Goal: Communication & Community: Answer question/provide support

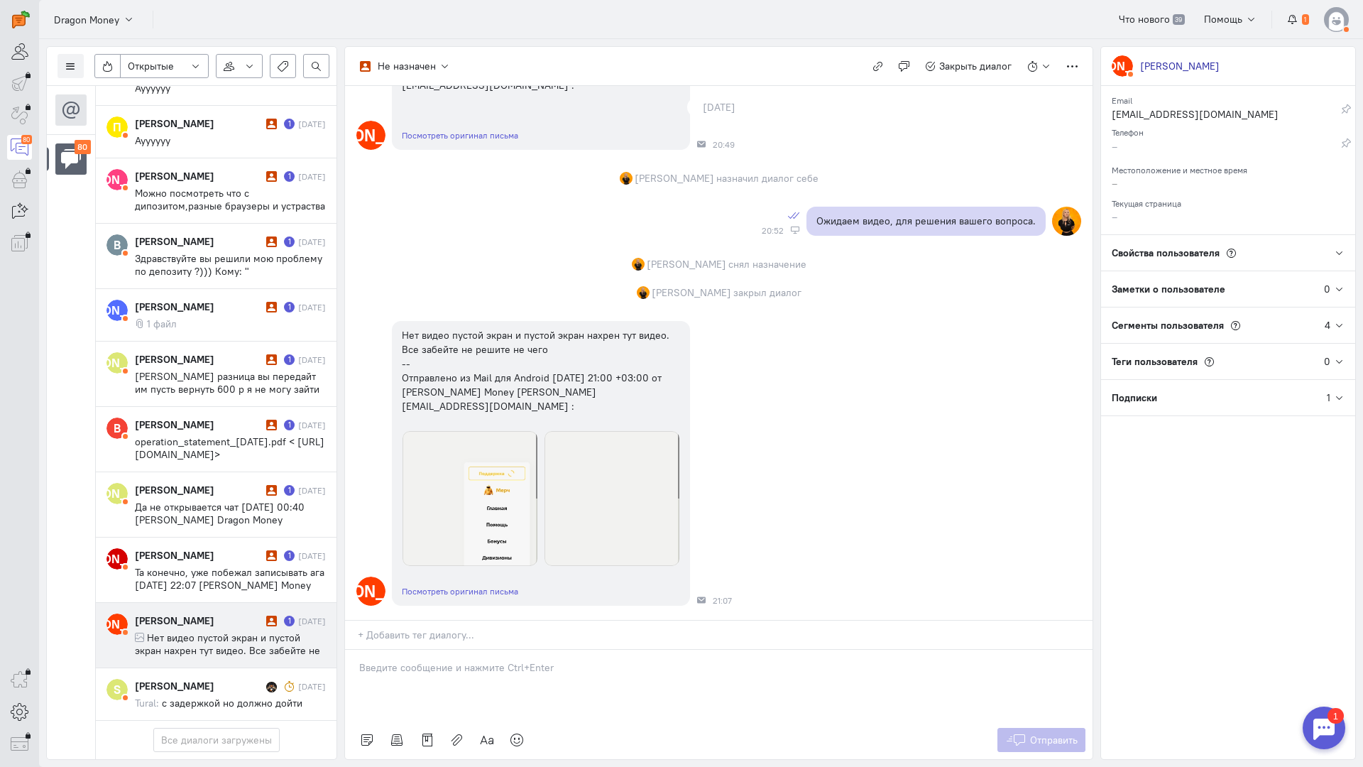
scroll to position [4646, 0]
click at [222, 631] on span "Нет видео пустой экран и пустой экран нахрен тут видео. Все забейте не решите н…" at bounding box center [227, 675] width 185 height 89
click at [469, 650] on div at bounding box center [719, 685] width 748 height 71
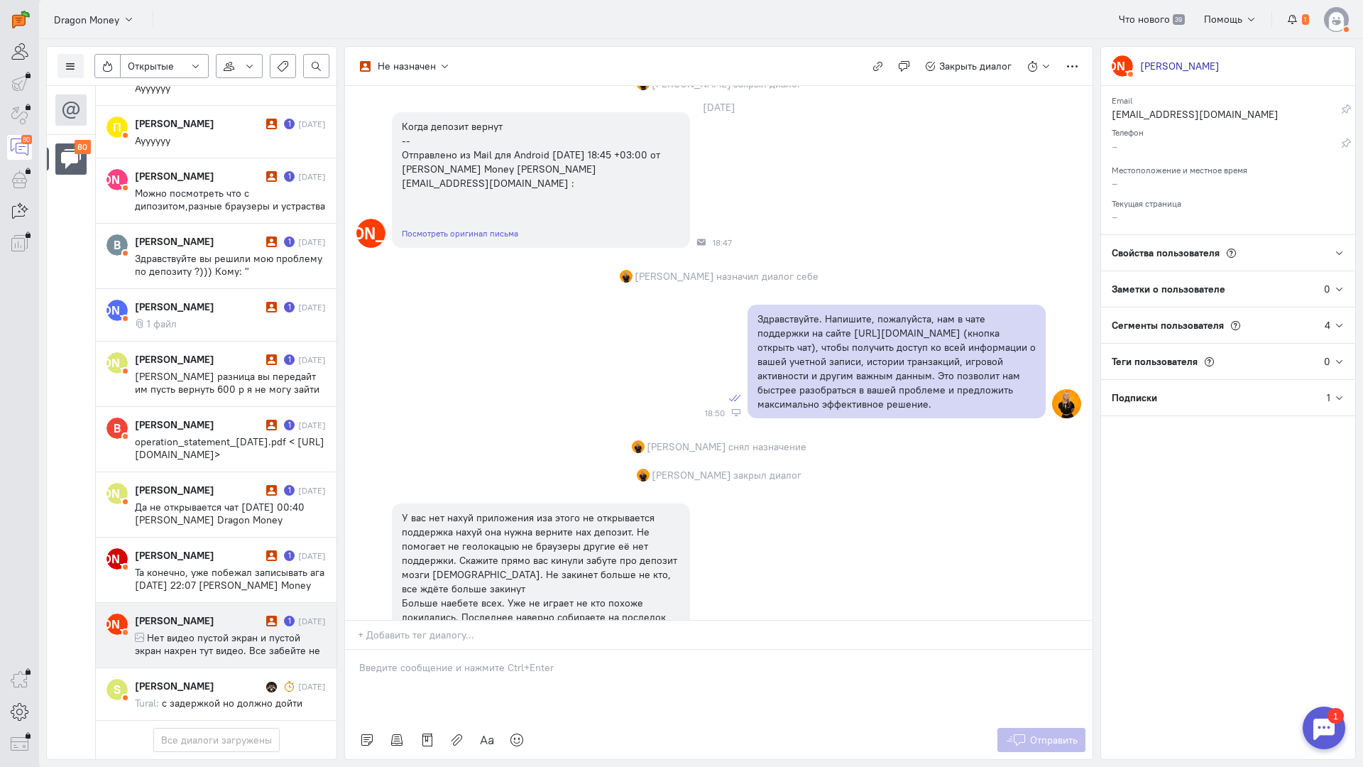
scroll to position [426, 0]
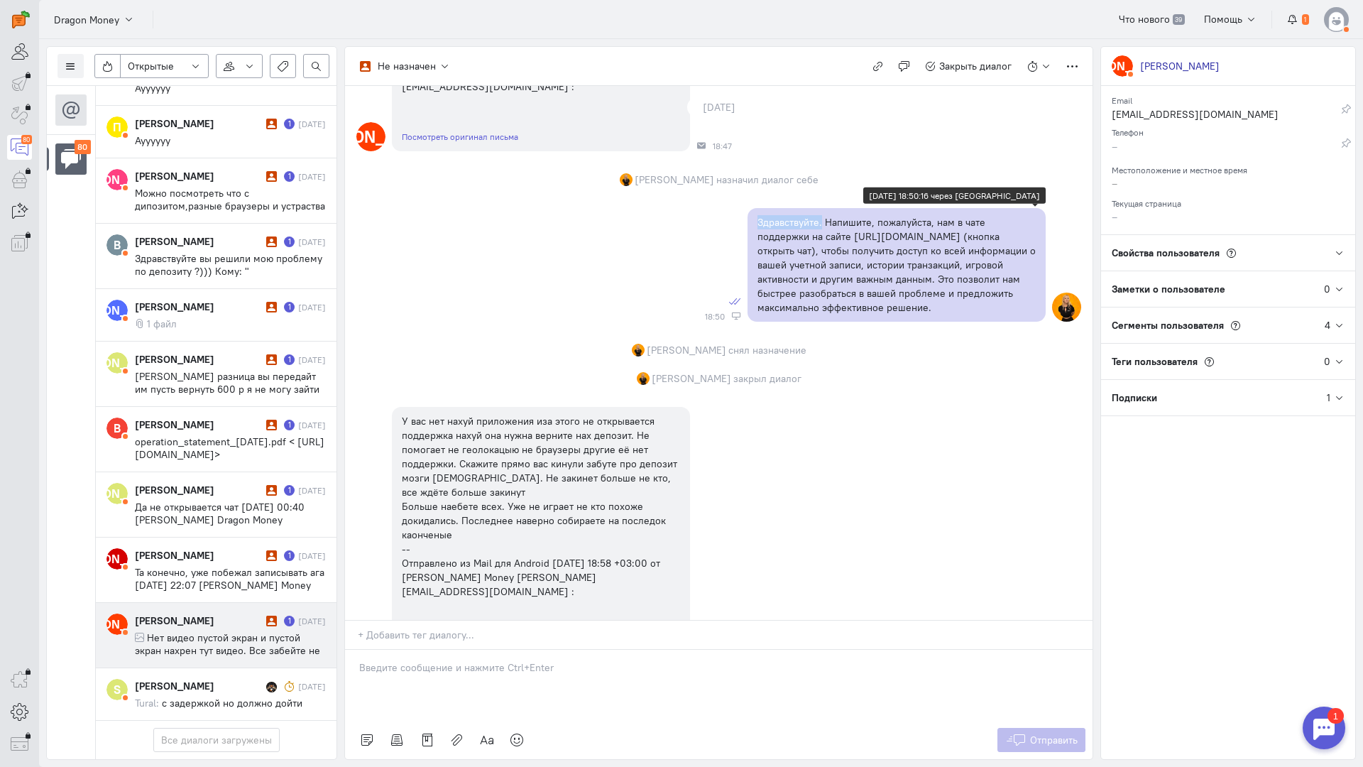
copy p "Здравствуйте."
drag, startPoint x: 753, startPoint y: 205, endPoint x: 817, endPoint y: 214, distance: 64.6
click at [817, 214] on div "Здравствуйте. Напишите, пожалуйста, нам в чате поддержки на сайте [URL][DOMAIN_…" at bounding box center [897, 265] width 298 height 114
click at [458, 650] on div at bounding box center [719, 685] width 748 height 71
paste div
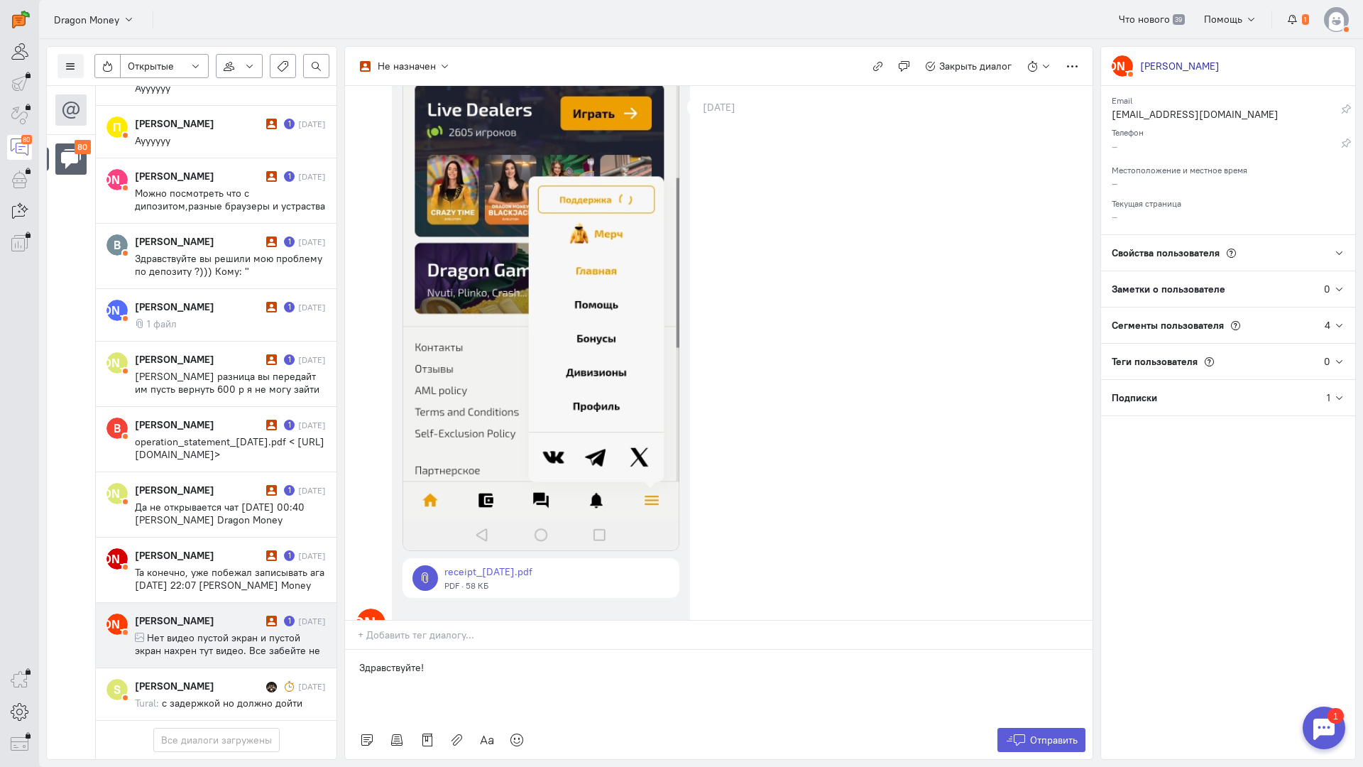
scroll to position [1988, 0]
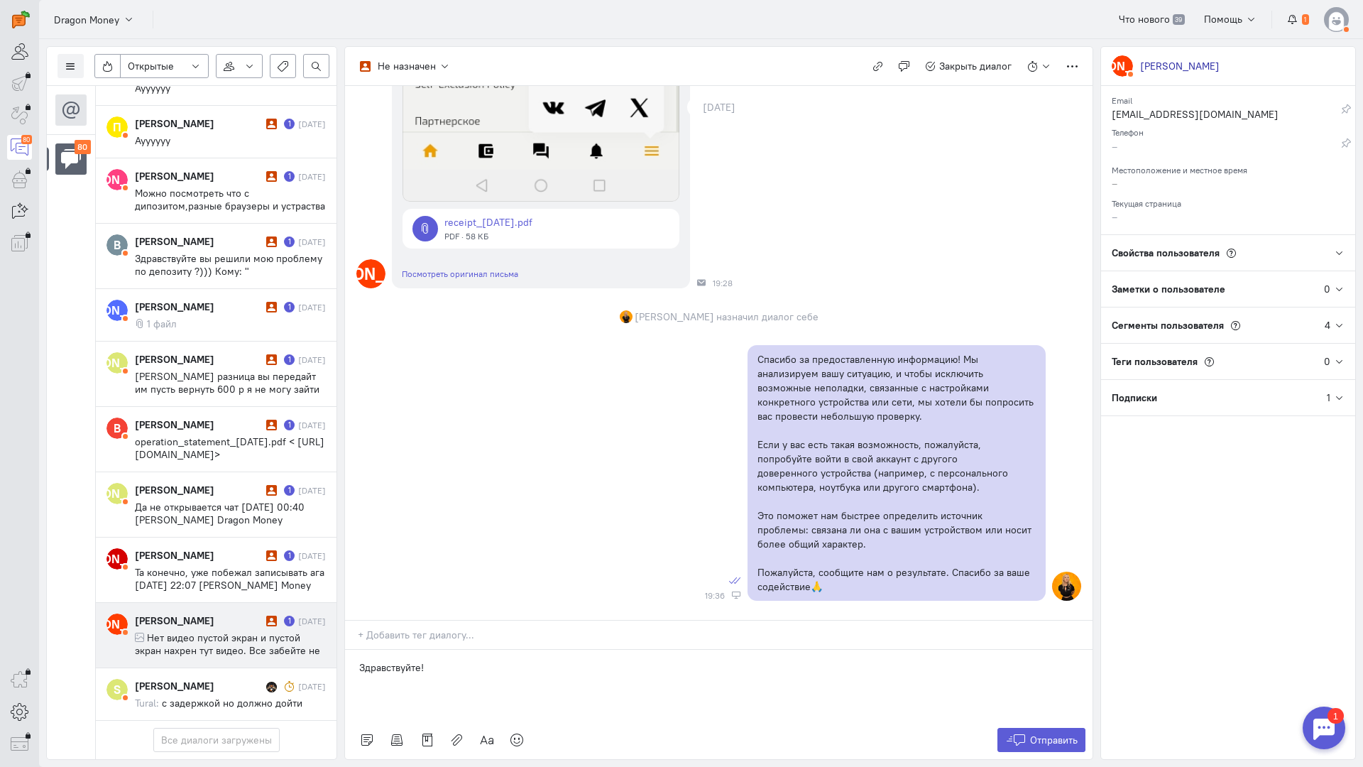
click at [501, 650] on div "Здравствуйте!" at bounding box center [719, 685] width 748 height 71
click at [420, 660] on p "Здравствуйте! Уточните, пожалуйста, ситуация повторяется во всех браузерах?" at bounding box center [718, 667] width 719 height 14
click at [429, 660] on p "Здравствуйте! Уточните, пожалуйста, ситуация повторяется во всех браузерах?" at bounding box center [718, 667] width 719 height 14
click at [423, 660] on p "Здравствуйте! Уточните, пожалуйста, ситуация повторяется во всех браузерах?" at bounding box center [718, 667] width 719 height 14
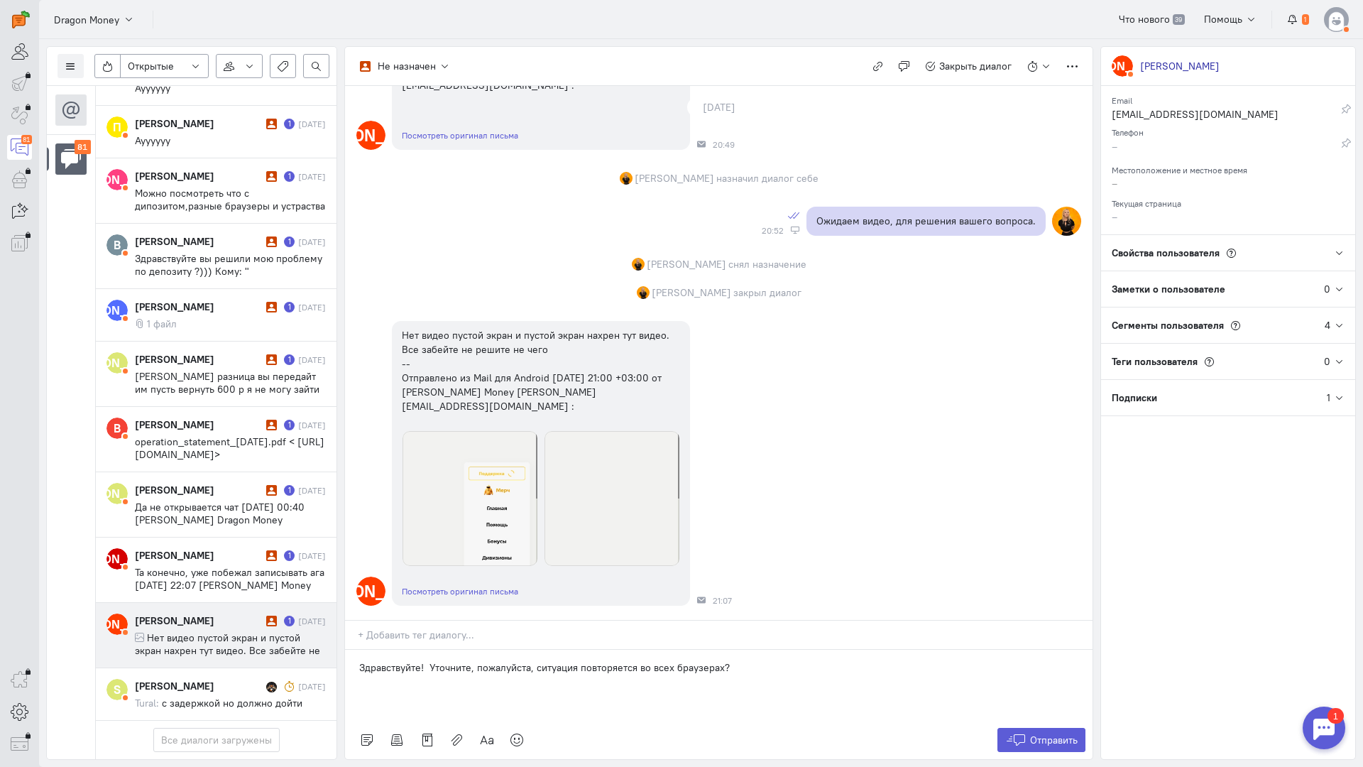
scroll to position [4710, 0]
click at [1047, 734] on span "Отправить" at bounding box center [1054, 740] width 48 height 13
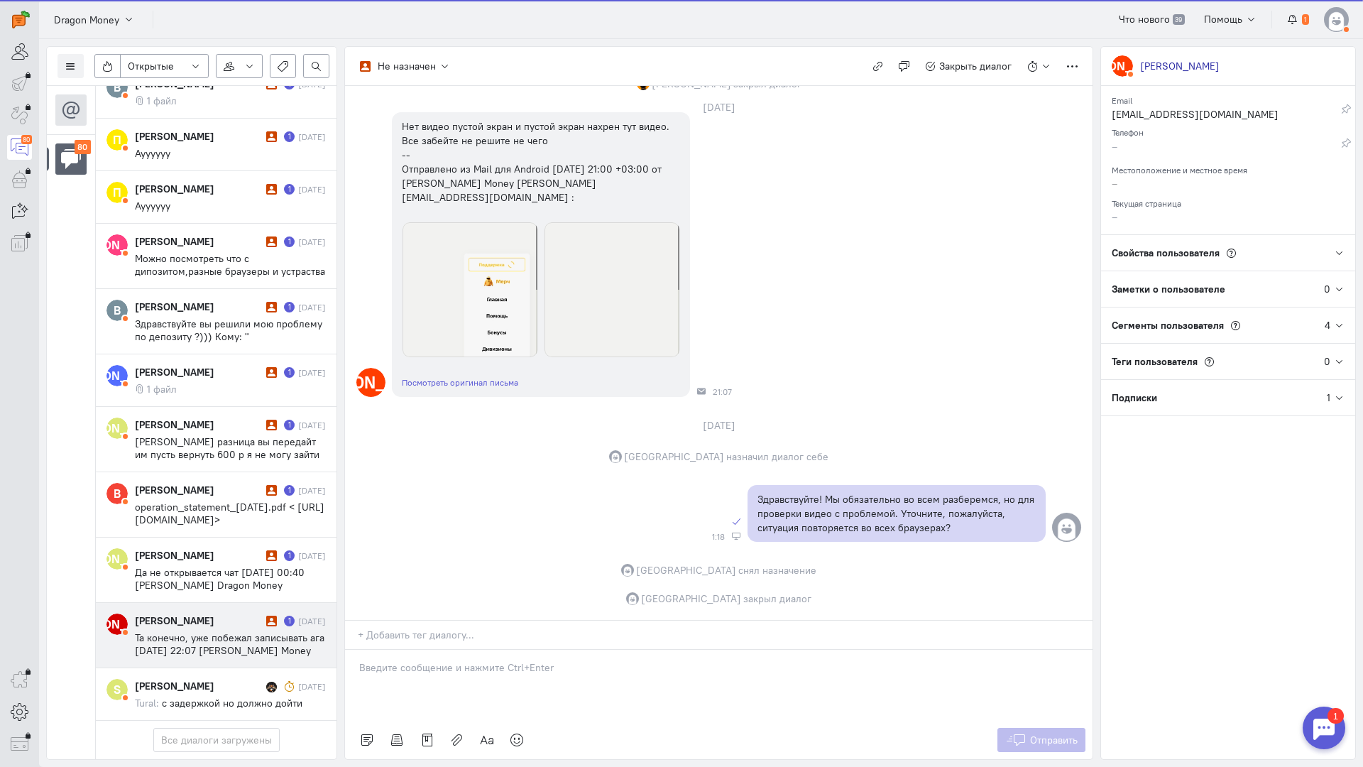
scroll to position [4633, 0]
click at [223, 631] on span "Та конечно, уже побежал записывать ага [DATE] 22:07 [PERSON_NAME] Money <[PERSO…" at bounding box center [230, 656] width 190 height 51
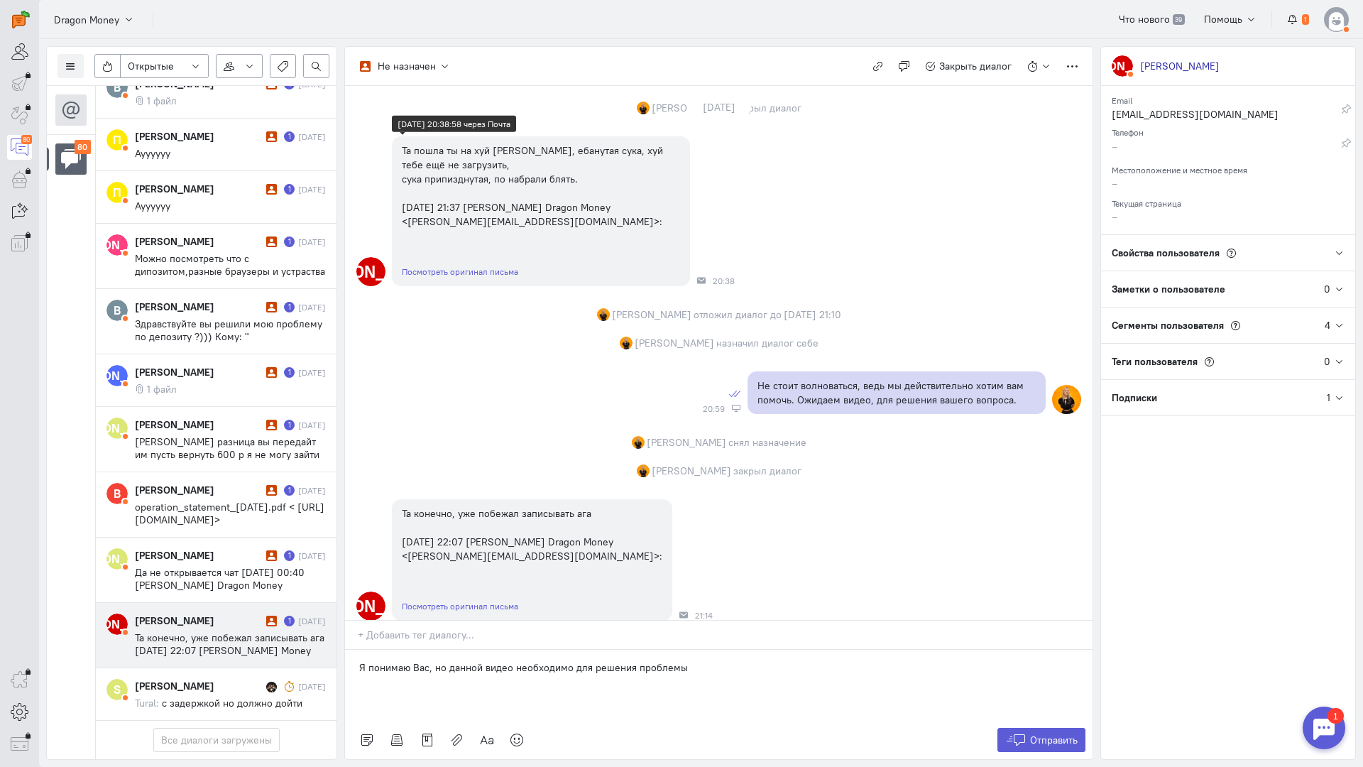
scroll to position [1599, 0]
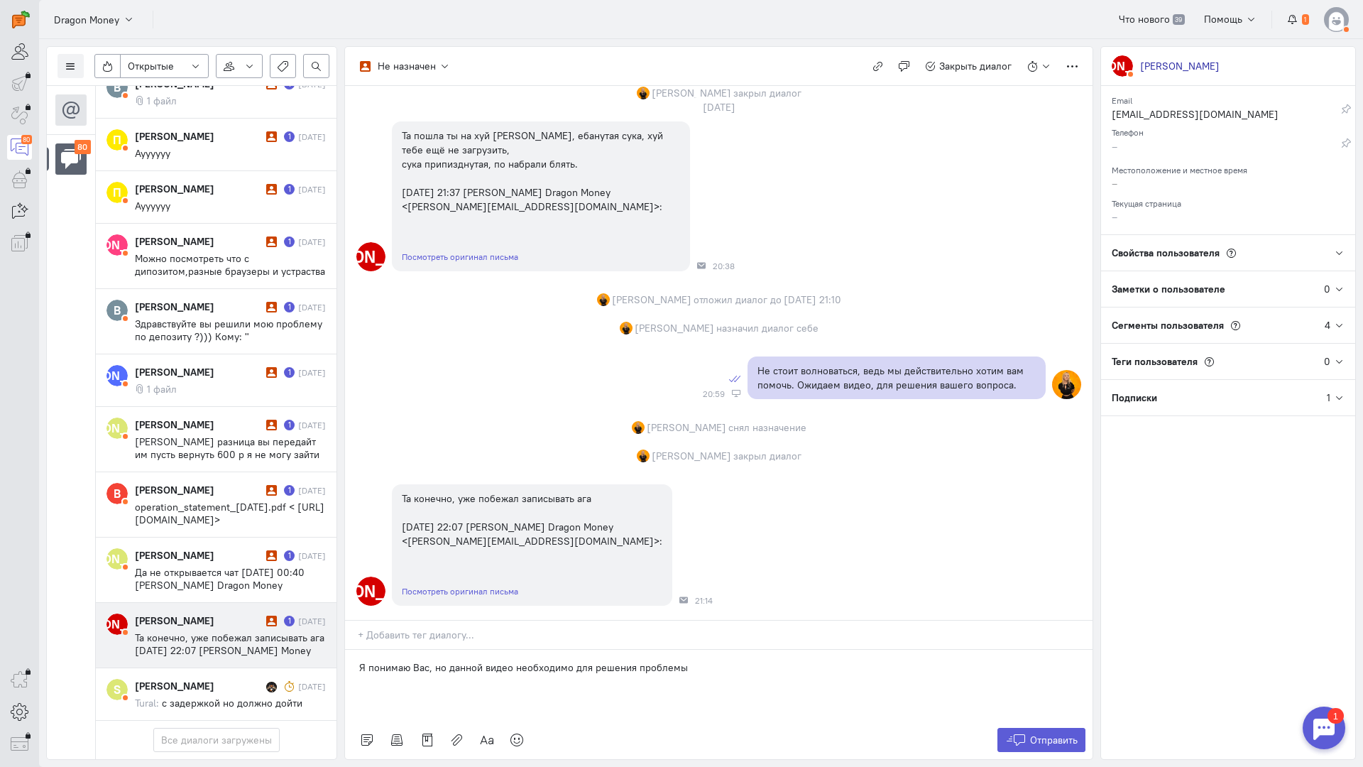
click at [356, 650] on div "Я понимаю Вас, но данной видео необходимо для решения проблемы" at bounding box center [719, 685] width 748 height 71
click at [545, 660] on p "Здравствуйте! Я понимаю Вас, но данной видео необходимо для решения проблемы" at bounding box center [718, 667] width 719 height 14
click at [1032, 728] on button "Отправить" at bounding box center [1042, 740] width 89 height 24
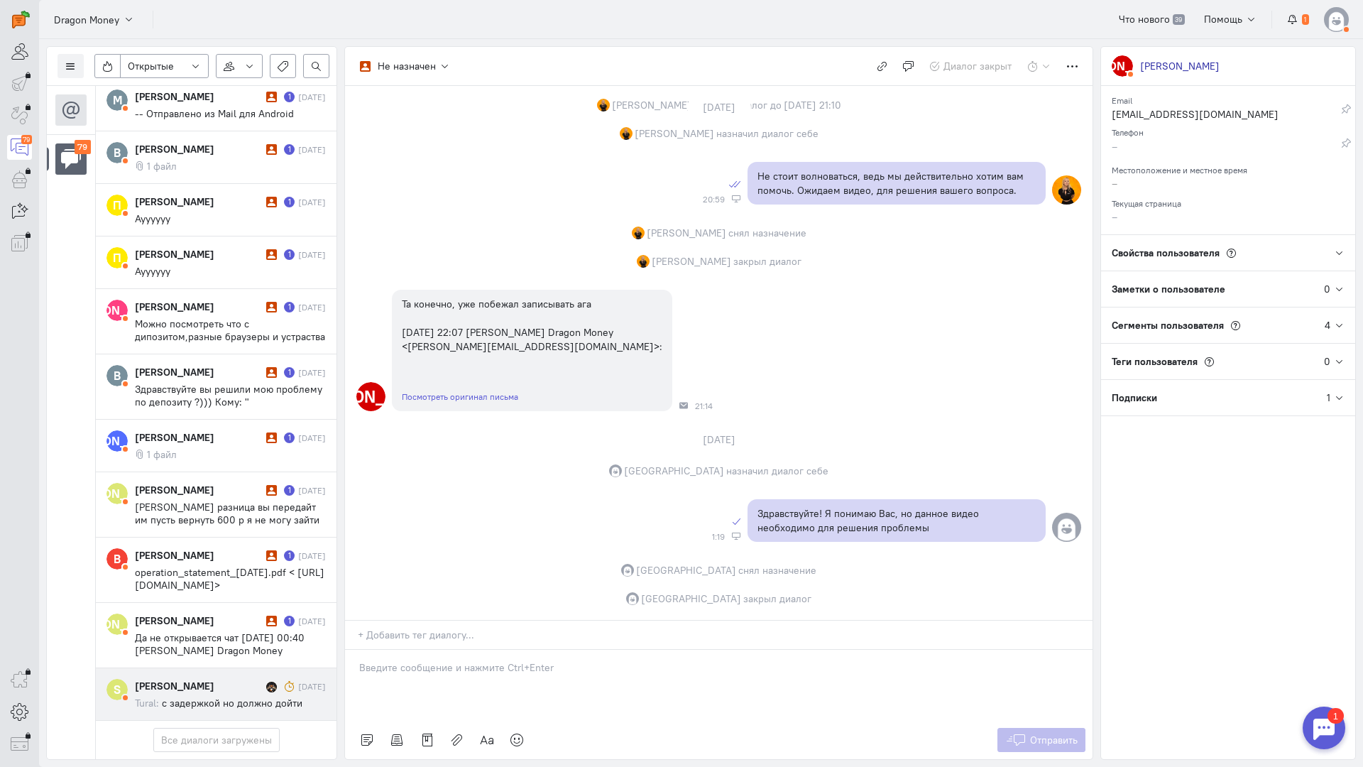
scroll to position [4569, 0]
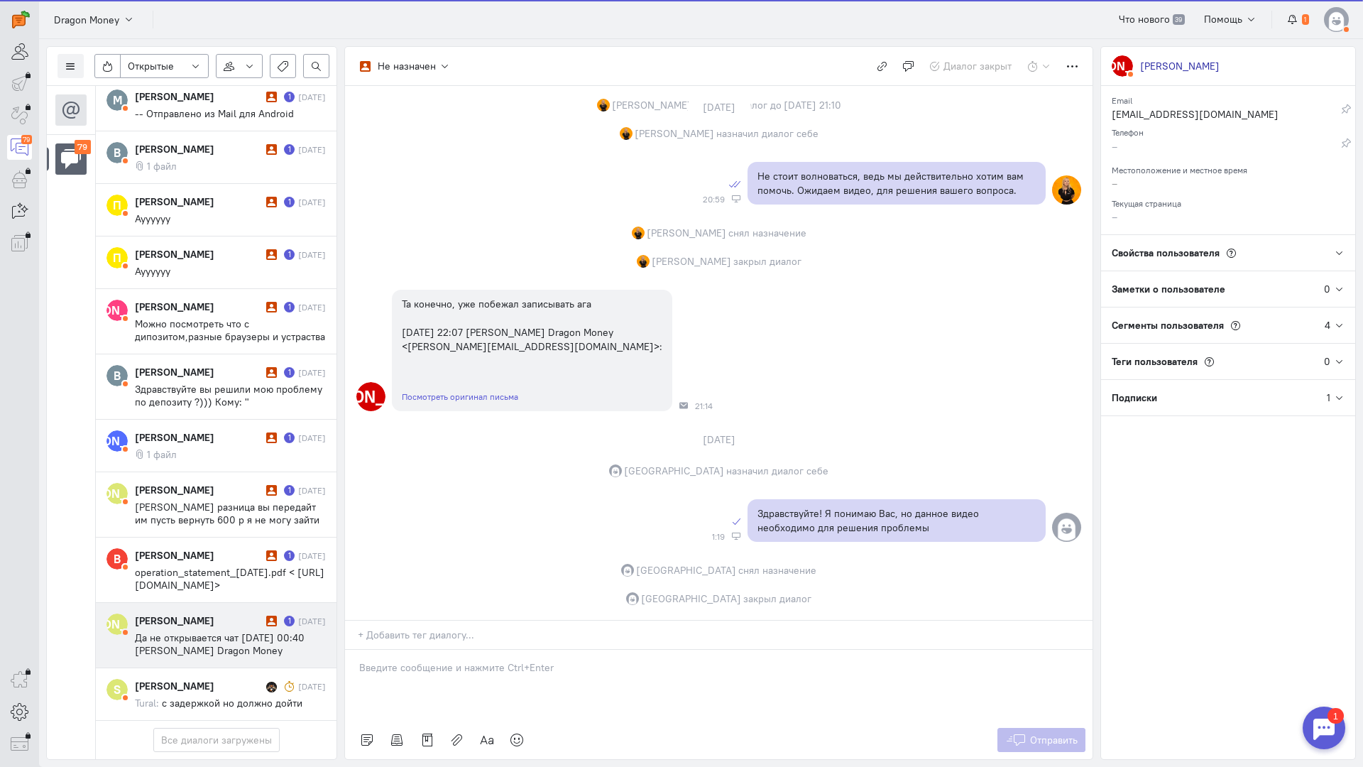
click at [218, 631] on span "Да не открывается чат [DATE] 00:40 [PERSON_NAME] Dragon Money <[EMAIL_ADDRESS][…" at bounding box center [225, 650] width 181 height 38
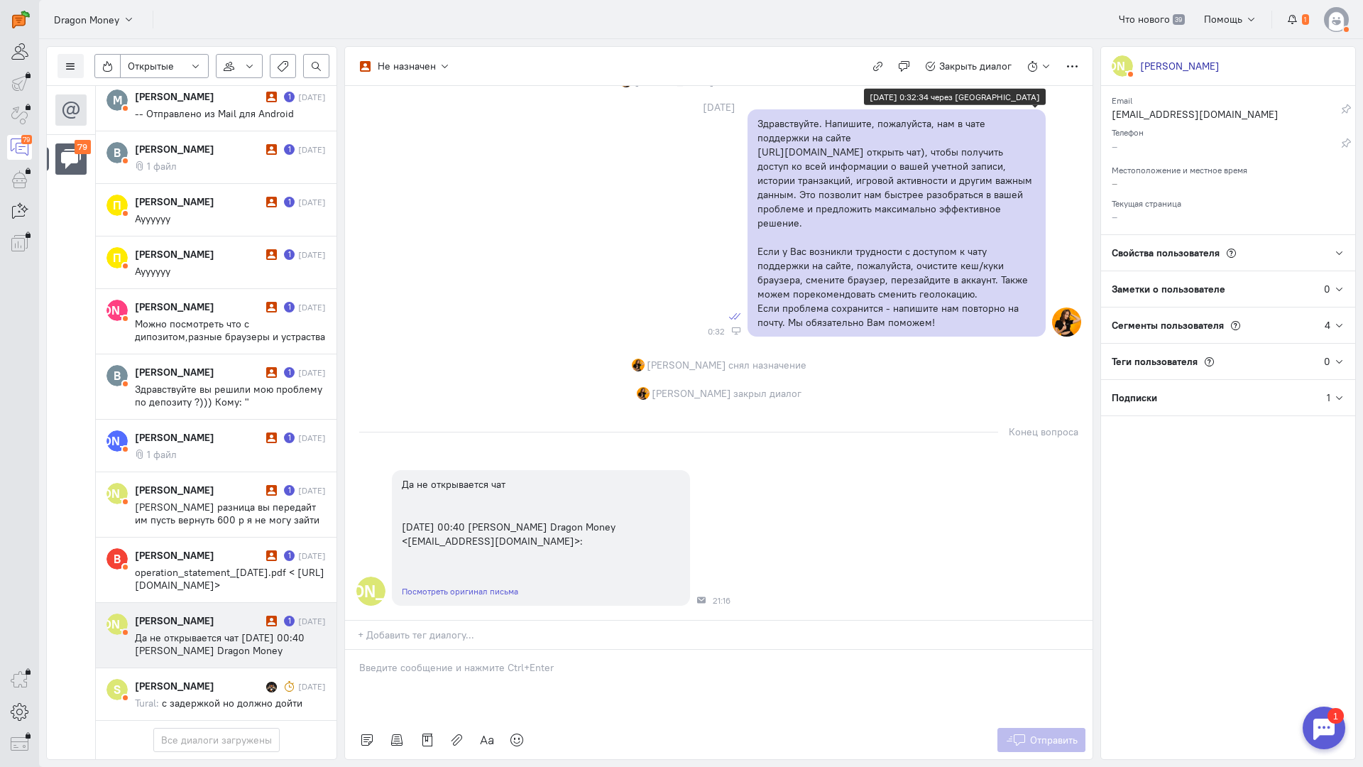
scroll to position [912, 0]
click at [478, 650] on div at bounding box center [719, 685] width 748 height 71
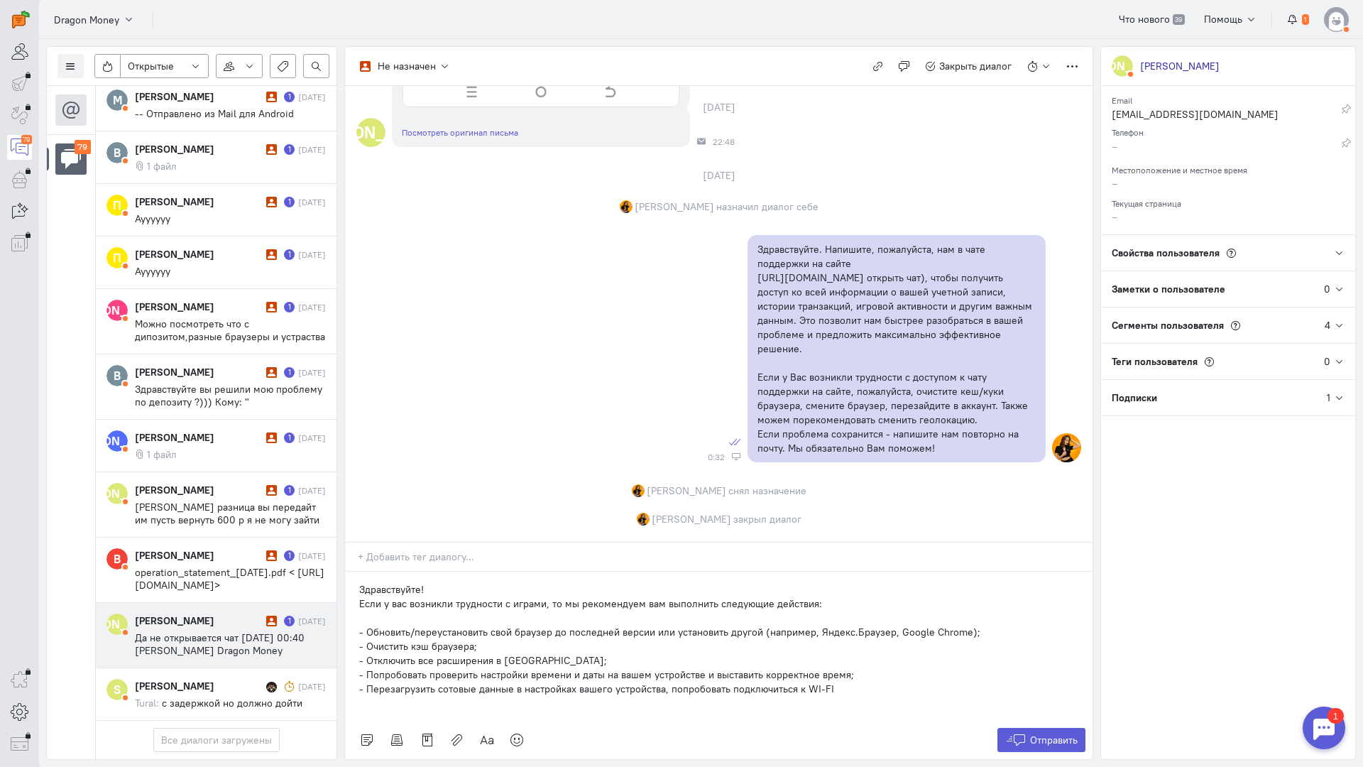
click at [353, 572] on div "Здравствуйте! Если у вас возникли трудности с играми, то мы рекомендуем вам вып…" at bounding box center [719, 646] width 748 height 149
drag, startPoint x: 611, startPoint y: 516, endPoint x: 513, endPoint y: 523, distance: 98.2
click at [513, 596] on p "Здравствуйте! Если у вас возникли трудности с играми, то мы рекомендуем вам вып…" at bounding box center [718, 603] width 719 height 14
click at [485, 639] on p "- Очистить кэш браузера;" at bounding box center [718, 646] width 719 height 14
click at [834, 682] on p "- Перезагрузить сотовые данные в настройках вашего устройства, попробовать подк…" at bounding box center [718, 689] width 719 height 14
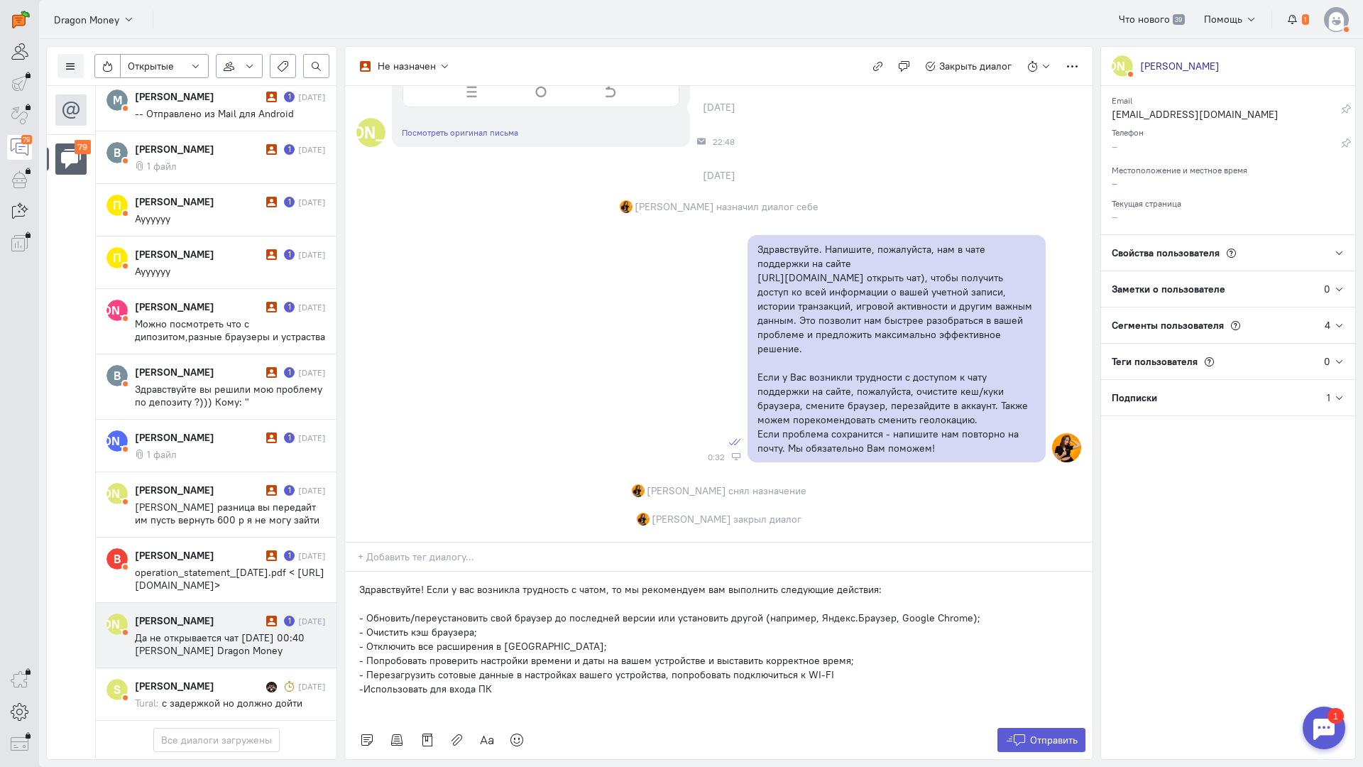
click at [364, 682] on p "-Использовать для входа ПК" at bounding box center [718, 689] width 719 height 14
click at [405, 696] on p at bounding box center [718, 703] width 719 height 14
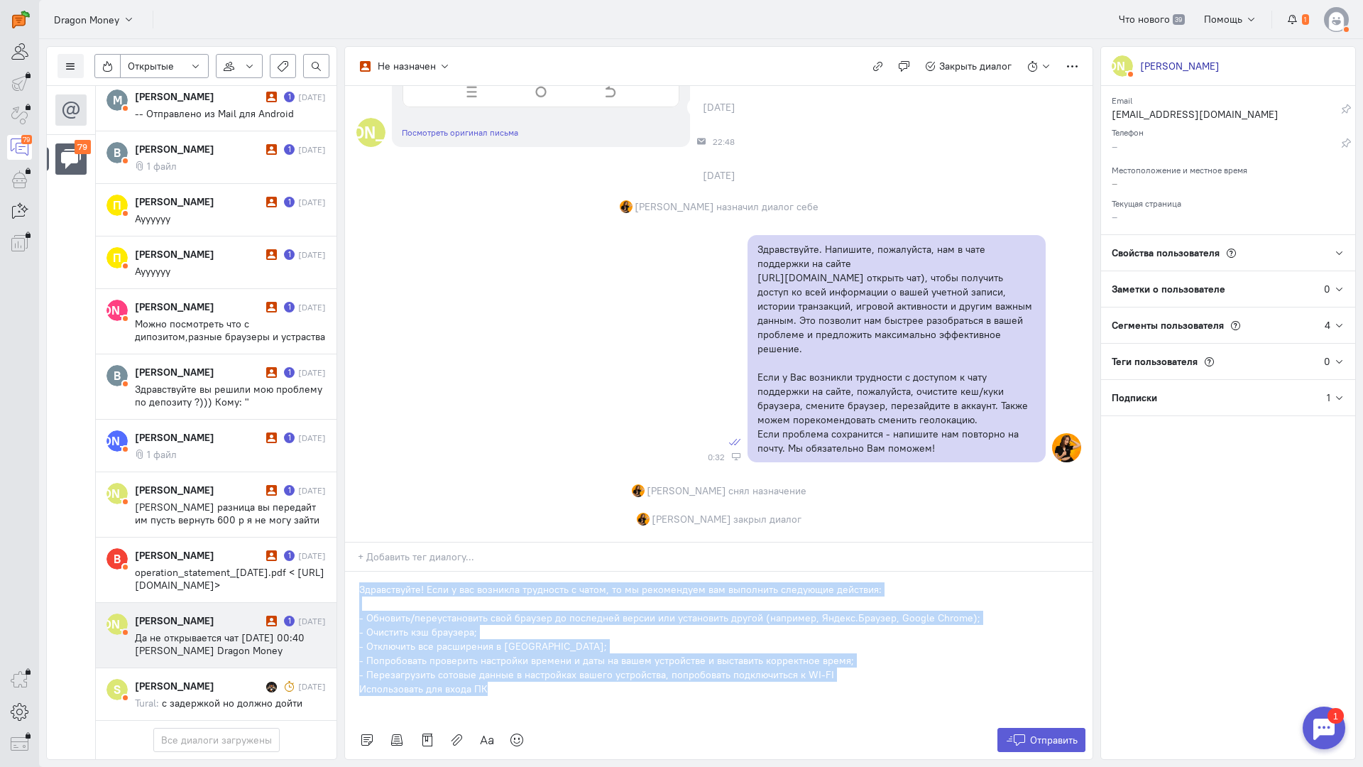
copy div "Здравствуйте! Если у вас возникла трудность с чатом, то мы рекомендуем вам выпо…"
drag, startPoint x: 518, startPoint y: 605, endPoint x: 349, endPoint y: 494, distance: 201.5
click at [349, 572] on div "Здравствуйте! Если у вас возникла трудность с чатом, то мы рекомендуем вам выпо…" at bounding box center [719, 646] width 748 height 149
click at [538, 625] on p "- Очистить кэш браузера;" at bounding box center [718, 632] width 719 height 14
drag, startPoint x: 496, startPoint y: 606, endPoint x: 358, endPoint y: 495, distance: 177.3
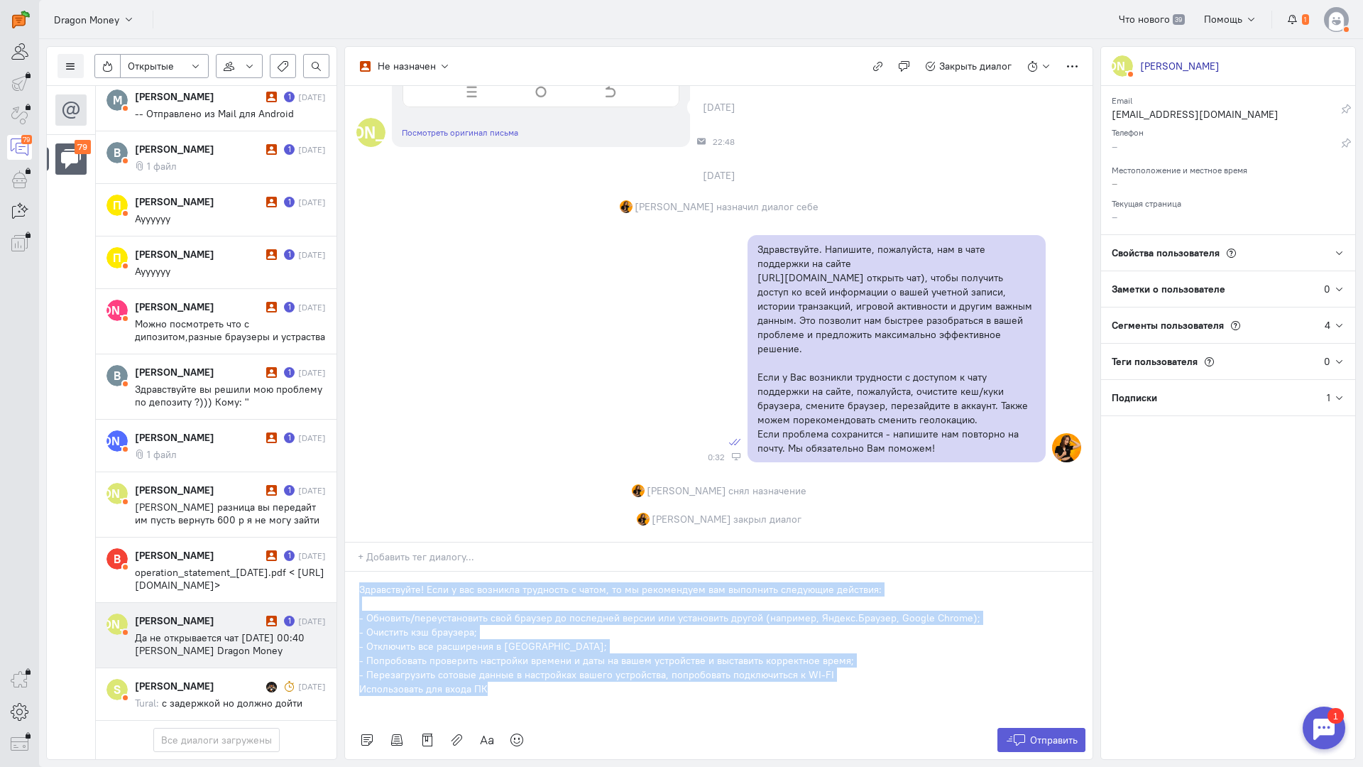
click at [358, 572] on div "Здравствуйте! Если у вас возникла трудность с чатом, то мы рекомендуем вам выпо…" at bounding box center [719, 646] width 748 height 149
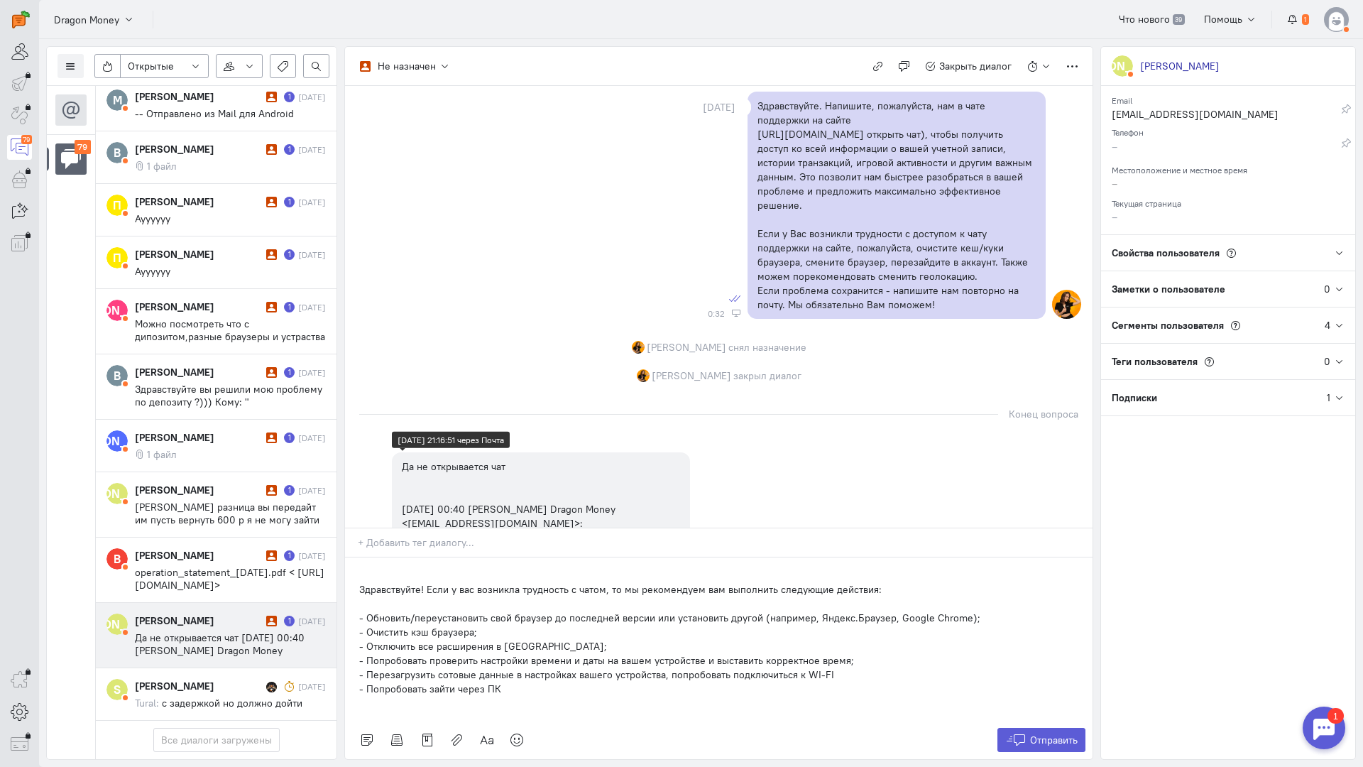
scroll to position [1004, 0]
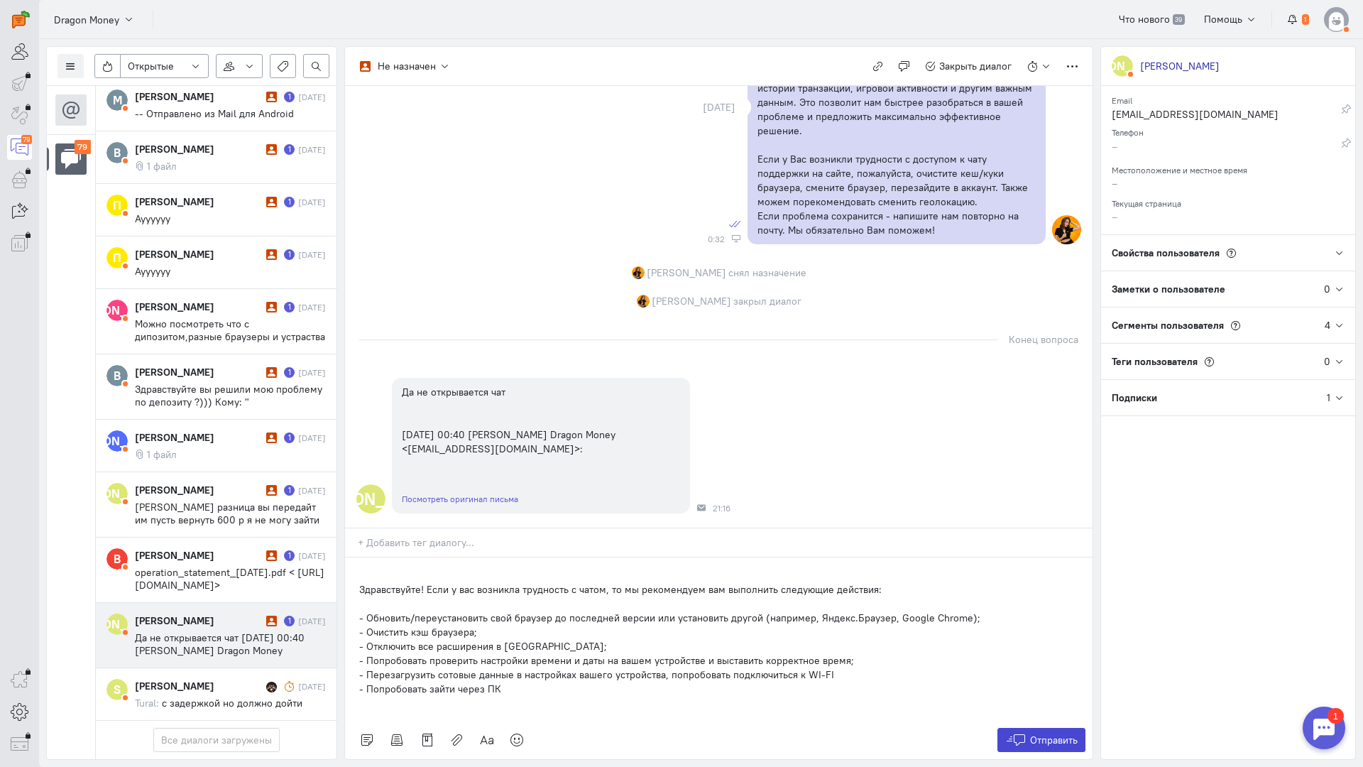
click at [1043, 734] on span "Отправить" at bounding box center [1054, 740] width 48 height 13
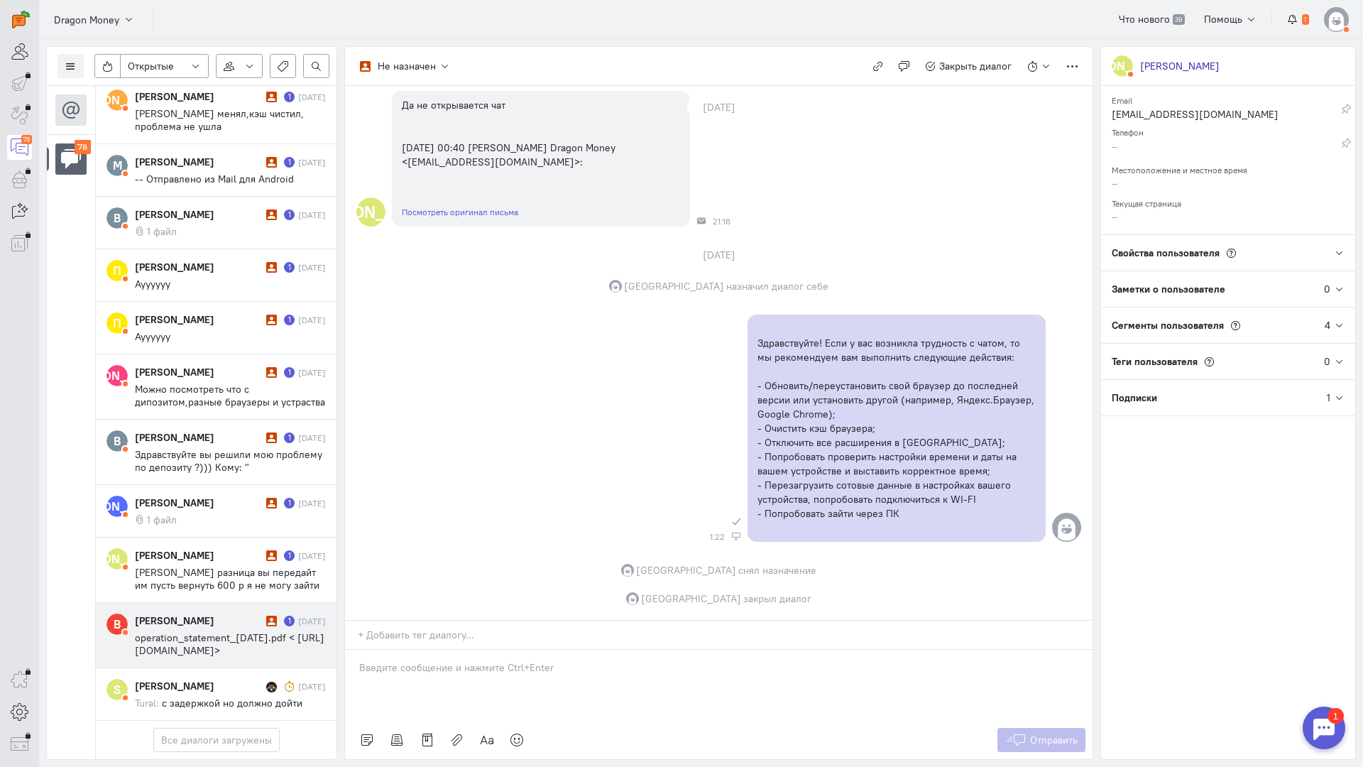
scroll to position [4493, 0]
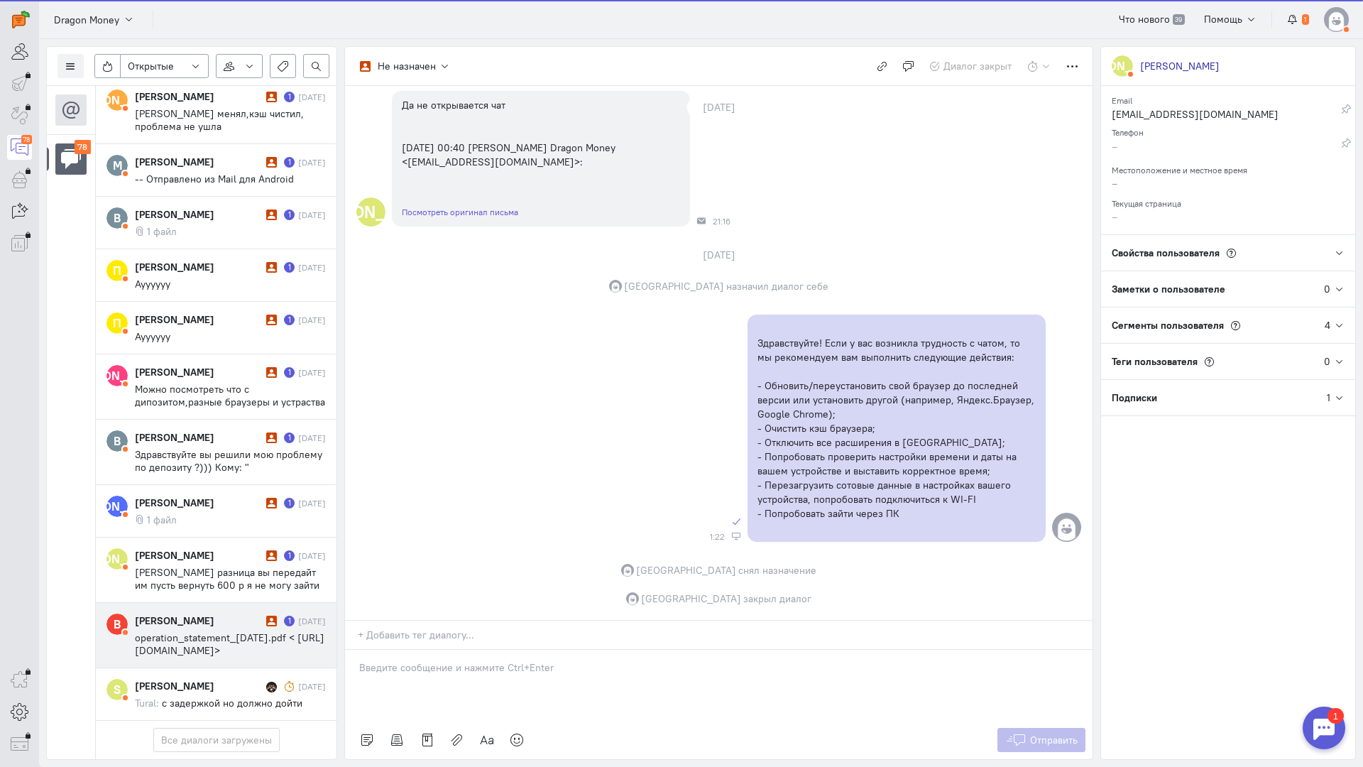
click at [210, 631] on span "operation_statement_[DATE].pdf < [URL][DOMAIN_NAME]>" at bounding box center [230, 644] width 190 height 26
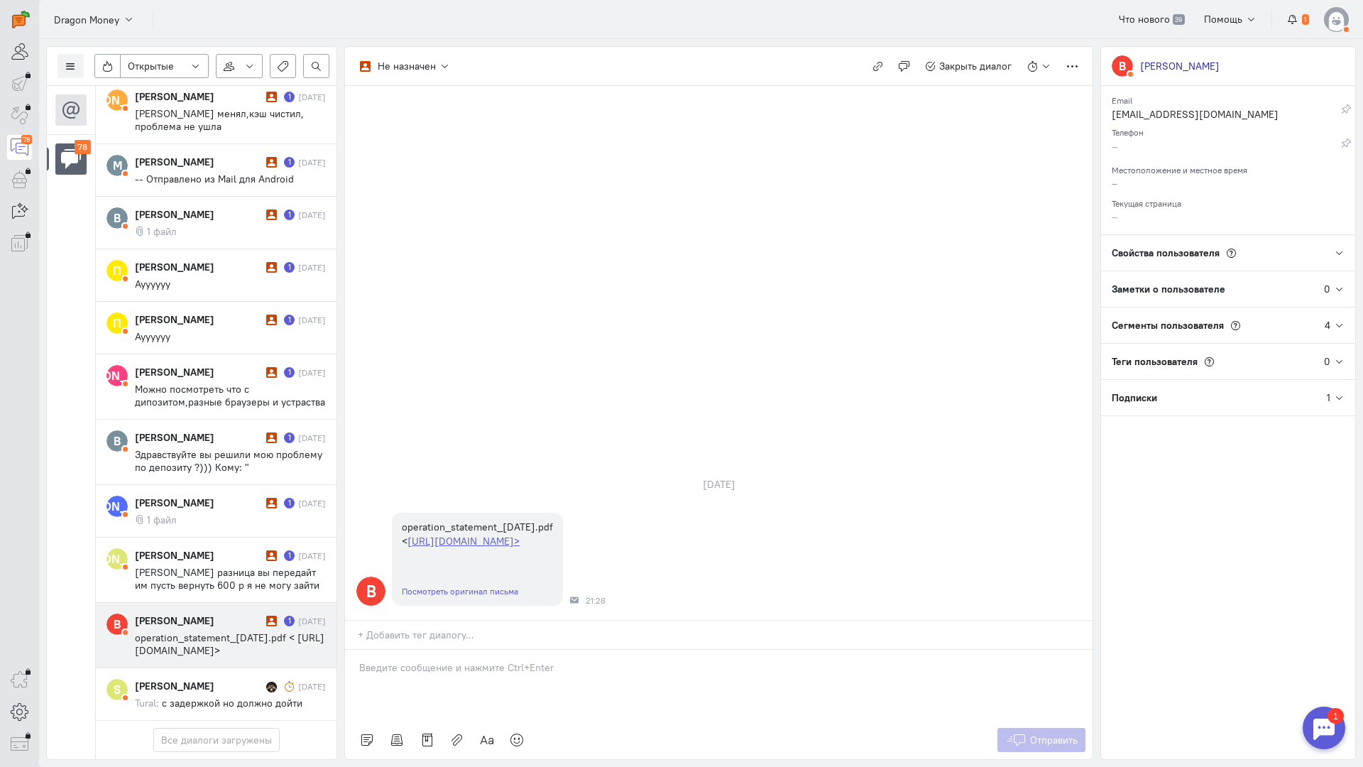
drag, startPoint x: 449, startPoint y: 590, endPoint x: 428, endPoint y: 587, distance: 21.5
click at [448, 650] on div at bounding box center [719, 685] width 748 height 71
click at [353, 650] on div "Здравствуйте! Благодарим Вас за обращение и предоставленную информацию:blush:" at bounding box center [719, 685] width 748 height 71
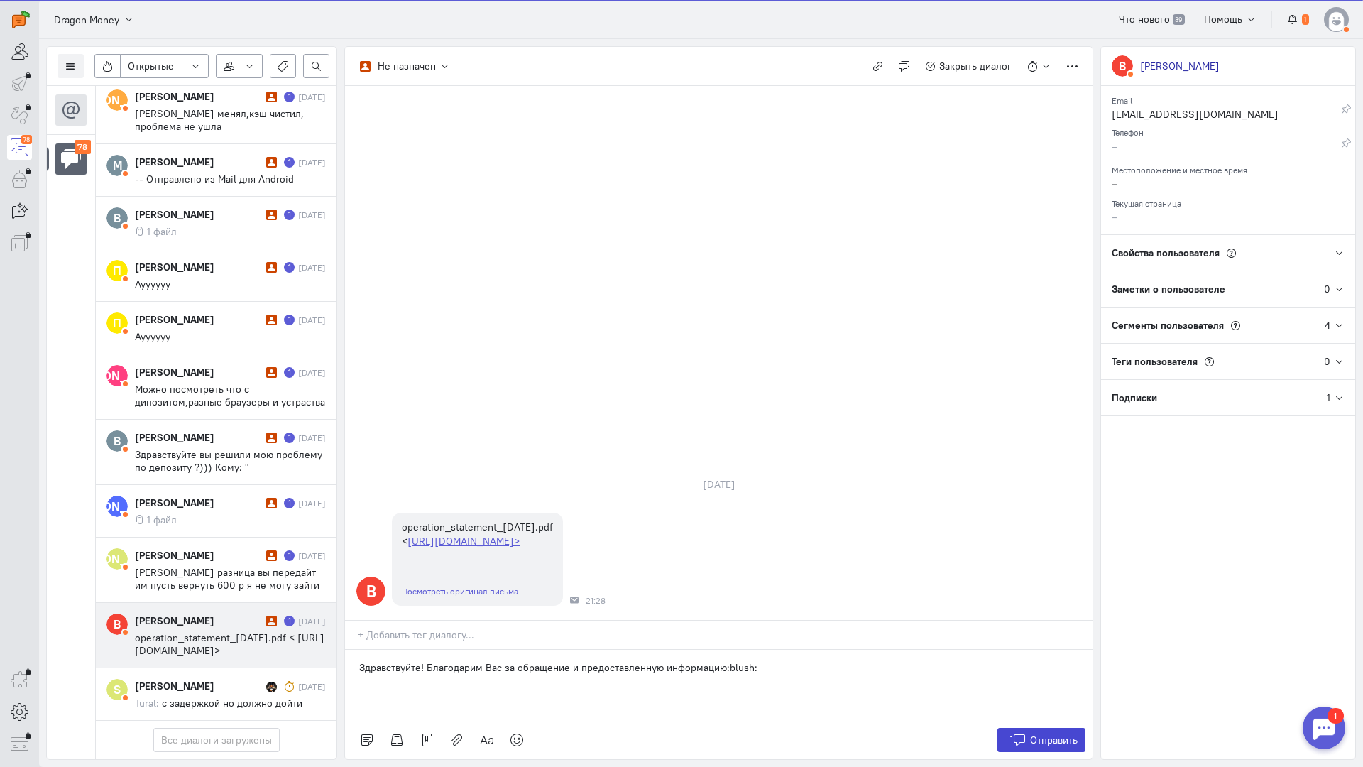
click at [1054, 734] on span "Отправить" at bounding box center [1054, 740] width 48 height 13
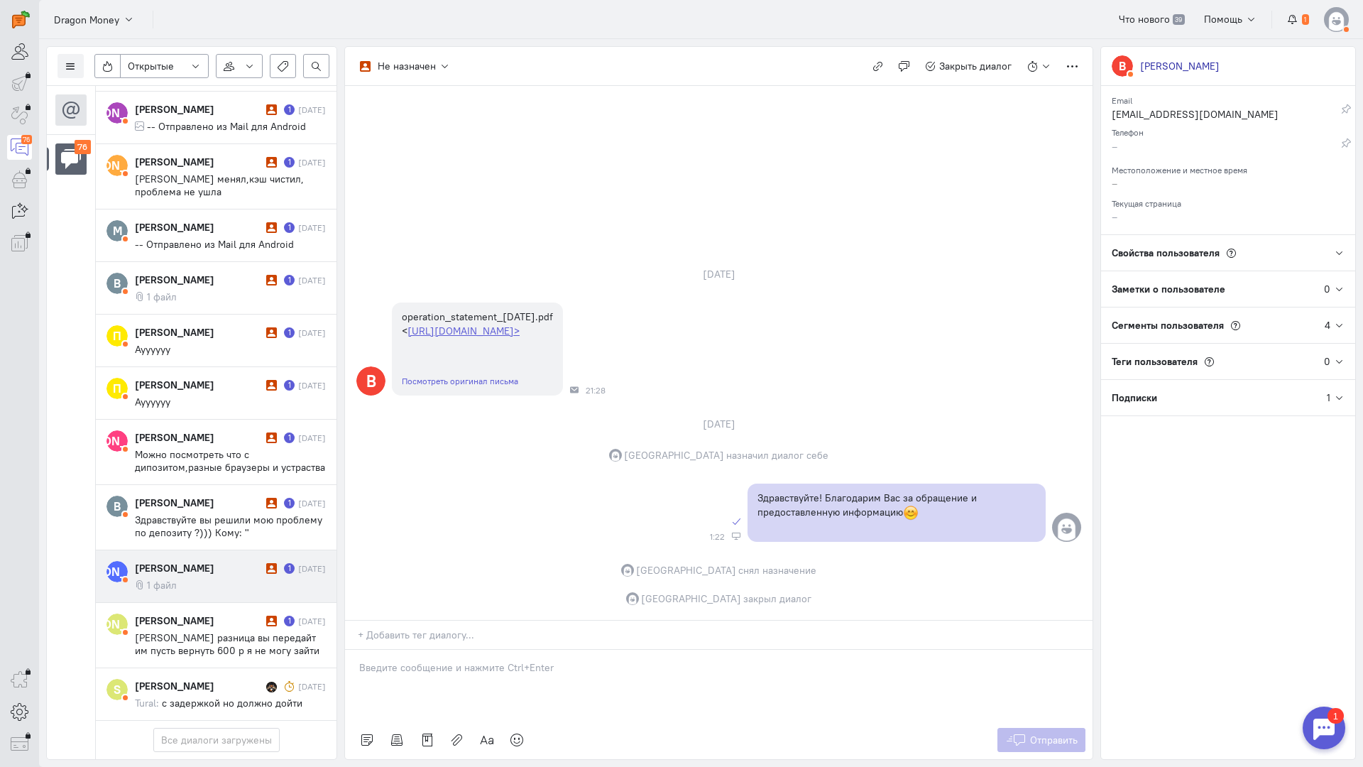
scroll to position [4365, 0]
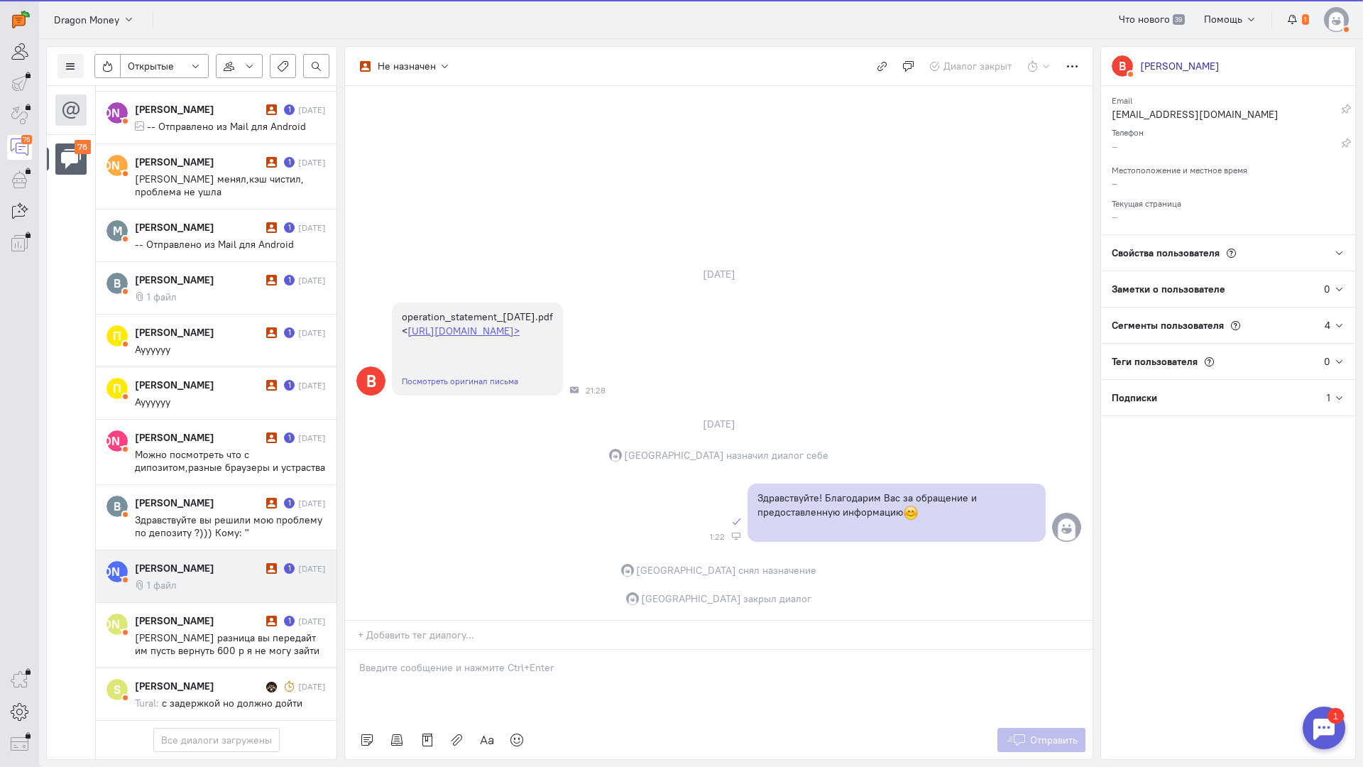
click at [192, 561] on div "[PERSON_NAME]" at bounding box center [199, 568] width 128 height 14
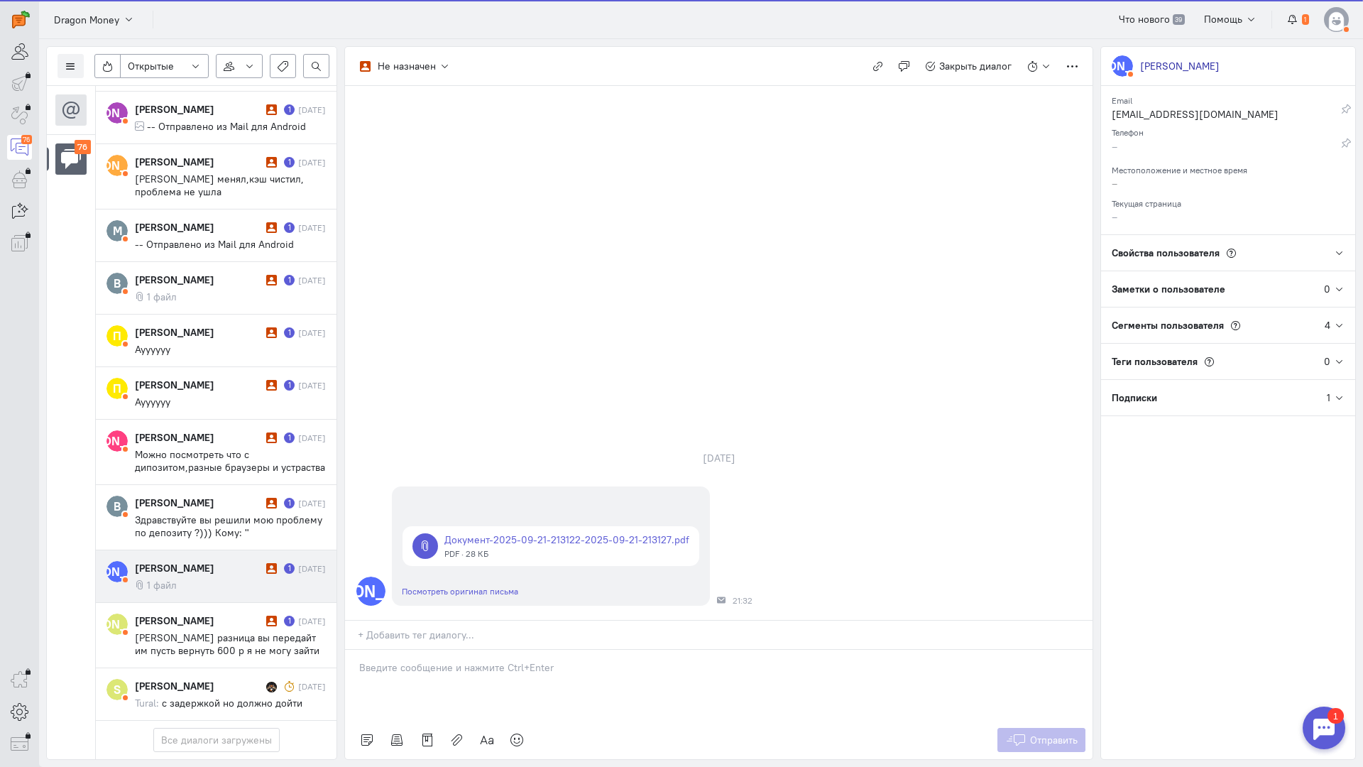
click at [440, 650] on div at bounding box center [719, 685] width 748 height 71
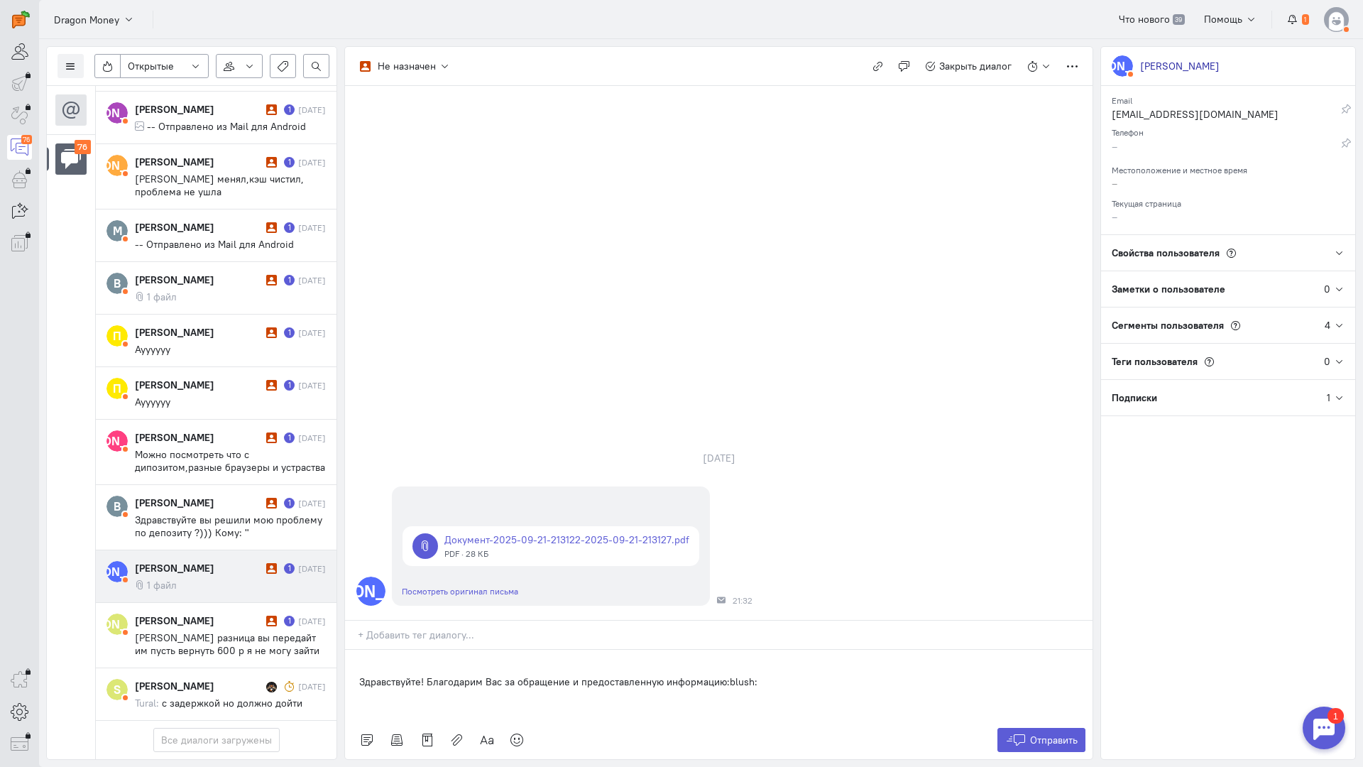
click at [352, 650] on div "Здравствуйте! Благодарим Вас за обращение и предоставленную информацию:blush:" at bounding box center [719, 685] width 748 height 71
click at [1060, 728] on button "Отправить" at bounding box center [1042, 740] width 89 height 24
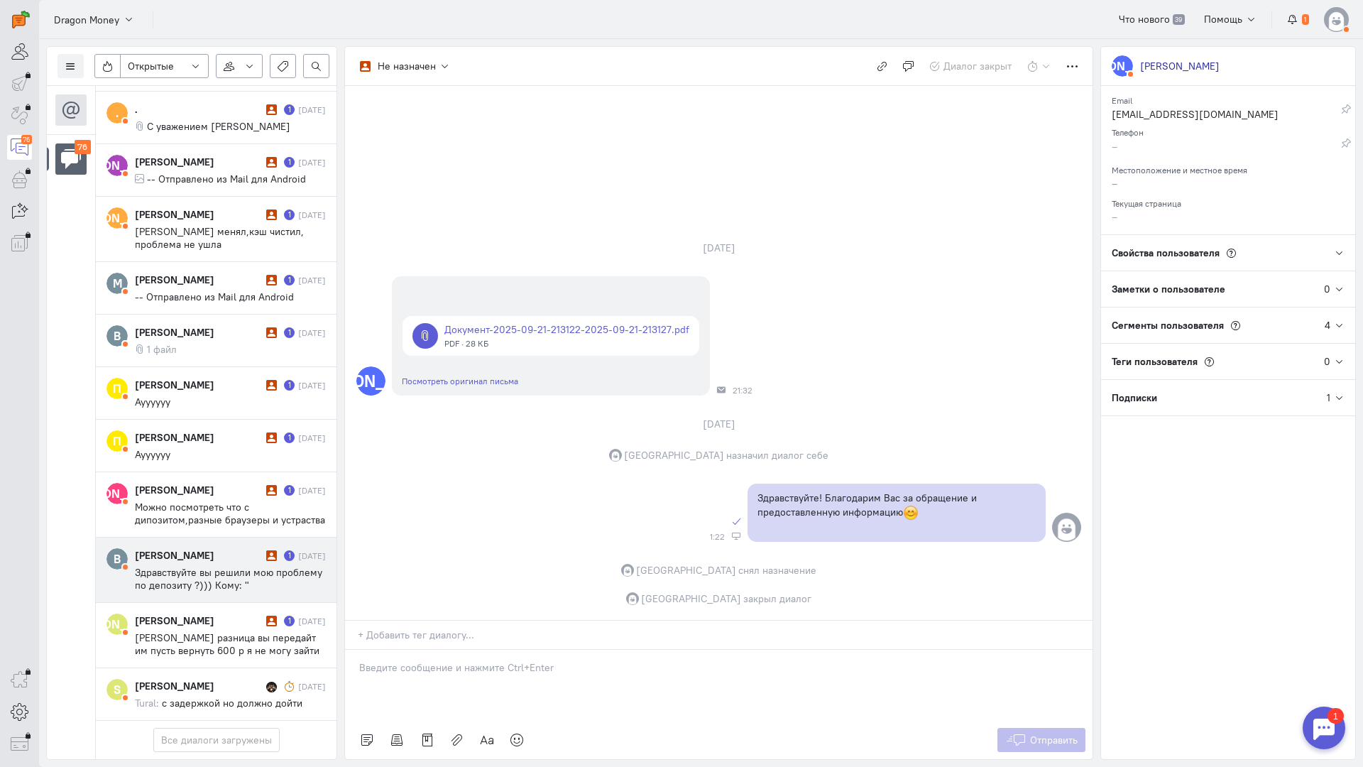
click at [192, 566] on span "Здравствуйте вы решили мою проблему по депозиту ?))) Кому: "[EMAIL_ADDRESS][DOM…" at bounding box center [228, 617] width 187 height 102
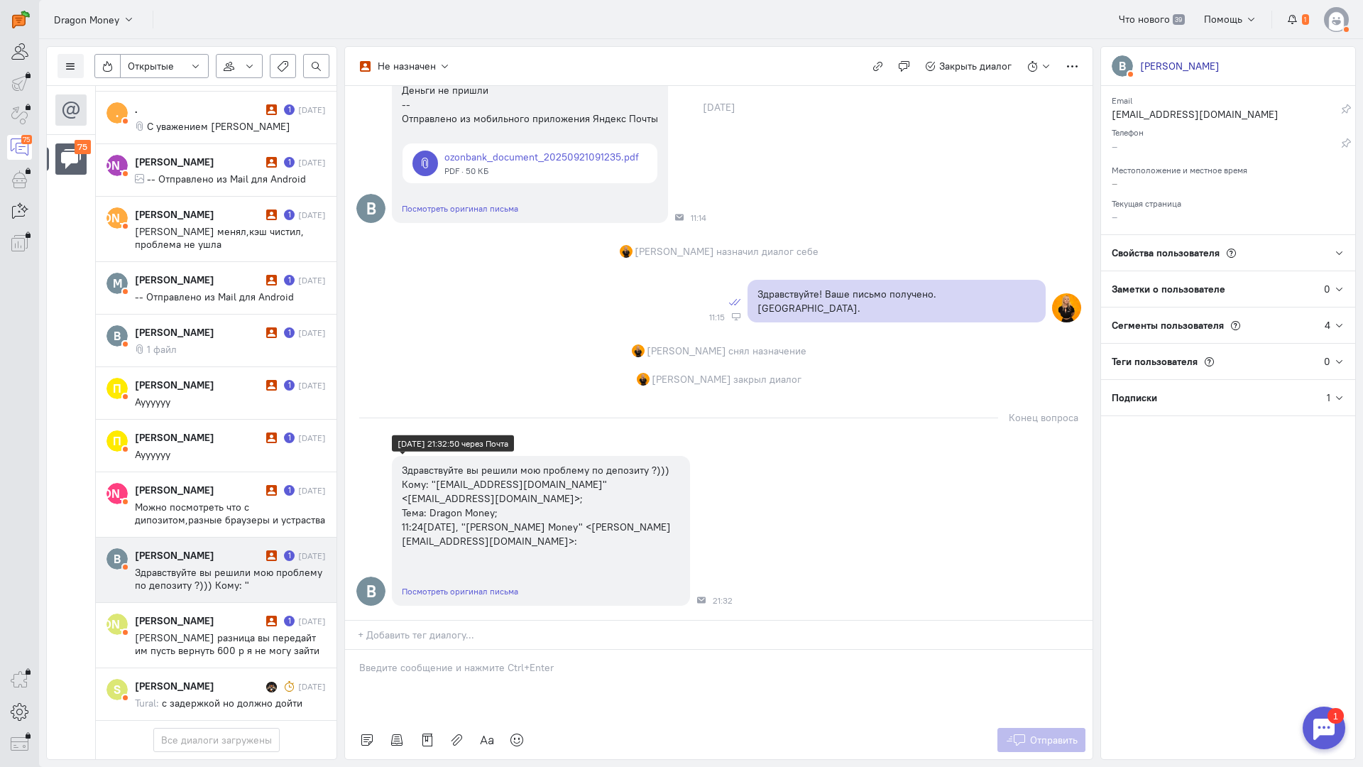
scroll to position [133, 0]
click at [374, 660] on p at bounding box center [718, 667] width 719 height 14
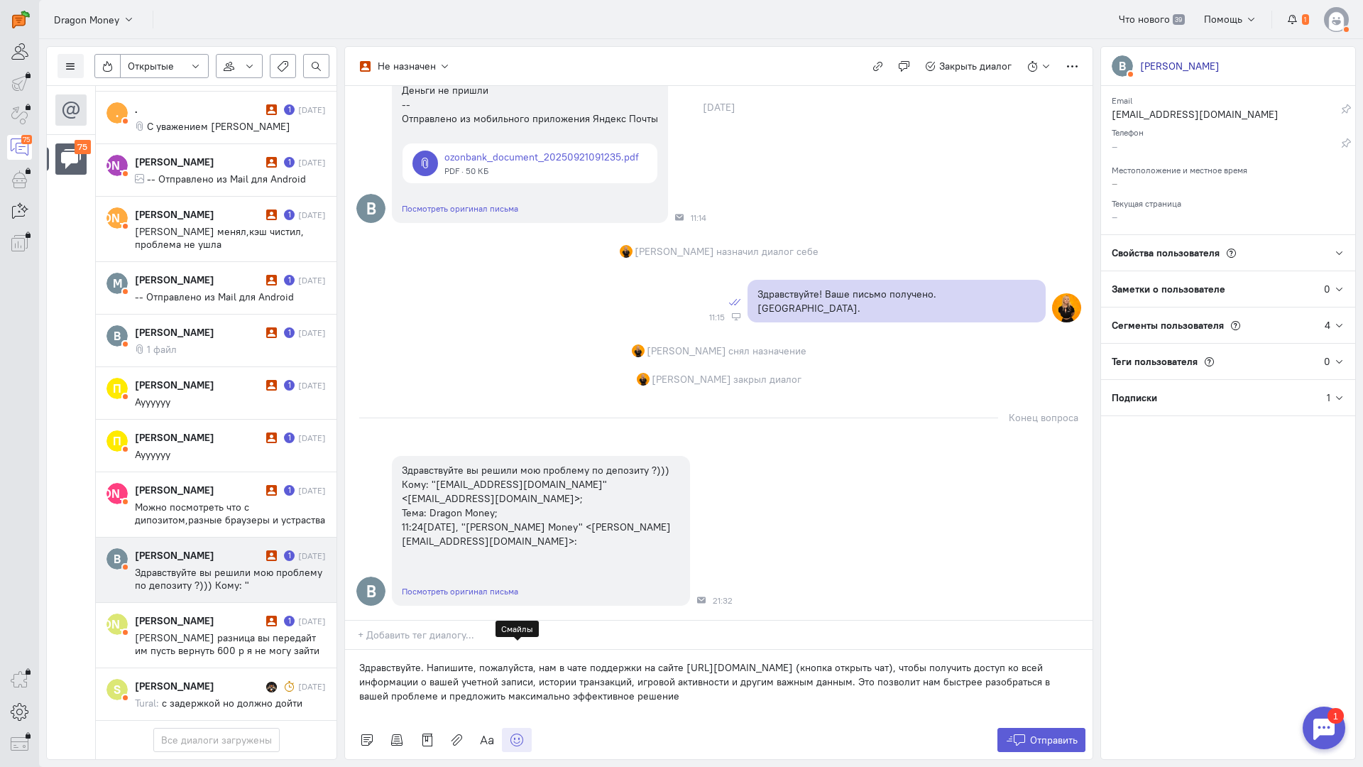
click at [515, 733] on icon at bounding box center [517, 740] width 14 height 14
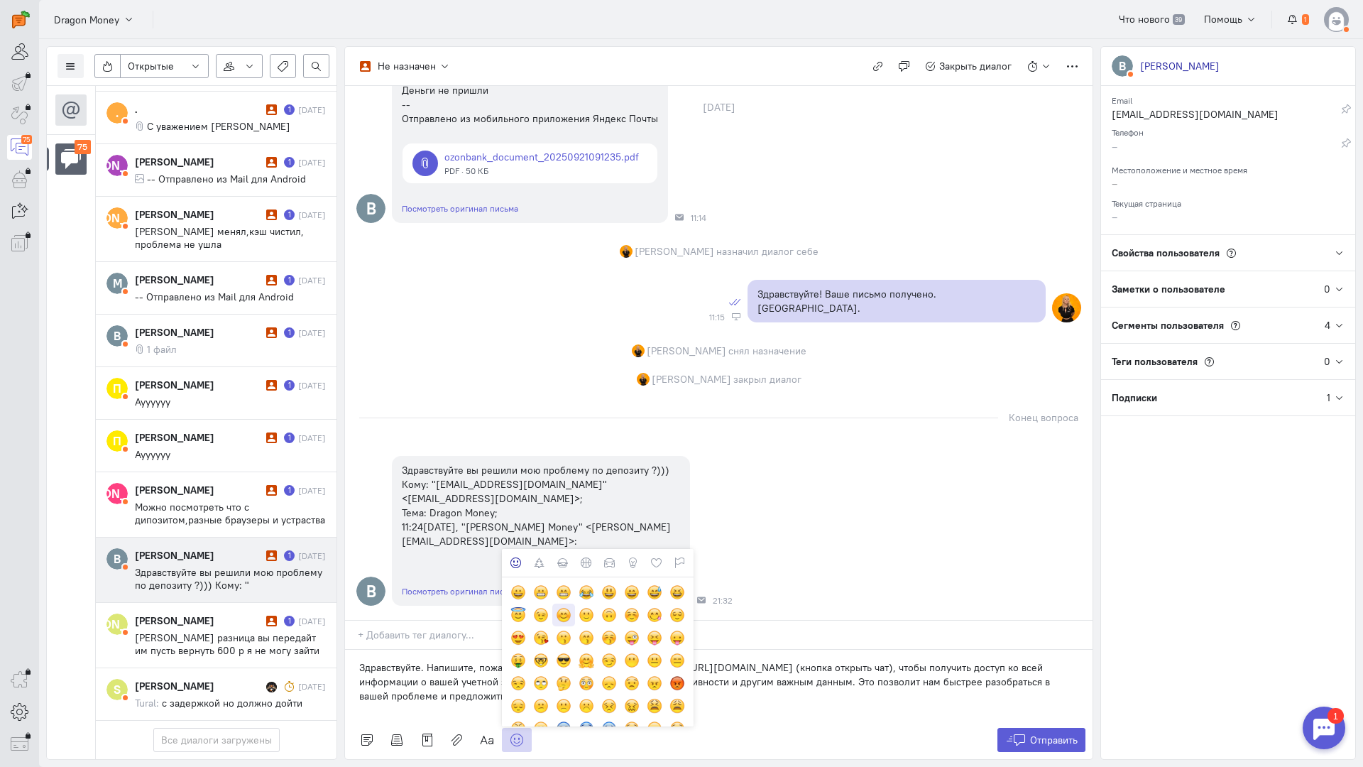
click at [565, 607] on div at bounding box center [564, 615] width 16 height 16
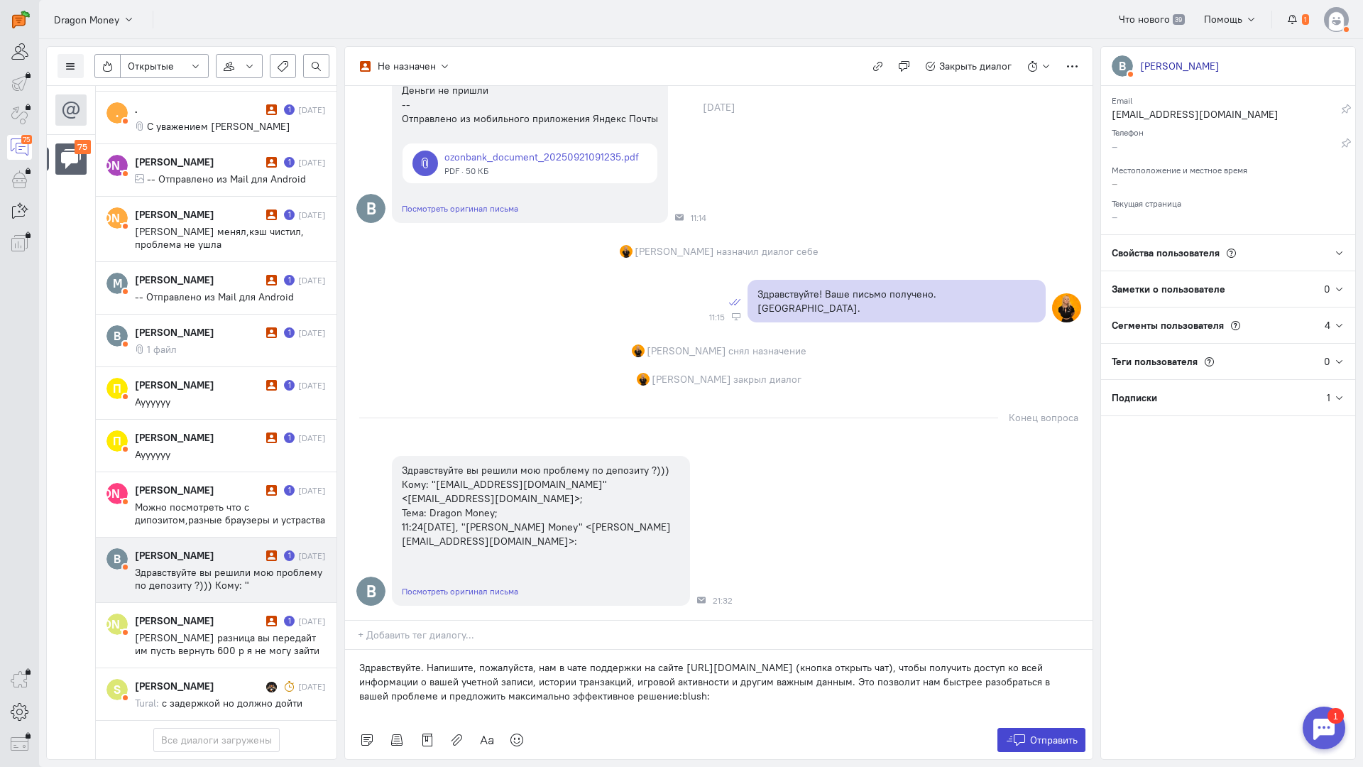
click at [1030, 734] on span "Отправить" at bounding box center [1054, 740] width 48 height 13
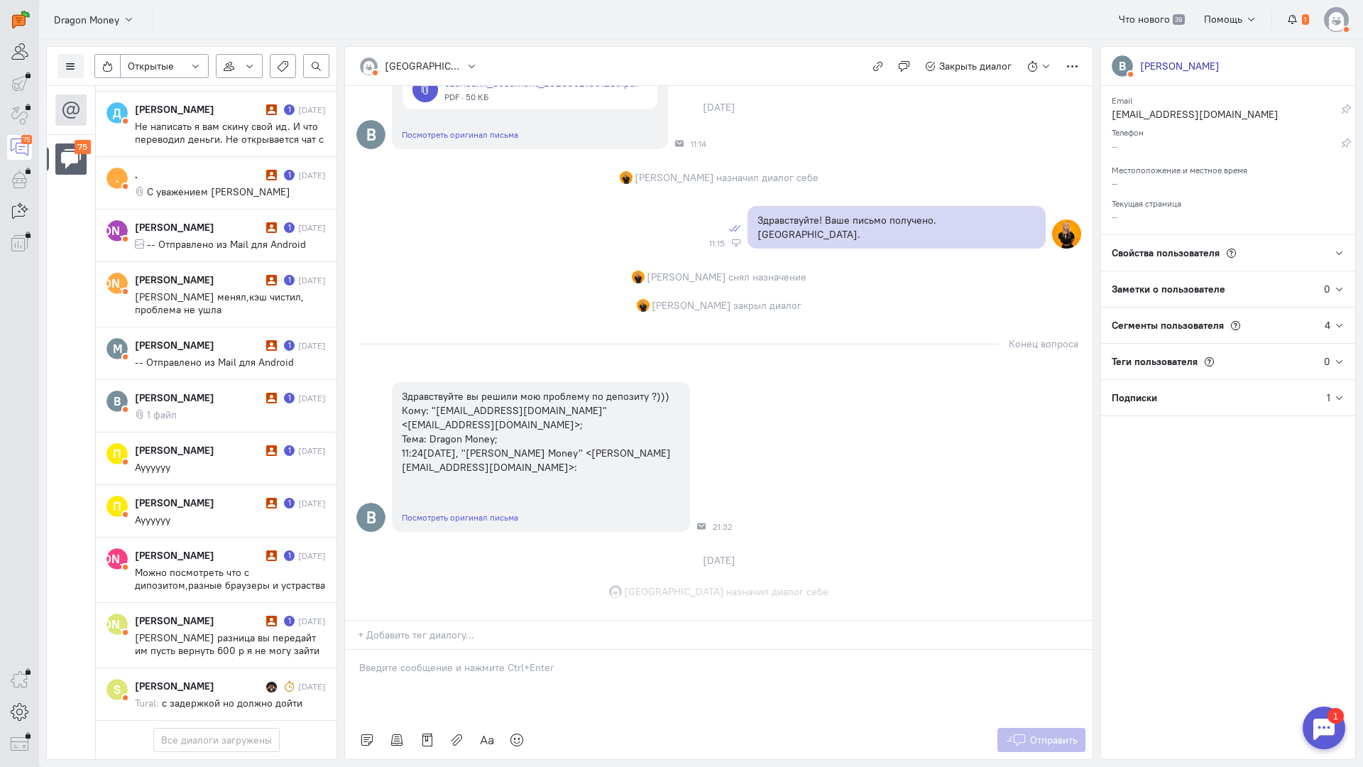
scroll to position [337, 0]
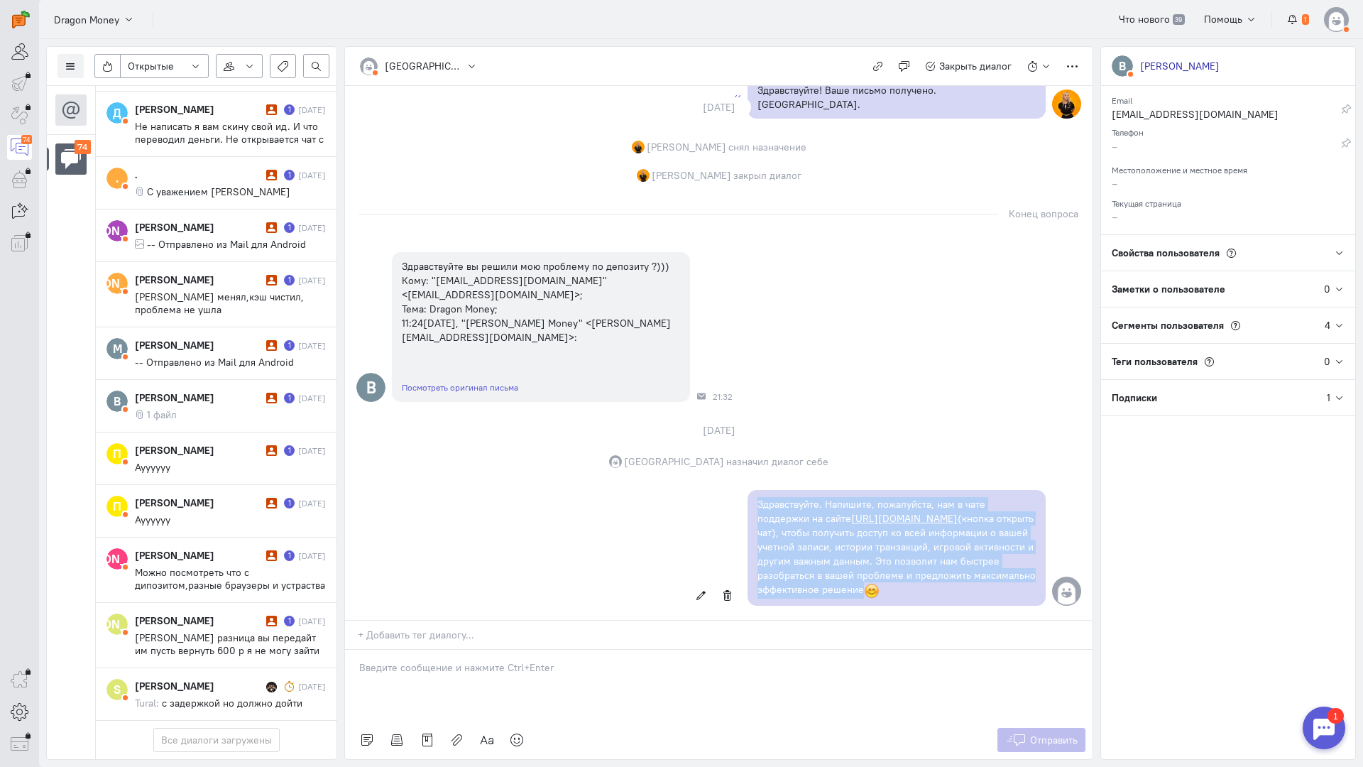
copy p "Здравствуйте. Напишите, пожалуйста, нам в чате поддержки на сайте [URL][DOMAIN_…"
drag, startPoint x: 822, startPoint y: 506, endPoint x: 739, endPoint y: 415, distance: 123.1
click at [739, 483] on div "Здравствуйте. Напишите, пожалуйста, нам в чате поддержки на сайте [URL][DOMAIN_…" at bounding box center [719, 548] width 748 height 130
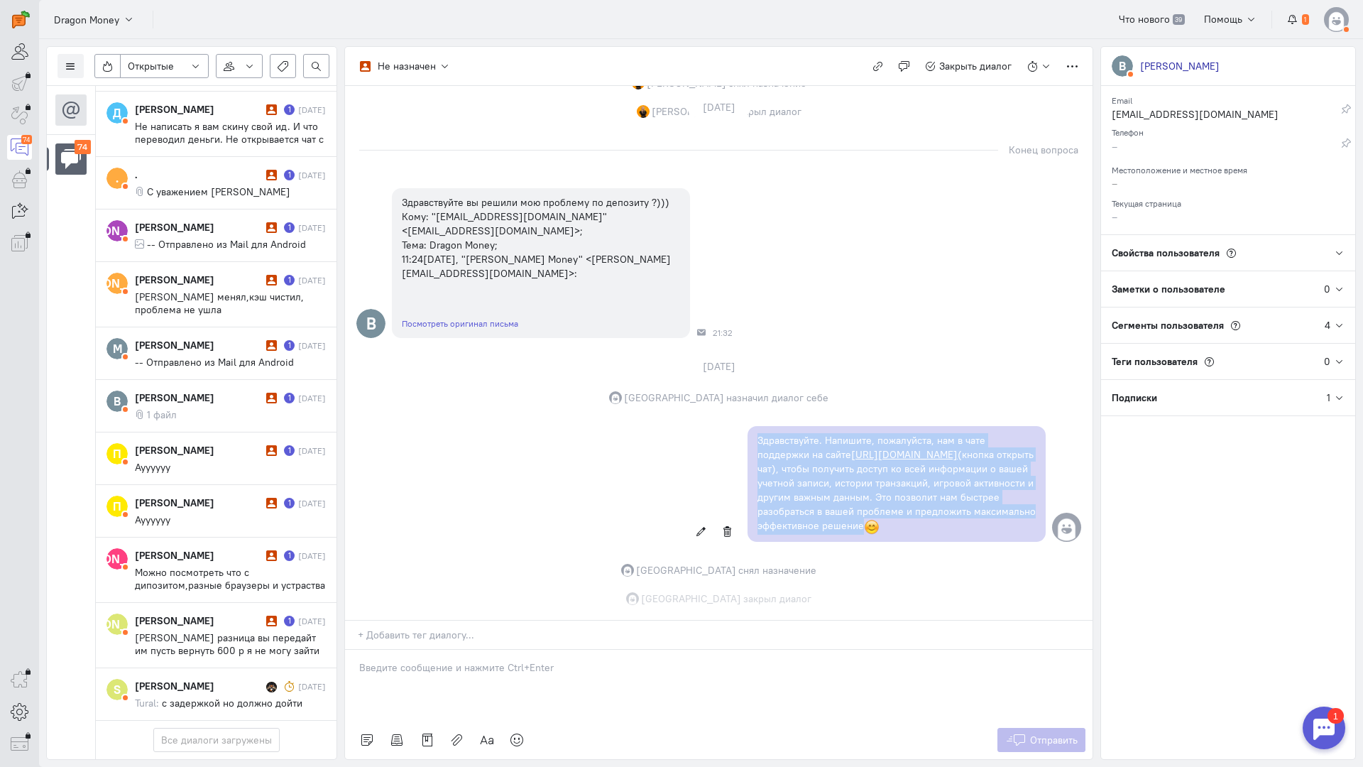
scroll to position [4250, 0]
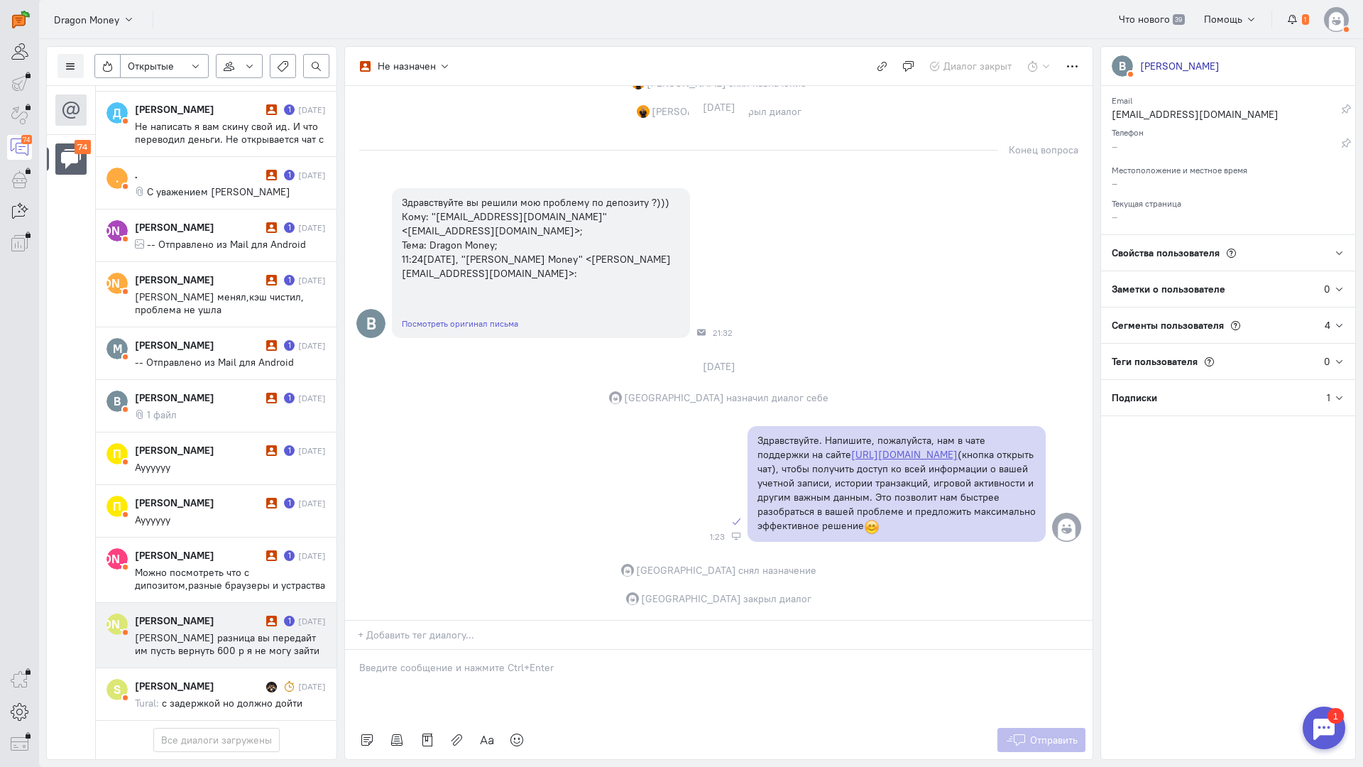
click at [217, 631] on span "[PERSON_NAME] разница вы передайт им пусть вернуть 600 р я не могу зайти чат по…" at bounding box center [227, 669] width 185 height 77
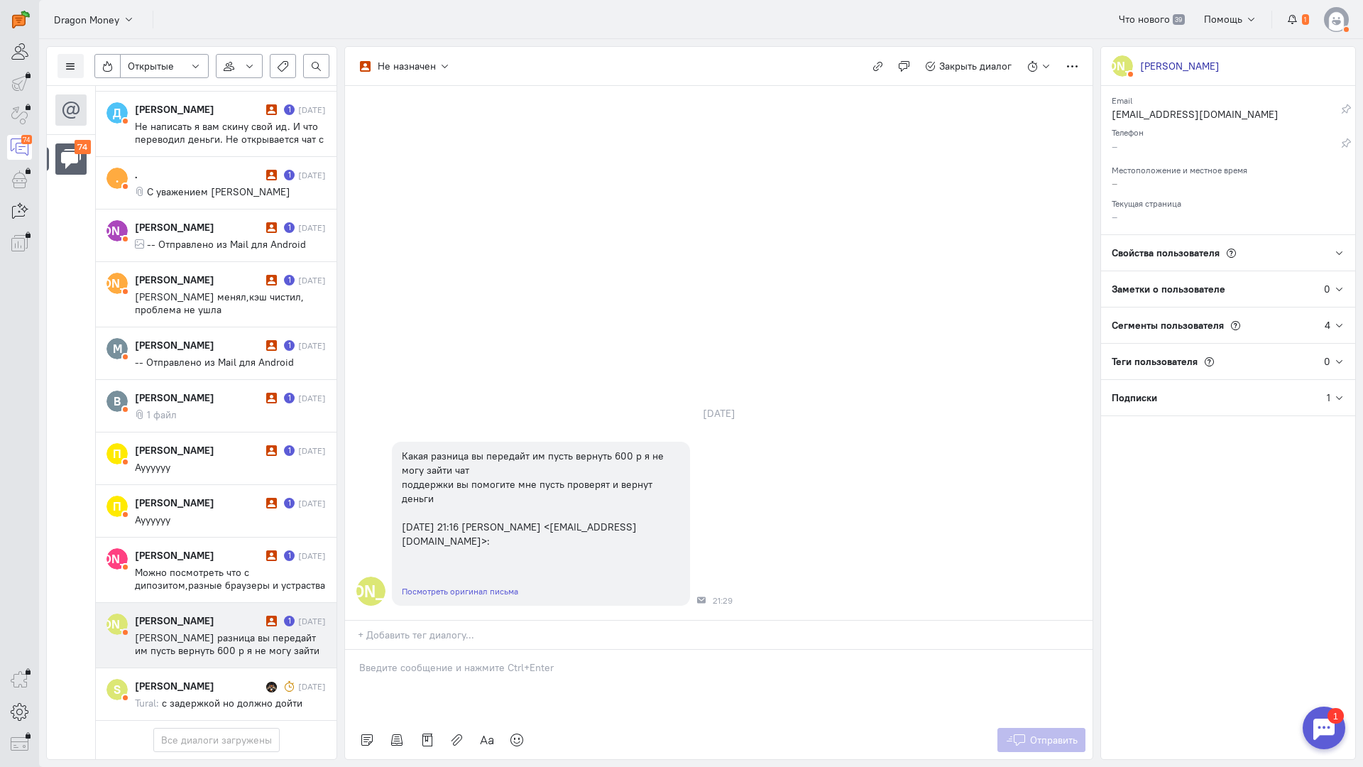
click at [484, 660] on p at bounding box center [718, 667] width 719 height 14
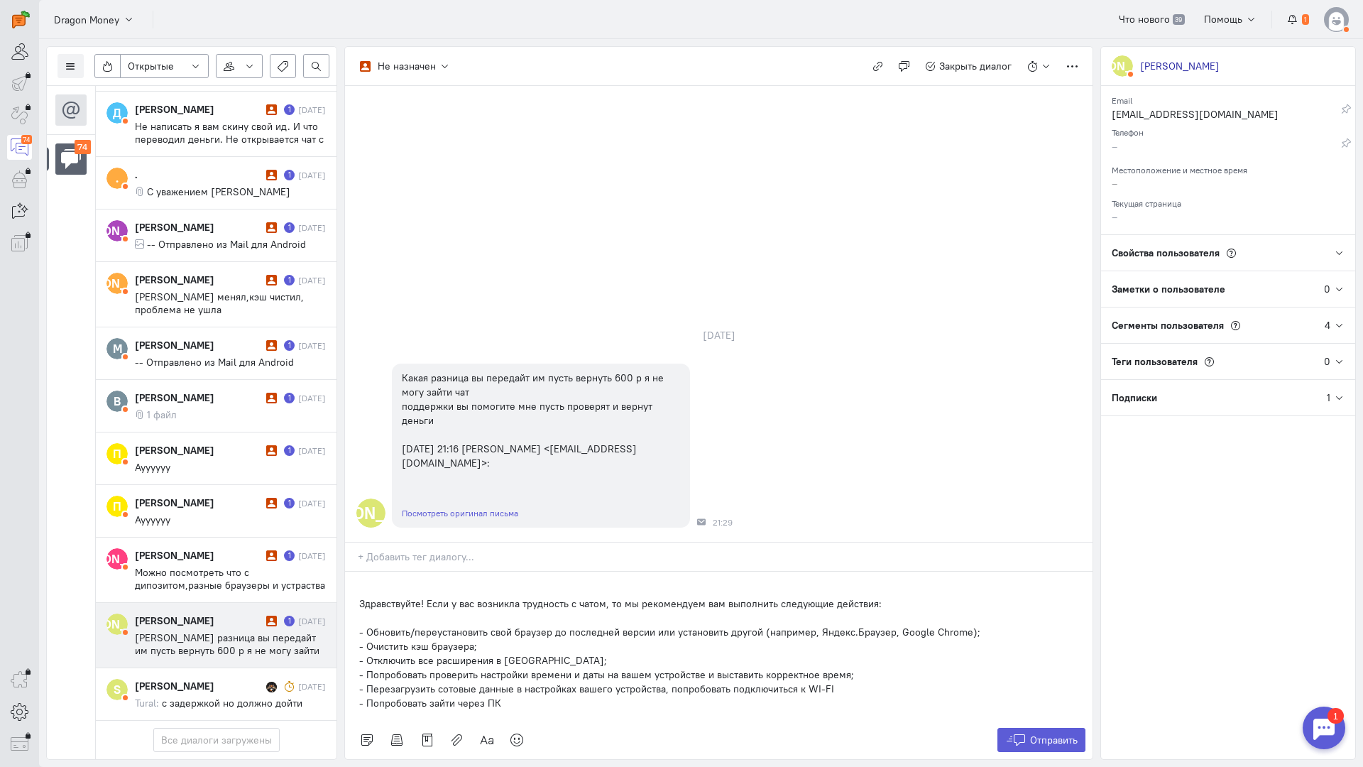
click at [351, 572] on div "Здравствуйте! Если у вас возникла трудность с чатом, то мы рекомендуем вам выпо…" at bounding box center [719, 646] width 748 height 149
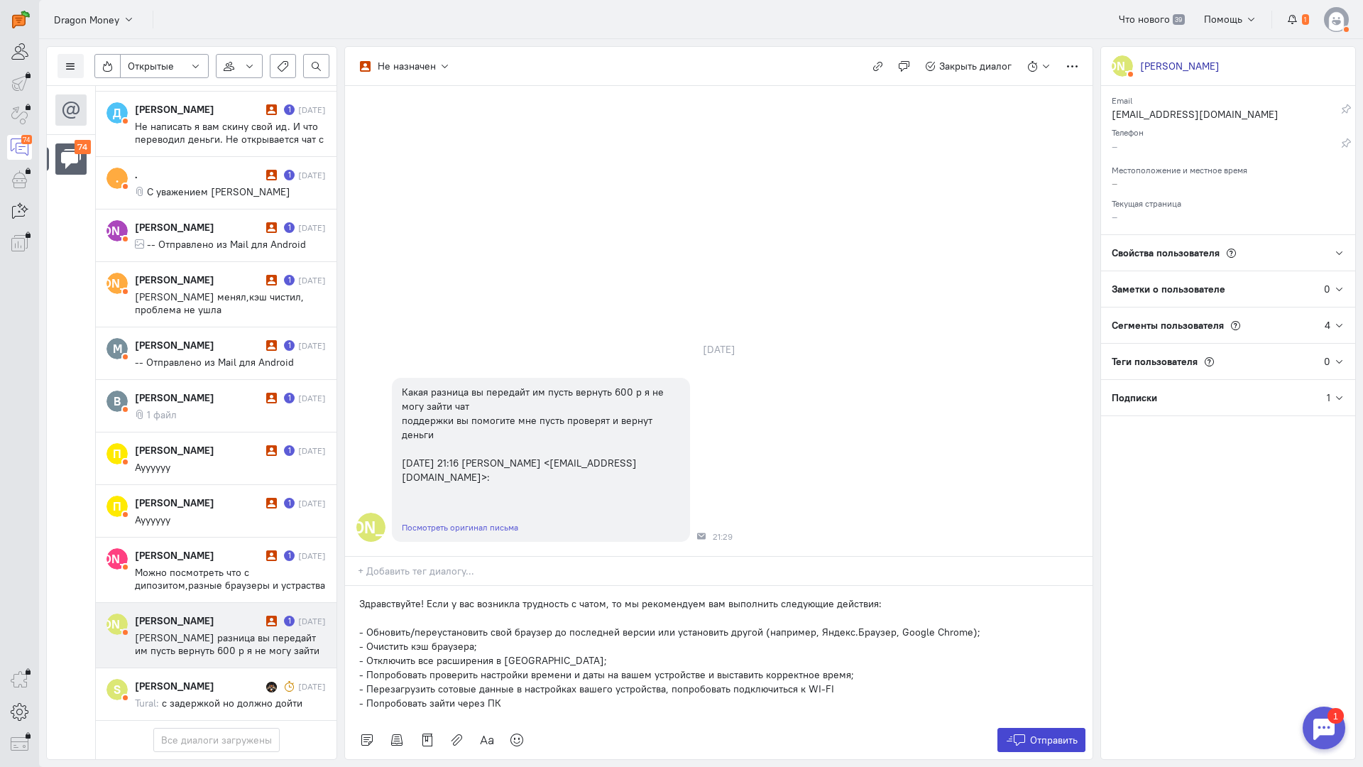
click at [1043, 734] on span "Отправить" at bounding box center [1054, 740] width 48 height 13
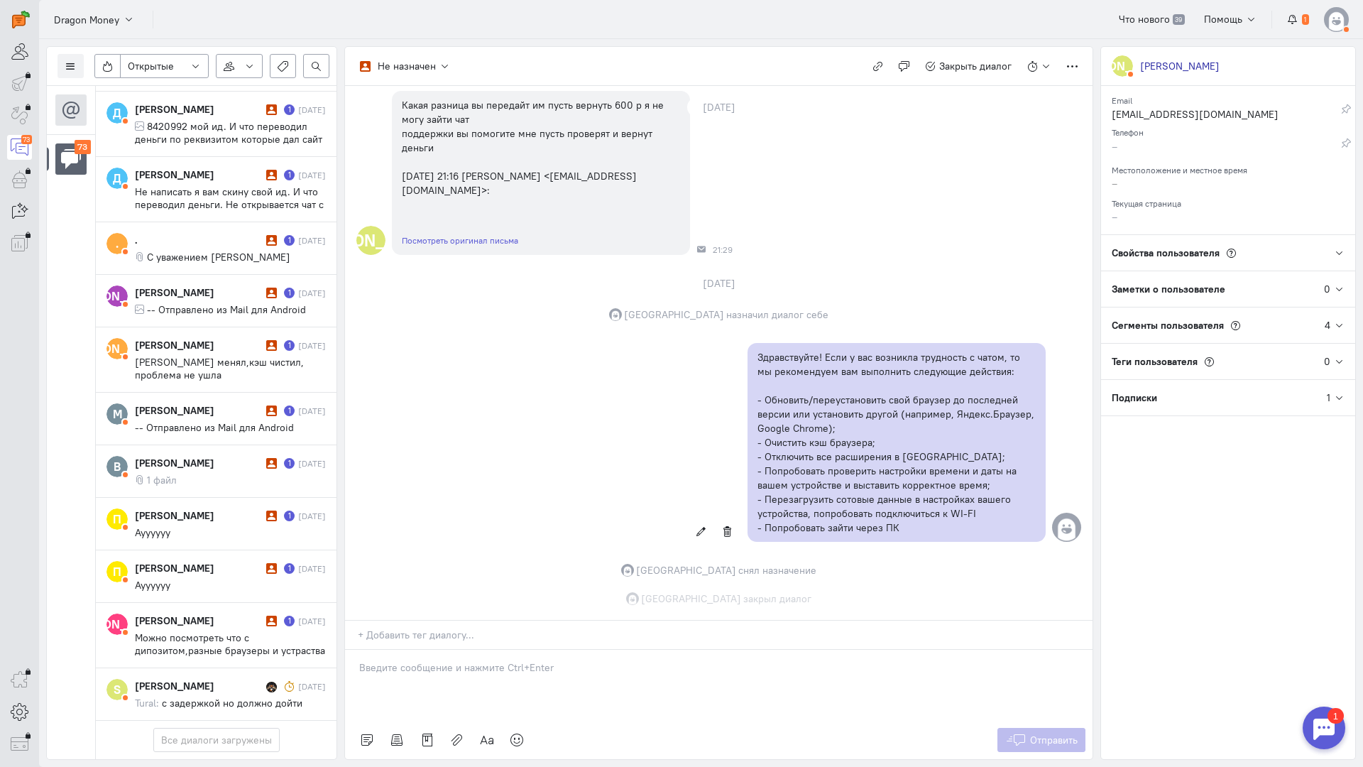
scroll to position [4186, 0]
click at [213, 579] on cq-message "Ауууууу" at bounding box center [230, 585] width 191 height 13
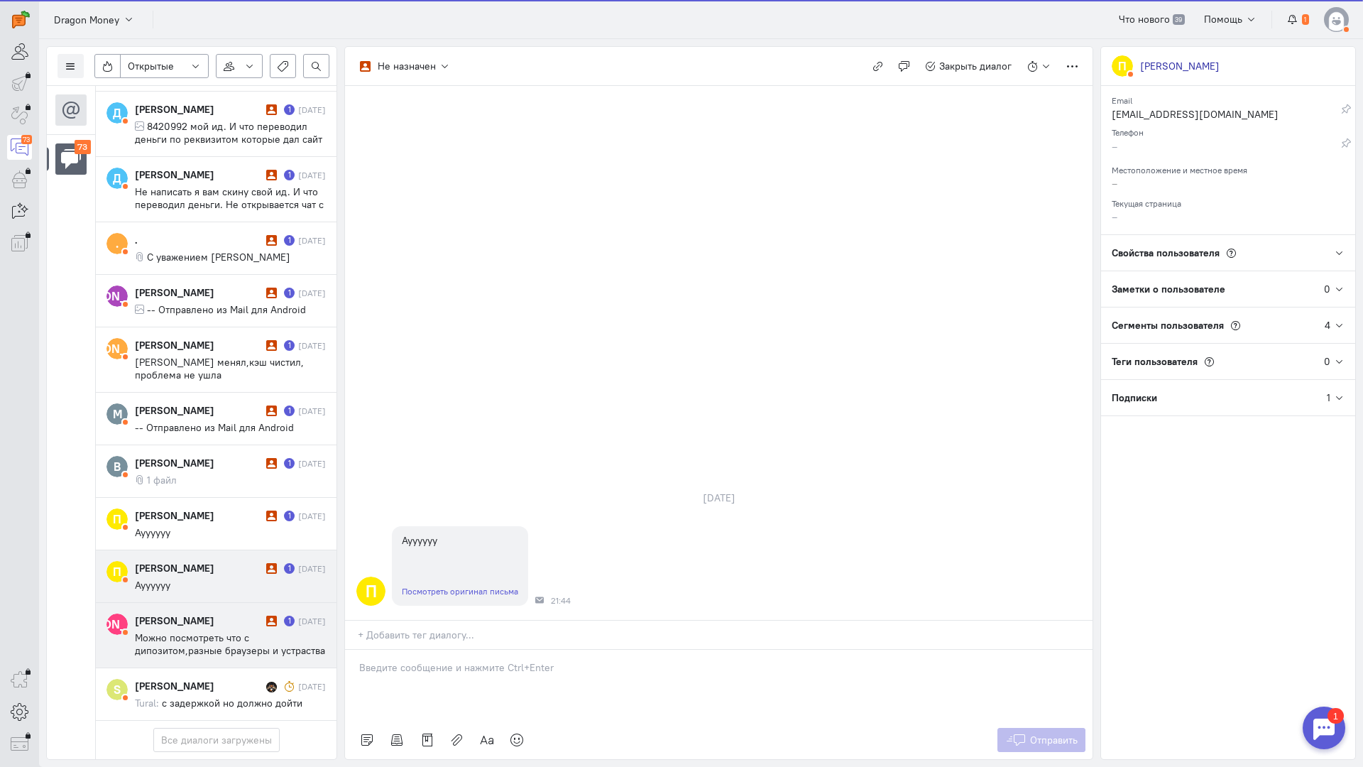
click at [214, 614] on div "[PERSON_NAME]" at bounding box center [199, 621] width 128 height 14
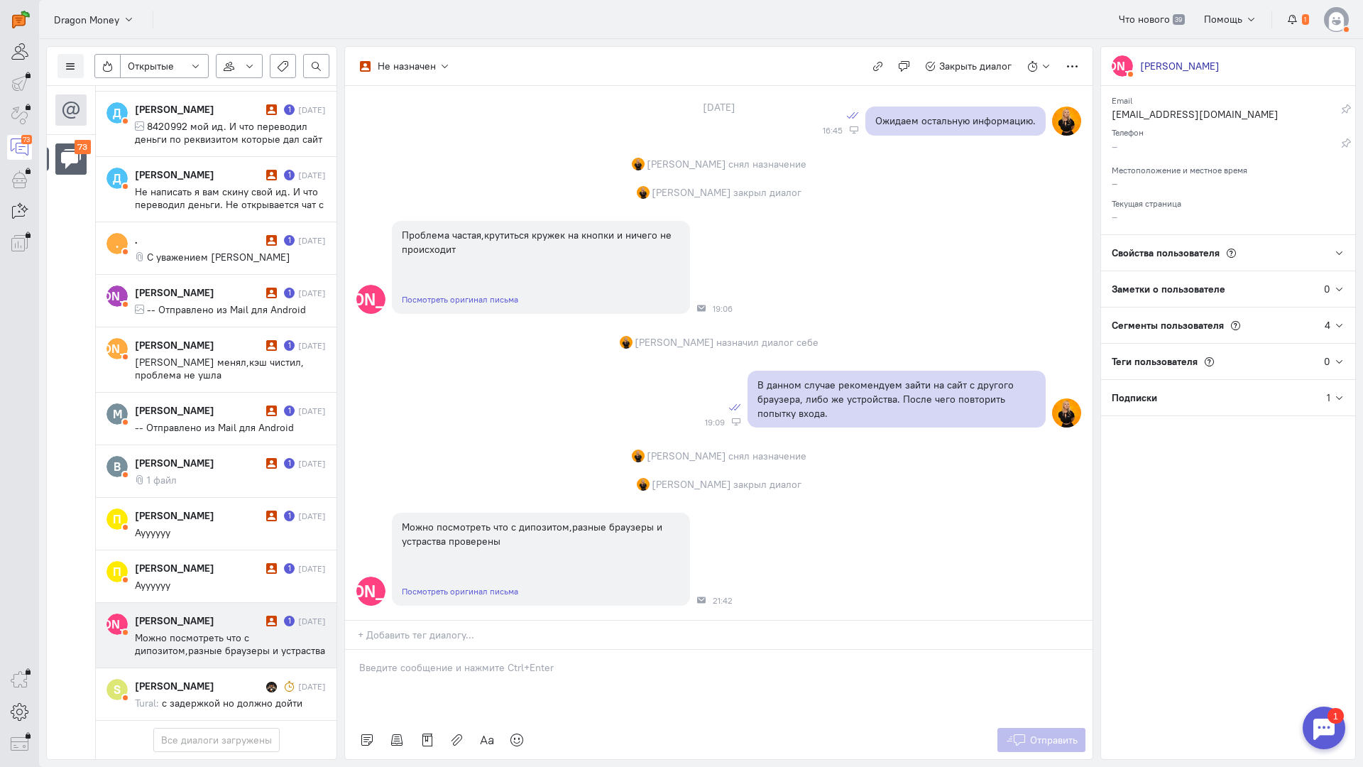
scroll to position [1498, 0]
click at [425, 660] on p at bounding box center [718, 667] width 719 height 14
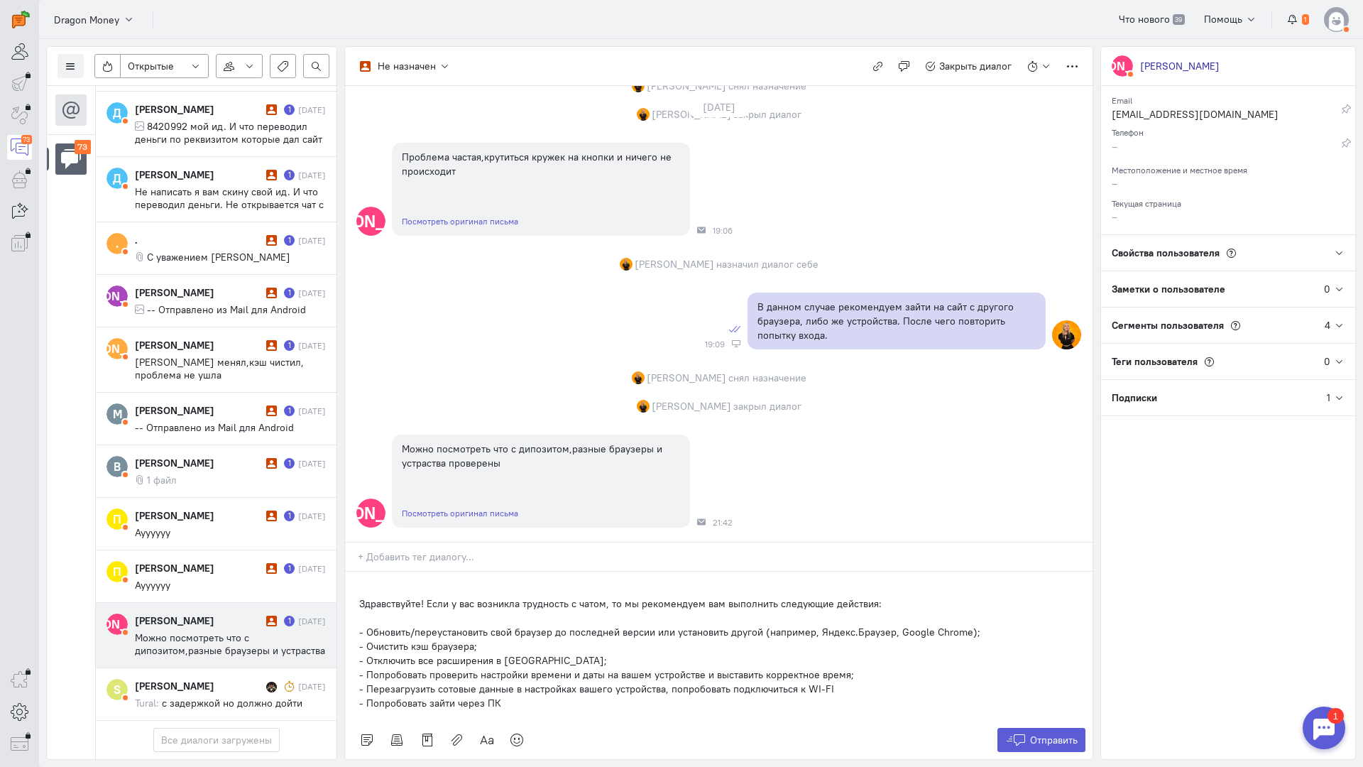
click at [356, 572] on div "Здравствуйте! Если у вас возникла трудность с чатом, то мы рекомендуем вам выпо…" at bounding box center [719, 646] width 748 height 149
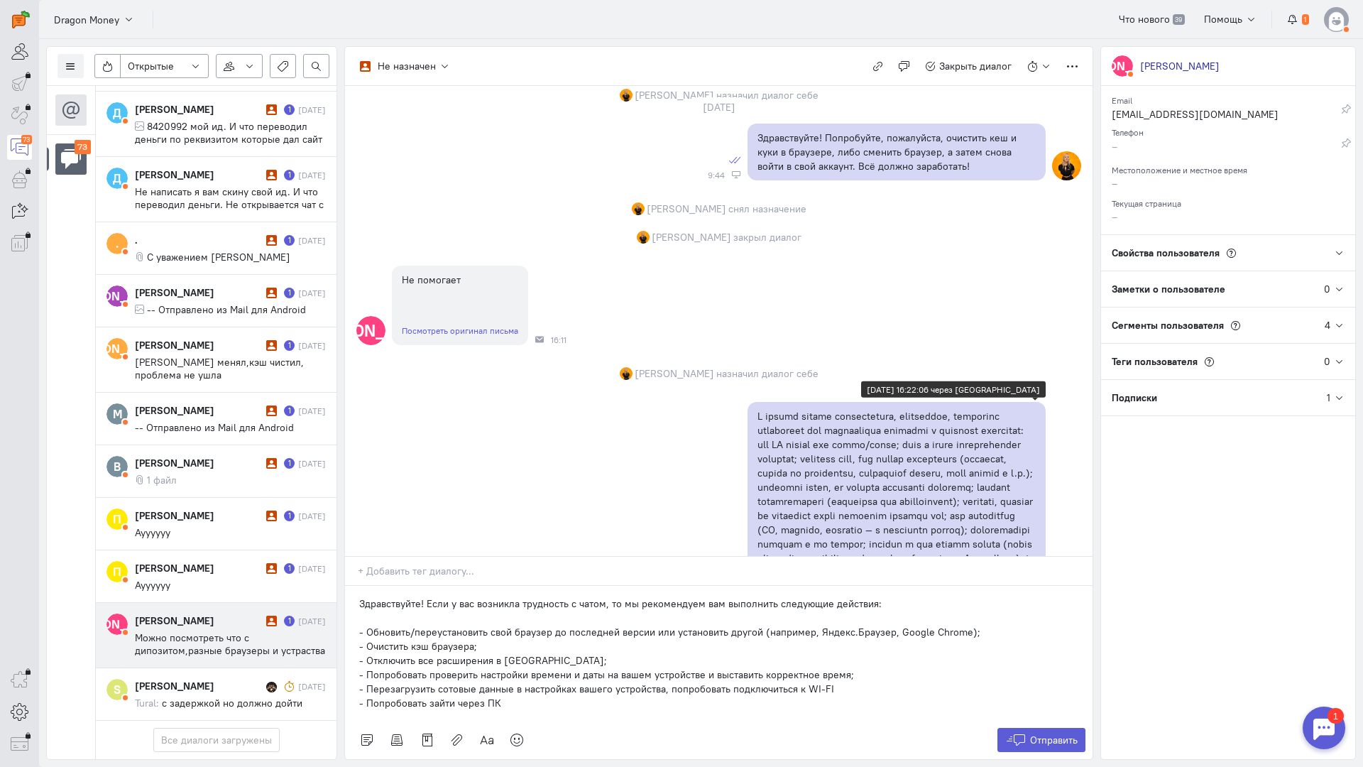
scroll to position [1278, 0]
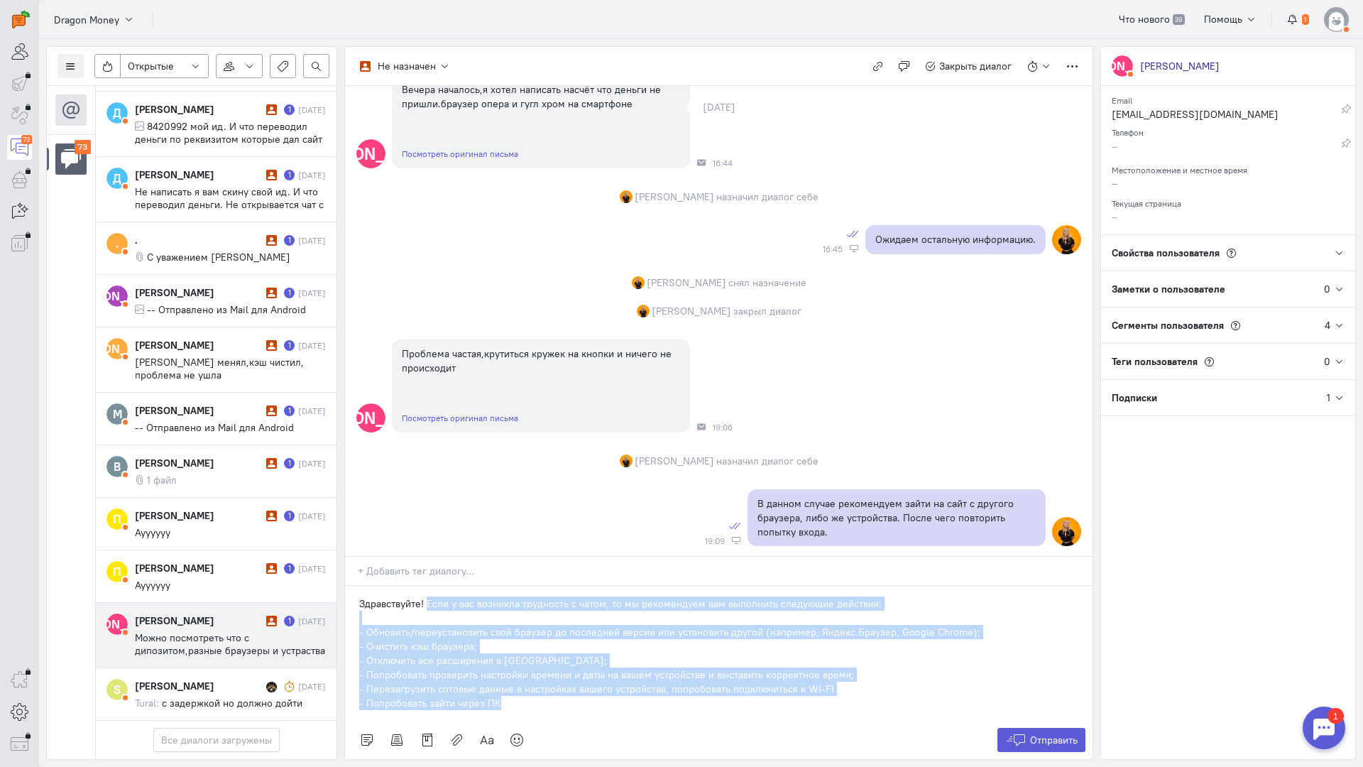
drag, startPoint x: 513, startPoint y: 614, endPoint x: 428, endPoint y: 514, distance: 131.5
click at [428, 586] on div "Здравствуйте! Если у вас возникла трудность с чатом, то мы рекомендуем вам выпо…" at bounding box center [719, 653] width 748 height 135
click at [562, 639] on p "- Очистить кэш браузера;" at bounding box center [718, 646] width 719 height 14
drag, startPoint x: 532, startPoint y: 619, endPoint x: 701, endPoint y: 521, distance: 195.4
click at [701, 586] on div "Здравствуйте! Если у вас возникла трудность с чатом, то мы рекомендуем вам выпо…" at bounding box center [719, 653] width 748 height 135
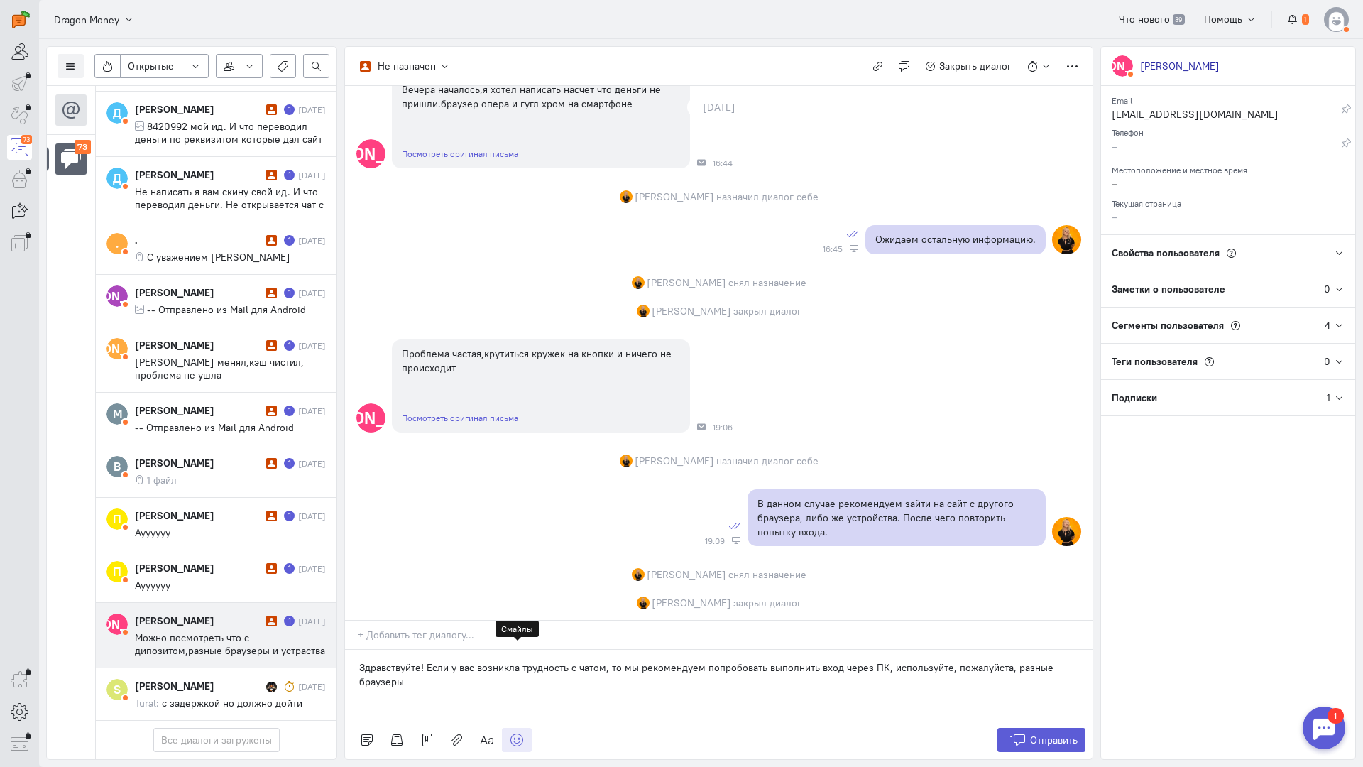
click at [516, 733] on icon at bounding box center [517, 740] width 14 height 14
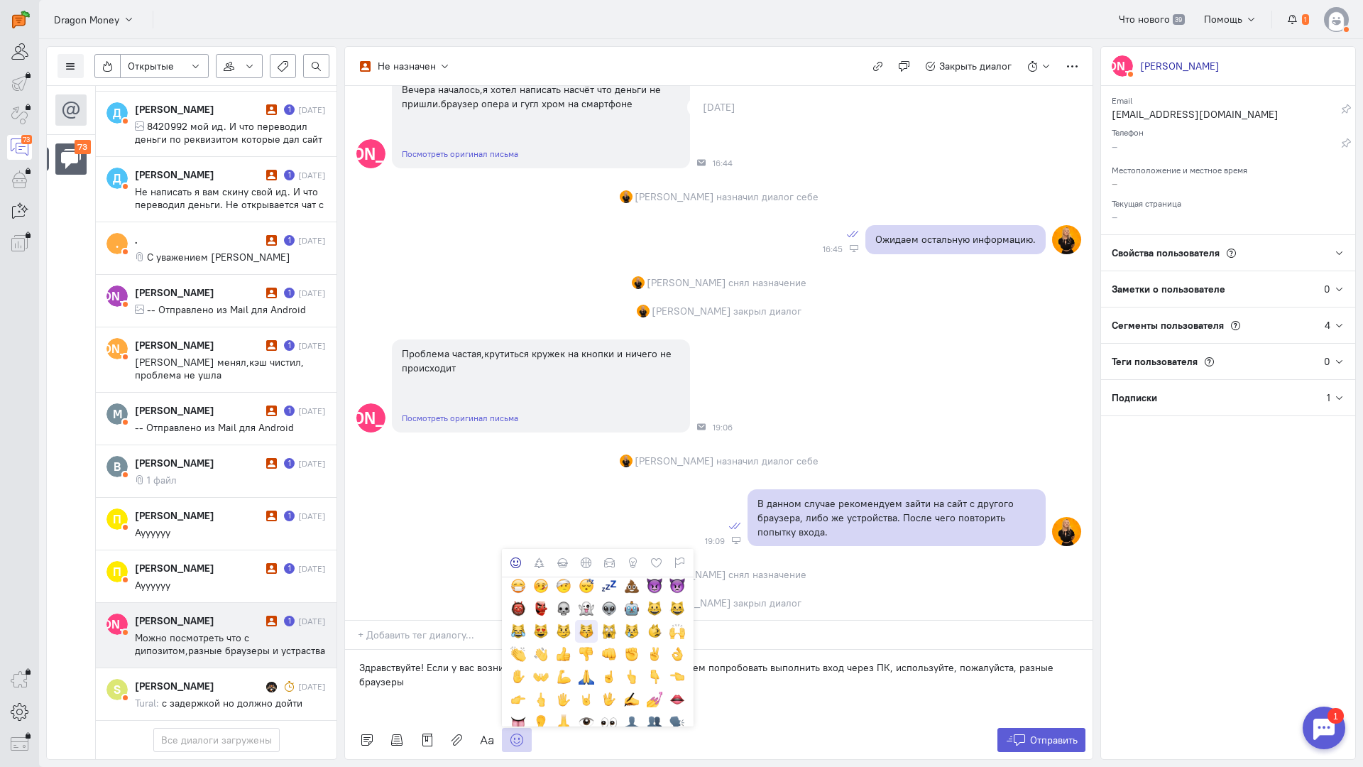
scroll to position [213, 0]
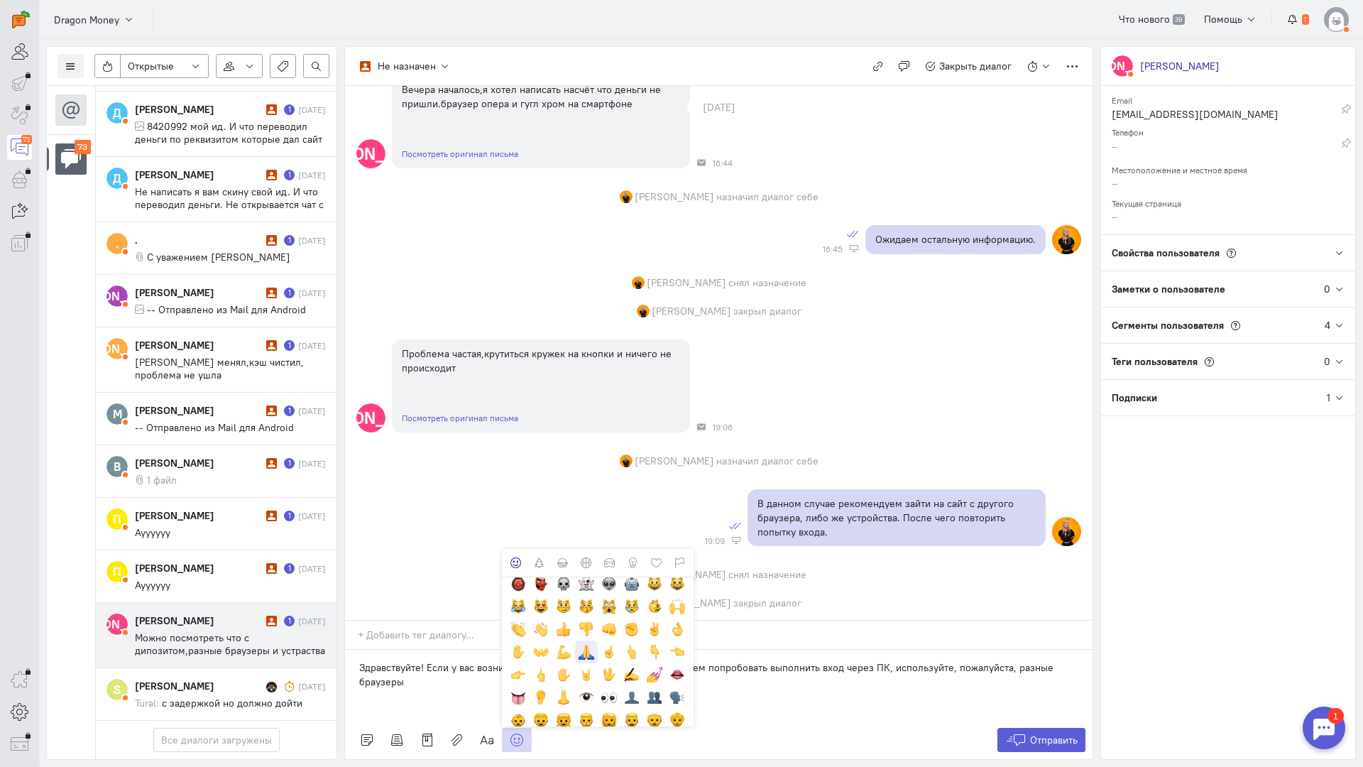
click at [581, 644] on div at bounding box center [587, 652] width 16 height 16
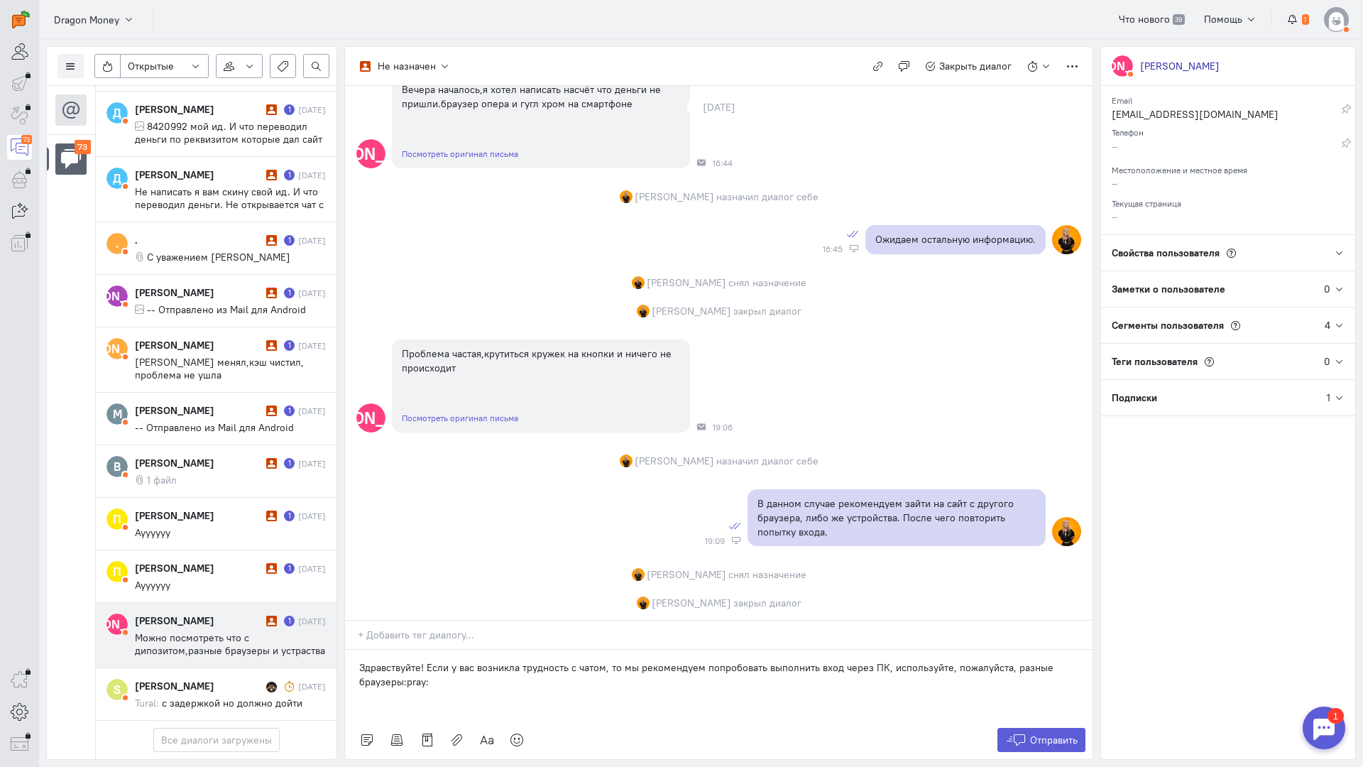
click at [882, 660] on p "Здравствуйте! Если у вас возникла трудность с чатом, то мы рекомендуем попробов…" at bounding box center [718, 674] width 719 height 28
click at [885, 660] on p "Здравствуйте! Если у вас возникла трудность с чатом, то мы рекомендуем попробов…" at bounding box center [718, 674] width 719 height 28
click at [1032, 728] on button "Отправить" at bounding box center [1042, 740] width 89 height 24
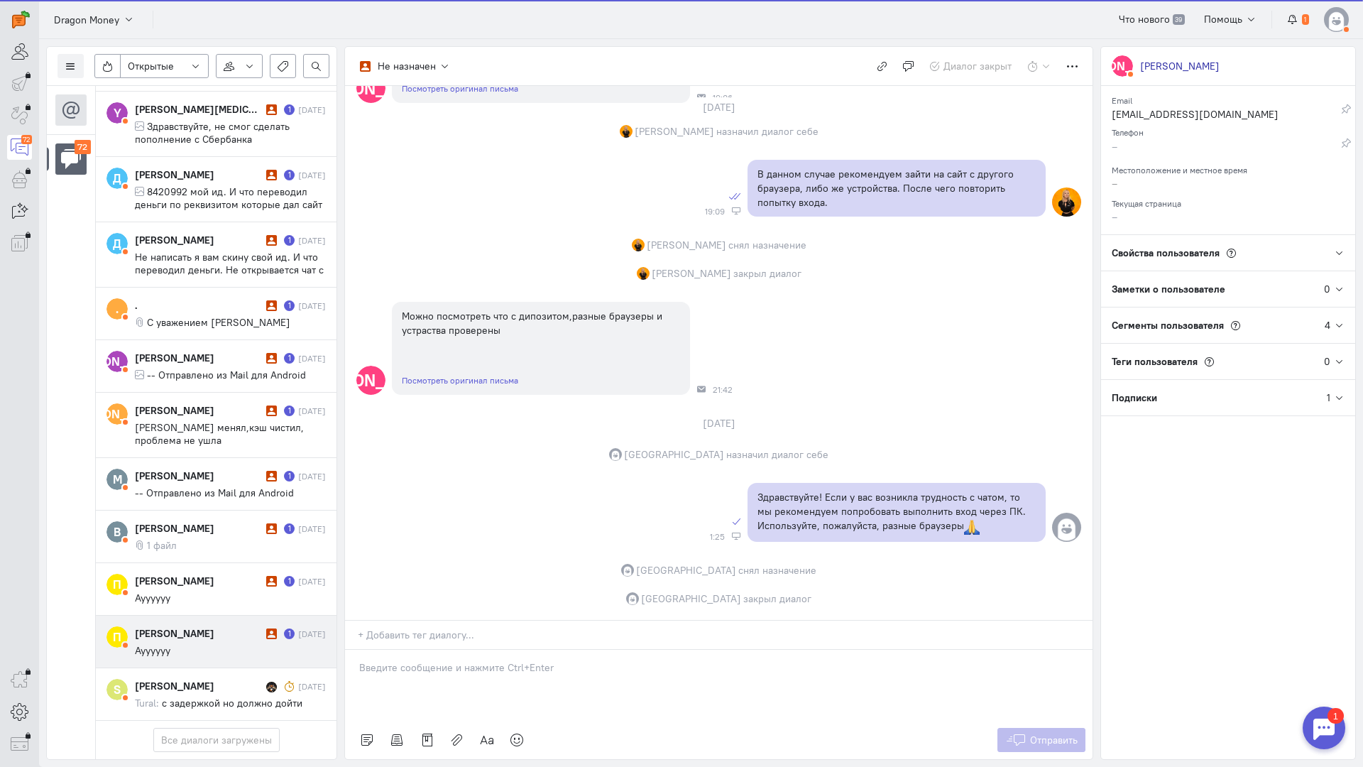
scroll to position [4122, 0]
click at [211, 626] on div "[PERSON_NAME]" at bounding box center [199, 633] width 128 height 14
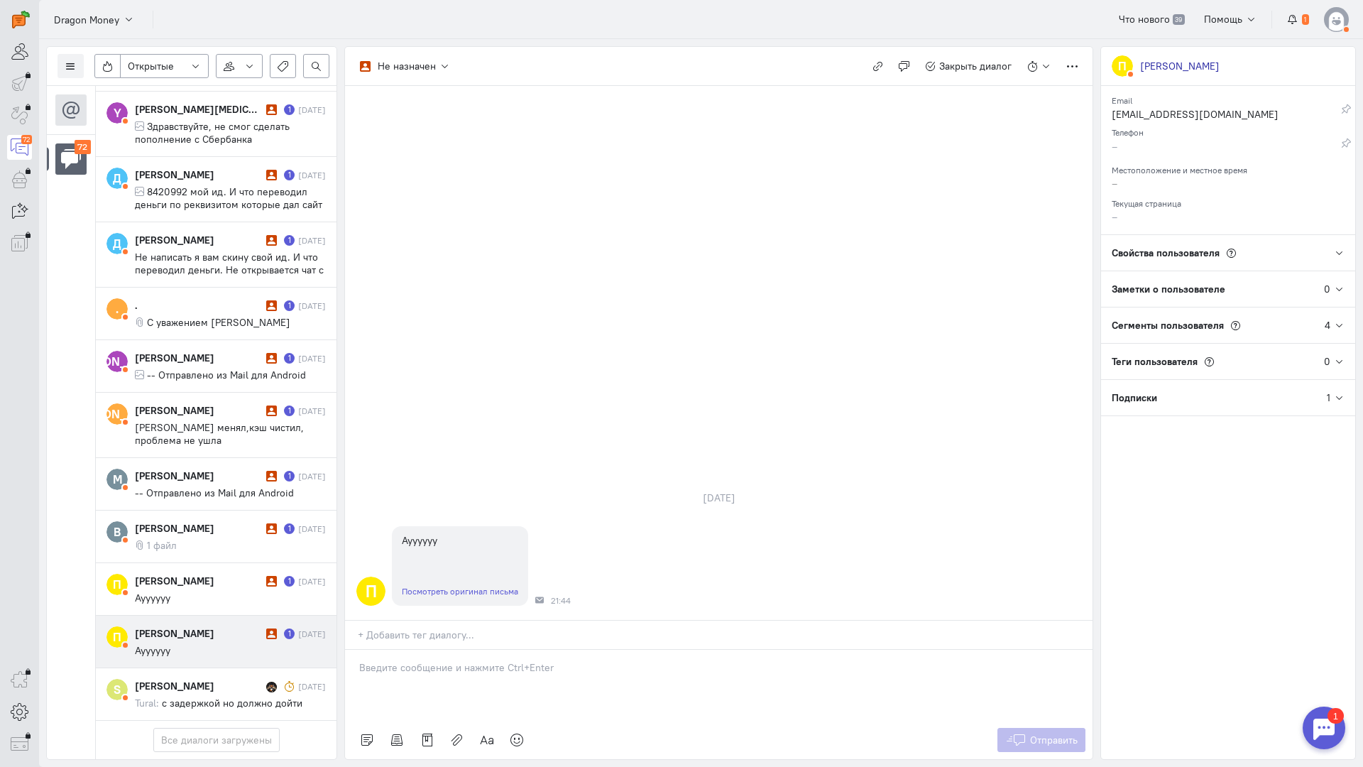
click at [396, 650] on div at bounding box center [719, 685] width 748 height 71
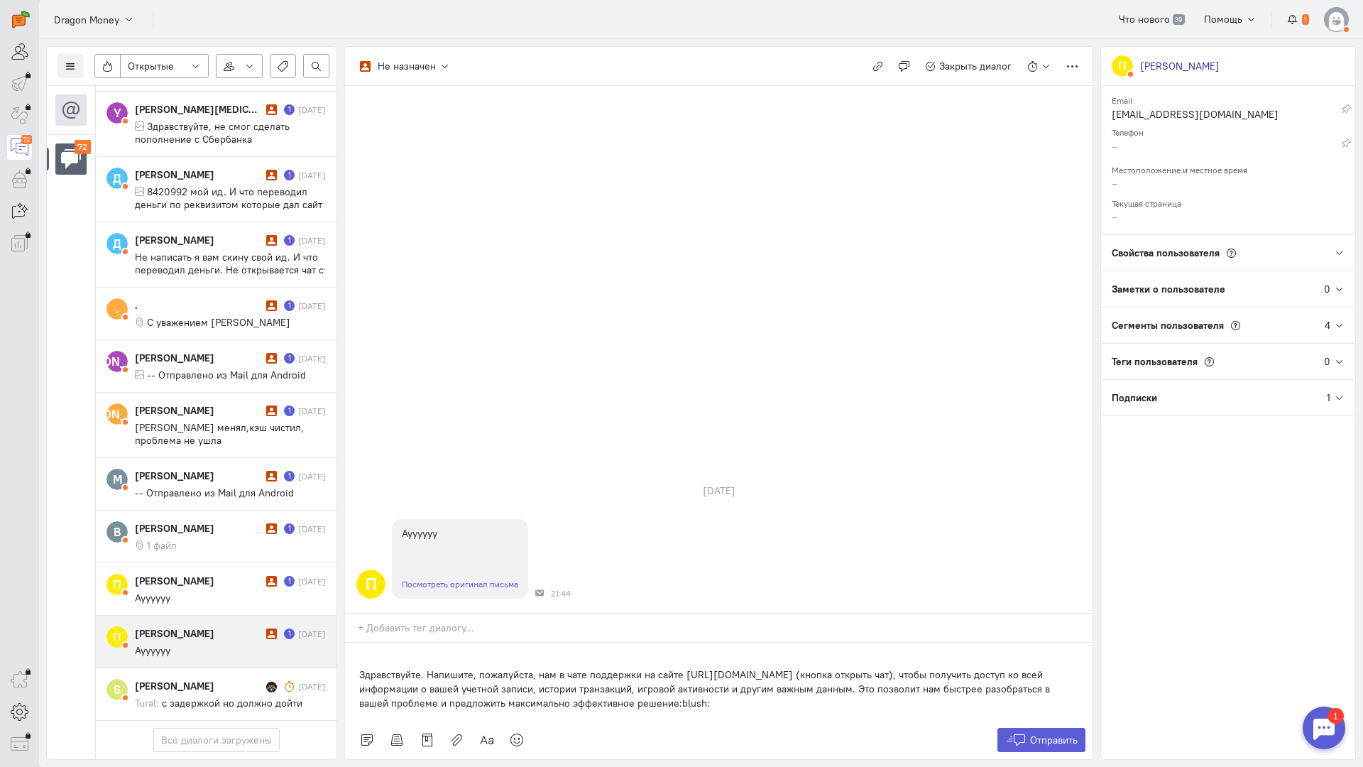
click at [353, 643] on div "Здравствуйте. Напишите, пожалуйста, нам в чате поддержки на сайте [URL][DOMAIN_…" at bounding box center [719, 682] width 748 height 78
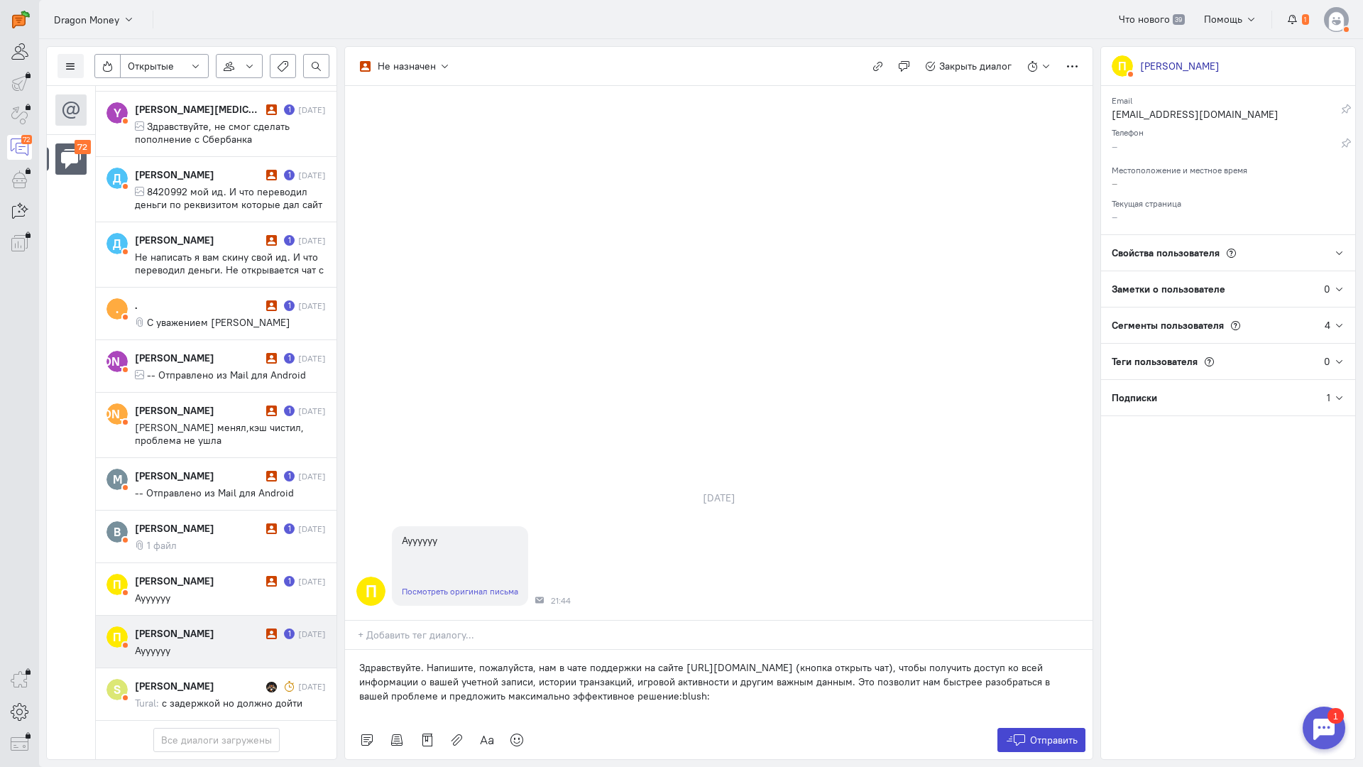
click at [1038, 734] on span "Отправить" at bounding box center [1054, 740] width 48 height 13
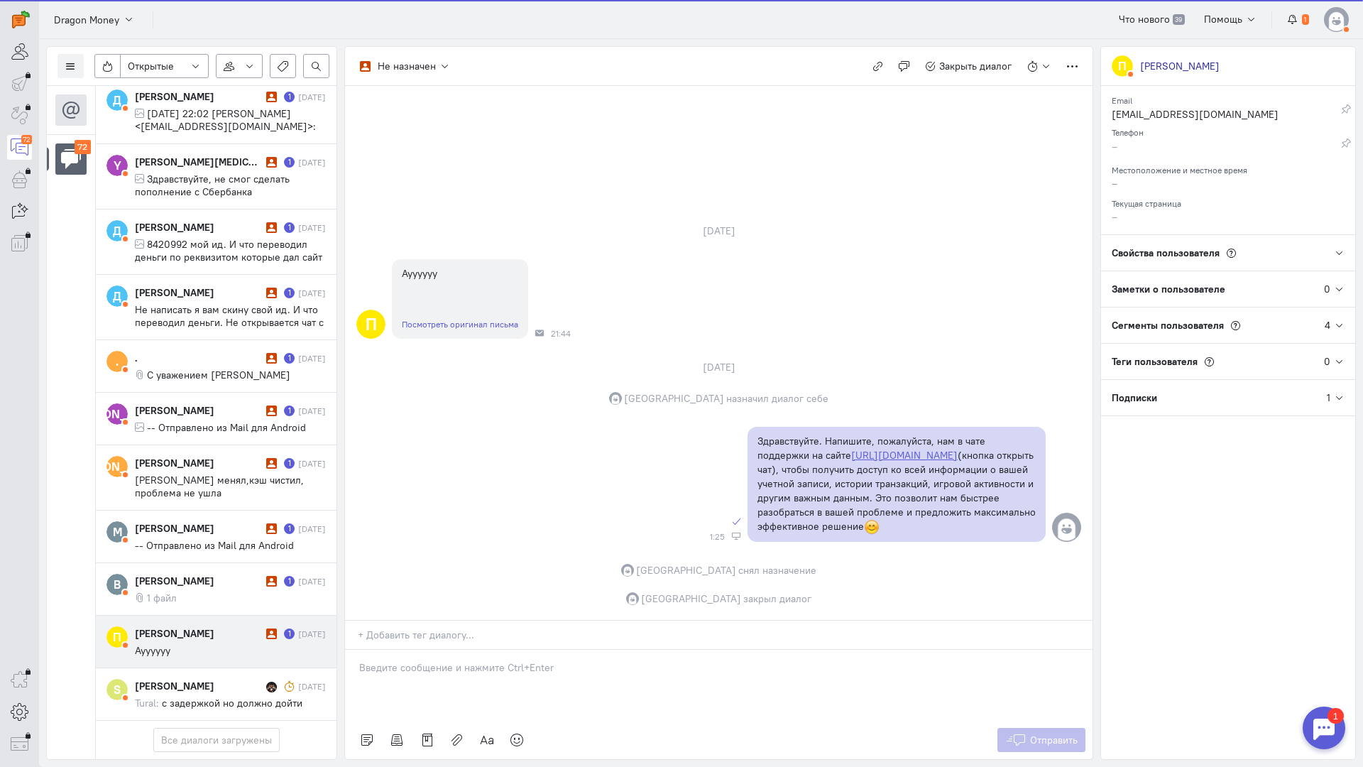
click at [145, 644] on span "Ауууууу" at bounding box center [153, 650] width 36 height 13
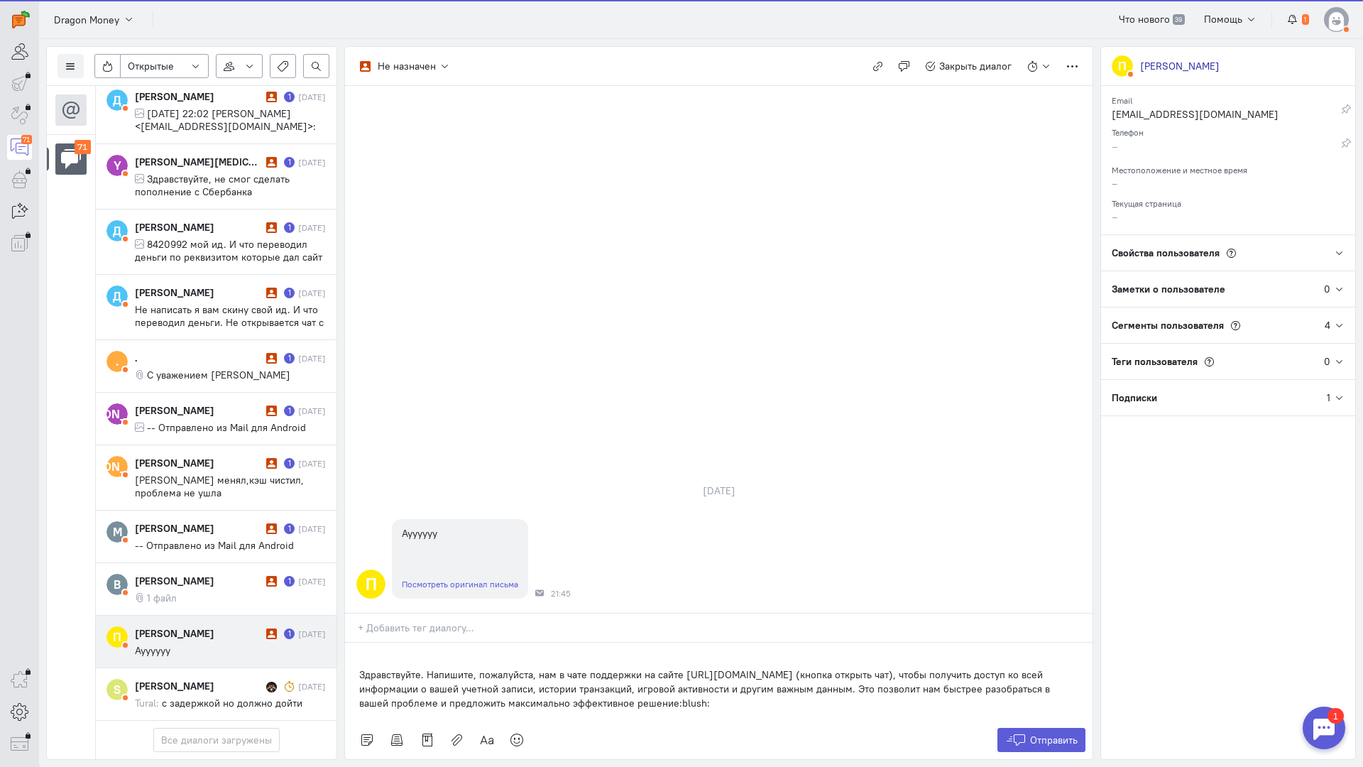
scroll to position [4071, 0]
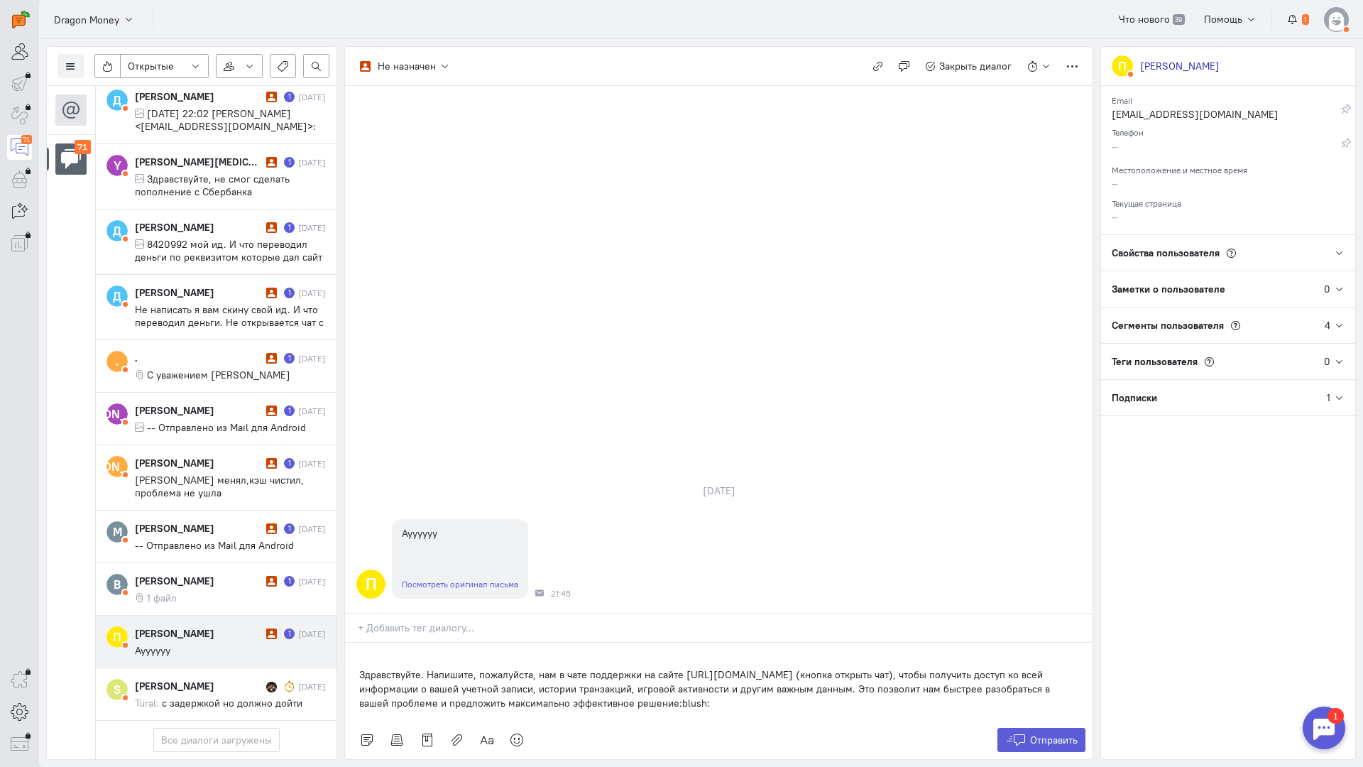
click at [352, 643] on div "Здравствуйте. Напишите, пожалуйста, нам в чате поддержки на сайте [URL][DOMAIN_…" at bounding box center [719, 682] width 748 height 78
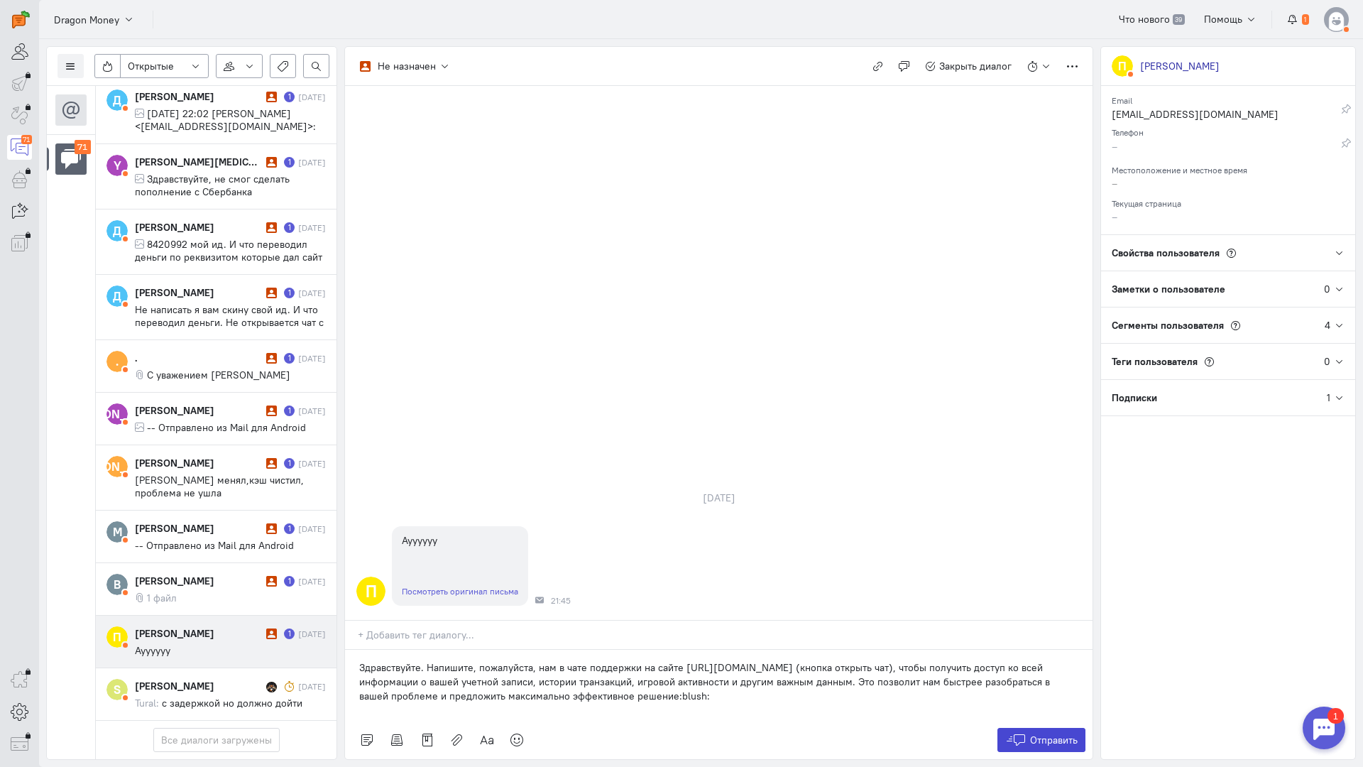
click at [1026, 728] on button "Отправить" at bounding box center [1042, 740] width 89 height 24
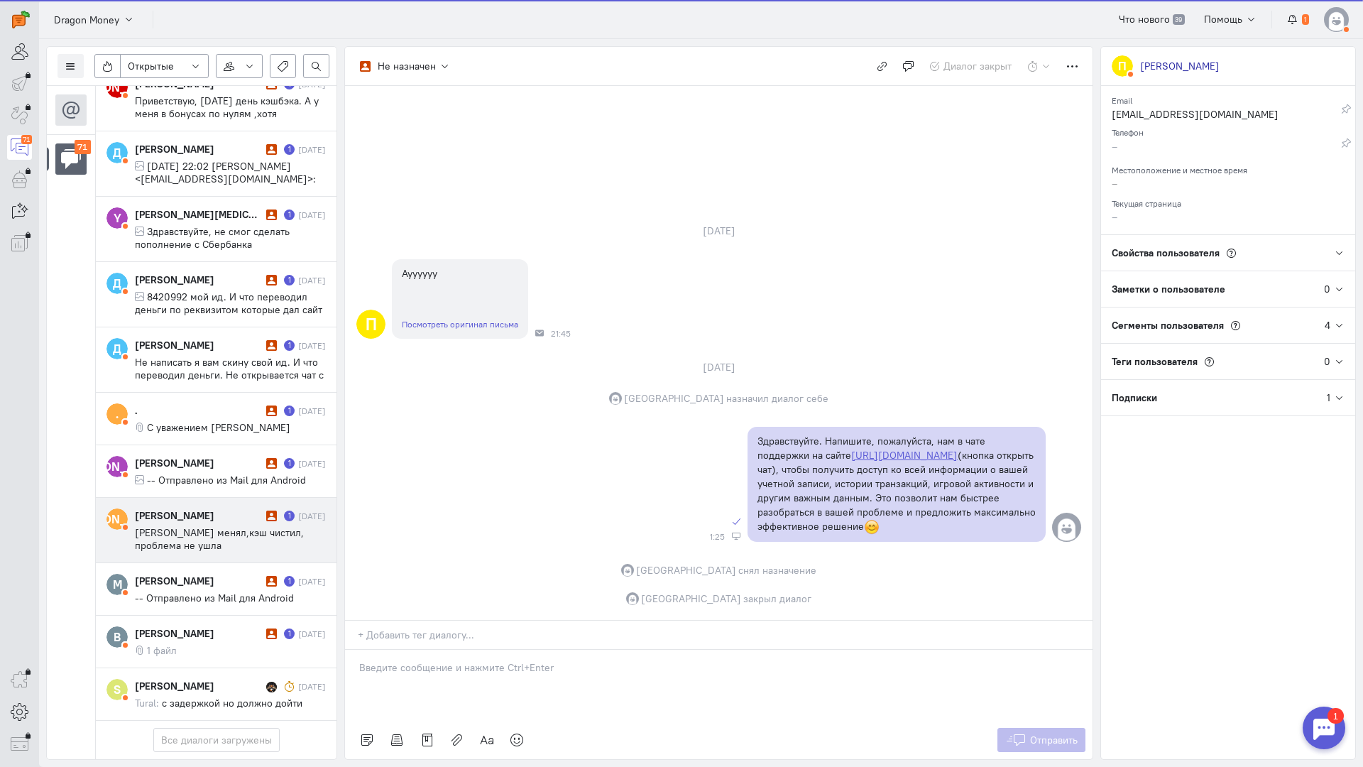
scroll to position [4084, 0]
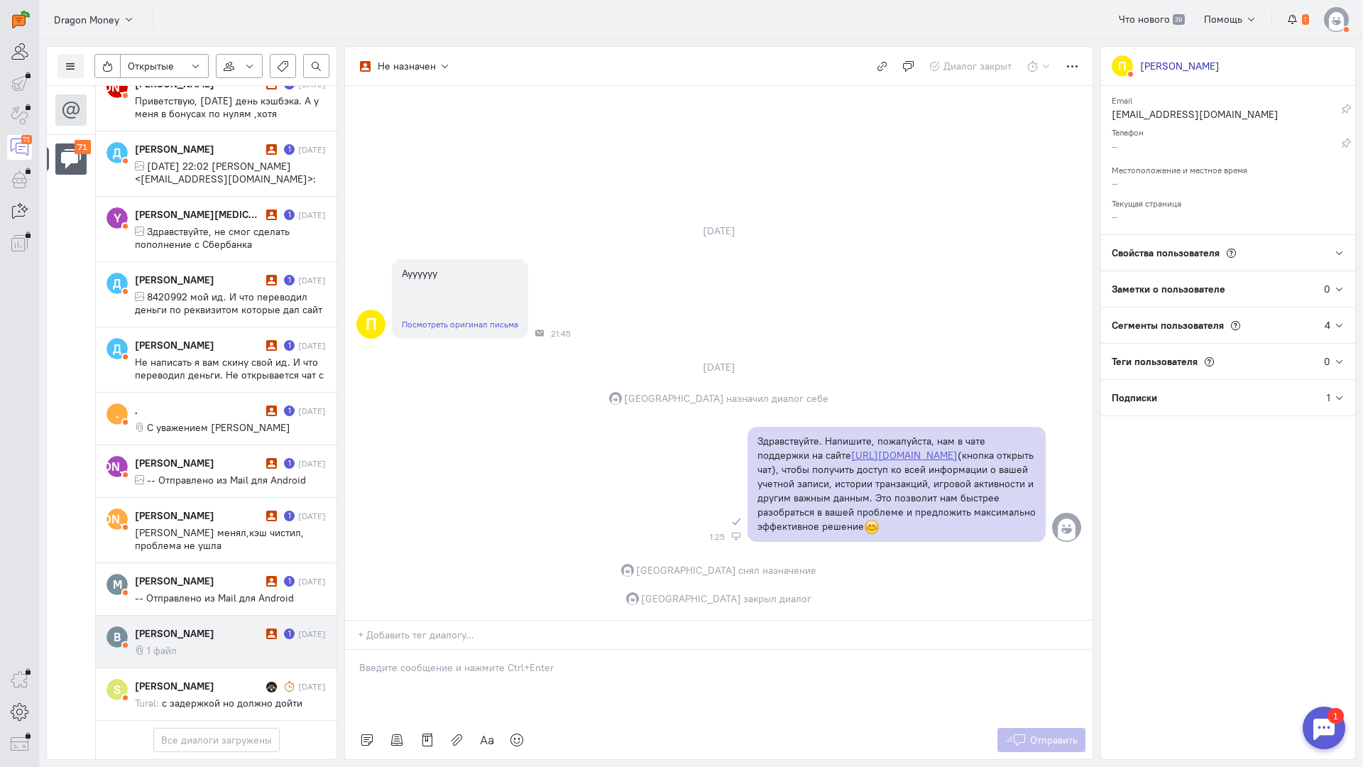
click at [192, 626] on div "[PERSON_NAME]" at bounding box center [199, 633] width 128 height 14
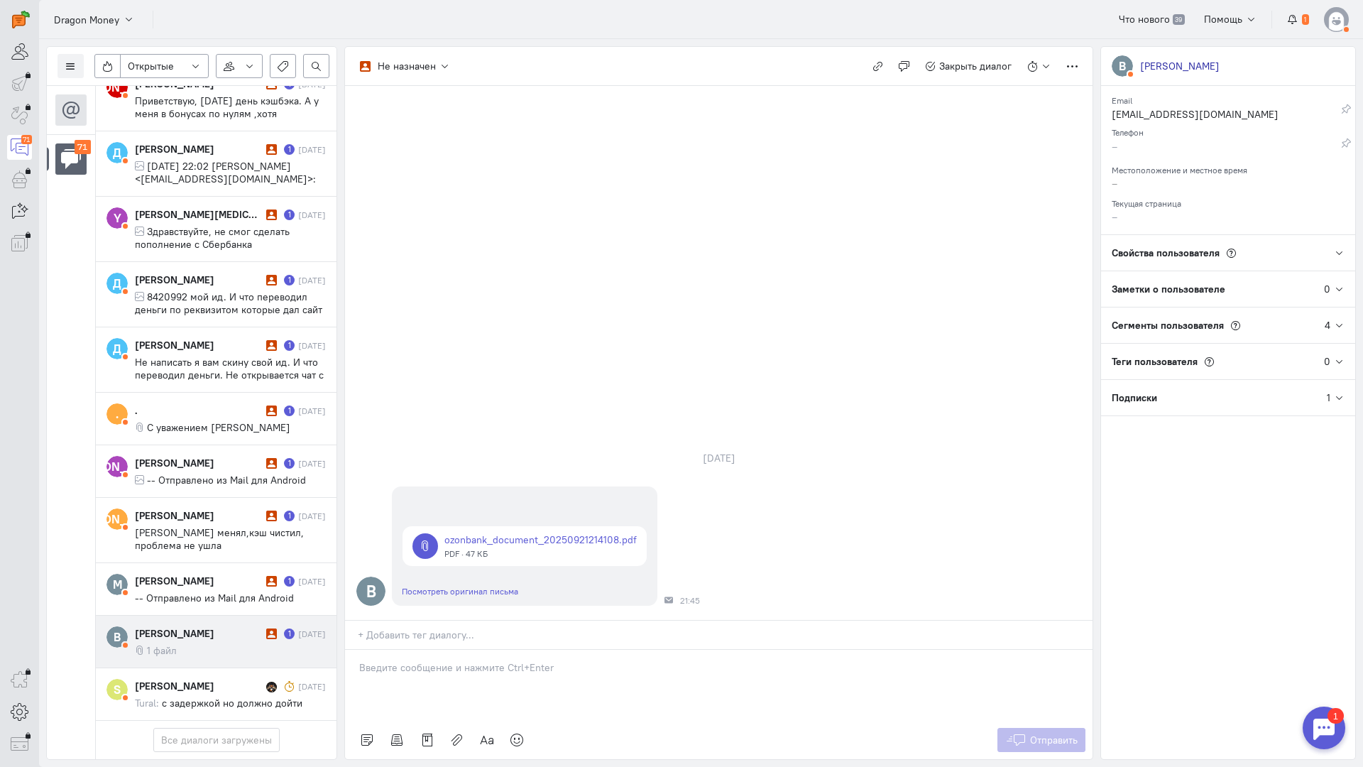
click at [447, 650] on div at bounding box center [719, 685] width 748 height 71
click at [351, 650] on div "Здравствуйте! Благодарим Вас за обращение и предоставленную информацию:blush:" at bounding box center [719, 685] width 748 height 71
click at [1036, 734] on span "Отправить" at bounding box center [1054, 740] width 48 height 13
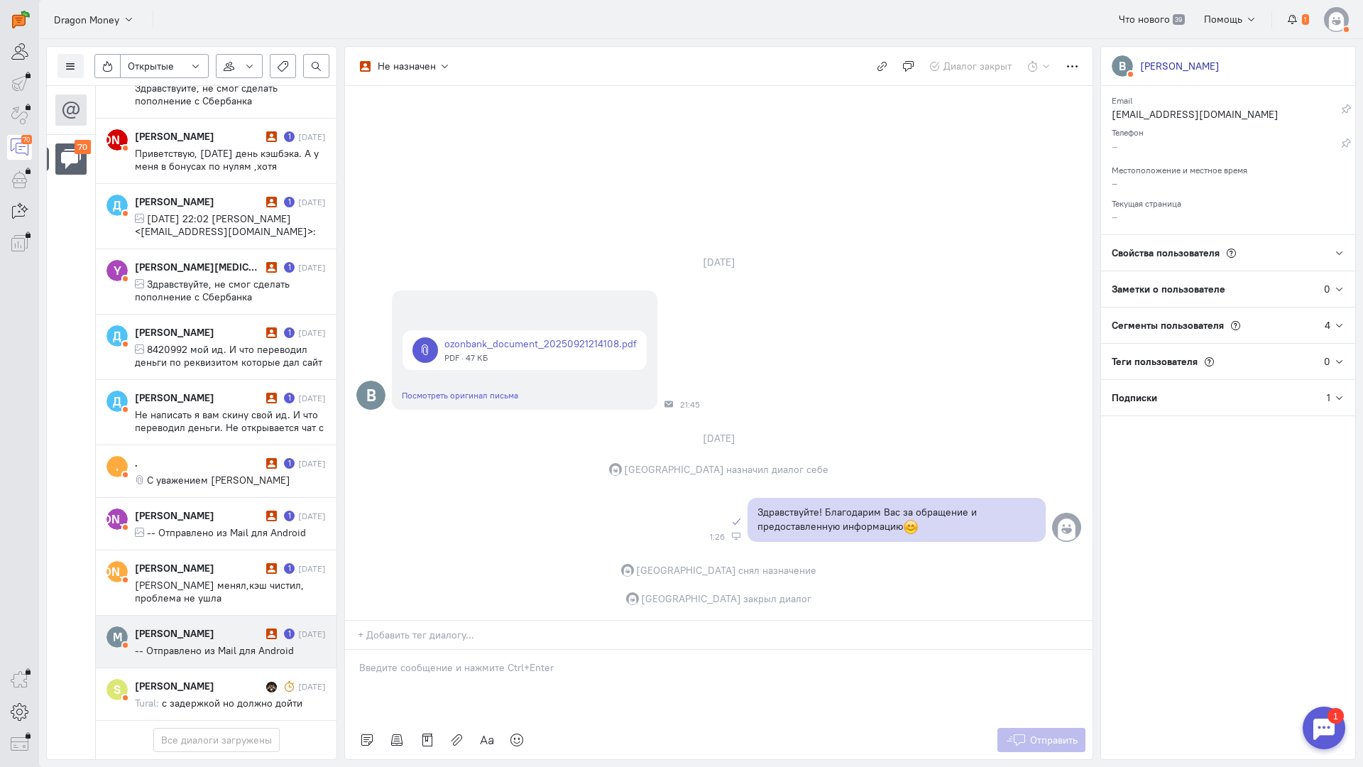
click at [200, 644] on span "-- Отправлено из Mail для Android" at bounding box center [214, 650] width 159 height 13
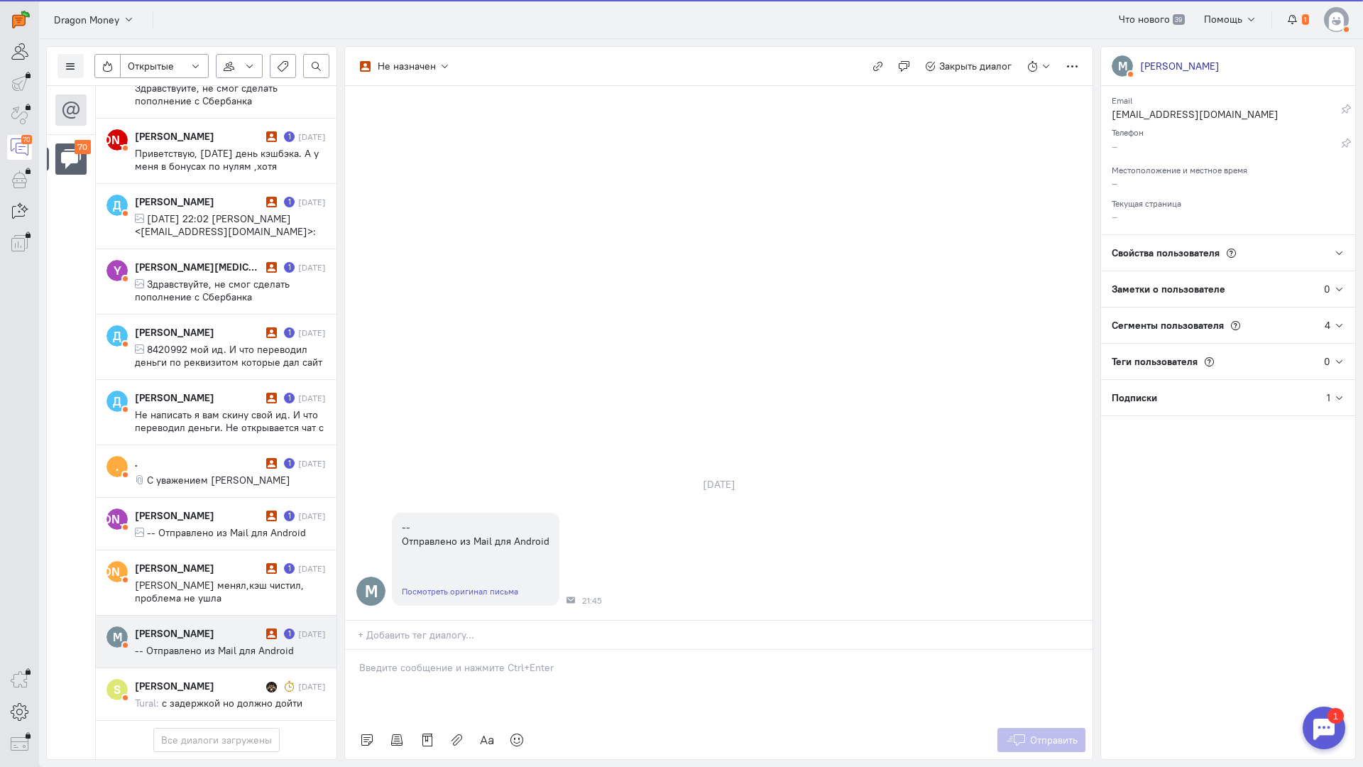
scroll to position [4033, 0]
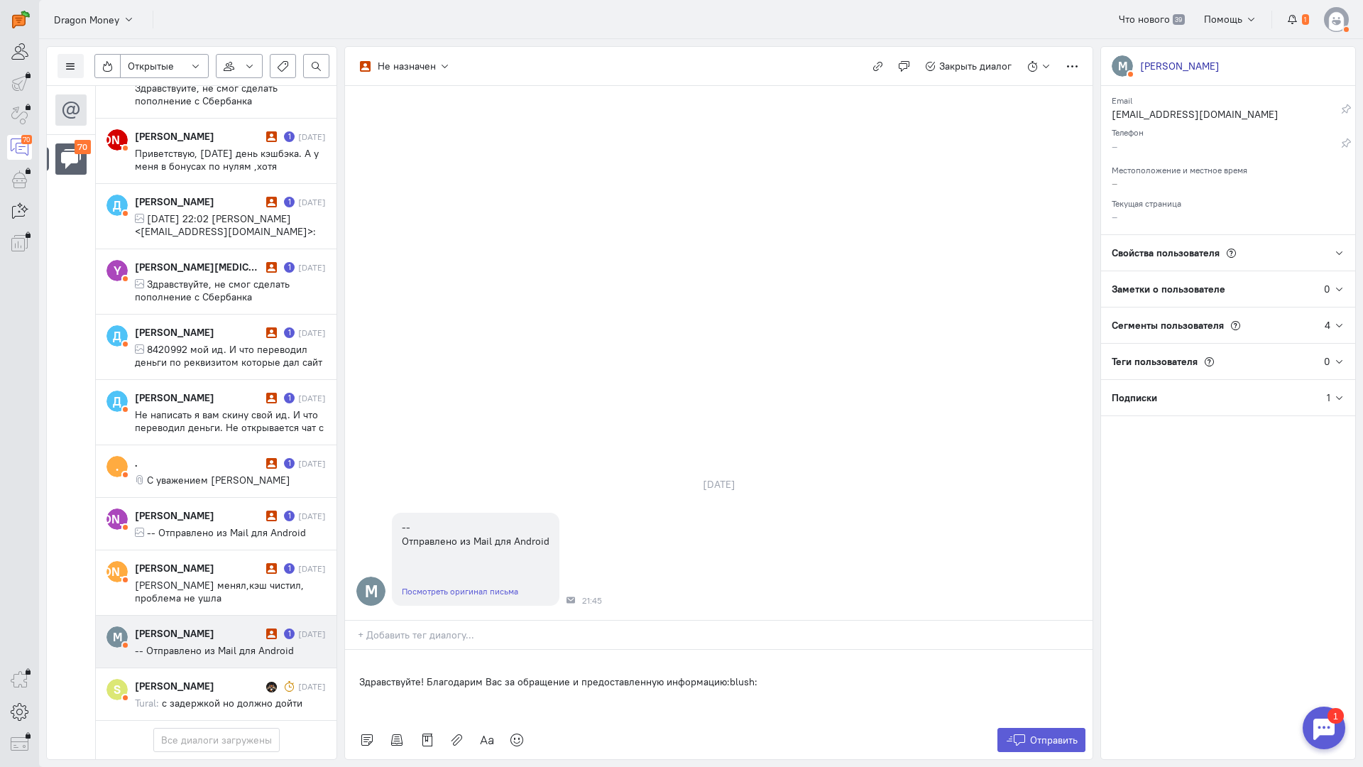
click at [357, 650] on div "Здравствуйте! Благодарим Вас за обращение и предоставленную информацию:blush:" at bounding box center [719, 685] width 748 height 71
click at [696, 650] on div "Здравствуйте! Благодарим Вас за обращение и предоставленную информацию:blush:" at bounding box center [719, 685] width 748 height 71
click at [1057, 728] on button "Отправить" at bounding box center [1042, 740] width 89 height 24
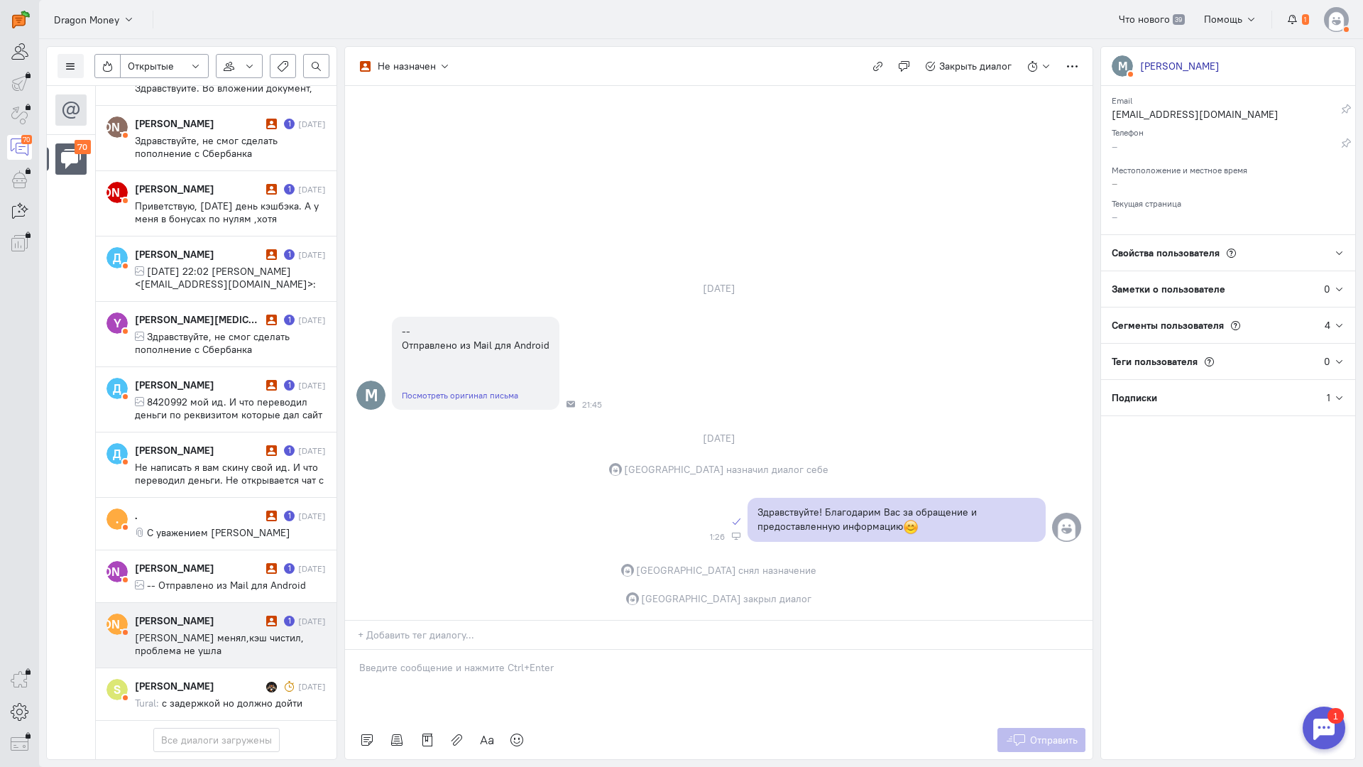
click at [223, 614] on div "[PERSON_NAME] 1 [DATE] Браузер менял,кэш чистил, проблема не ушла" at bounding box center [230, 635] width 191 height 43
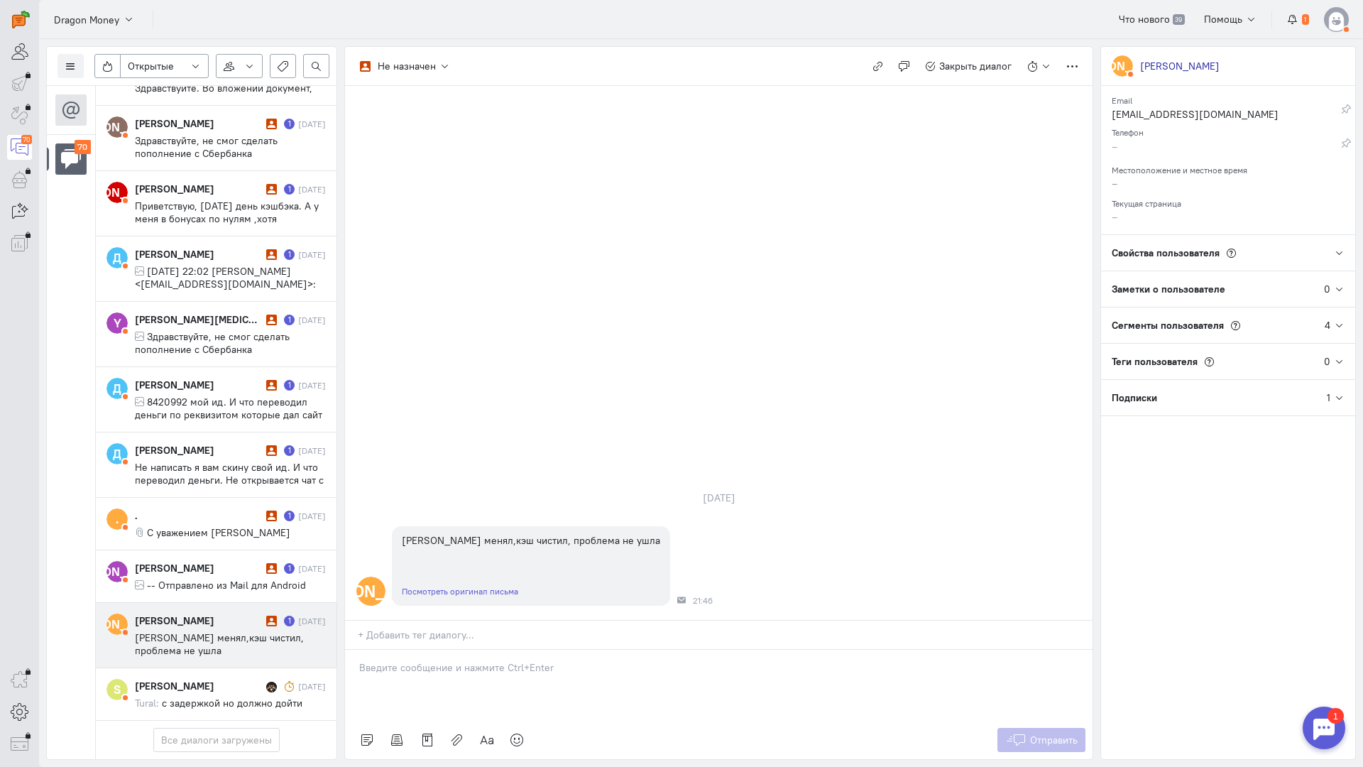
click at [447, 660] on p at bounding box center [718, 667] width 719 height 14
drag, startPoint x: 552, startPoint y: 581, endPoint x: 291, endPoint y: 565, distance: 261.1
click at [291, 565] on div "Список пользователей Включить темную тему Открытые Открытые диалоги Отложенные …" at bounding box center [701, 403] width 1324 height 728
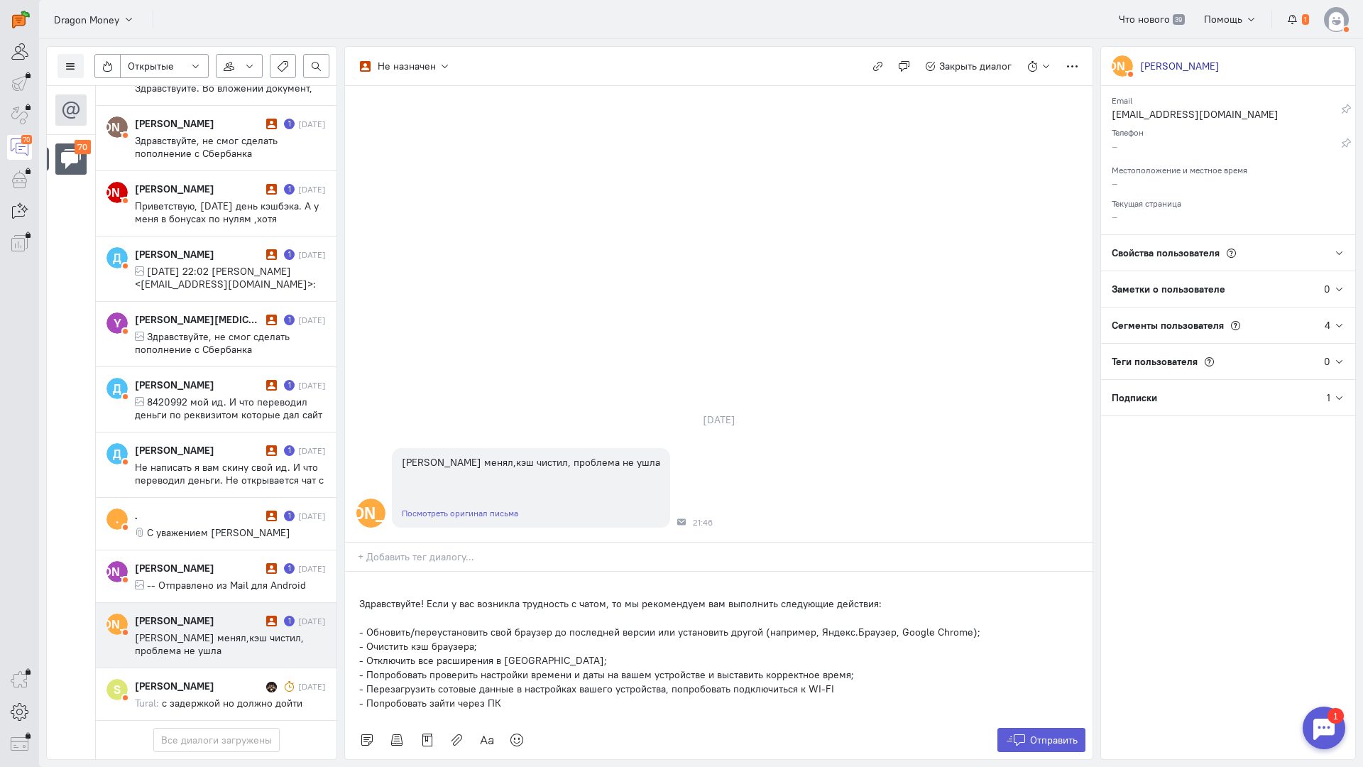
click at [354, 572] on div "Здравствуйте! Если у вас возникла трудность с чатом, то мы рекомендуем вам выпо…" at bounding box center [719, 646] width 748 height 149
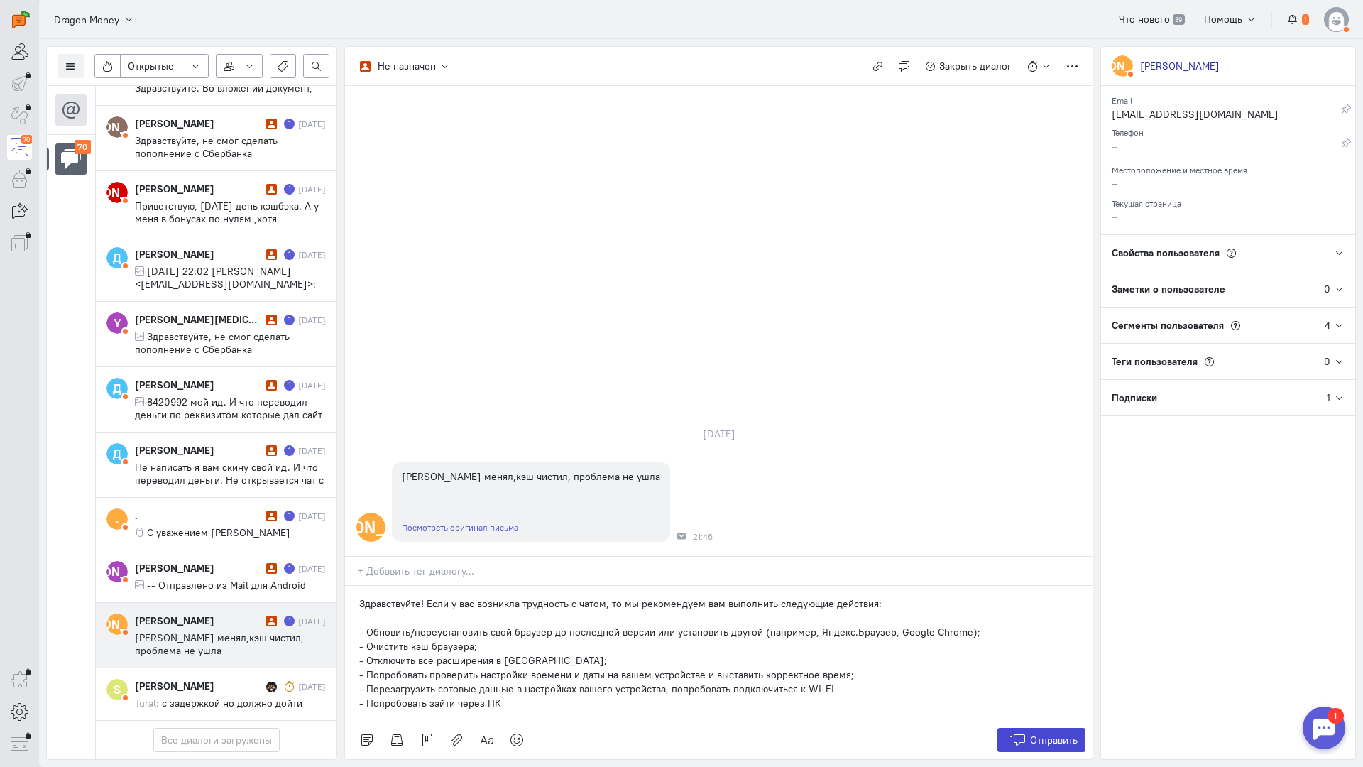
click at [1053, 734] on span "Отправить" at bounding box center [1054, 740] width 48 height 13
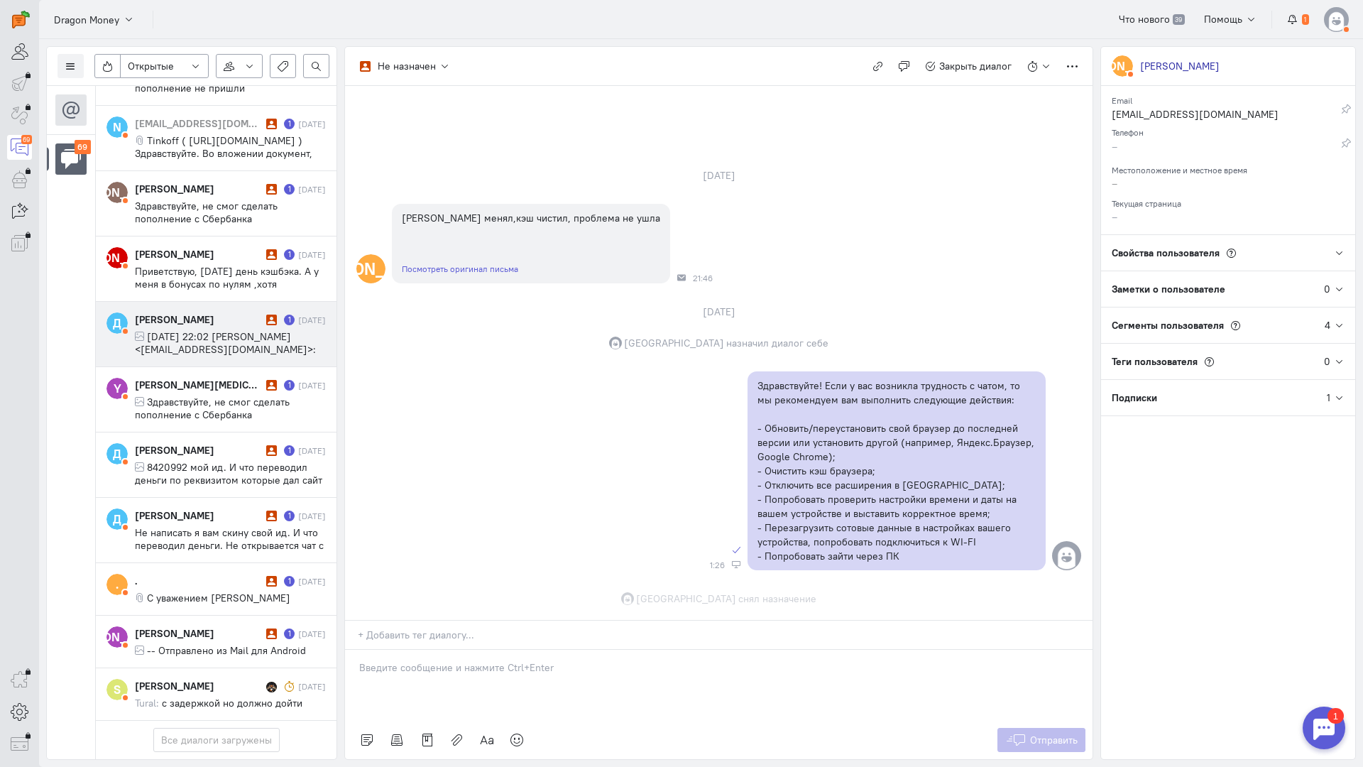
scroll to position [48, 0]
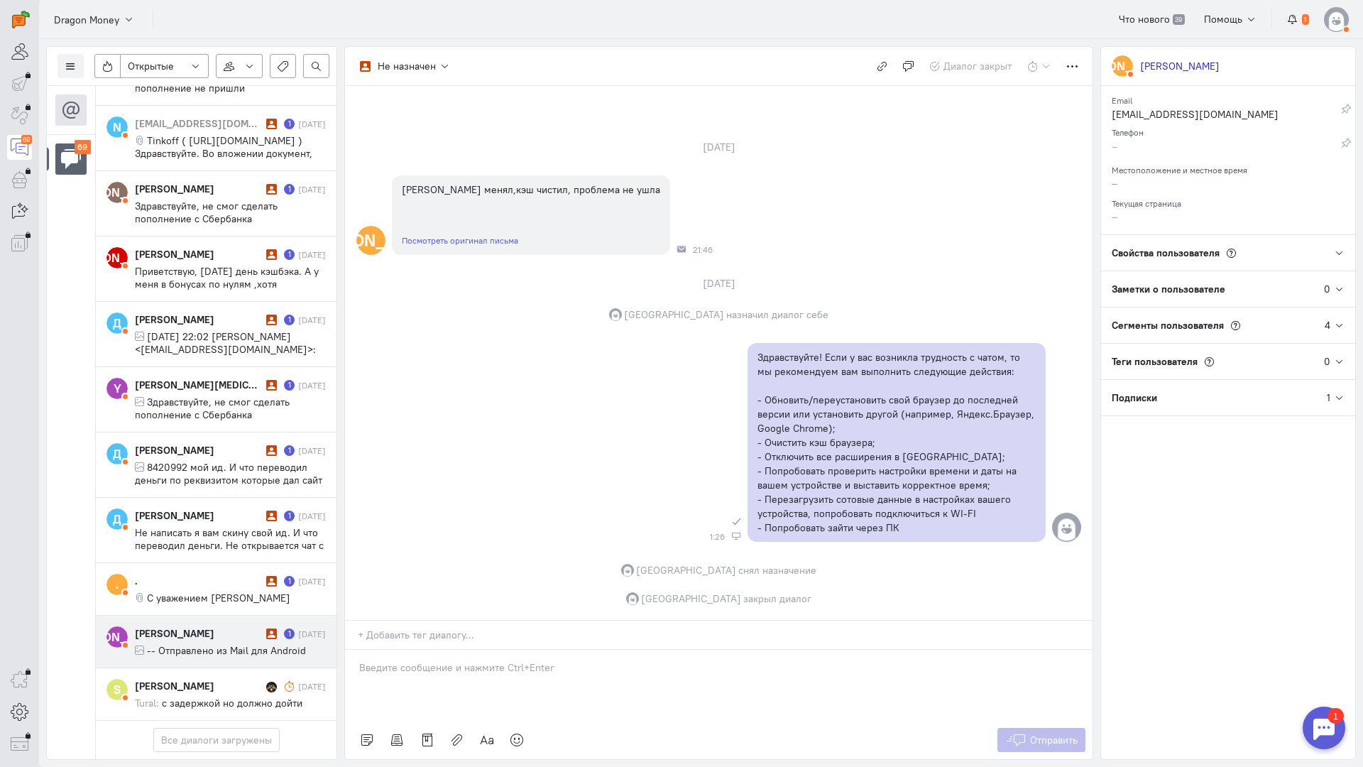
click at [176, 626] on div "[PERSON_NAME]" at bounding box center [199, 633] width 128 height 14
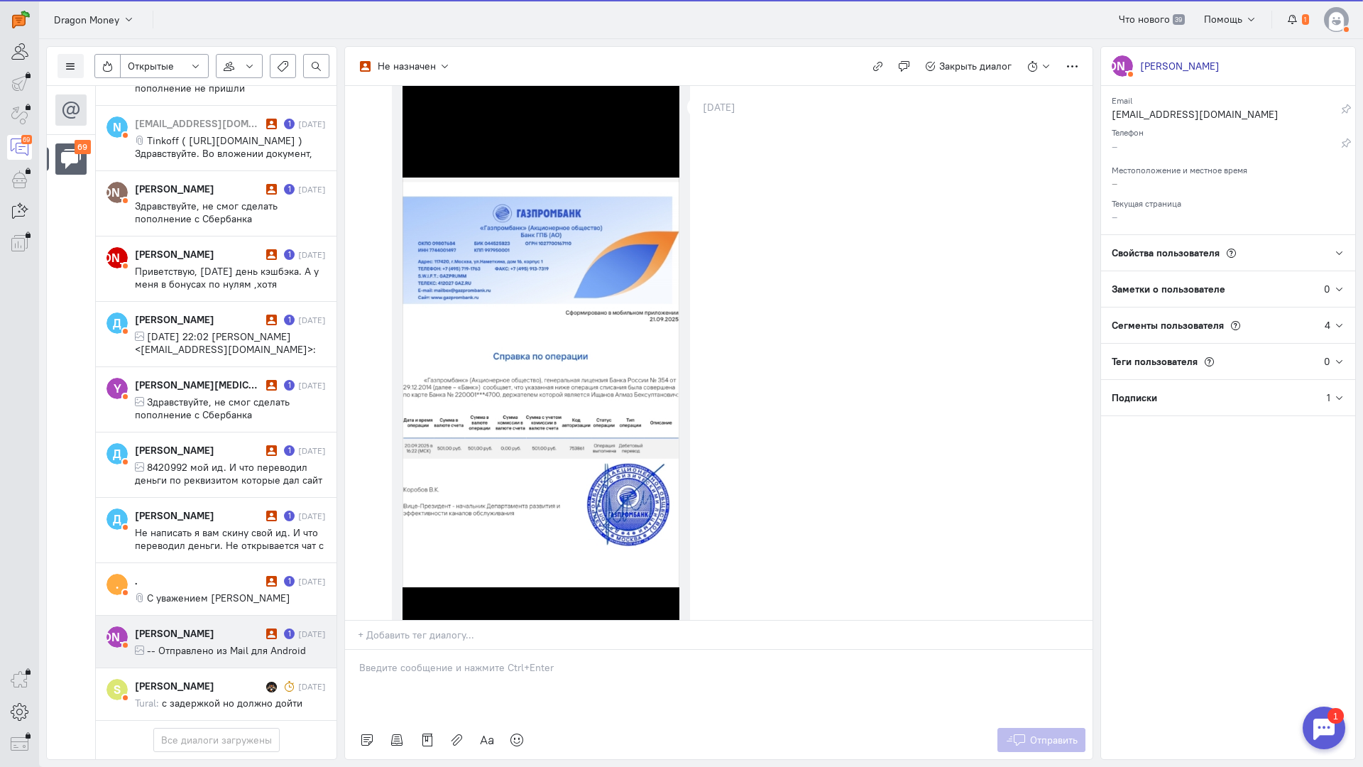
scroll to position [326, 0]
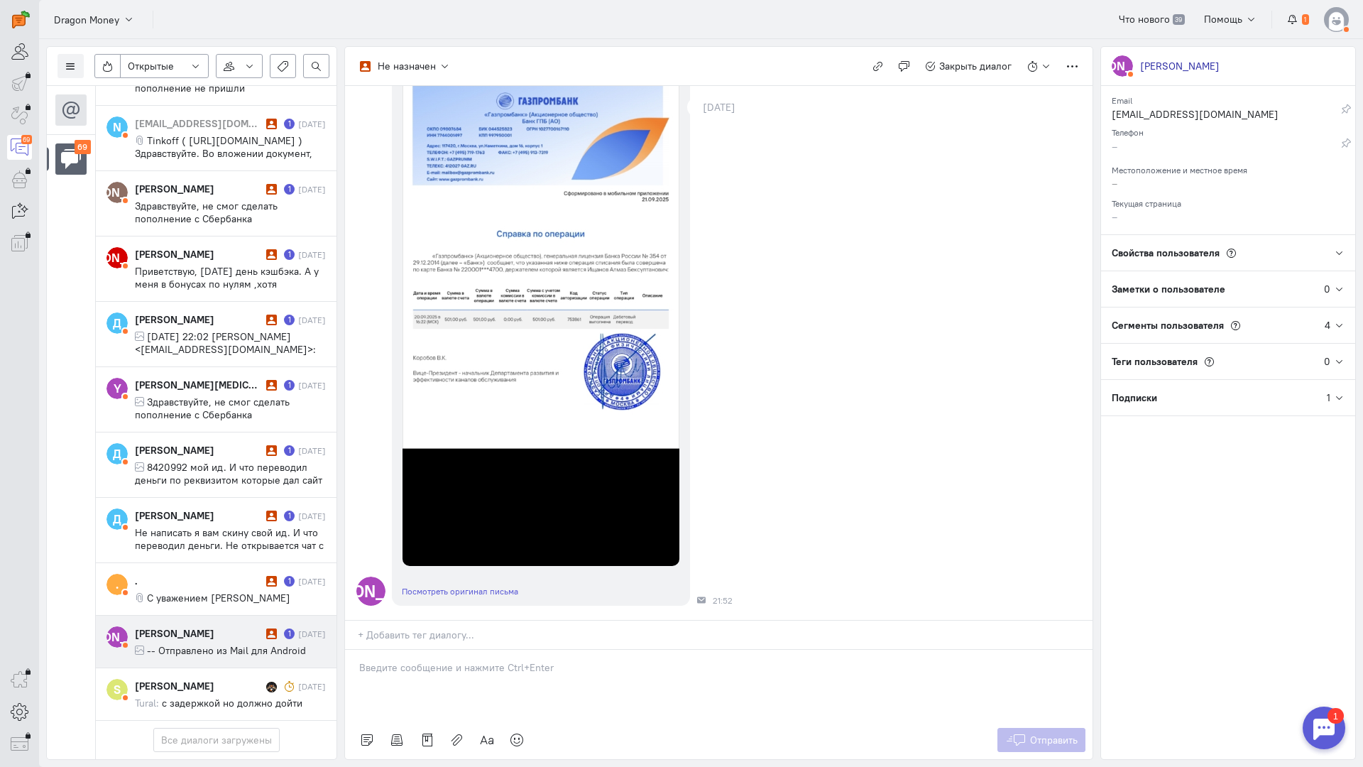
drag, startPoint x: 447, startPoint y: 586, endPoint x: 404, endPoint y: 589, distance: 43.4
click at [446, 660] on p at bounding box center [718, 667] width 719 height 14
click at [352, 650] on div "Здравствуйте! Благодарим Вас за обращение и предоставленную информацию:blush:" at bounding box center [719, 685] width 748 height 71
click at [1068, 734] on span "Отправить" at bounding box center [1054, 740] width 48 height 13
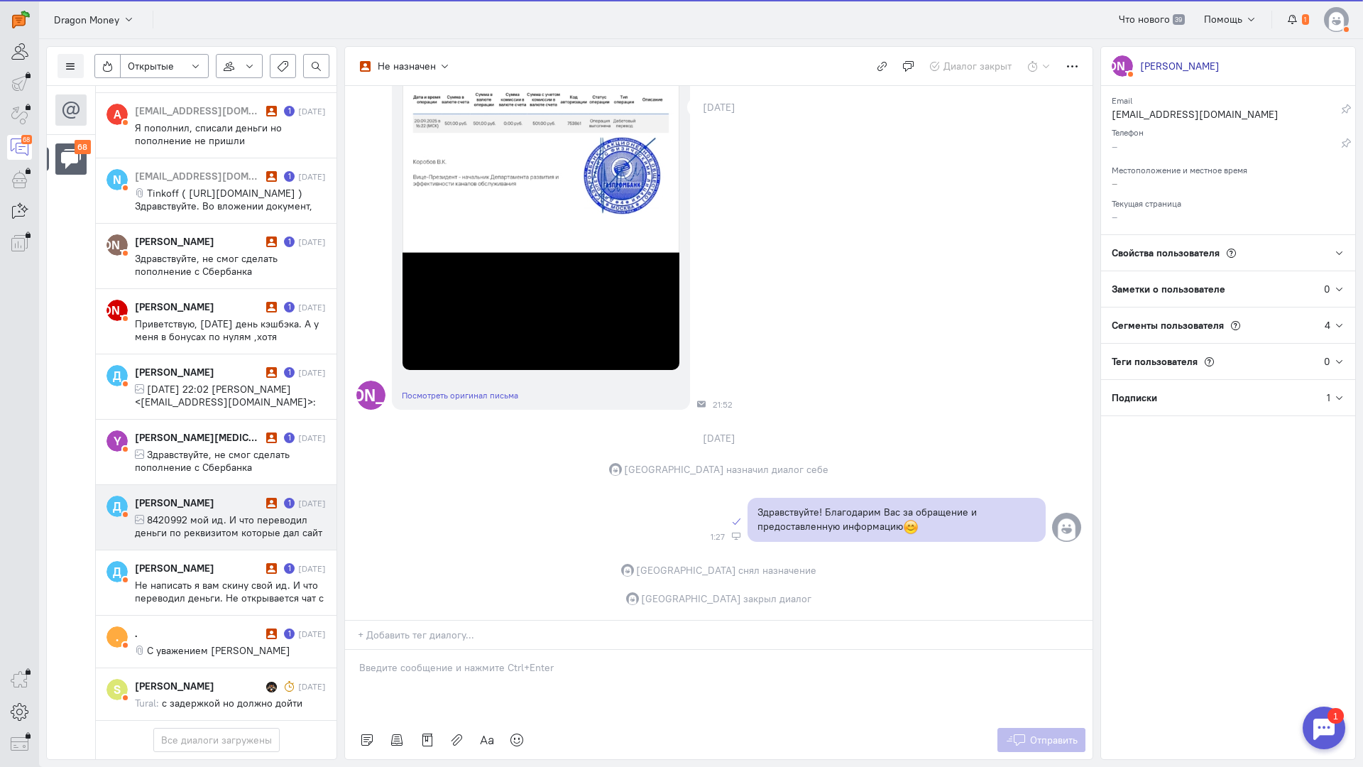
scroll to position [3929, 0]
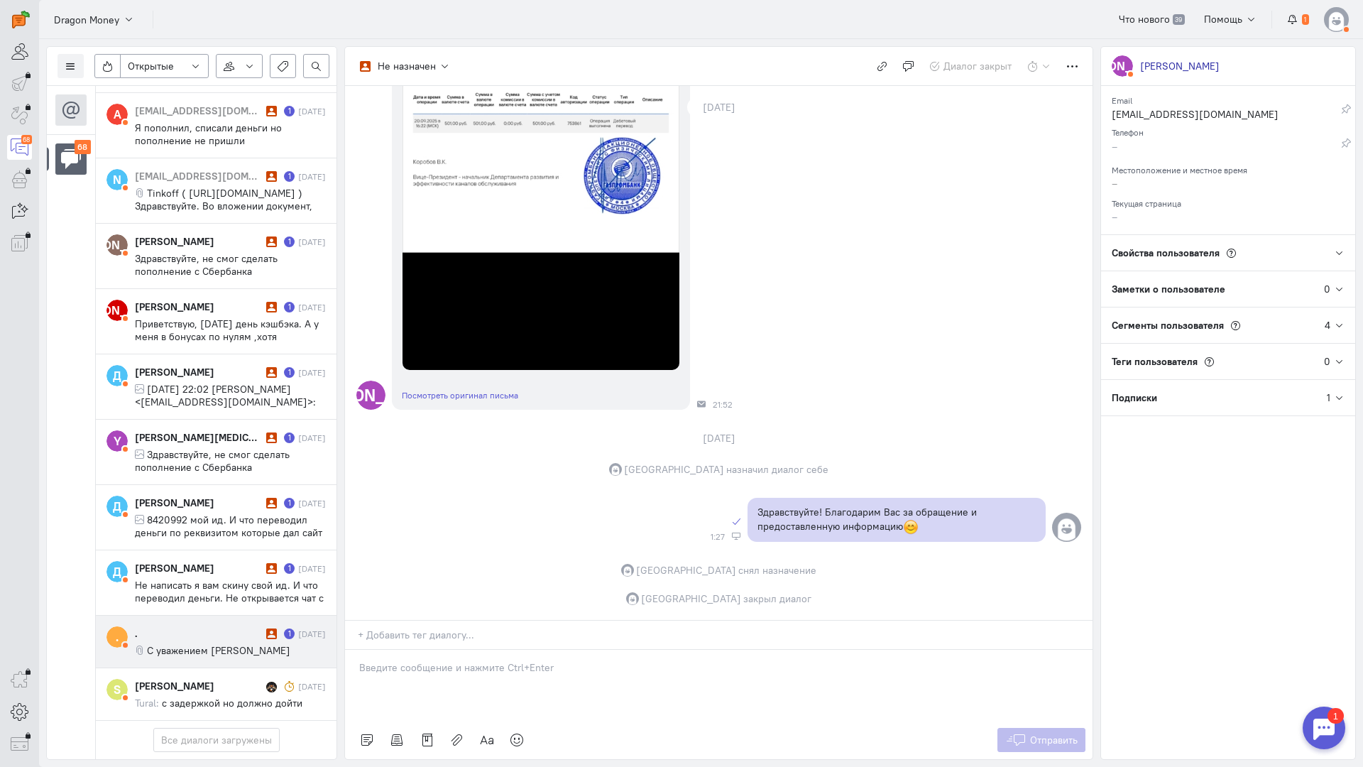
click at [184, 616] on cq-conversation-card ". . 1 [DATE] С уважением [PERSON_NAME]" at bounding box center [216, 642] width 241 height 53
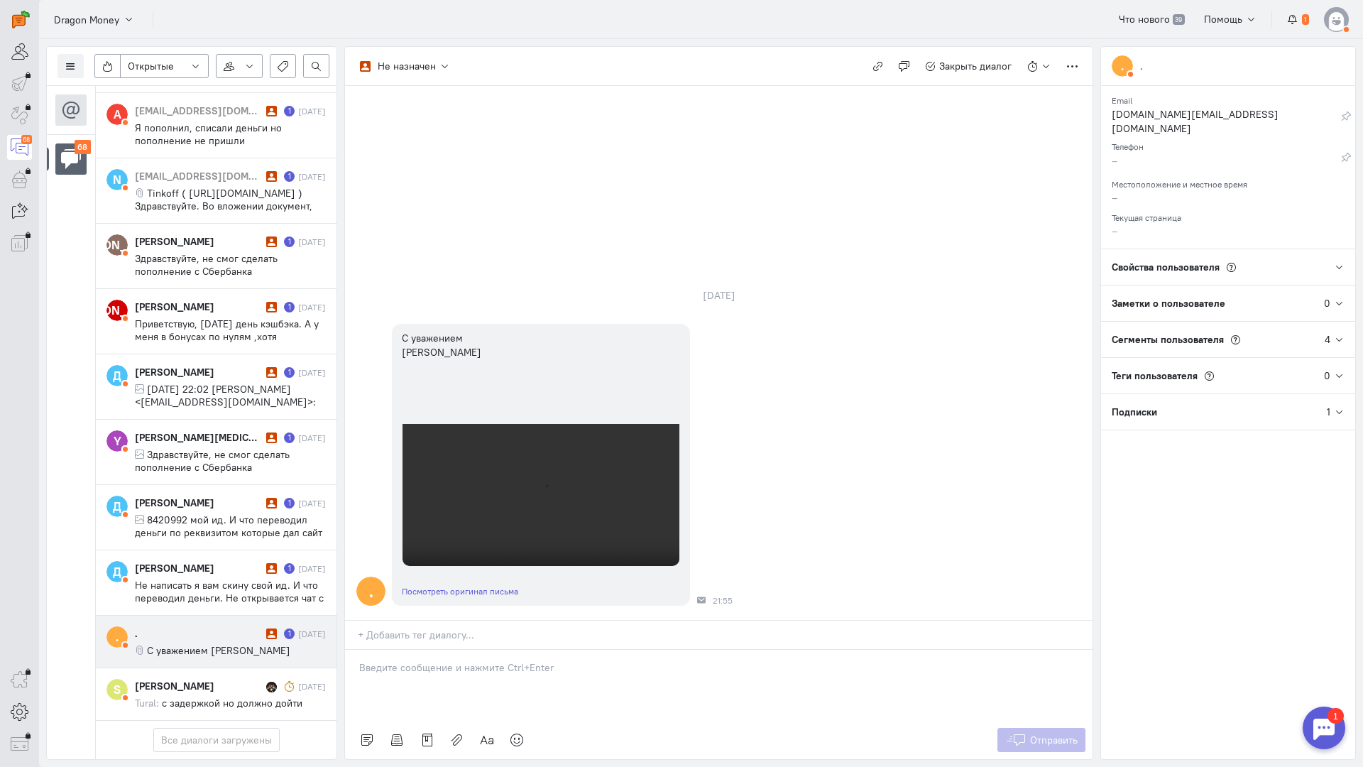
click at [413, 660] on p at bounding box center [718, 667] width 719 height 14
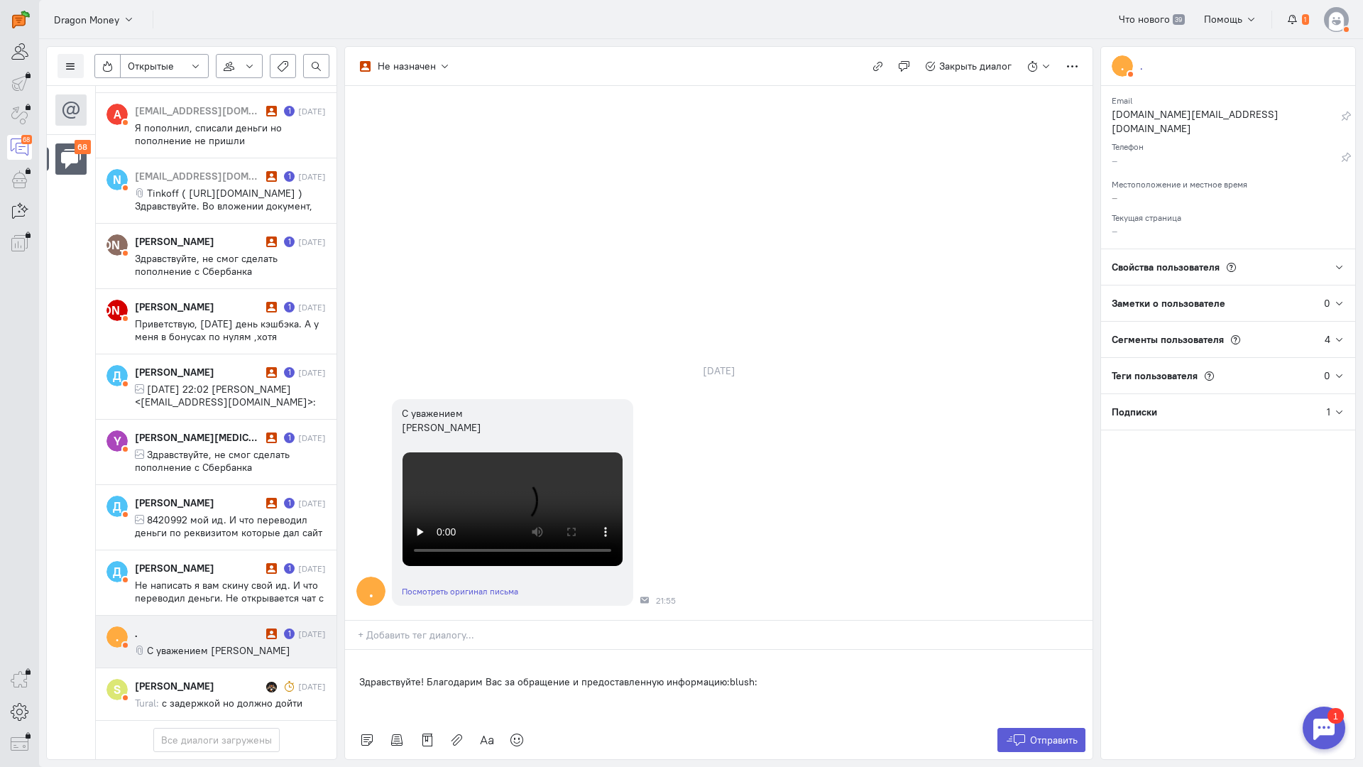
click at [354, 650] on div "Здравствуйте! Благодарим Вас за обращение и предоставленную информацию:blush:" at bounding box center [719, 685] width 748 height 71
click at [1082, 728] on button "Отправить" at bounding box center [1042, 740] width 89 height 24
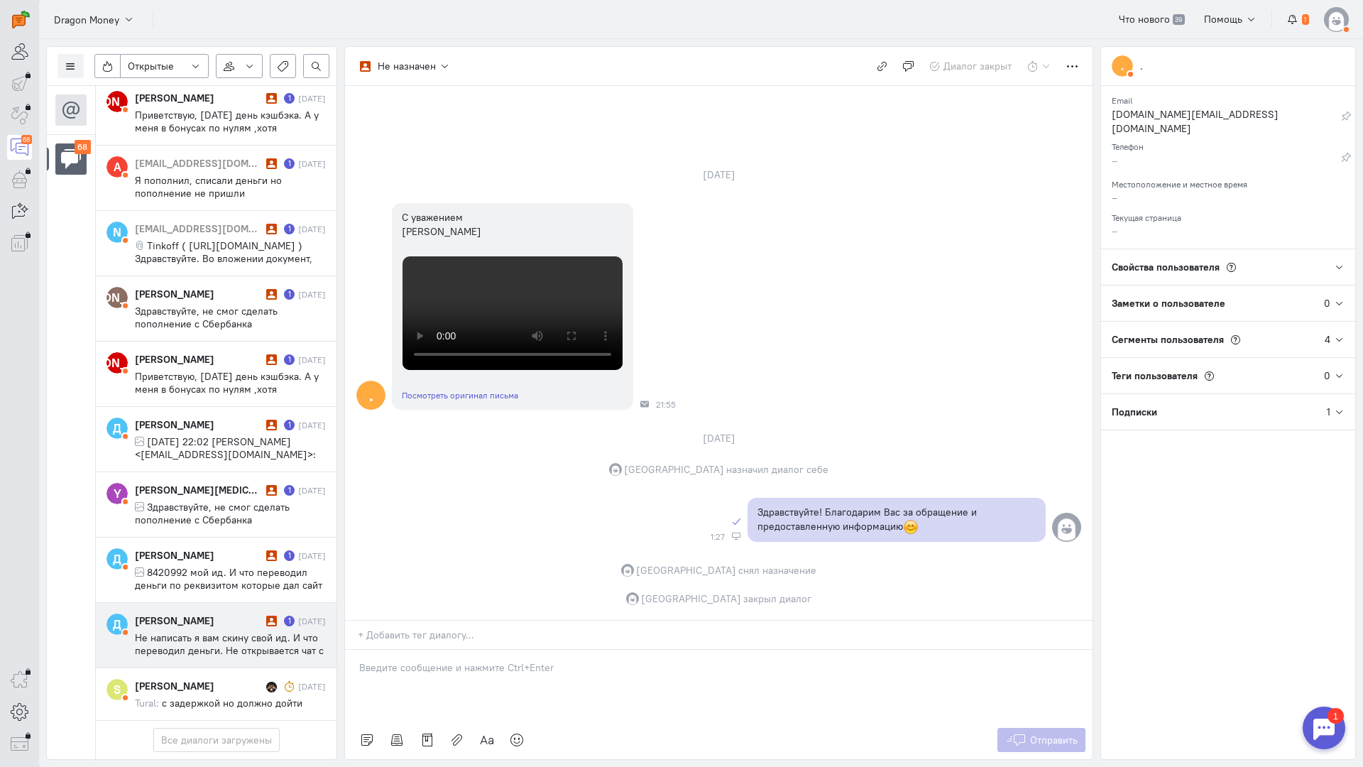
click at [198, 614] on div "[PERSON_NAME]" at bounding box center [199, 621] width 128 height 14
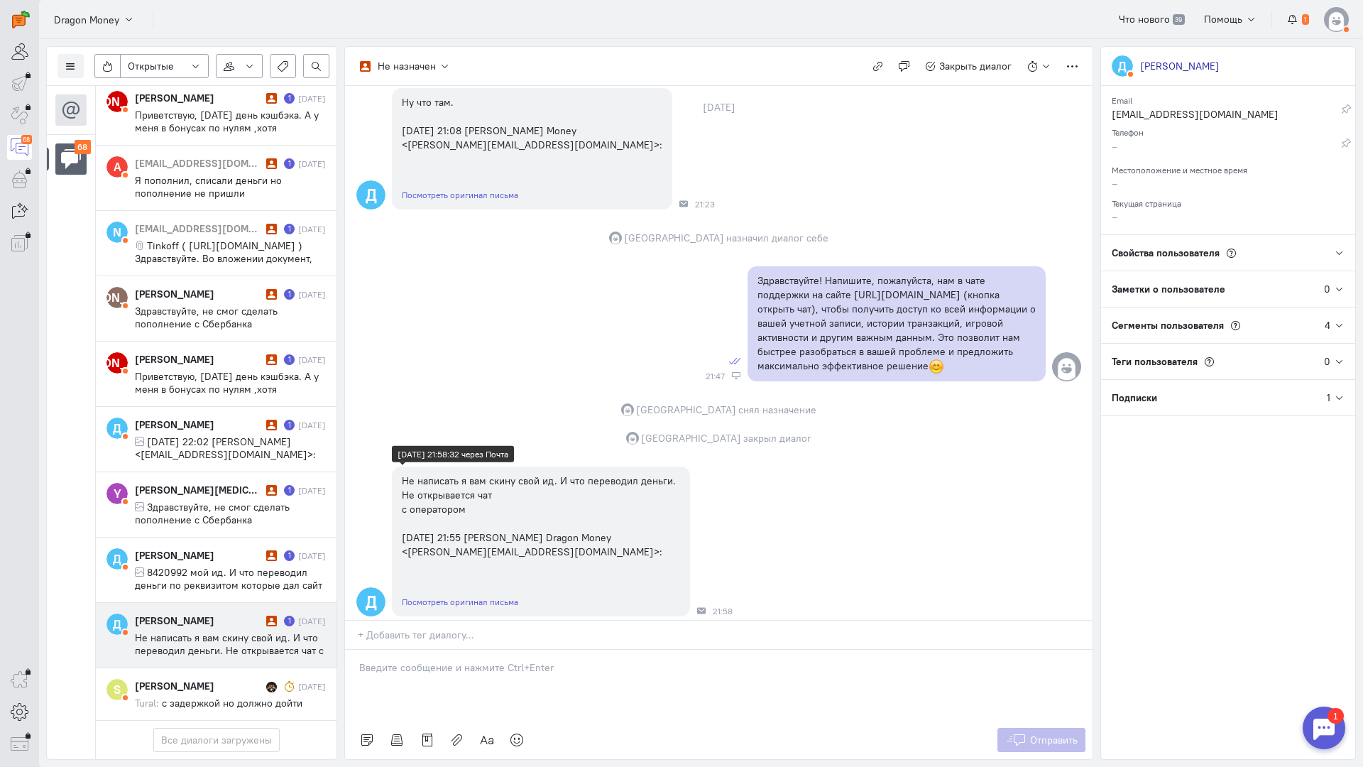
scroll to position [1482, 0]
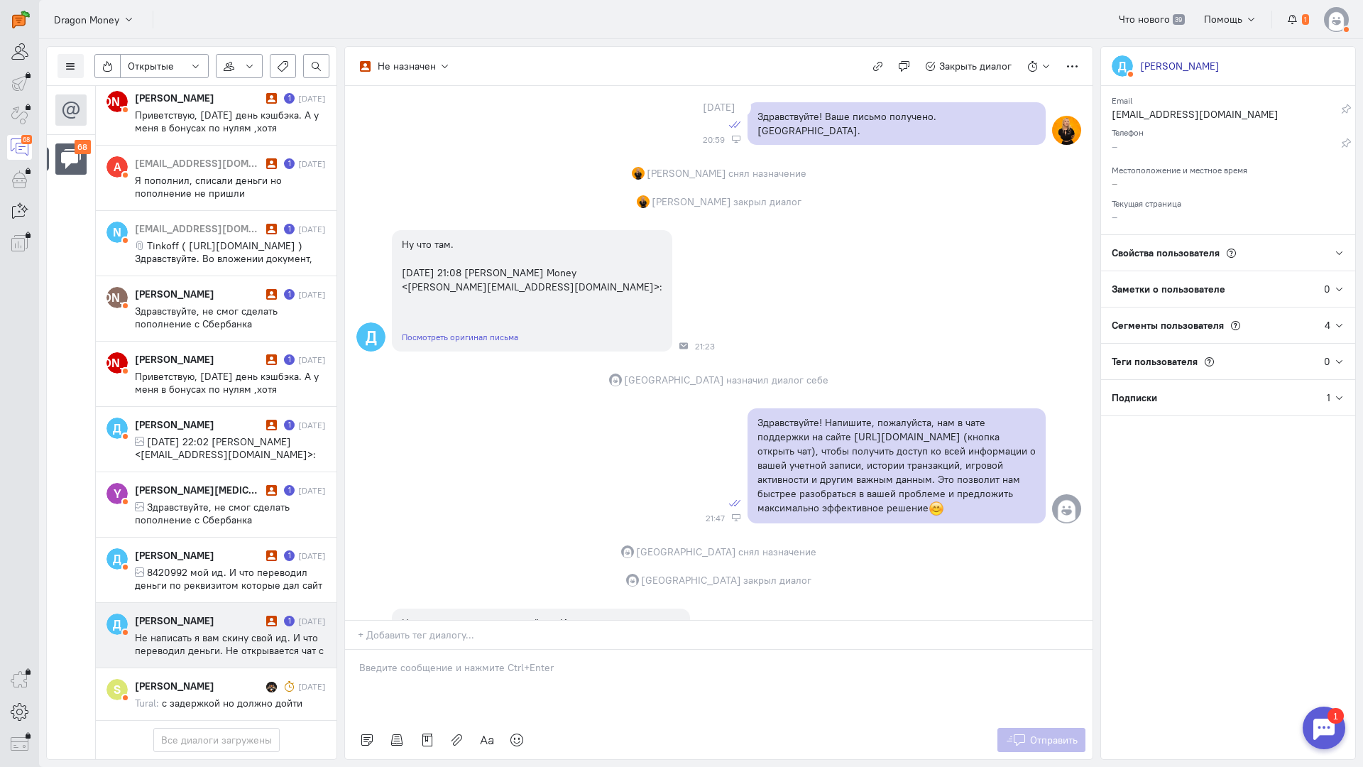
click at [440, 650] on div at bounding box center [719, 685] width 748 height 71
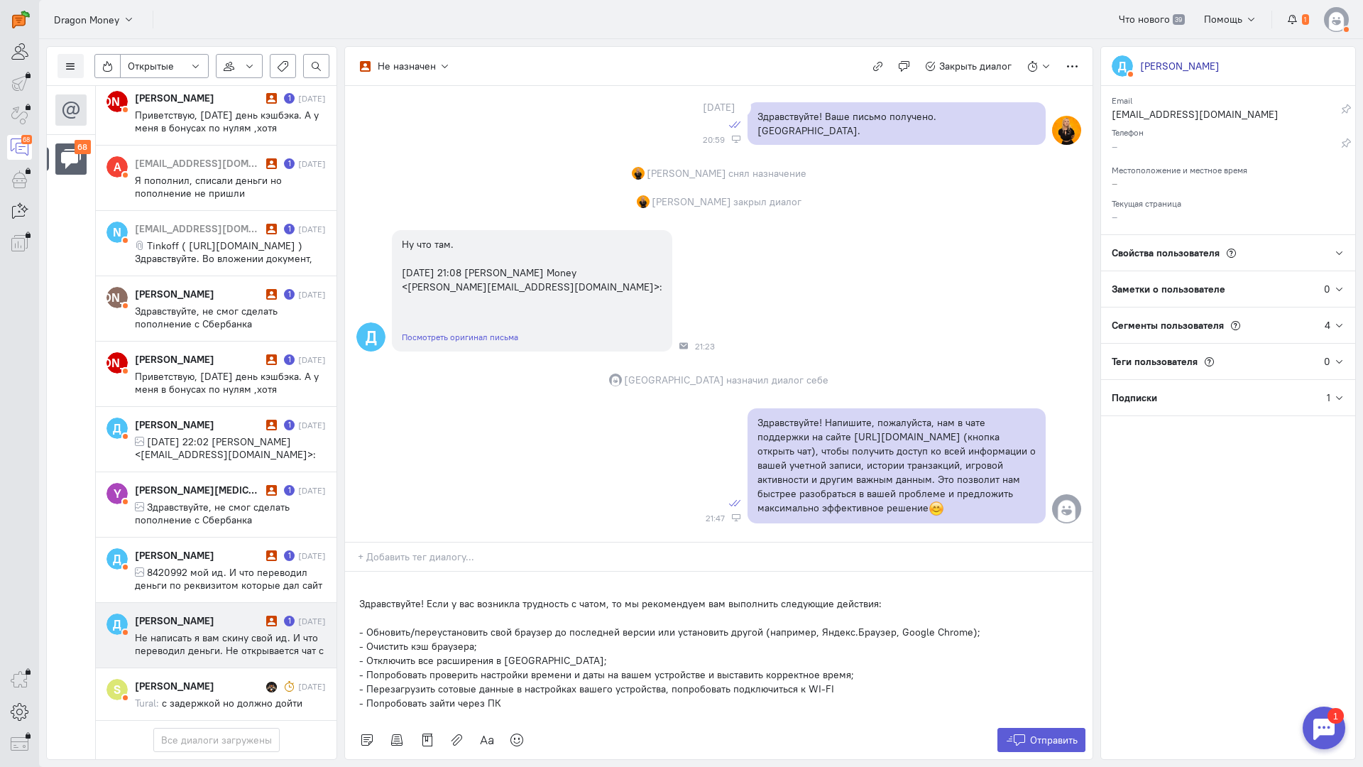
click at [351, 572] on div "Здравствуйте! Если у вас возникла трудность с чатом, то мы рекомендуем вам выпо…" at bounding box center [719, 646] width 748 height 149
click at [1052, 734] on span "Отправить" at bounding box center [1054, 740] width 48 height 13
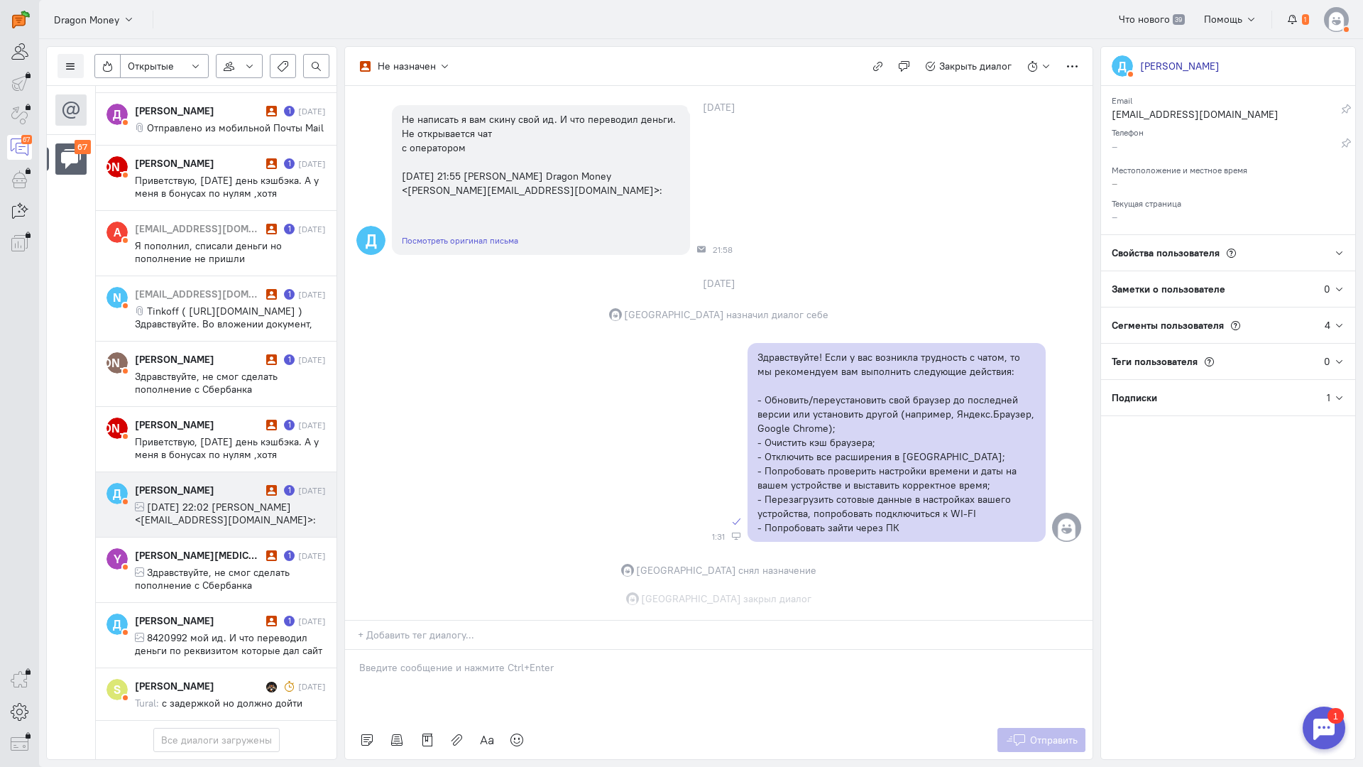
scroll to position [2046, 0]
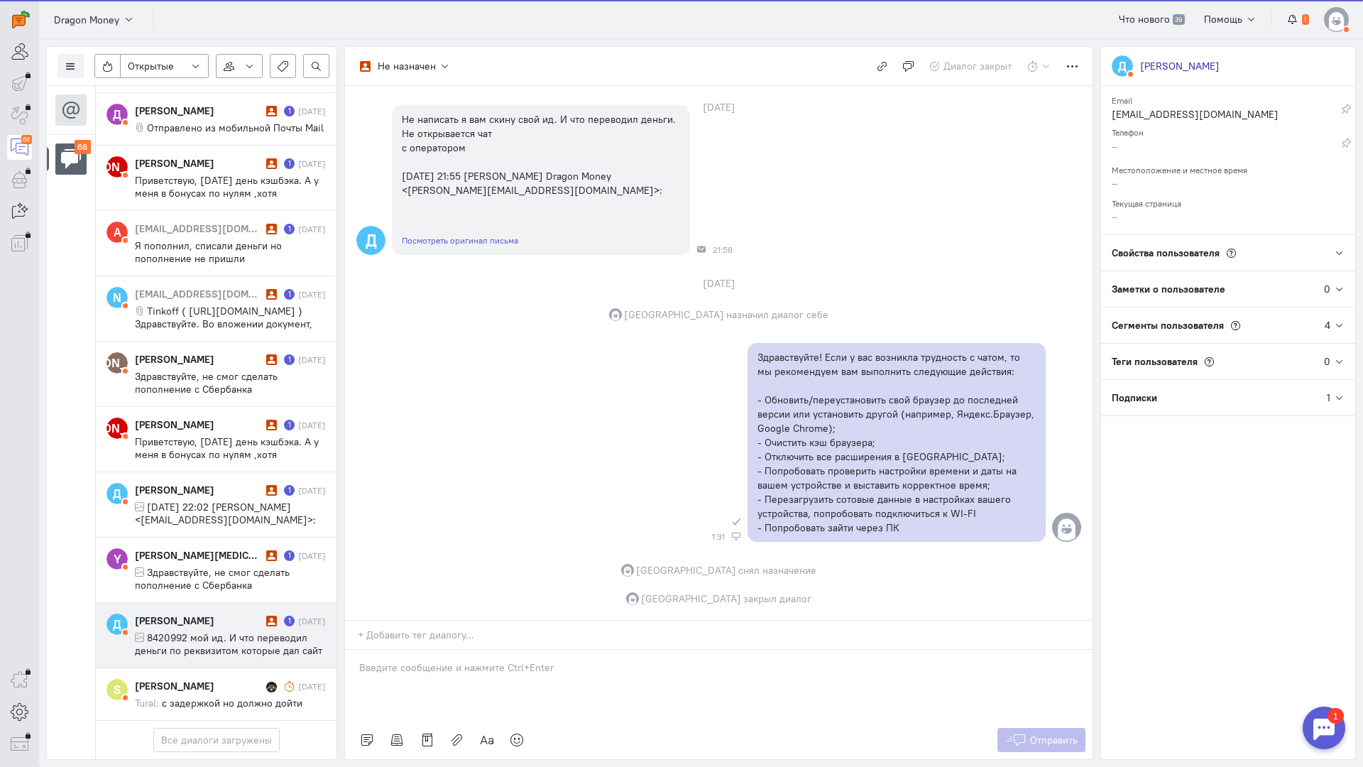
click at [200, 631] on span "8420992 мой ид. И что переводил деньги по реквизитом которые дал сайт [DATE] 21…" at bounding box center [228, 656] width 187 height 51
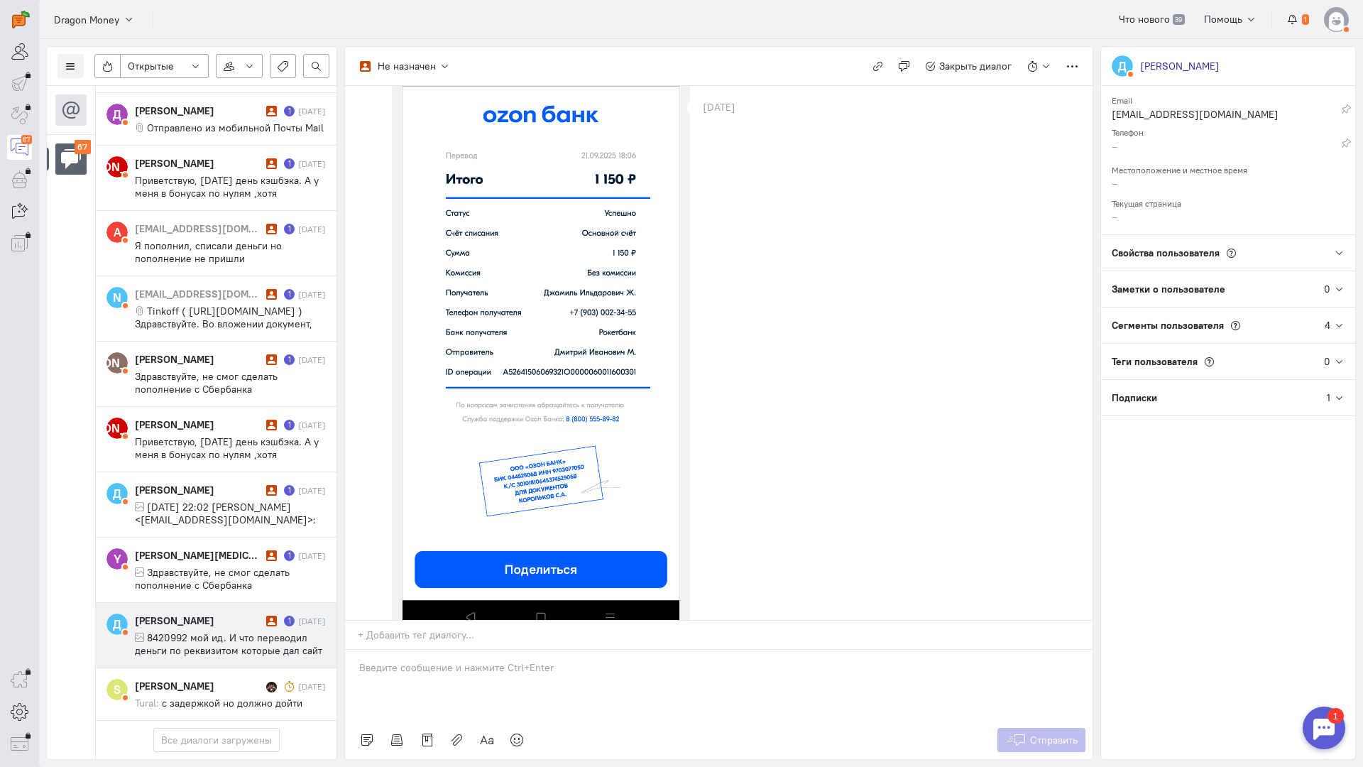
scroll to position [0, 0]
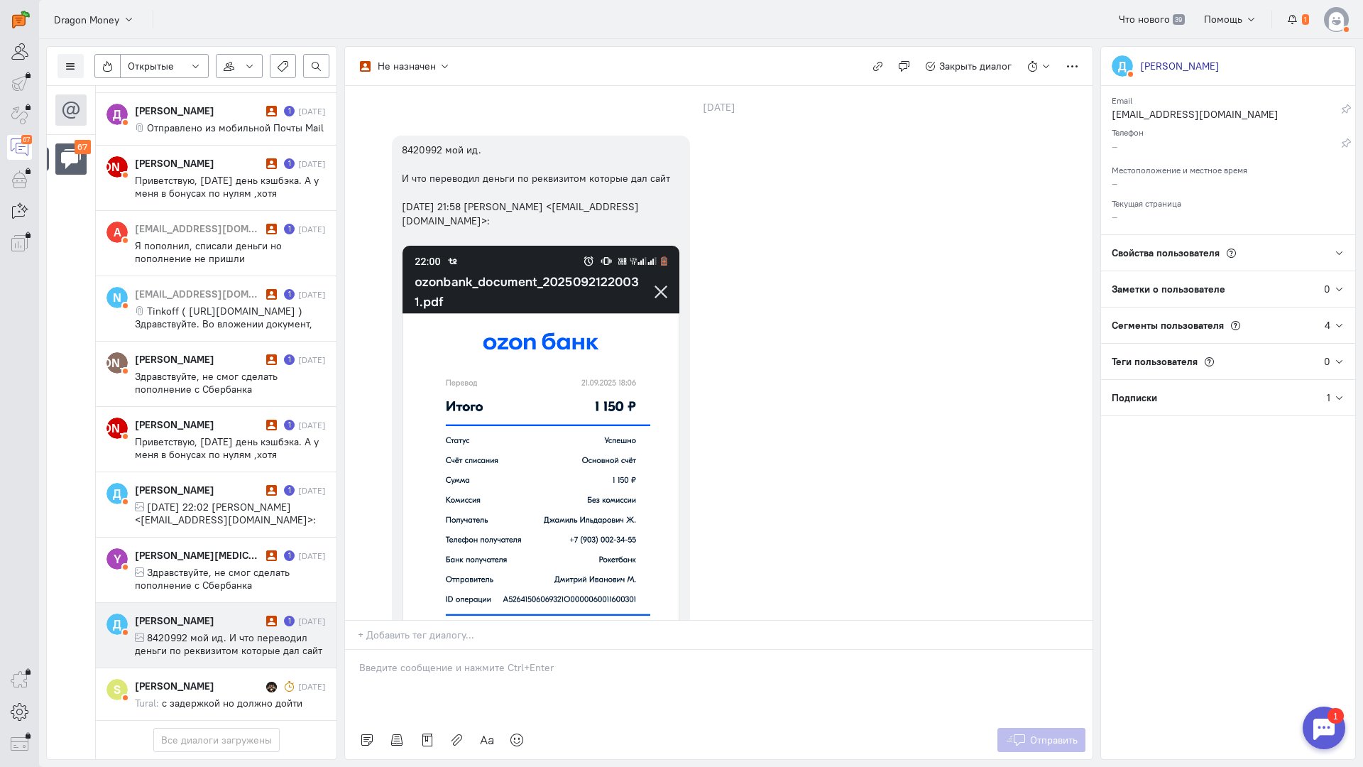
click at [463, 650] on div at bounding box center [719, 685] width 748 height 71
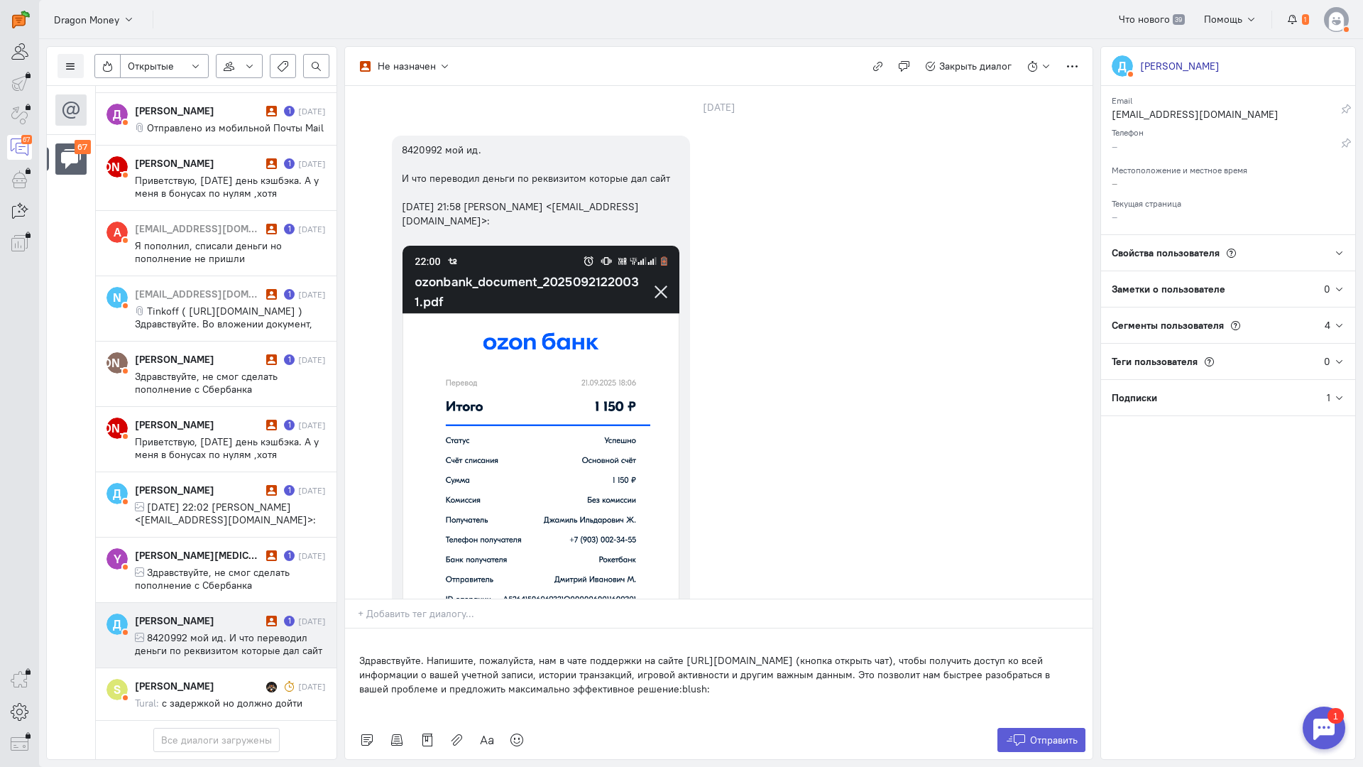
click at [358, 628] on div "Здравствуйте. Напишите, пожалуйста, нам в чате поддержки на сайте [URL][DOMAIN_…" at bounding box center [719, 674] width 748 height 92
click at [1049, 734] on span "Отправить" at bounding box center [1054, 740] width 48 height 13
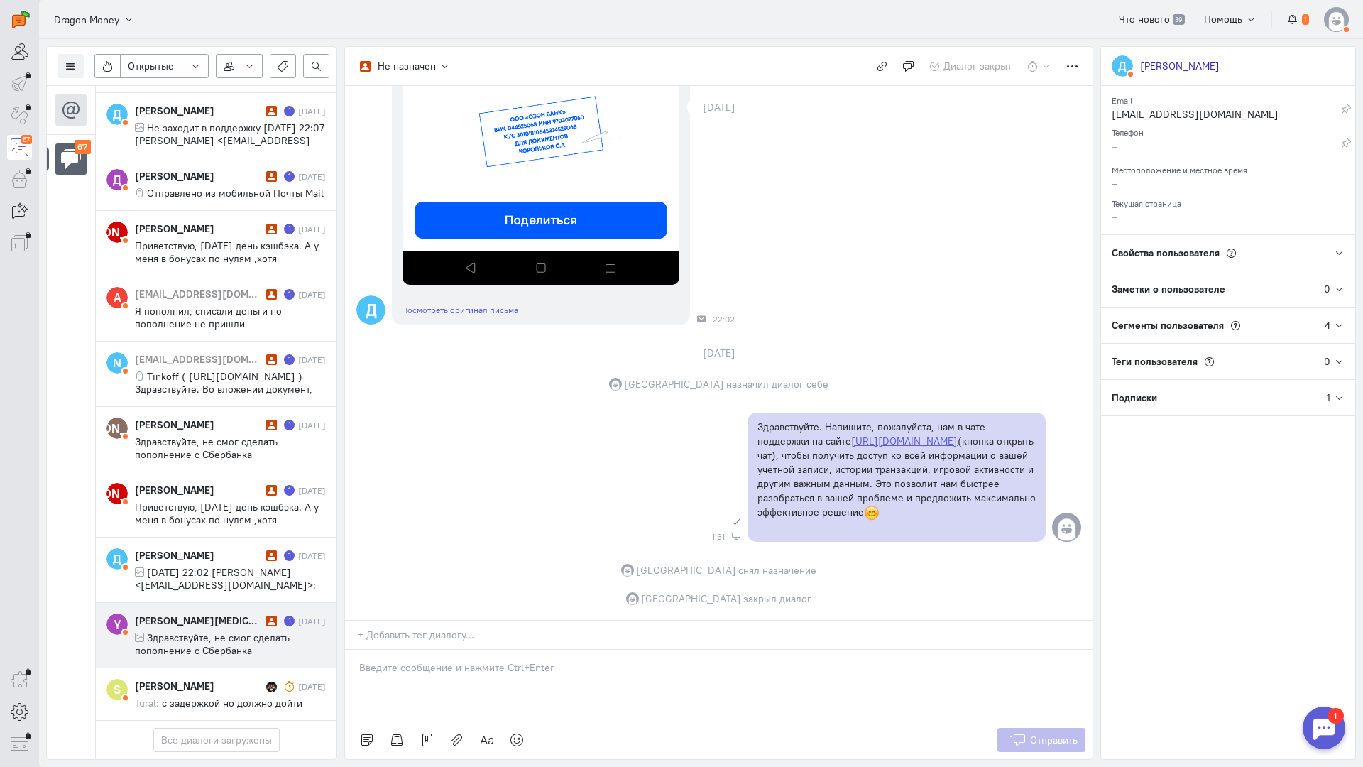
scroll to position [3801, 0]
click at [205, 631] on span "Здравствуйте, не смог сделать пополнение с Сбербанка [PERSON_NAME], пока перево…" at bounding box center [228, 669] width 187 height 77
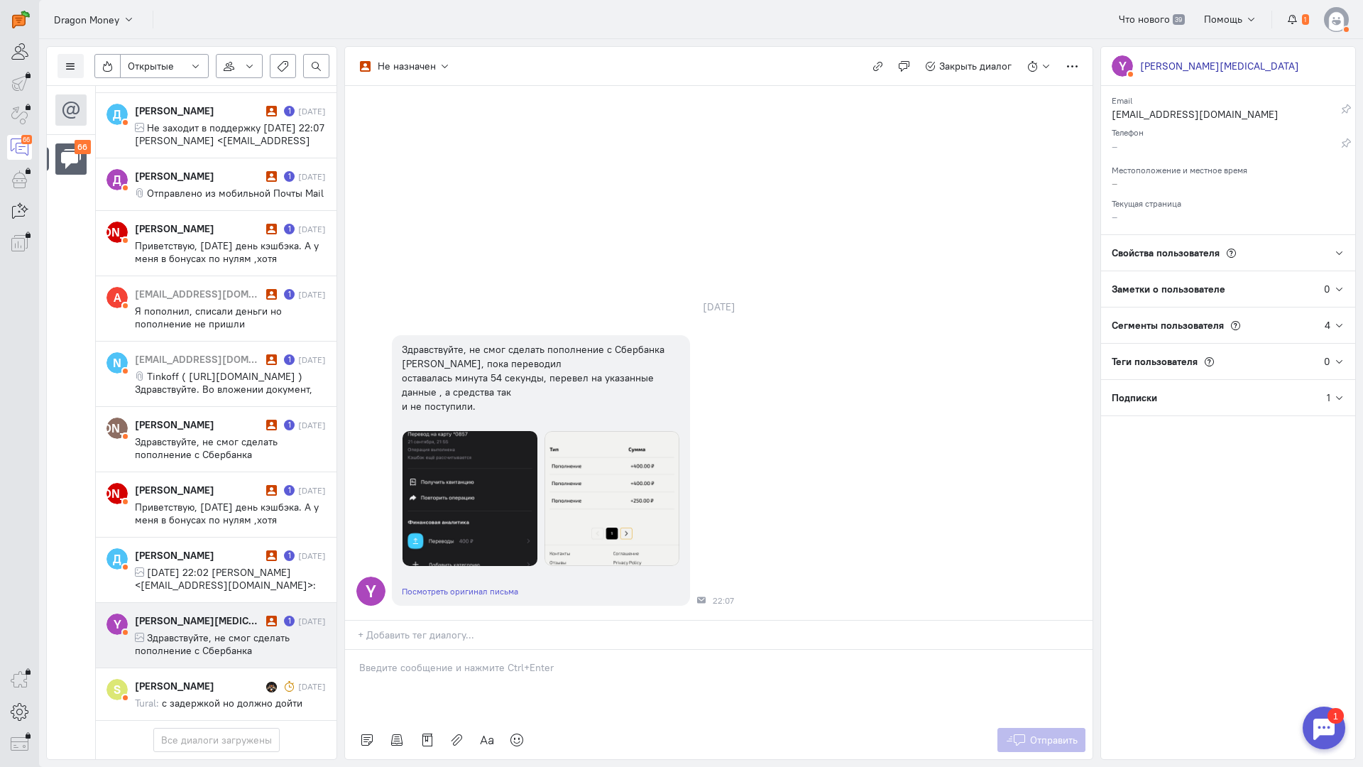
click at [471, 650] on div at bounding box center [719, 685] width 748 height 71
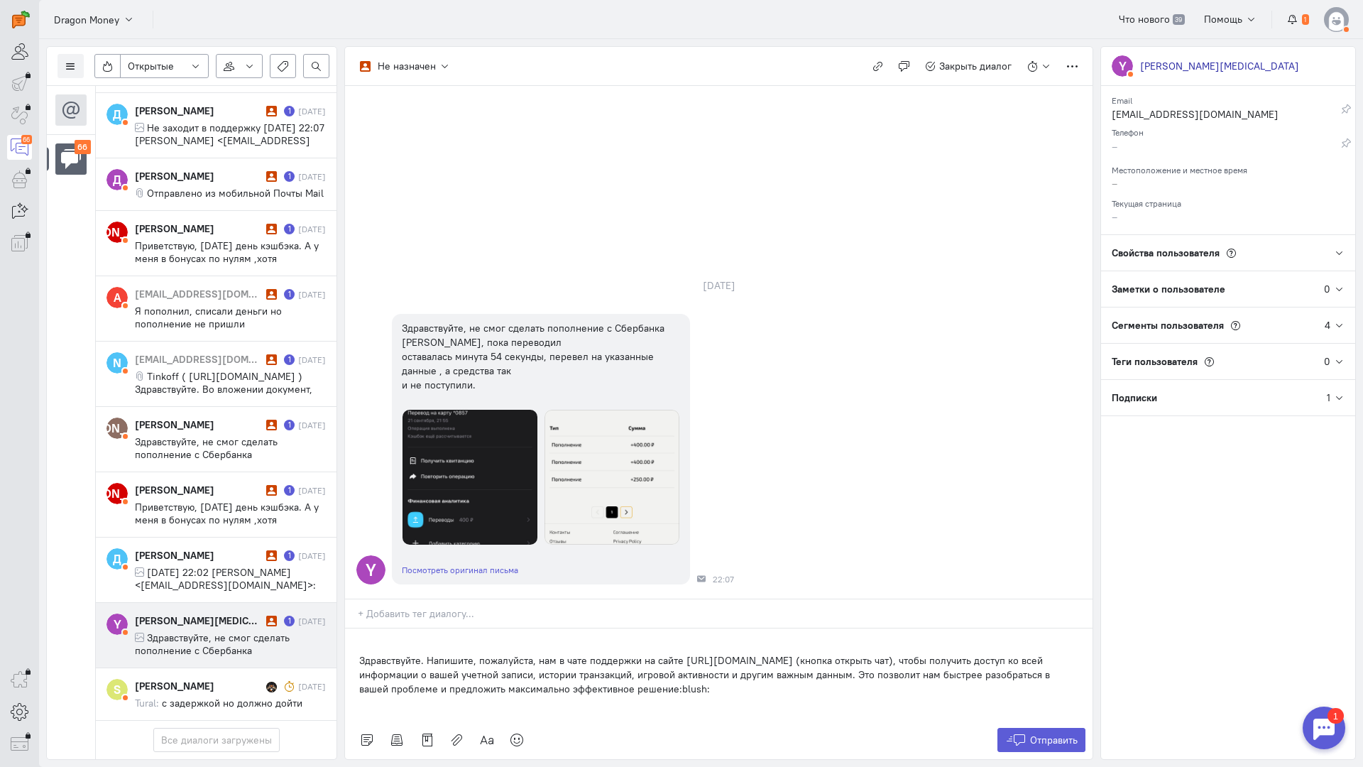
click at [353, 628] on div "Здравствуйте. Напишите, пожалуйста, нам в чате поддержки на сайте [URL][DOMAIN_…" at bounding box center [719, 674] width 748 height 92
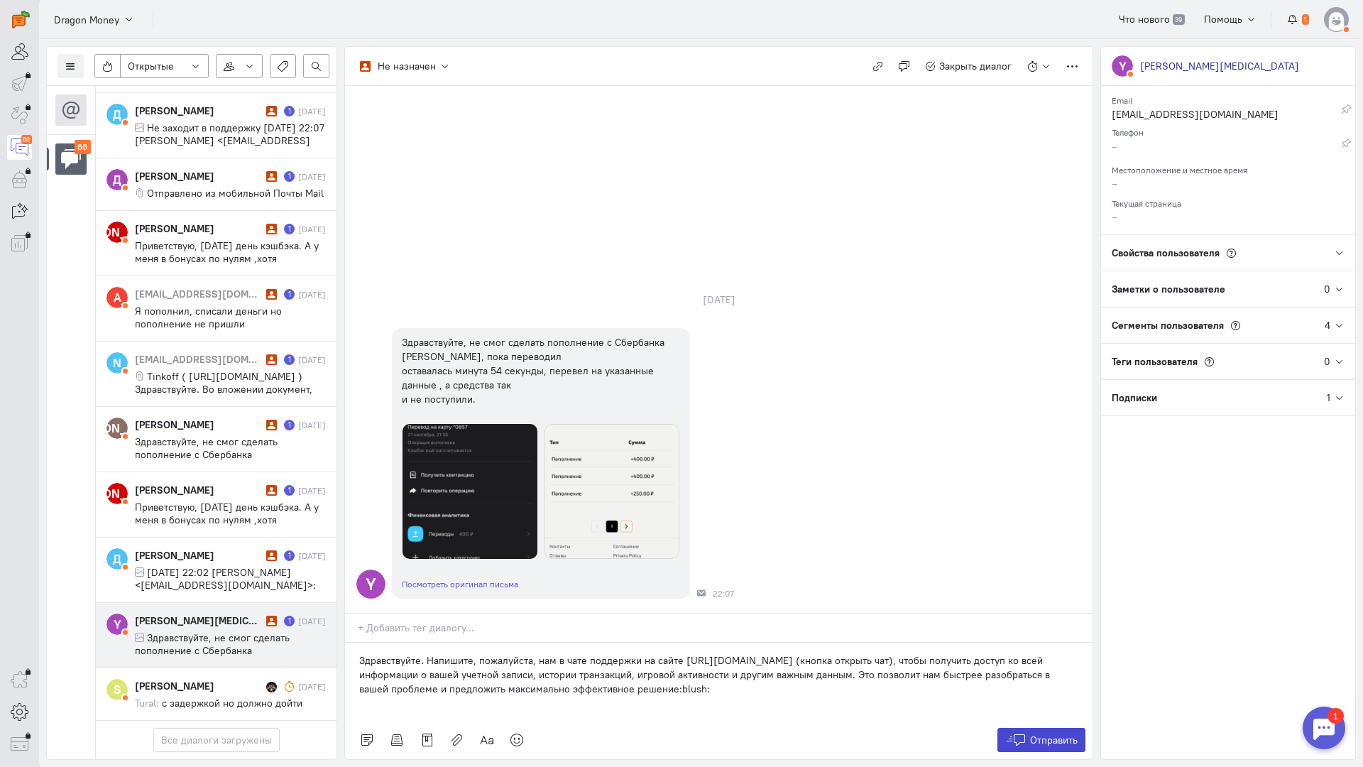
click at [1069, 734] on span "Отправить" at bounding box center [1054, 740] width 48 height 13
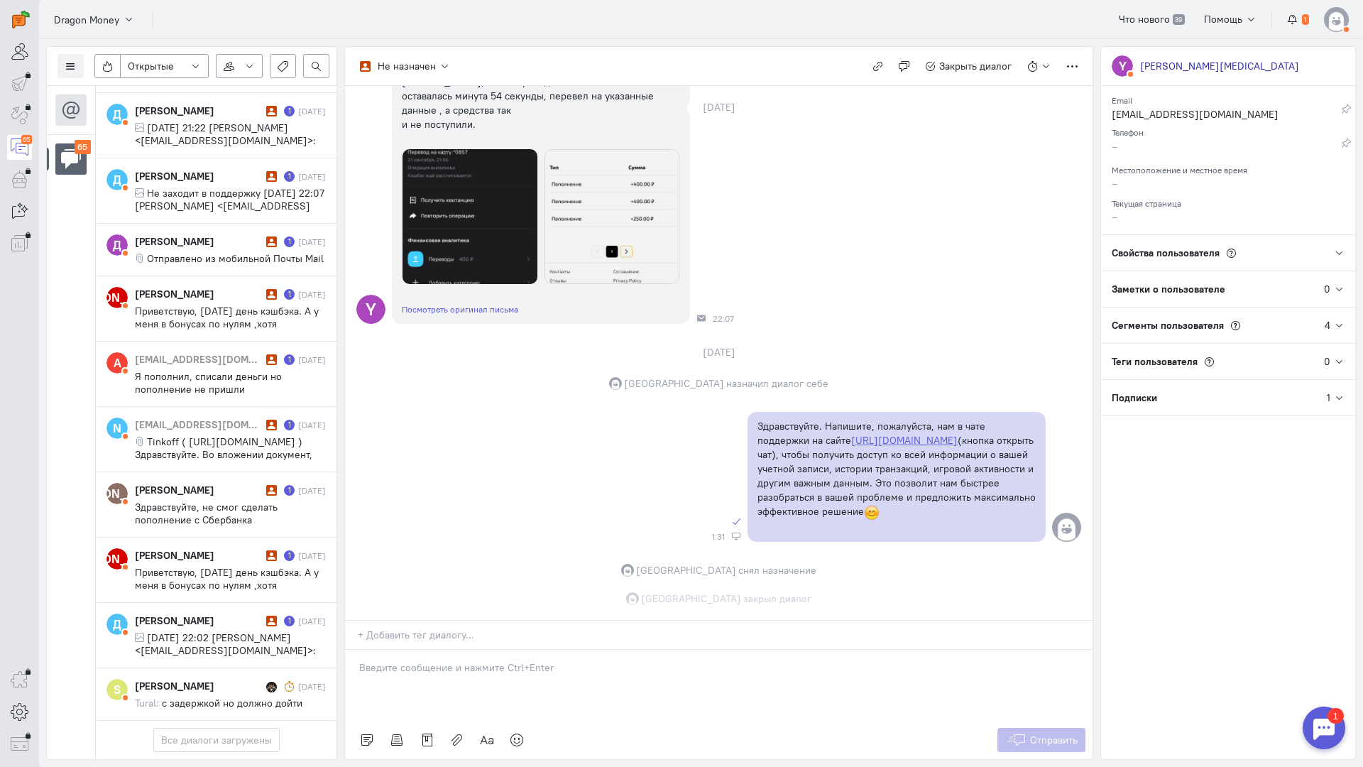
scroll to position [3737, 0]
click at [156, 631] on span "[DATE] 22:02 [PERSON_NAME] <[EMAIL_ADDRESS][DOMAIN_NAME]>:" at bounding box center [225, 644] width 181 height 26
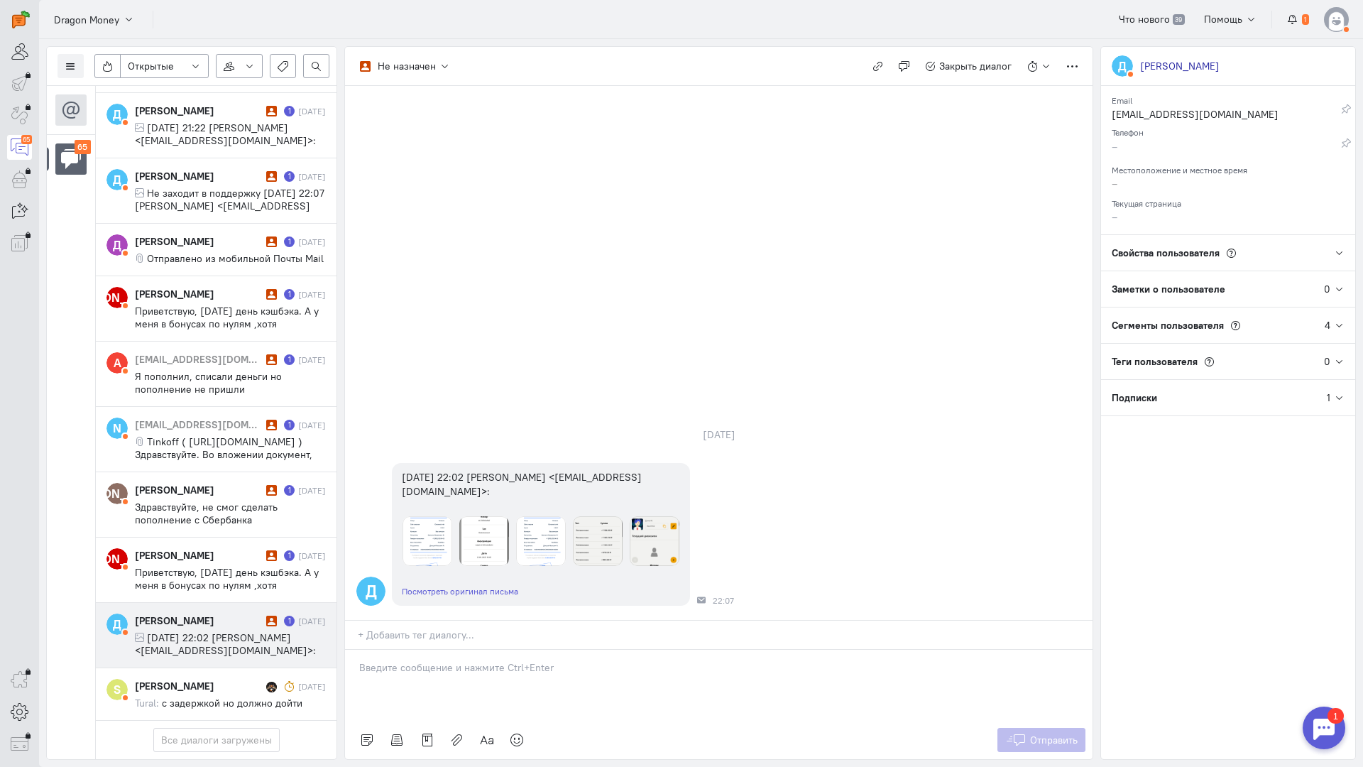
drag, startPoint x: 491, startPoint y: 573, endPoint x: 484, endPoint y: 573, distance: 7.8
click at [491, 660] on p at bounding box center [718, 667] width 719 height 14
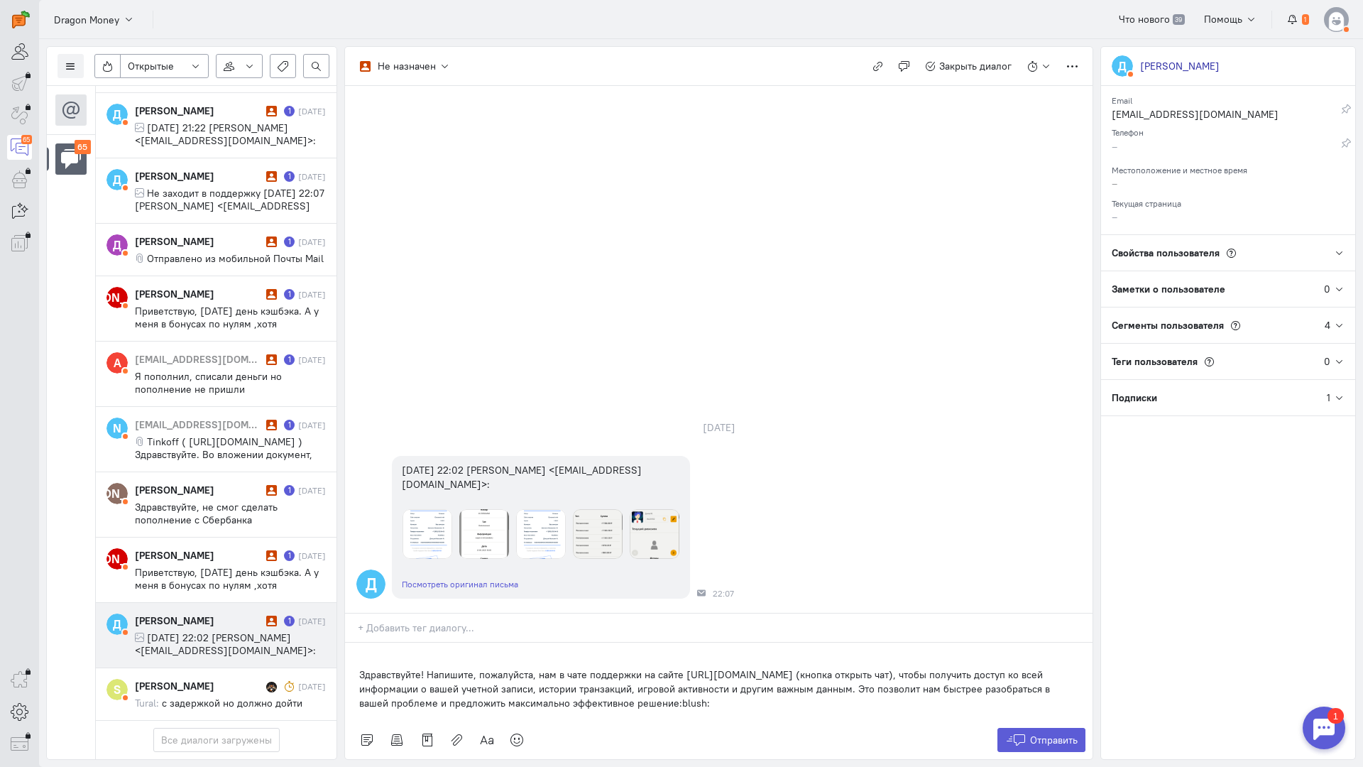
click at [356, 643] on div "Здравствуйте! Напишите, пожалуйста, нам в чате поддержки на сайте [URL][DOMAIN_…" at bounding box center [719, 682] width 748 height 78
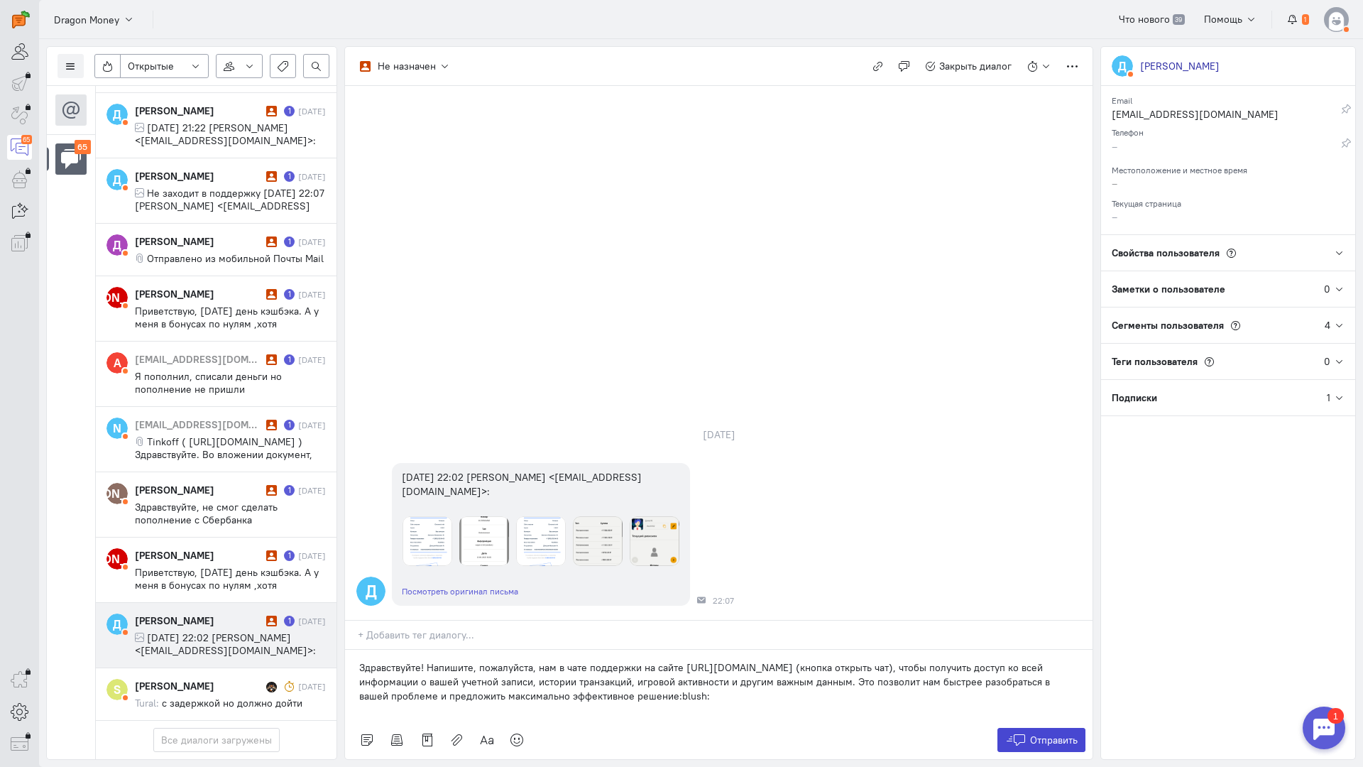
click at [1040, 728] on button "Отправить" at bounding box center [1042, 740] width 89 height 24
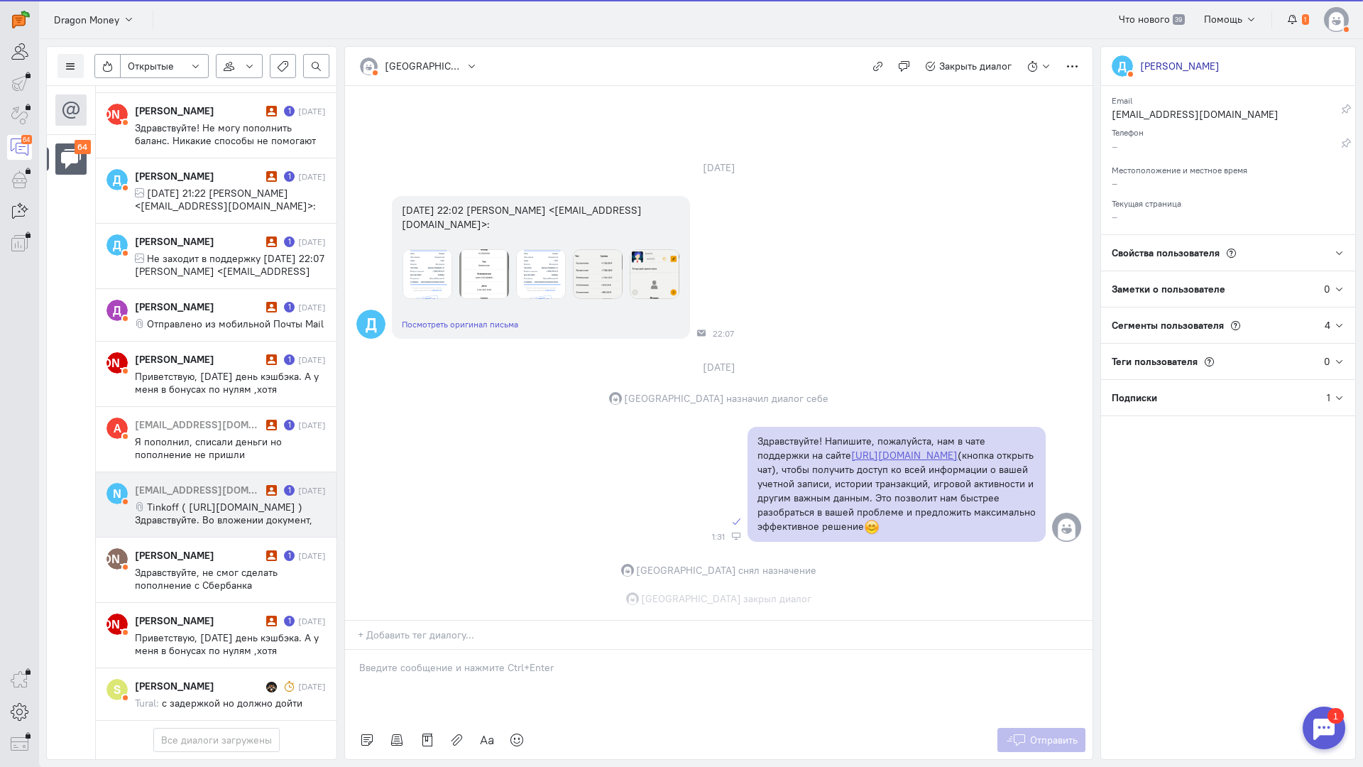
scroll to position [28, 0]
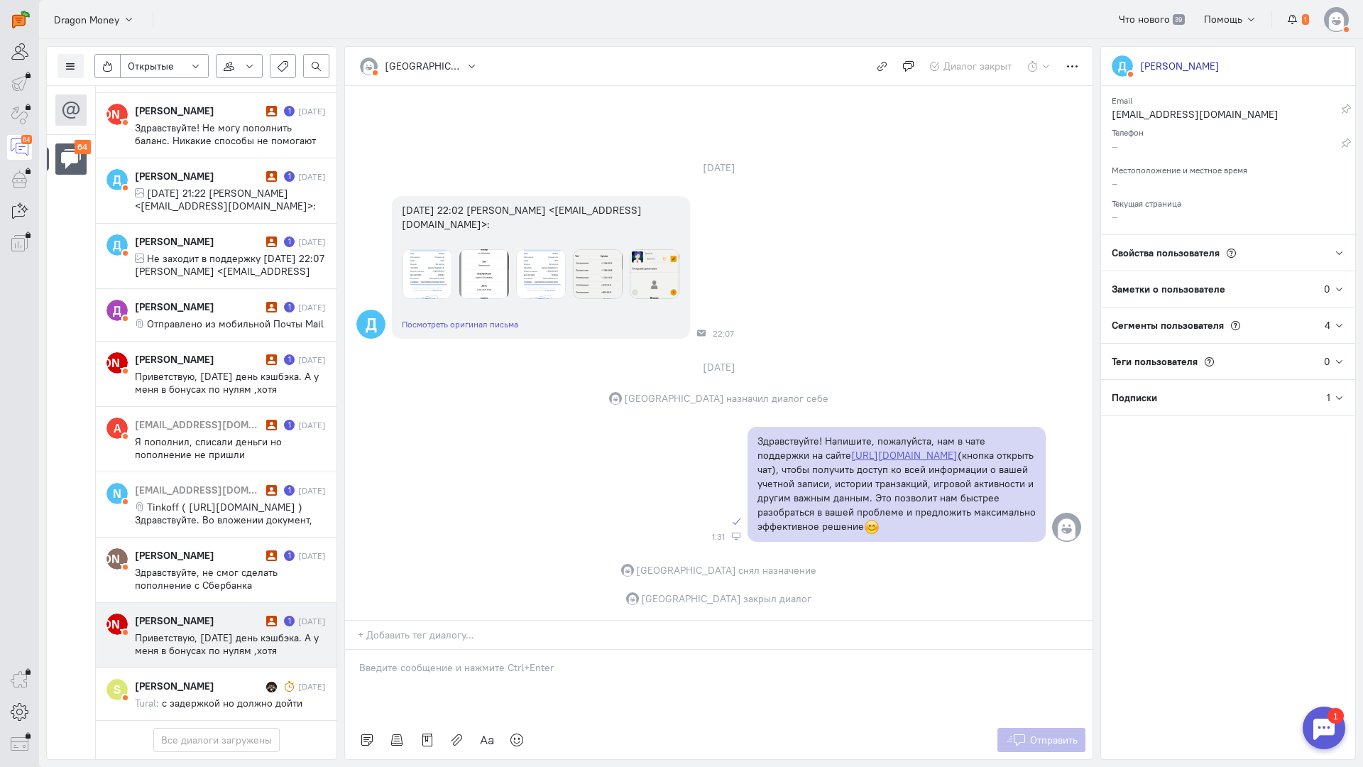
click at [189, 614] on div "[PERSON_NAME]" at bounding box center [199, 621] width 128 height 14
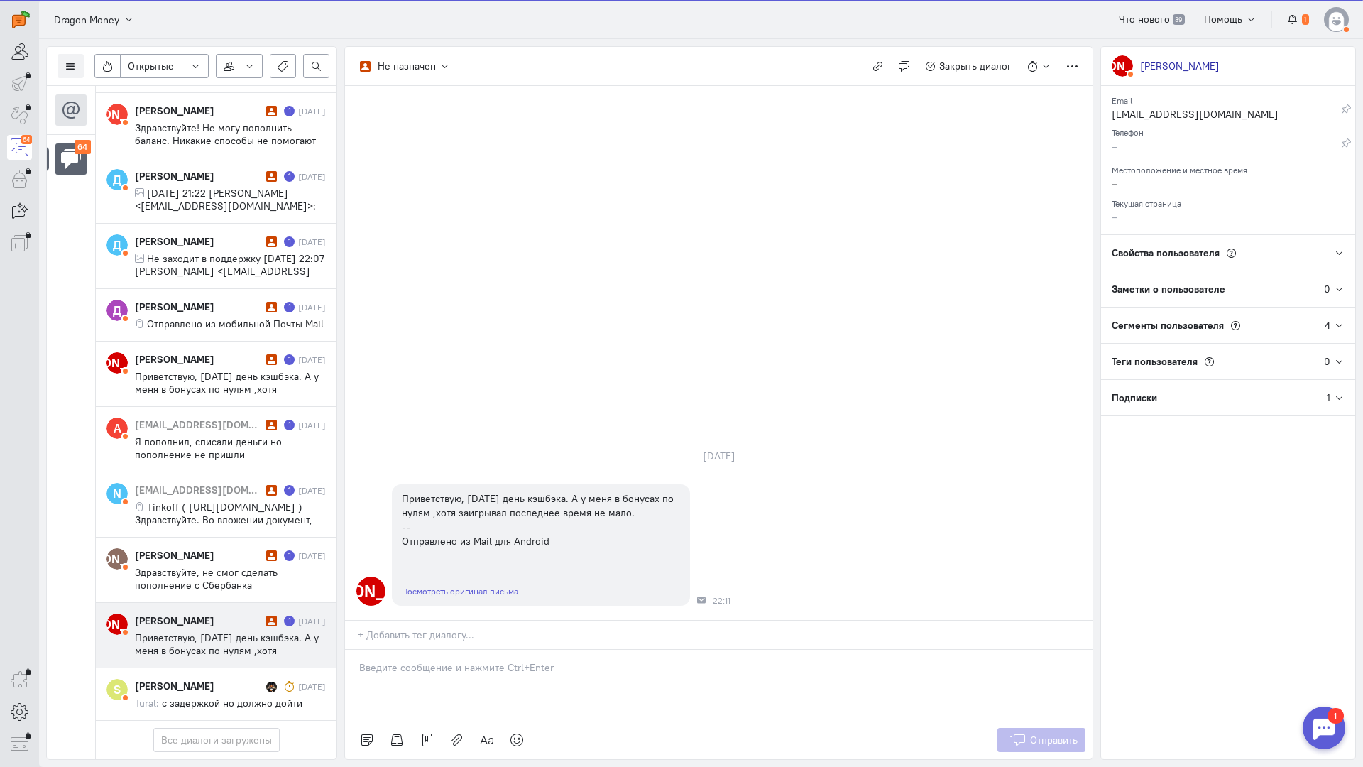
scroll to position [3660, 0]
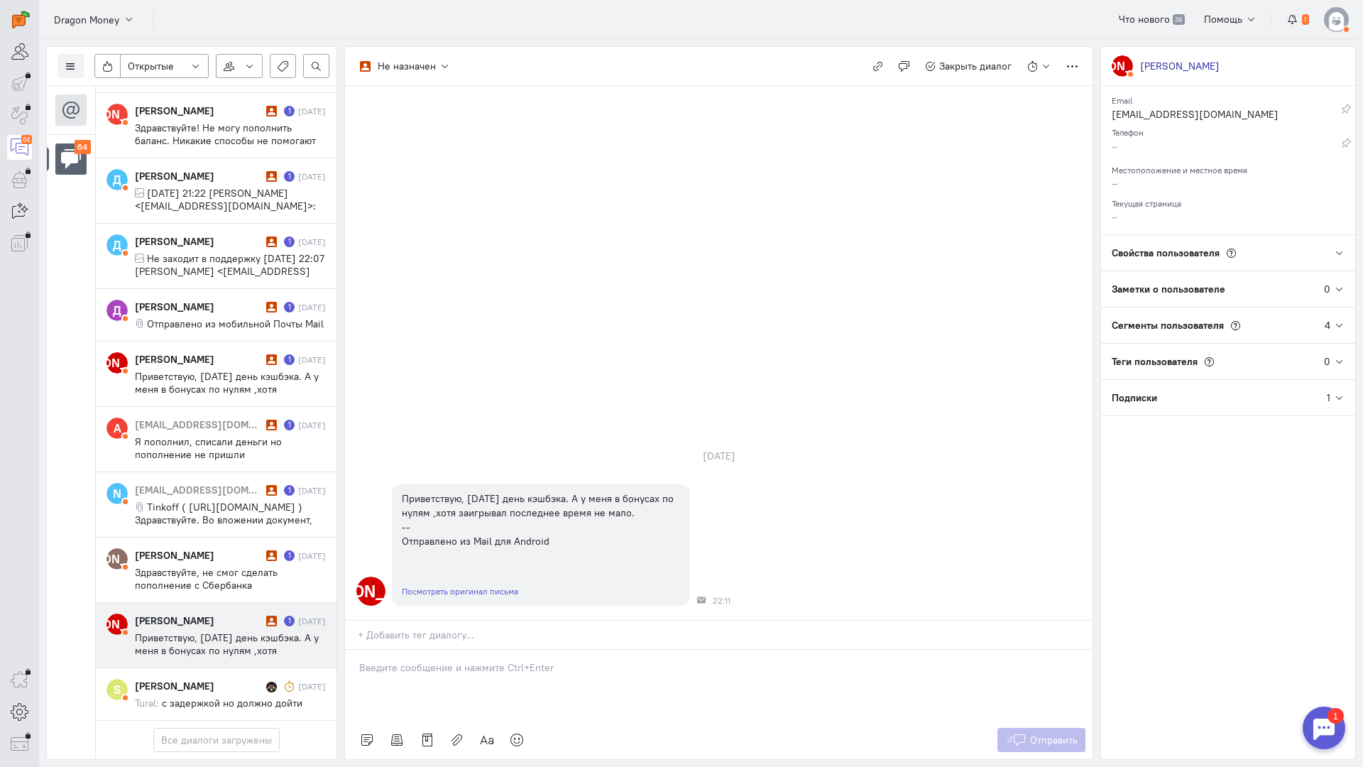
click at [410, 660] on p at bounding box center [718, 667] width 719 height 14
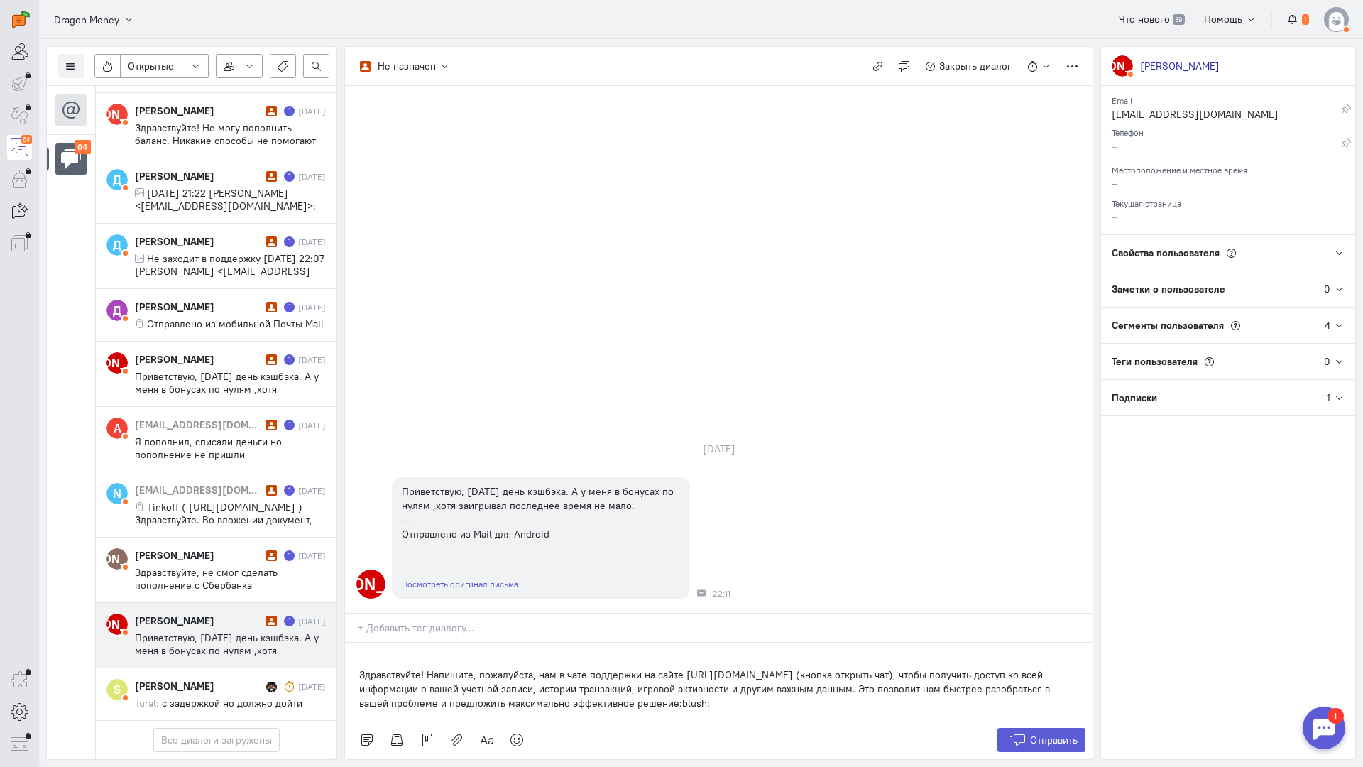
click at [356, 643] on div "Здравствуйте! Напишите, пожалуйста, нам в чате поддержки на сайте [URL][DOMAIN_…" at bounding box center [719, 682] width 748 height 78
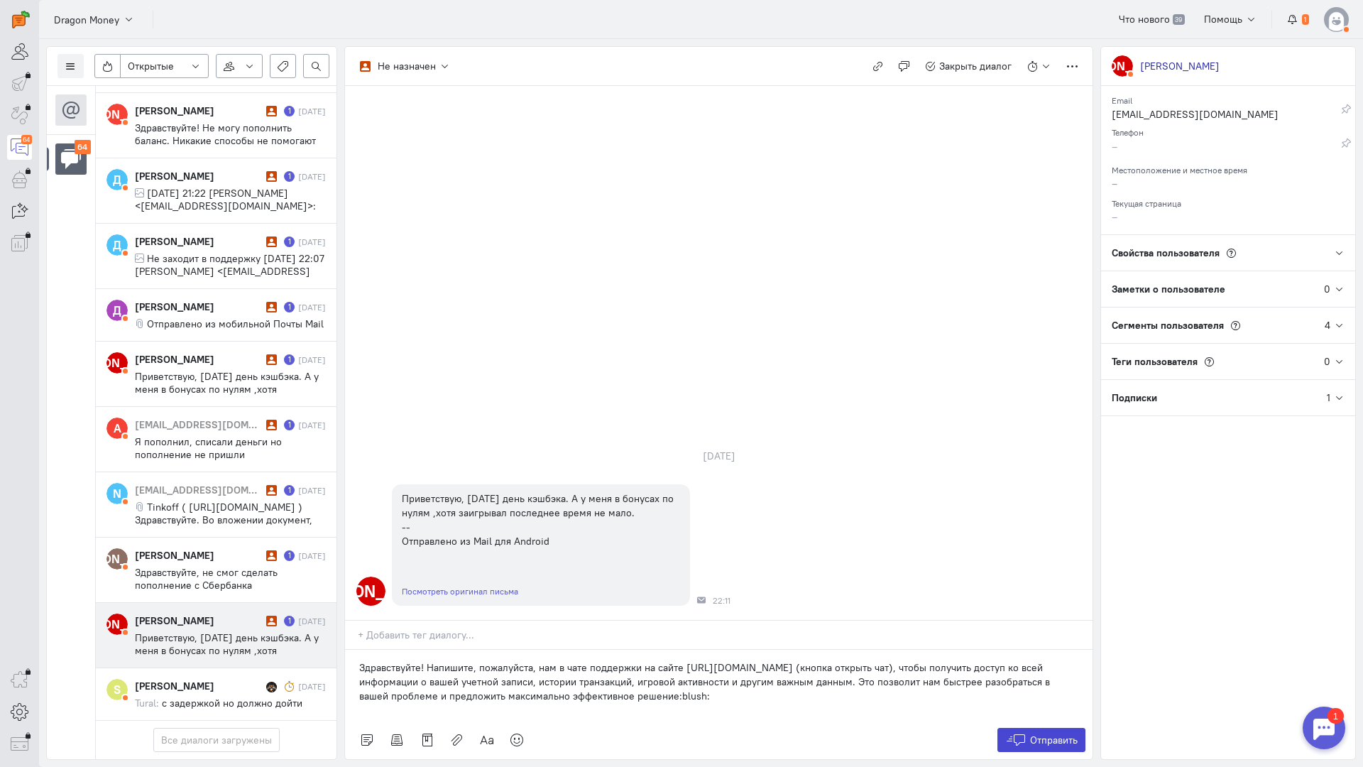
click at [1019, 733] on icon at bounding box center [1015, 740] width 21 height 14
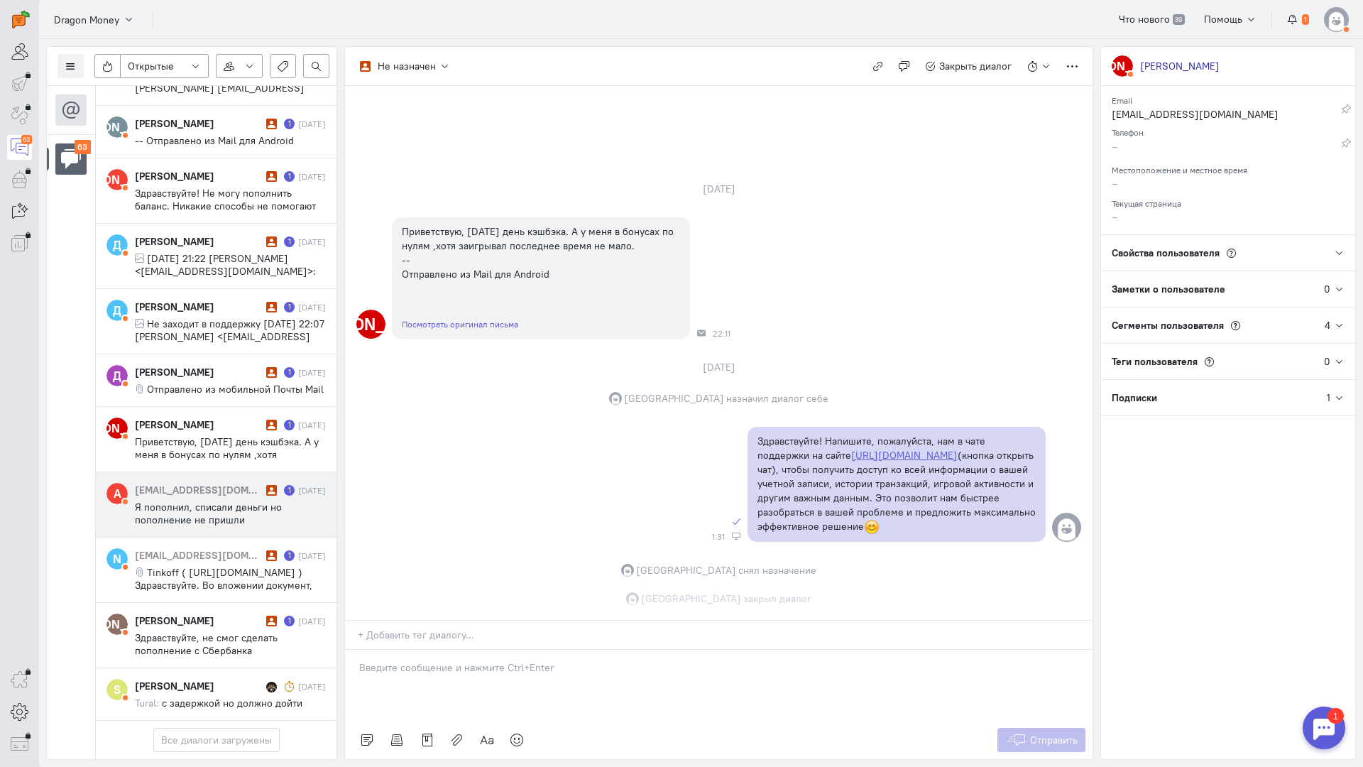
scroll to position [3597, 0]
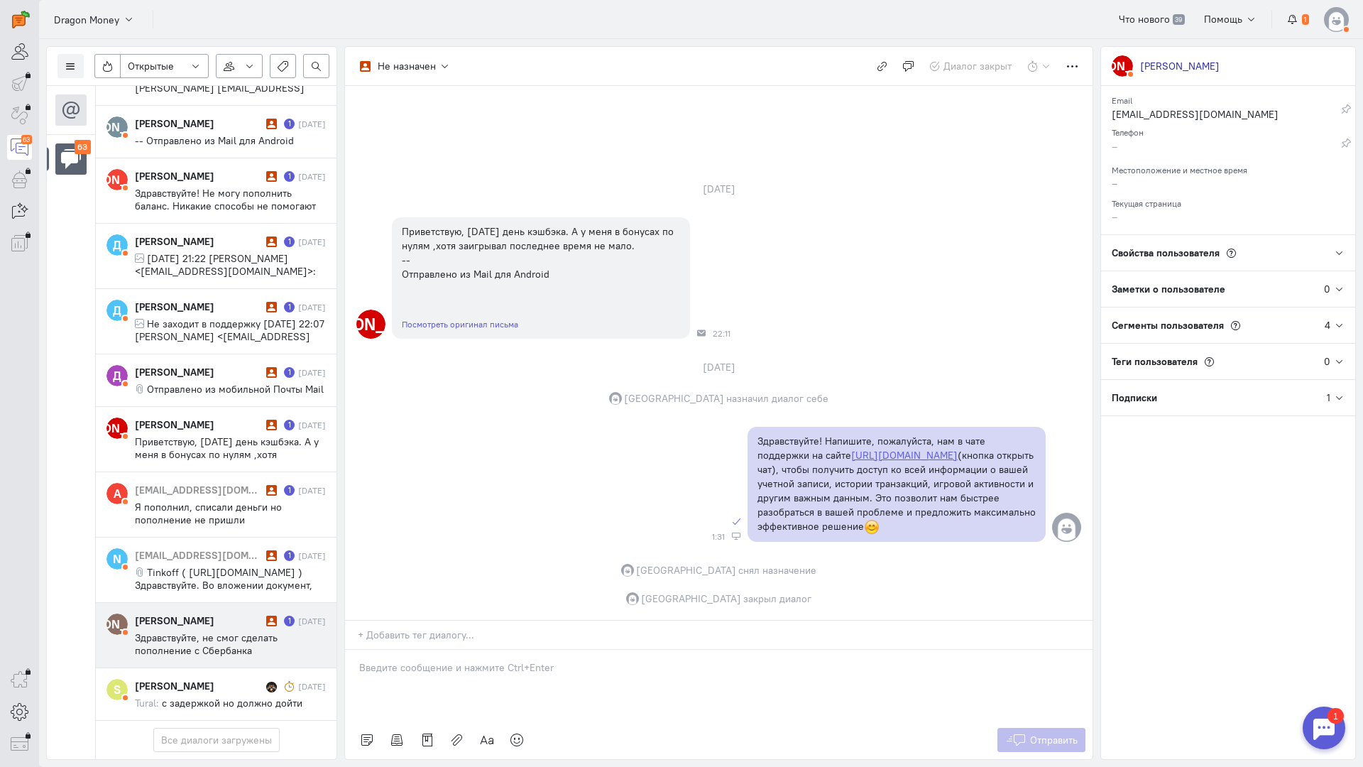
click at [186, 631] on span "Здравствуйте, не смог сделать пополнение с Сбербанка [PERSON_NAME], пока перево…" at bounding box center [228, 669] width 187 height 77
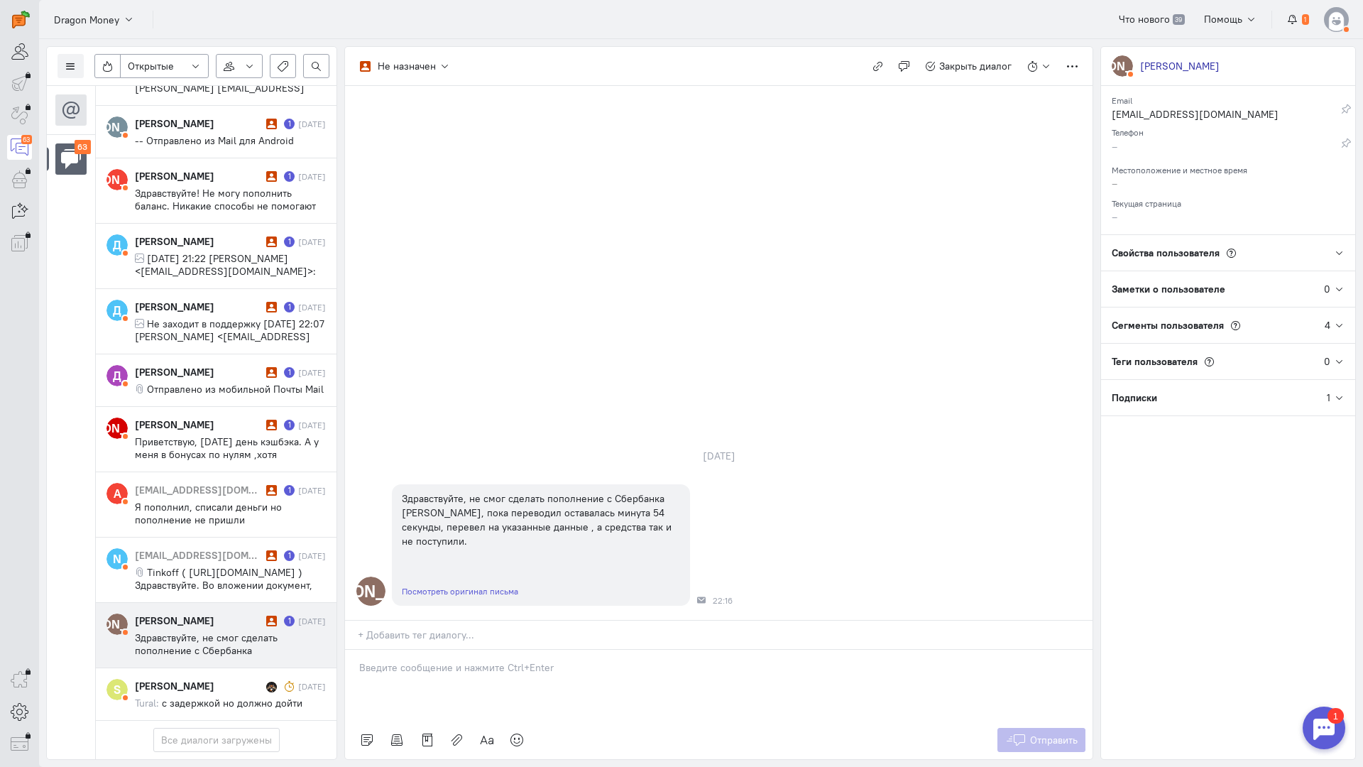
click at [463, 660] on p at bounding box center [718, 667] width 719 height 14
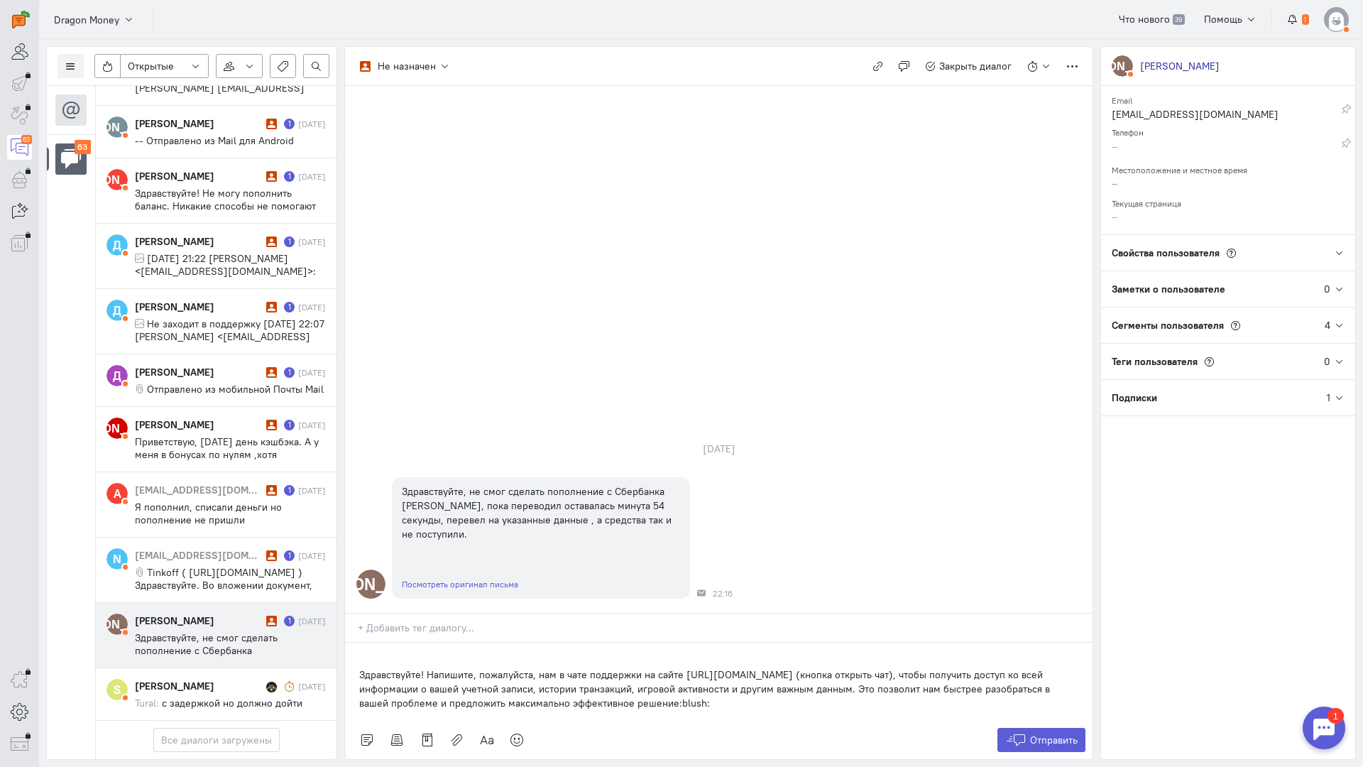
click at [358, 643] on div "Здравствуйте! Напишите, пожалуйста, нам в чате поддержки на сайте [URL][DOMAIN_…" at bounding box center [719, 682] width 748 height 78
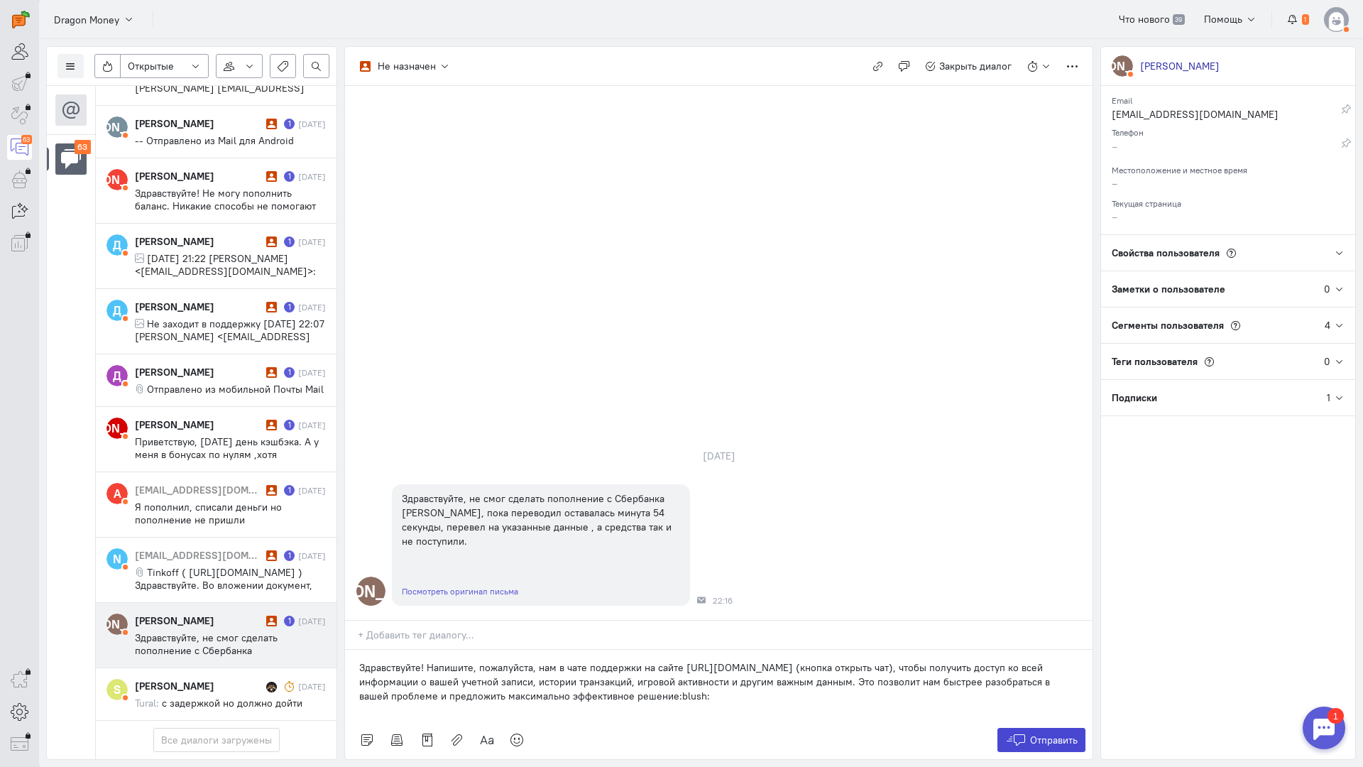
click at [1047, 728] on button "Отправить" at bounding box center [1042, 740] width 89 height 24
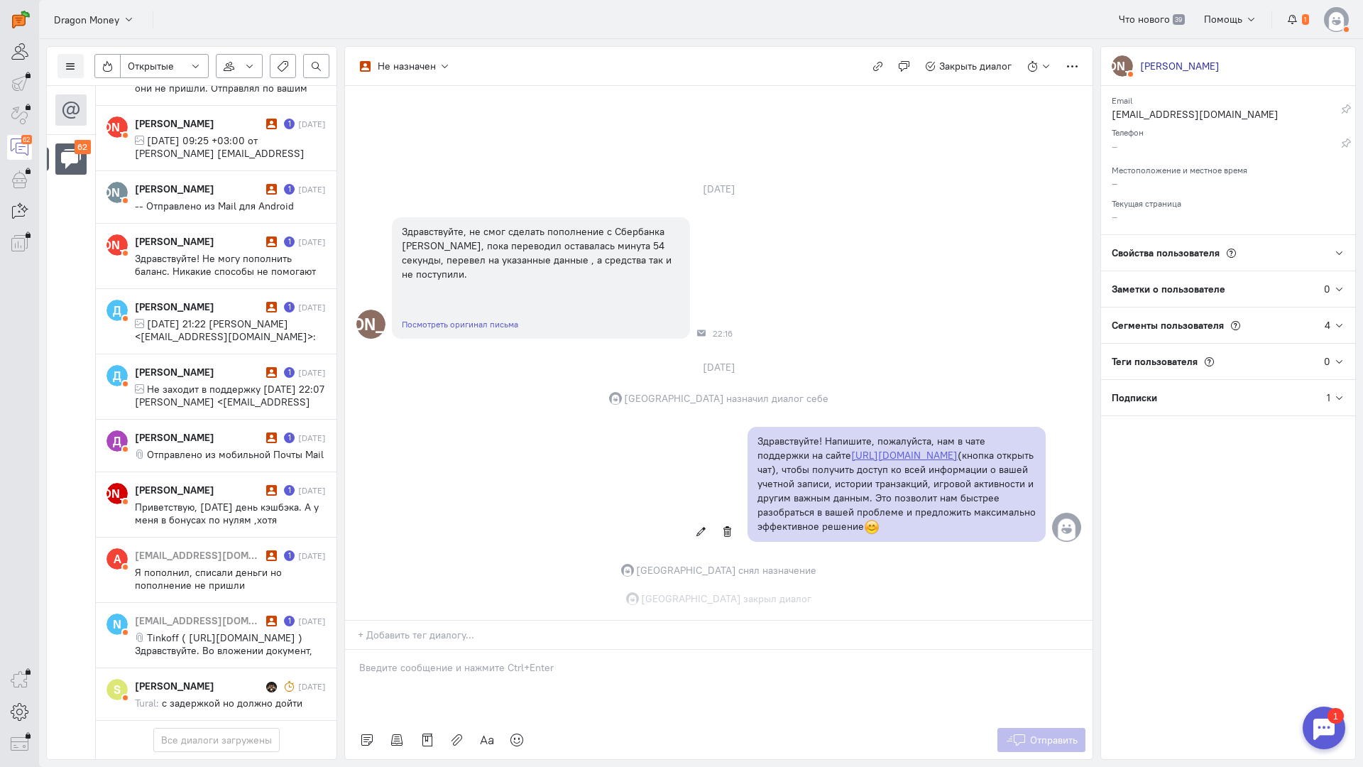
scroll to position [3533, 0]
click at [184, 614] on div "[EMAIL_ADDRESS][DOMAIN_NAME] 1 [DATE] Tinkoff ( [URL][DOMAIN_NAME] ) Здравствуй…" at bounding box center [230, 635] width 191 height 43
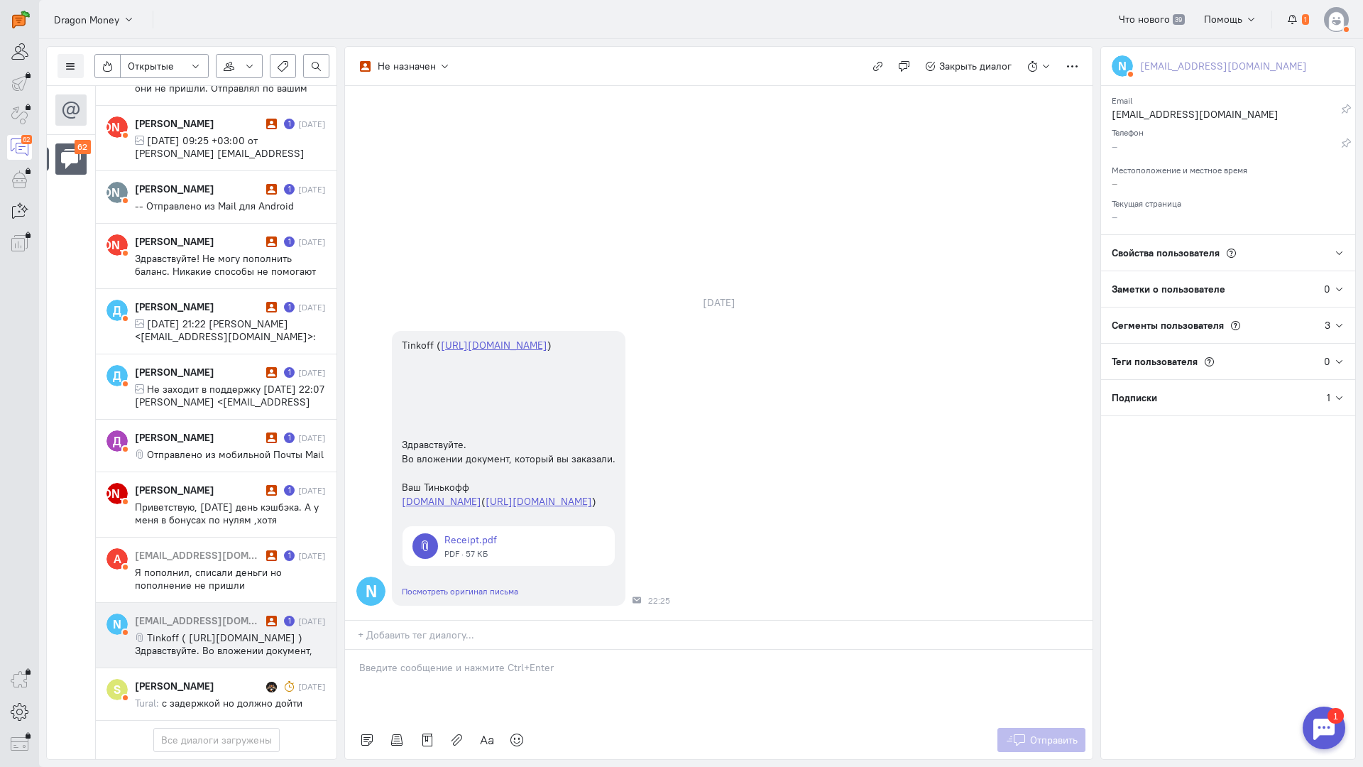
drag, startPoint x: 478, startPoint y: 567, endPoint x: 470, endPoint y: 569, distance: 8.3
click at [478, 650] on div at bounding box center [719, 685] width 748 height 71
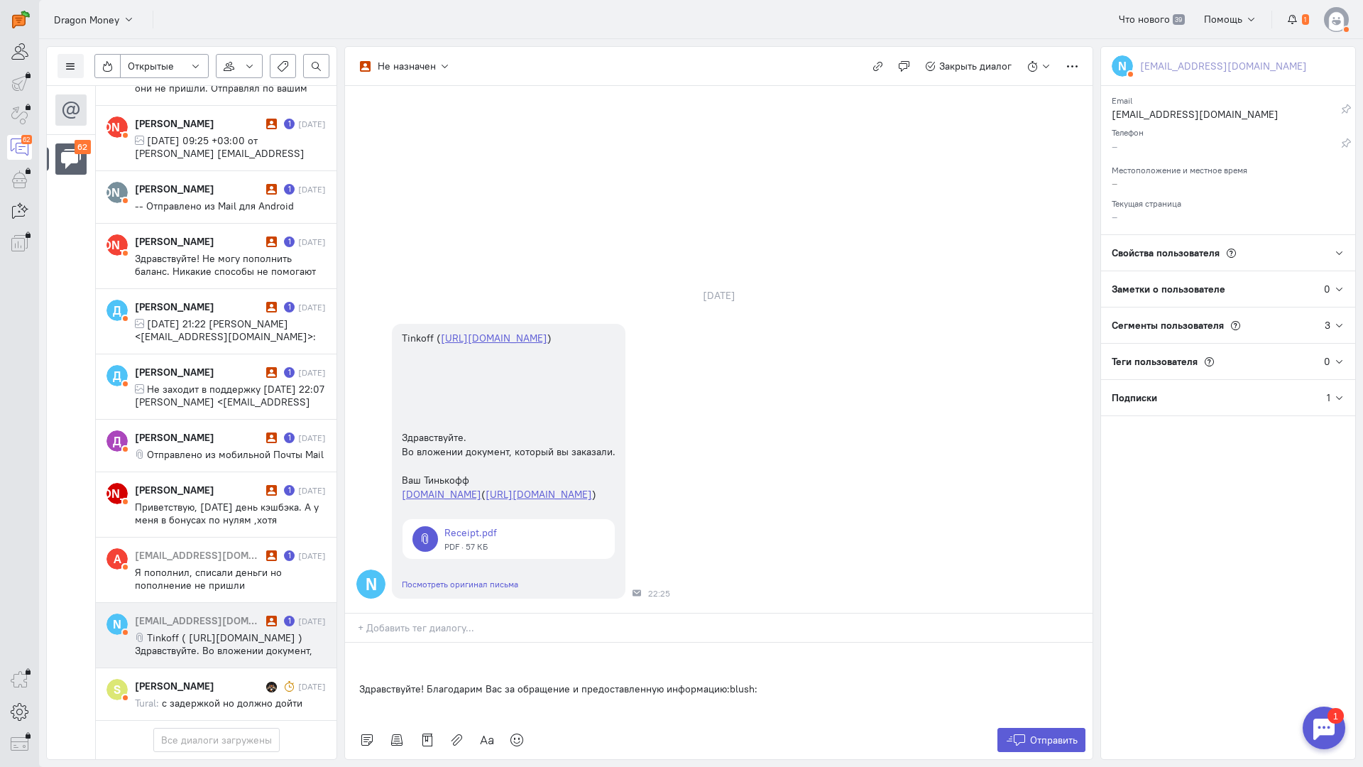
click at [356, 643] on div "Здравствуйте! Благодарим Вас за обращение и предоставленную информацию:blush:" at bounding box center [719, 682] width 748 height 78
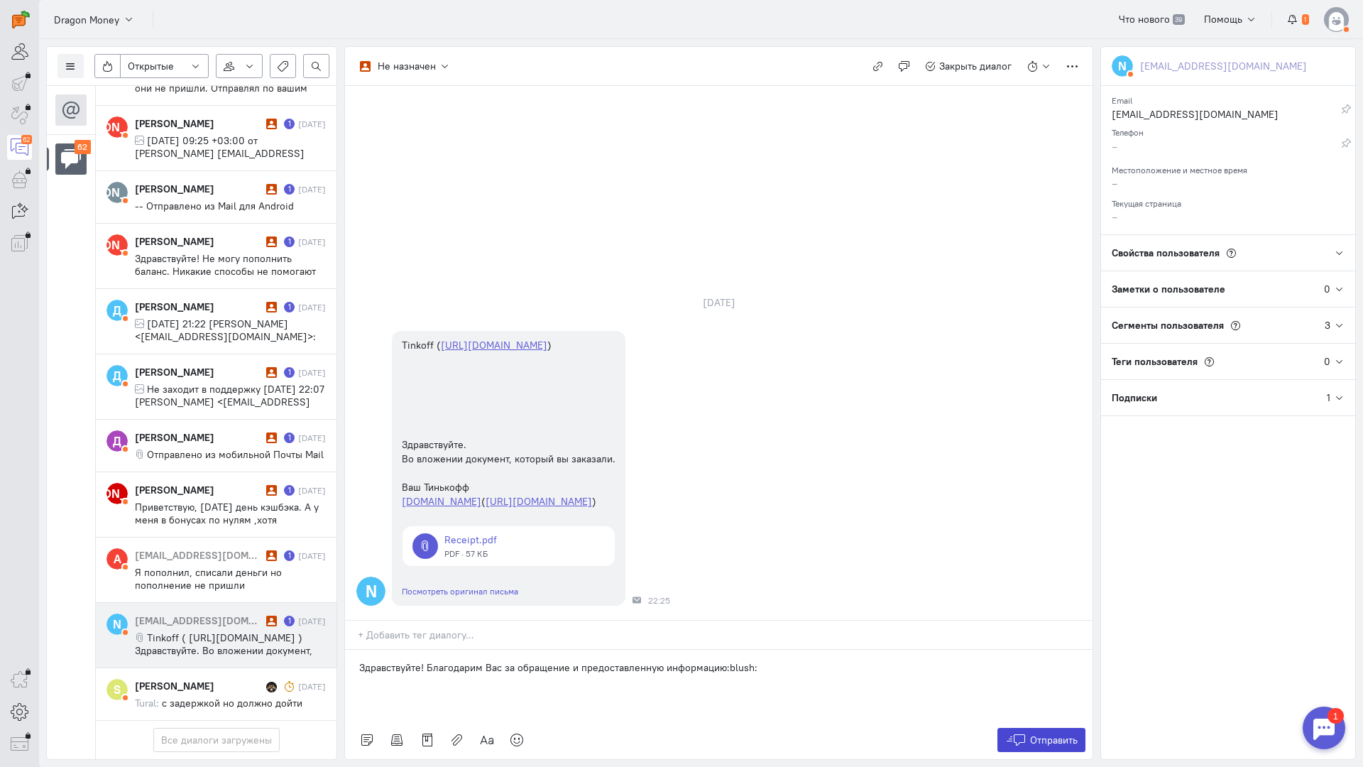
click at [1018, 728] on button "Отправить" at bounding box center [1042, 740] width 89 height 24
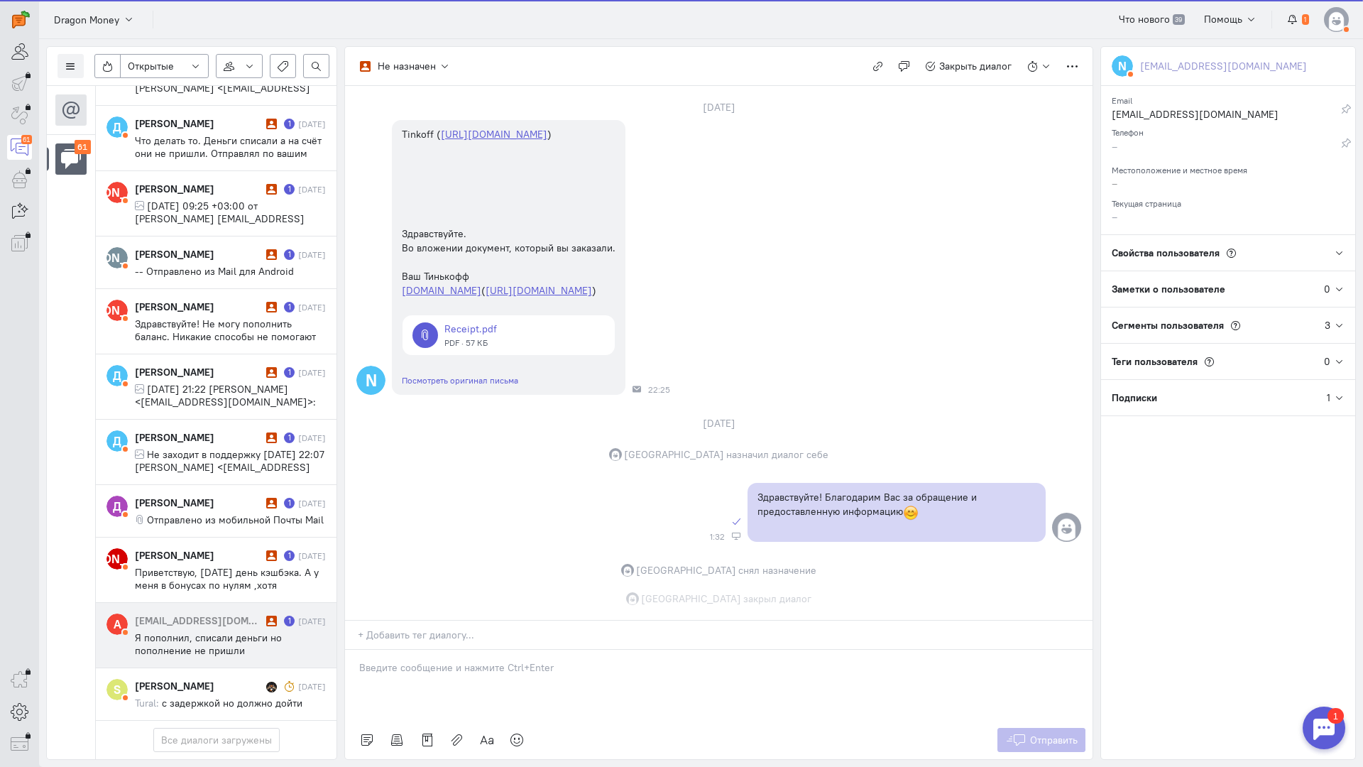
scroll to position [160, 0]
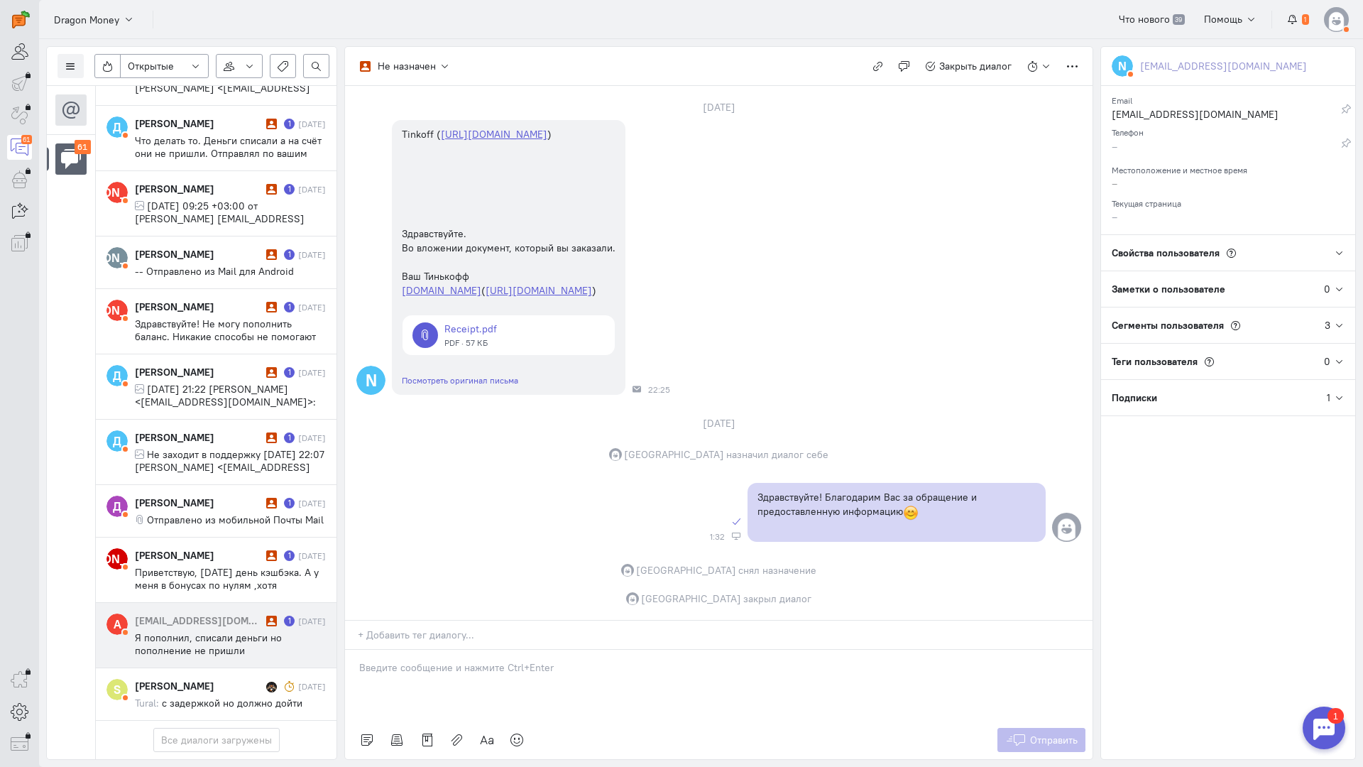
click at [227, 631] on span "Я пополнил, списали деньги но пополнение не пришли" at bounding box center [208, 644] width 147 height 26
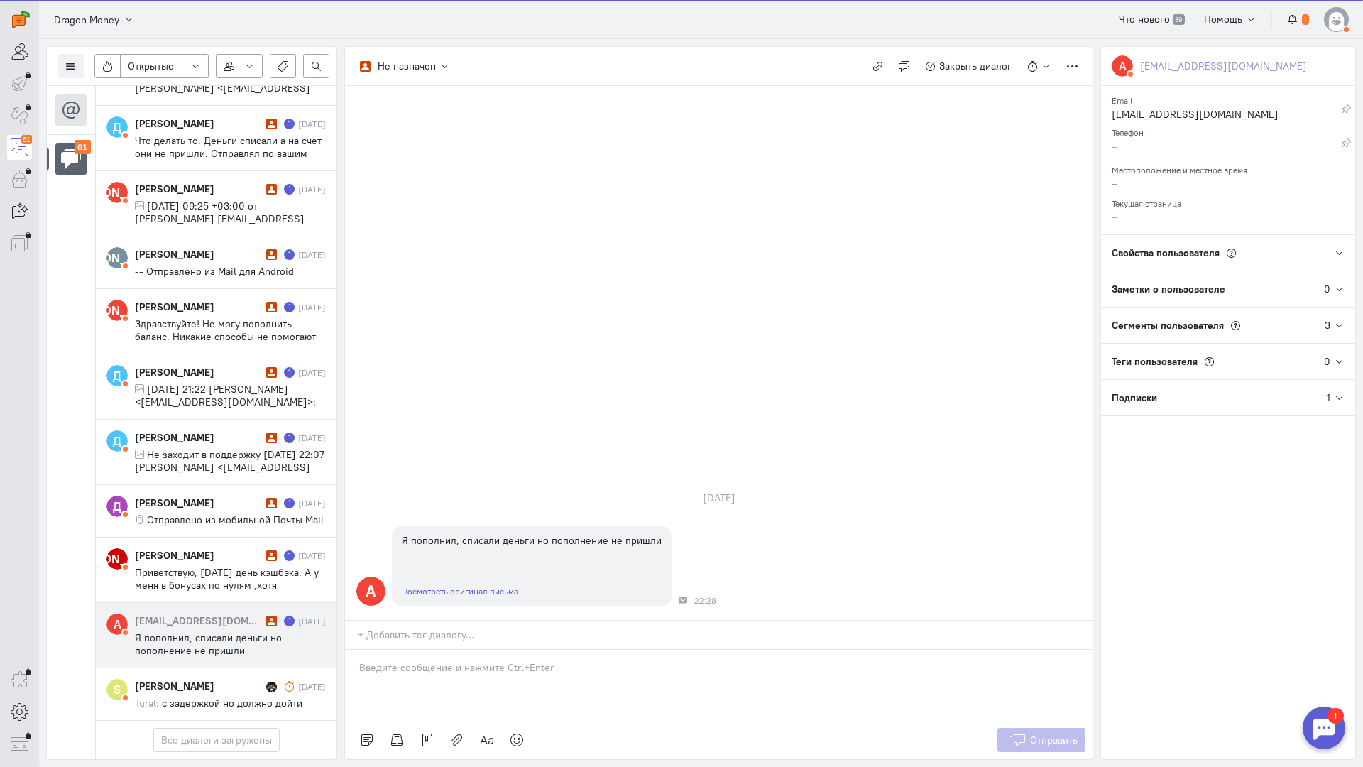
scroll to position [3469, 0]
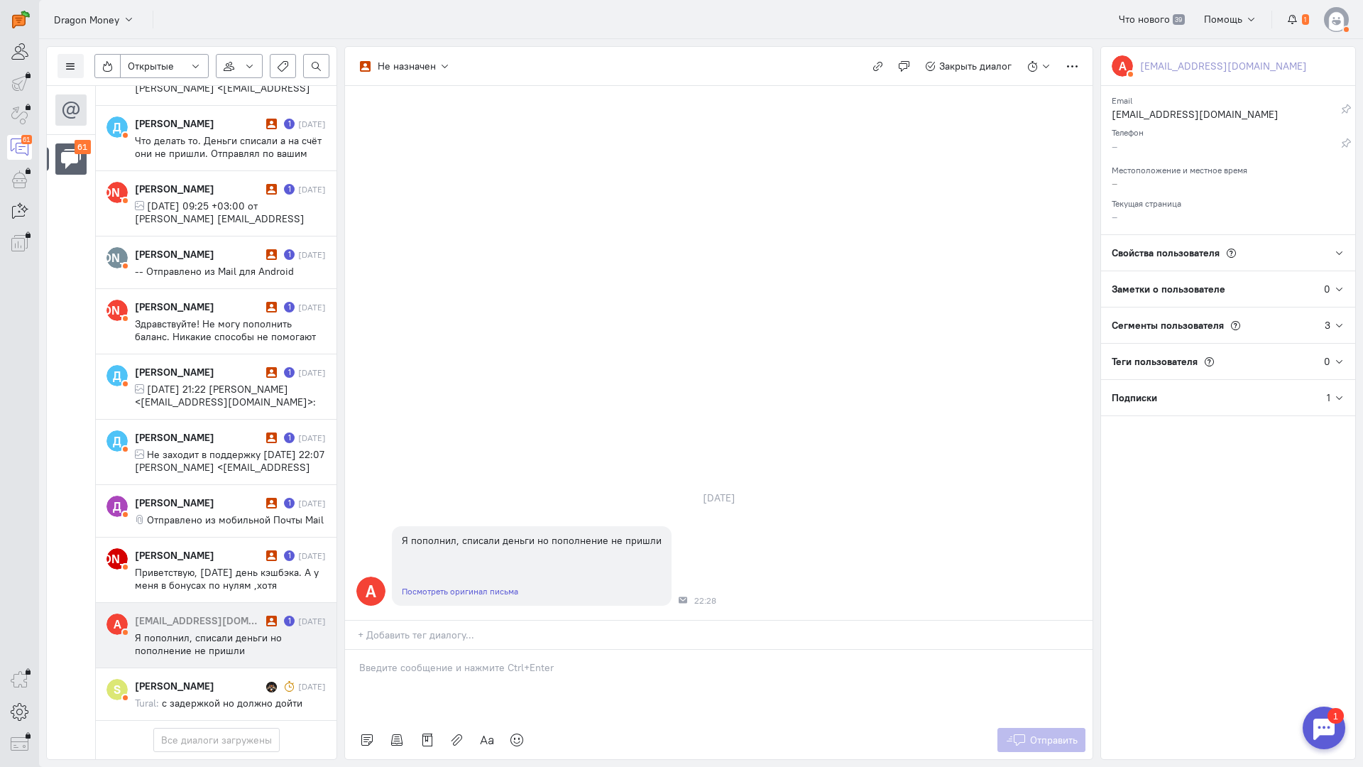
click at [455, 650] on div at bounding box center [719, 685] width 748 height 71
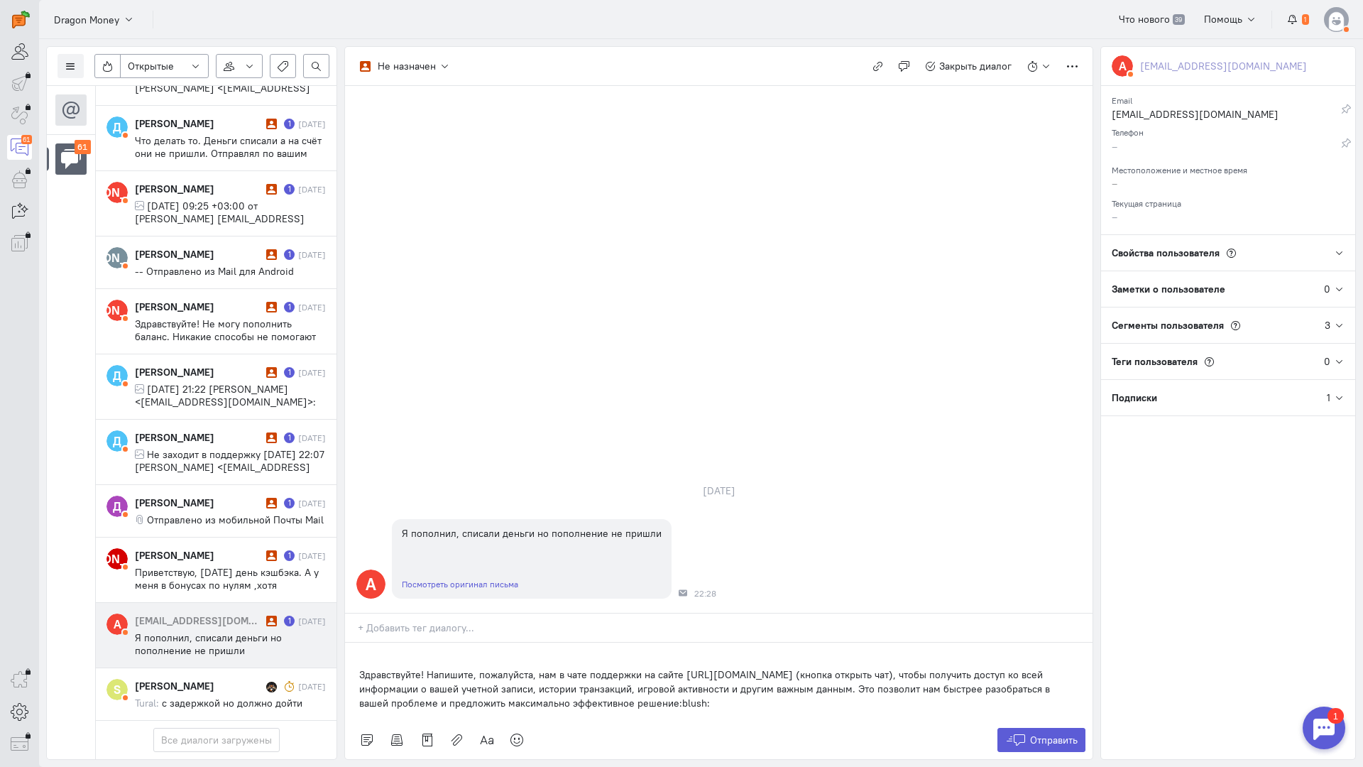
click at [357, 643] on div "Здравствуйте! Напишите, пожалуйста, нам в чате поддержки на сайте [URL][DOMAIN_…" at bounding box center [719, 682] width 748 height 78
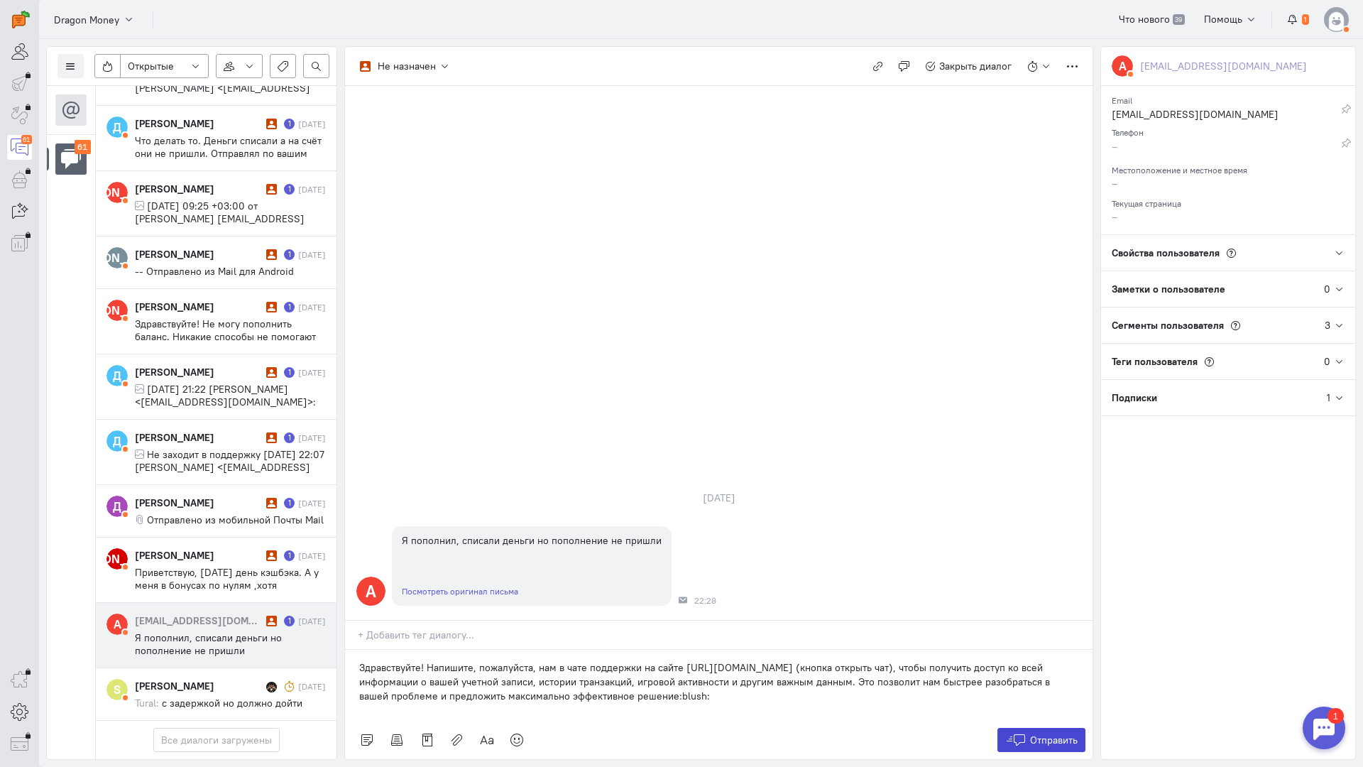
click at [1054, 734] on span "Отправить" at bounding box center [1054, 740] width 48 height 13
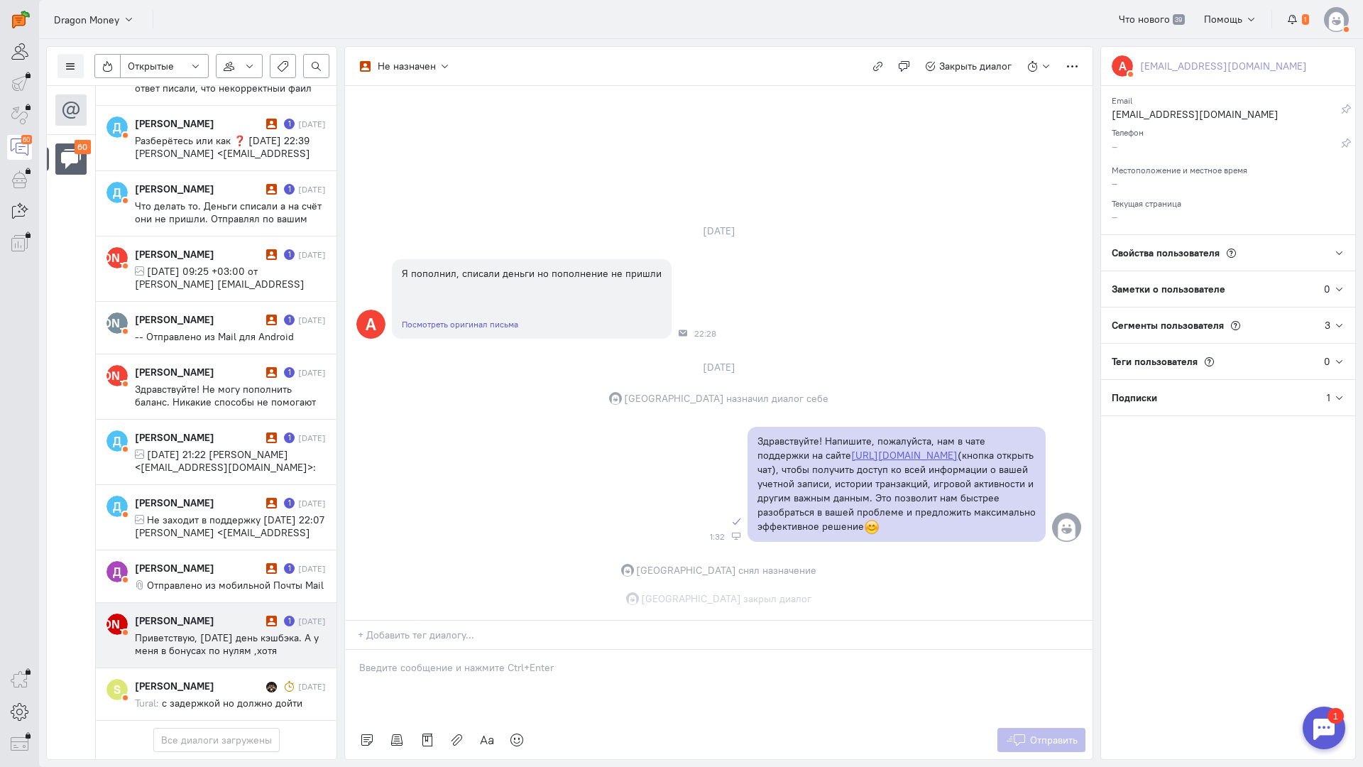
click at [189, 614] on div "[PERSON_NAME] 1 [DATE] Приветствую, [DATE] день кэшбэка. А у меня в бонусах по …" at bounding box center [230, 635] width 191 height 43
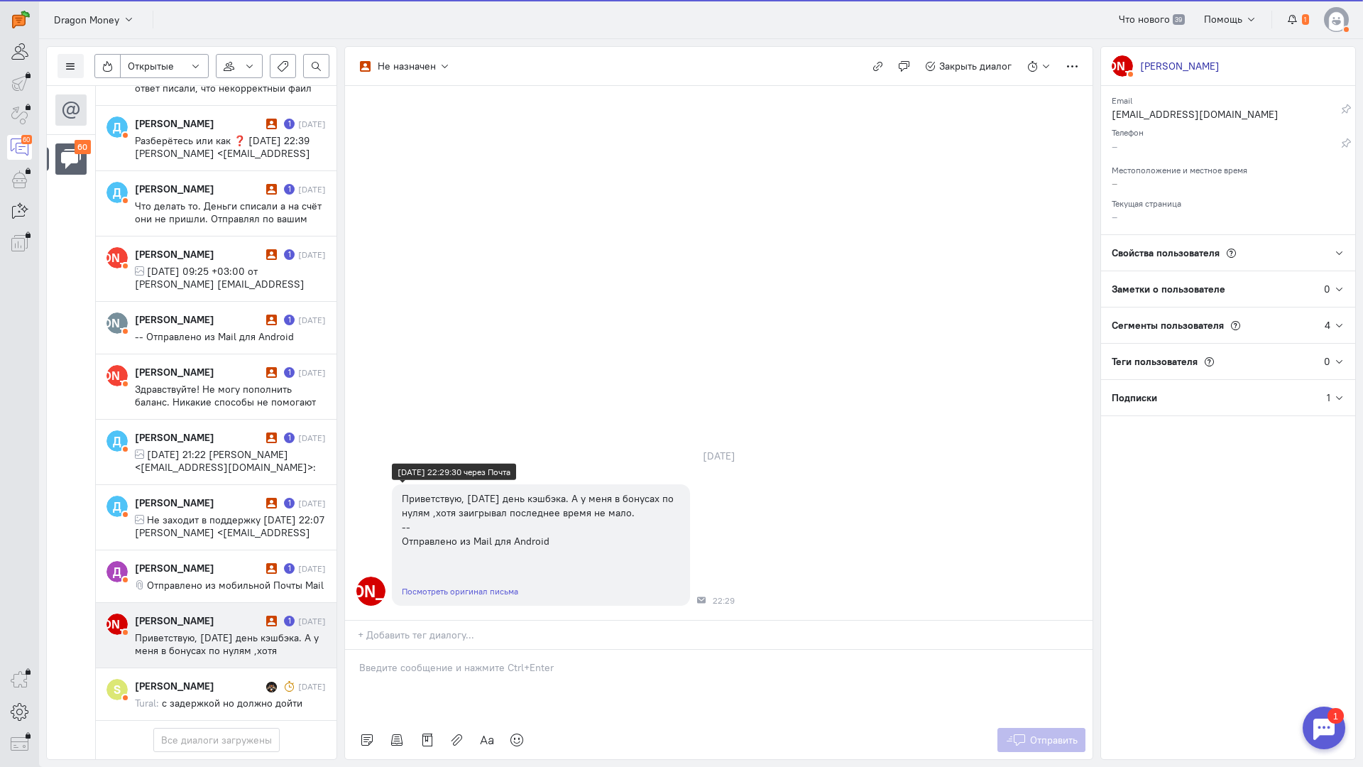
scroll to position [3405, 0]
click at [410, 660] on p at bounding box center [718, 667] width 719 height 14
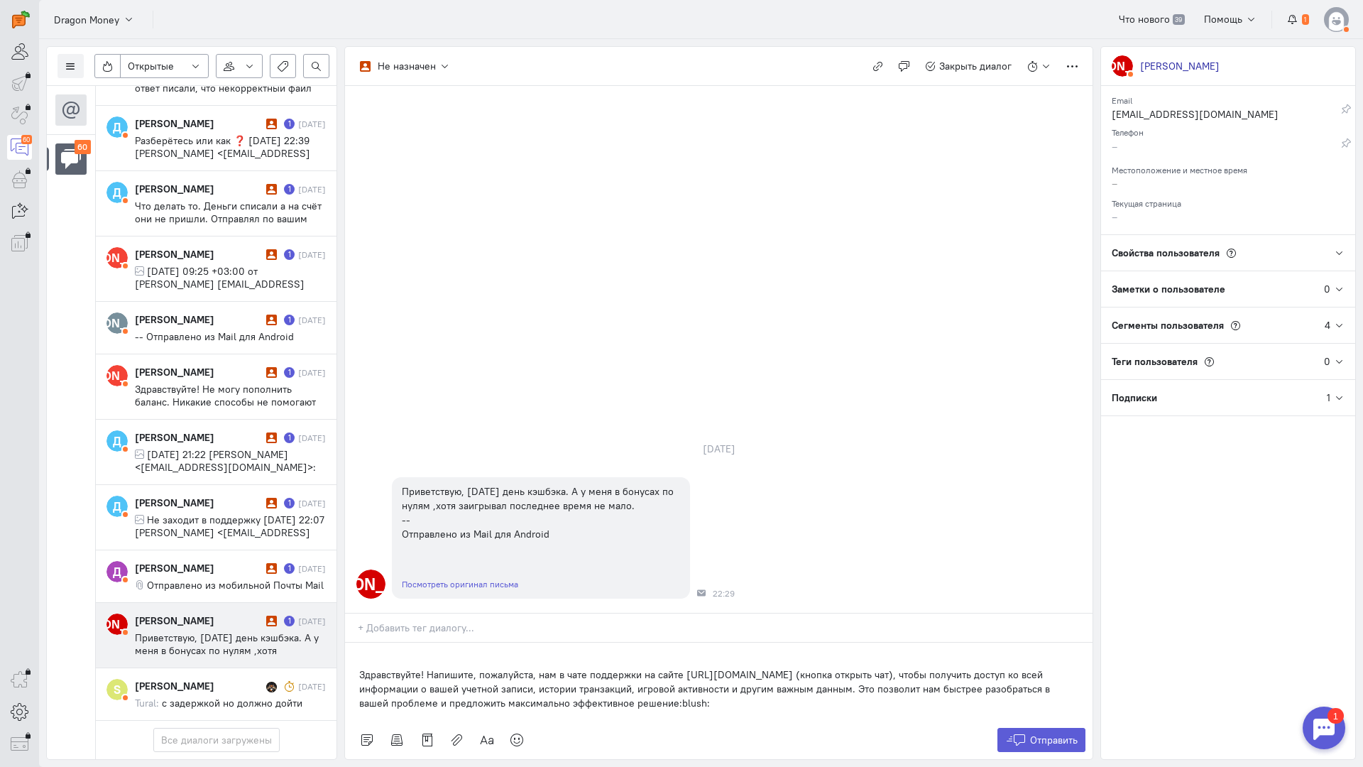
click at [352, 643] on div "Здравствуйте! Напишите, пожалуйста, нам в чате поддержки на сайте [URL][DOMAIN_…" at bounding box center [719, 682] width 748 height 78
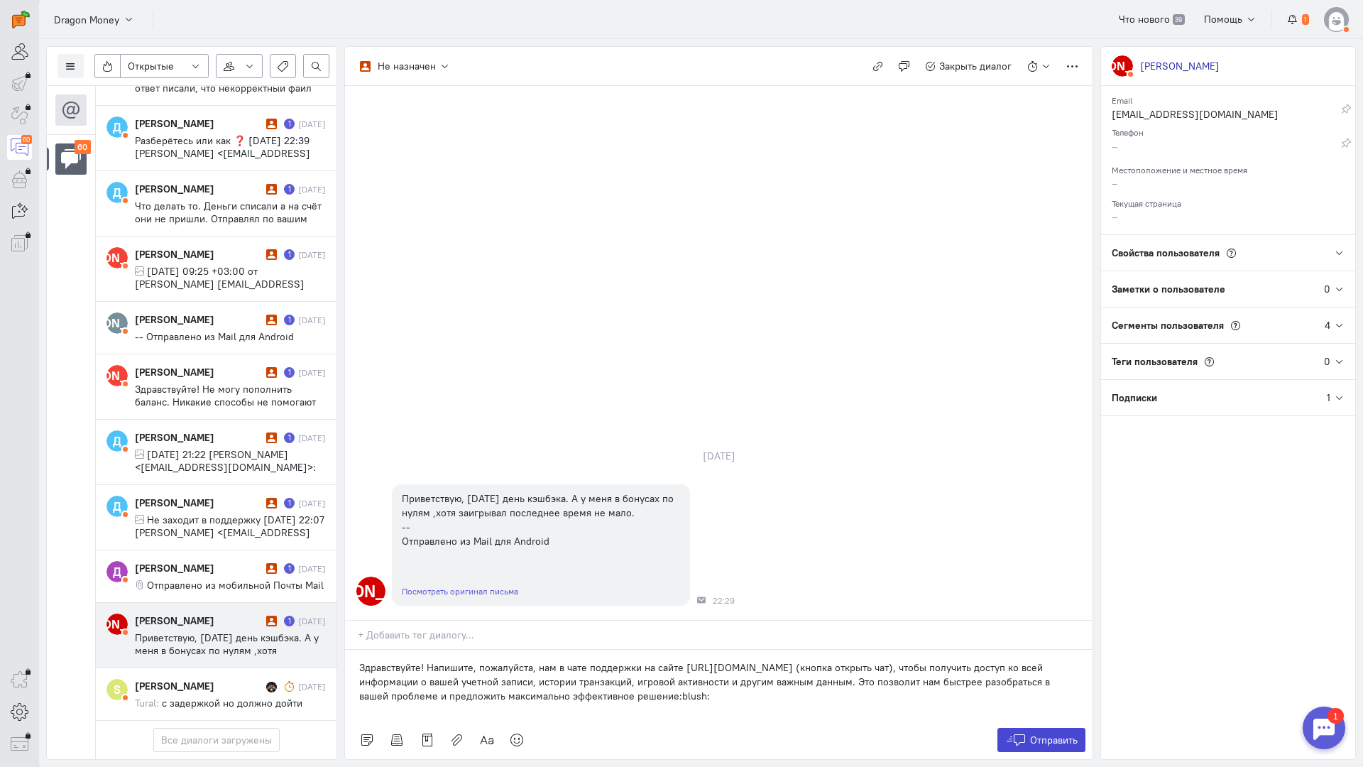
click at [1024, 733] on icon at bounding box center [1015, 740] width 21 height 14
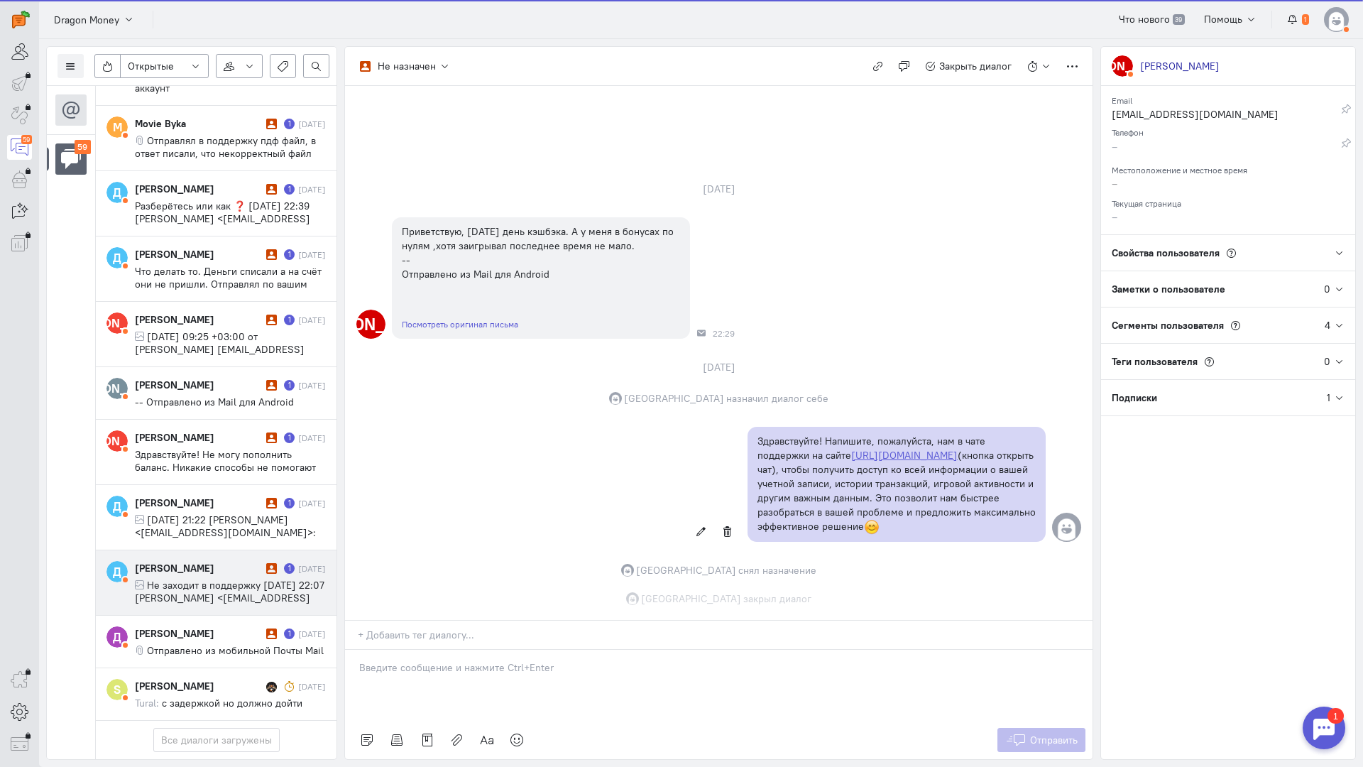
scroll to position [6, 0]
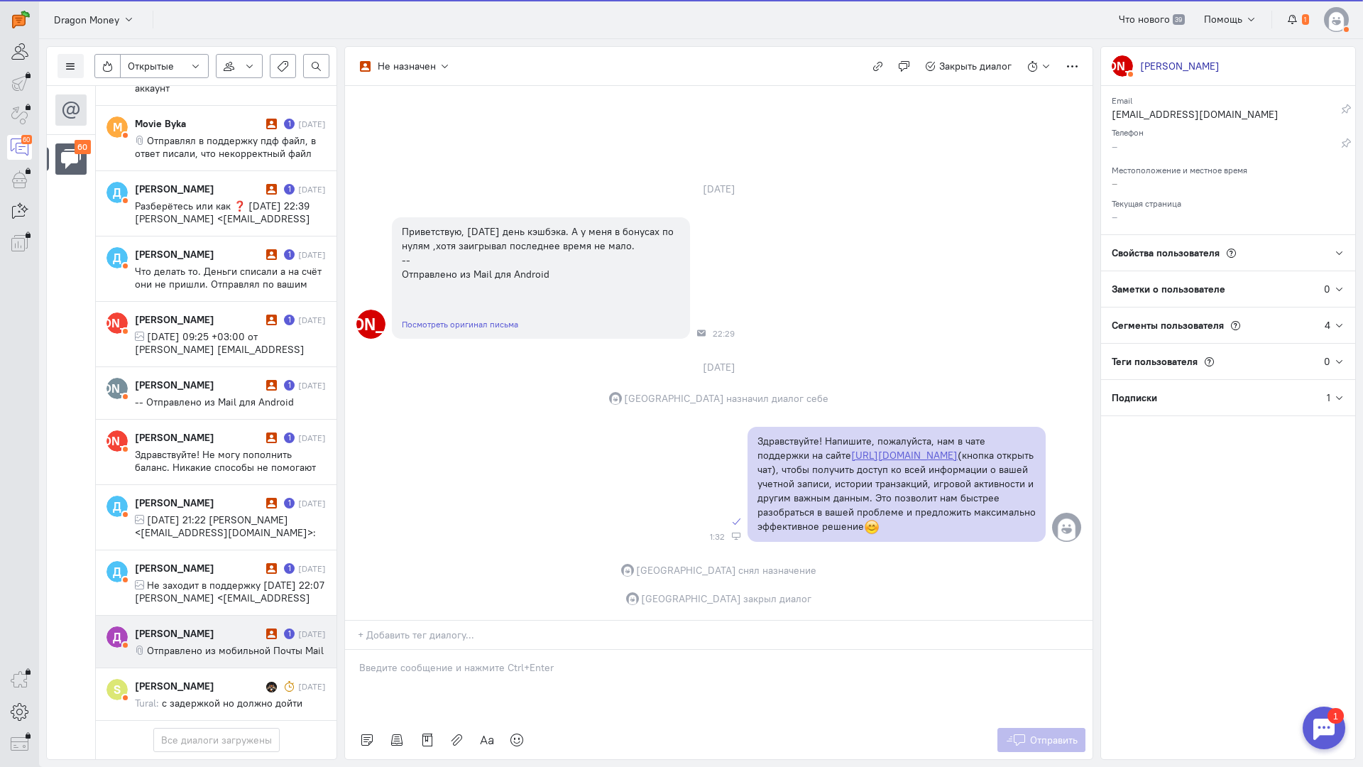
click at [205, 626] on div "[PERSON_NAME]" at bounding box center [199, 633] width 128 height 14
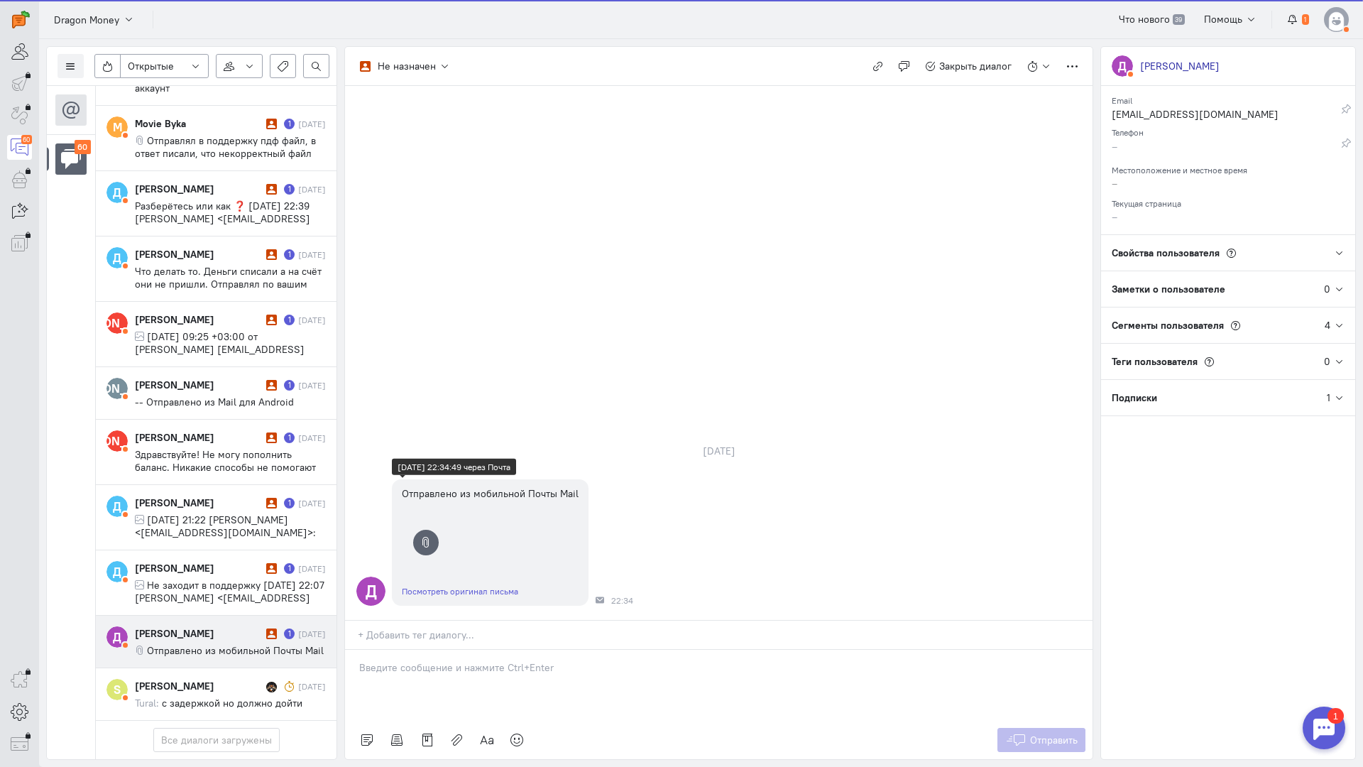
scroll to position [3341, 0]
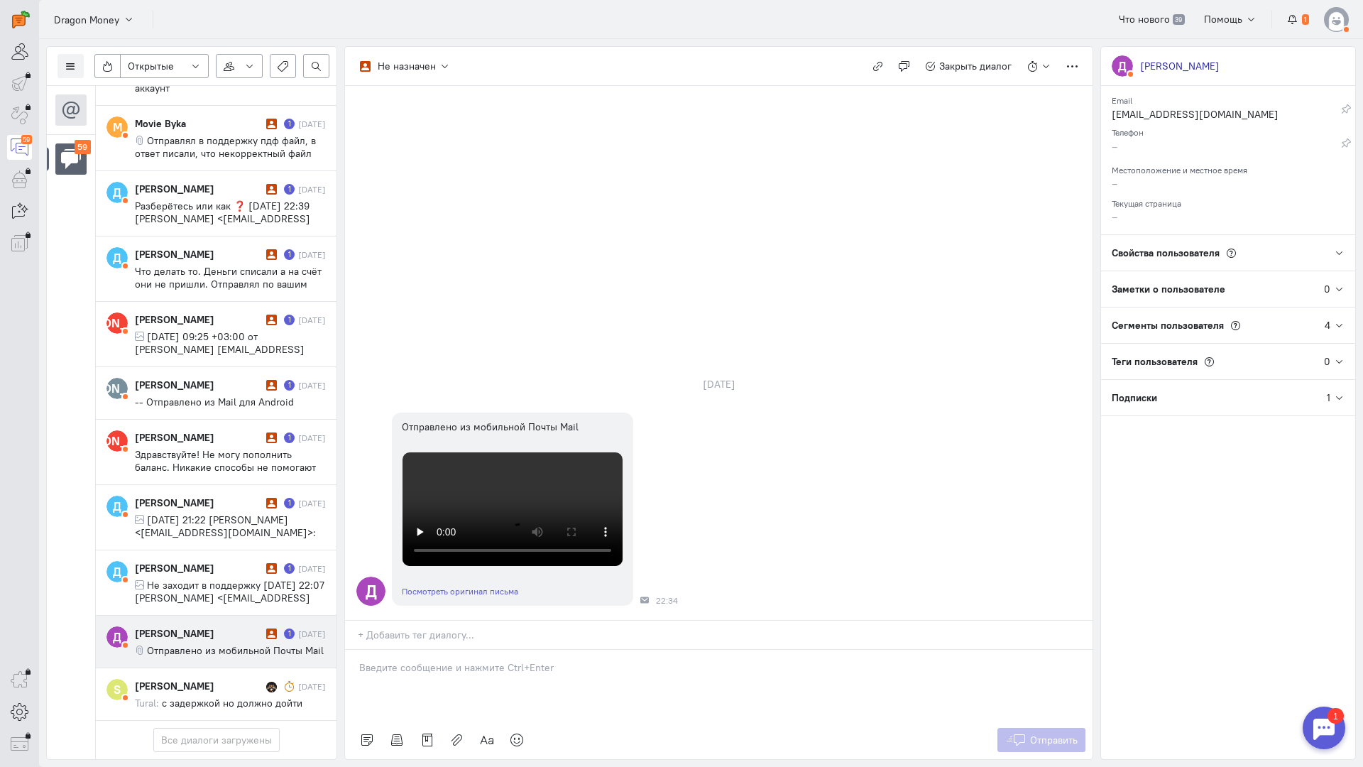
click at [436, 660] on p at bounding box center [718, 667] width 719 height 14
click at [355, 650] on div "Здравствуйте! Благодарим Вас за обращение и предоставленную информацию:blush:" at bounding box center [719, 685] width 748 height 71
click at [1013, 733] on icon at bounding box center [1015, 740] width 21 height 14
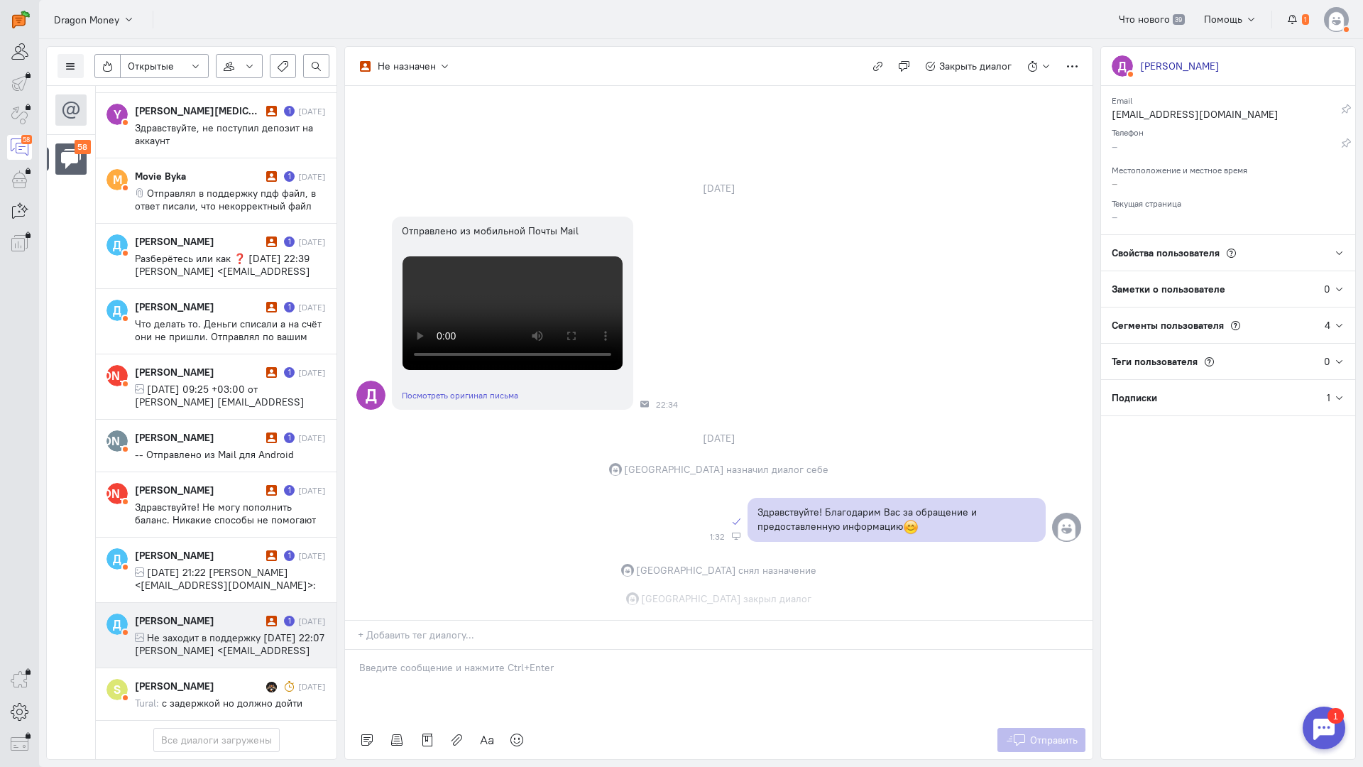
scroll to position [498, 0]
click at [266, 616] on icon at bounding box center [271, 621] width 11 height 11
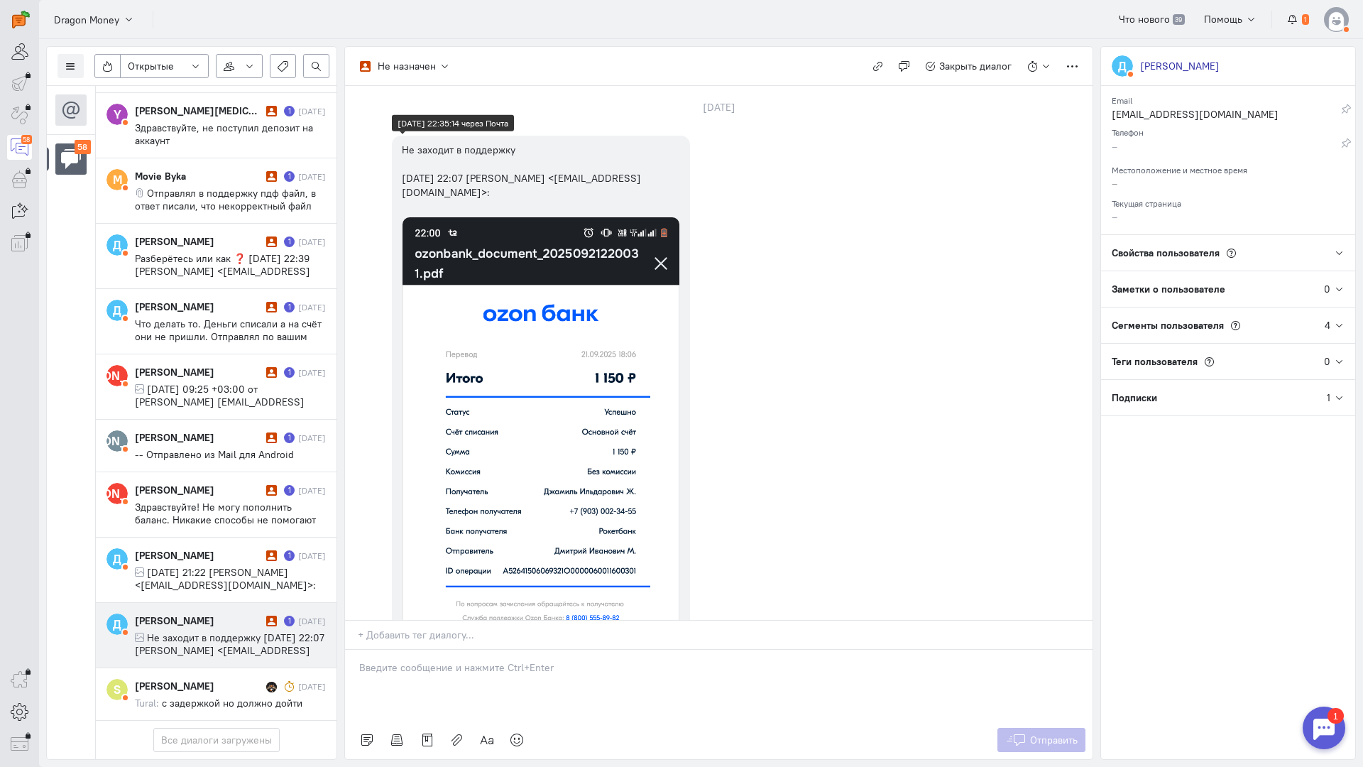
scroll to position [354, 0]
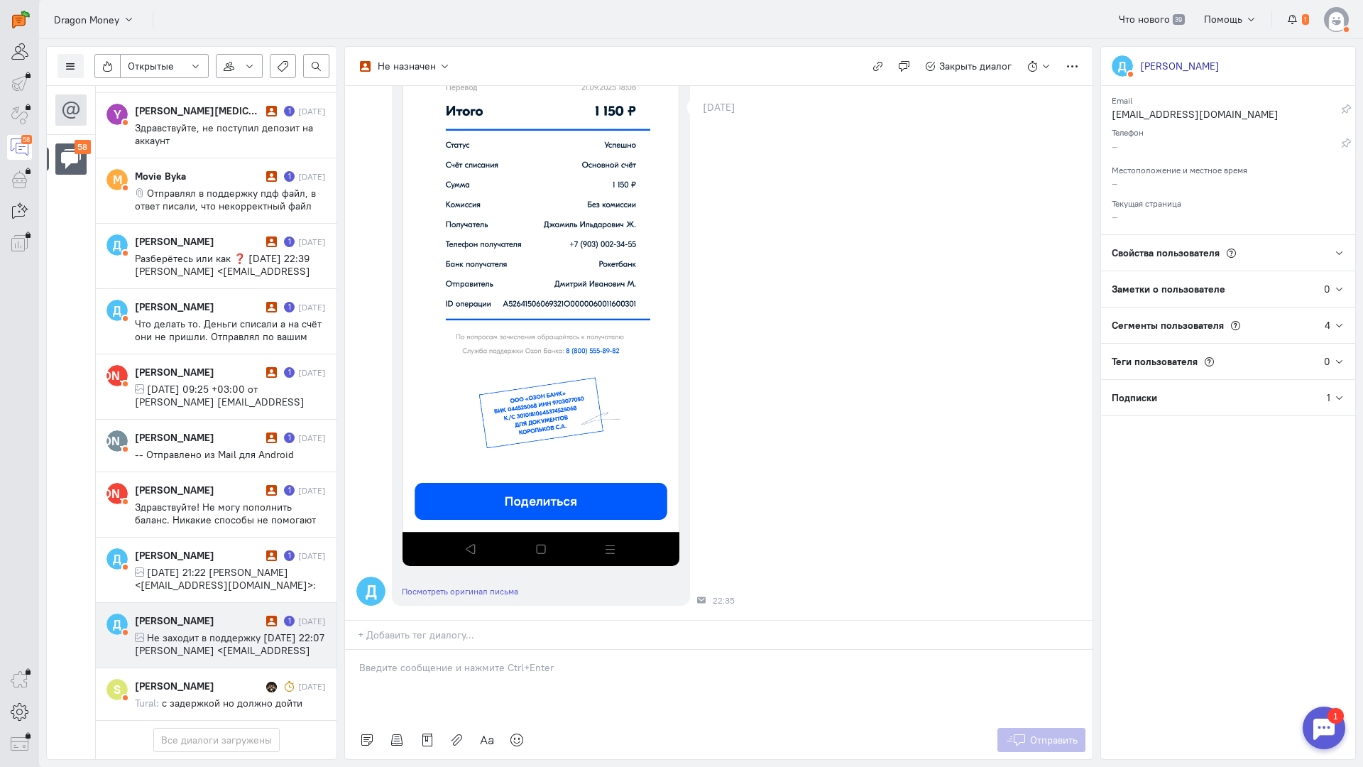
click at [434, 660] on p at bounding box center [718, 667] width 719 height 14
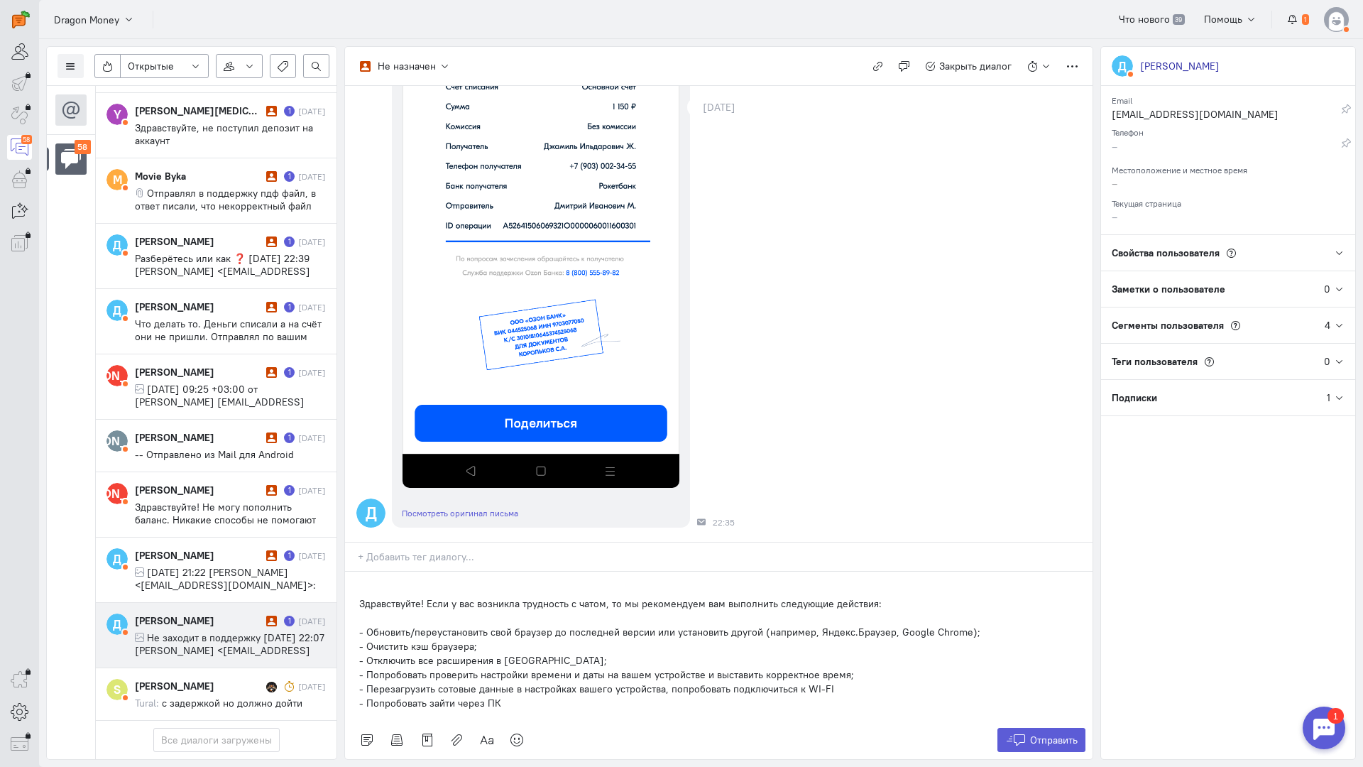
click at [356, 572] on div "Здравствуйте! Если у вас возникла трудность с чатом, то мы рекомендуем вам выпо…" at bounding box center [719, 646] width 748 height 149
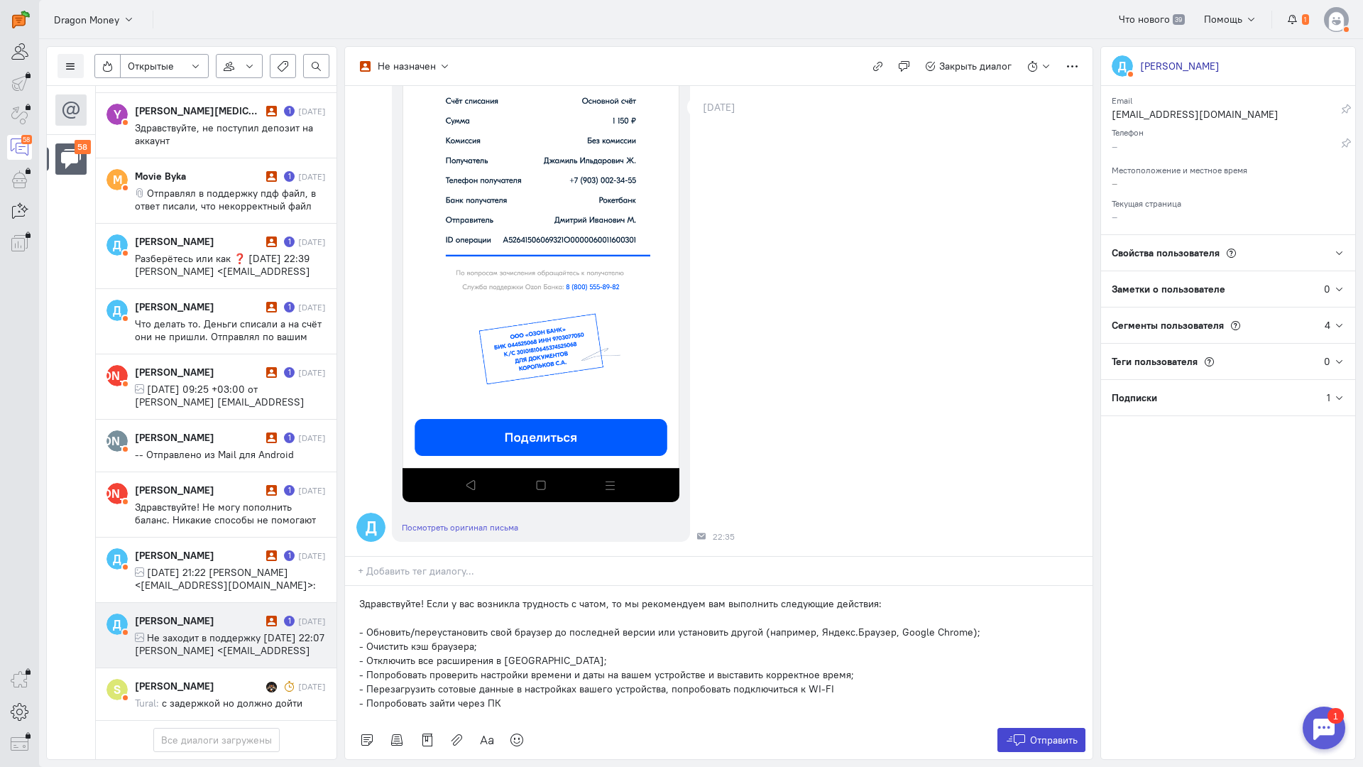
click at [1029, 728] on button "Отправить" at bounding box center [1042, 740] width 89 height 24
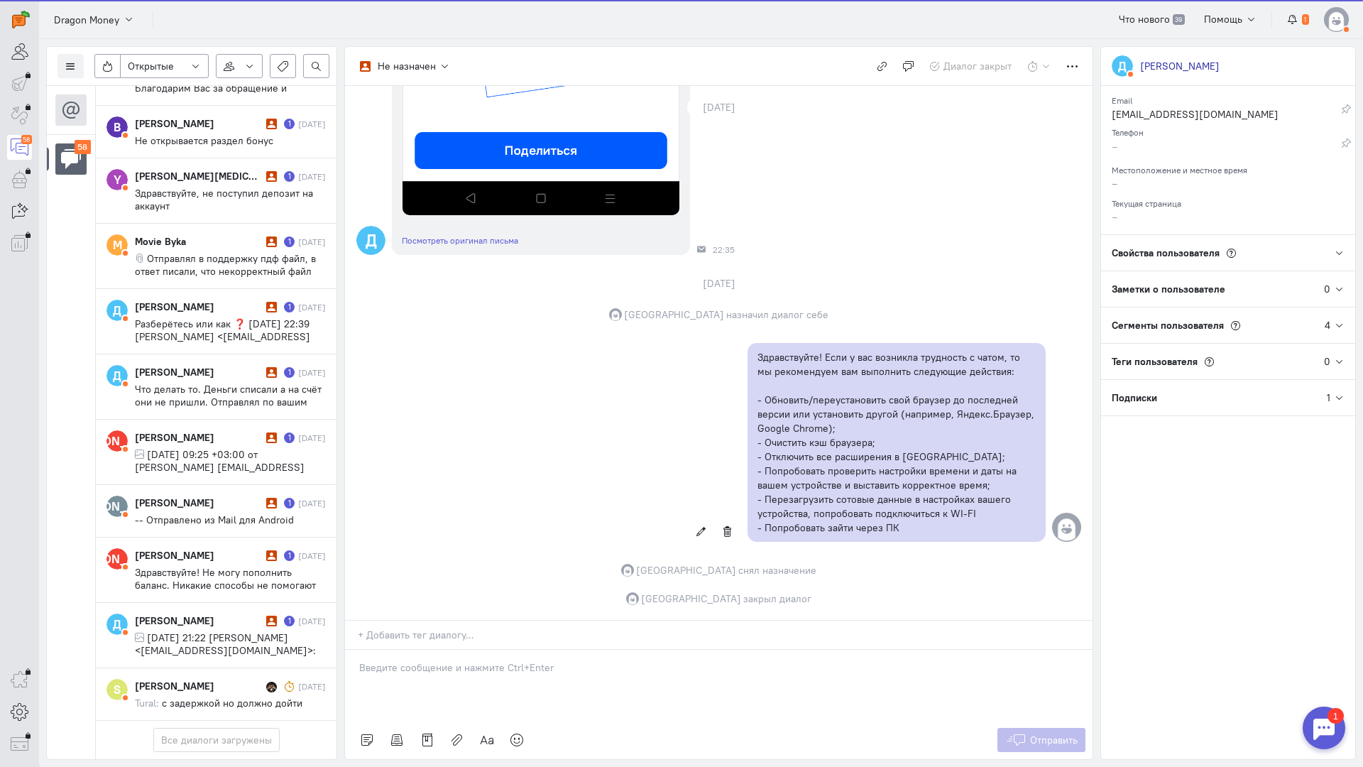
scroll to position [3202, 0]
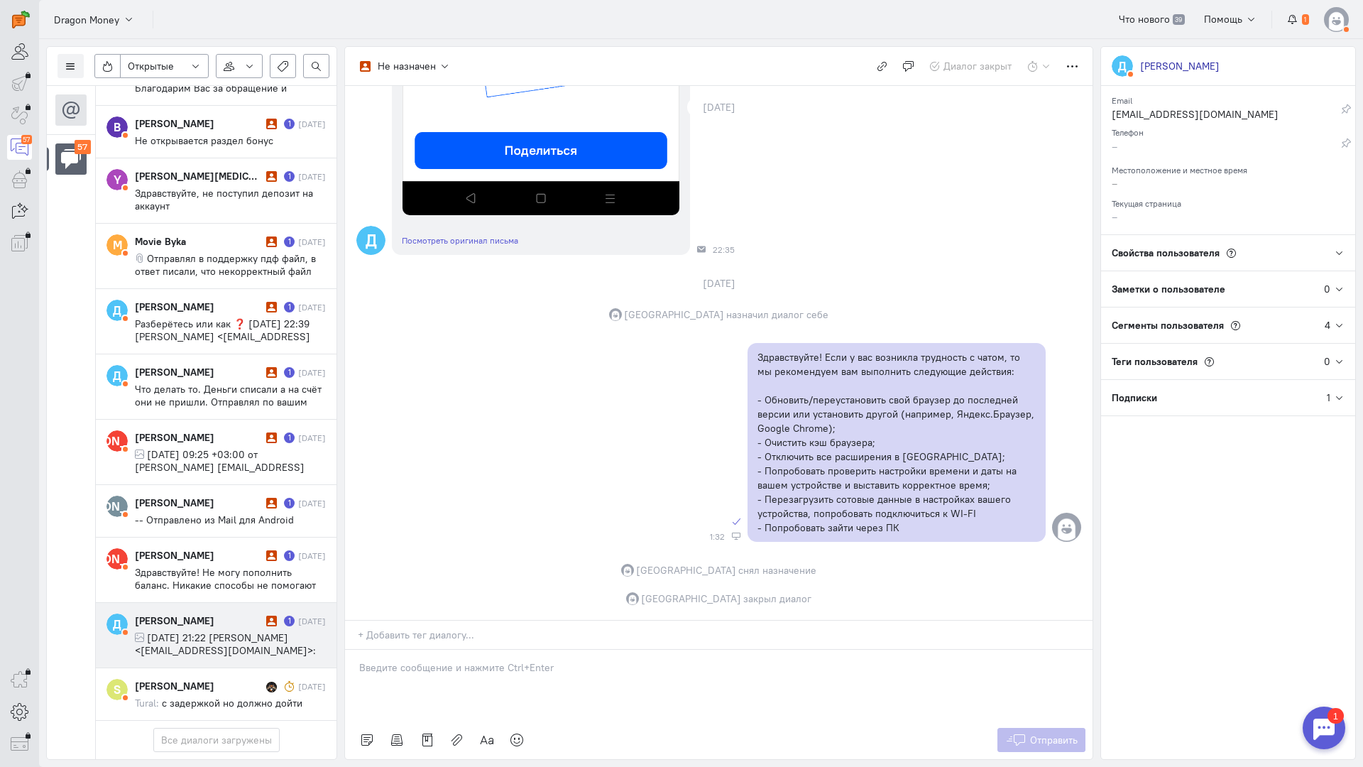
click at [207, 631] on span "[DATE] 21:22 [PERSON_NAME] <[EMAIL_ADDRESS][DOMAIN_NAME]>:" at bounding box center [225, 644] width 181 height 26
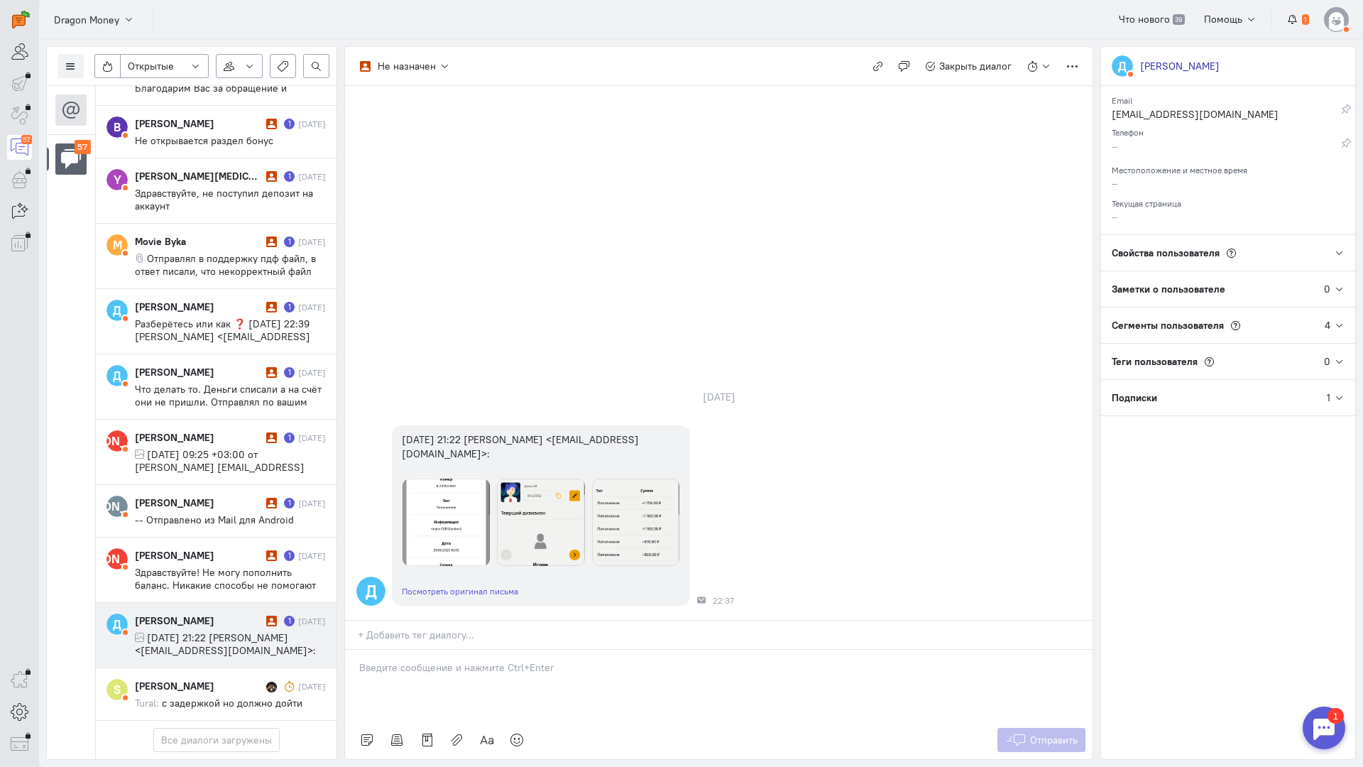
drag, startPoint x: 471, startPoint y: 584, endPoint x: 462, endPoint y: 584, distance: 9.2
click at [470, 660] on p at bounding box center [718, 667] width 719 height 14
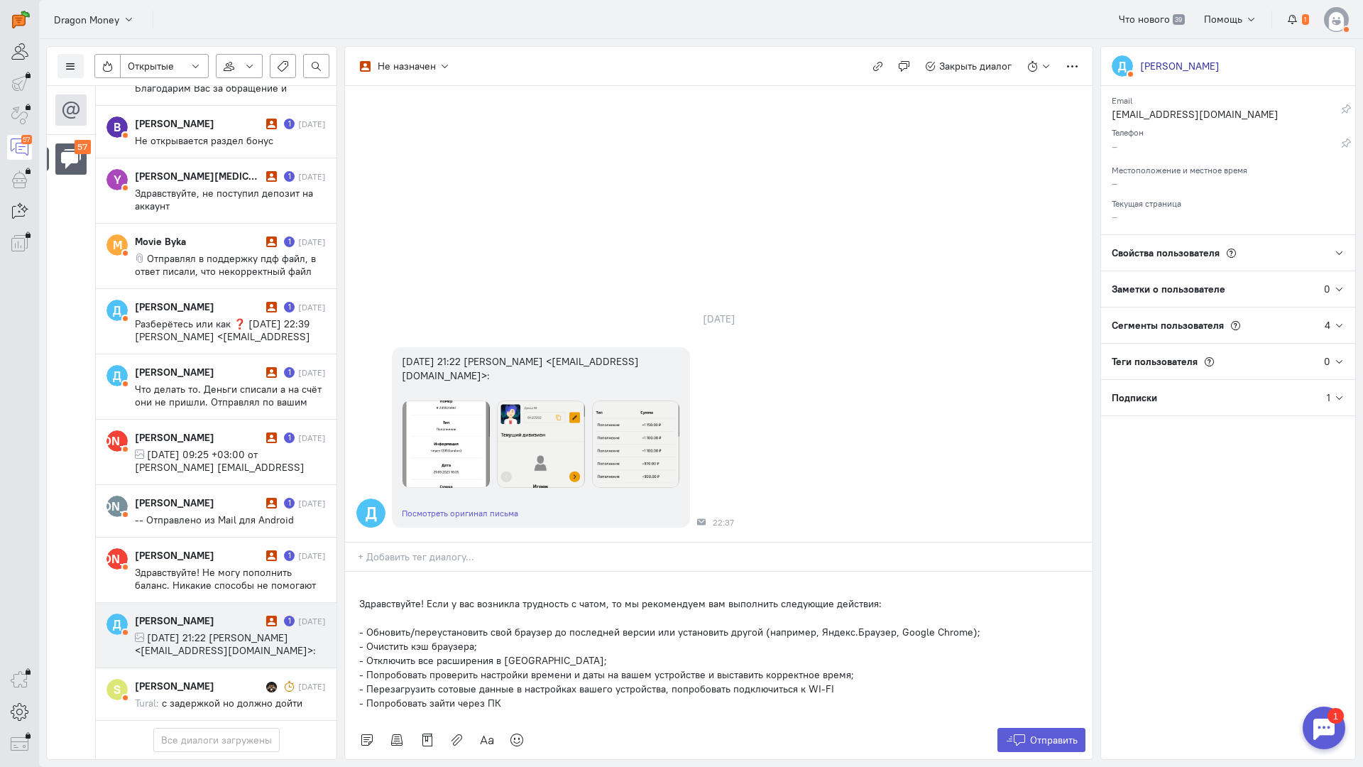
click at [359, 572] on div "Здравствуйте! Если у вас возникла трудность с чатом, то мы рекомендуем вам выпо…" at bounding box center [719, 646] width 748 height 149
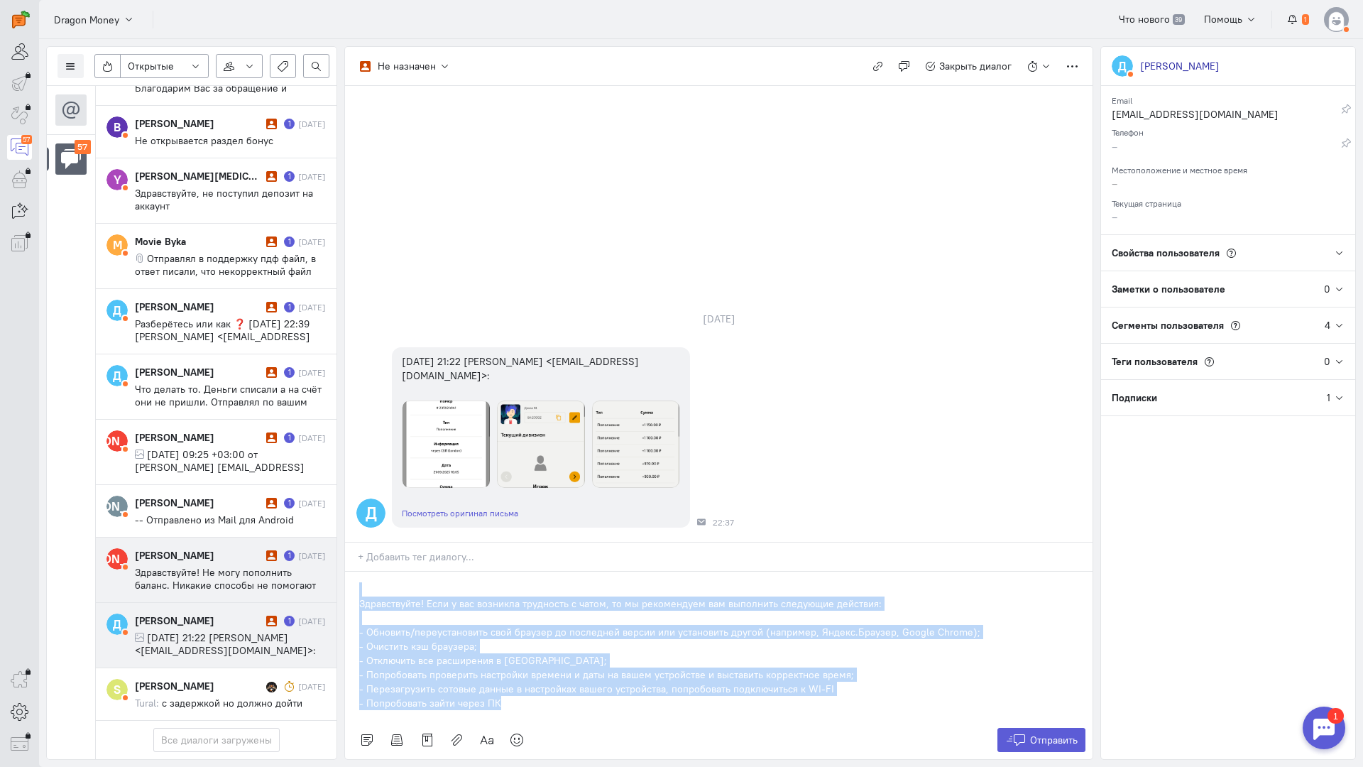
drag, startPoint x: 512, startPoint y: 618, endPoint x: 246, endPoint y: 467, distance: 305.3
click at [246, 467] on div "Список пользователей Включить темную тему Открытые Открытые диалоги Отложенные …" at bounding box center [701, 403] width 1324 height 728
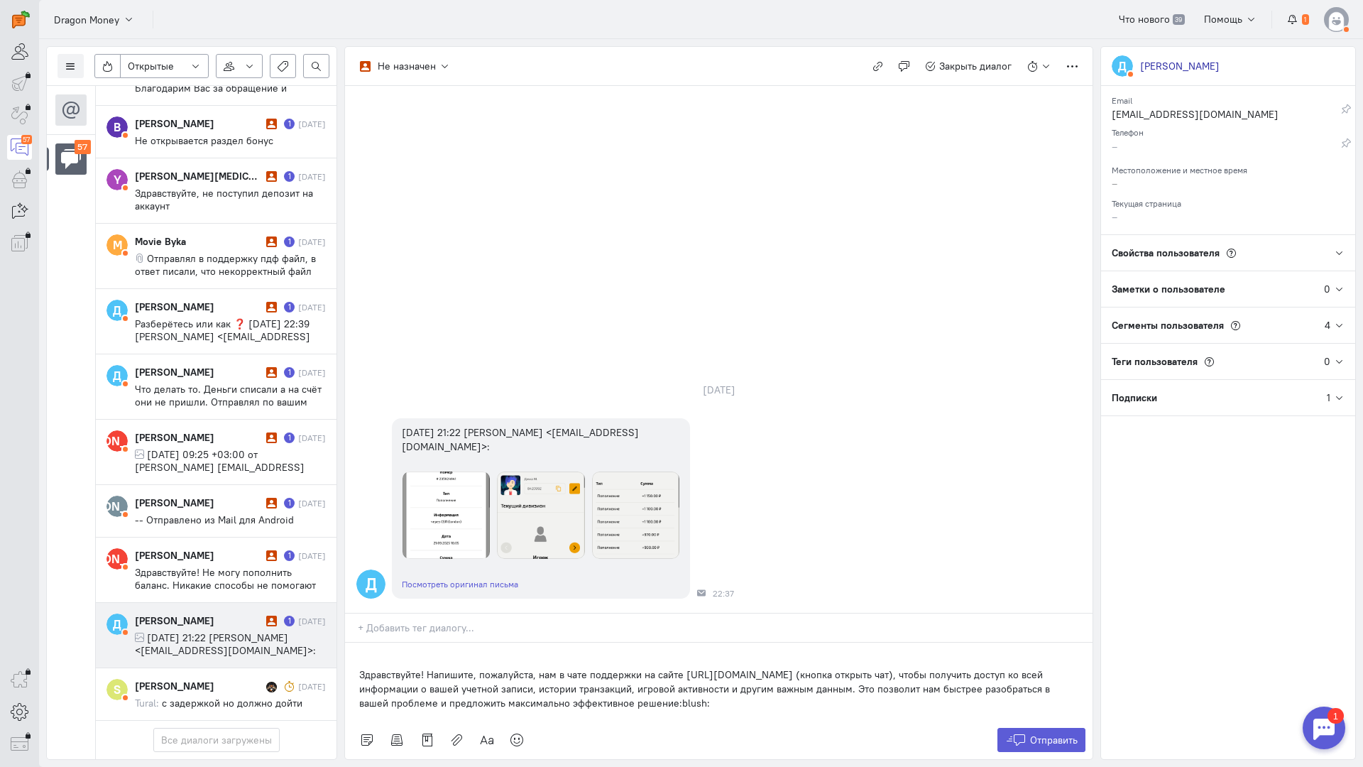
click at [356, 643] on div "Здравствуйте! Напишите, пожалуйста, нам в чате поддержки на сайте [URL][DOMAIN_…" at bounding box center [719, 682] width 748 height 78
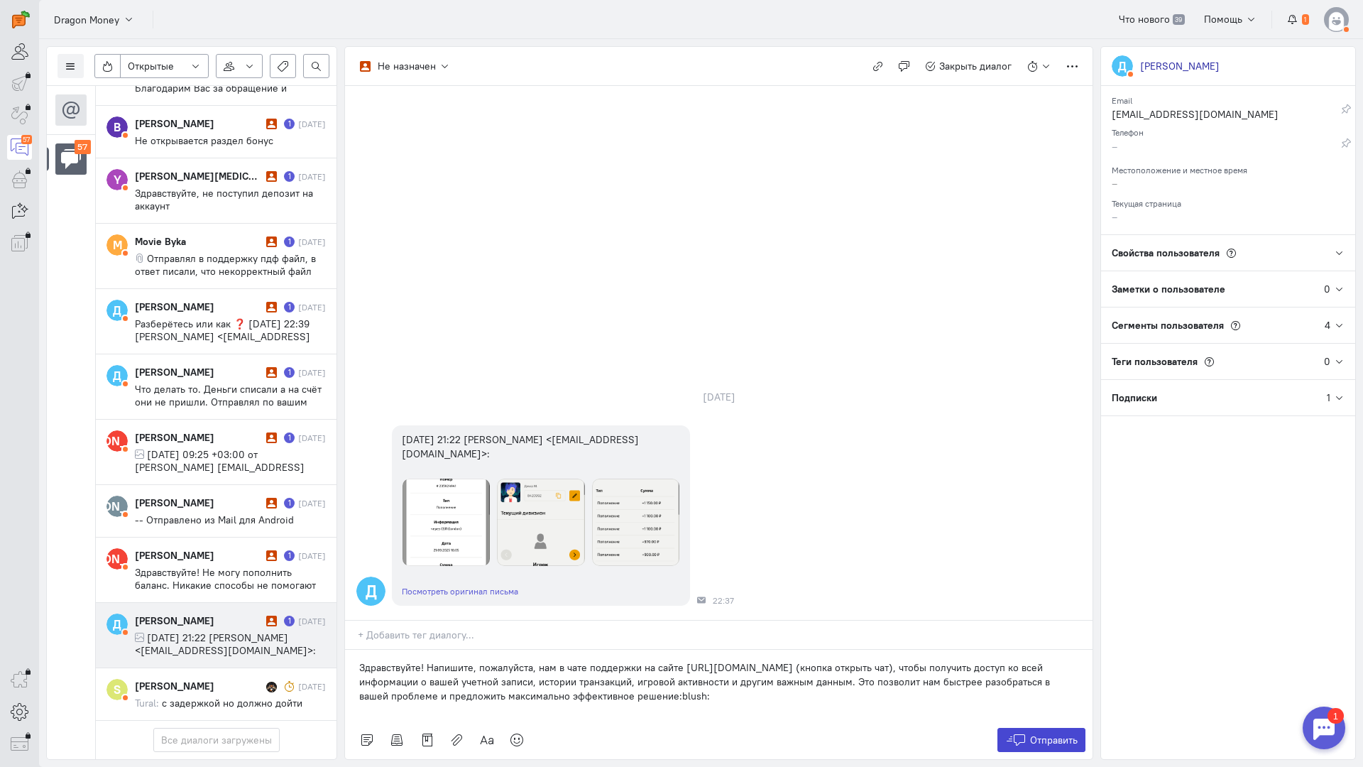
click at [1037, 734] on span "Отправить" at bounding box center [1054, 740] width 48 height 13
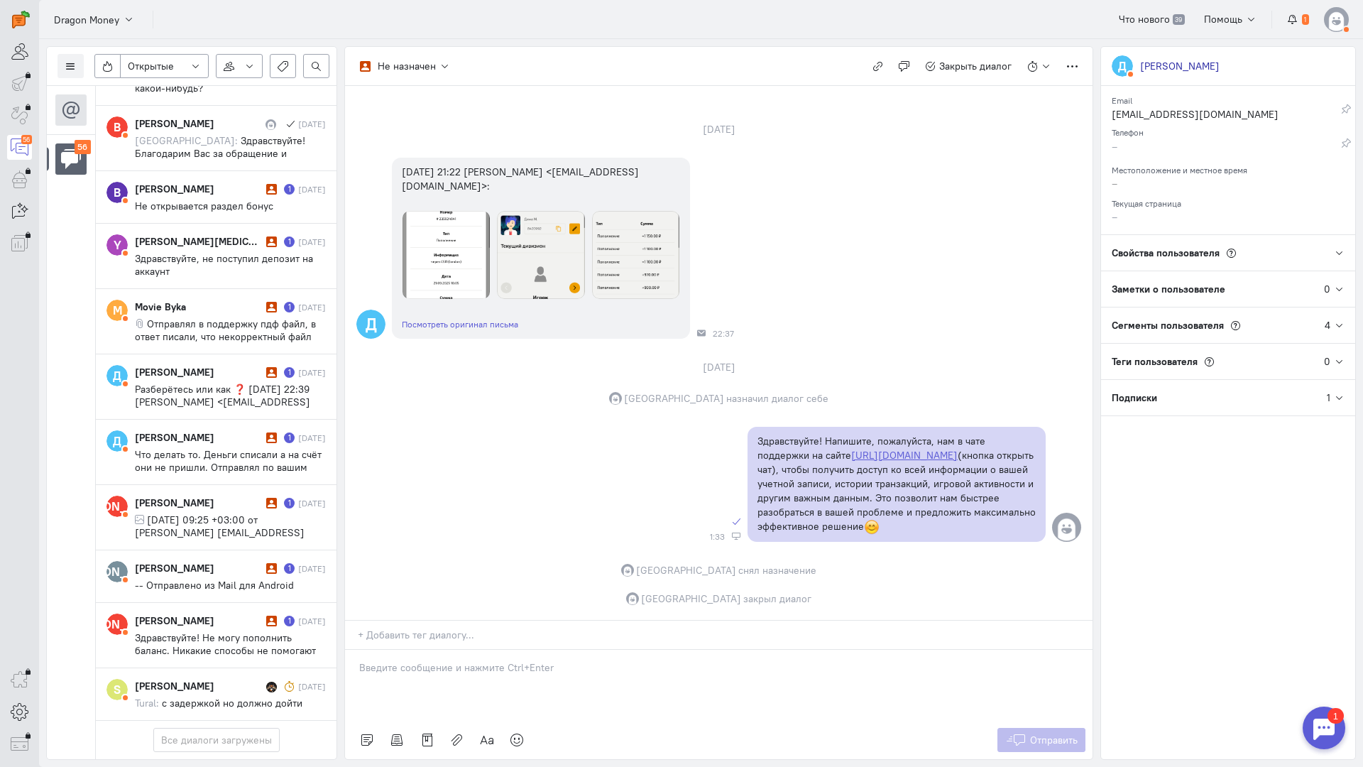
scroll to position [3138, 0]
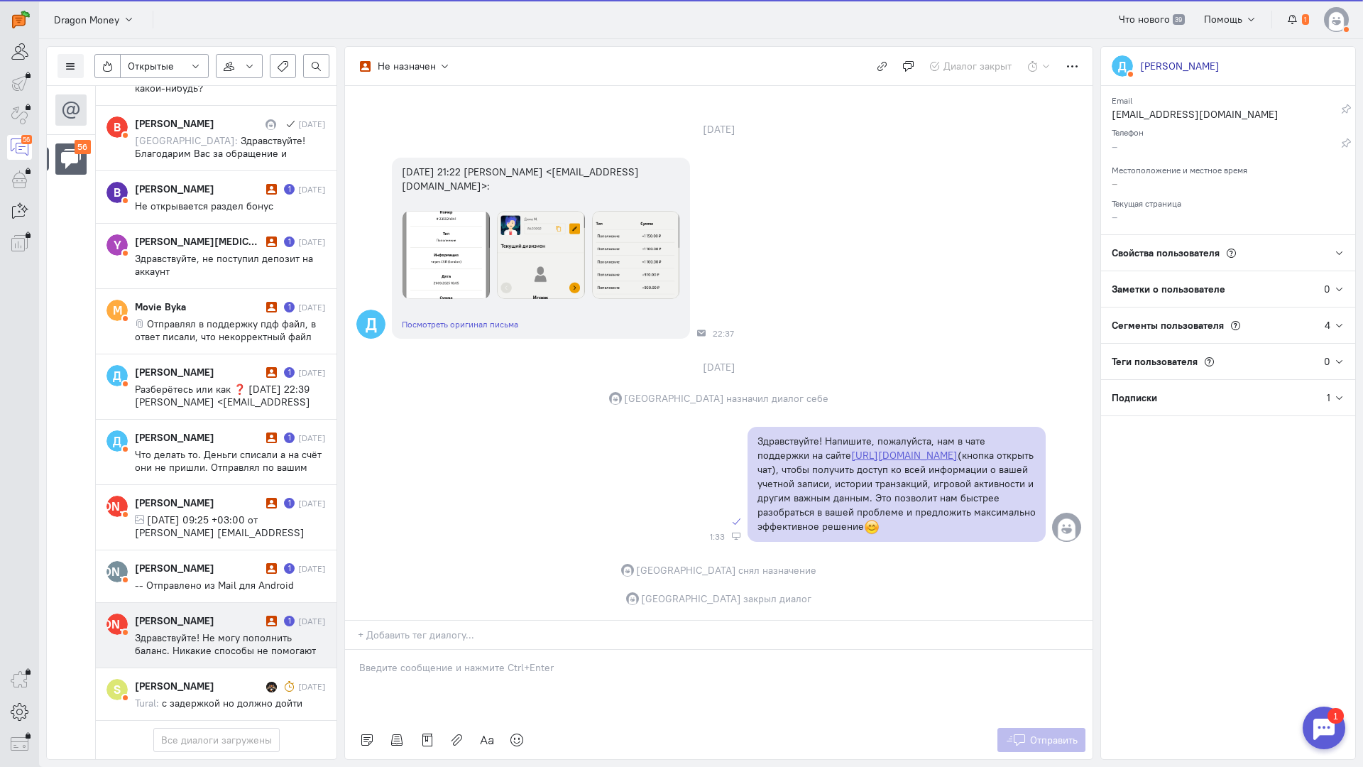
click at [214, 614] on div "[PERSON_NAME]" at bounding box center [199, 621] width 128 height 14
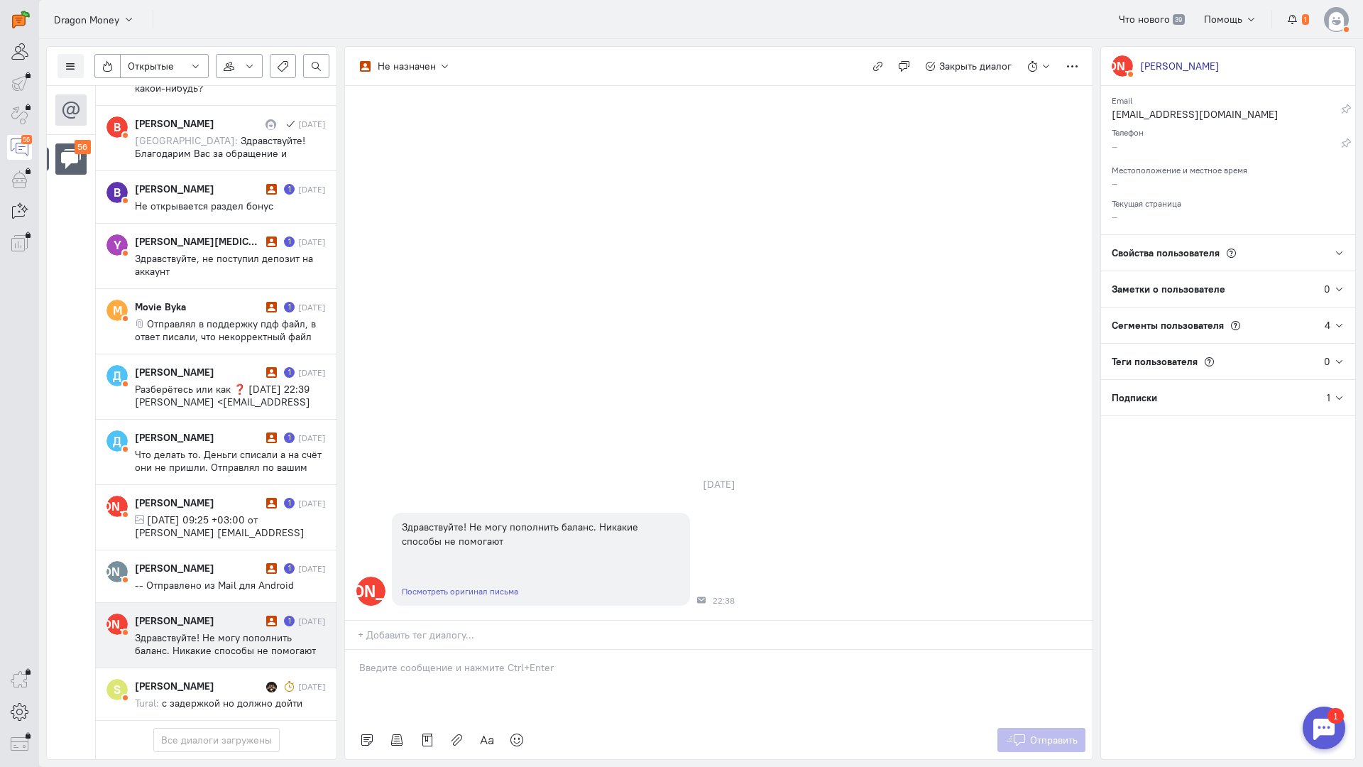
click at [421, 660] on p at bounding box center [718, 667] width 719 height 14
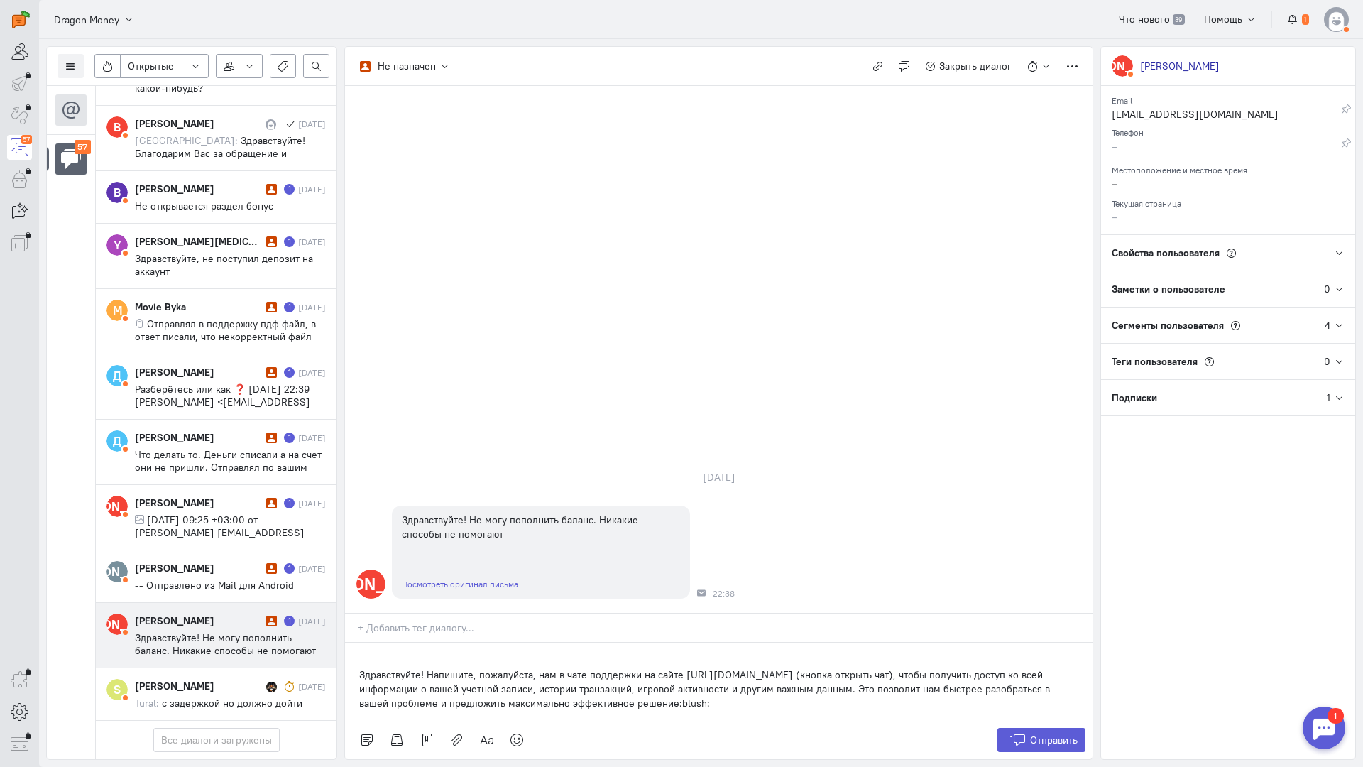
click at [359, 643] on div "Здравствуйте! Напишите, пожалуйста, нам в чате поддержки на сайте [URL][DOMAIN_…" at bounding box center [719, 682] width 748 height 78
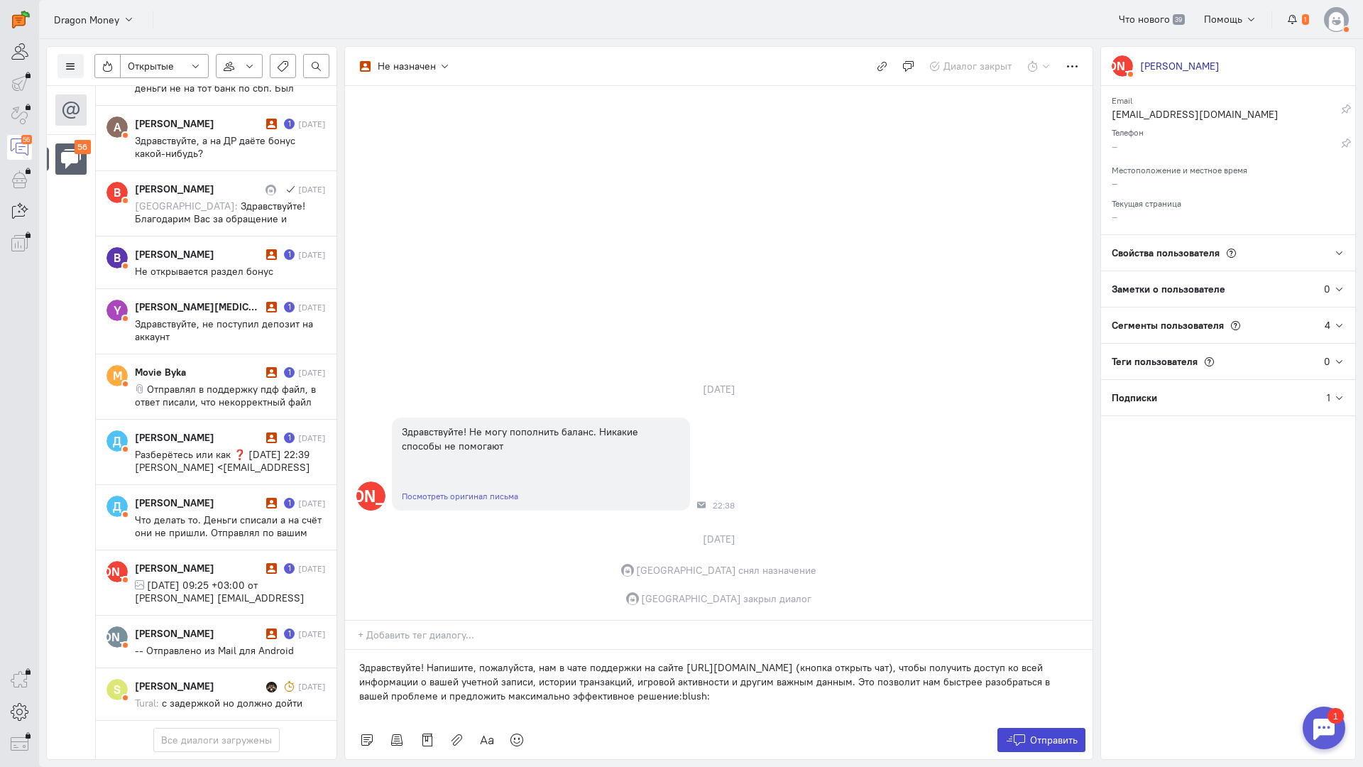
click at [1039, 734] on span "Отправить" at bounding box center [1054, 740] width 48 height 13
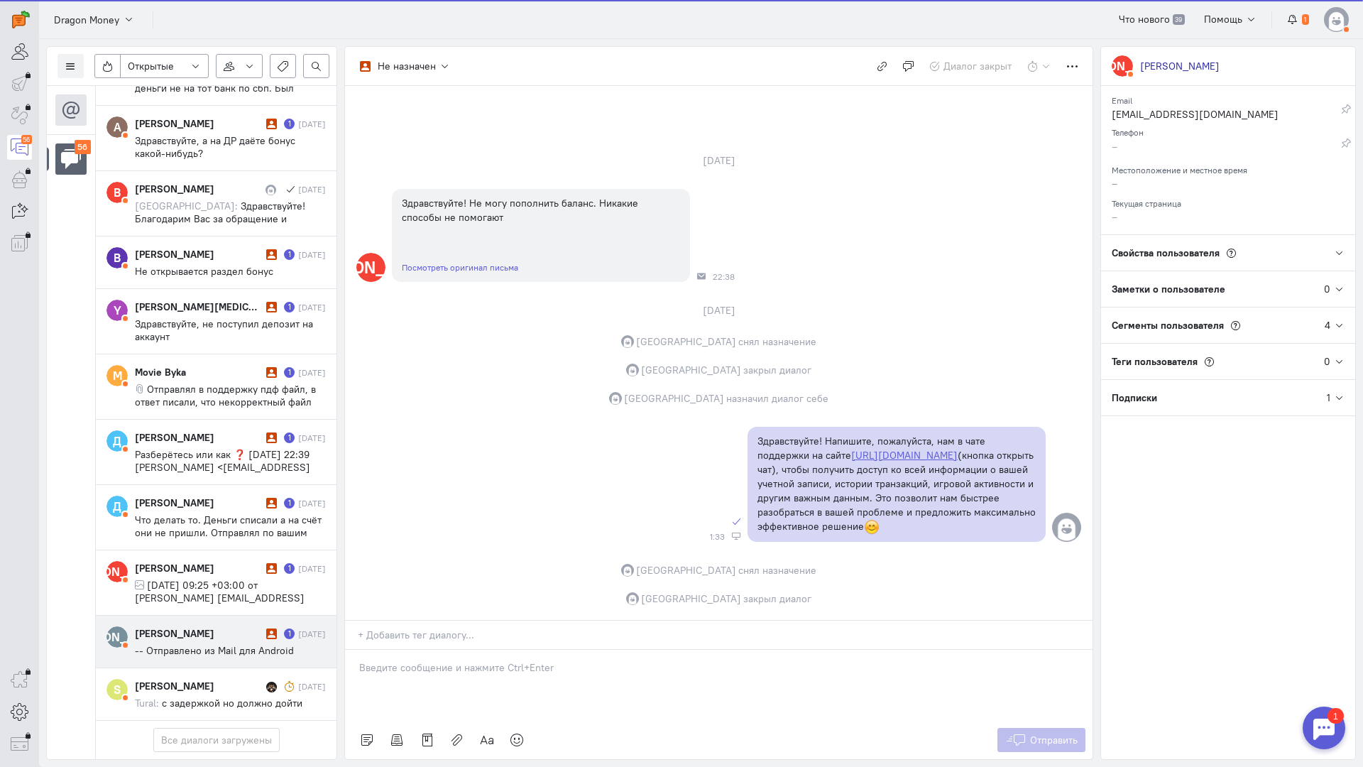
click at [178, 626] on div "[PERSON_NAME]" at bounding box center [199, 633] width 128 height 14
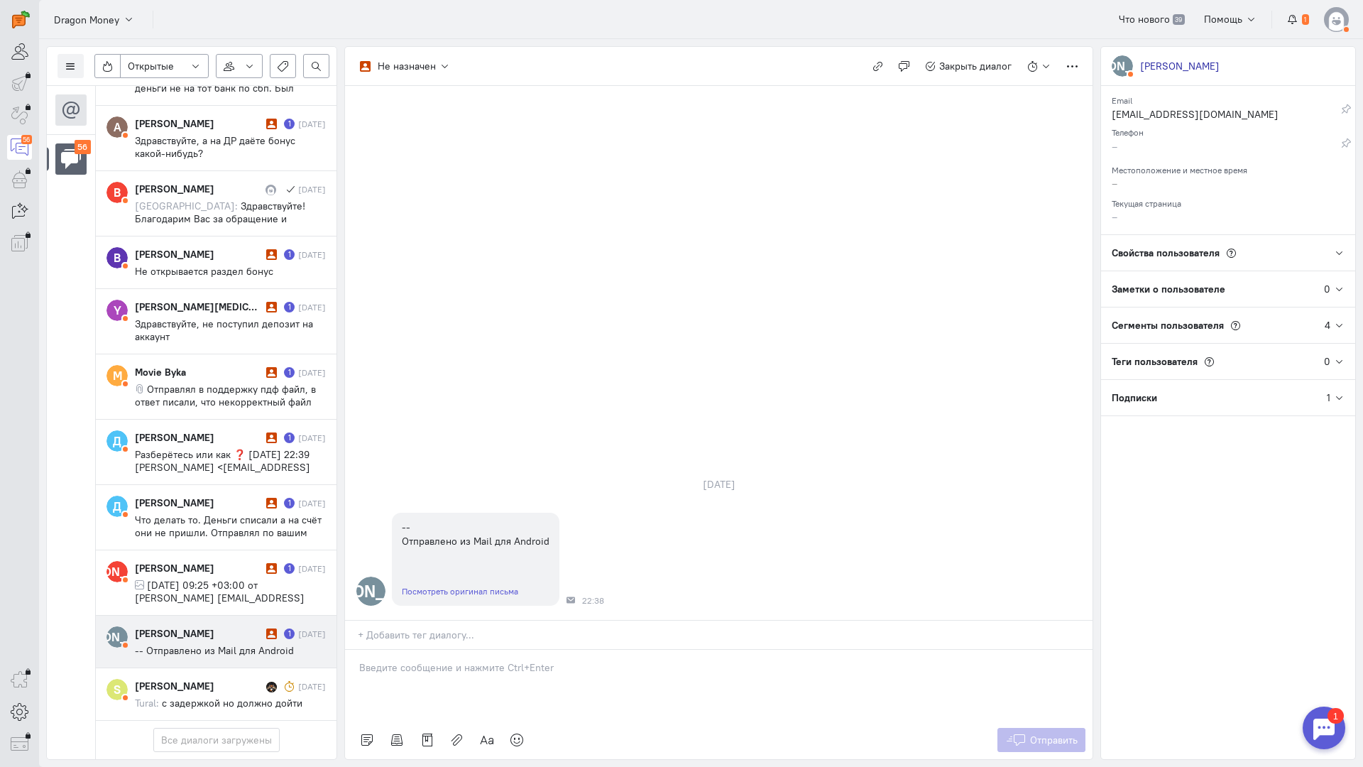
click at [446, 660] on p at bounding box center [718, 667] width 719 height 14
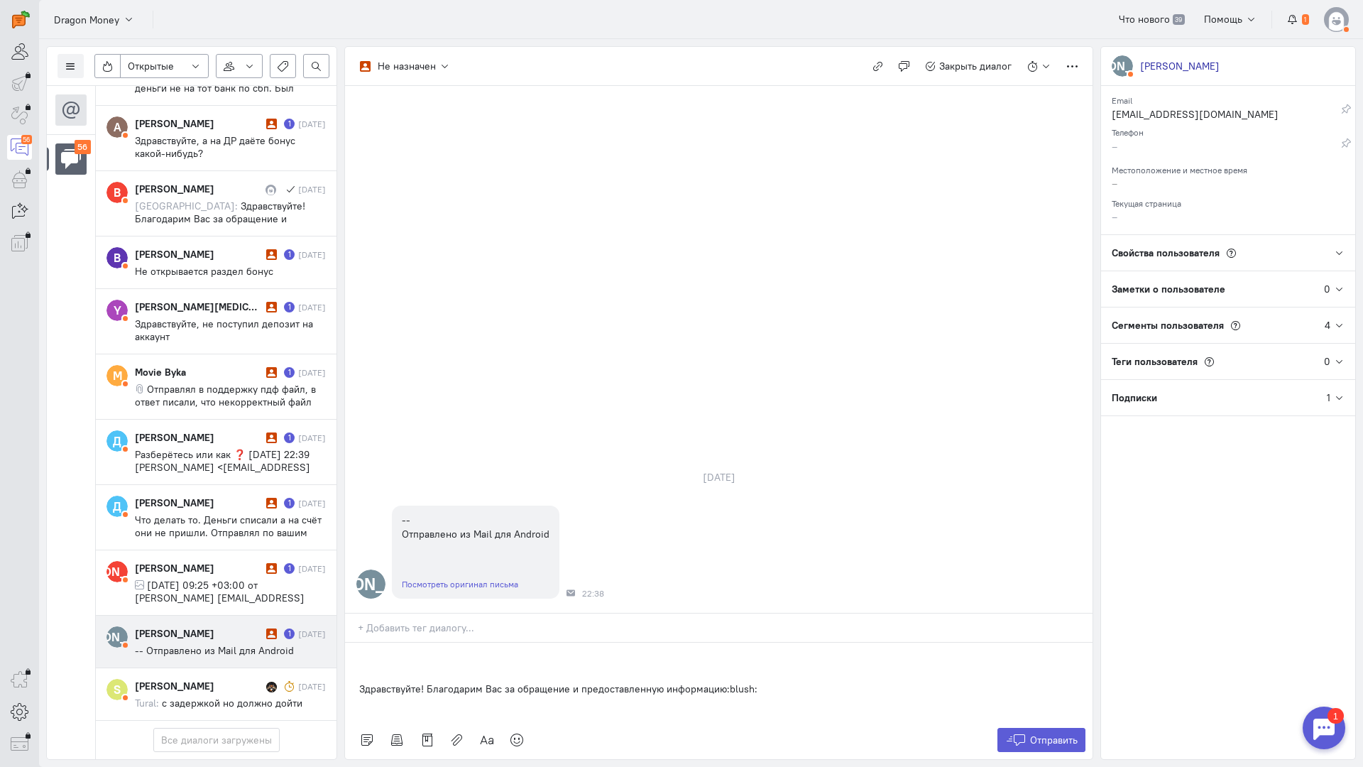
click at [351, 643] on div "Здравствуйте! Благодарим Вас за обращение и предоставленную информацию:blush:" at bounding box center [719, 682] width 748 height 78
click at [1018, 733] on icon at bounding box center [1015, 740] width 21 height 14
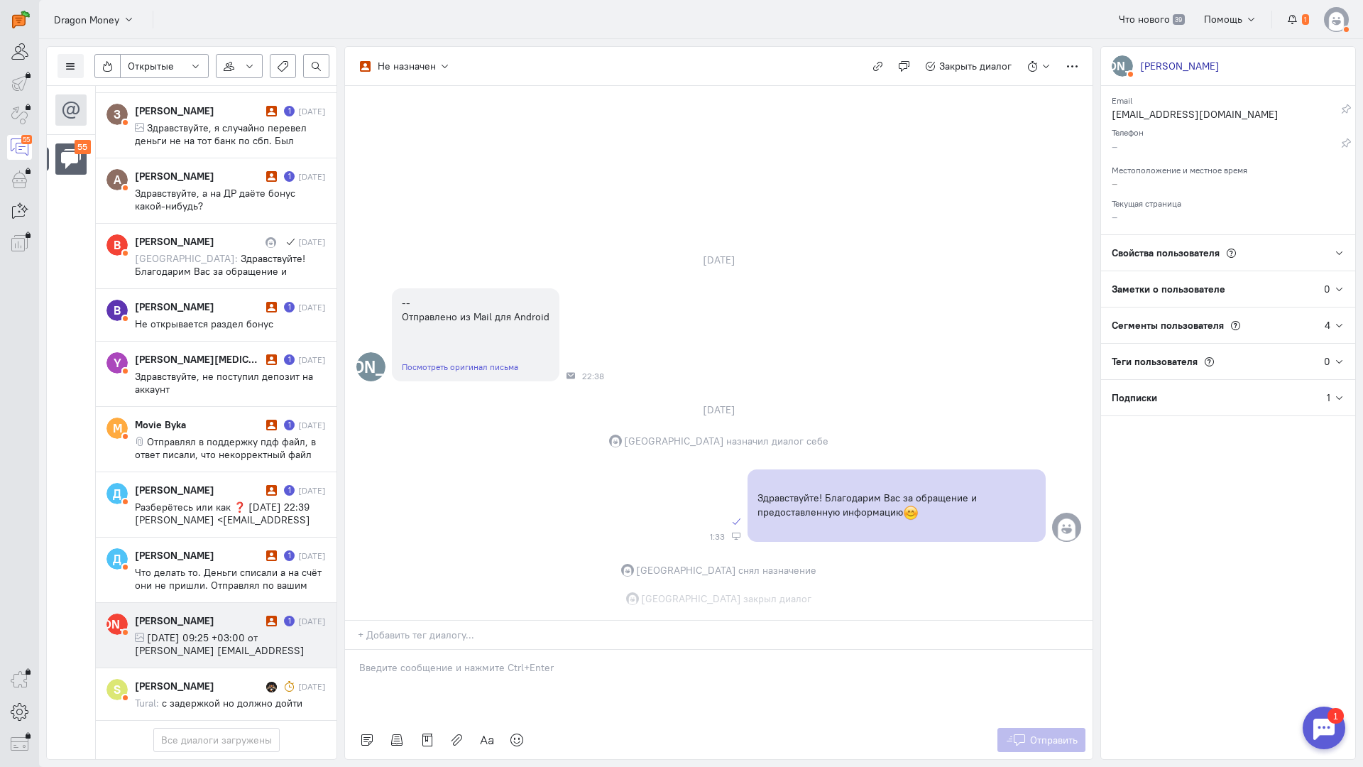
scroll to position [3085, 0]
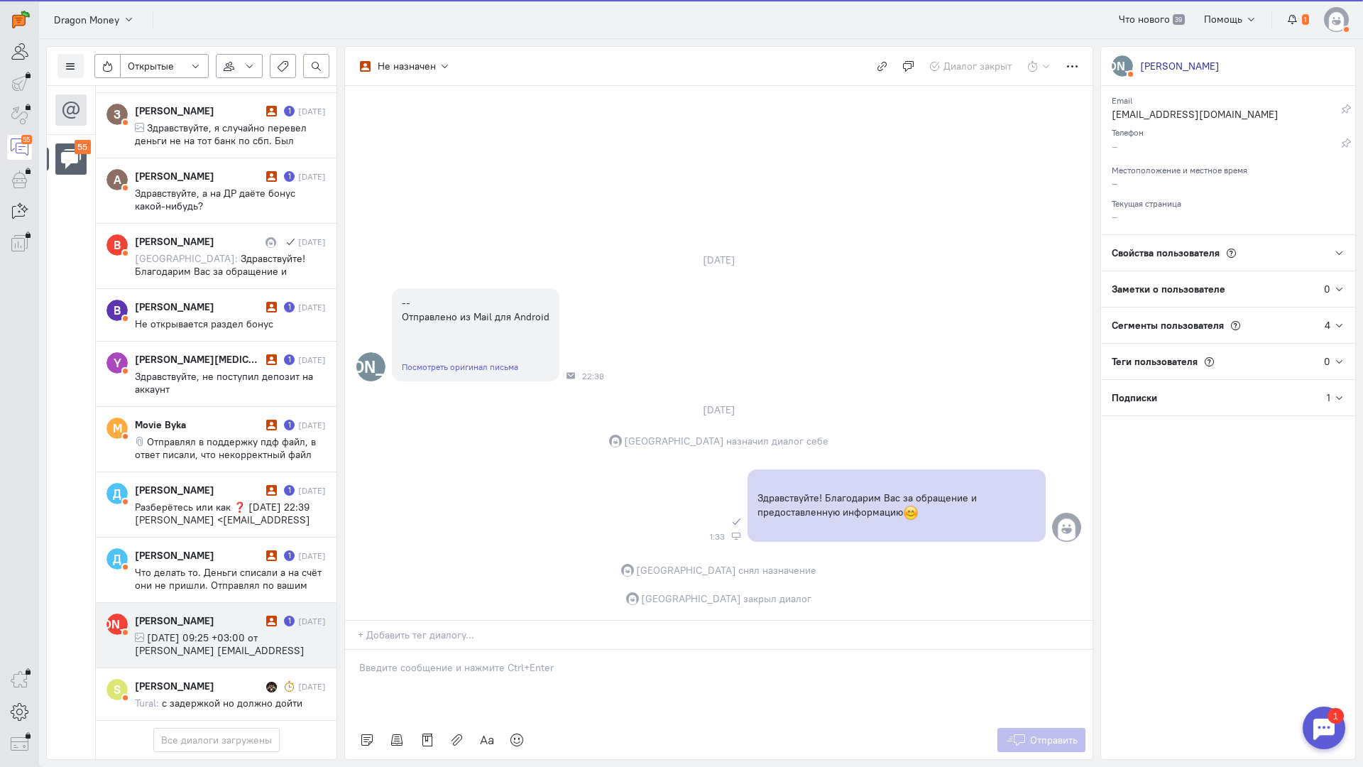
click at [192, 631] on span "[DATE] 09:25 +03:00 от [PERSON_NAME] [EMAIL_ADDRESS][DOMAIN_NAME] :" at bounding box center [220, 650] width 170 height 38
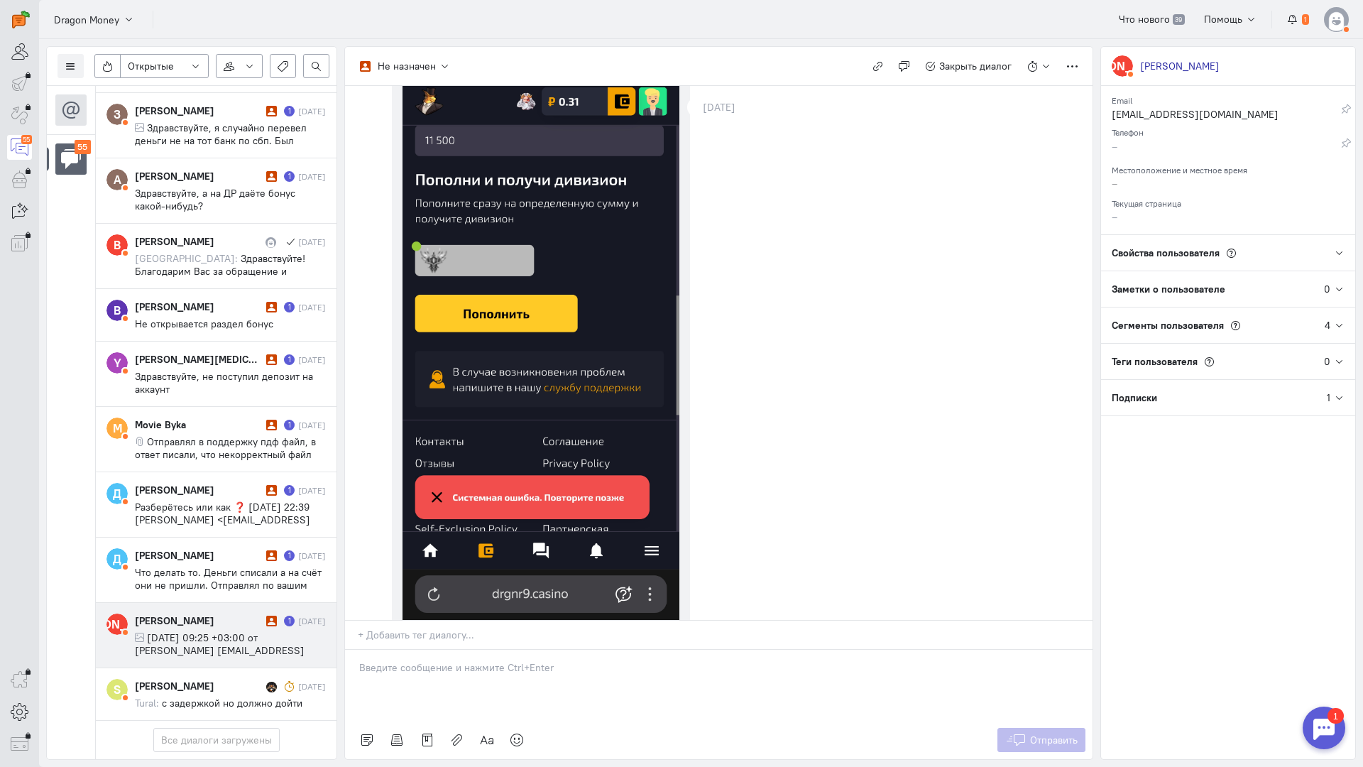
scroll to position [329, 0]
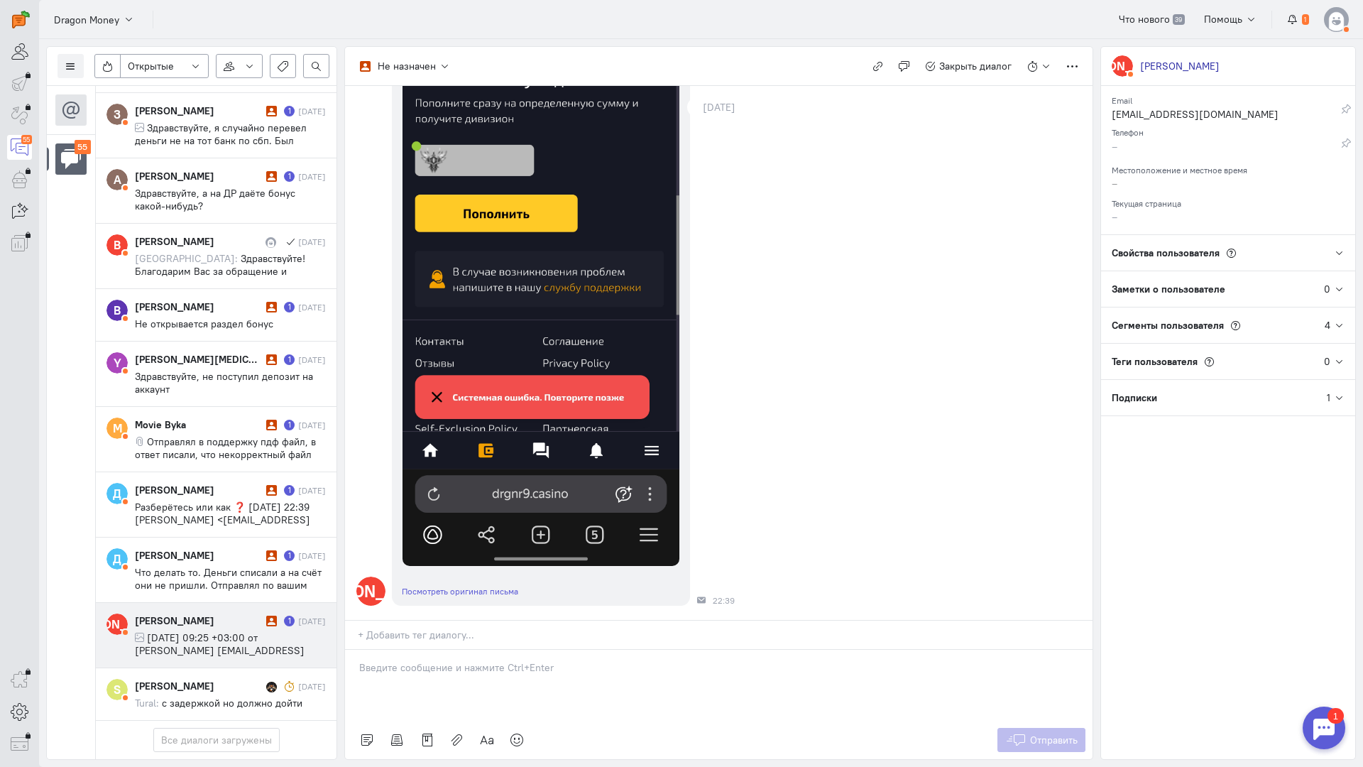
click at [391, 650] on div at bounding box center [719, 685] width 748 height 71
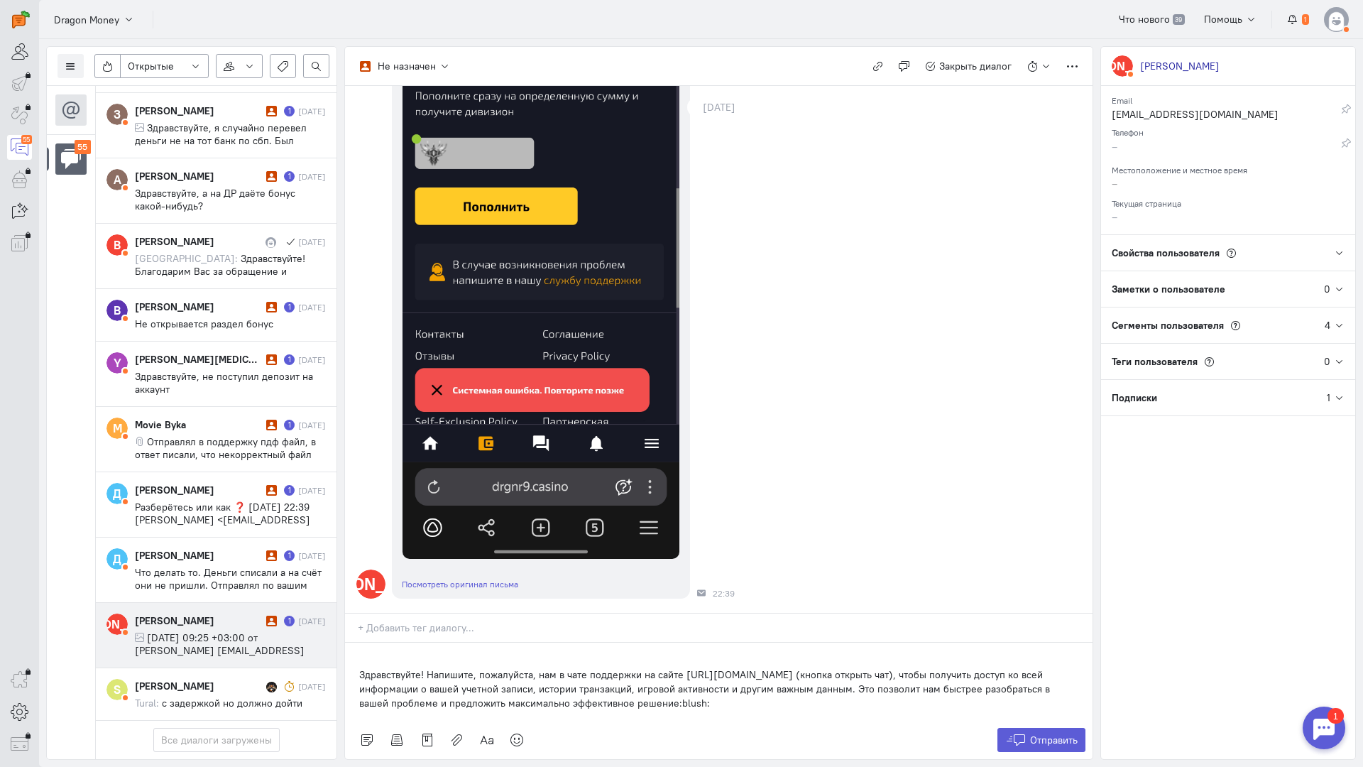
click at [356, 643] on div "Здравствуйте! Напишите, пожалуйста, нам в чате поддержки на сайте [URL][DOMAIN_…" at bounding box center [719, 682] width 748 height 78
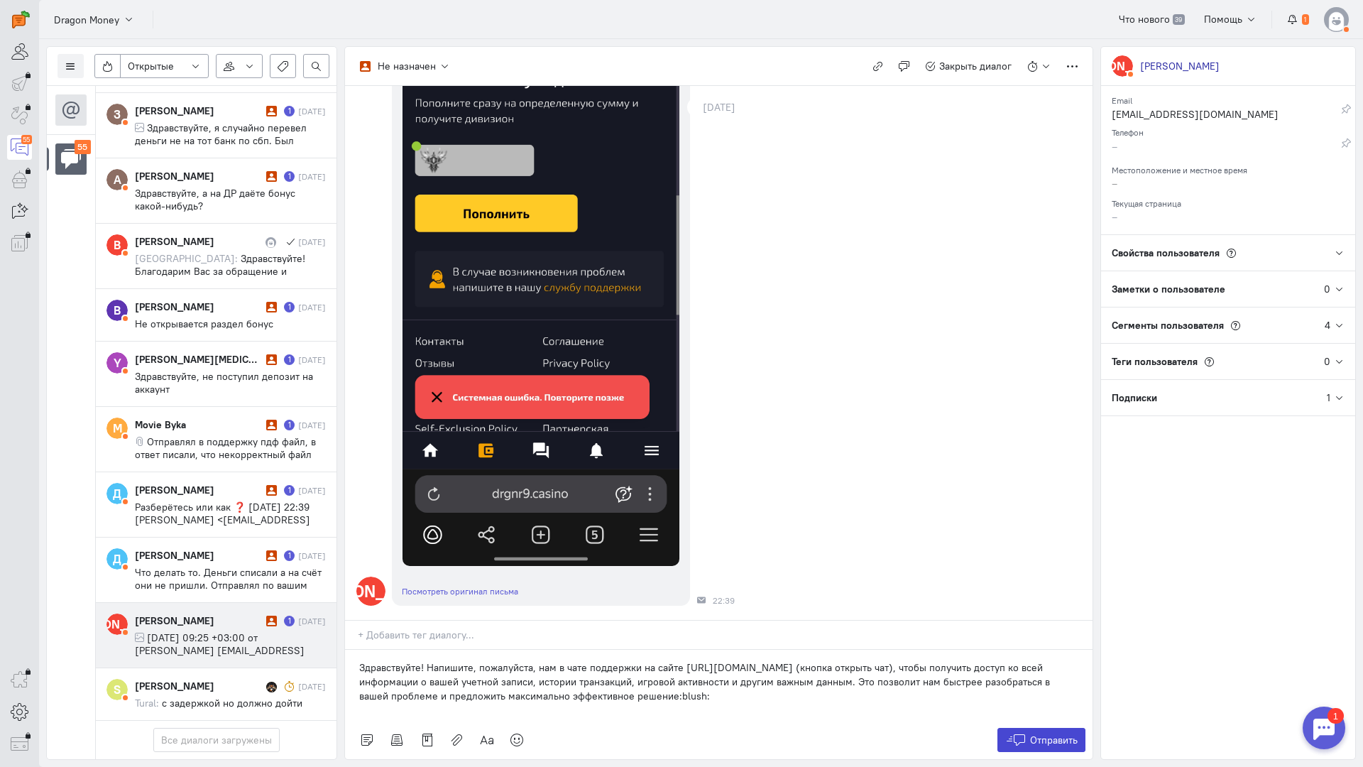
click at [1044, 728] on button "Отправить" at bounding box center [1042, 740] width 89 height 24
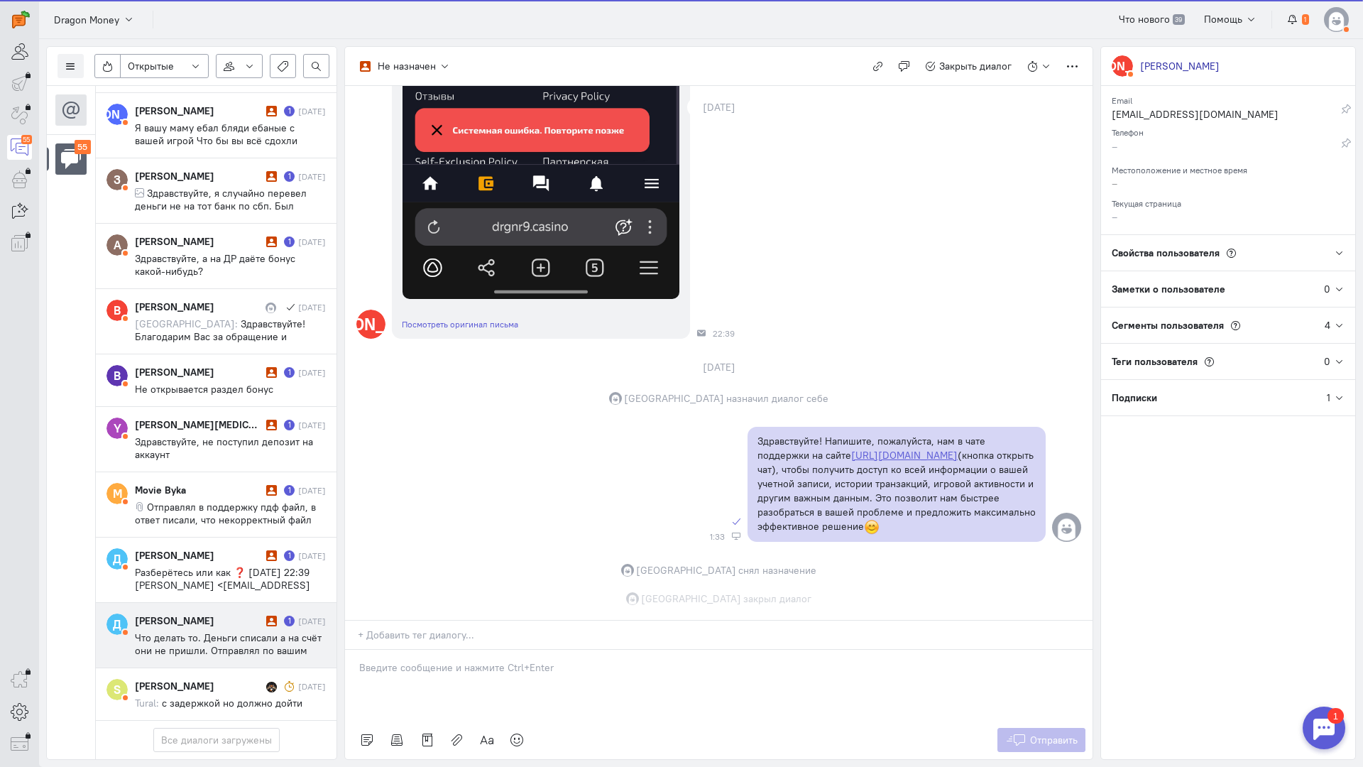
scroll to position [596, 0]
click at [158, 631] on span "Что делать то. Деньги списали а на счёт они не пришли. Отправлял по вашим рекви…" at bounding box center [228, 663] width 187 height 64
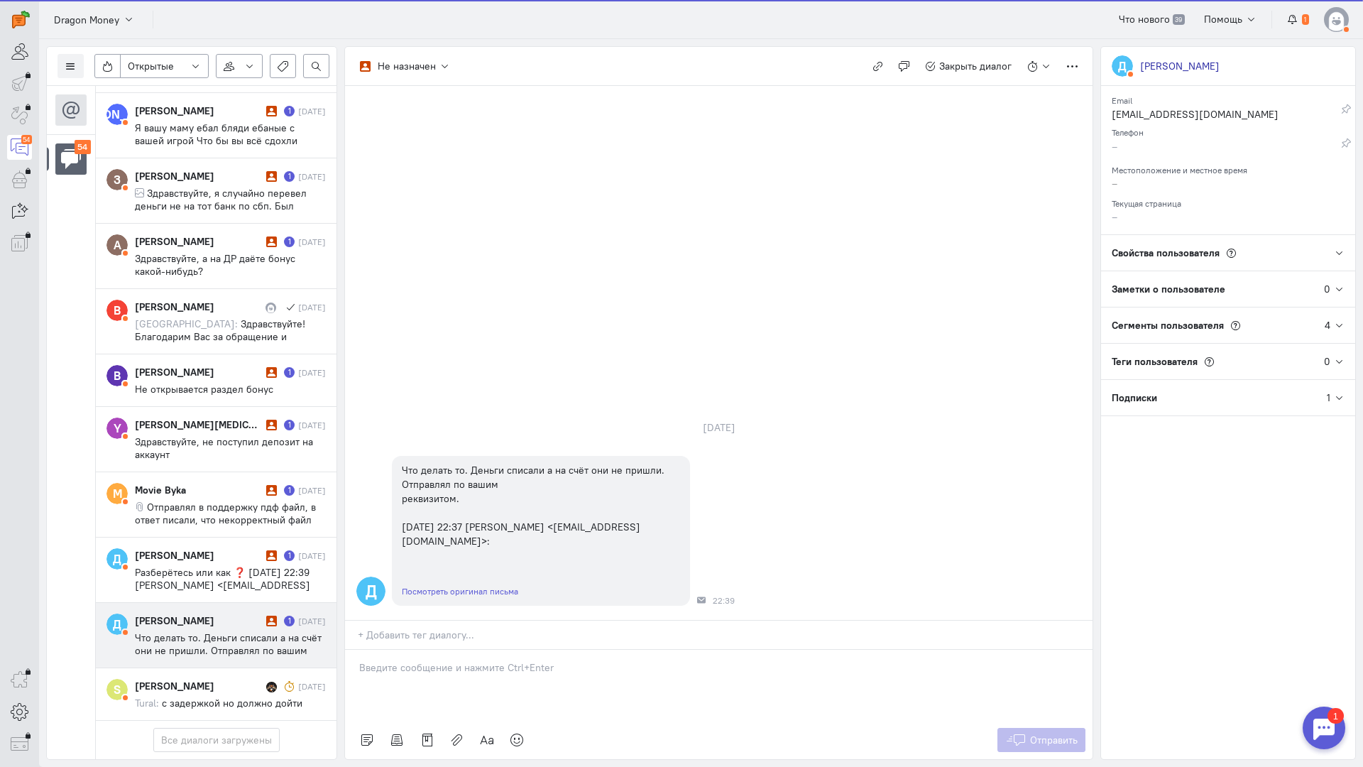
scroll to position [3021, 0]
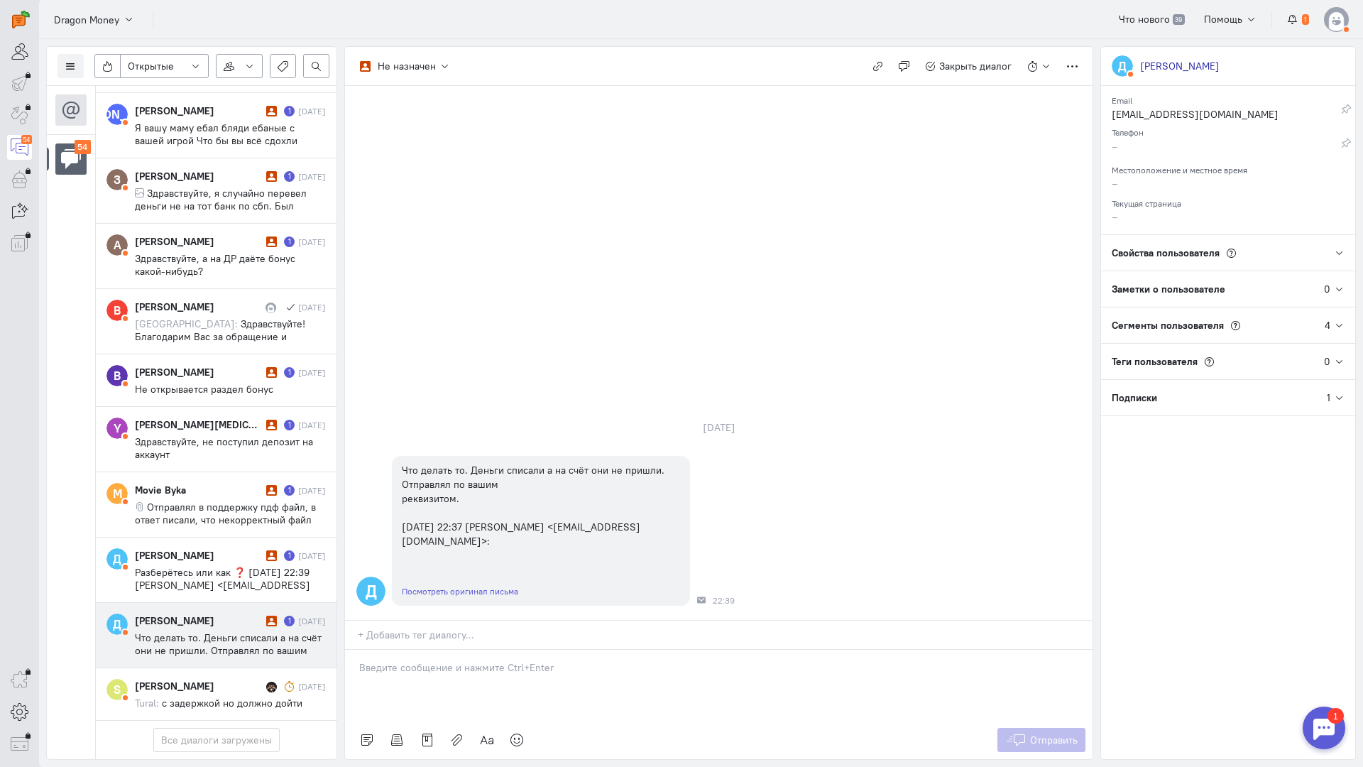
click at [410, 660] on p at bounding box center [718, 667] width 719 height 14
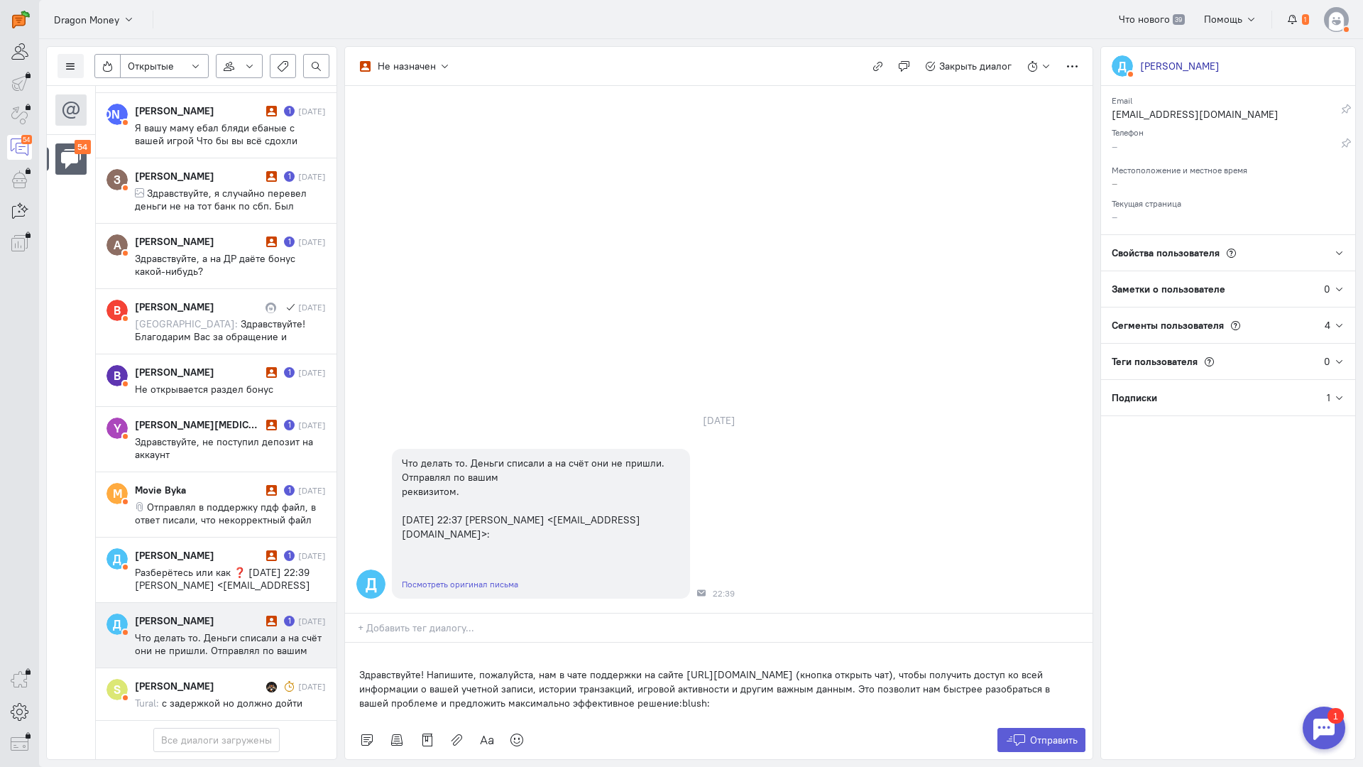
click at [348, 643] on div "Здравствуйте! Напишите, пожалуйста, нам в чате поддержки на сайте [URL][DOMAIN_…" at bounding box center [719, 682] width 748 height 78
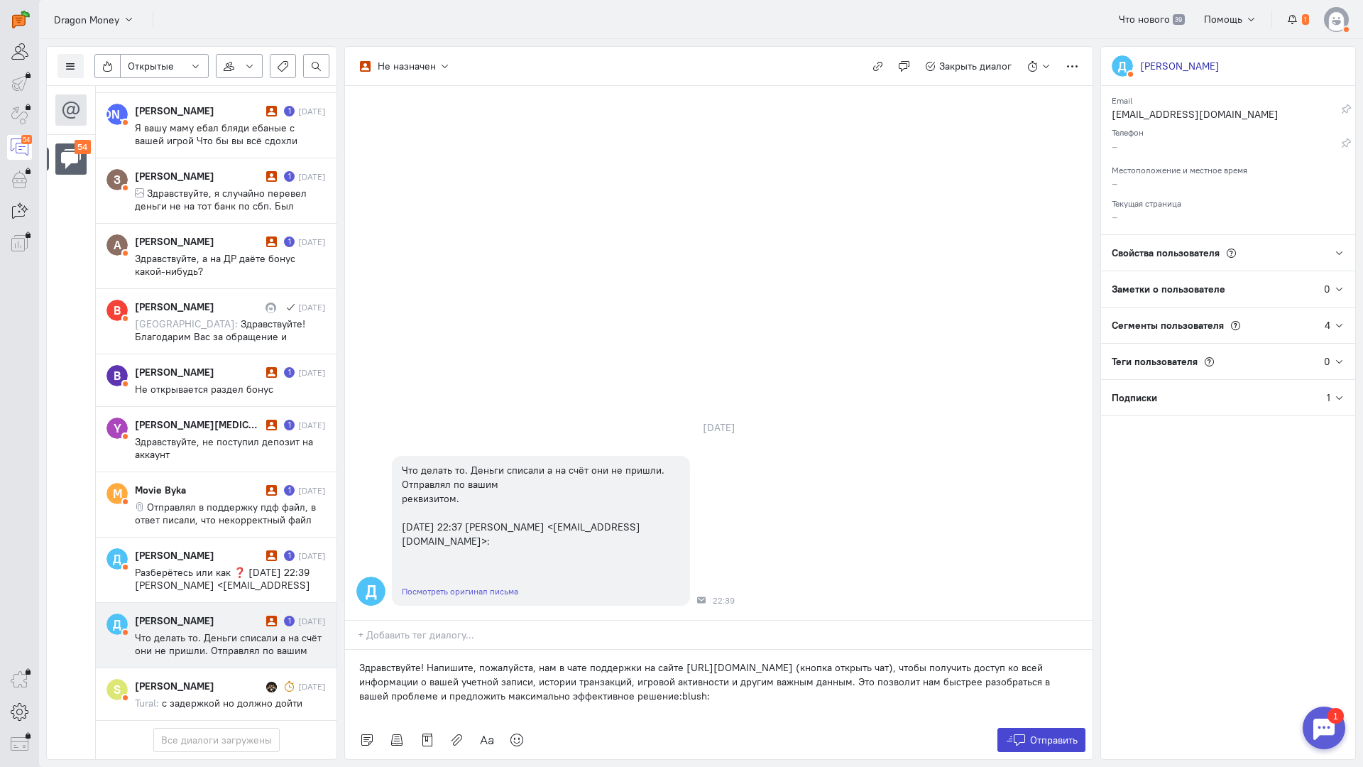
click at [1058, 734] on span "Отправить" at bounding box center [1054, 740] width 48 height 13
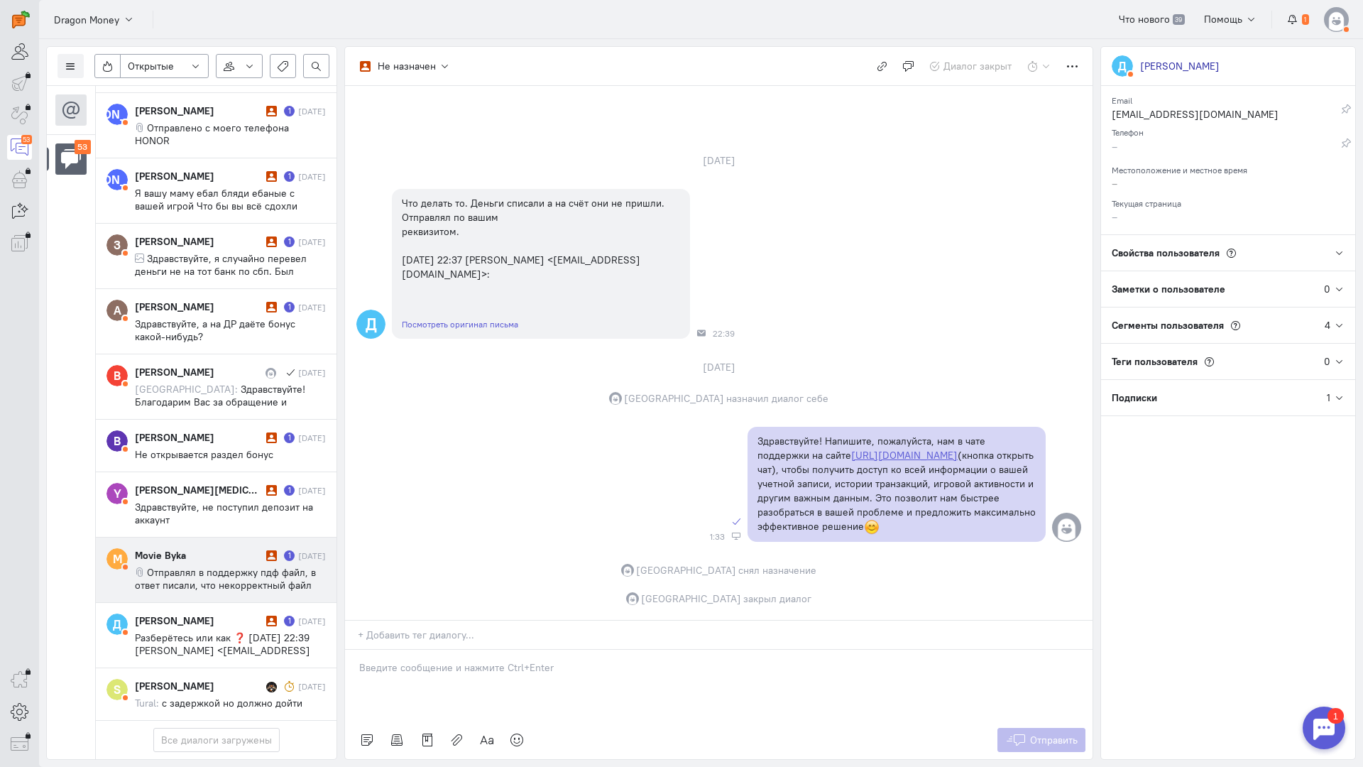
scroll to position [2958, 0]
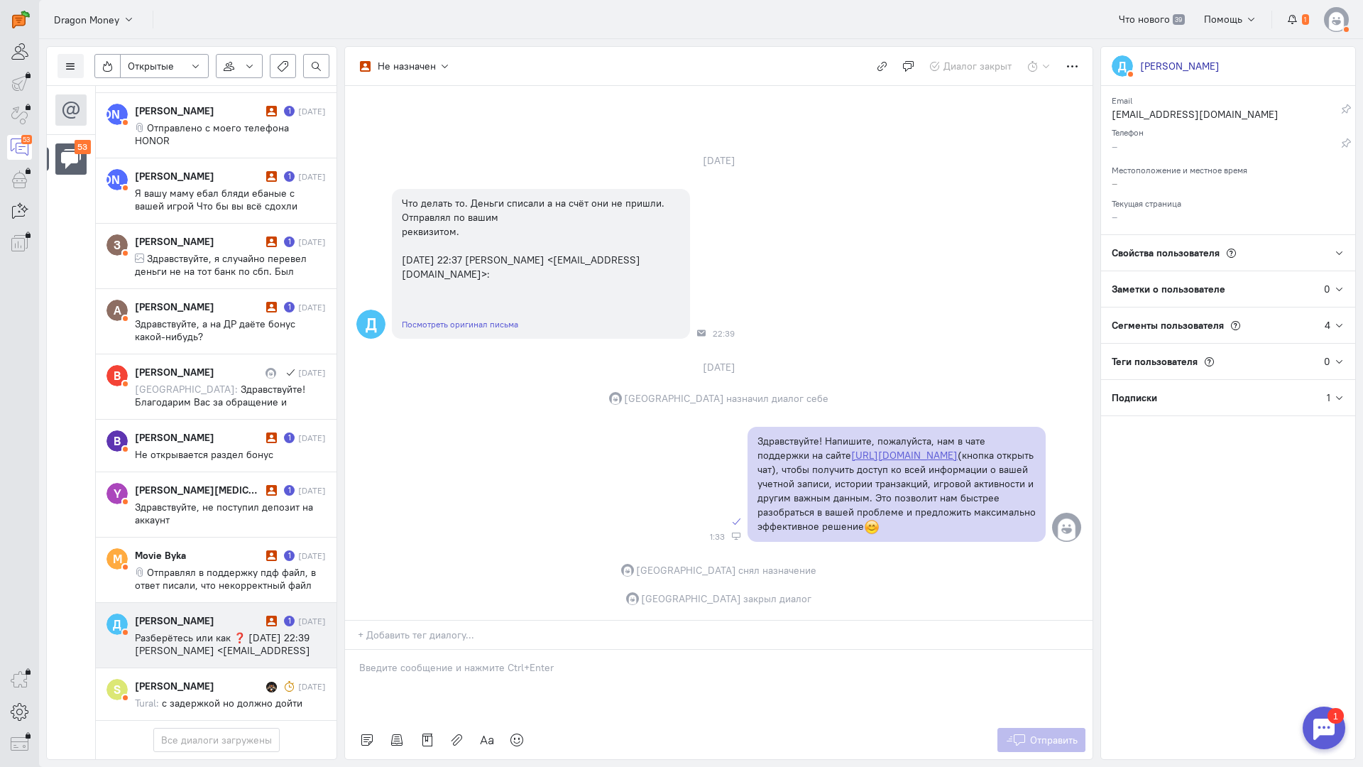
click at [214, 631] on span "Разберётесь или как ❓ [DATE] 22:39 [PERSON_NAME] <[EMAIL_ADDRESS][DOMAIN_NAME]>:" at bounding box center [222, 650] width 175 height 38
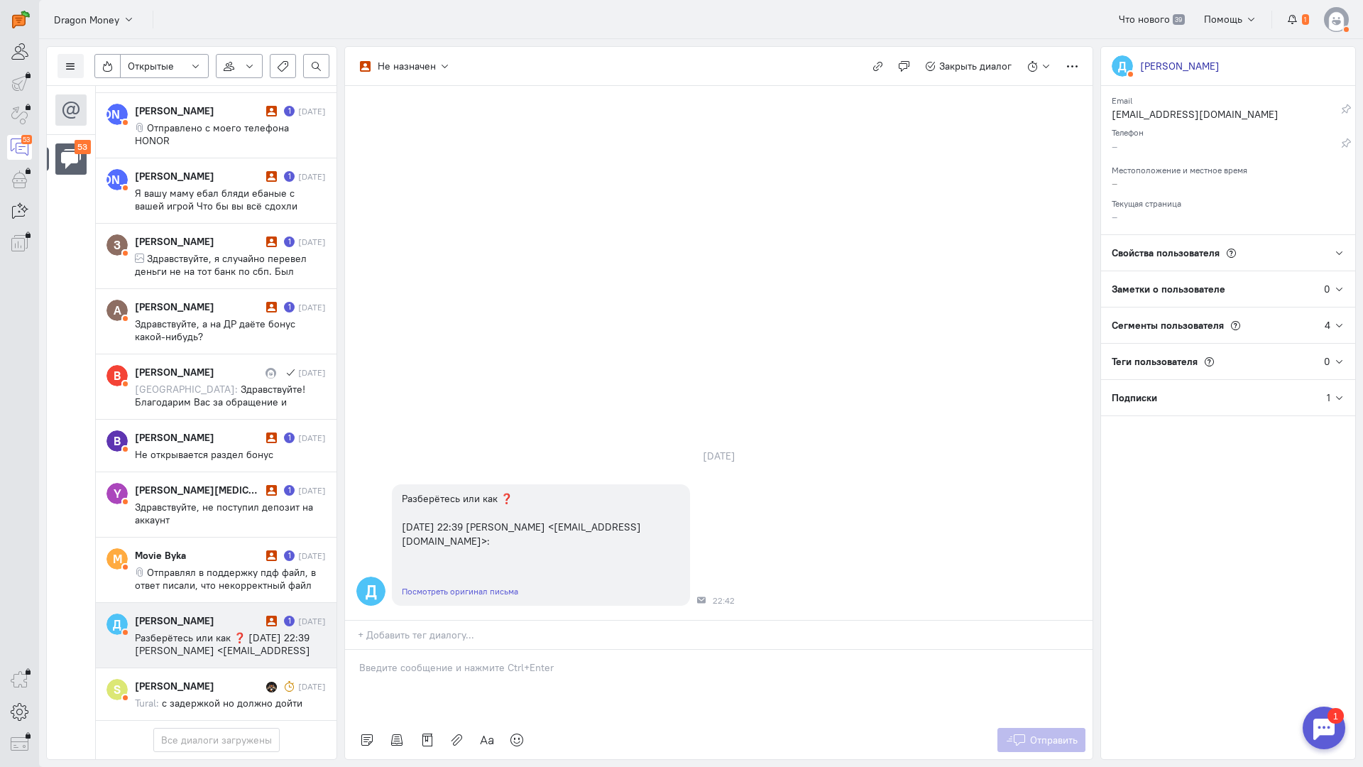
click at [432, 660] on p at bounding box center [718, 667] width 719 height 14
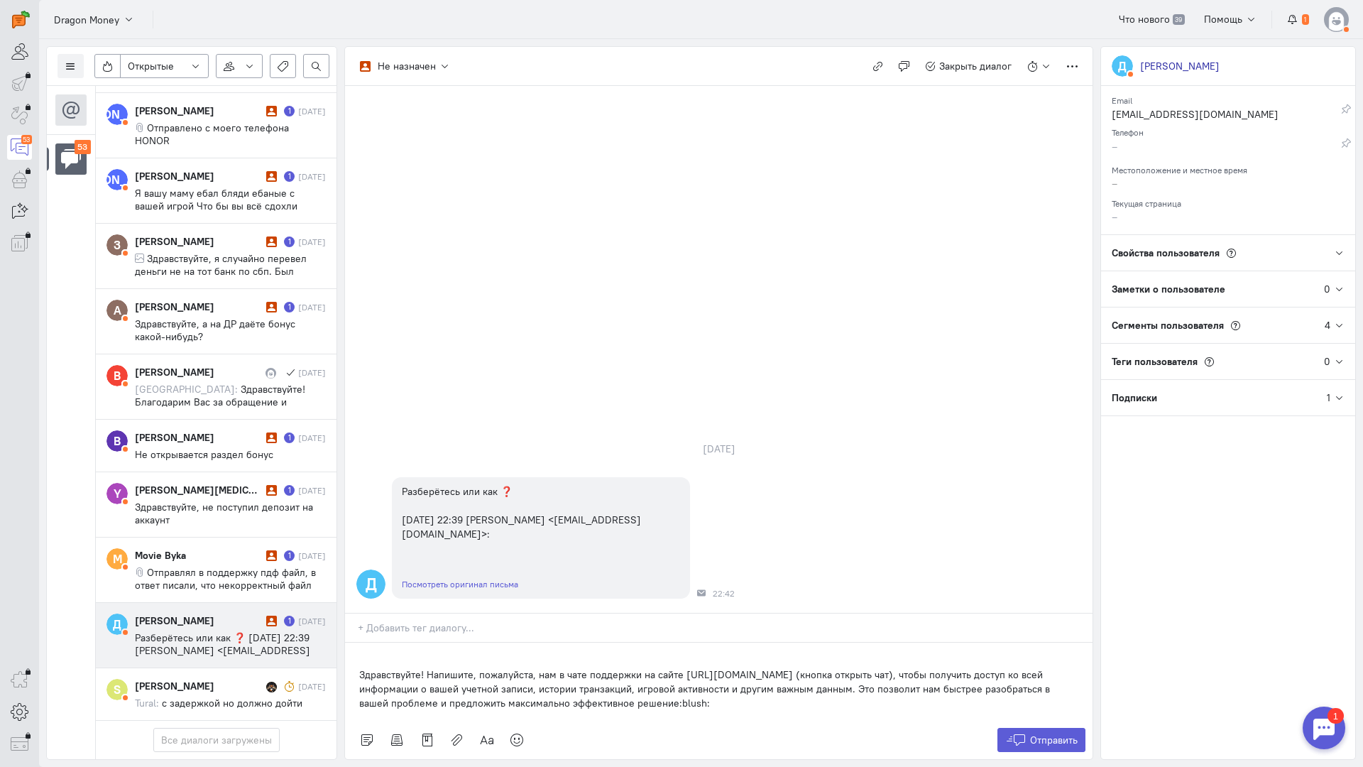
click at [350, 643] on div "Здравствуйте! Напишите, пожалуйста, нам в чате поддержки на сайте [URL][DOMAIN_…" at bounding box center [719, 682] width 748 height 78
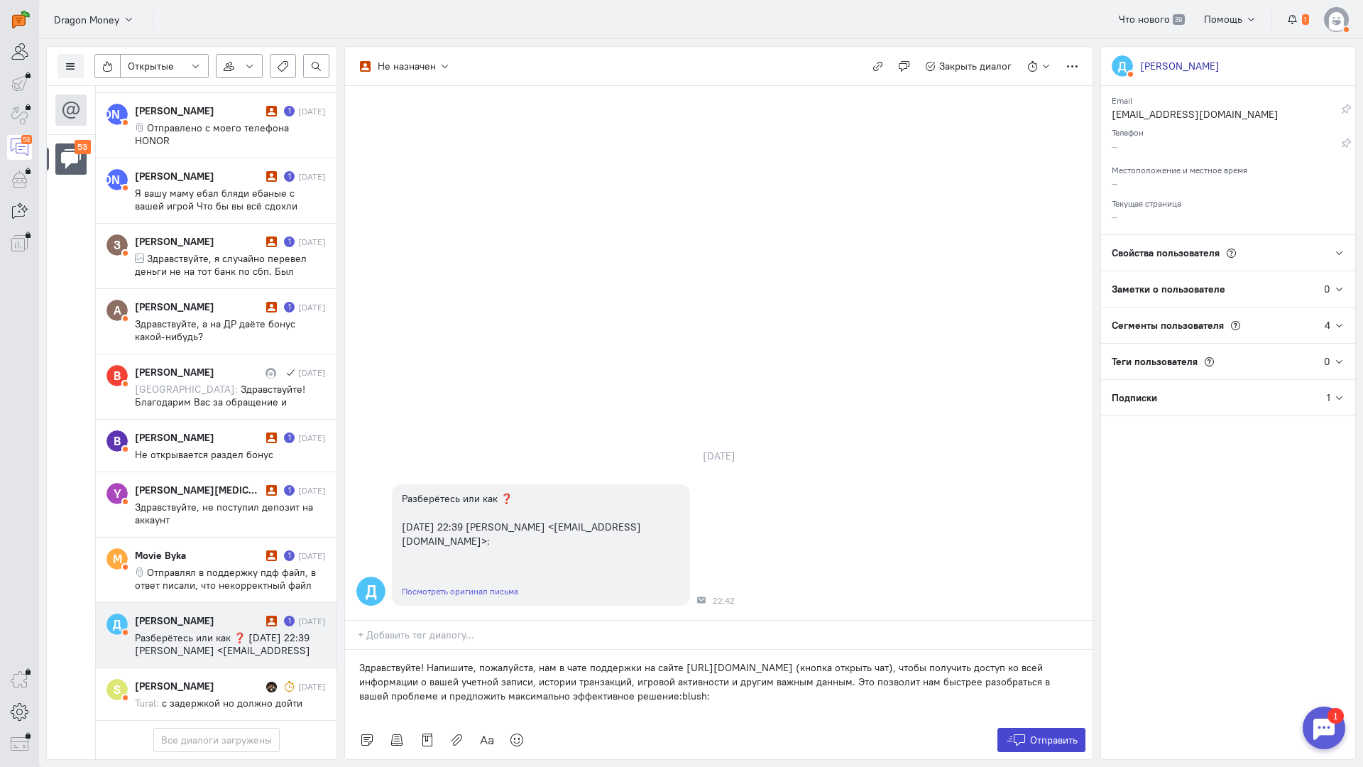
click at [1050, 721] on div "Отправить" at bounding box center [719, 740] width 748 height 38
click at [1057, 734] on span "Отправить" at bounding box center [1054, 740] width 48 height 13
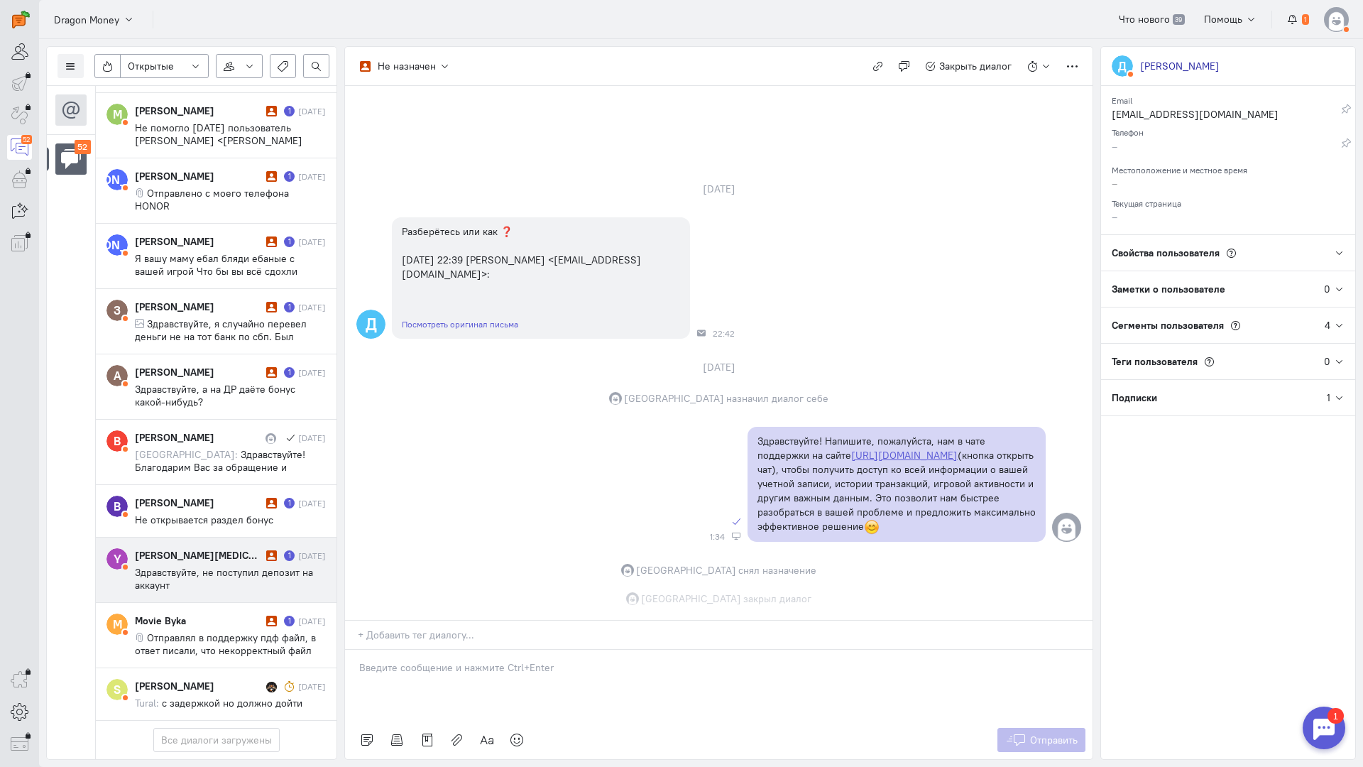
scroll to position [6, 0]
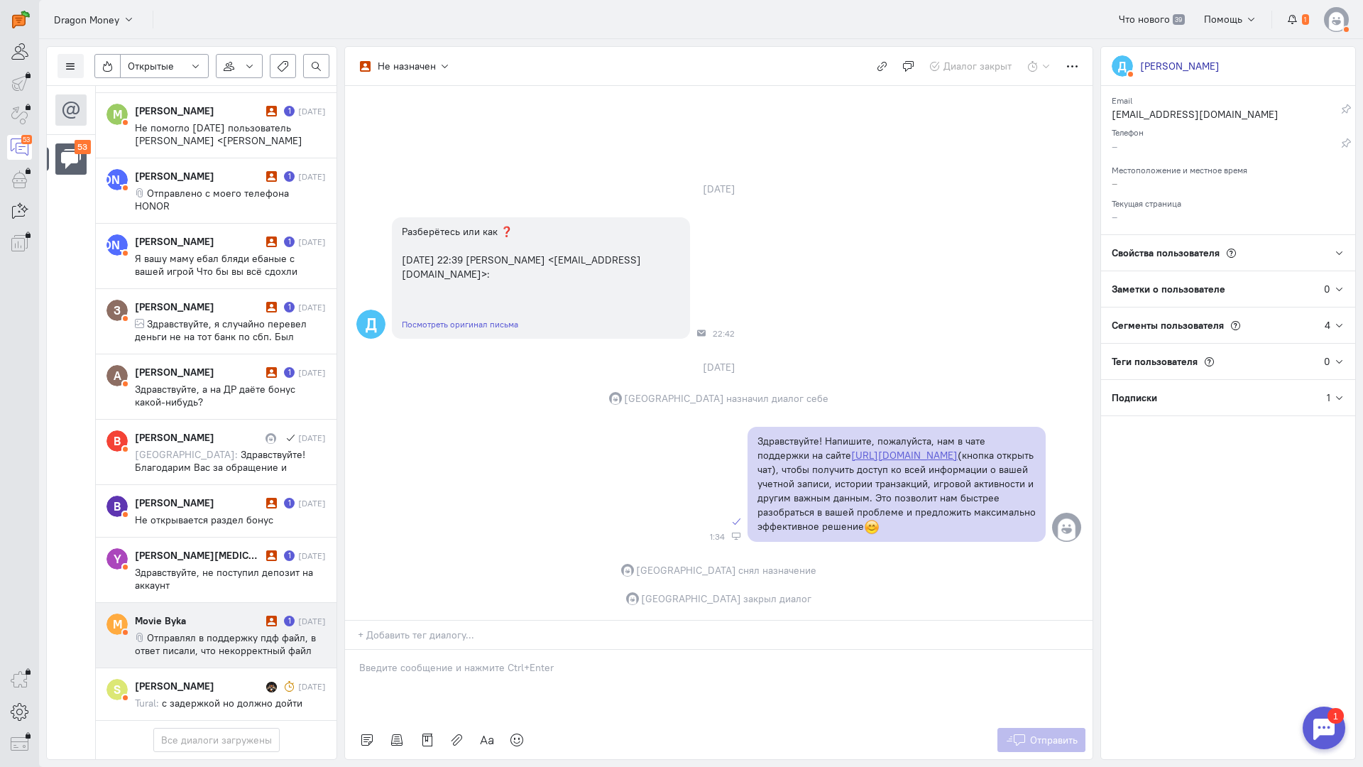
click at [192, 631] on span "Отправлял в поддержку пдф файл, в ответ писали, что некорректный файл" at bounding box center [225, 644] width 181 height 26
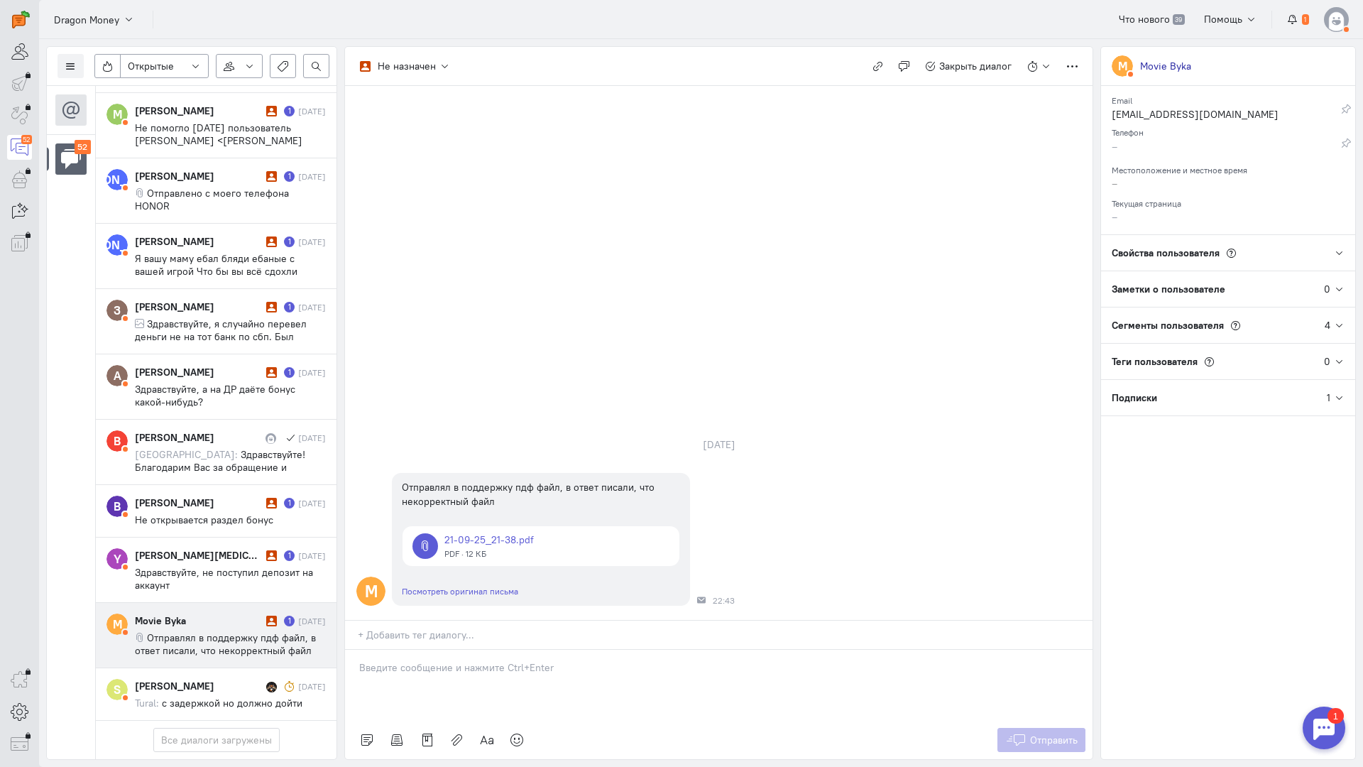
click at [436, 660] on p at bounding box center [718, 667] width 719 height 14
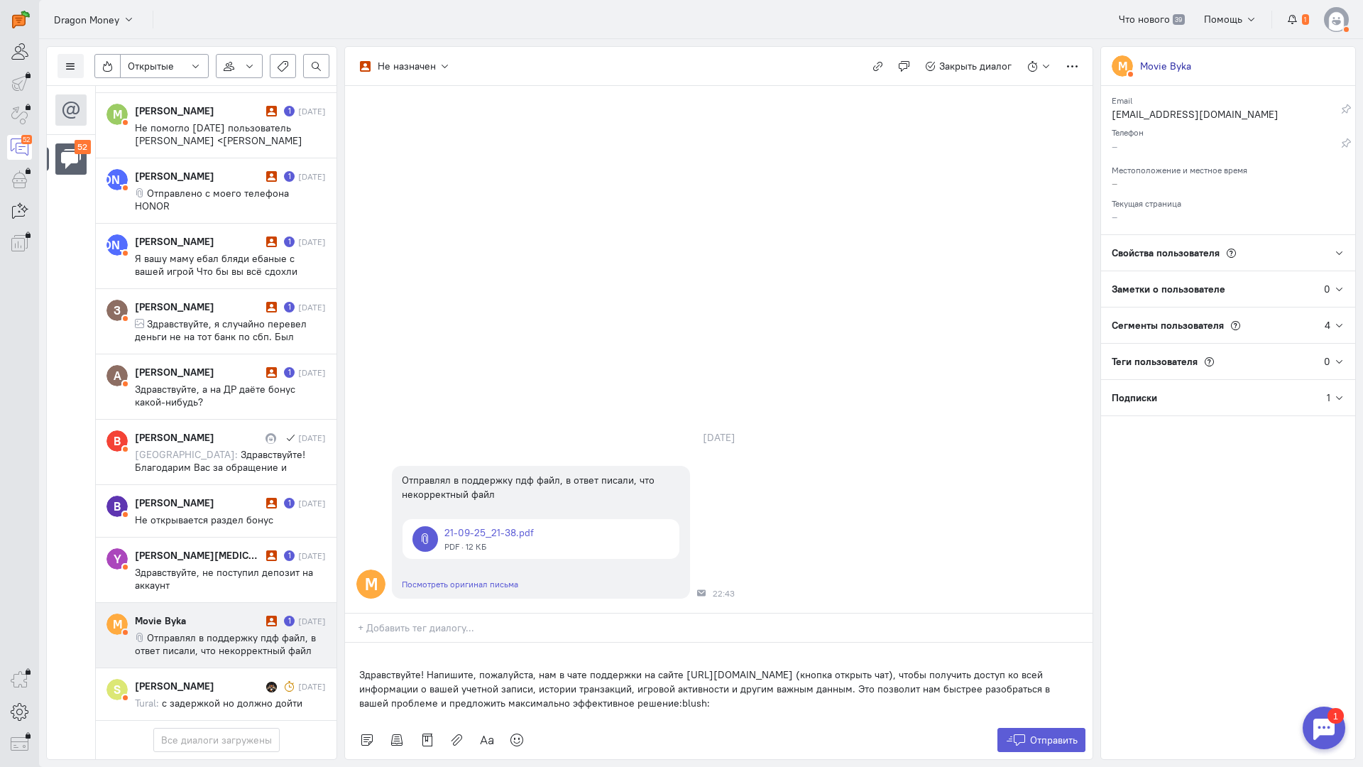
click at [354, 643] on div "Здравствуйте! Напишите, пожалуйста, нам в чате поддержки на сайте [URL][DOMAIN_…" at bounding box center [719, 682] width 748 height 78
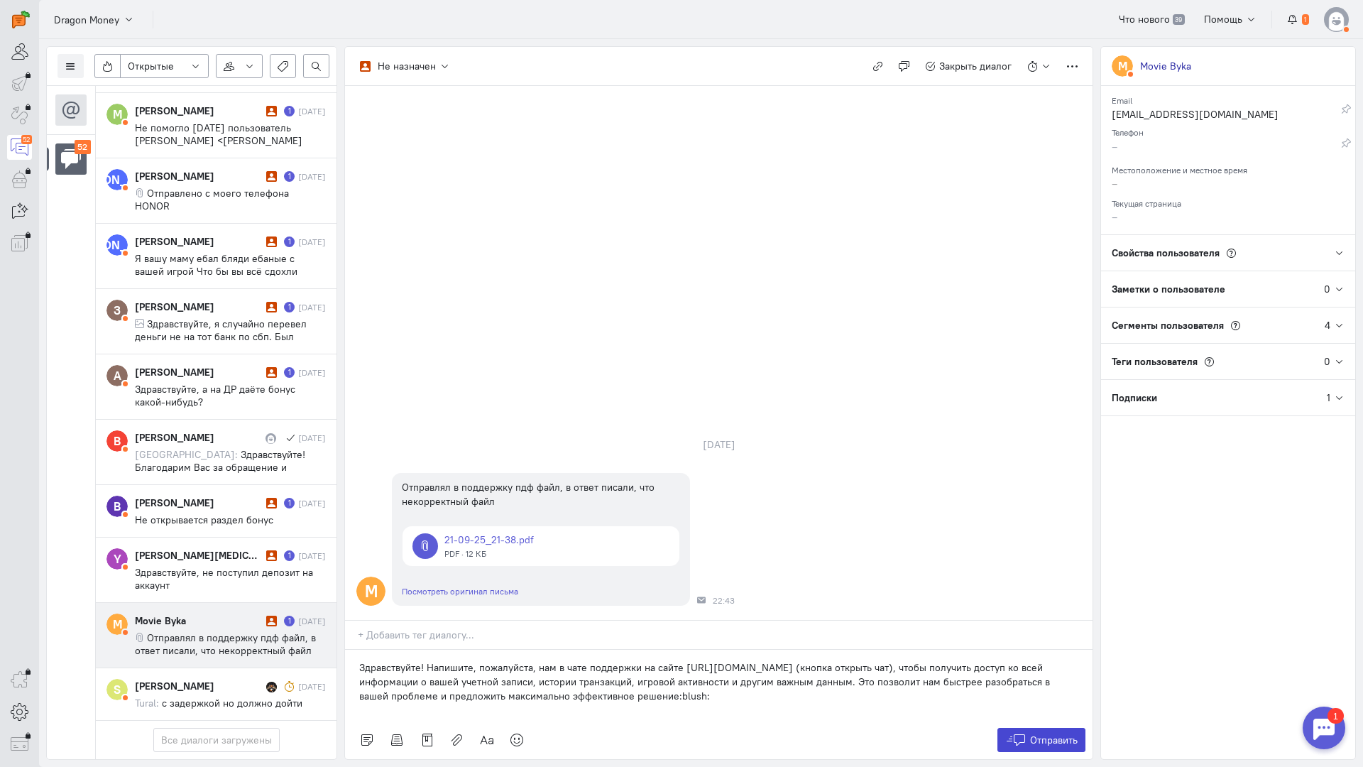
click at [1024, 728] on button "Отправить" at bounding box center [1042, 740] width 89 height 24
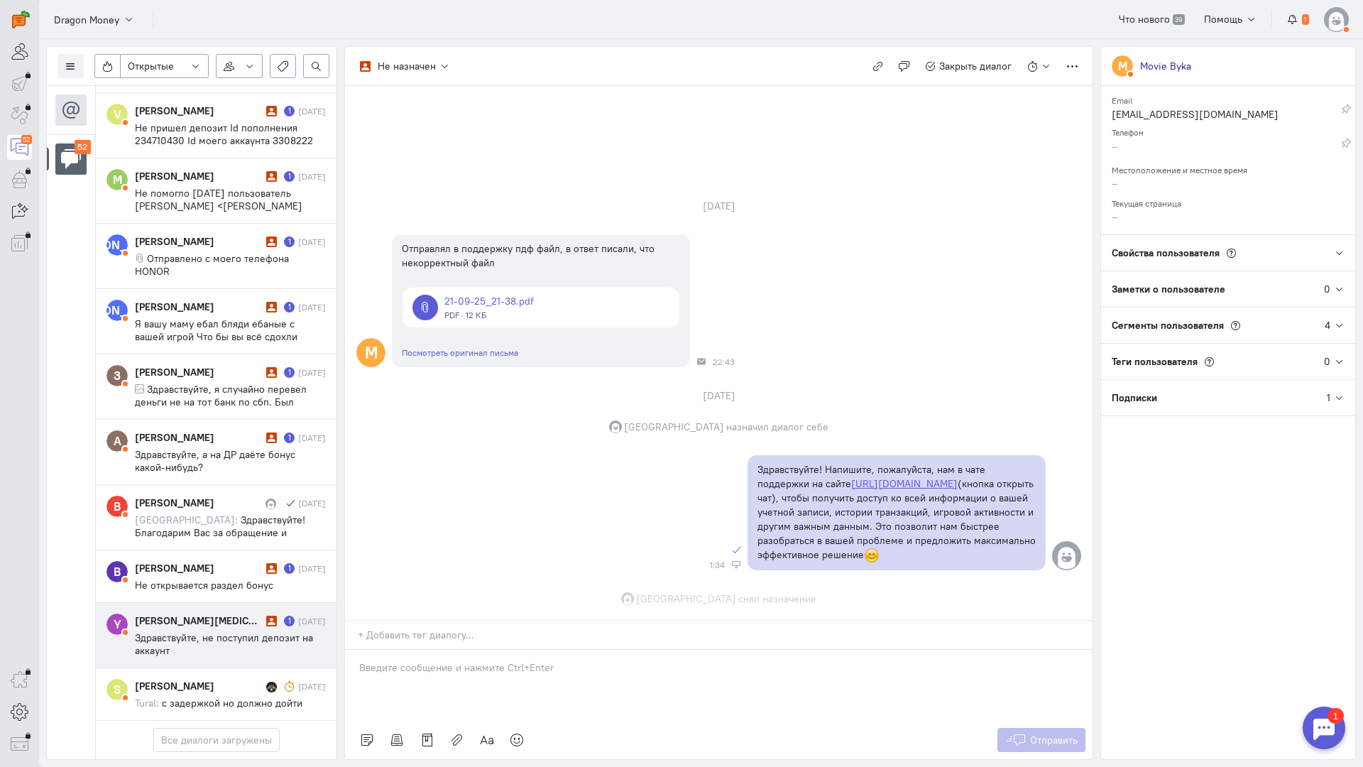
scroll to position [18, 0]
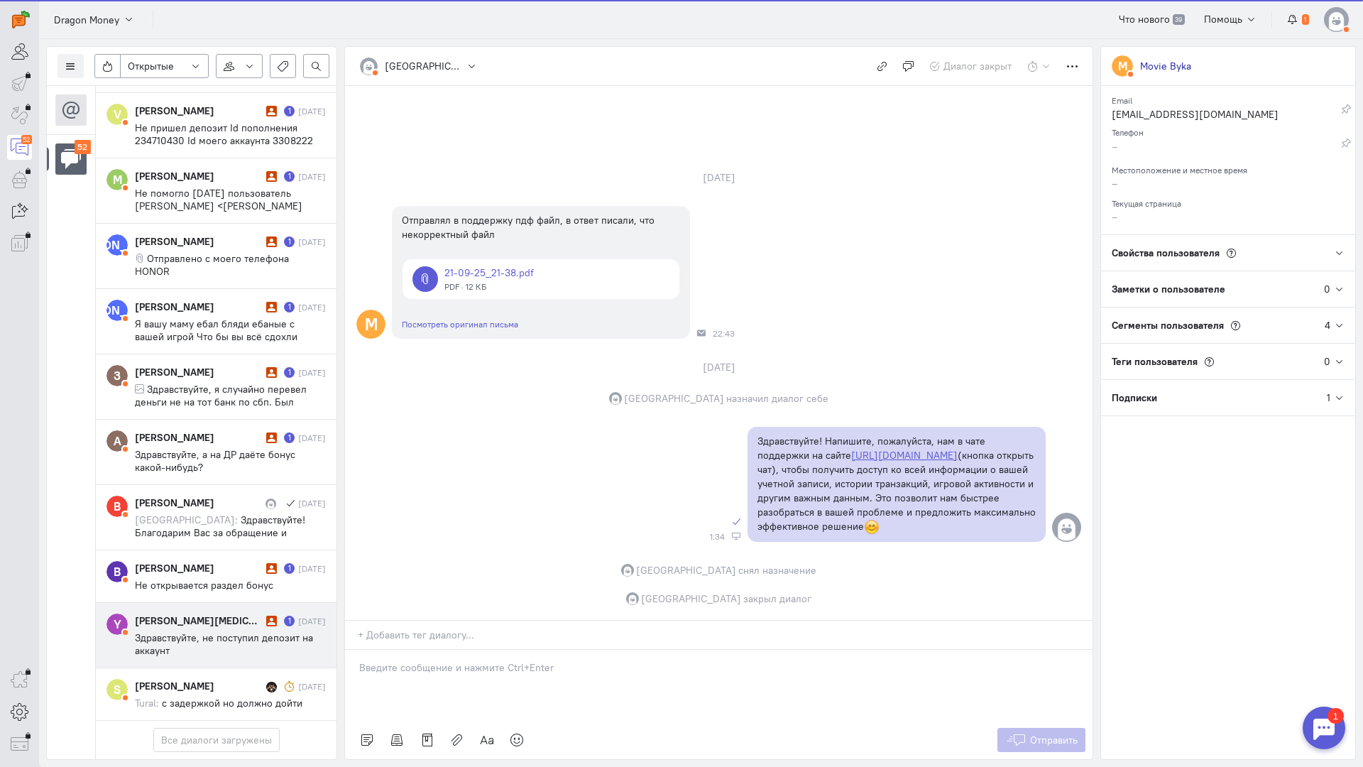
click at [192, 614] on div "[PERSON_NAME][MEDICAL_DATA]" at bounding box center [199, 621] width 128 height 14
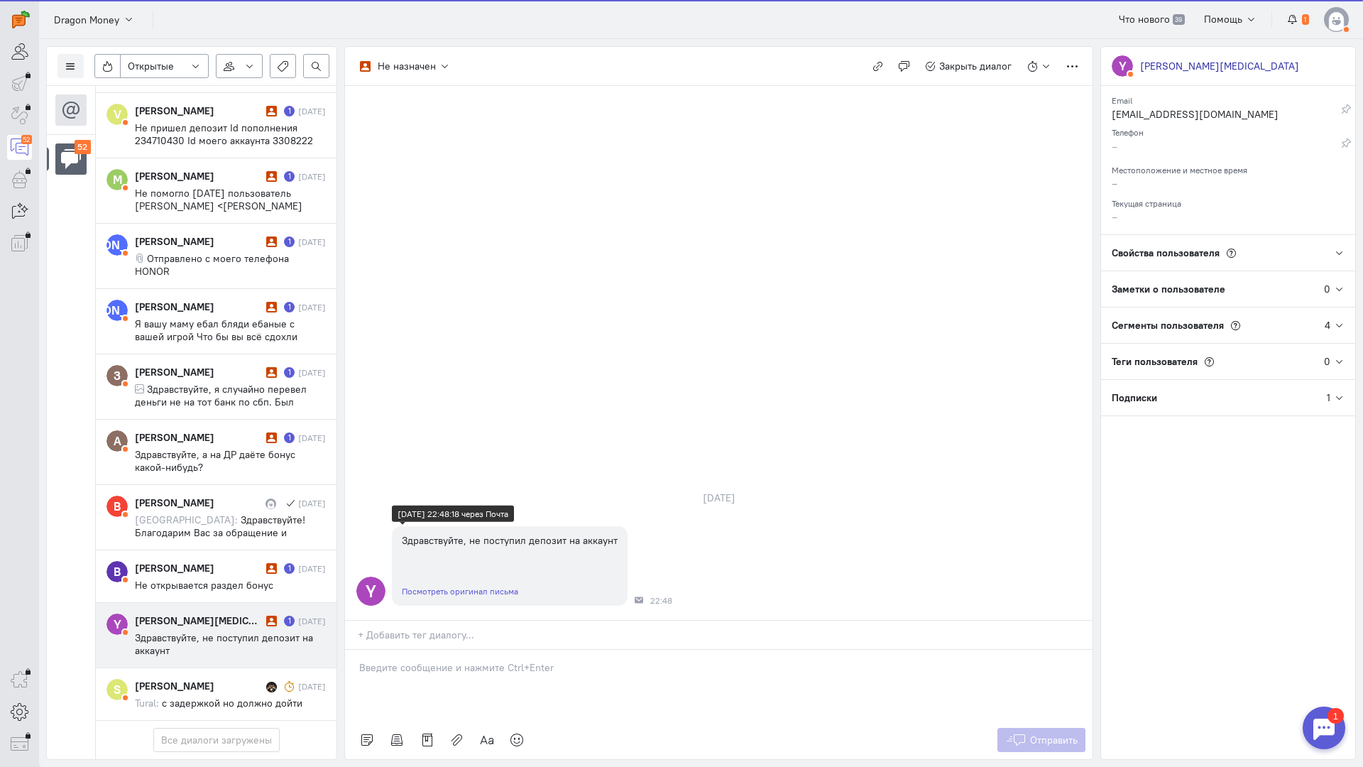
scroll to position [2818, 0]
click at [457, 660] on p at bounding box center [718, 667] width 719 height 14
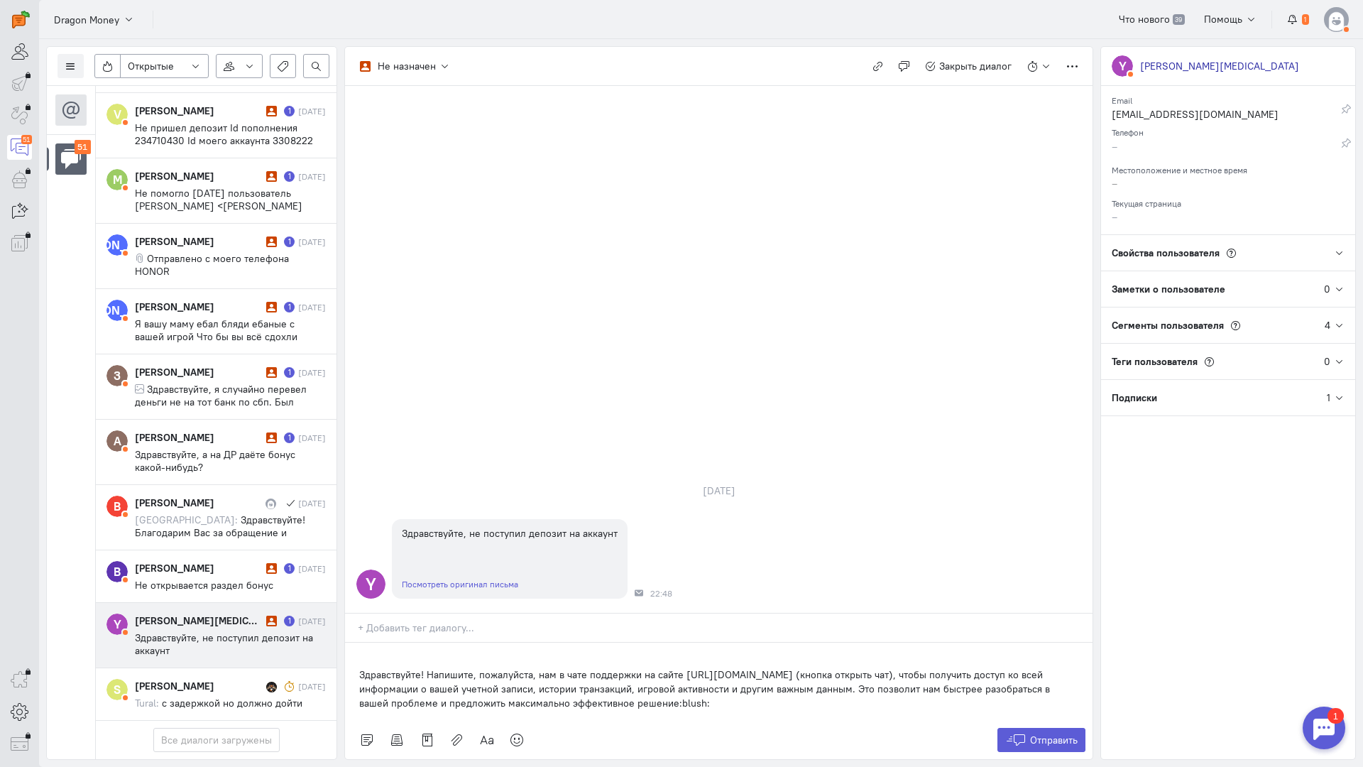
click at [356, 643] on div "Здравствуйте! Напишите, пожалуйста, нам в чате поддержки на сайте [URL][DOMAIN_…" at bounding box center [719, 682] width 748 height 78
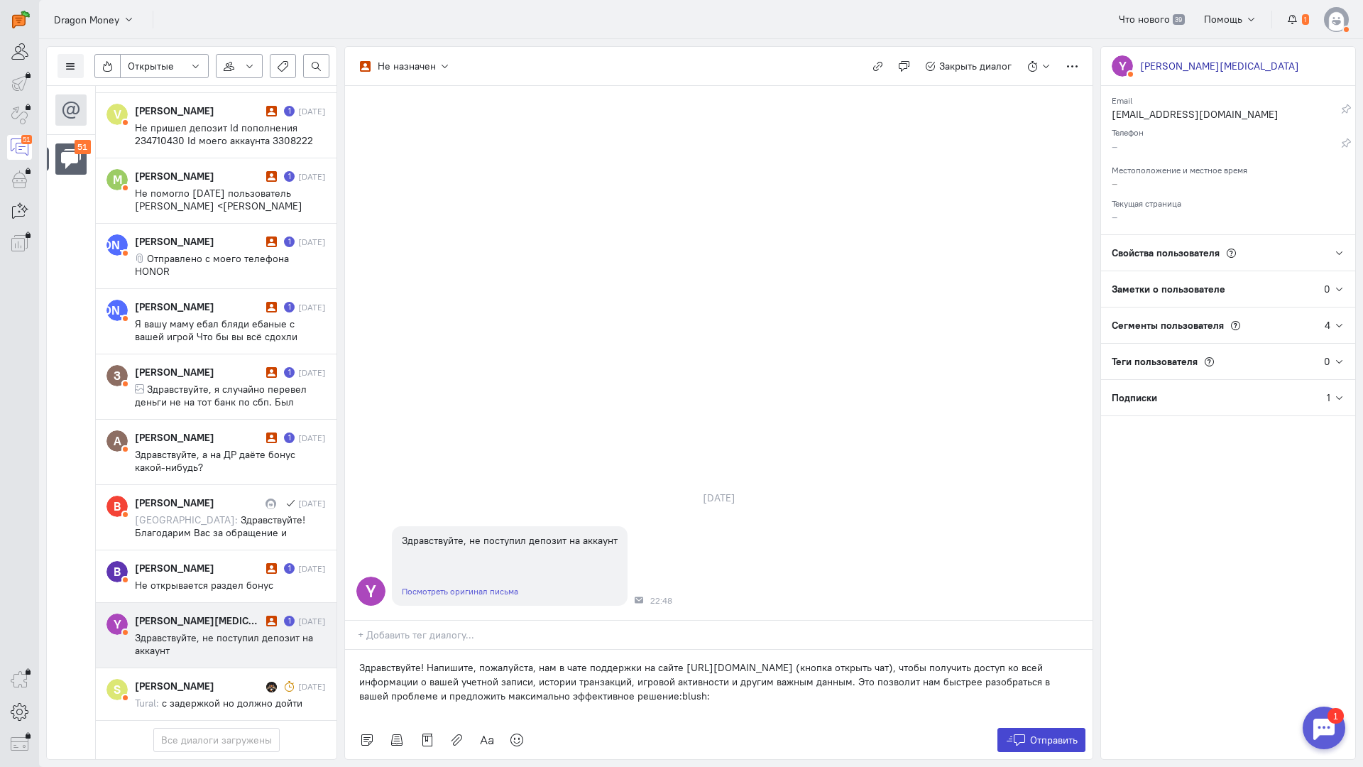
click at [1053, 734] on span "Отправить" at bounding box center [1054, 740] width 48 height 13
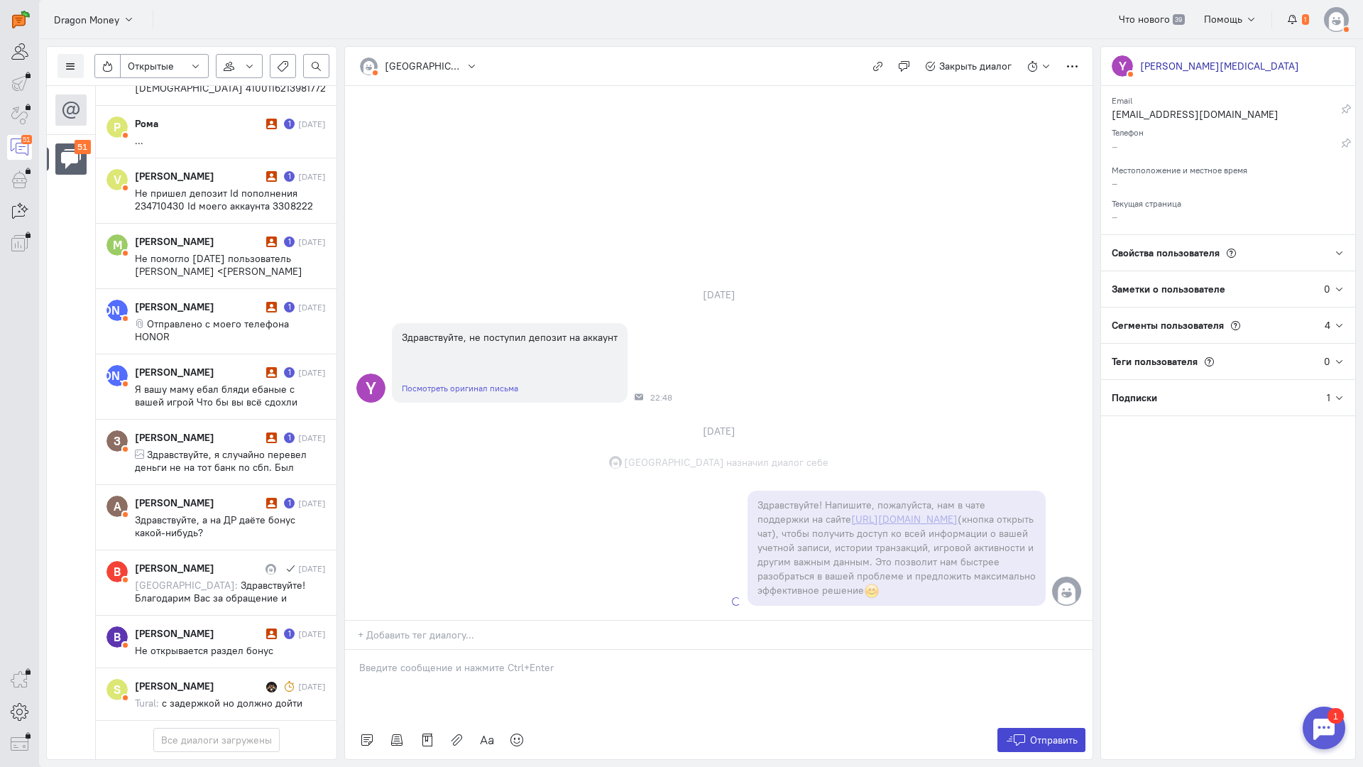
scroll to position [2806, 0]
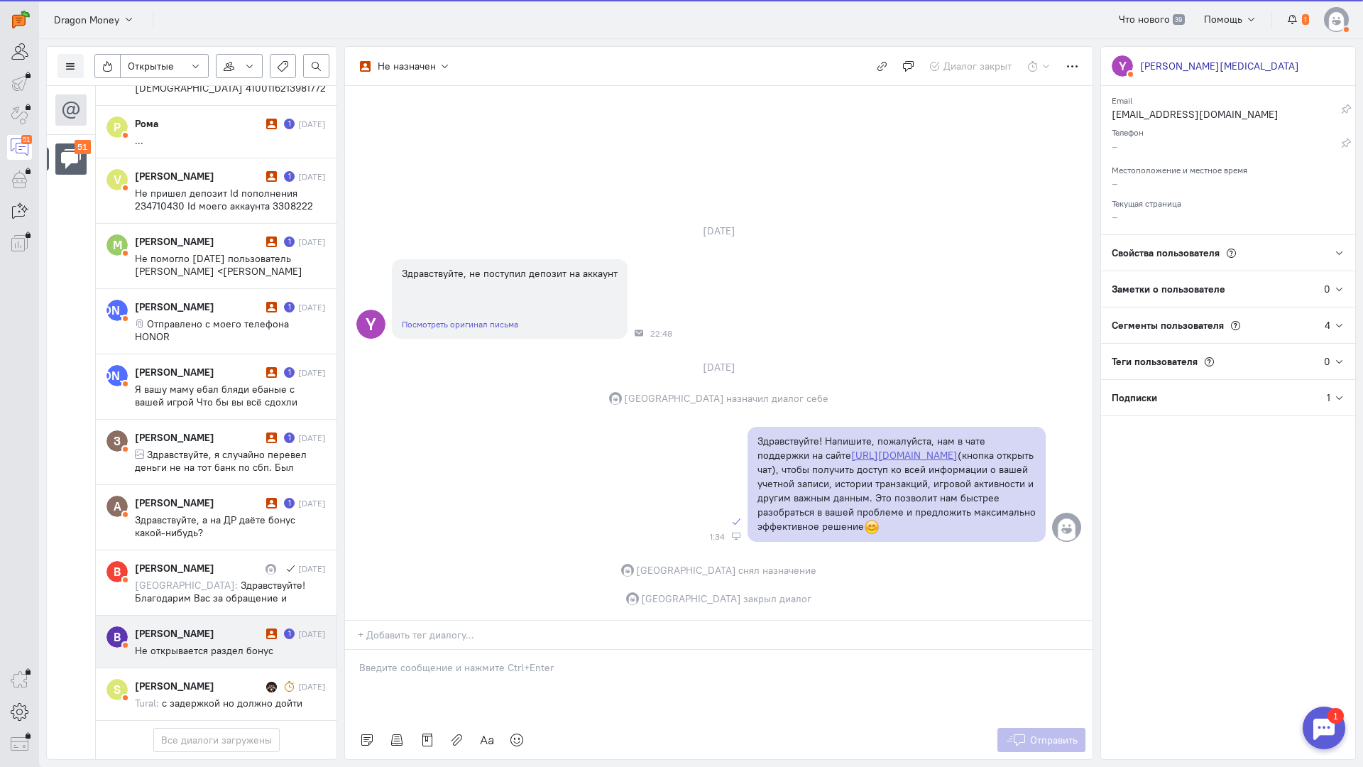
click at [218, 626] on div "[PERSON_NAME]" at bounding box center [199, 633] width 128 height 14
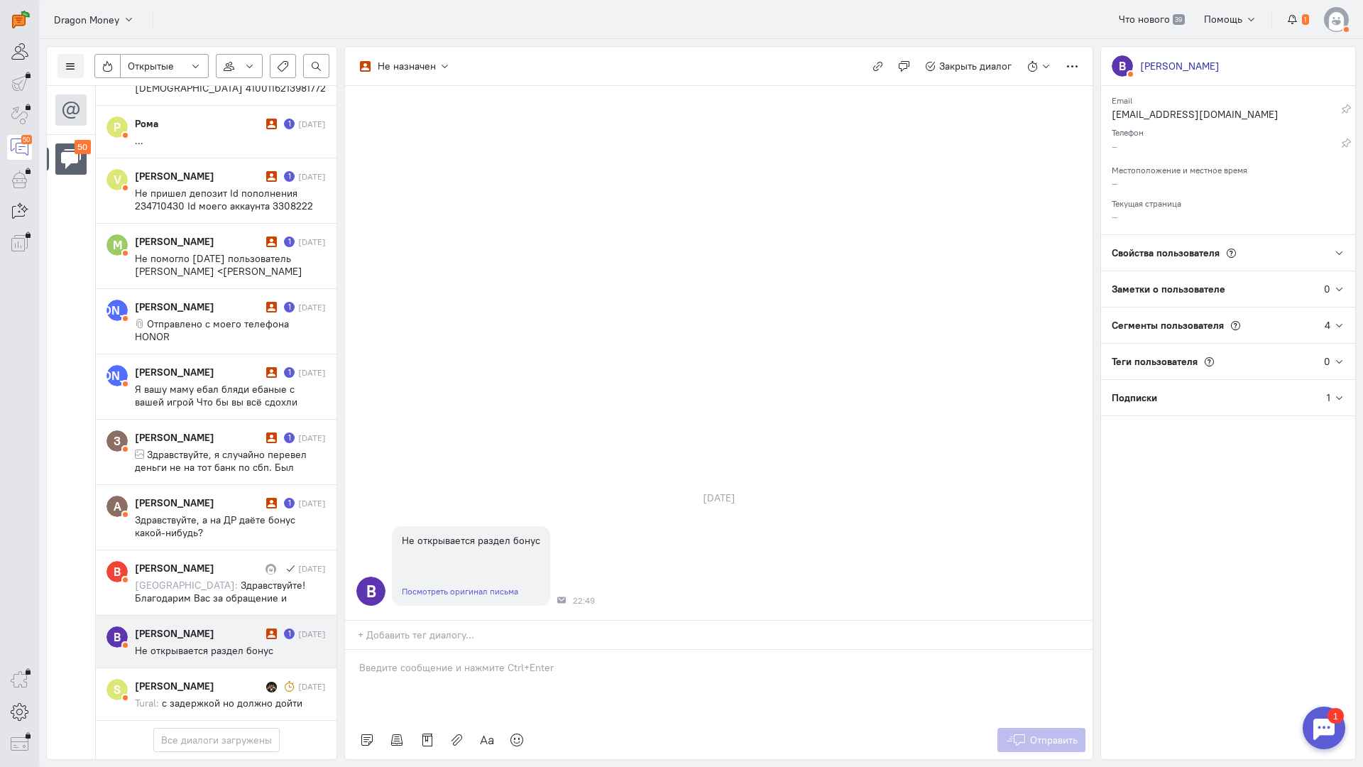
click at [437, 660] on p at bounding box center [718, 667] width 719 height 14
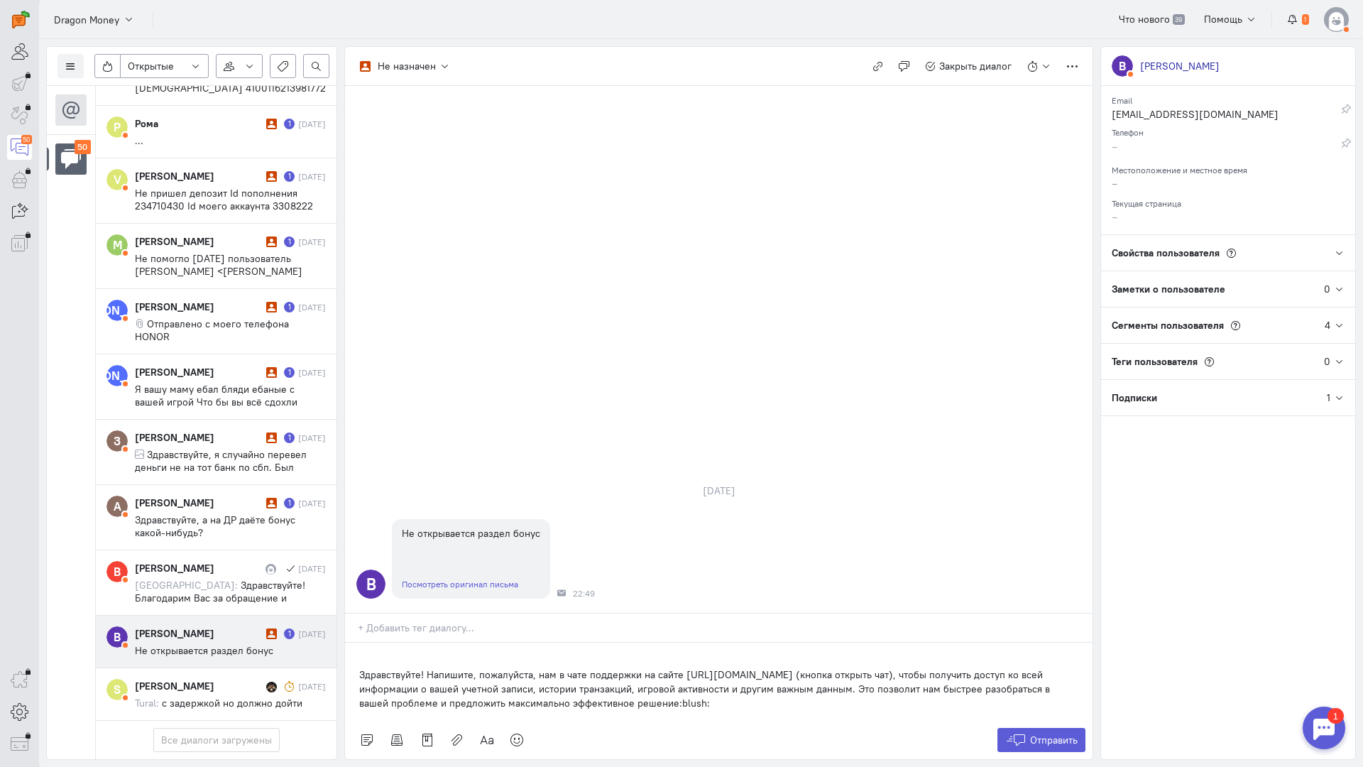
click at [356, 643] on div "Здравствуйте! Напишите, пожалуйста, нам в чате поддержки на сайте [URL][DOMAIN_…" at bounding box center [719, 682] width 748 height 78
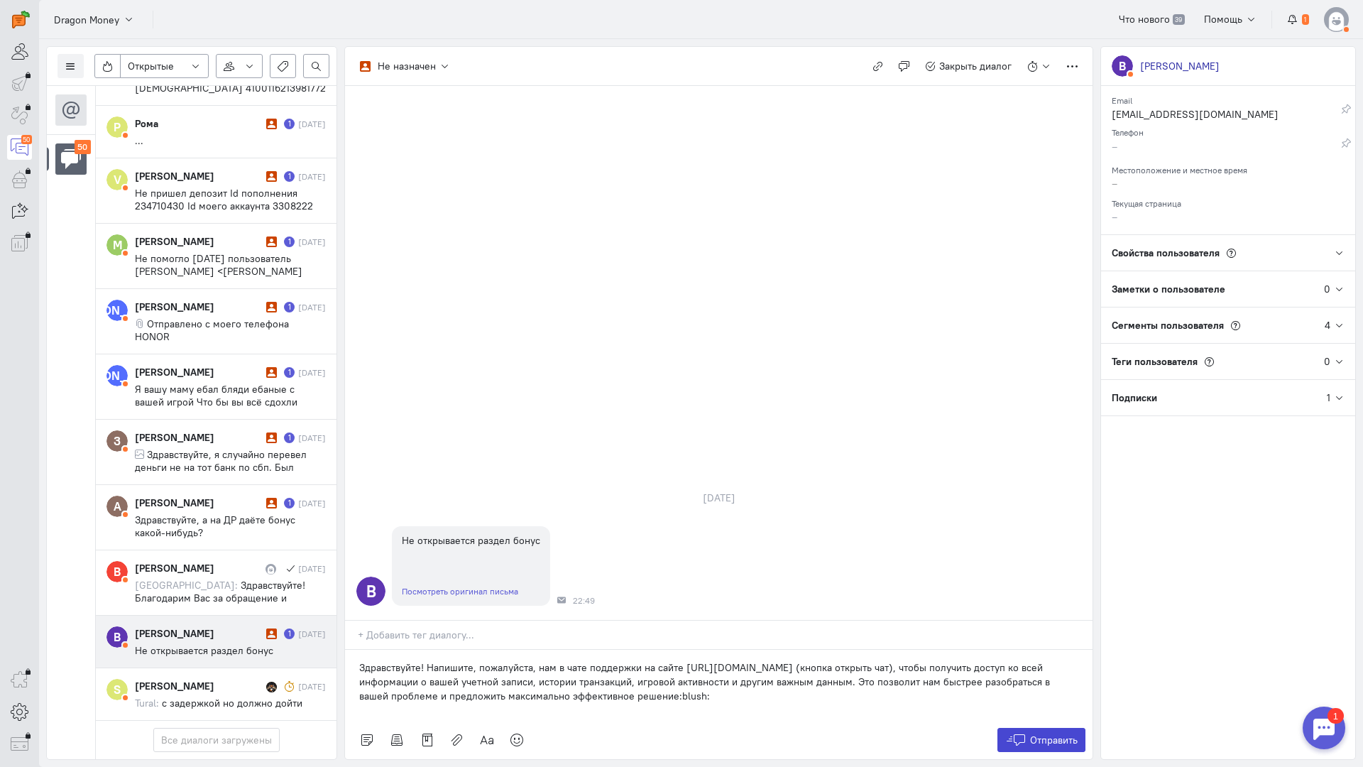
click at [1036, 734] on span "Отправить" at bounding box center [1054, 740] width 48 height 13
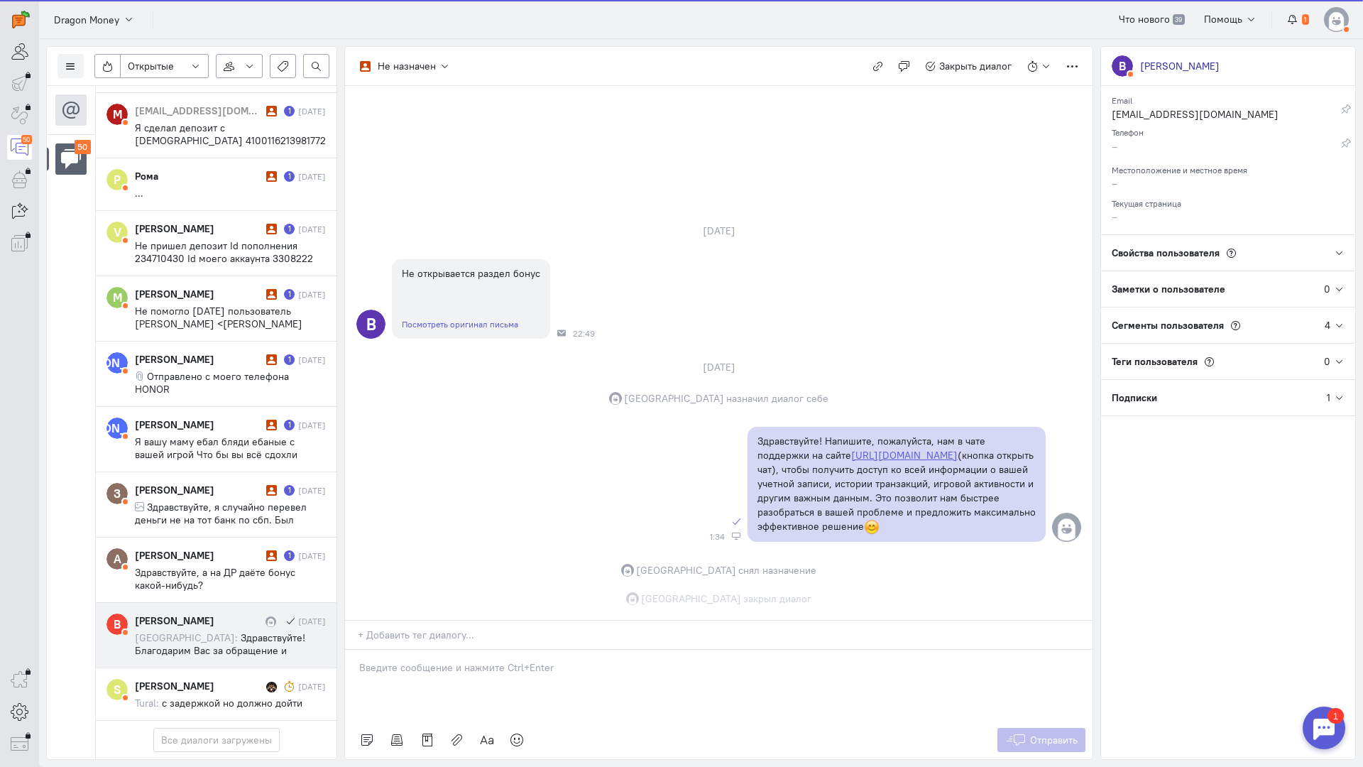
click at [205, 614] on div "[PERSON_NAME] [DATE] [GEOGRAPHIC_DATA]: Здравствуйте! Благодарим Вас за обращен…" at bounding box center [230, 635] width 191 height 43
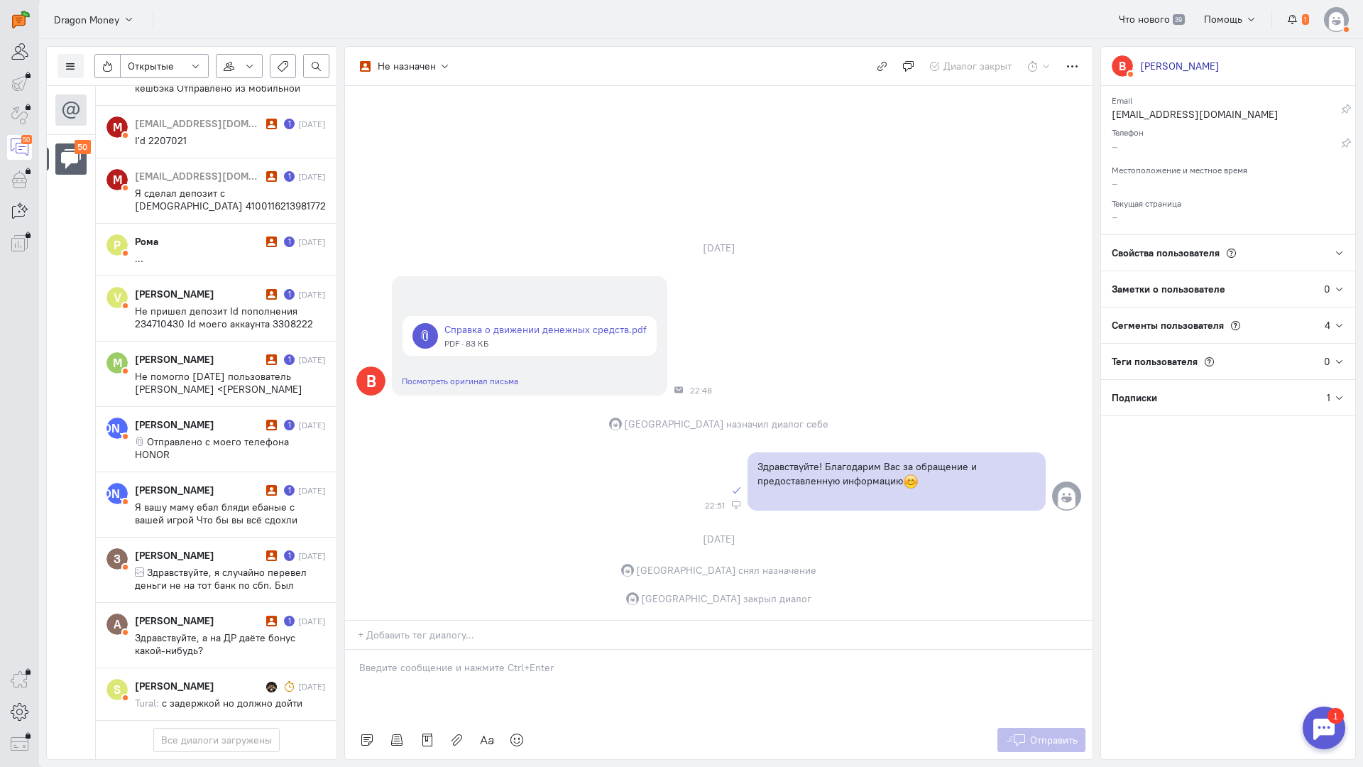
scroll to position [2614, 0]
click at [216, 614] on div "[PERSON_NAME]" at bounding box center [199, 621] width 128 height 14
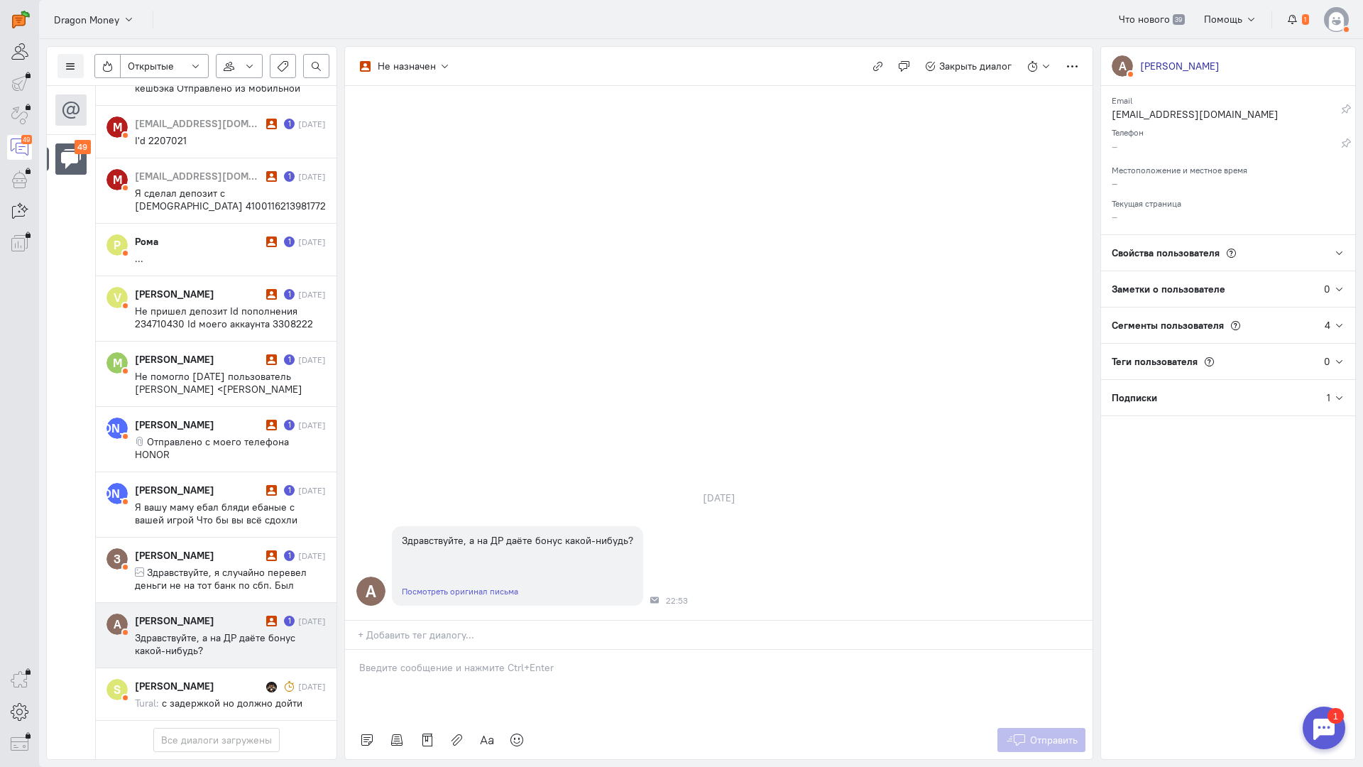
click at [433, 660] on p at bounding box center [718, 667] width 719 height 14
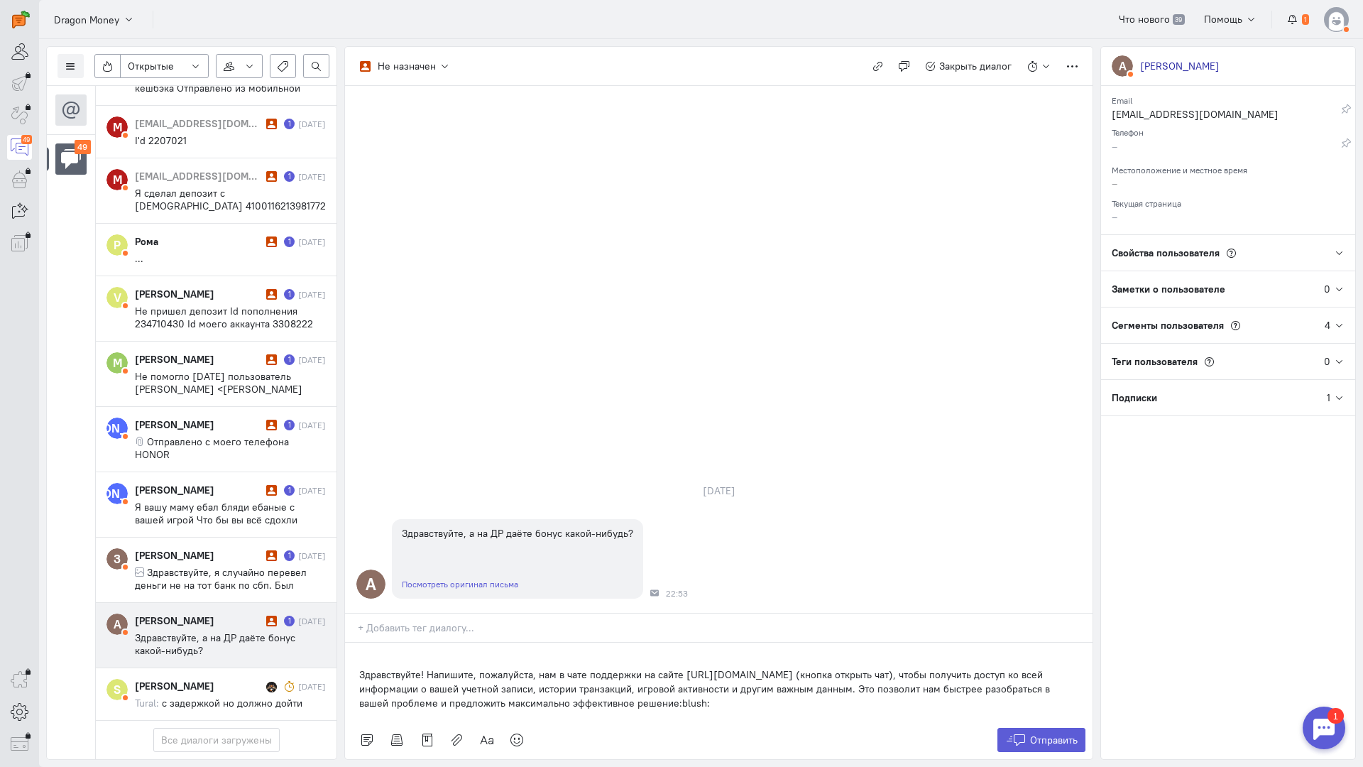
click at [349, 643] on div "Здравствуйте! Напишите, пожалуйста, нам в чате поддержки на сайте [URL][DOMAIN_…" at bounding box center [719, 682] width 748 height 78
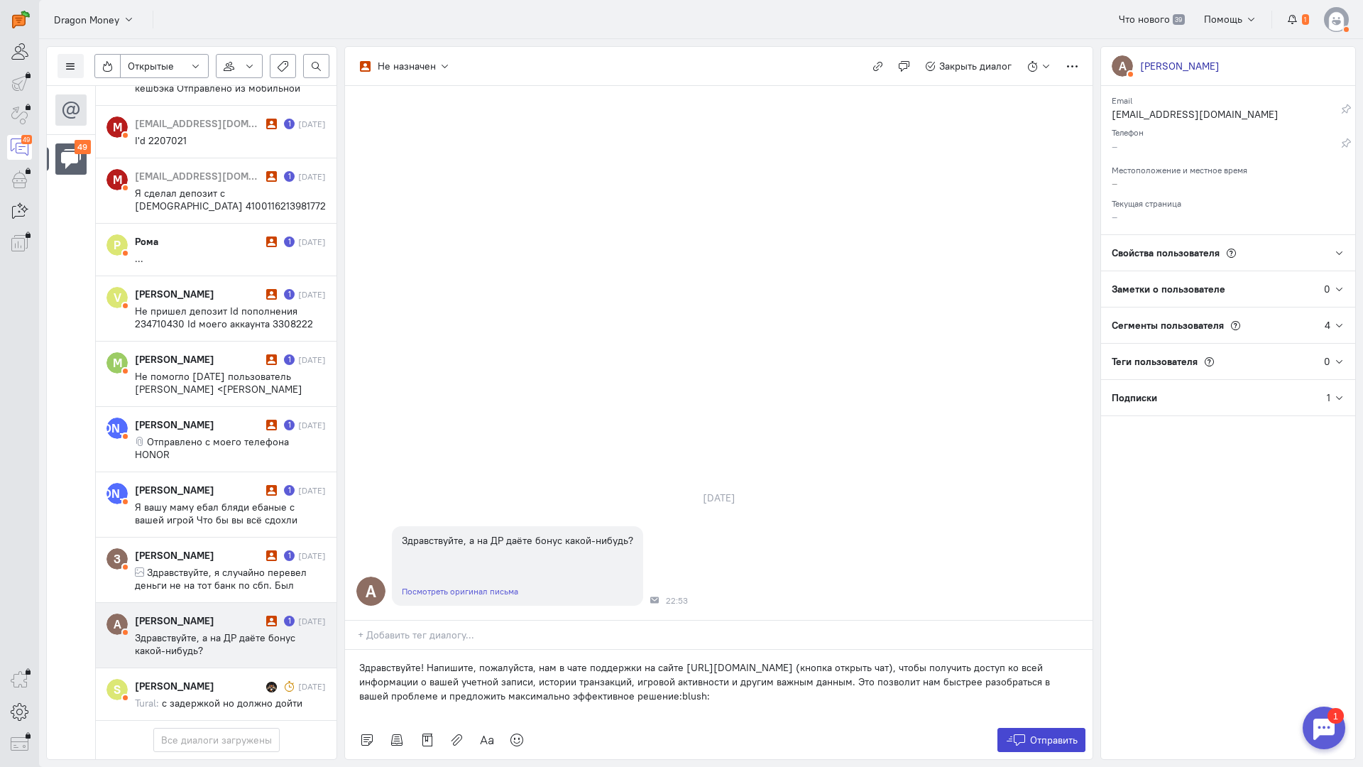
click at [1034, 734] on span "Отправить" at bounding box center [1054, 740] width 48 height 13
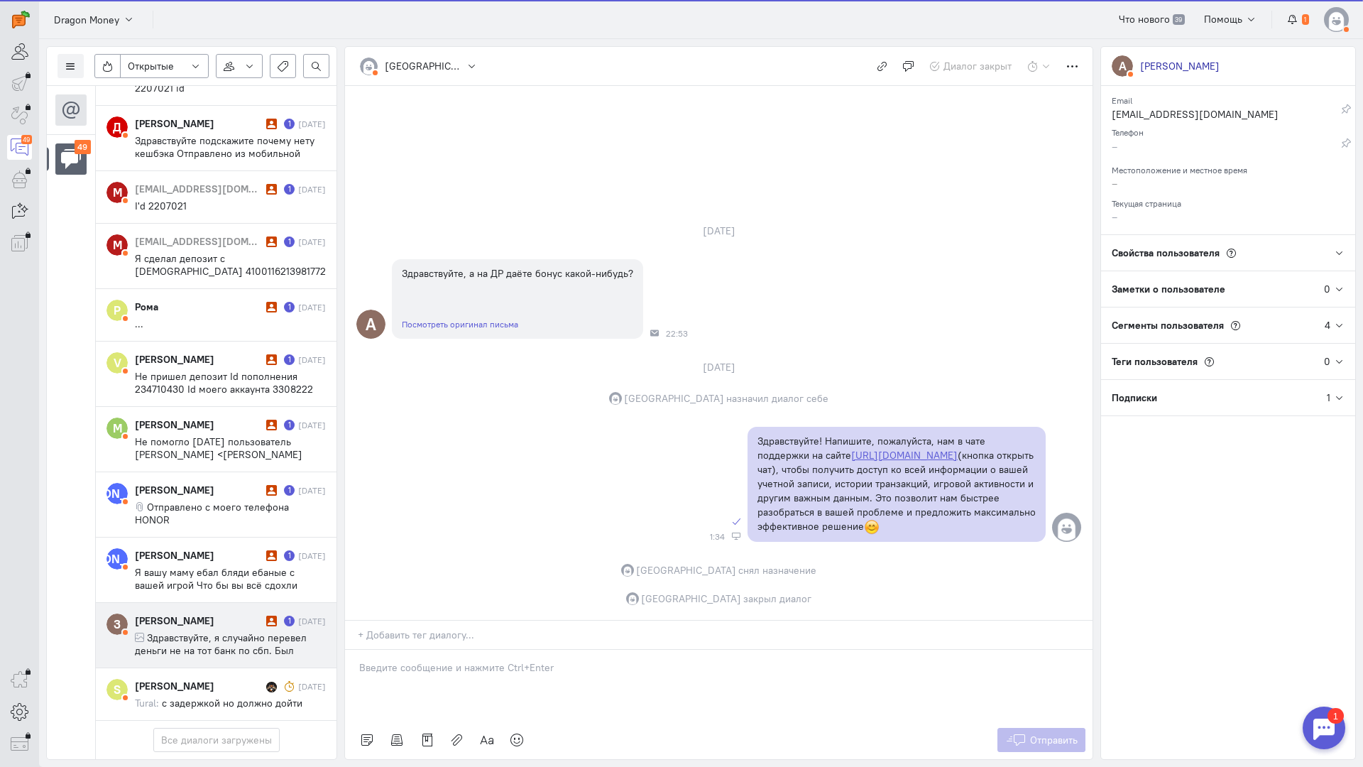
click at [229, 631] on span "Здравствуйте, я случайно перевел деньги не на тот банк по сбп. Был указан рокет…" at bounding box center [224, 663] width 178 height 64
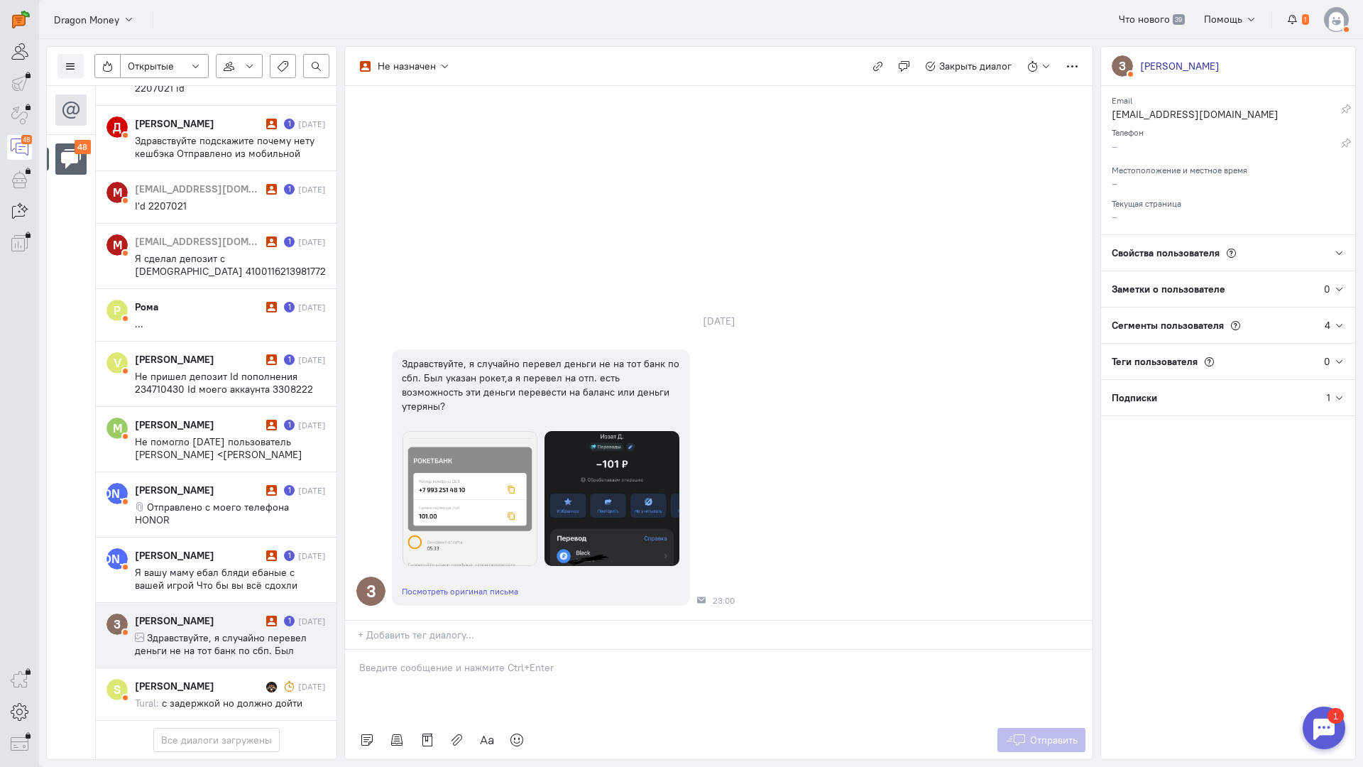
drag, startPoint x: 435, startPoint y: 582, endPoint x: 423, endPoint y: 582, distance: 12.1
click at [434, 660] on p at bounding box center [718, 667] width 719 height 14
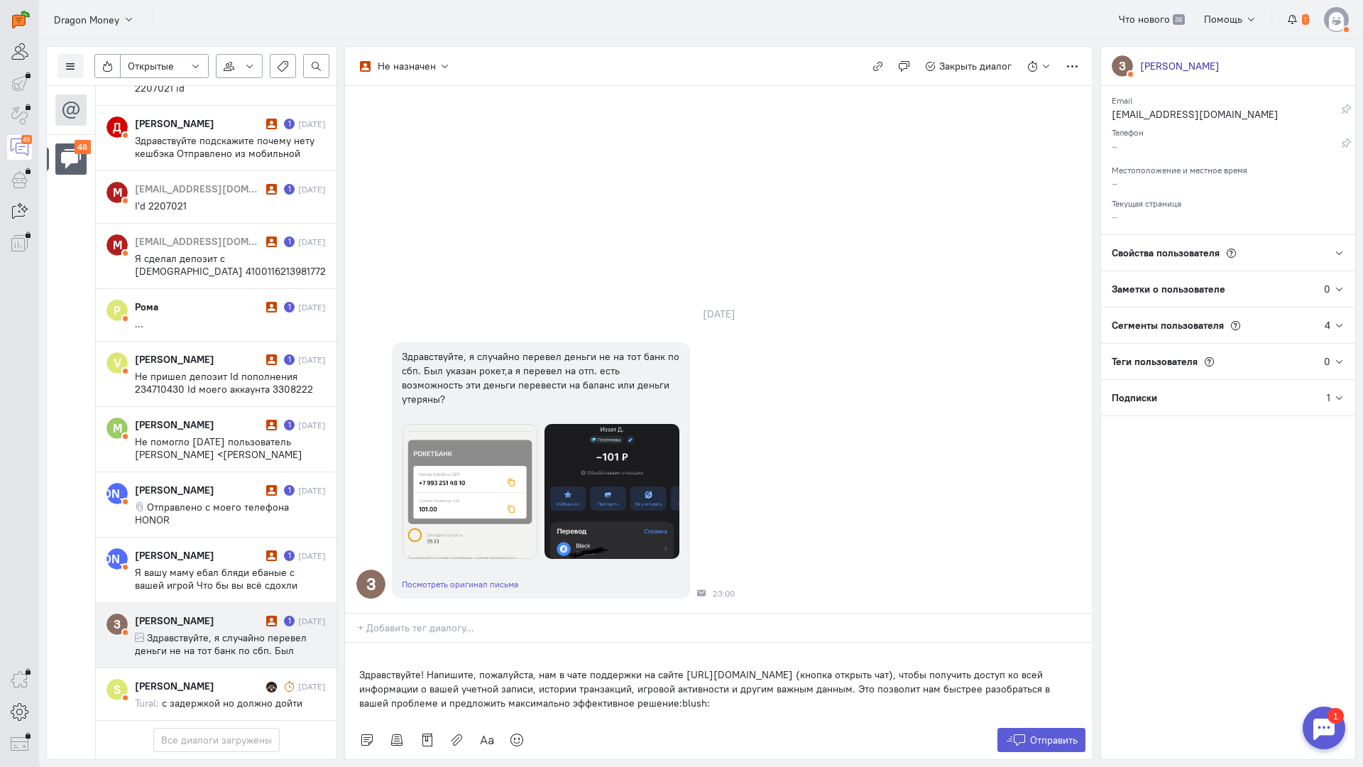
click at [345, 643] on div "Здравствуйте! Напишите, пожалуйста, нам в чате поддержки на сайте [URL][DOMAIN_…" at bounding box center [719, 682] width 748 height 78
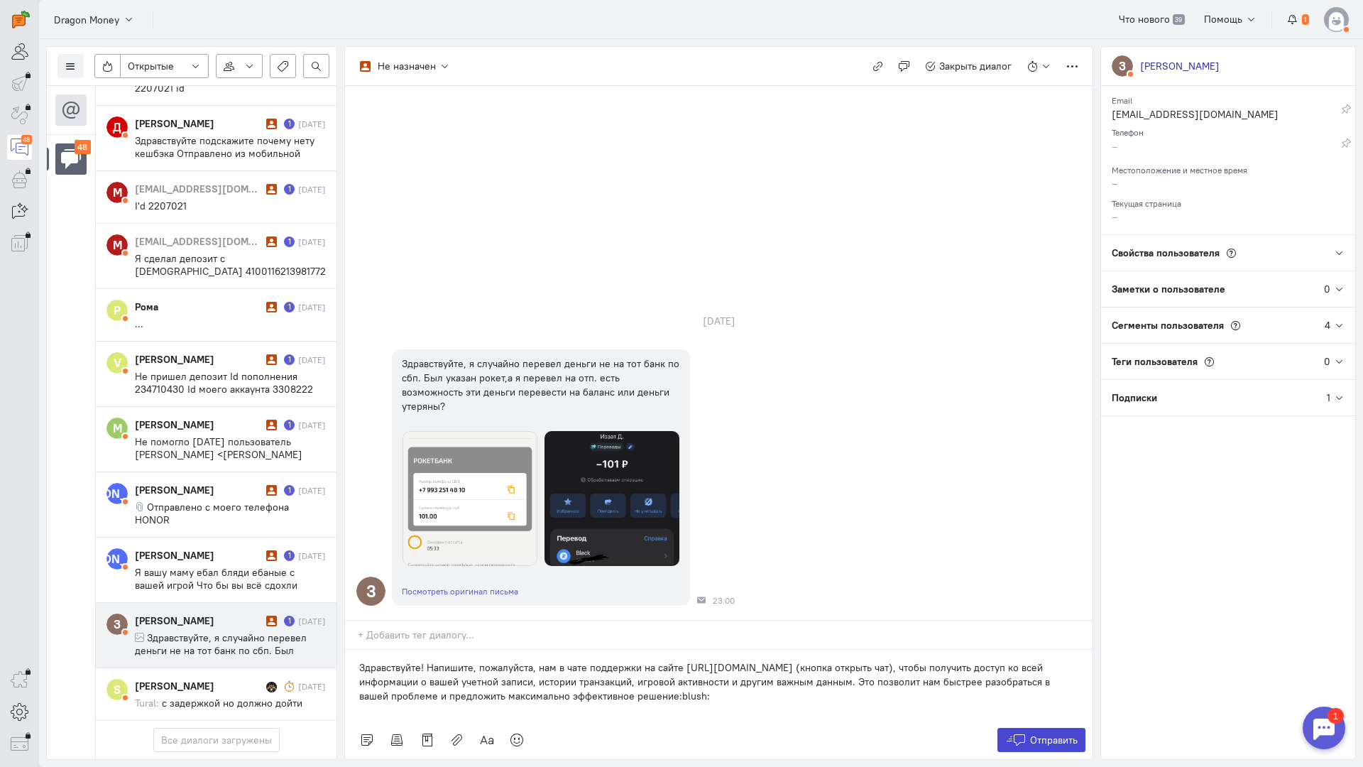
click at [1020, 733] on icon at bounding box center [1015, 740] width 21 height 14
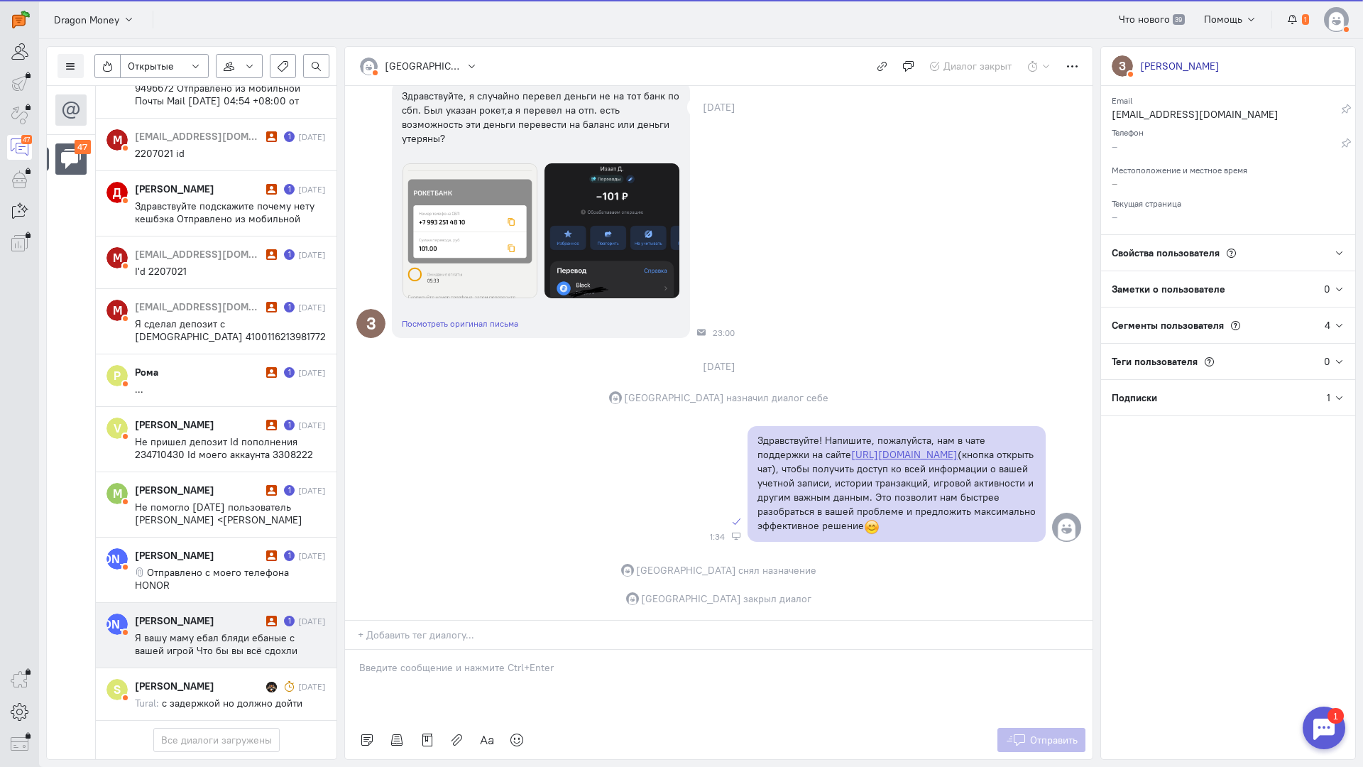
scroll to position [2486, 0]
click at [212, 603] on cq-conversation-card "[PERSON_NAME] [PERSON_NAME] 1 [DATE] Я вашу маму ебал бляди ебаные с вашей игро…" at bounding box center [216, 635] width 241 height 65
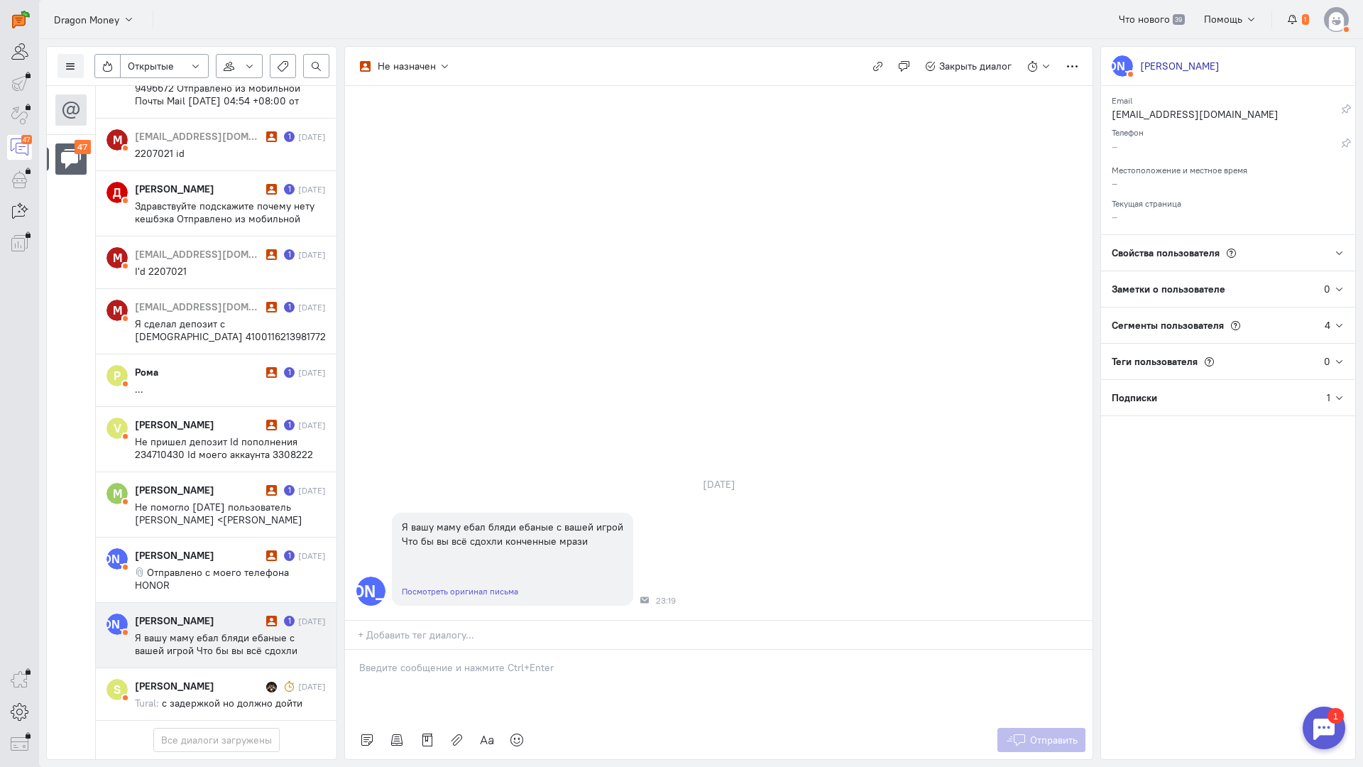
click at [432, 650] on div at bounding box center [719, 685] width 748 height 71
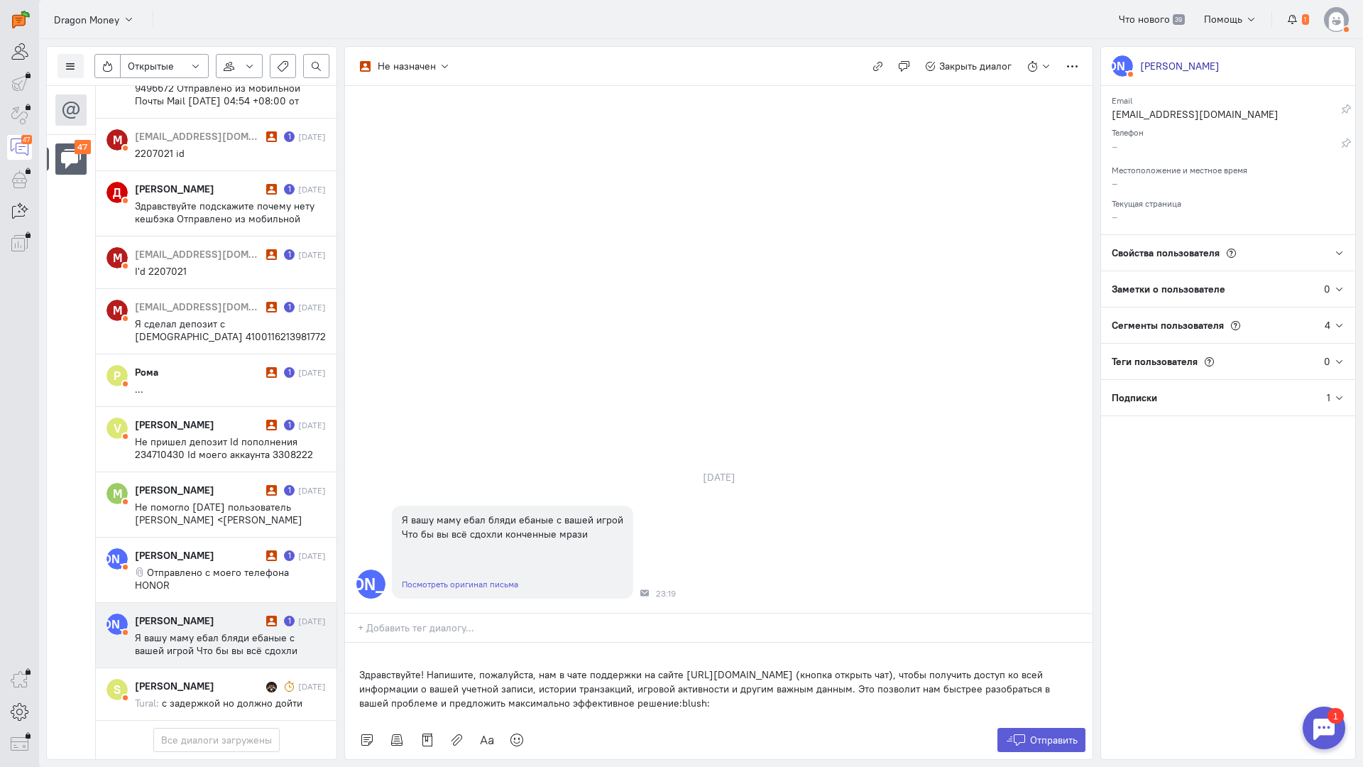
click at [355, 643] on div "Здравствуйте! Напишите, пожалуйста, нам в чате поддержки на сайте [URL][DOMAIN_…" at bounding box center [719, 682] width 748 height 78
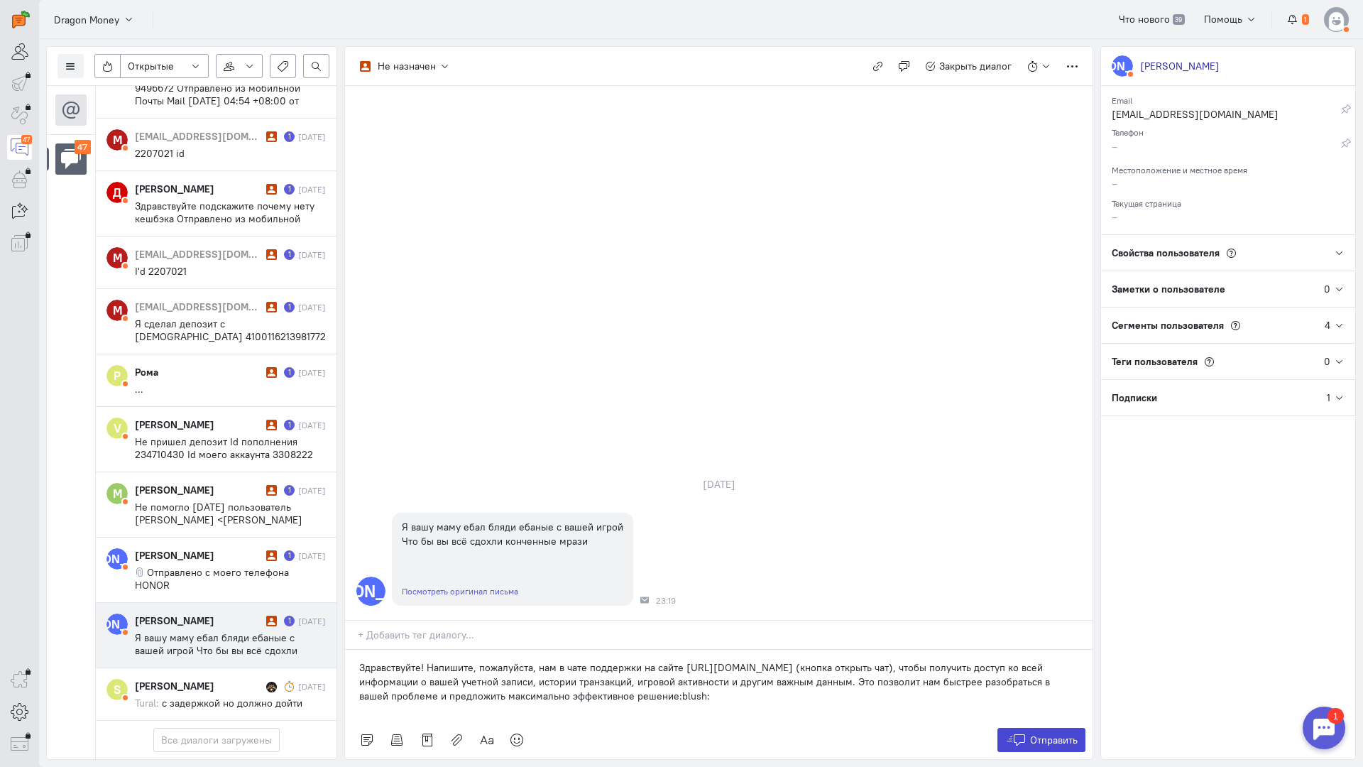
click at [1042, 728] on button "Отправить" at bounding box center [1042, 740] width 89 height 24
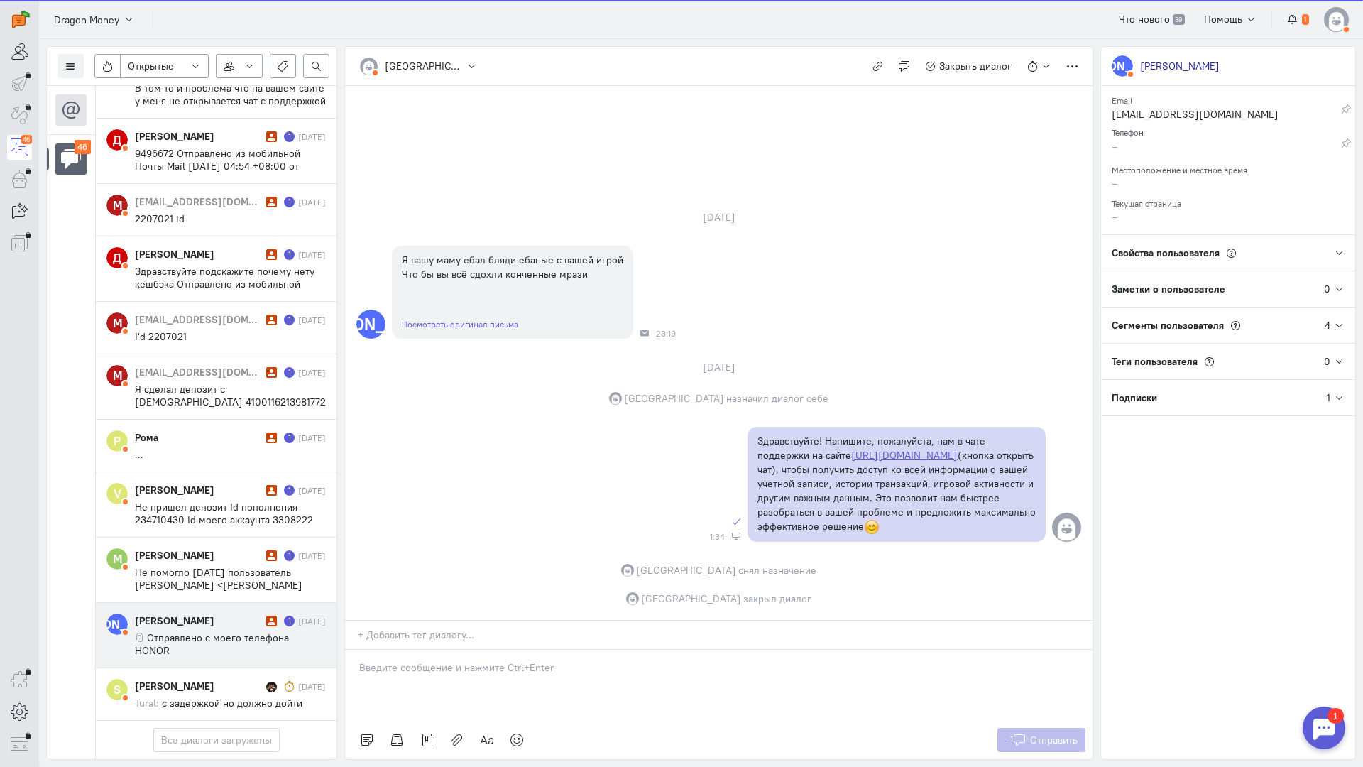
click at [160, 614] on div "[PERSON_NAME]" at bounding box center [199, 621] width 128 height 14
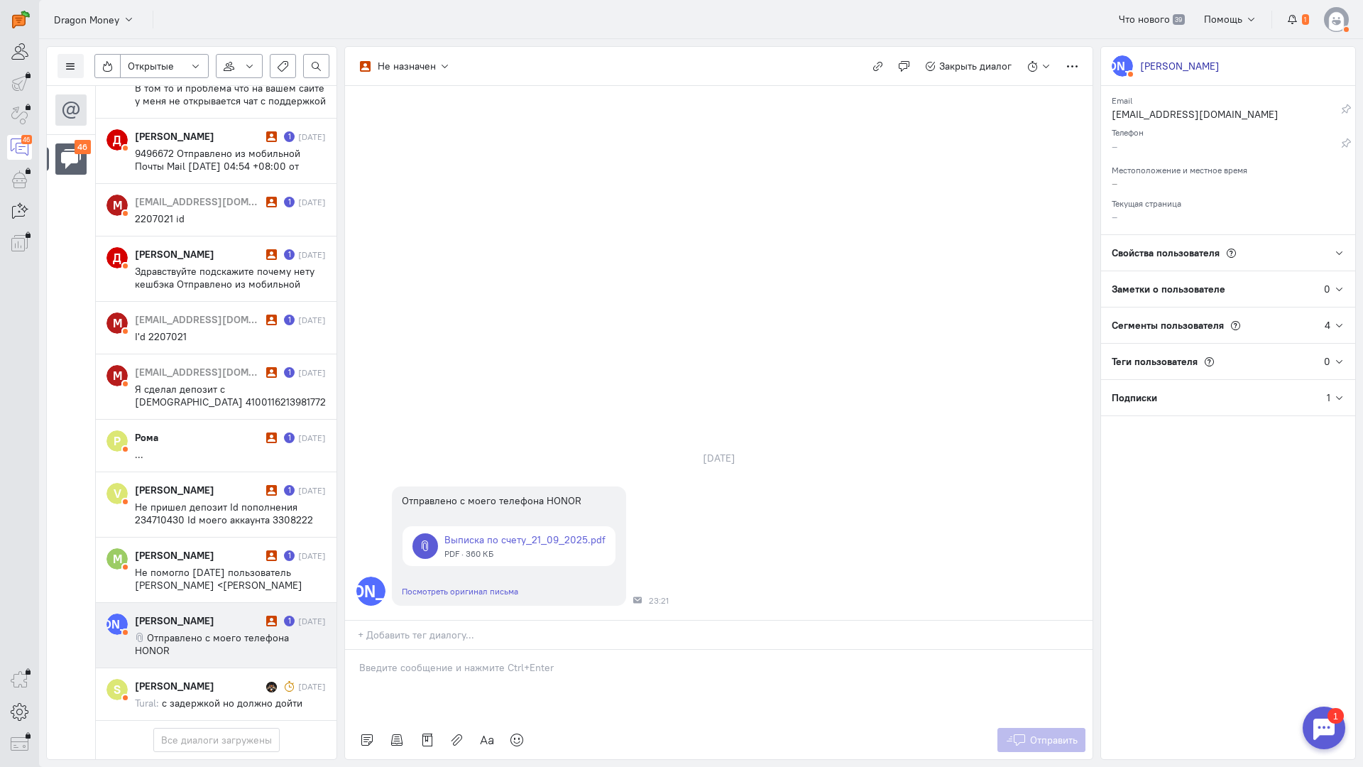
click at [417, 660] on p at bounding box center [718, 667] width 719 height 14
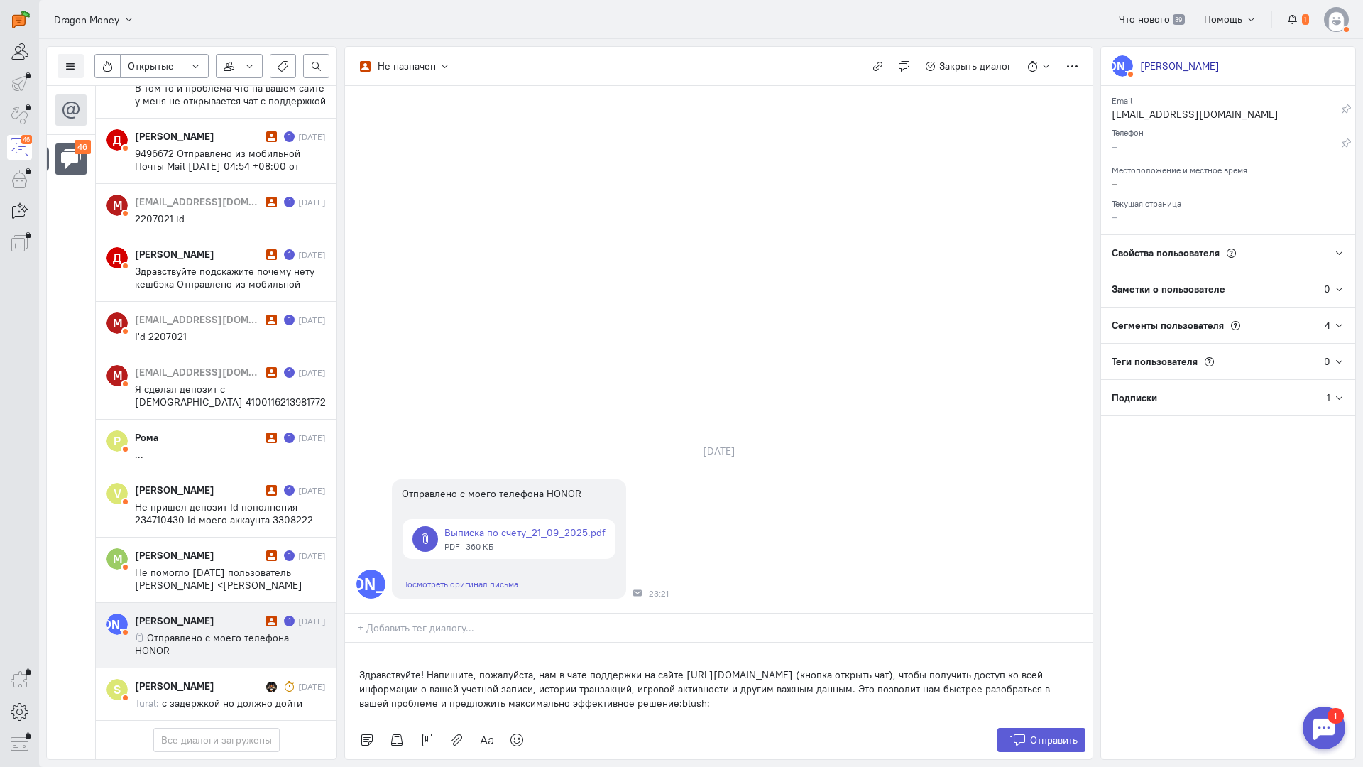
drag, startPoint x: 729, startPoint y: 619, endPoint x: 295, endPoint y: 535, distance: 441.9
click at [295, 535] on div "Список пользователей Включить темную тему Открытые Открытые диалоги Отложенные …" at bounding box center [701, 403] width 1324 height 728
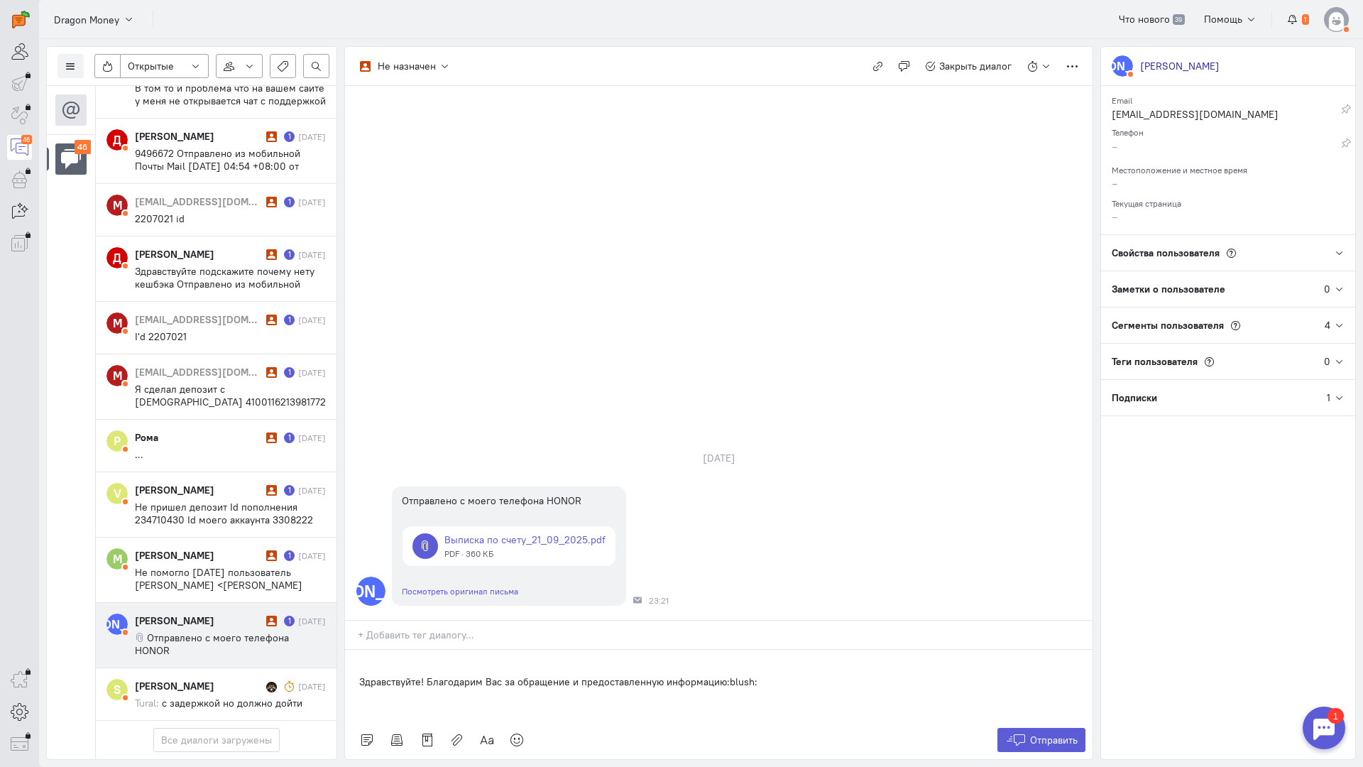
click at [356, 650] on div "Здравствуйте! Благодарим Вас за обращение и предоставленную информацию:blush:" at bounding box center [719, 685] width 748 height 71
click at [1032, 734] on span "Отправить" at bounding box center [1054, 740] width 48 height 13
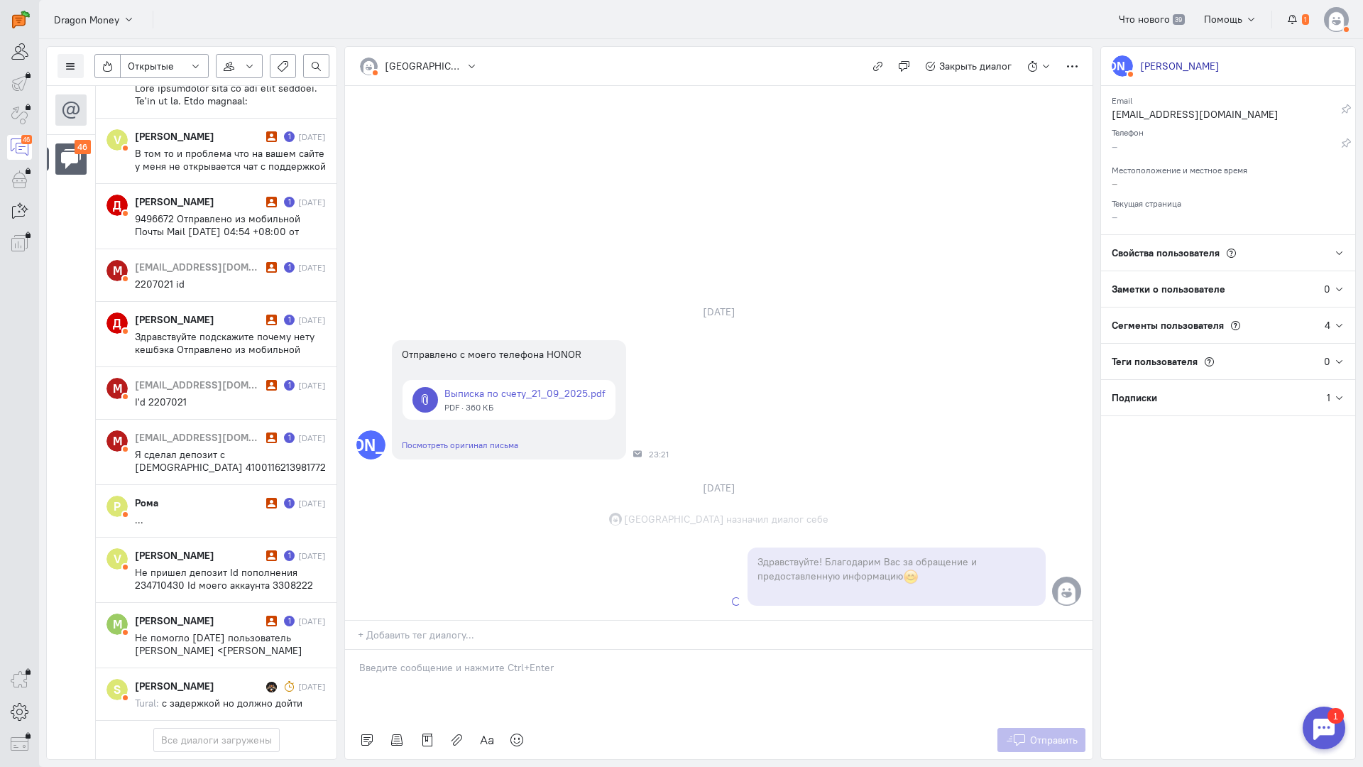
scroll to position [2409, 0]
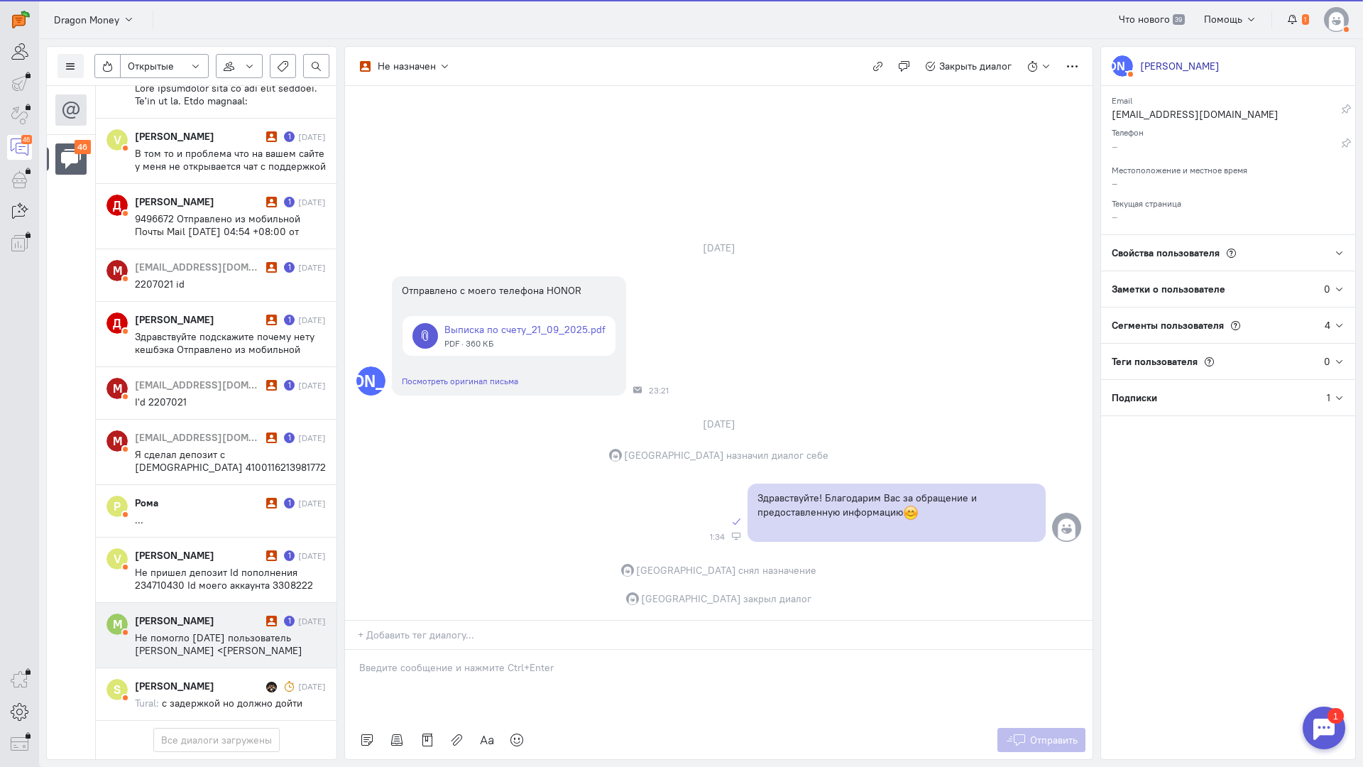
click at [157, 631] on span "Не помогло [DATE] пользователь [PERSON_NAME] <[PERSON_NAME][EMAIL_ADDRESS][DOMA…" at bounding box center [221, 656] width 173 height 51
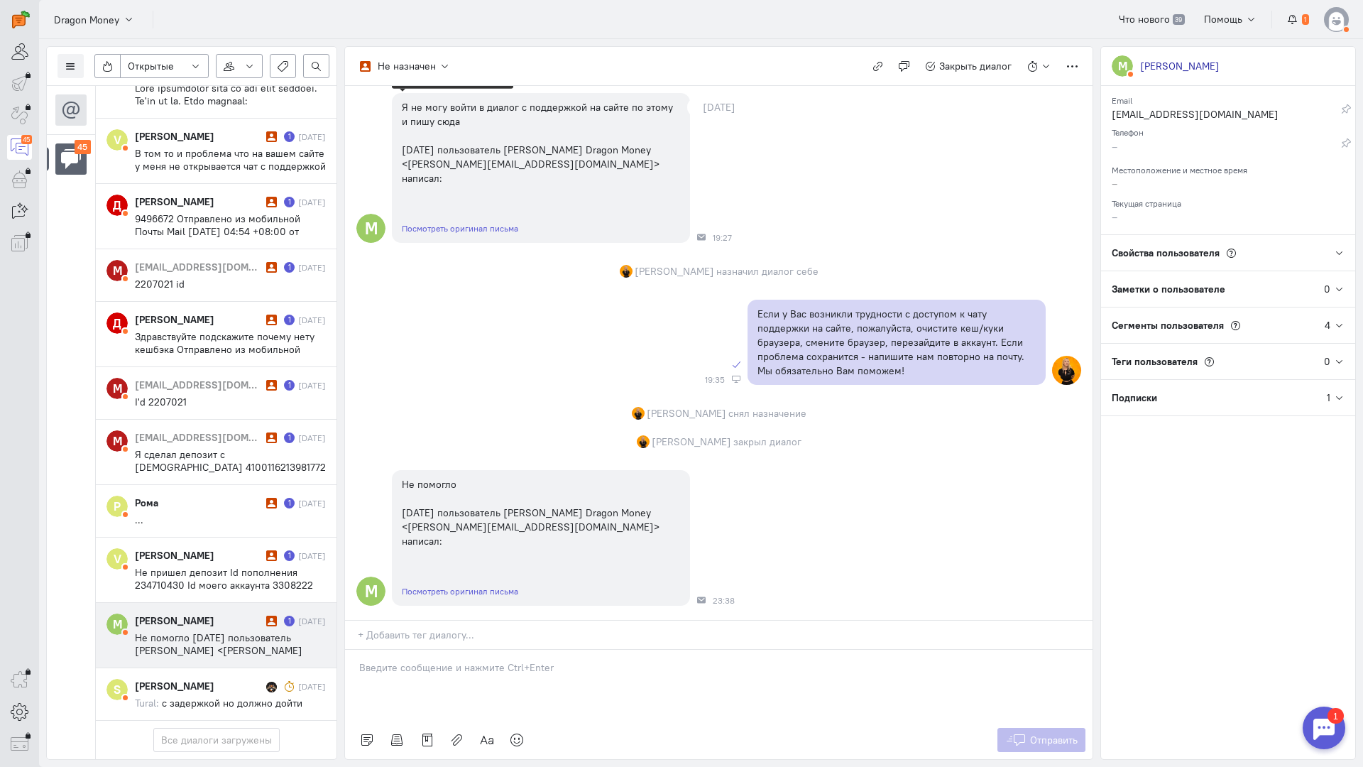
scroll to position [465, 0]
click at [418, 650] on div at bounding box center [719, 685] width 748 height 71
drag, startPoint x: 499, startPoint y: 594, endPoint x: 484, endPoint y: 592, distance: 15.7
click at [496, 650] on div at bounding box center [719, 685] width 748 height 71
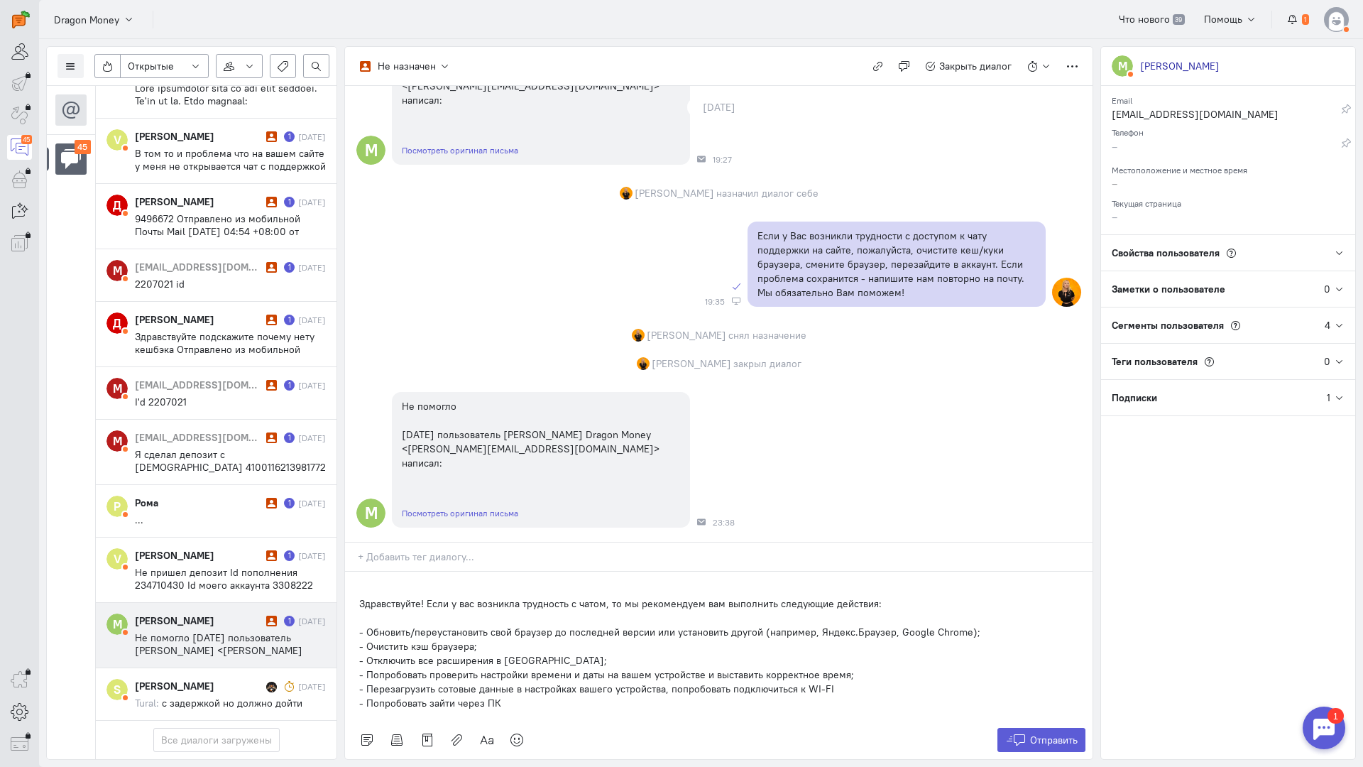
click at [354, 572] on div "Здравствуйте! Если у вас возникла трудность с чатом, то мы рекомендуем вам выпо…" at bounding box center [719, 646] width 748 height 149
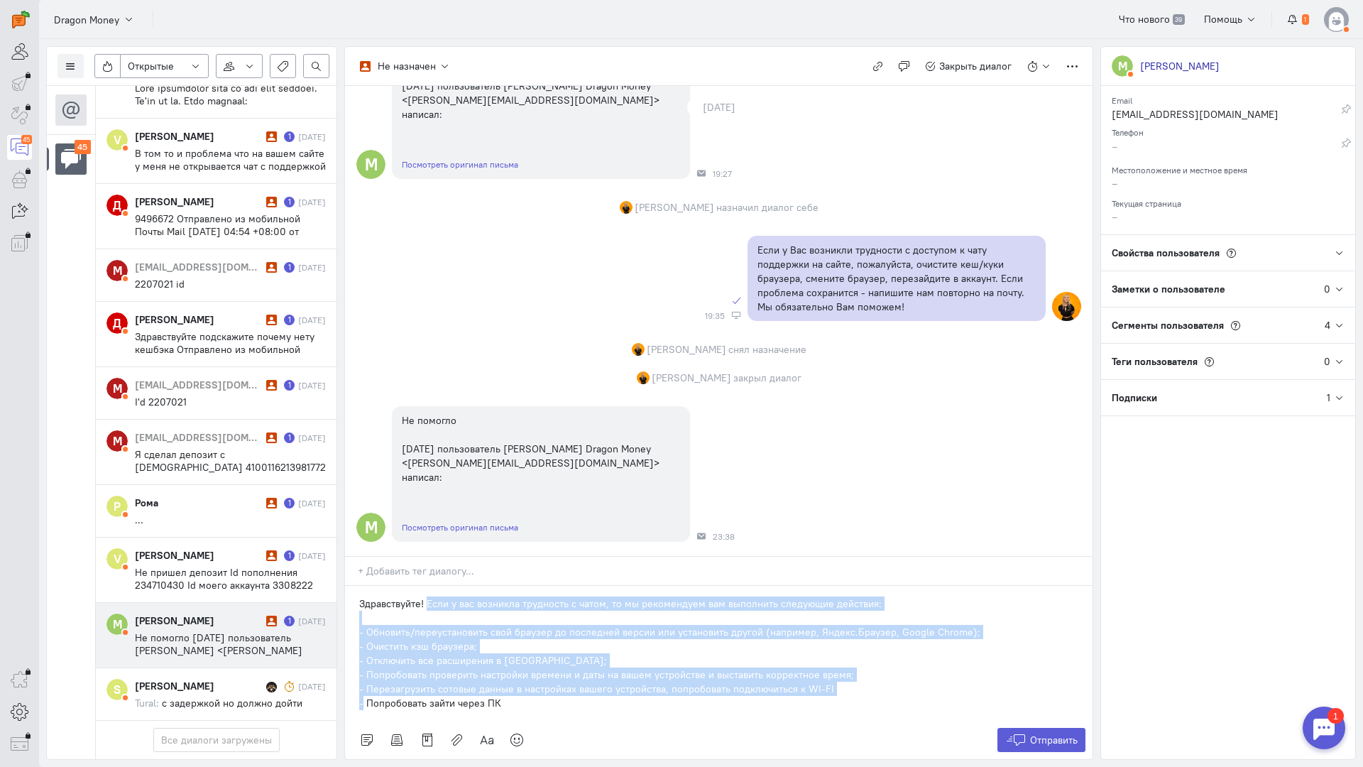
drag, startPoint x: 364, startPoint y: 619, endPoint x: 427, endPoint y: 522, distance: 116.0
click at [427, 586] on div "Здравствуйте! Если у вас возникла трудность с чатом, то мы рекомендуем вам выпо…" at bounding box center [719, 653] width 748 height 135
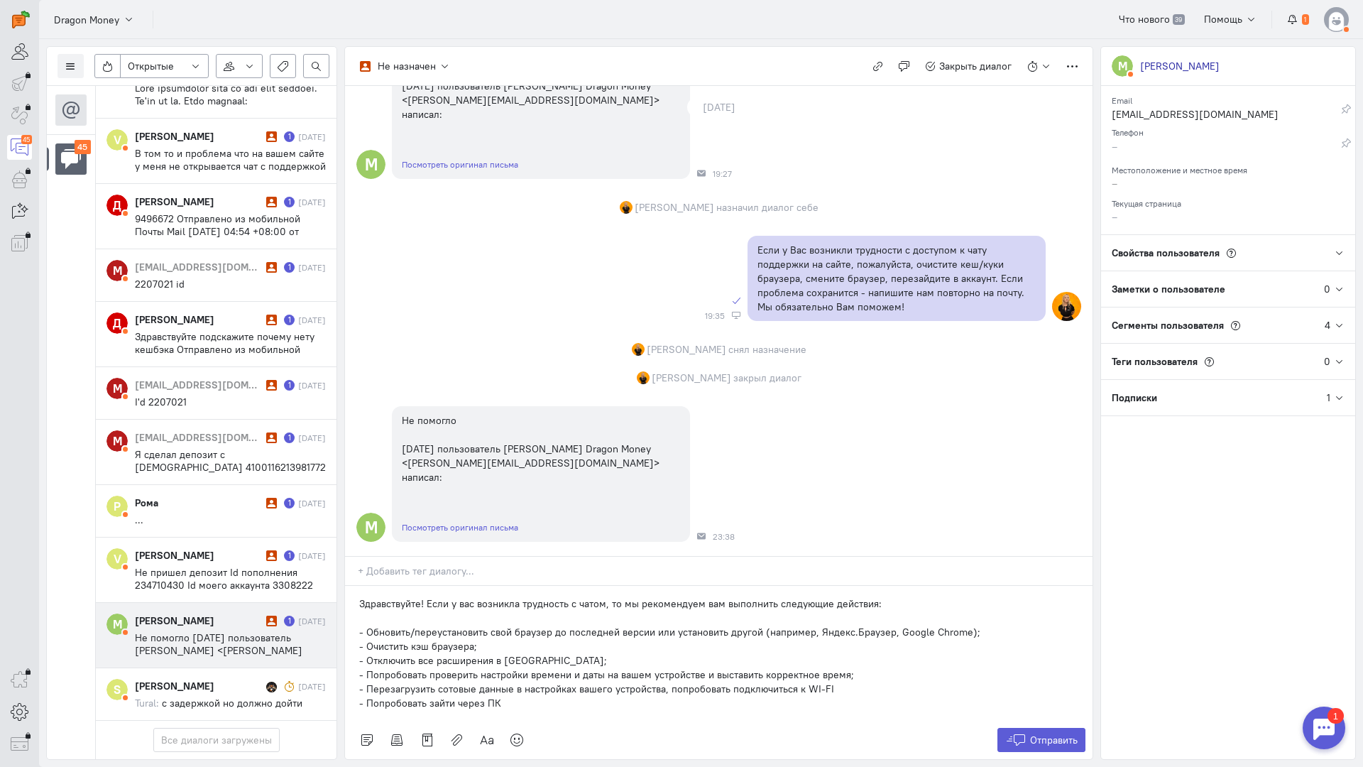
click at [513, 696] on p "- Попробовать зайти через ПК" at bounding box center [718, 703] width 719 height 14
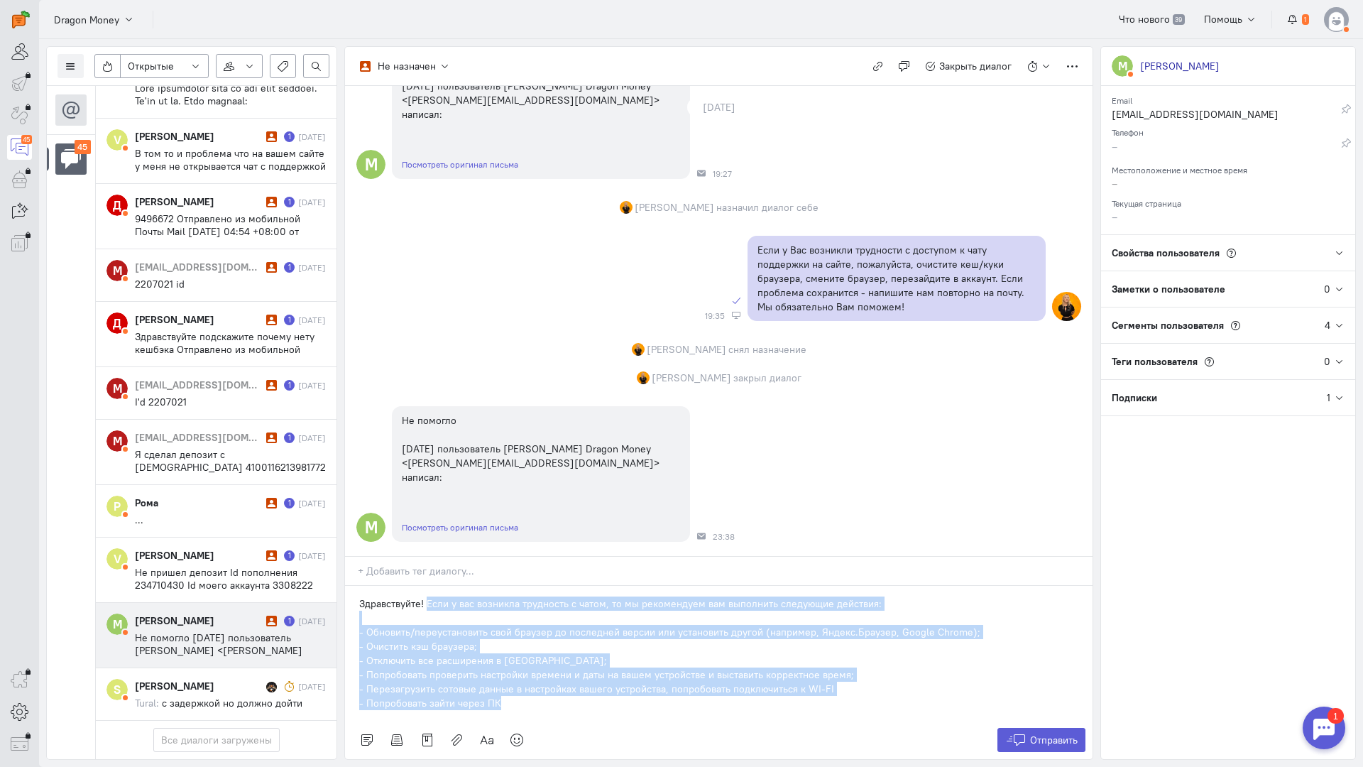
drag, startPoint x: 515, startPoint y: 618, endPoint x: 426, endPoint y: 518, distance: 133.8
click at [426, 586] on div "Здравствуйте! Если у вас возникла трудность с чатом, то мы рекомендуем вам выпо…" at bounding box center [719, 653] width 748 height 135
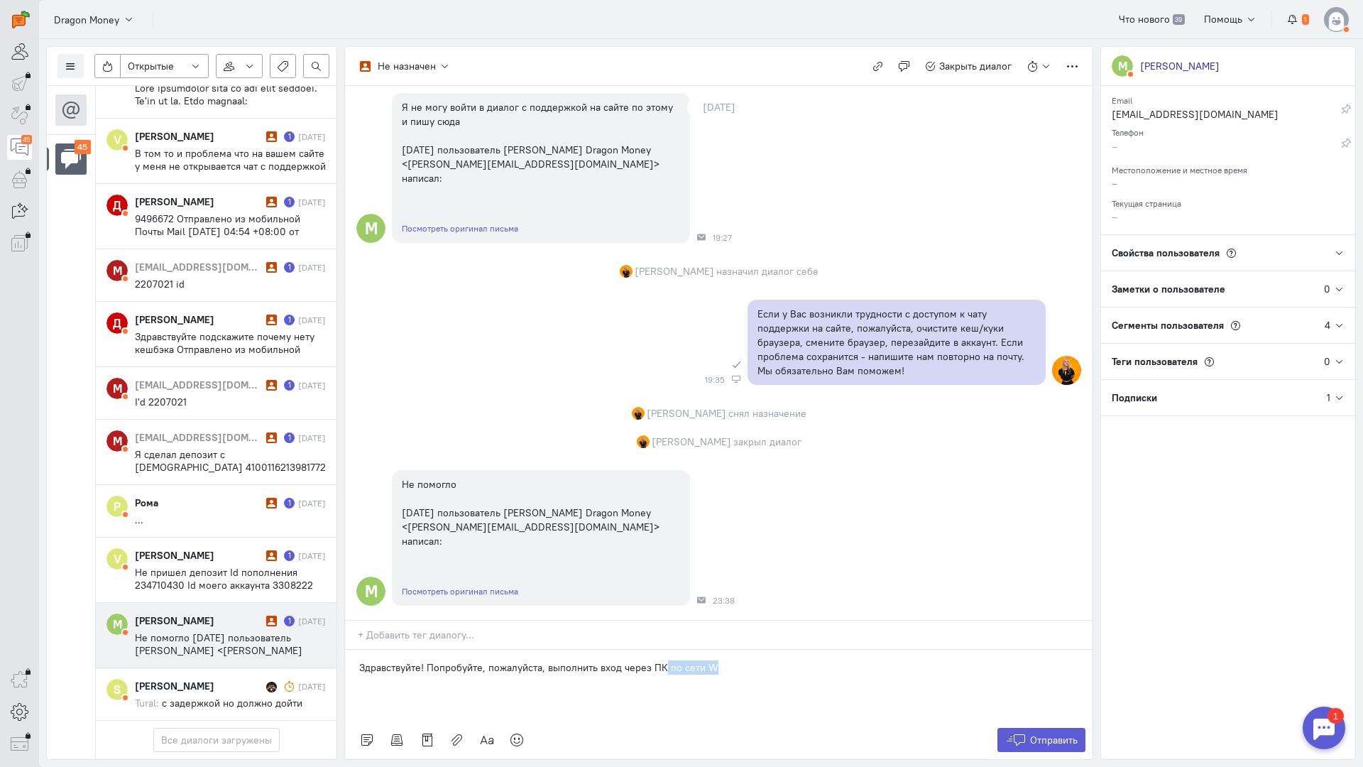
drag, startPoint x: 729, startPoint y: 585, endPoint x: 662, endPoint y: 582, distance: 66.8
click at [662, 660] on p "Здравствуйте! Попробуйте, пожалуйста, выполнить вход через ПК по сети W" at bounding box center [718, 667] width 719 height 14
drag, startPoint x: 734, startPoint y: 575, endPoint x: 361, endPoint y: 574, distance: 373.5
click at [361, 660] on p "Здравствуйте! Попробуйте, пожалуйста, выполнить вход через ПК, либо используйте…" at bounding box center [718, 667] width 719 height 14
copy p "Здравствуйте! Попробуйте, пожалуйста, выполнить вход через ПК, либо используйте…"
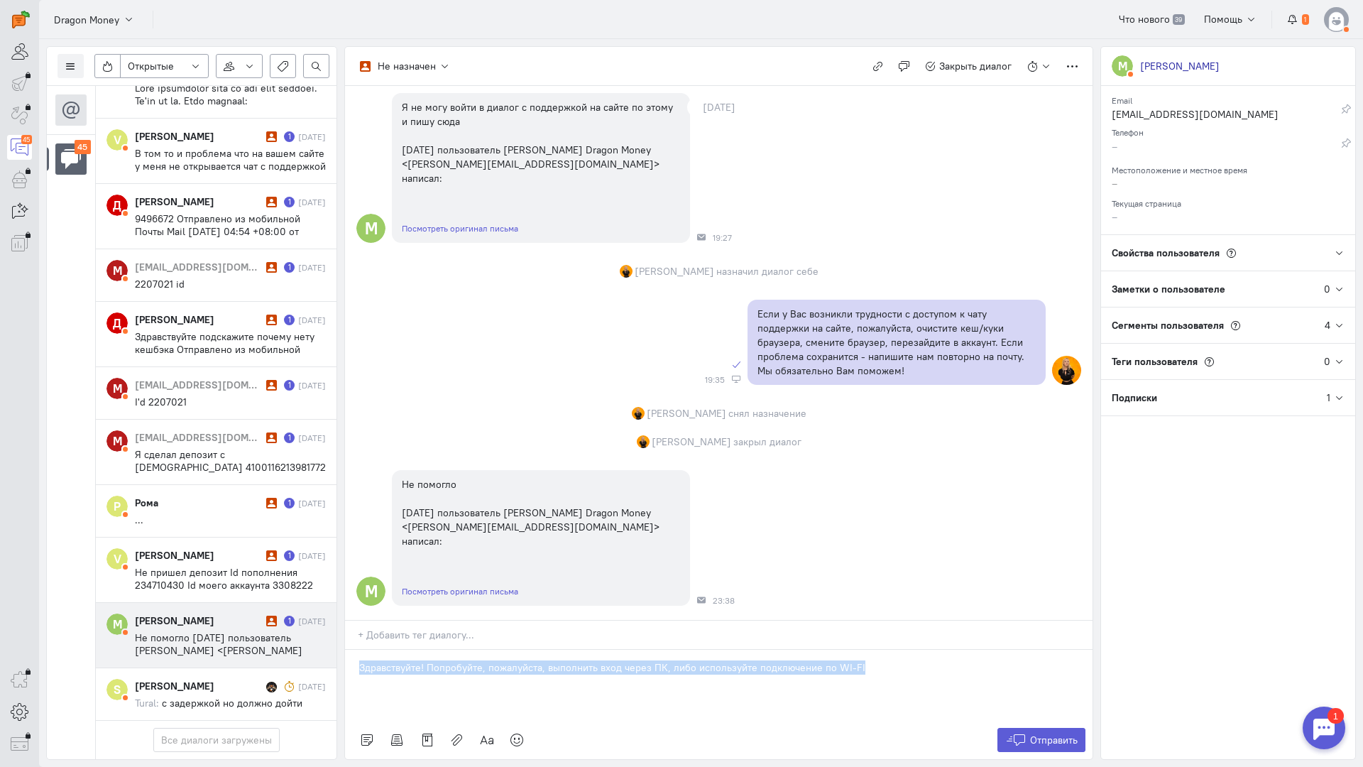
click at [854, 650] on div "Здравствуйте! Попробуйте, пожалуйста, выполнить вход через ПК, либо используйте…" at bounding box center [719, 685] width 748 height 71
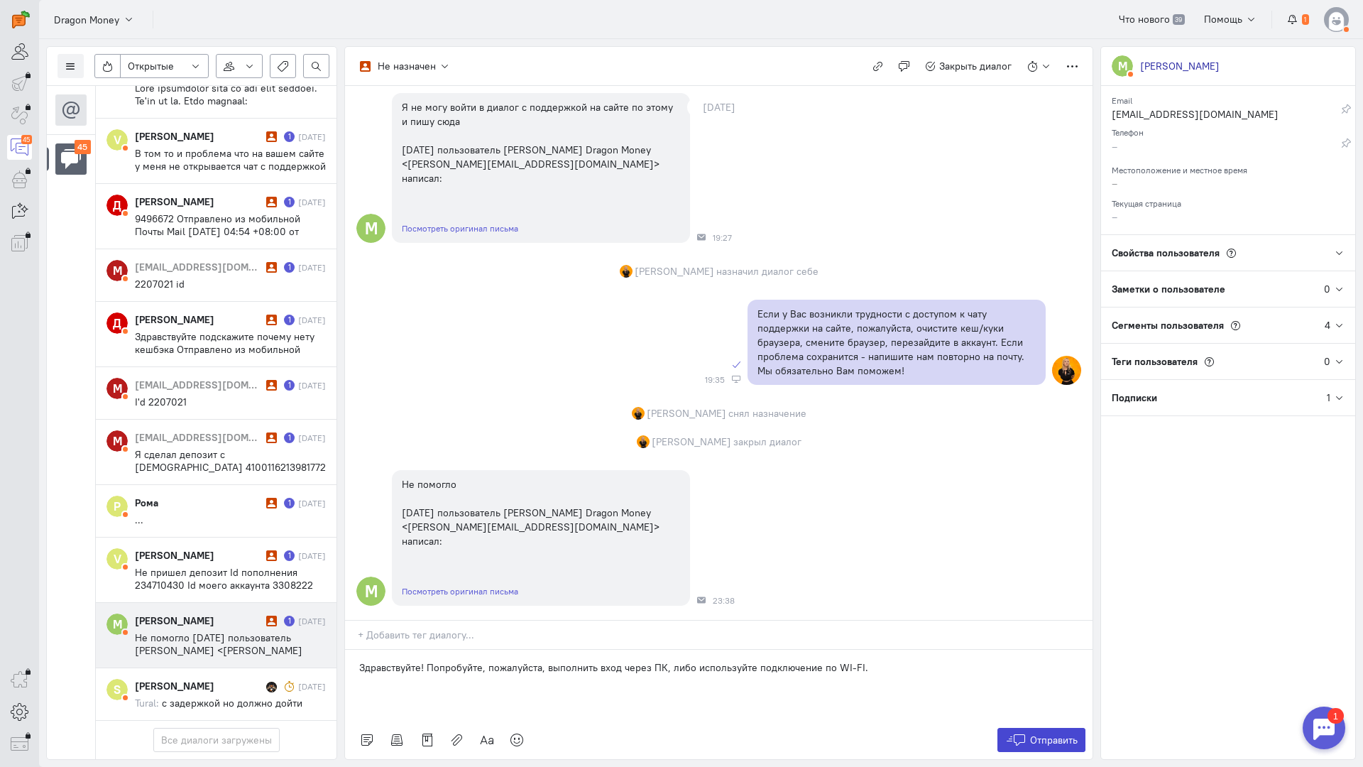
click at [1025, 733] on icon at bounding box center [1015, 740] width 21 height 14
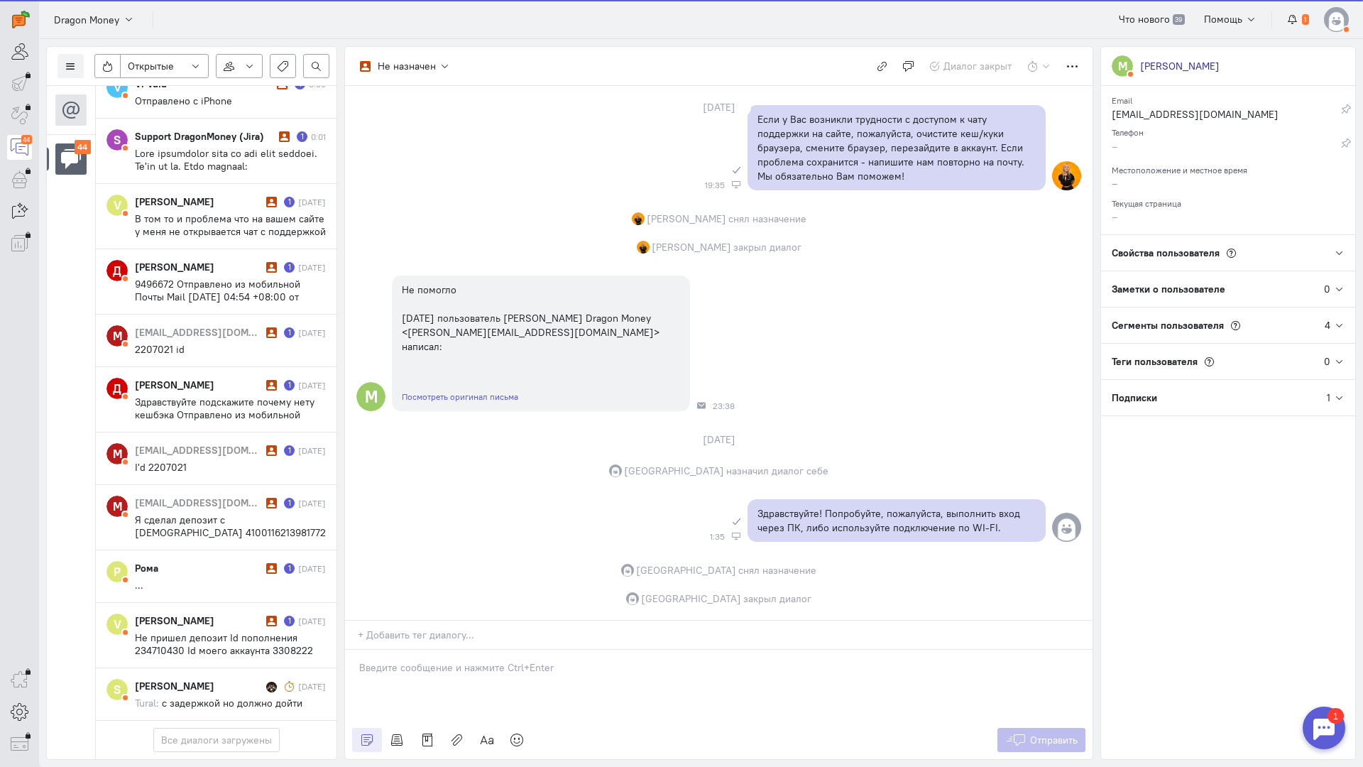
scroll to position [2282, 0]
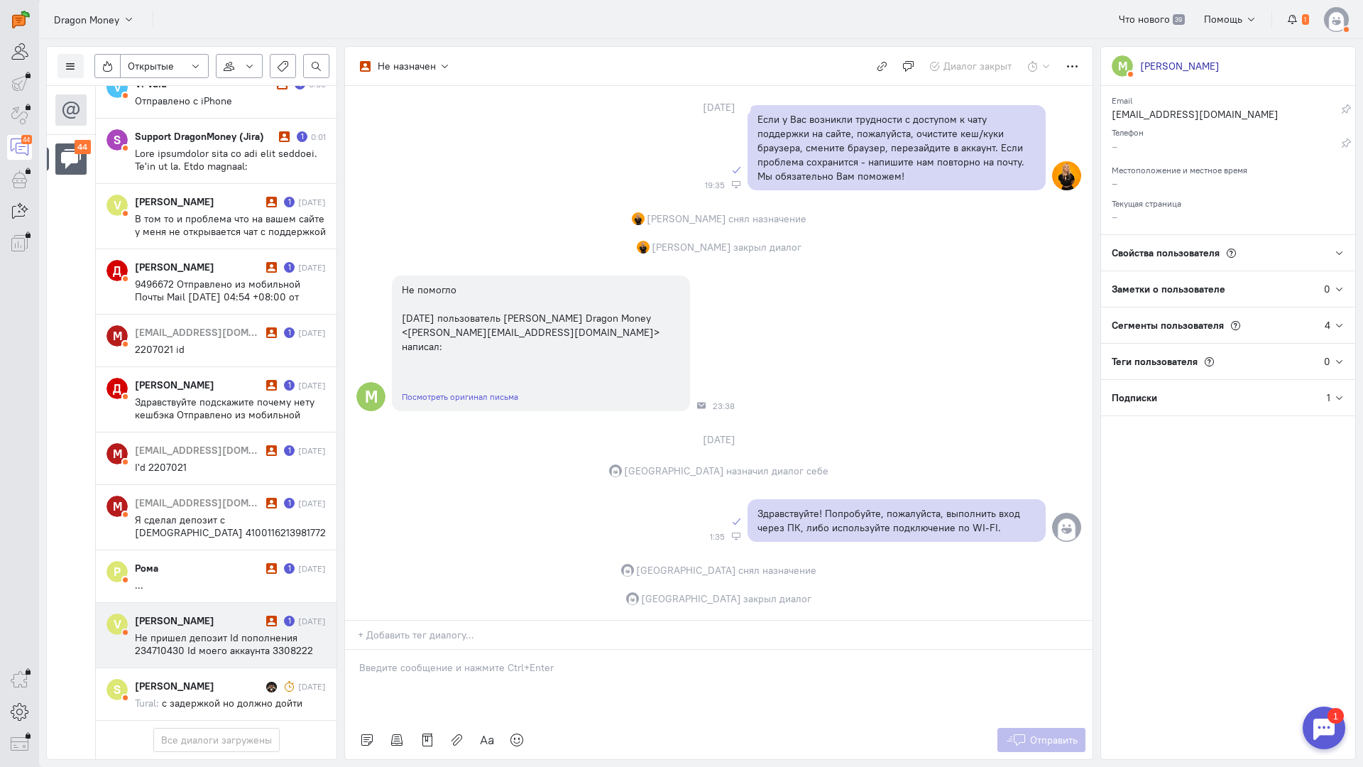
click at [173, 614] on div "[PERSON_NAME]" at bounding box center [199, 621] width 128 height 14
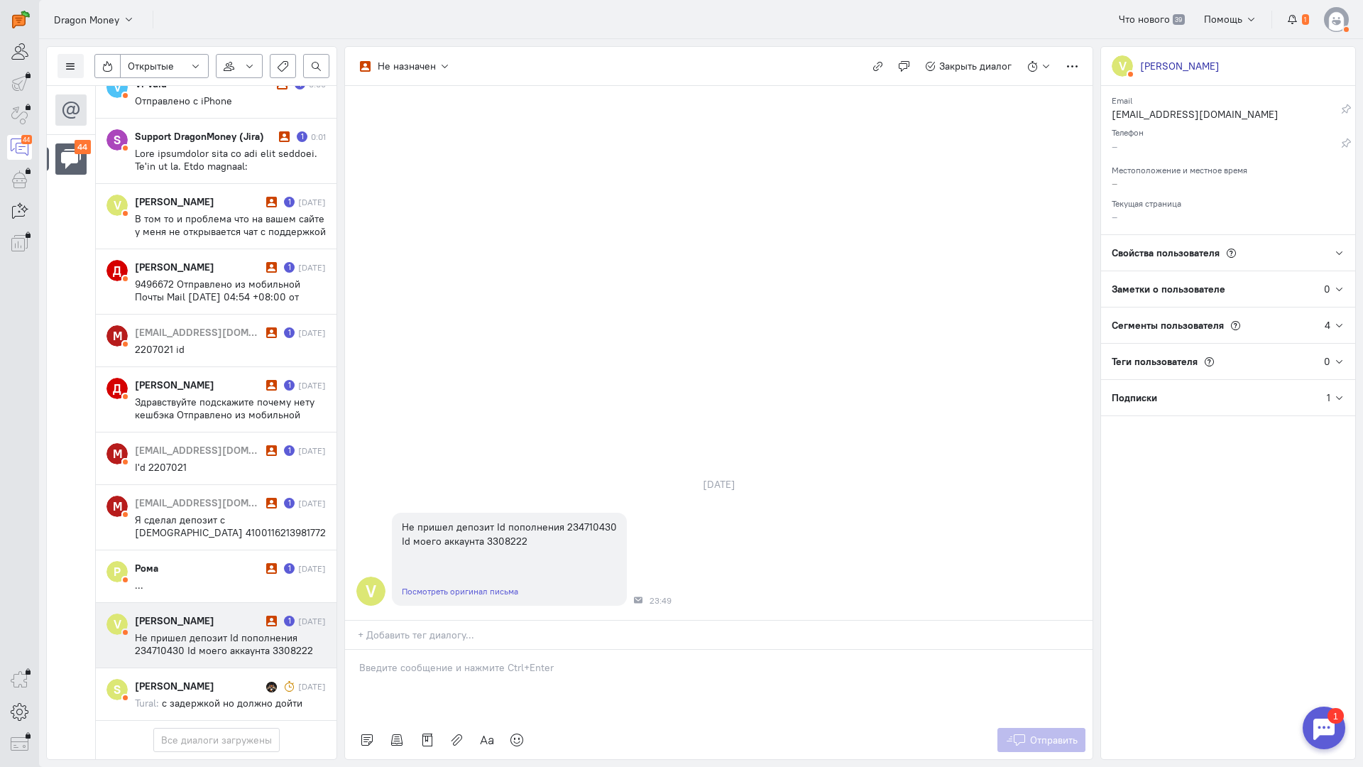
click at [437, 650] on div at bounding box center [719, 685] width 748 height 71
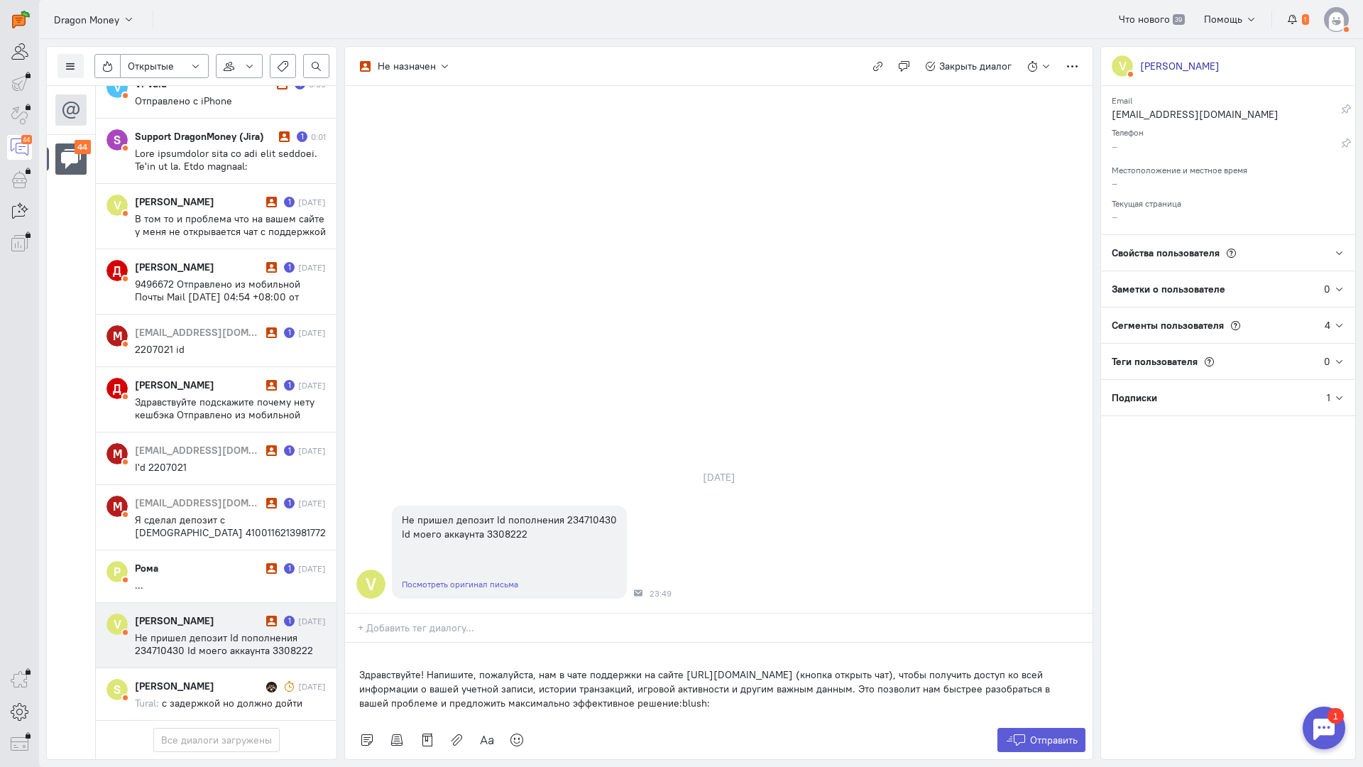
click at [354, 643] on div "Здравствуйте! Напишите, пожалуйста, нам в чате поддержки на сайте [URL][DOMAIN_…" at bounding box center [719, 682] width 748 height 78
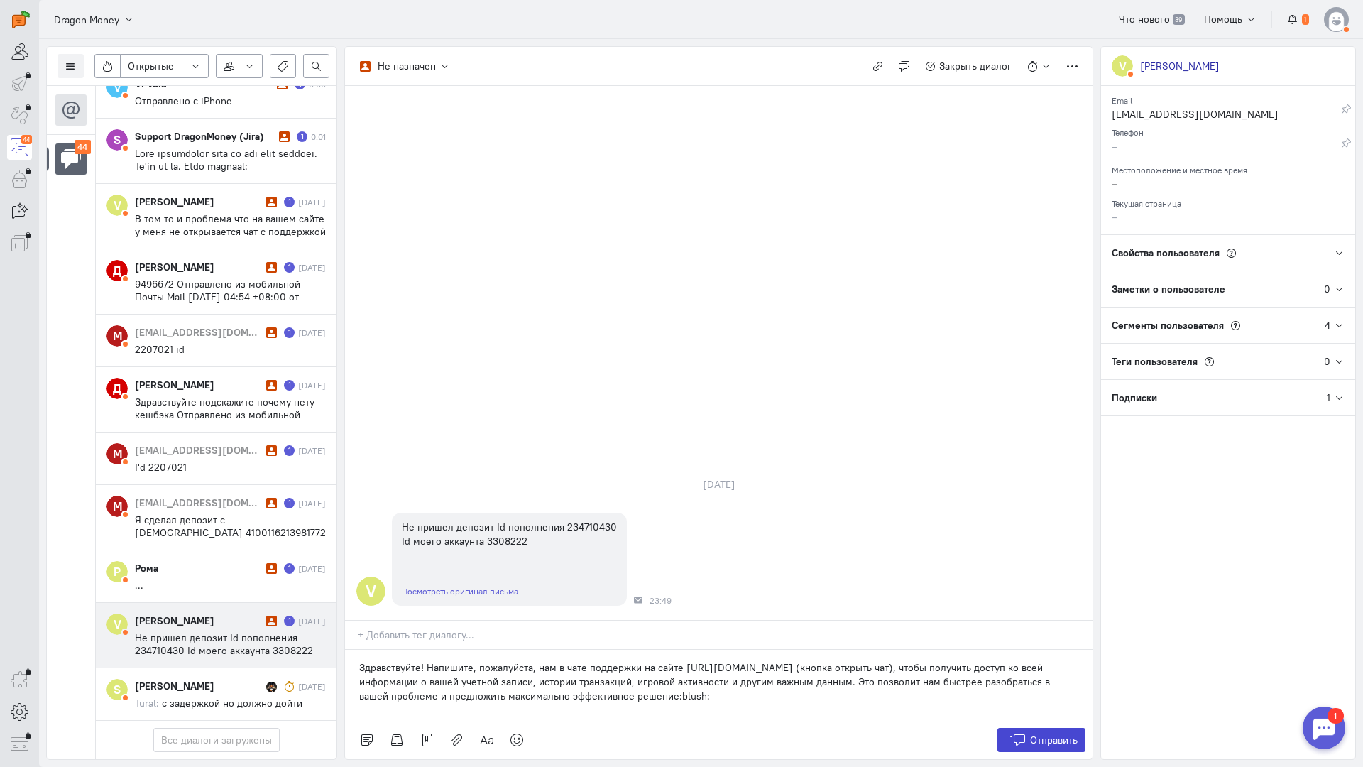
click at [1037, 734] on span "Отправить" at bounding box center [1054, 740] width 48 height 13
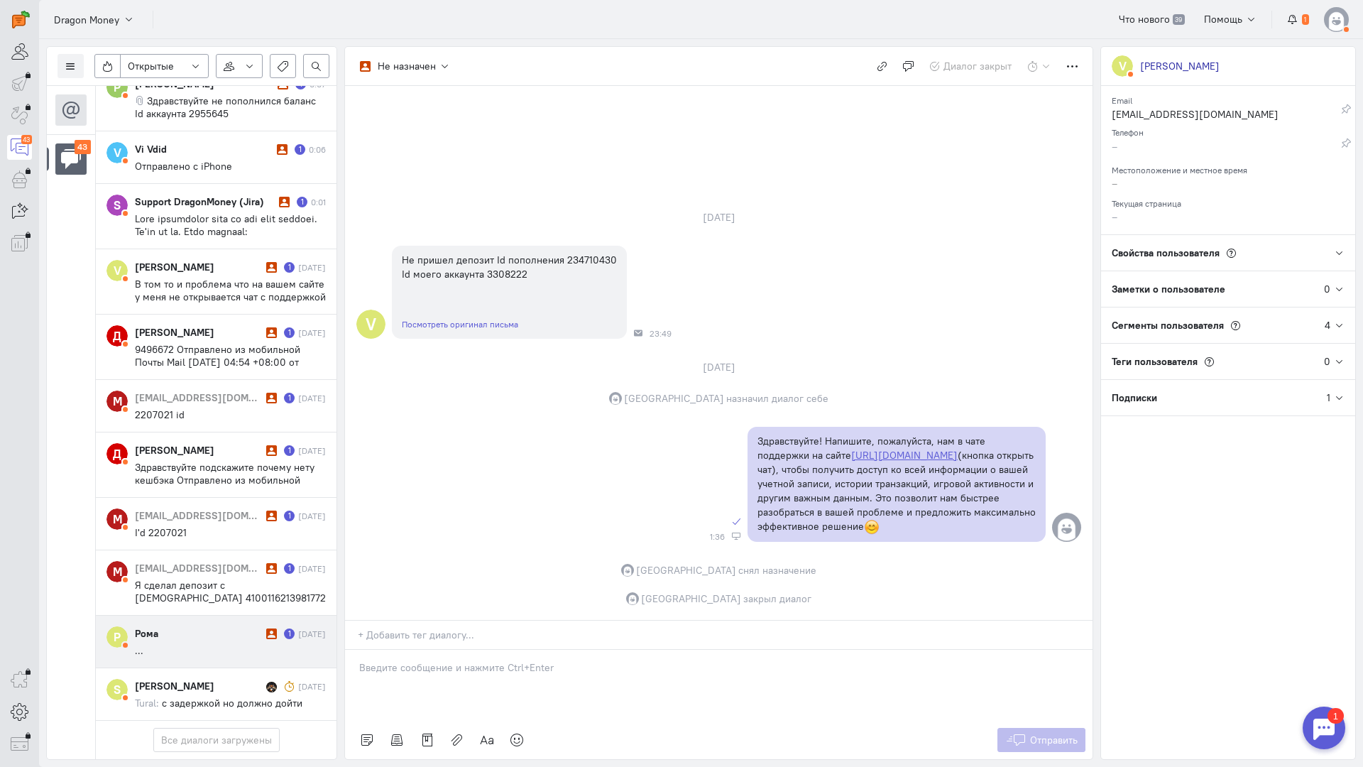
click at [150, 626] on div "Рома" at bounding box center [199, 633] width 128 height 14
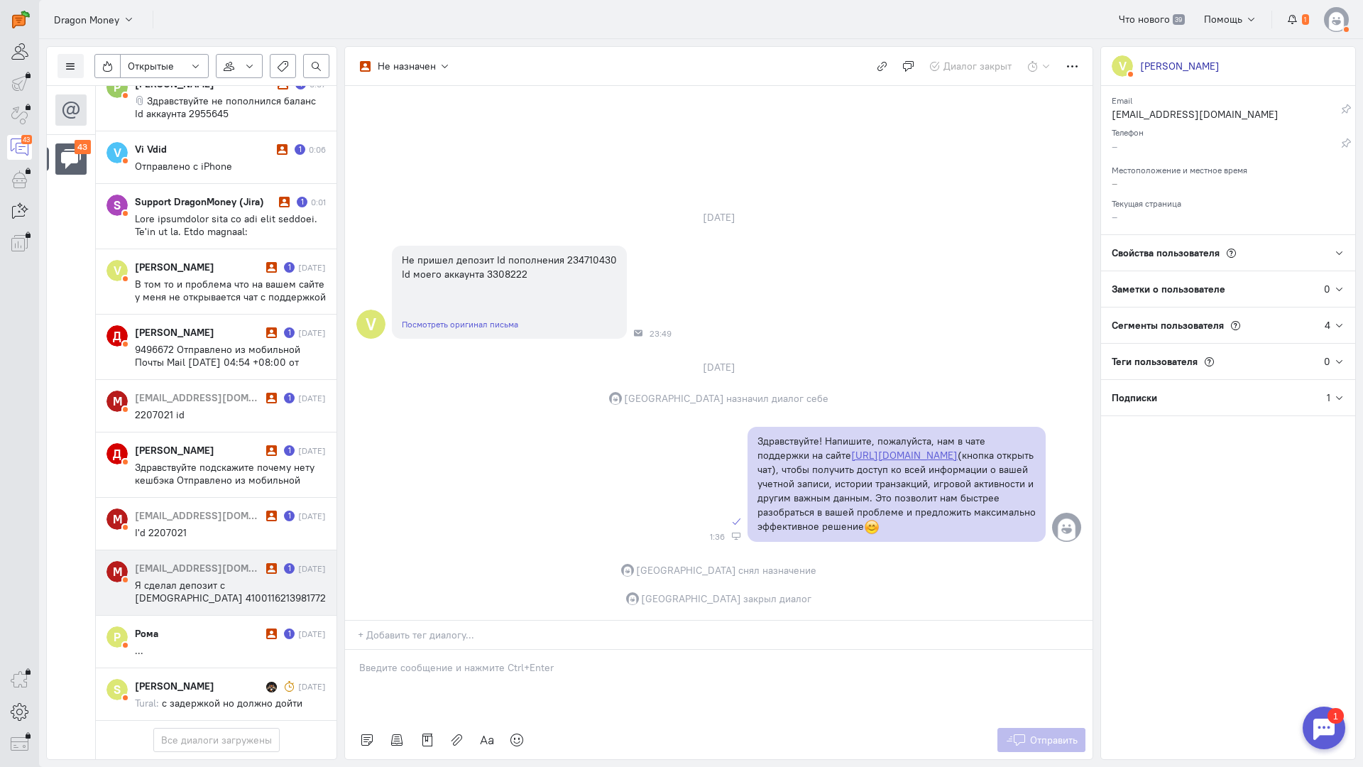
scroll to position [2218, 0]
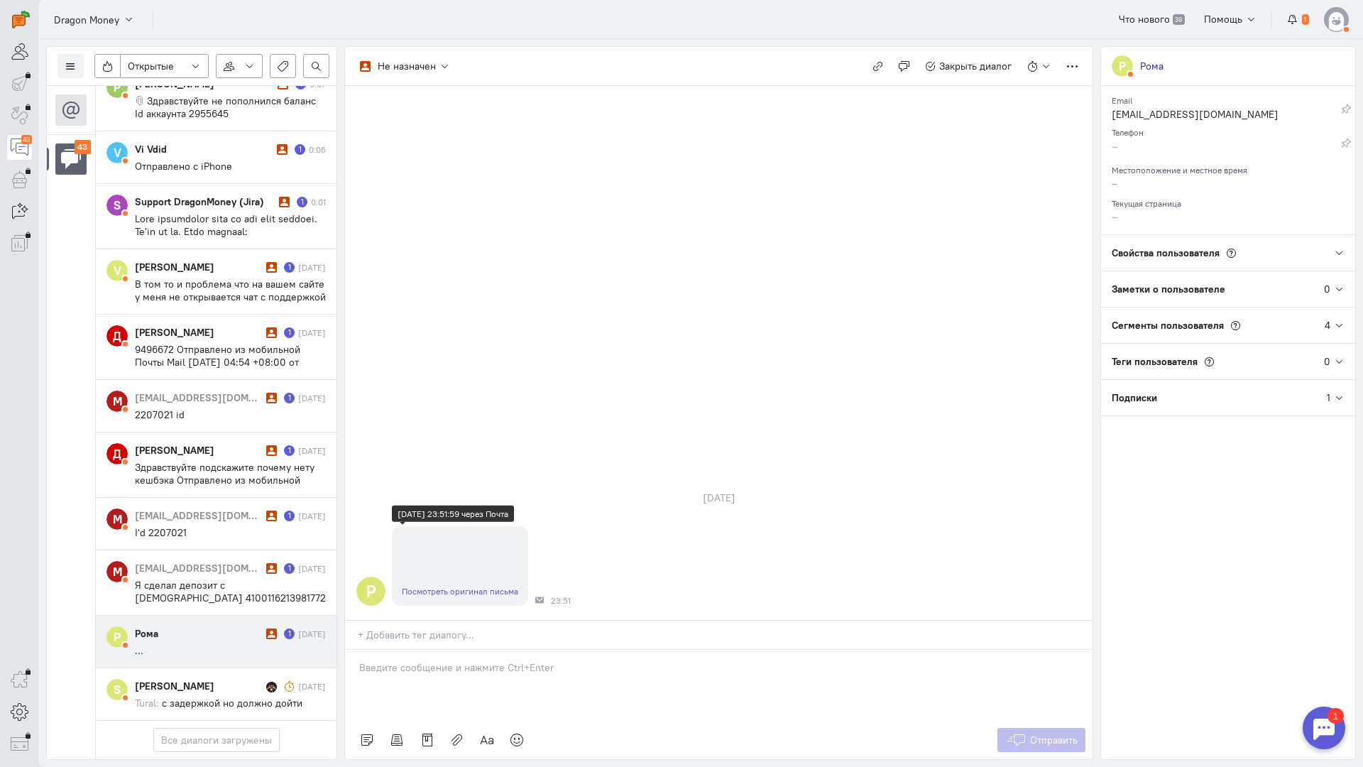
click at [420, 586] on link "Посмотреть оригинал письма" at bounding box center [460, 591] width 116 height 11
click at [412, 660] on p at bounding box center [718, 667] width 719 height 14
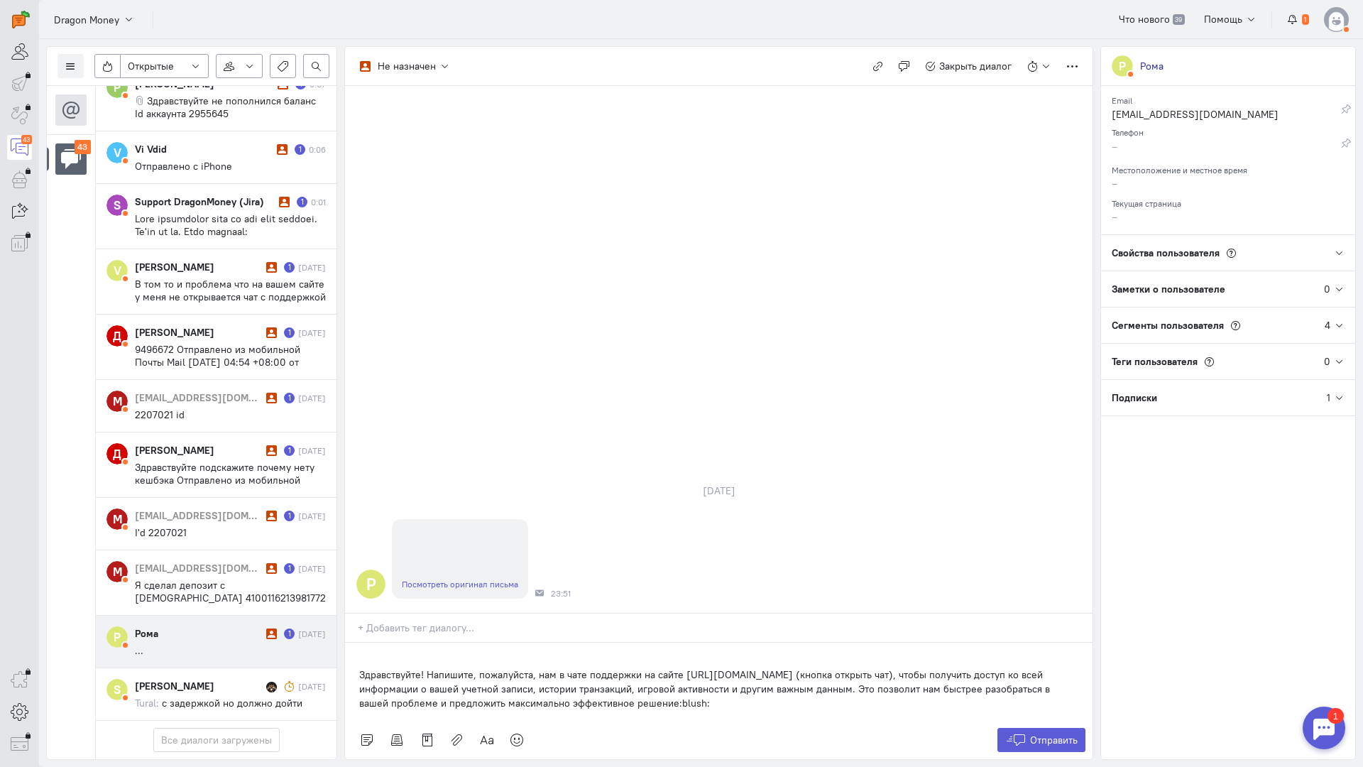
click at [352, 643] on div "Здравствуйте! Напишите, пожалуйста, нам в чате поддержки на сайте [URL][DOMAIN_…" at bounding box center [719, 682] width 748 height 78
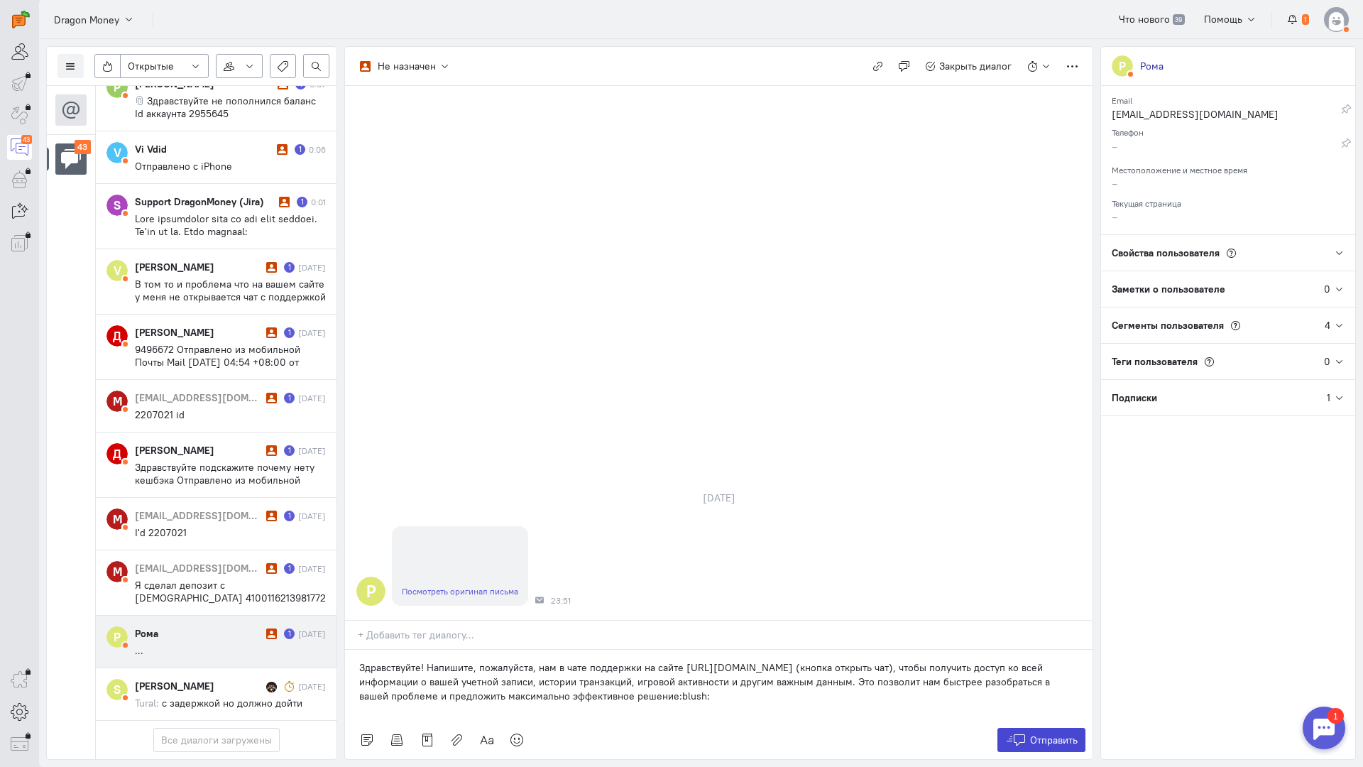
click at [1055, 728] on button "Отправить" at bounding box center [1042, 740] width 89 height 24
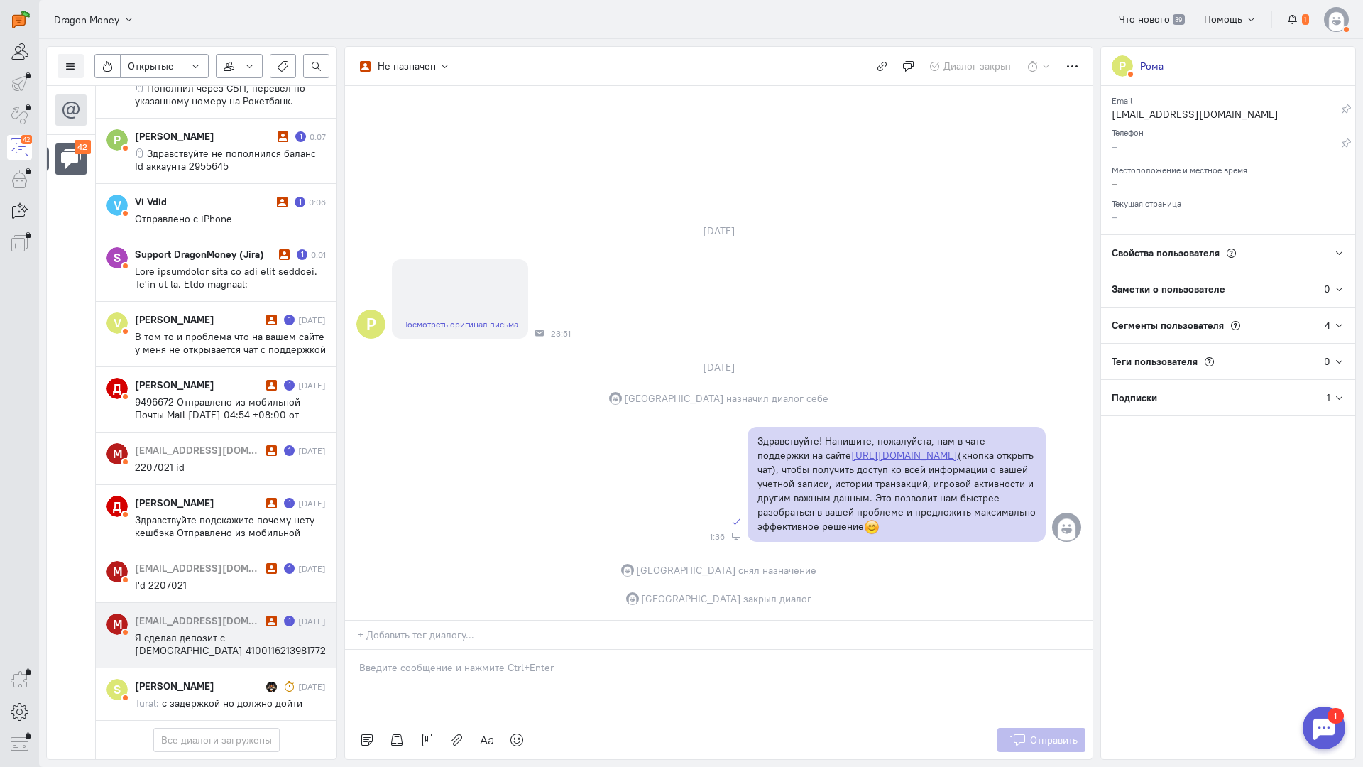
scroll to position [2166, 0]
click at [187, 631] on span "Я сделал депозит с [DEMOGRAPHIC_DATA] 4100116213981772 199 руб на ваш кошелёк 4…" at bounding box center [230, 663] width 191 height 64
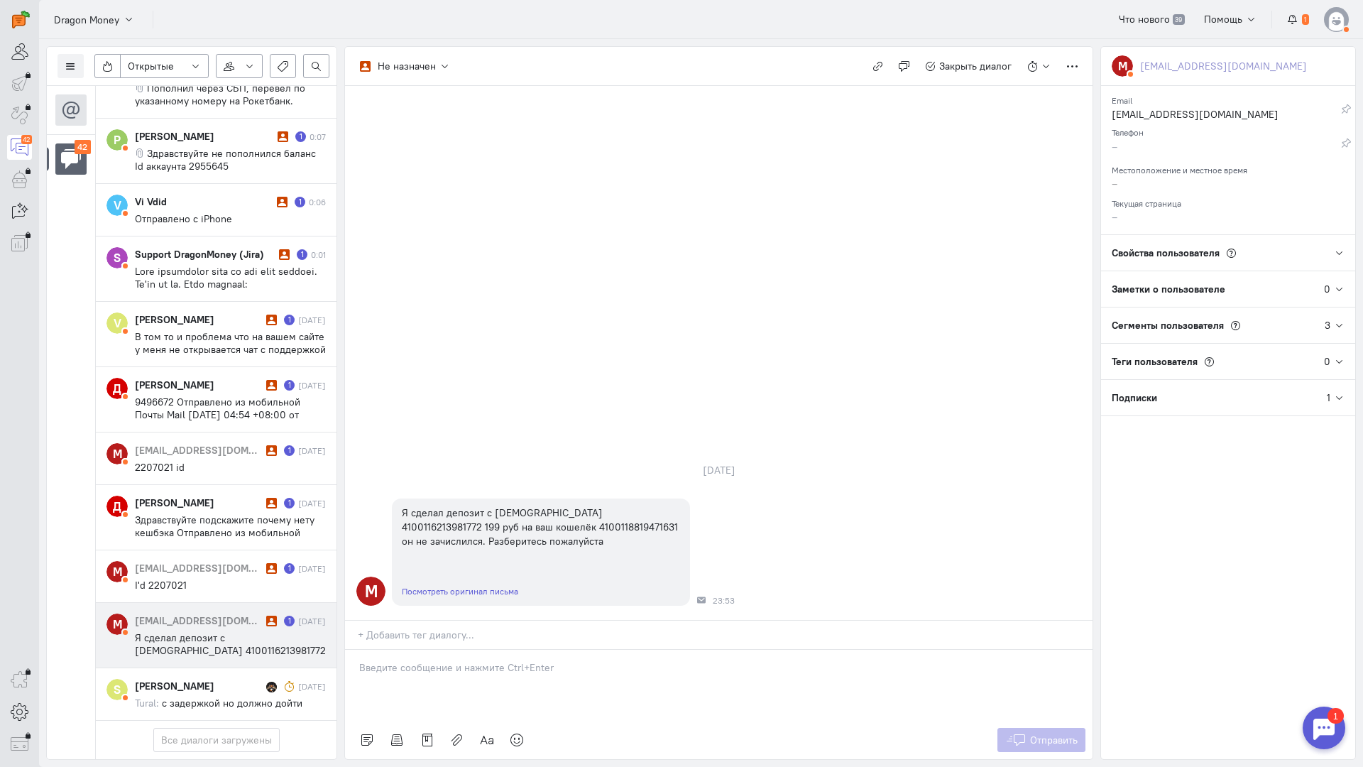
click at [440, 650] on div at bounding box center [719, 685] width 748 height 71
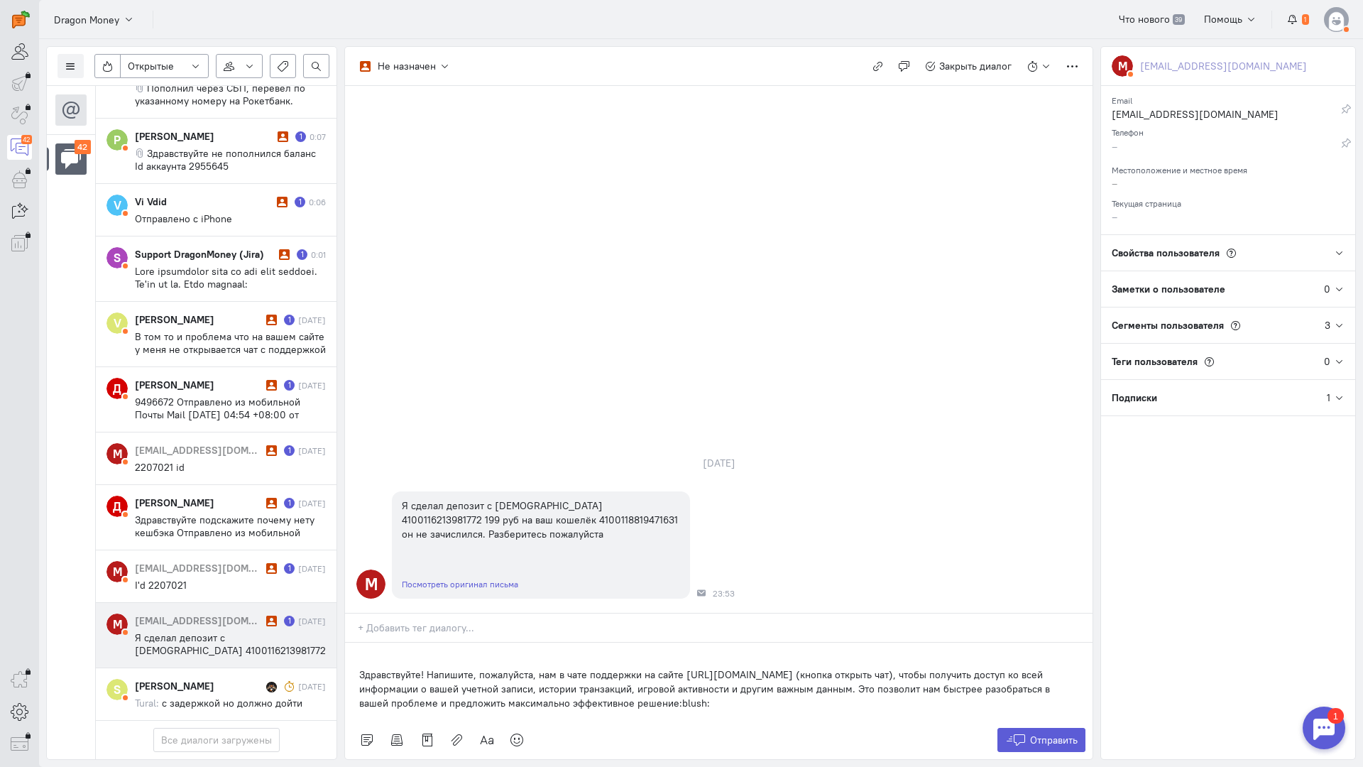
click at [355, 643] on div "Здравствуйте! Напишите, пожалуйста, нам в чате поддержки на сайте [URL][DOMAIN_…" at bounding box center [719, 682] width 748 height 78
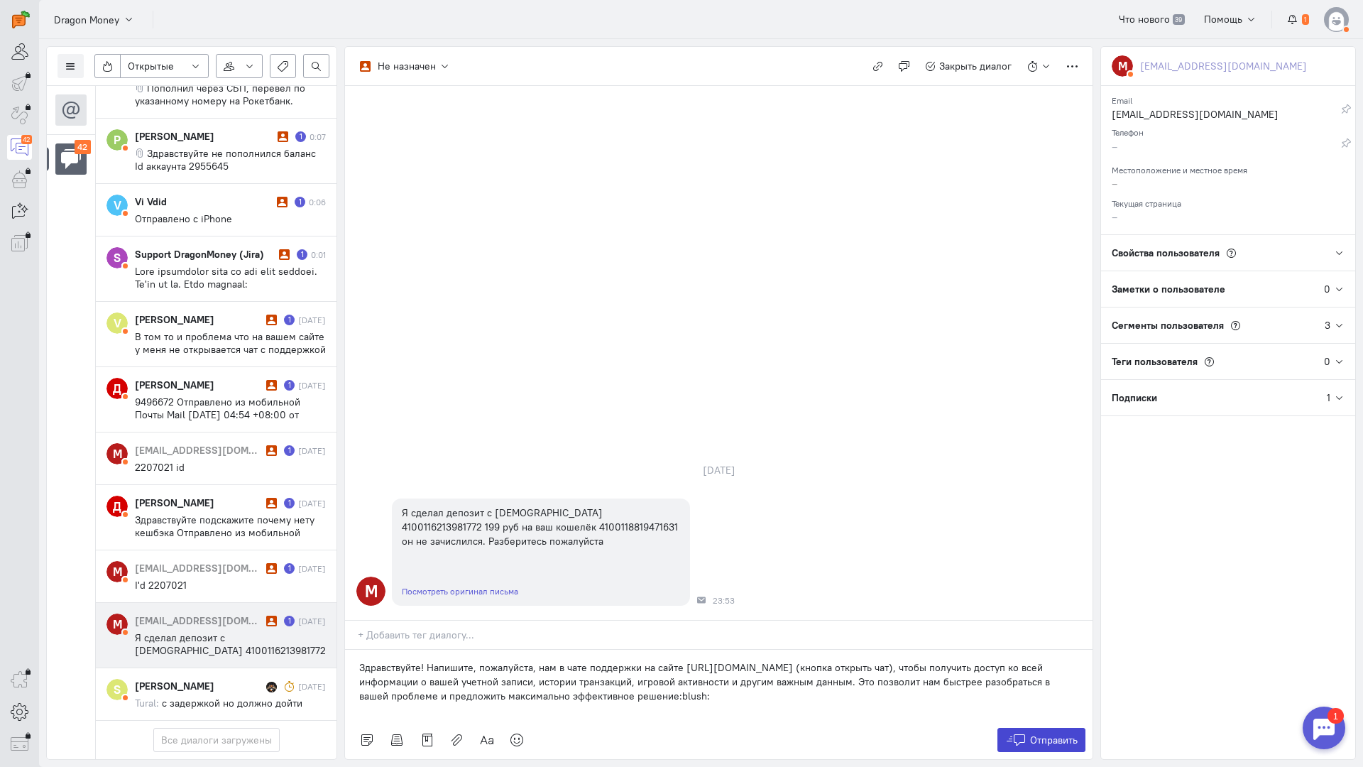
click at [1027, 728] on button "Отправить" at bounding box center [1042, 740] width 89 height 24
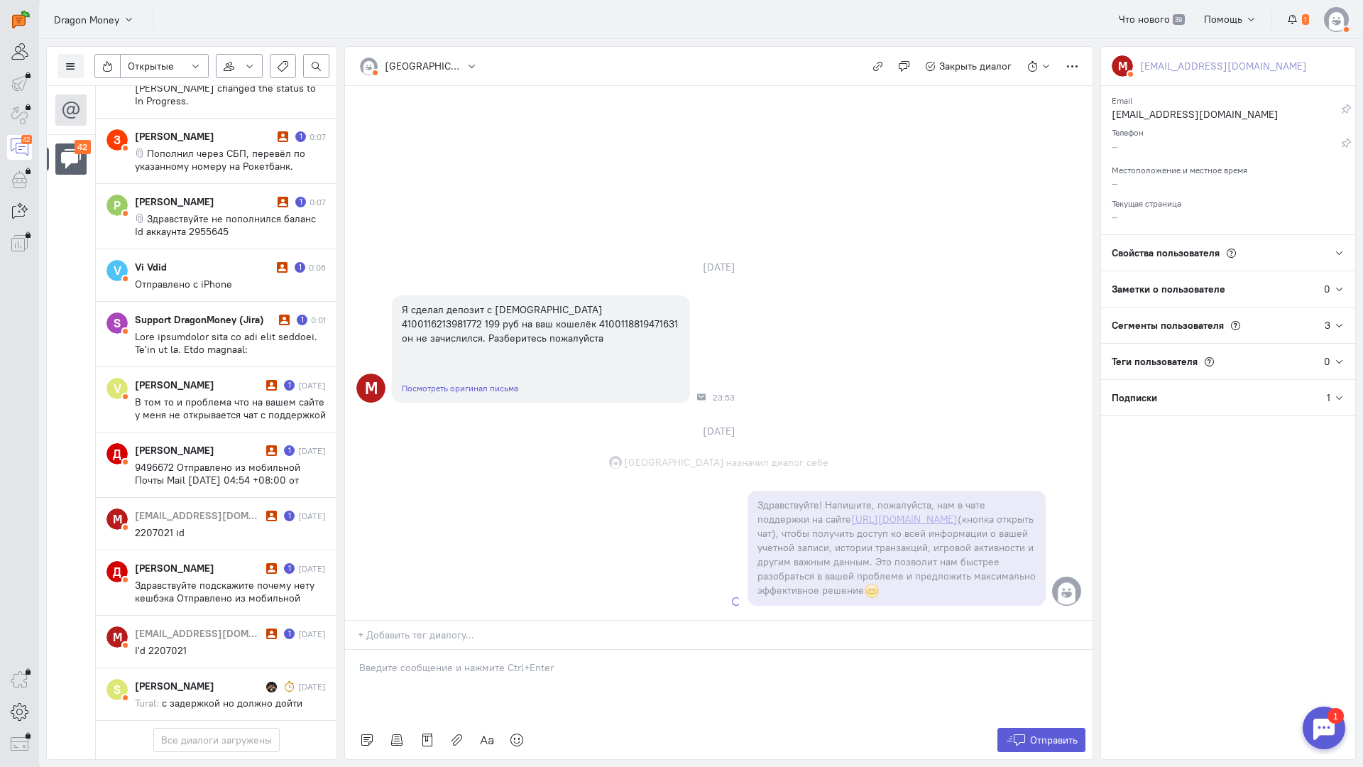
scroll to position [2154, 0]
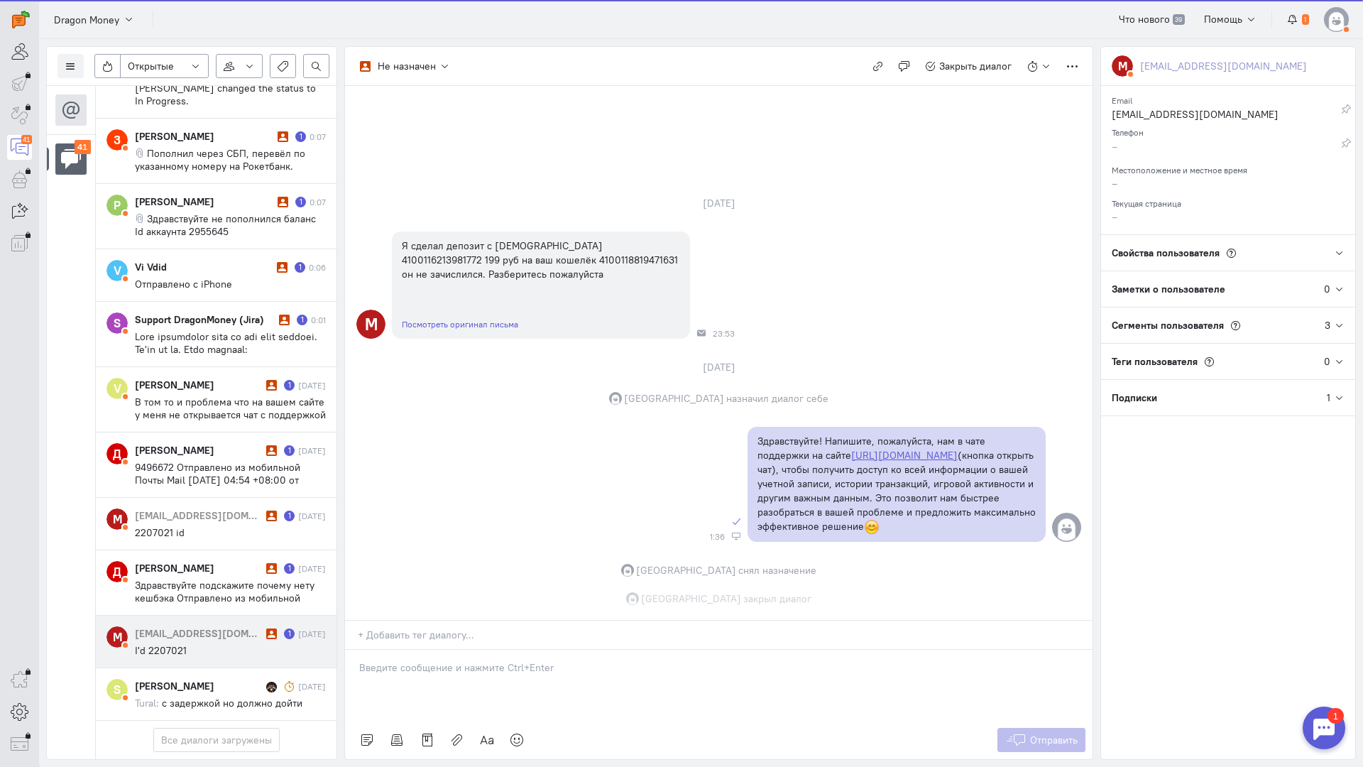
click at [185, 626] on div "[EMAIL_ADDRESS][DOMAIN_NAME]" at bounding box center [199, 633] width 128 height 14
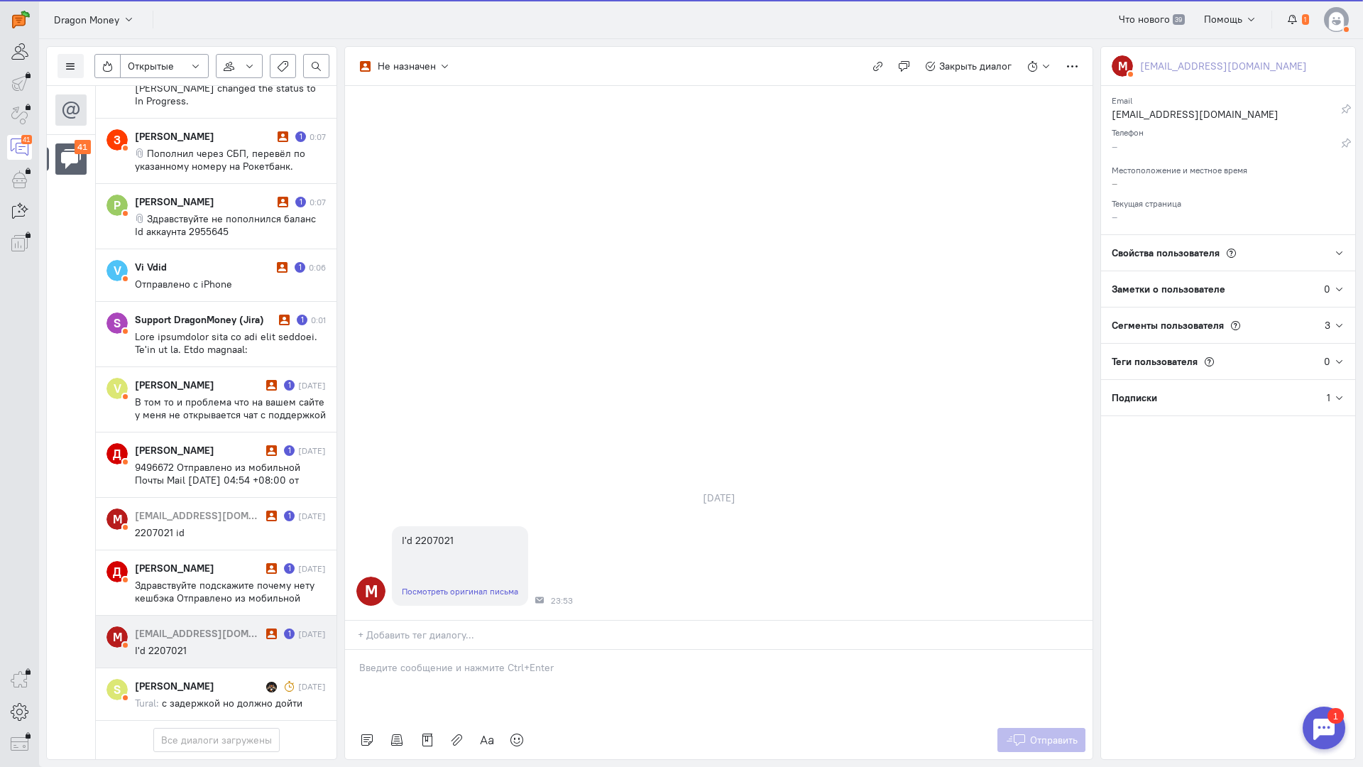
scroll to position [2090, 0]
click at [379, 650] on div at bounding box center [719, 685] width 748 height 71
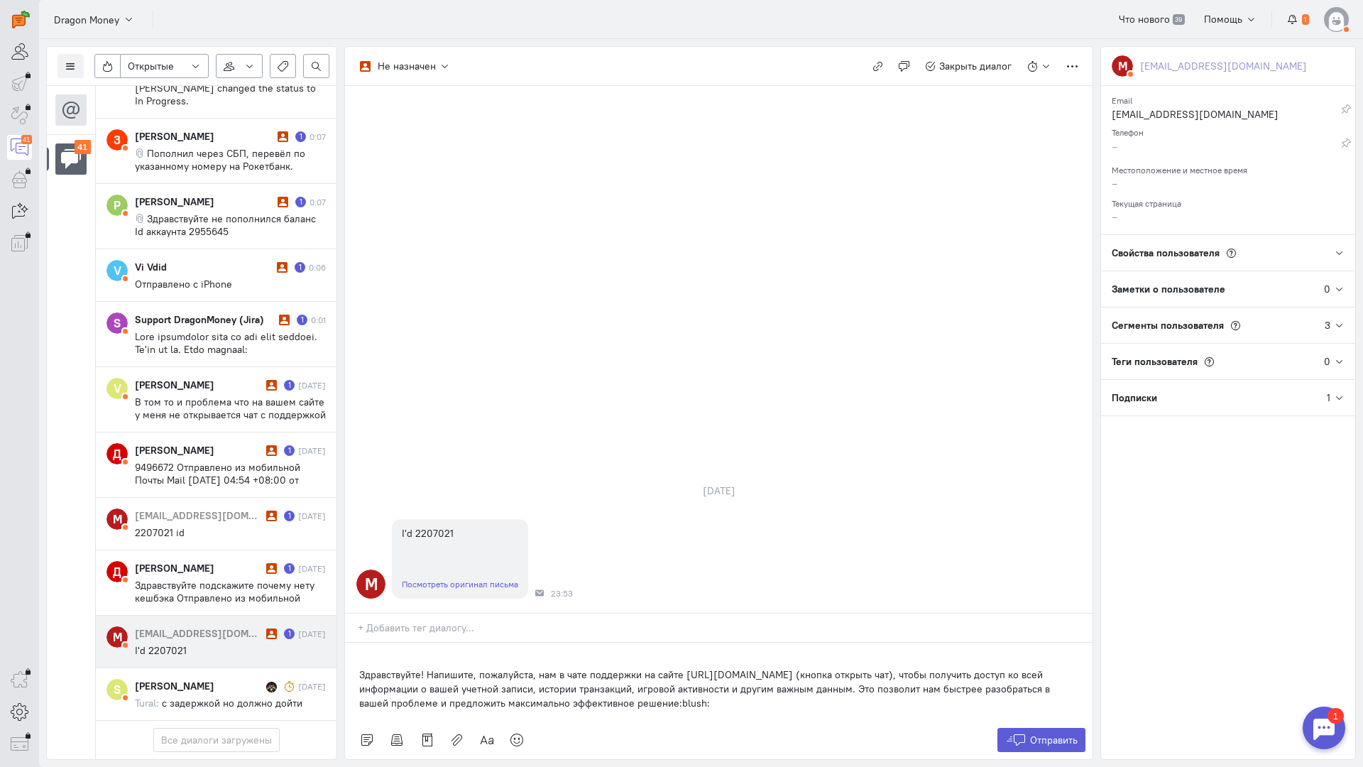
click at [354, 643] on div "Здравствуйте! Напишите, пожалуйста, нам в чате поддержки на сайте [URL][DOMAIN_…" at bounding box center [719, 682] width 748 height 78
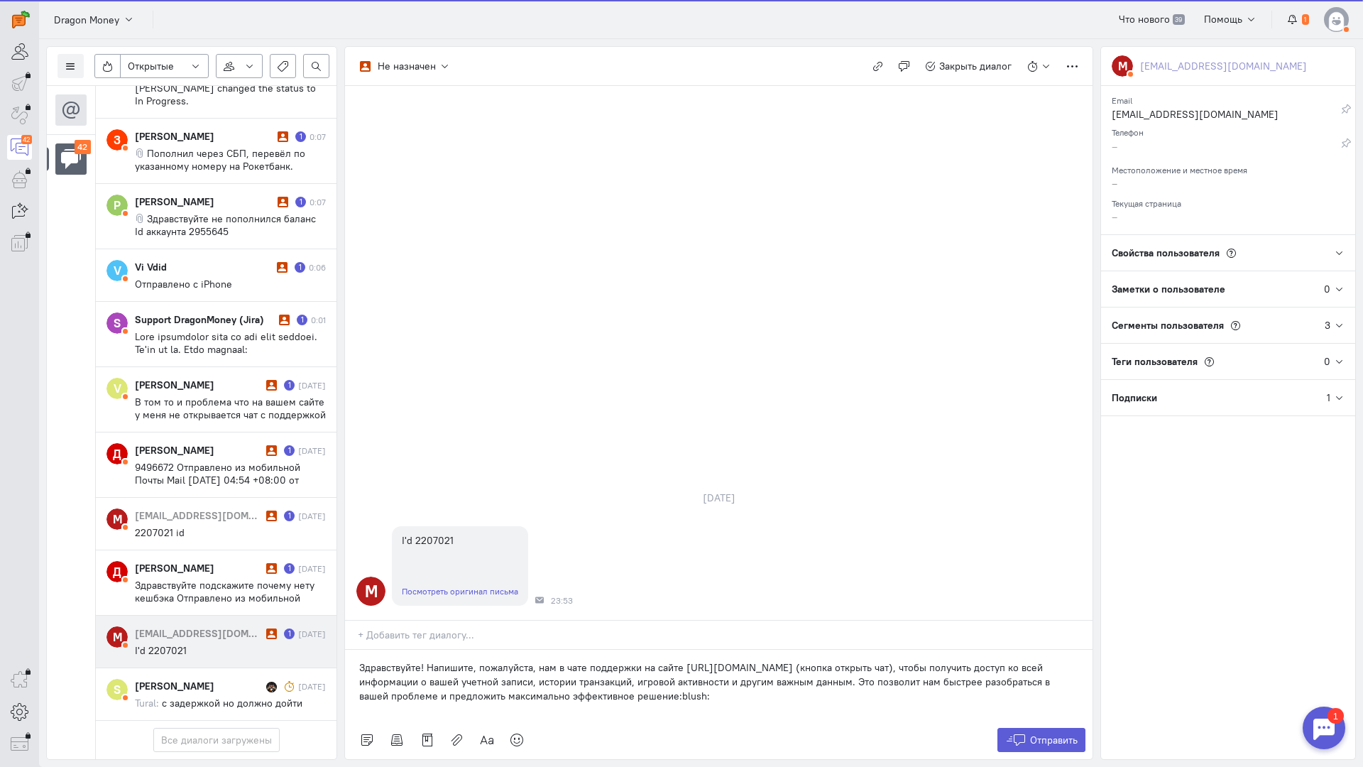
scroll to position [2154, 0]
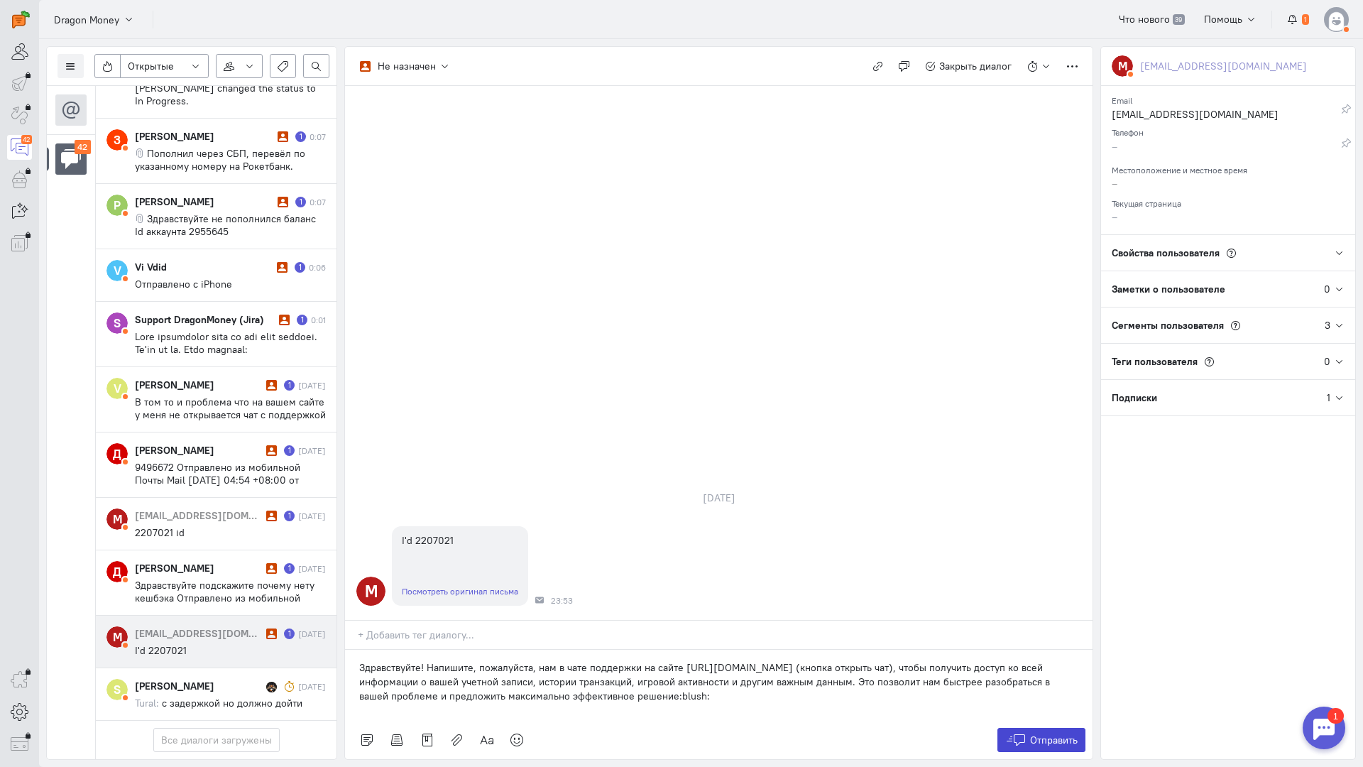
click at [1035, 734] on span "Отправить" at bounding box center [1054, 740] width 48 height 13
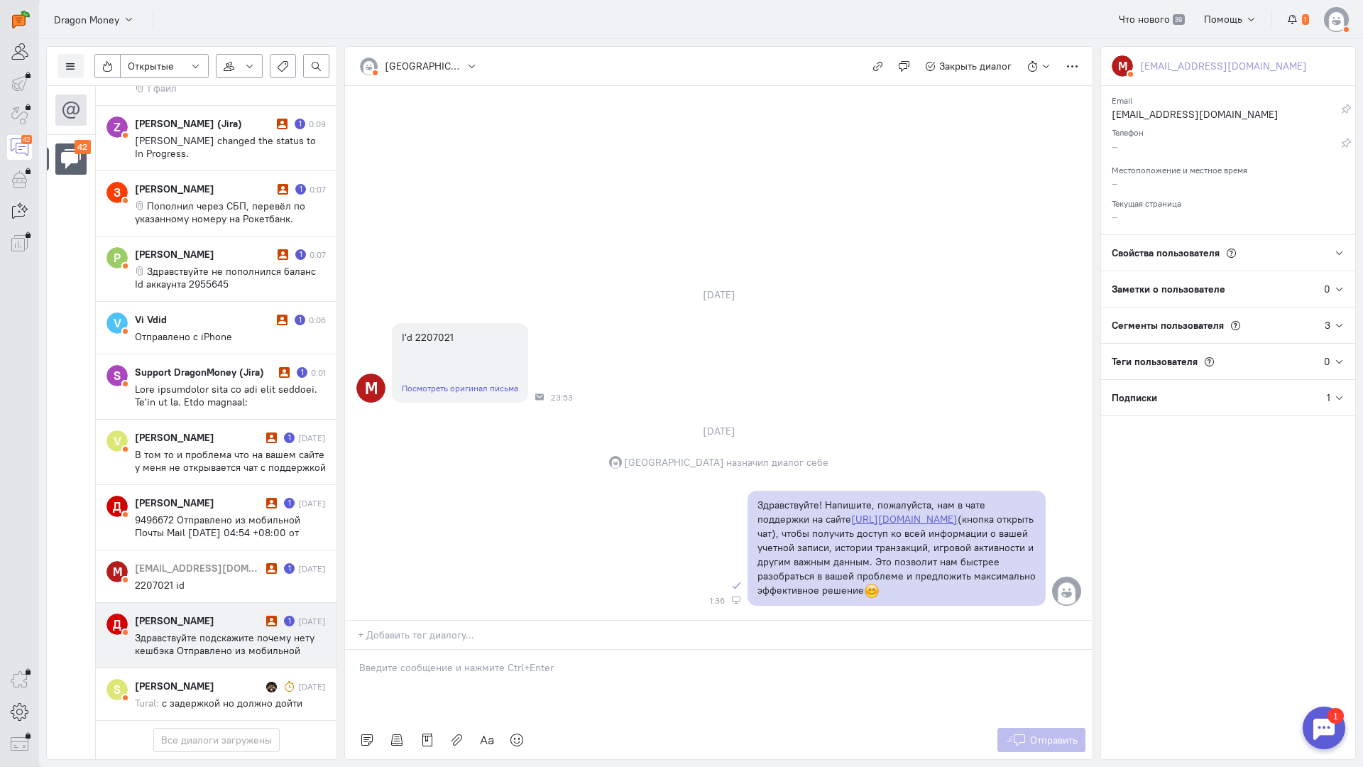
click at [179, 614] on div "[PERSON_NAME]" at bounding box center [199, 621] width 128 height 14
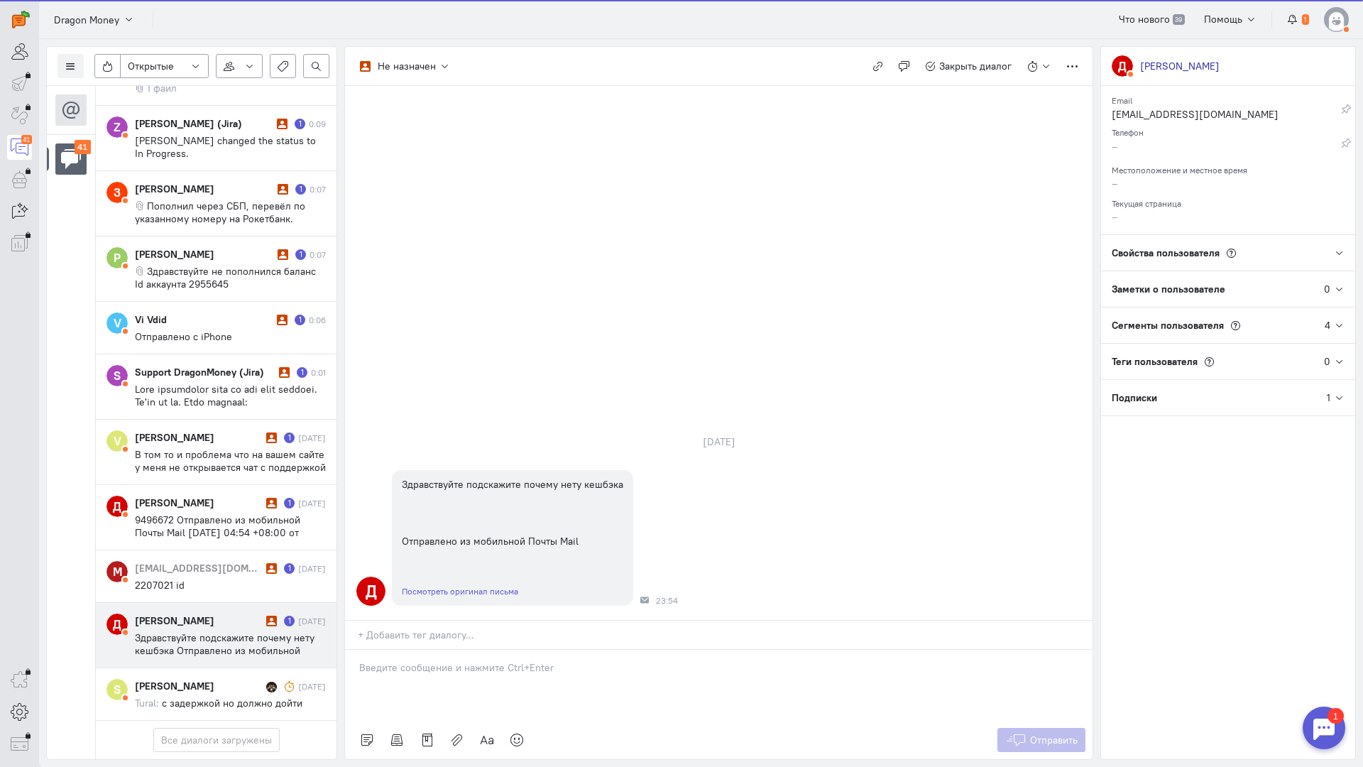
click at [460, 660] on p at bounding box center [718, 667] width 719 height 14
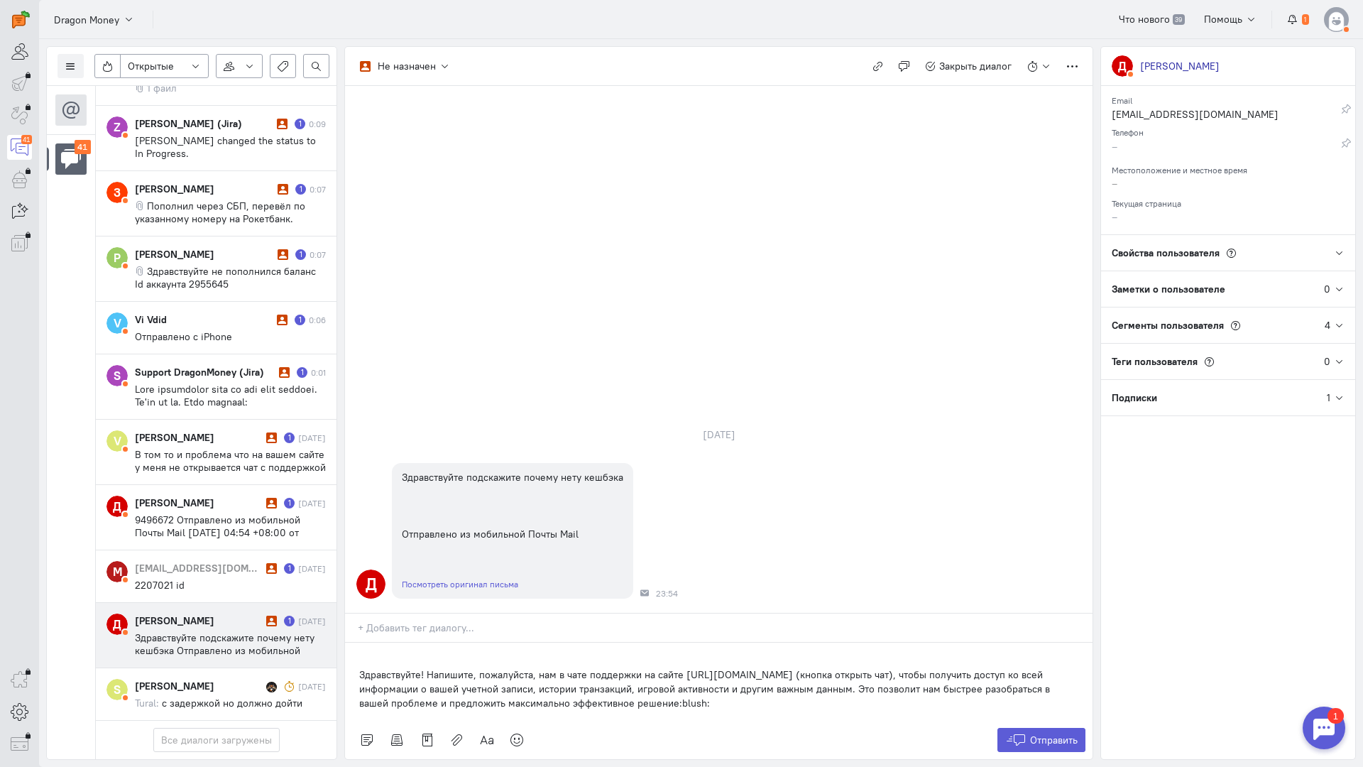
click at [356, 643] on div "Здравствуйте! Напишите, пожалуйста, нам в чате поддержки на сайте [URL][DOMAIN_…" at bounding box center [719, 682] width 748 height 78
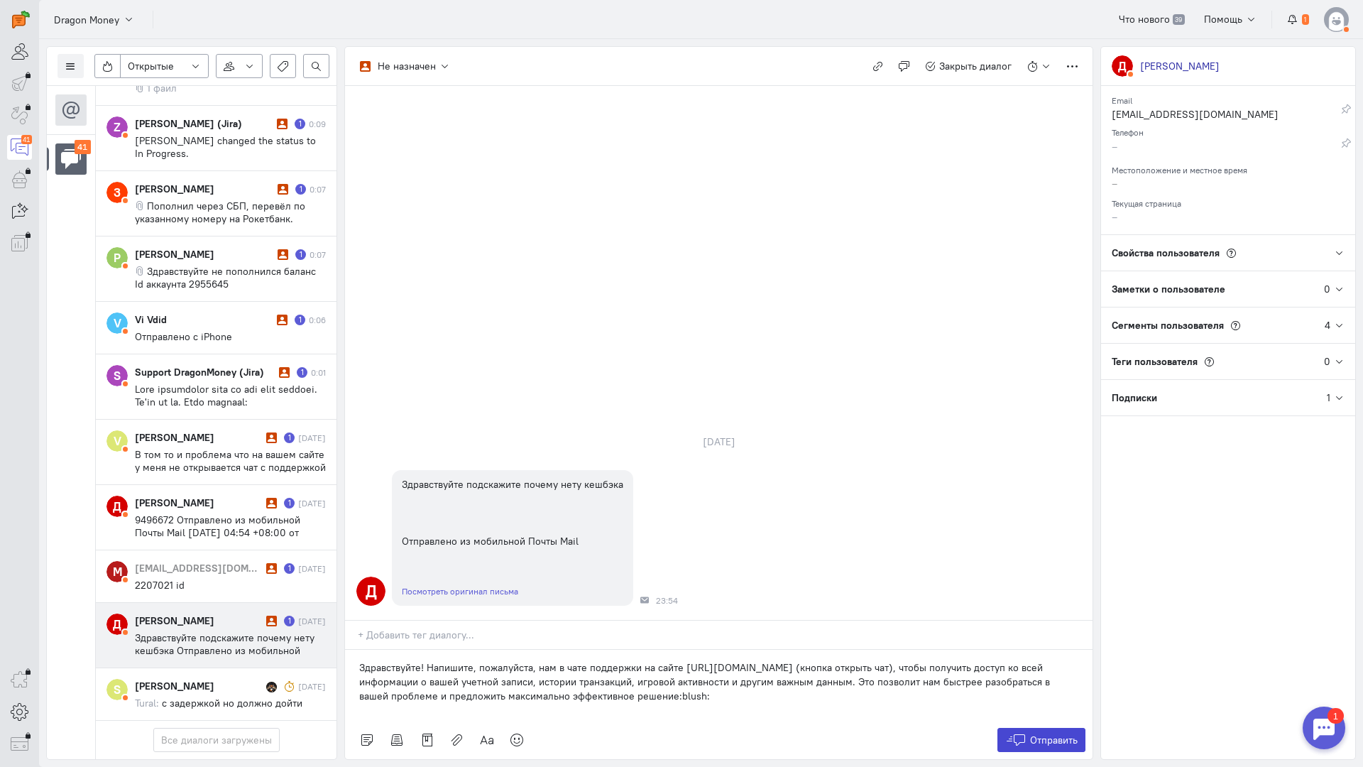
click at [1057, 734] on span "Отправить" at bounding box center [1054, 740] width 48 height 13
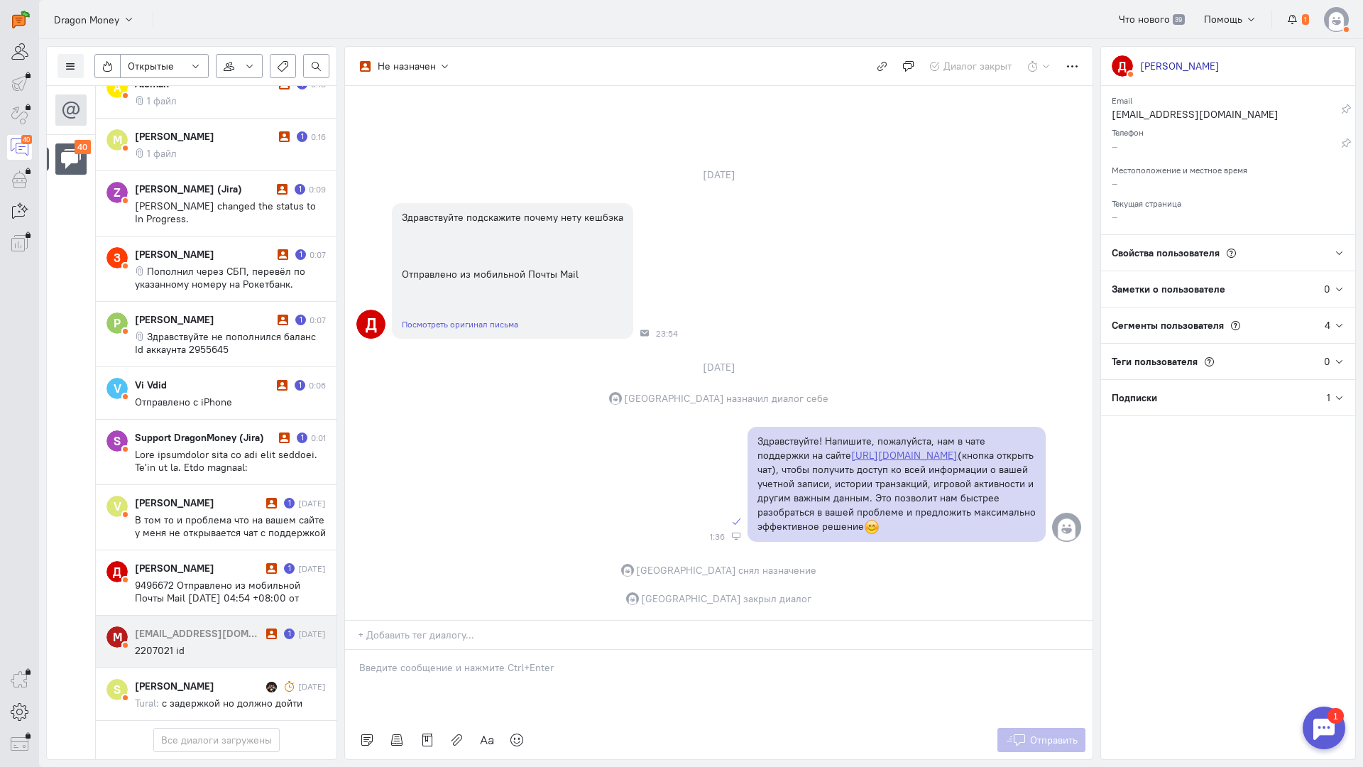
scroll to position [2077, 0]
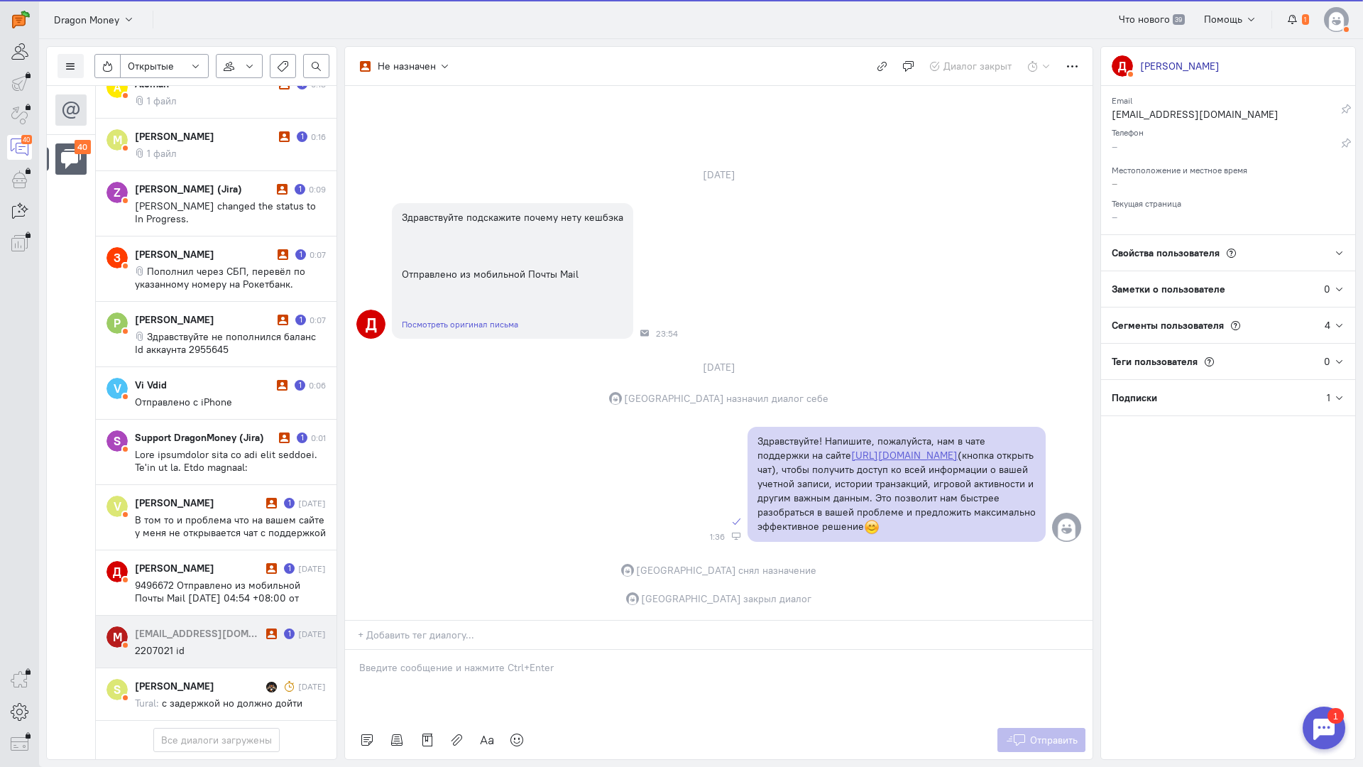
click at [215, 616] on cq-conversation-card "M [EMAIL_ADDRESS][DOMAIN_NAME] 1 [DATE] 2207021 id" at bounding box center [216, 642] width 241 height 53
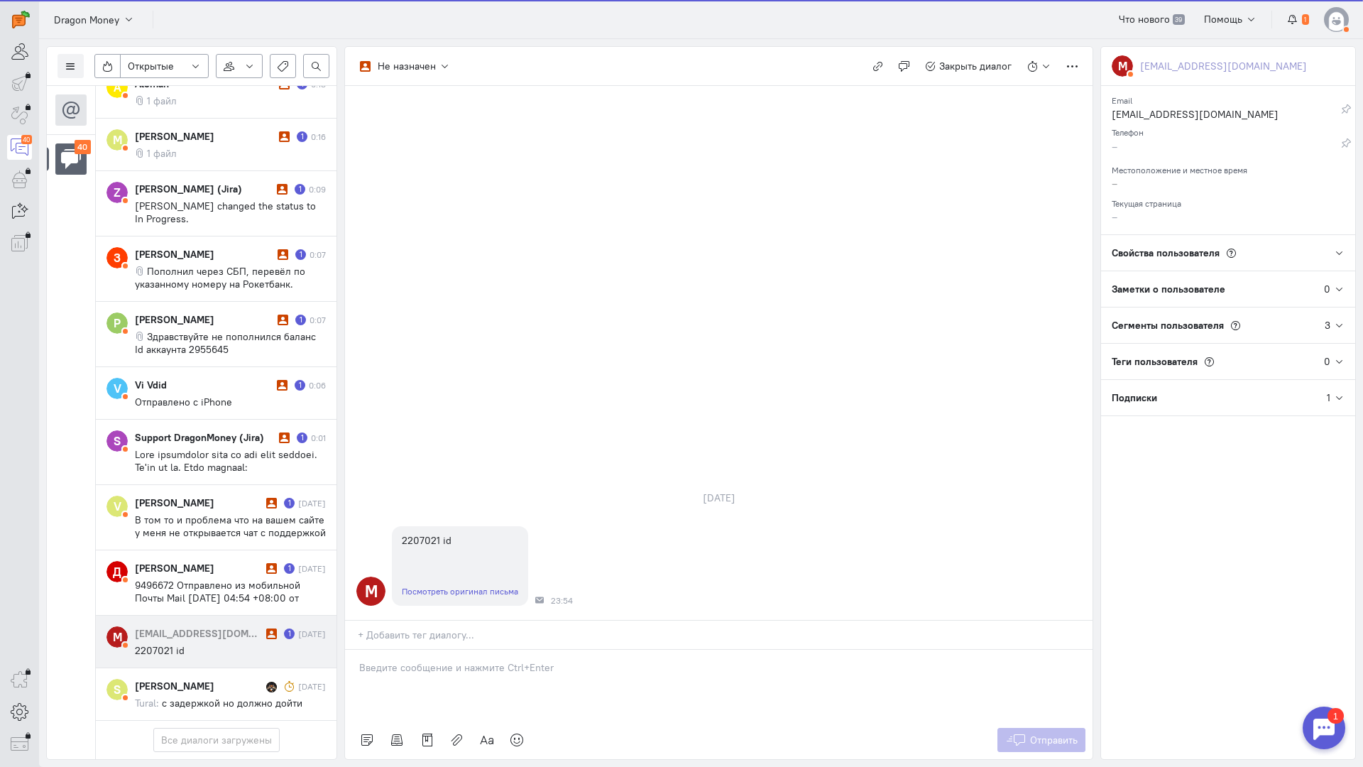
drag, startPoint x: 426, startPoint y: 579, endPoint x: 405, endPoint y: 578, distance: 20.6
click at [426, 660] on p at bounding box center [718, 667] width 719 height 14
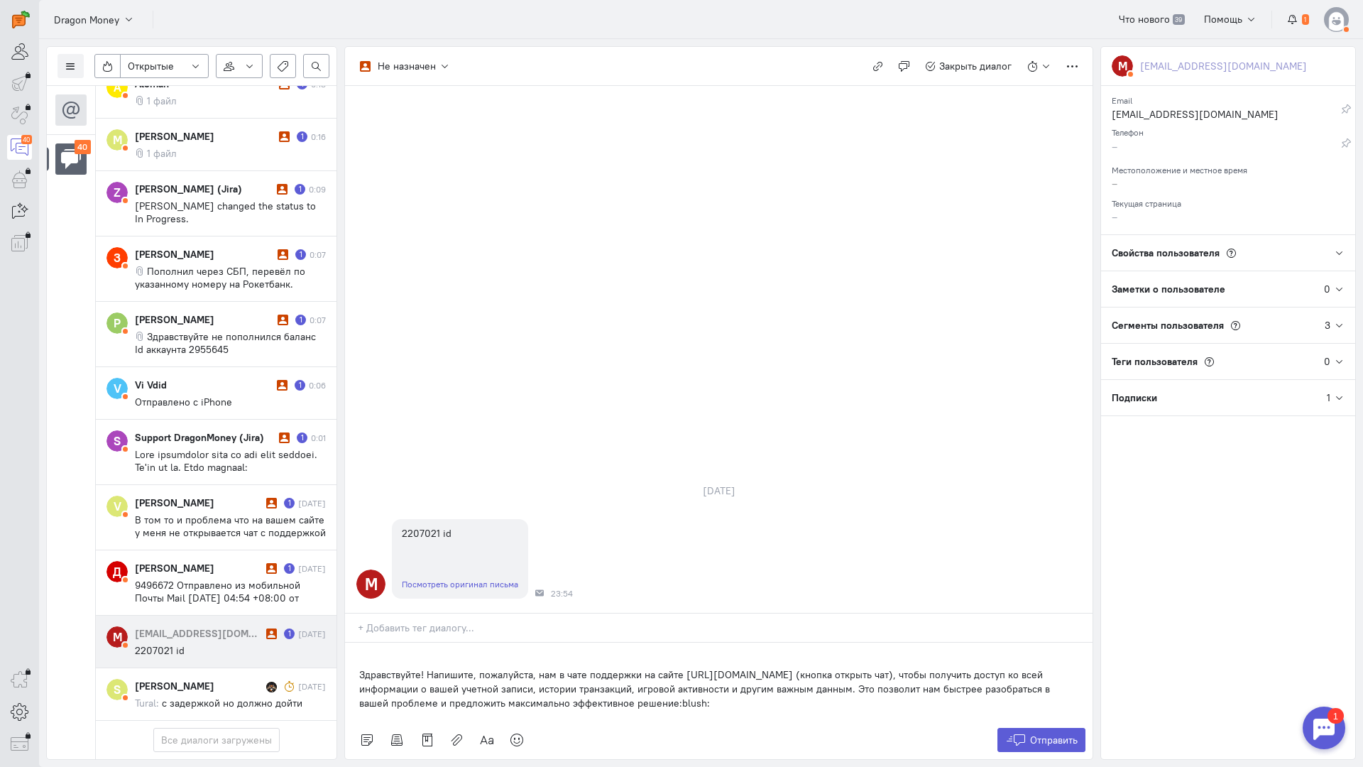
click at [351, 643] on div "Здравствуйте! Напишите, пожалуйста, нам в чате поддержки на сайте [URL][DOMAIN_…" at bounding box center [719, 682] width 748 height 78
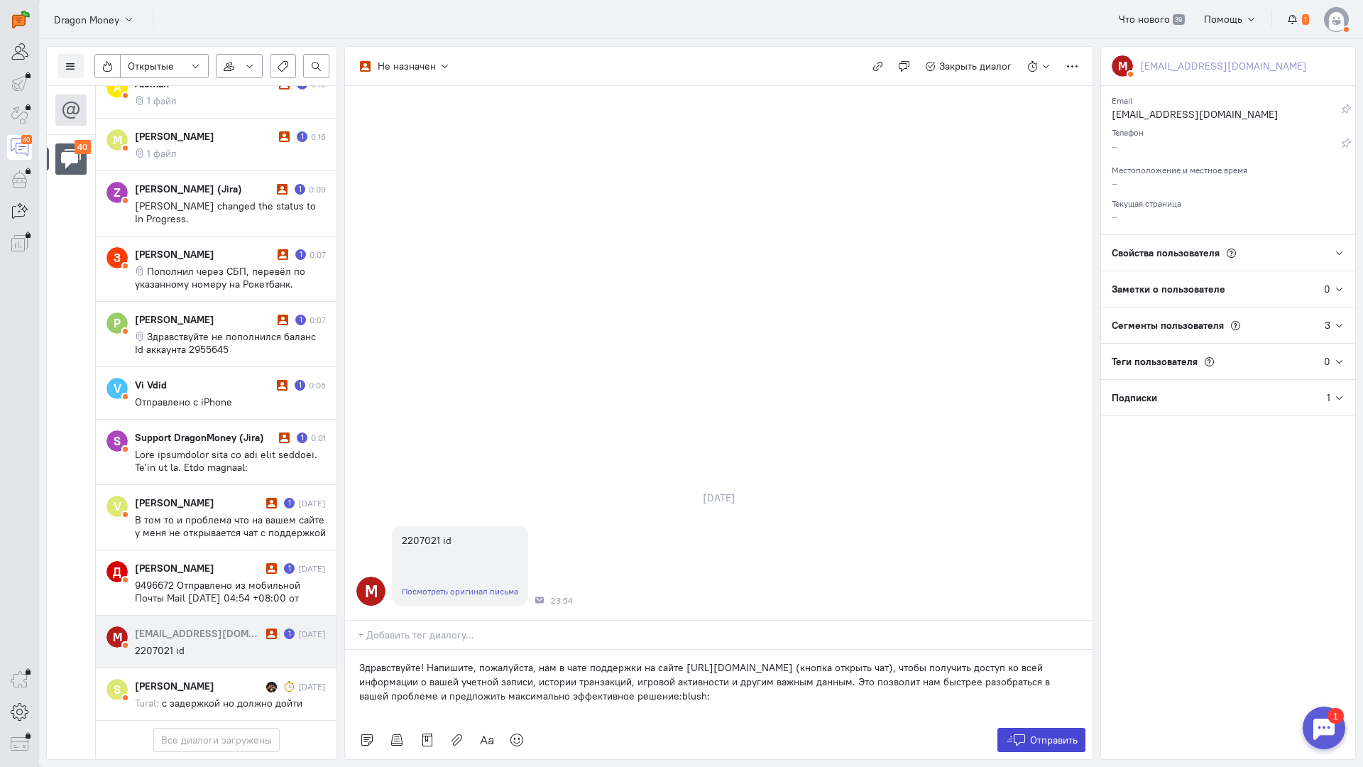
click at [1058, 734] on span "Отправить" at bounding box center [1054, 740] width 48 height 13
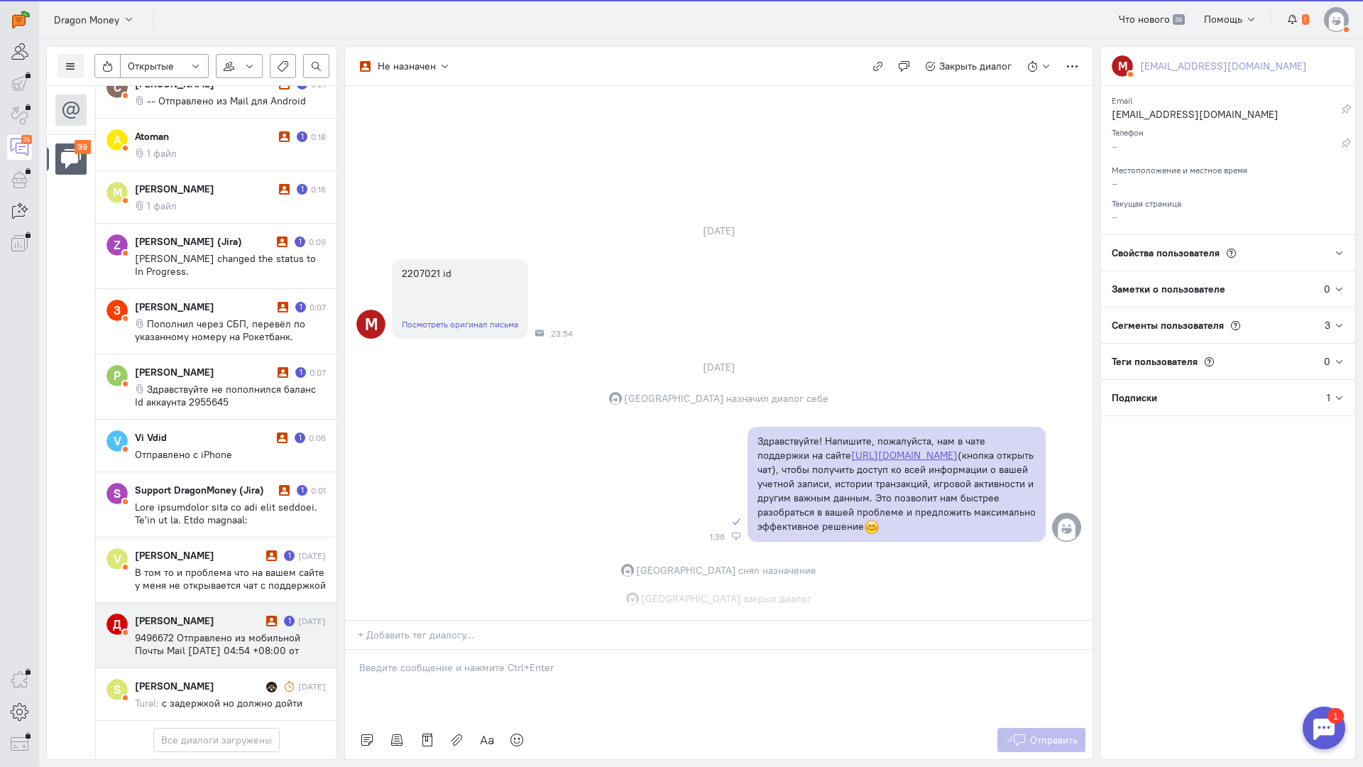
click at [170, 631] on span "9496672 Отправлено из мобильной Почты Mail [DATE] 04:54 +08:00 от [EMAIL_ADDRES…" at bounding box center [221, 663] width 173 height 64
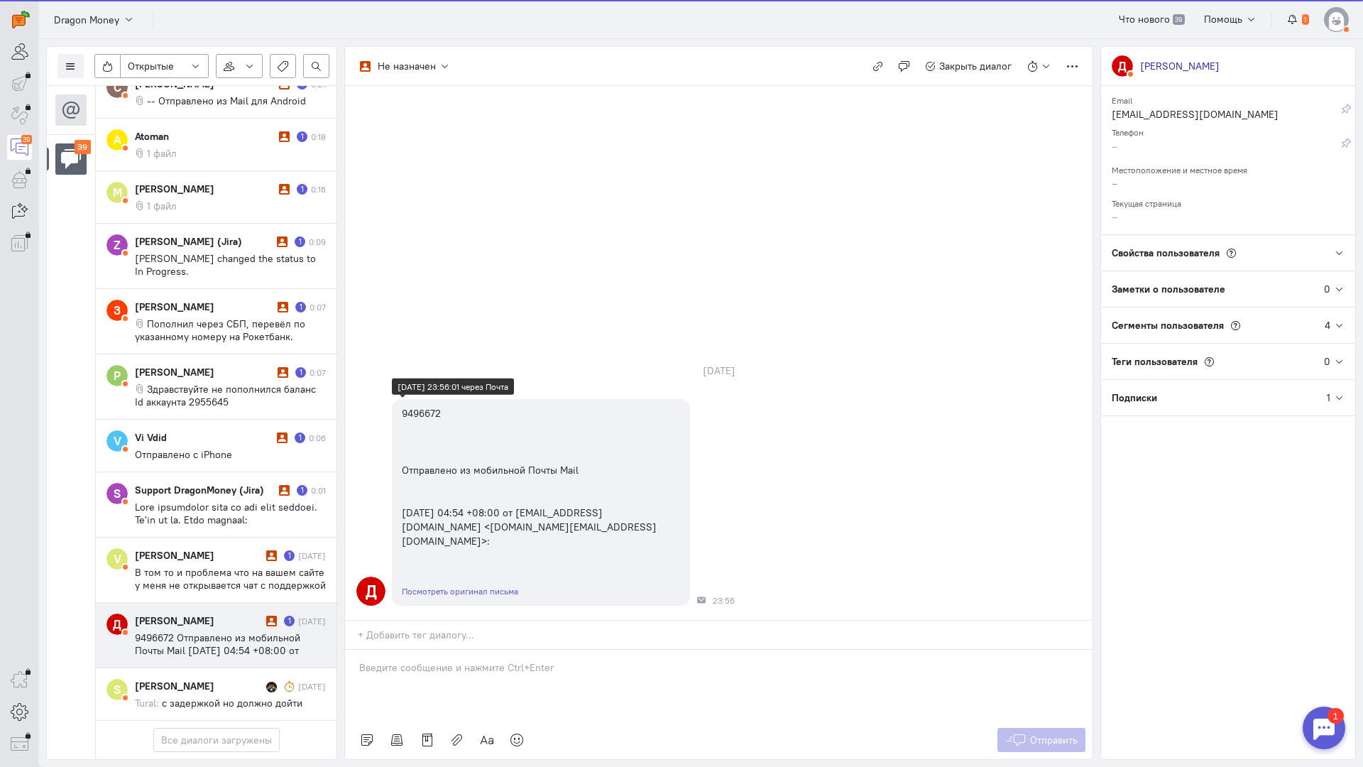
scroll to position [2026, 0]
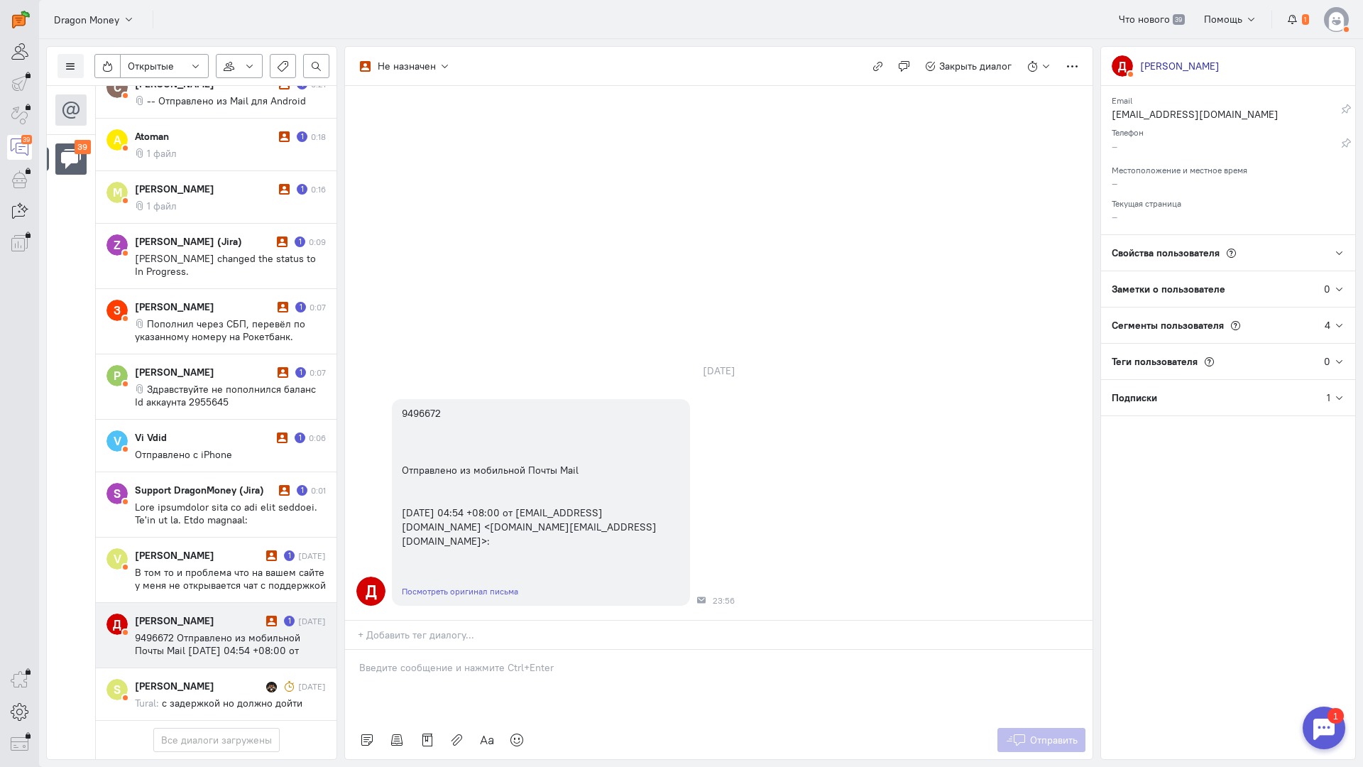
click at [415, 660] on p at bounding box center [718, 667] width 719 height 14
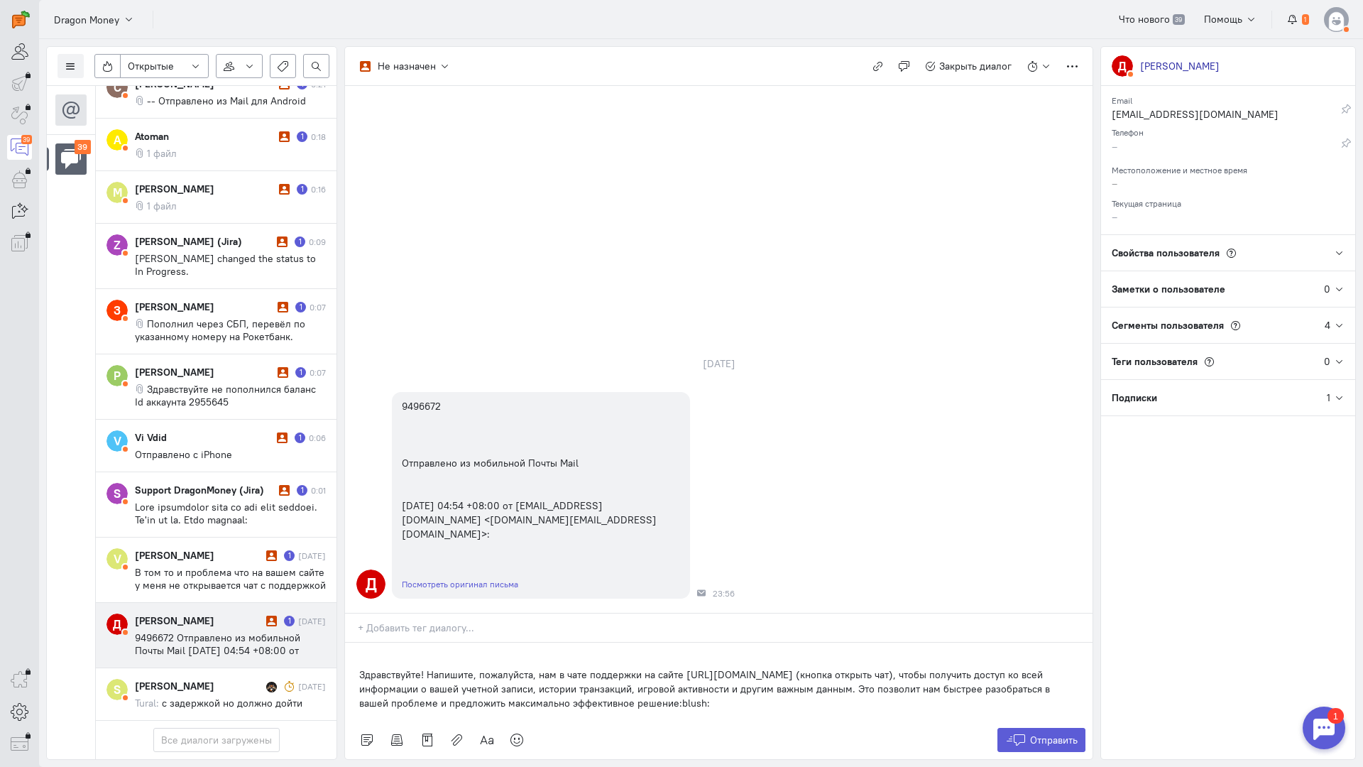
click at [356, 643] on div "Здравствуйте! Напишите, пожалуйста, нам в чате поддержки на сайте [URL][DOMAIN_…" at bounding box center [719, 682] width 748 height 78
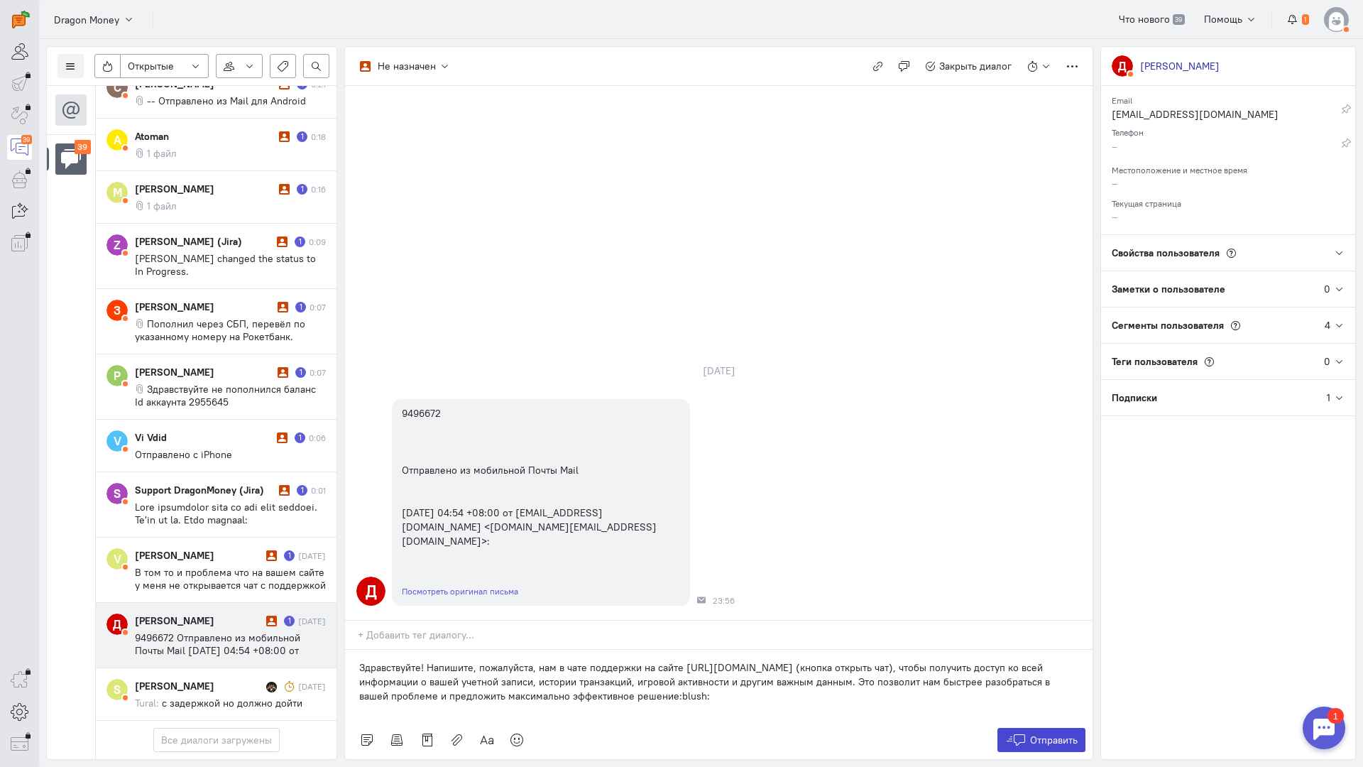
click at [1052, 734] on span "Отправить" at bounding box center [1054, 740] width 48 height 13
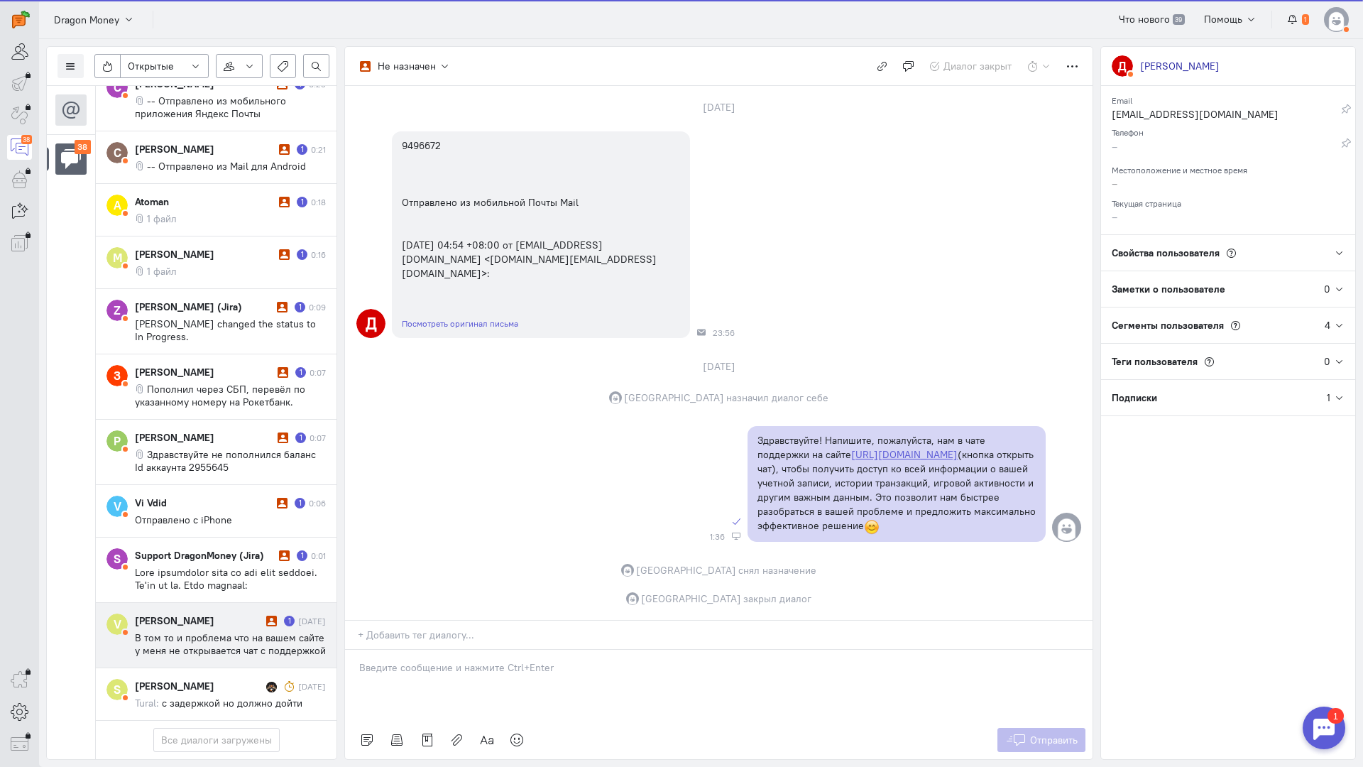
scroll to position [1949, 0]
click at [194, 614] on div "[PERSON_NAME]" at bounding box center [199, 621] width 128 height 14
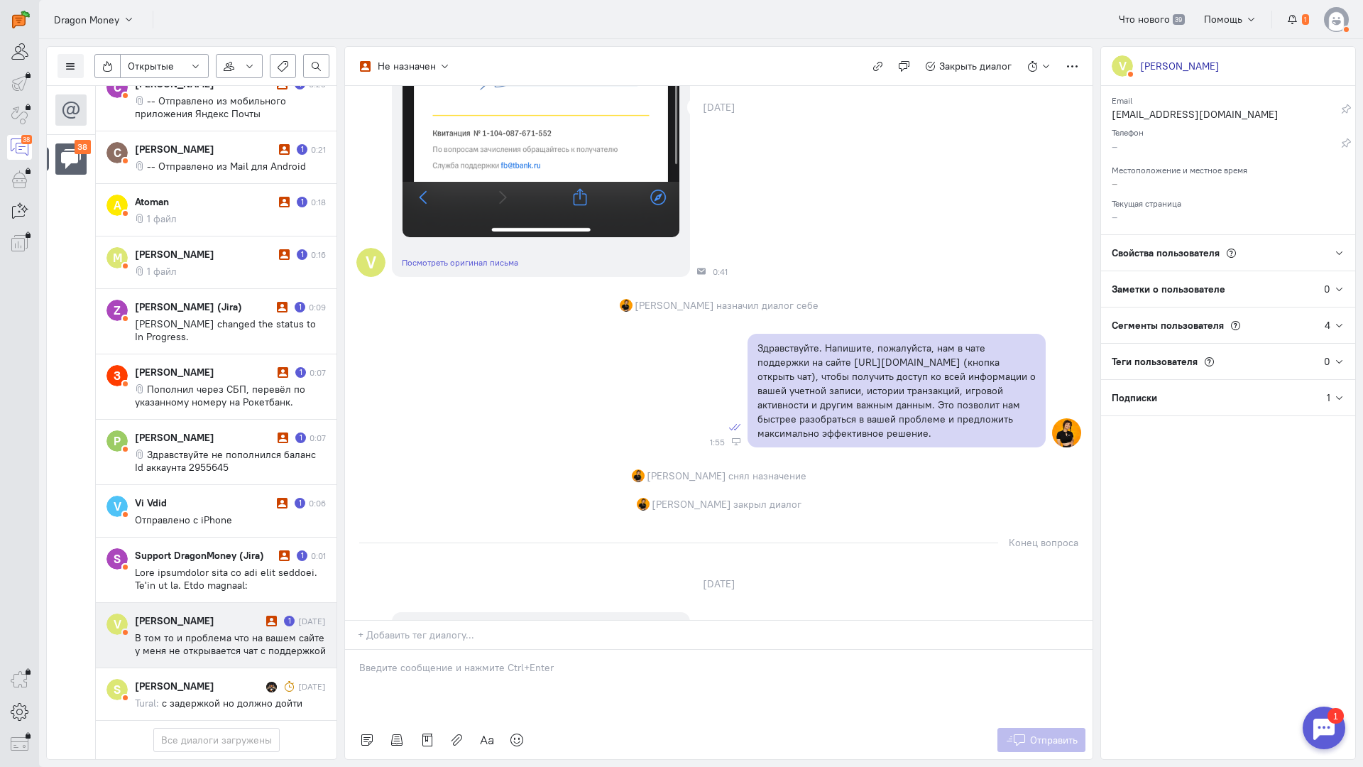
scroll to position [710, 0]
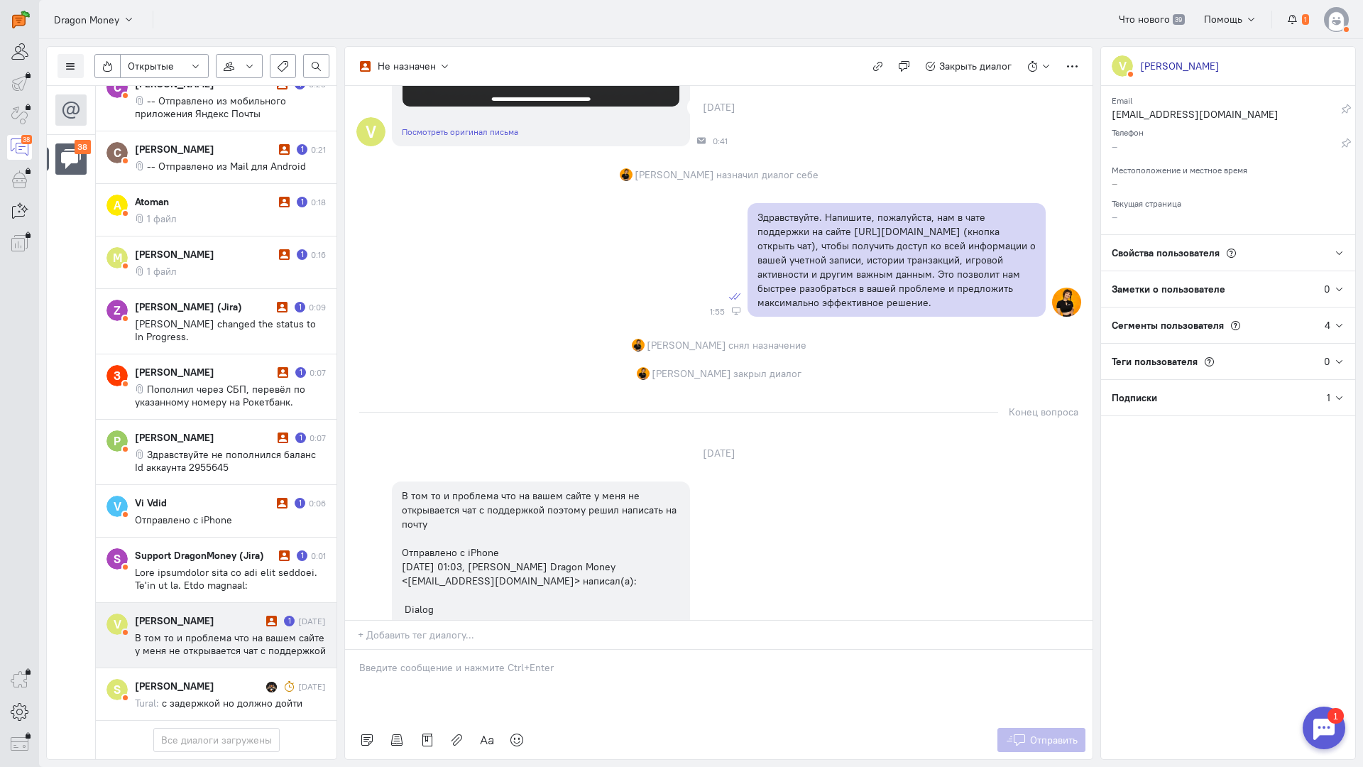
click at [484, 660] on p at bounding box center [718, 667] width 719 height 14
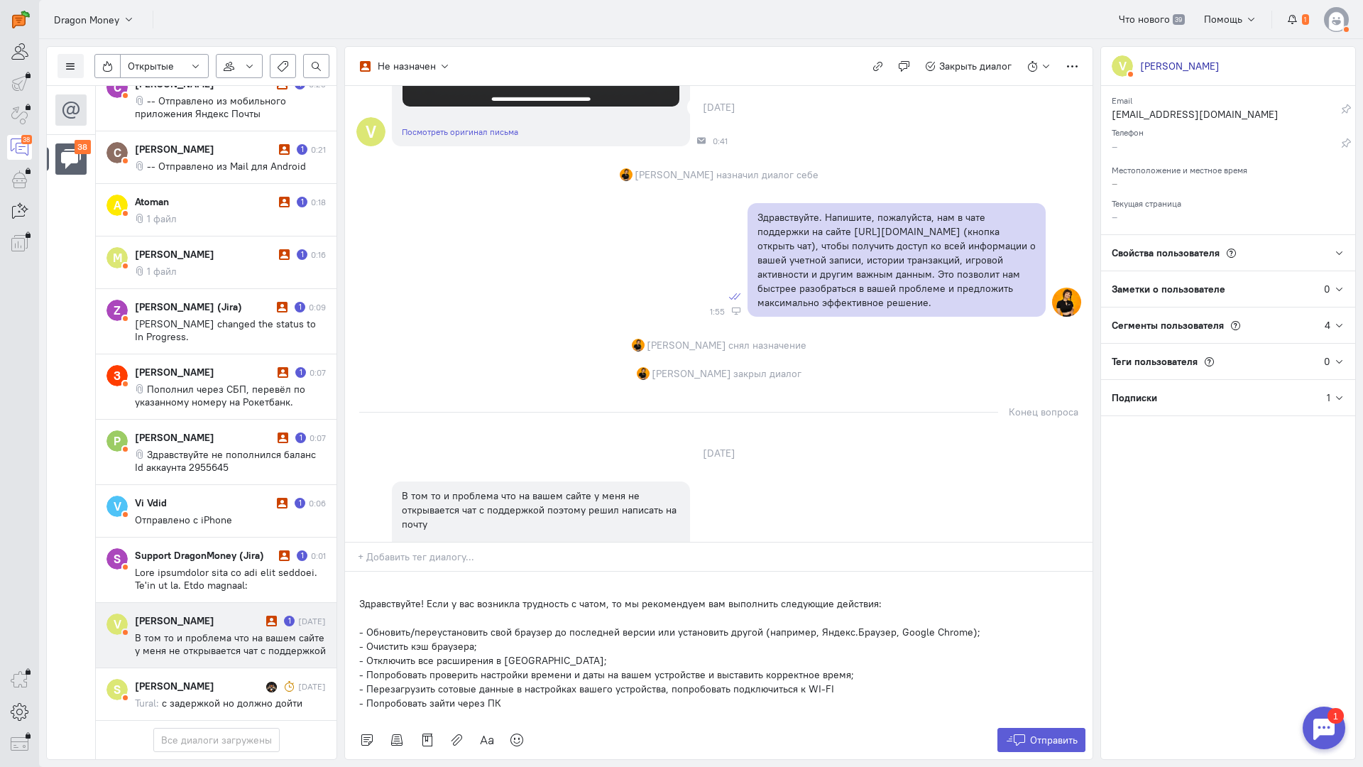
click at [351, 572] on div "Здравствуйте! Если у вас возникла трудность с чатом, то мы рекомендуем вам выпо…" at bounding box center [719, 646] width 748 height 149
click at [1044, 734] on span "Отправить" at bounding box center [1054, 740] width 48 height 13
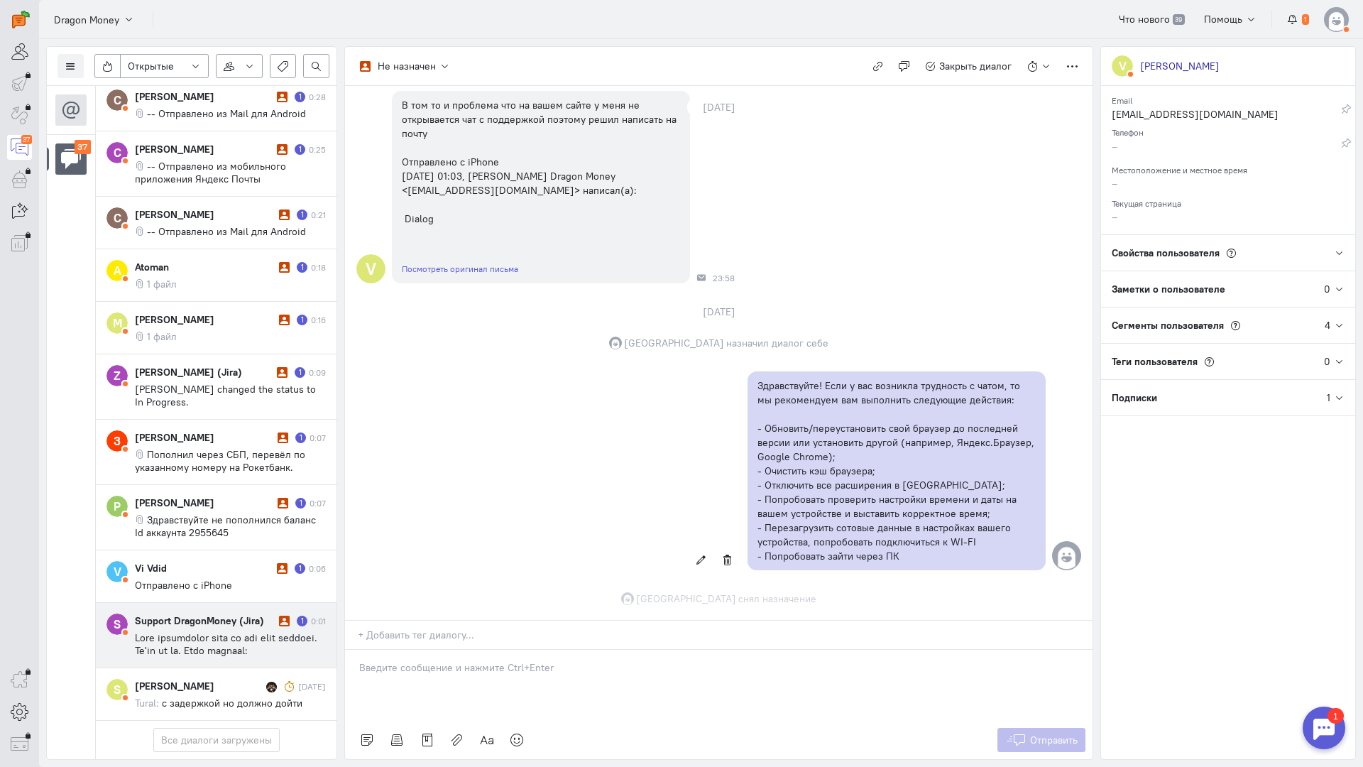
scroll to position [1216, 0]
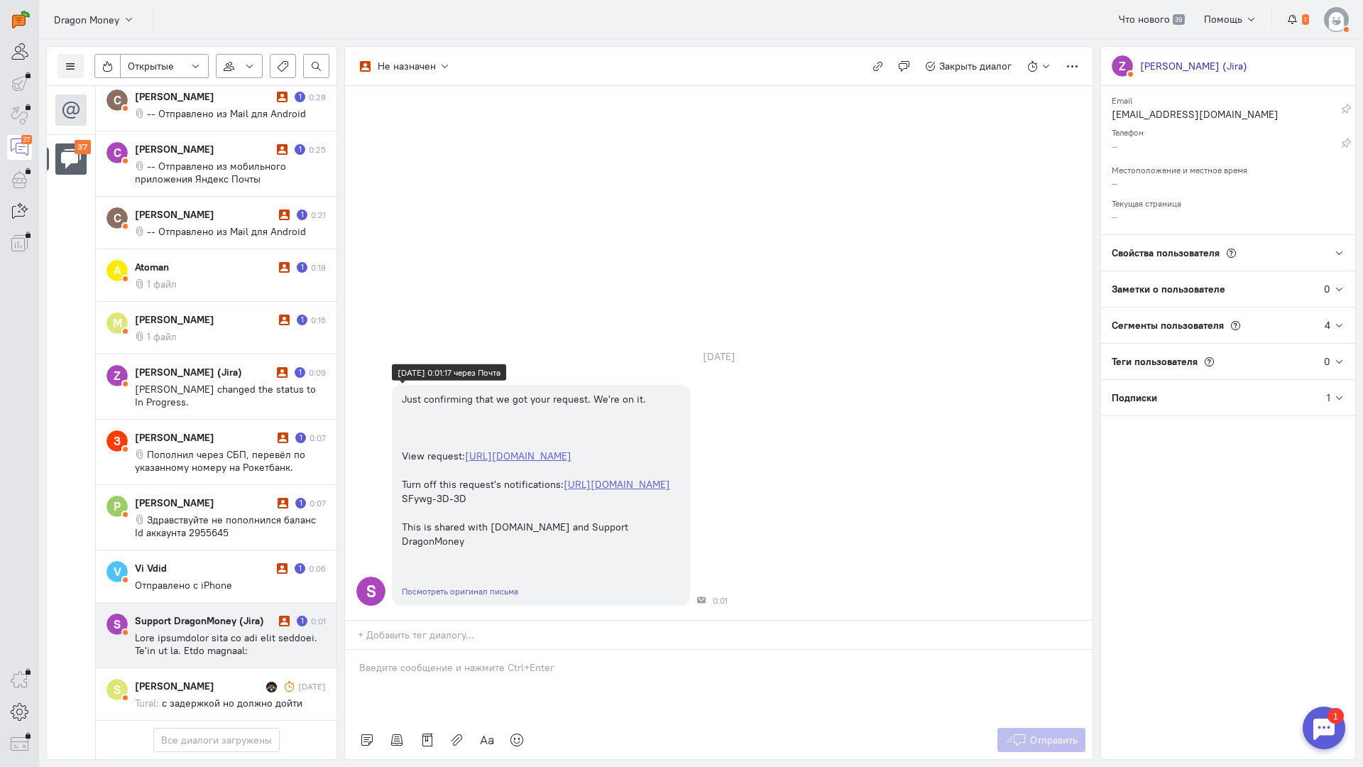
scroll to position [0, 0]
click at [878, 70] on icon "button" at bounding box center [878, 66] width 11 height 11
click at [166, 550] on cq-conversation-card "V Vi Vdid 1 0:06 Отправлено с iPhone" at bounding box center [216, 576] width 241 height 53
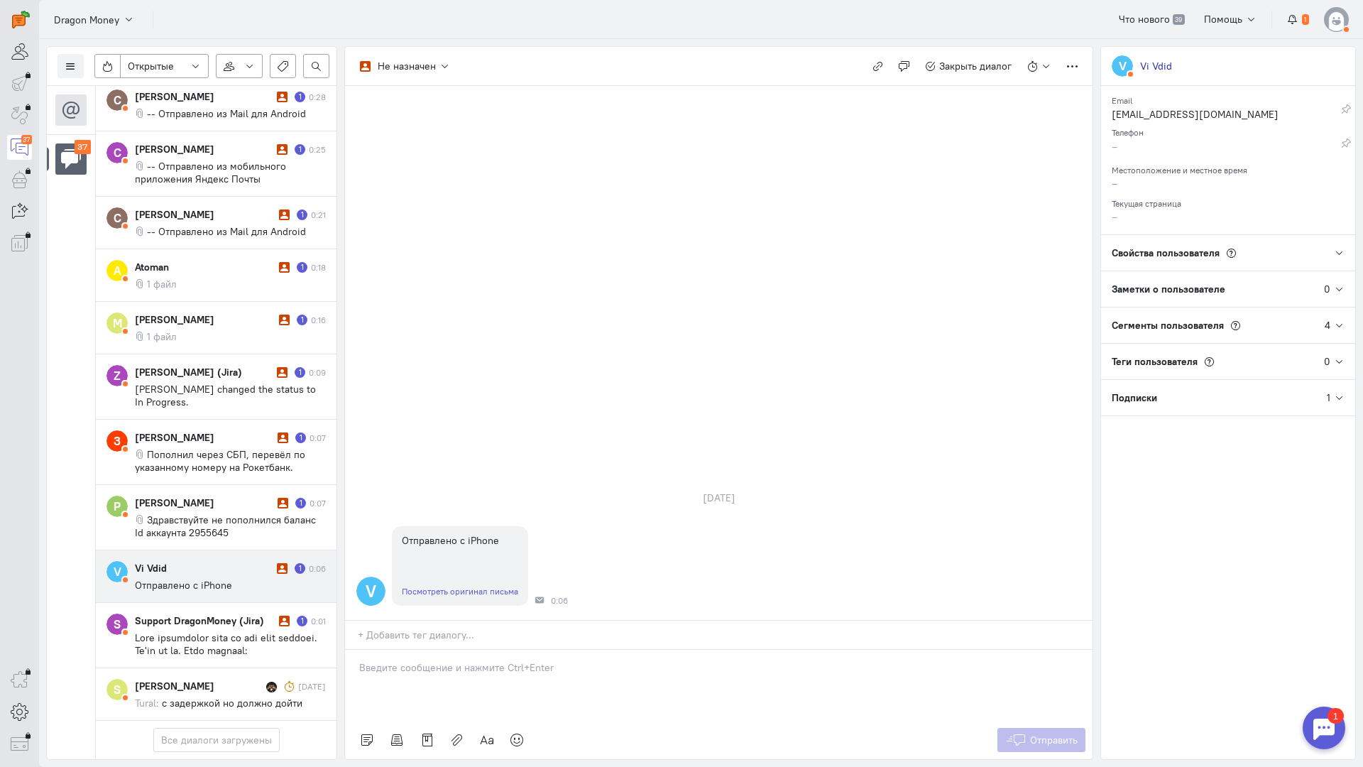
click at [457, 660] on p at bounding box center [718, 667] width 719 height 14
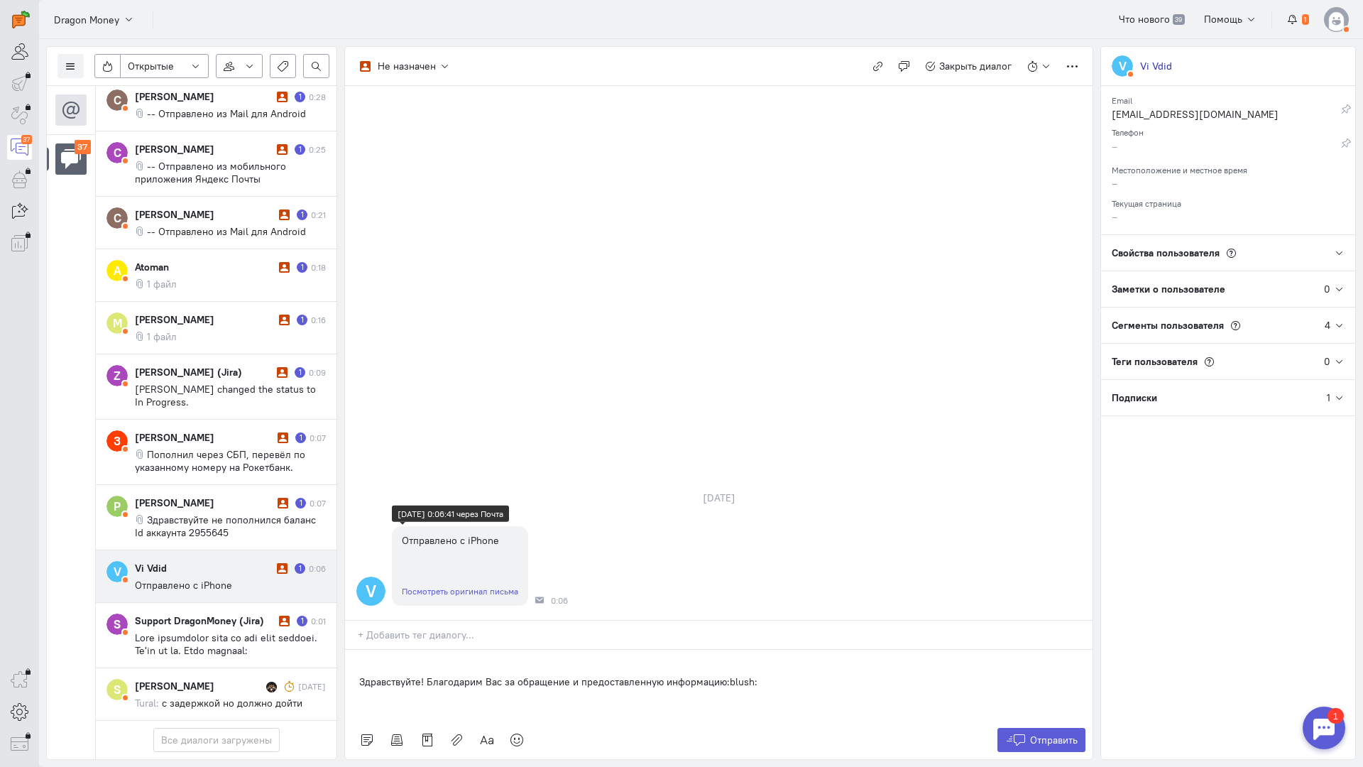
click at [446, 586] on link "Посмотреть оригинал письма" at bounding box center [460, 591] width 116 height 11
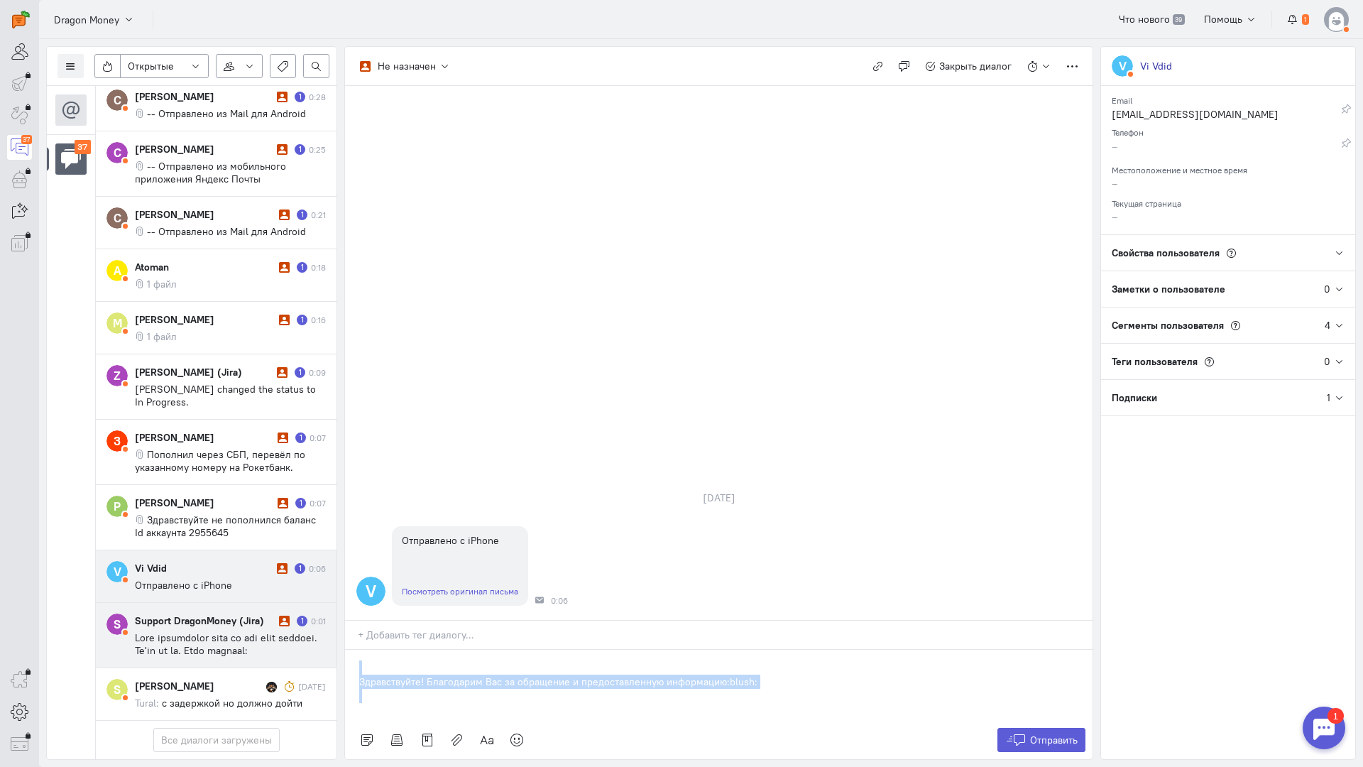
drag, startPoint x: 767, startPoint y: 599, endPoint x: 233, endPoint y: 533, distance: 538.1
click at [233, 533] on div "Список пользователей Включить темную тему Открытые Открытые диалоги Отложенные …" at bounding box center [701, 403] width 1324 height 728
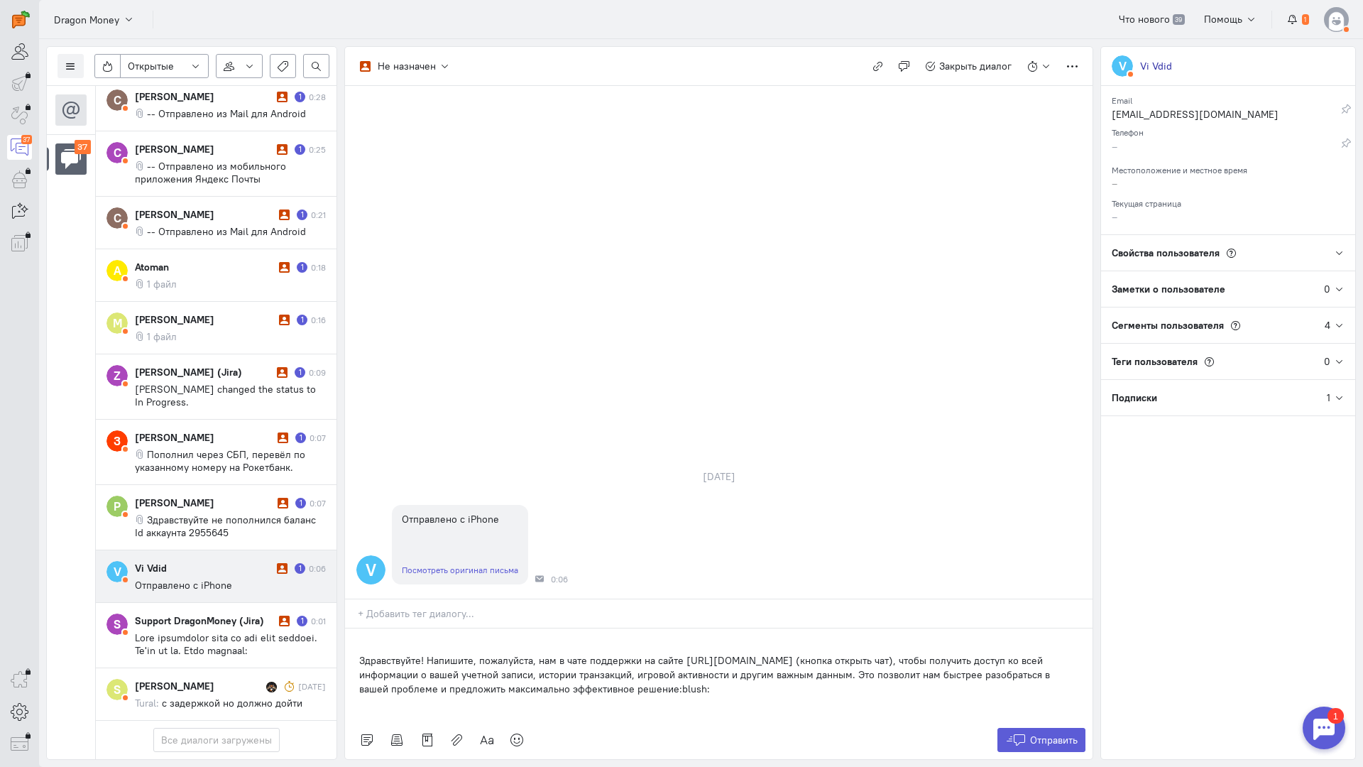
click at [352, 628] on div "Здравствуйте! Напишите, пожалуйста, нам в чате поддержки на сайте [URL][DOMAIN_…" at bounding box center [719, 674] width 748 height 92
click at [1047, 734] on span "Отправить" at bounding box center [1054, 740] width 48 height 13
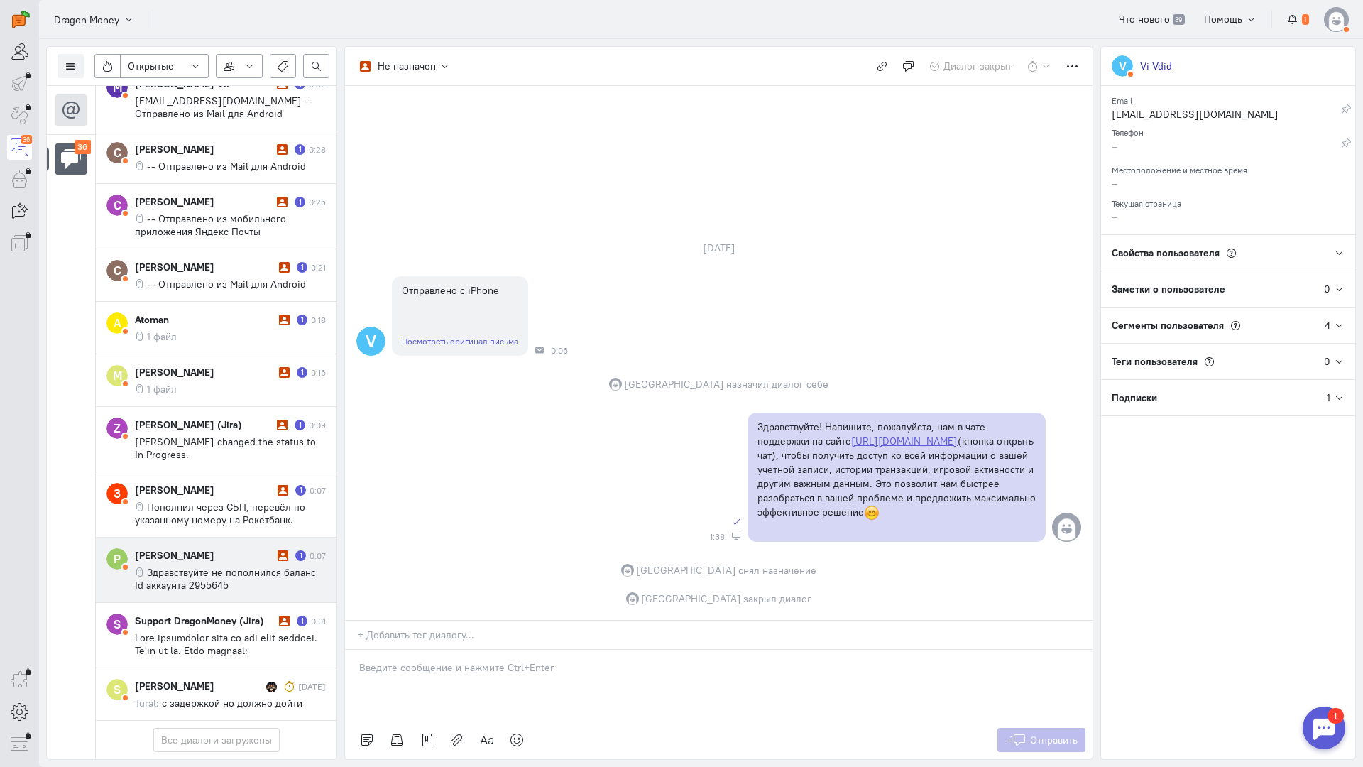
click at [196, 566] on span "Здравствуйте не пополнился баланс Id аккаунта 2955645" at bounding box center [225, 579] width 181 height 26
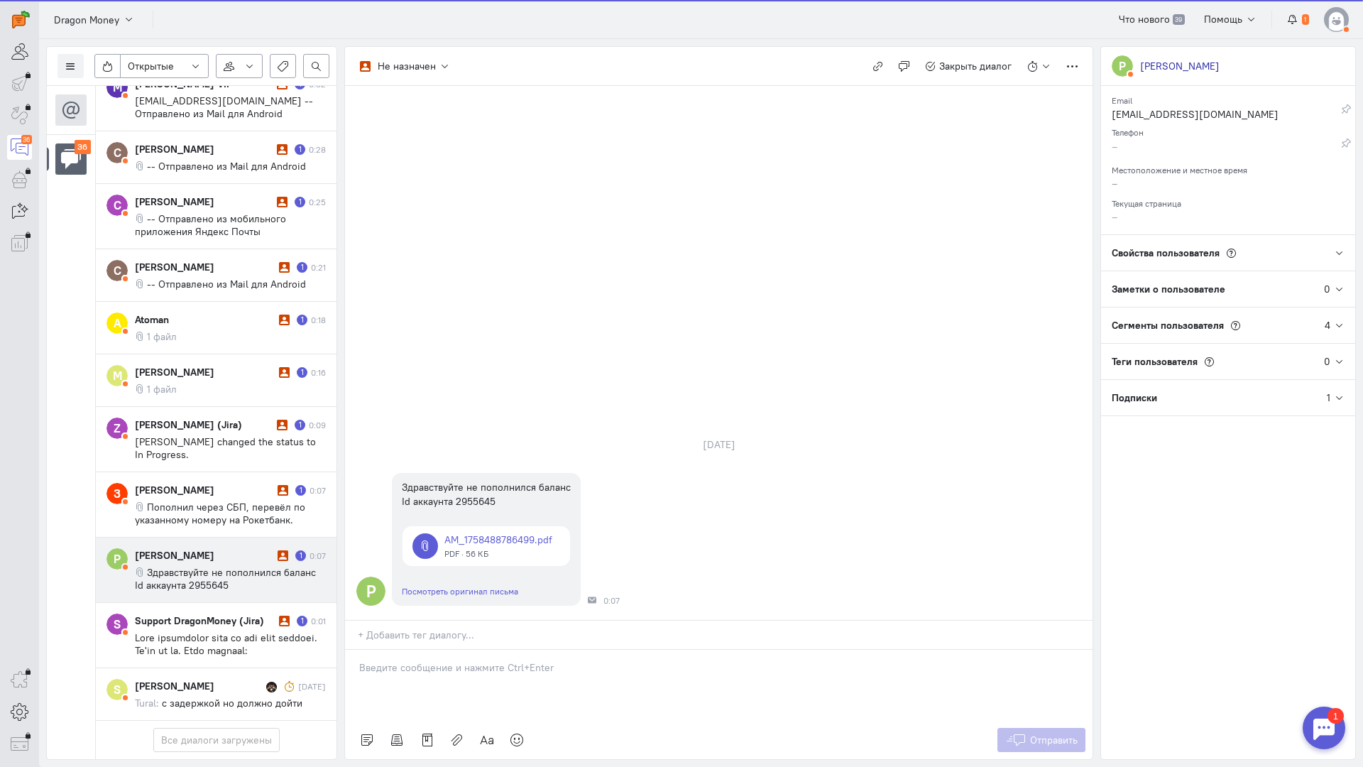
scroll to position [1821, 0]
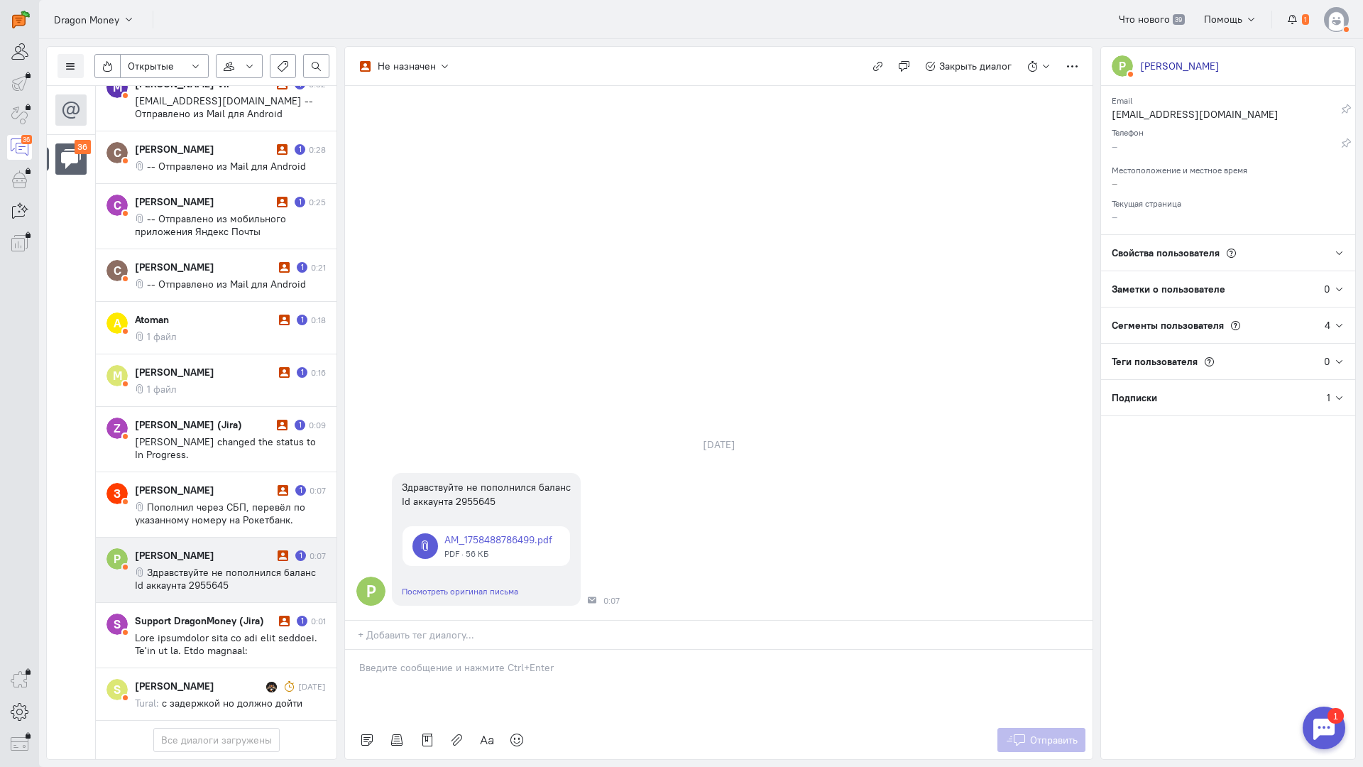
click at [425, 660] on p at bounding box center [718, 667] width 719 height 14
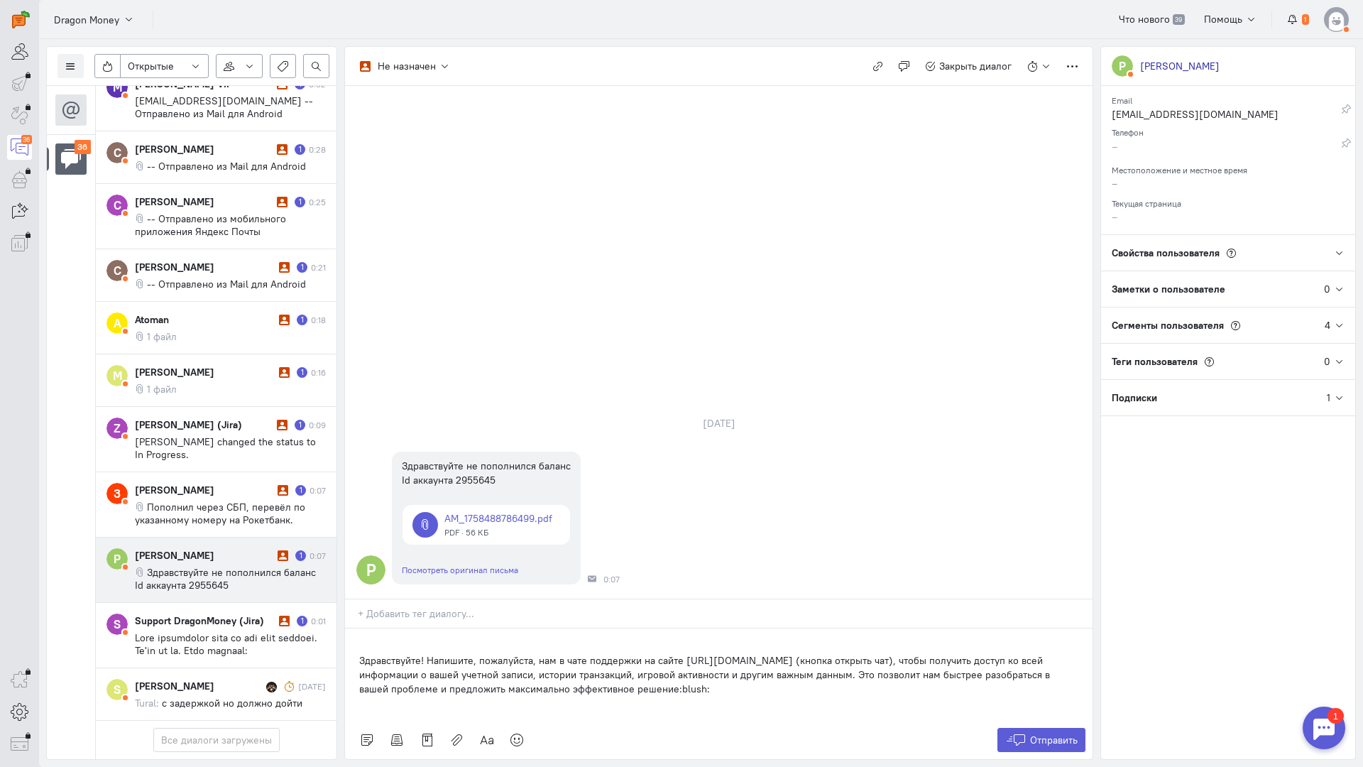
click at [356, 628] on div "Здравствуйте! Напишите, пожалуйста, нам в чате поддержки на сайте [URL][DOMAIN_…" at bounding box center [719, 674] width 748 height 92
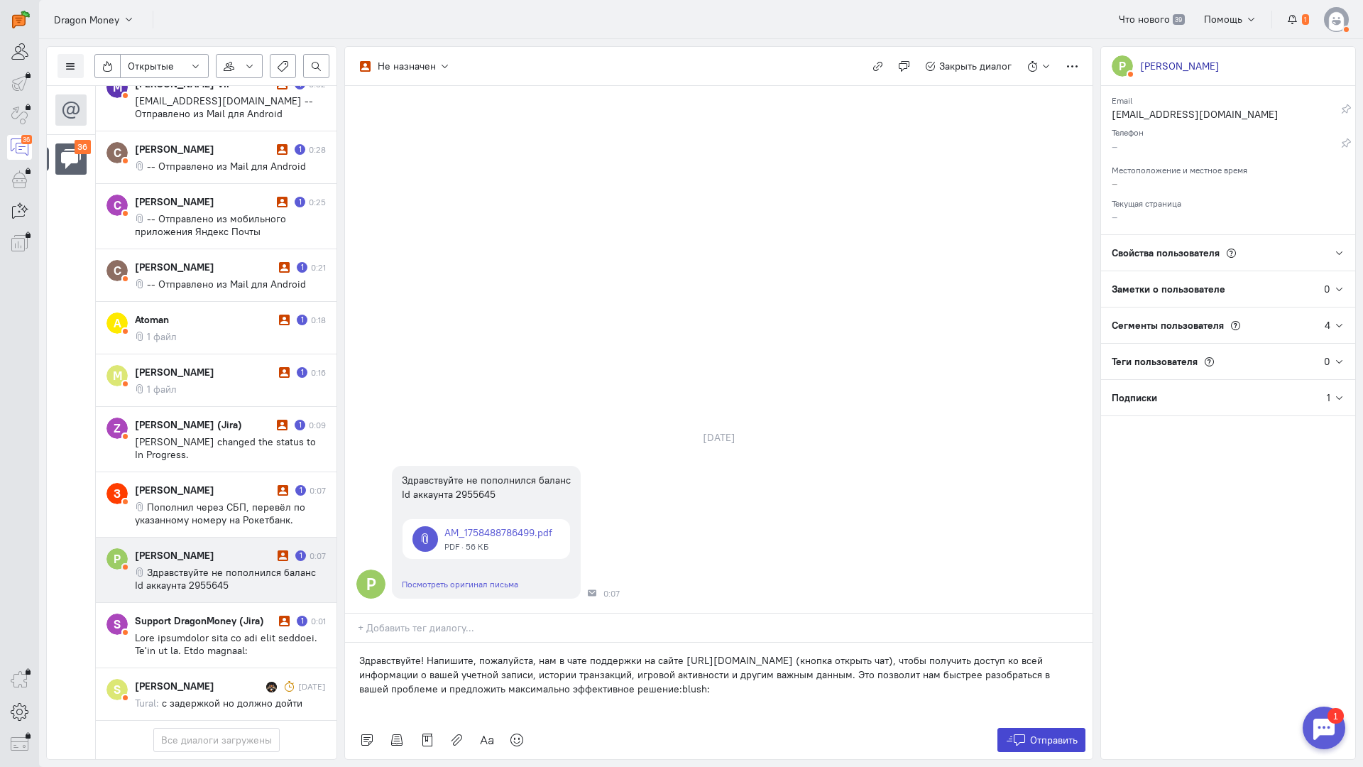
click at [1038, 734] on span "Отправить" at bounding box center [1054, 740] width 48 height 13
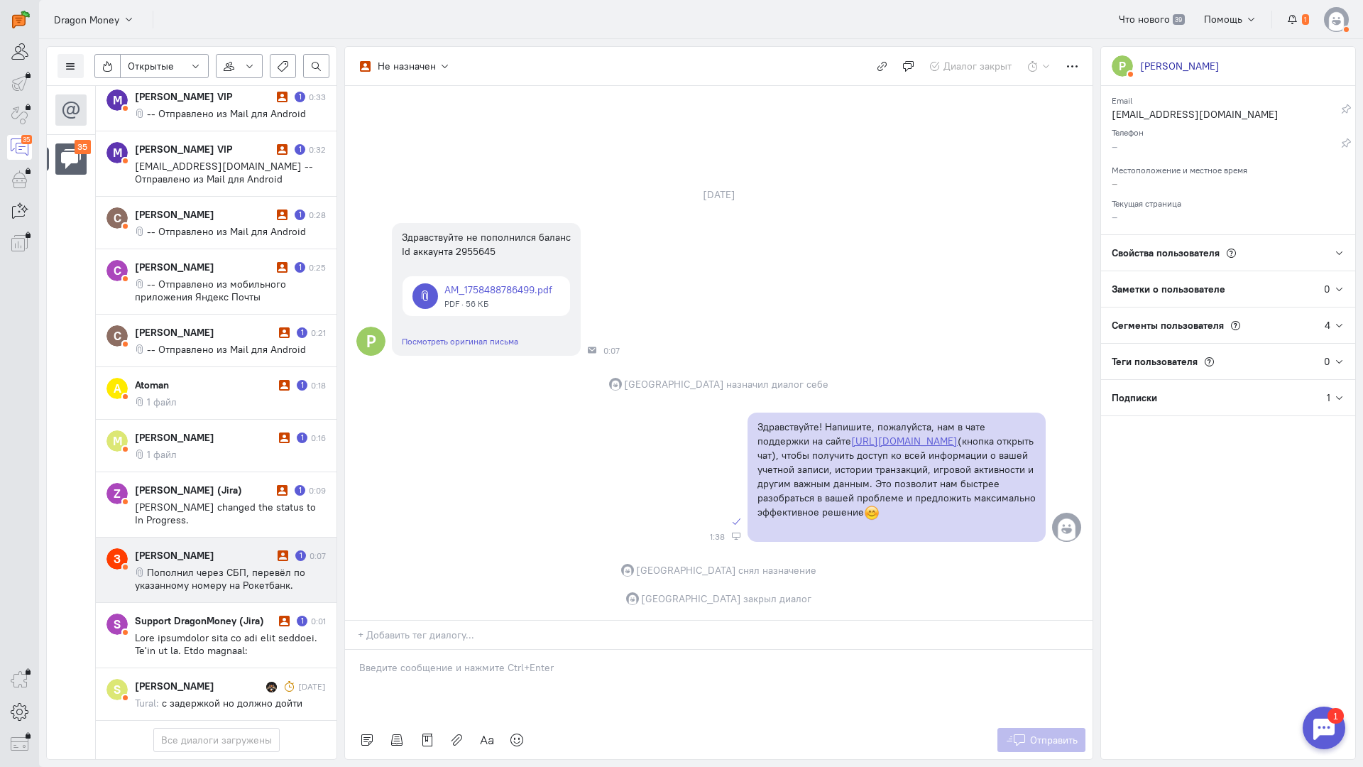
scroll to position [1745, 0]
click at [211, 548] on div "[PERSON_NAME] 1 0:07 Пополнил через СБП, перевёл по указанному номеру на Рокетб…" at bounding box center [230, 569] width 191 height 43
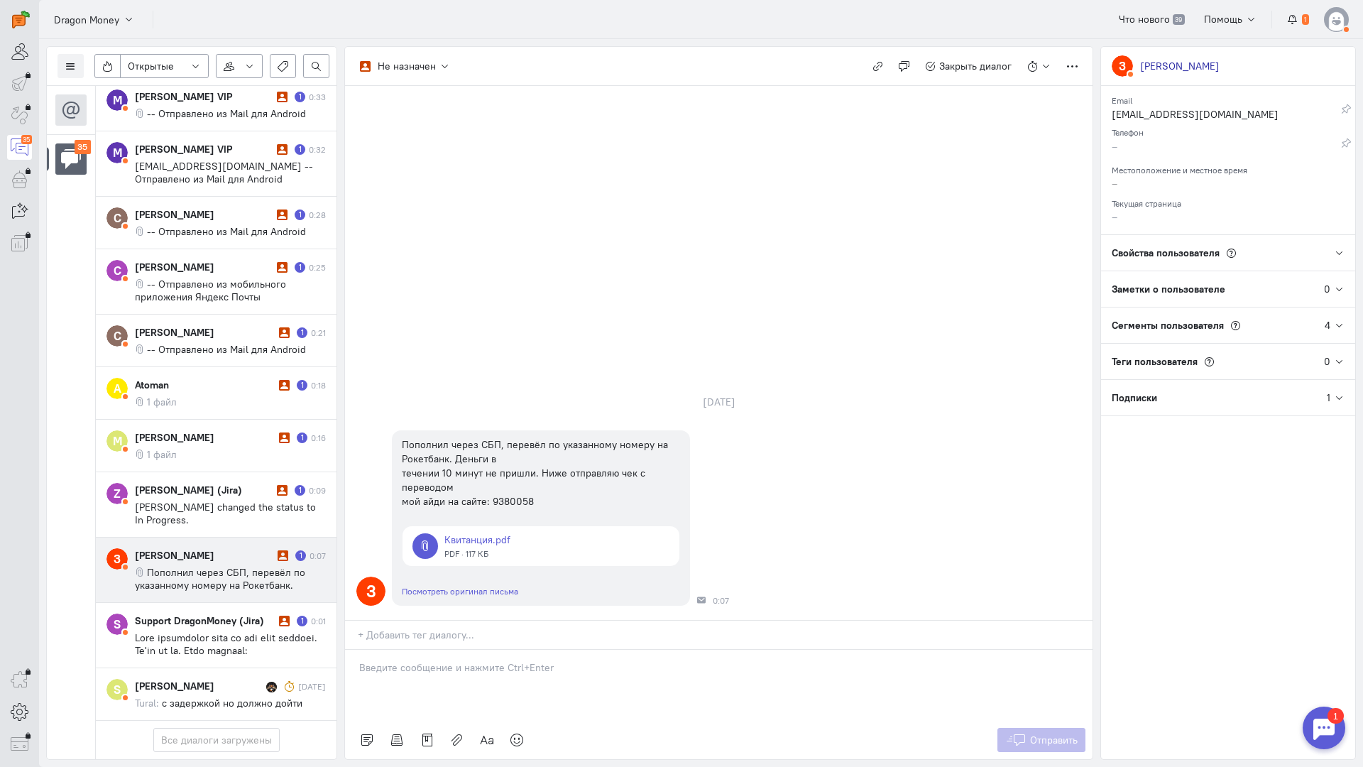
drag, startPoint x: 432, startPoint y: 581, endPoint x: 396, endPoint y: 582, distance: 36.2
click at [431, 660] on p at bounding box center [718, 667] width 719 height 14
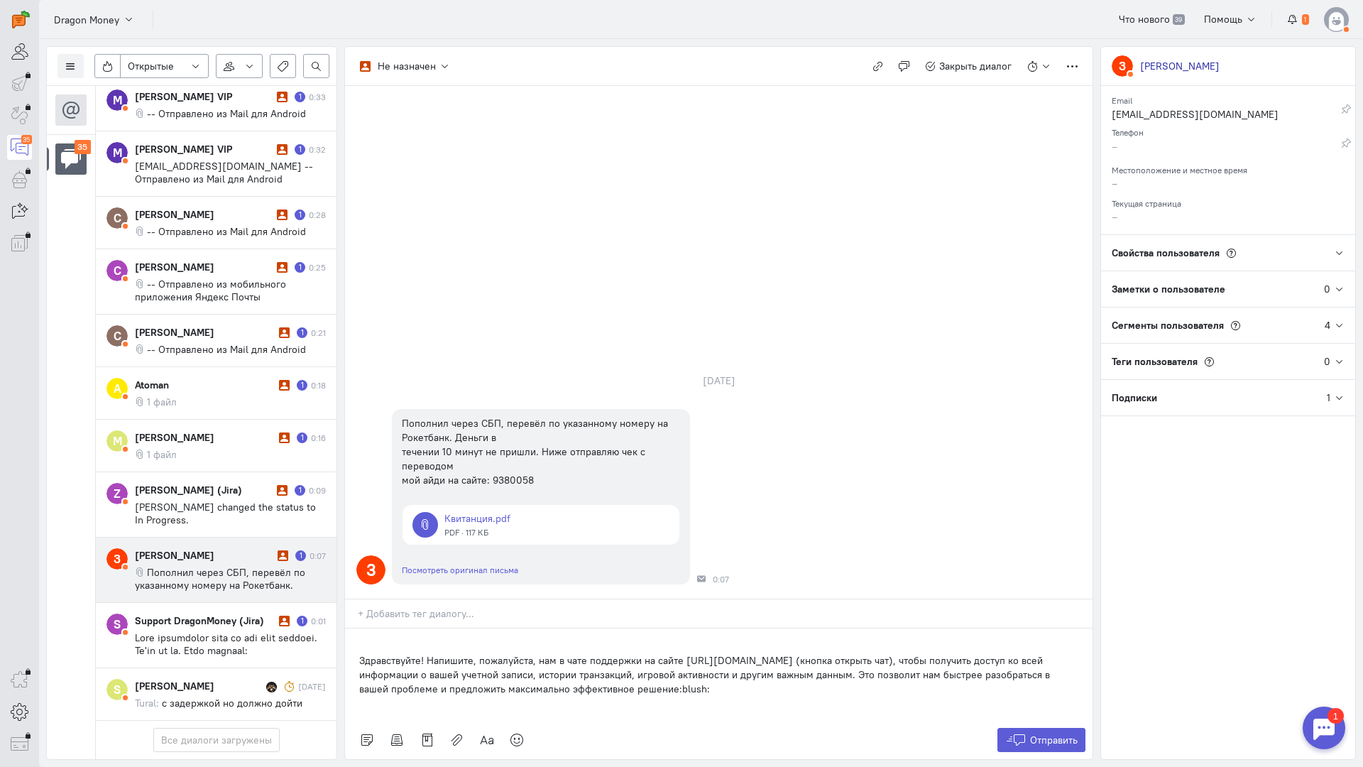
click at [355, 628] on div "Здравствуйте! Напишите, пожалуйста, нам в чате поддержки на сайте [URL][DOMAIN_…" at bounding box center [719, 674] width 748 height 92
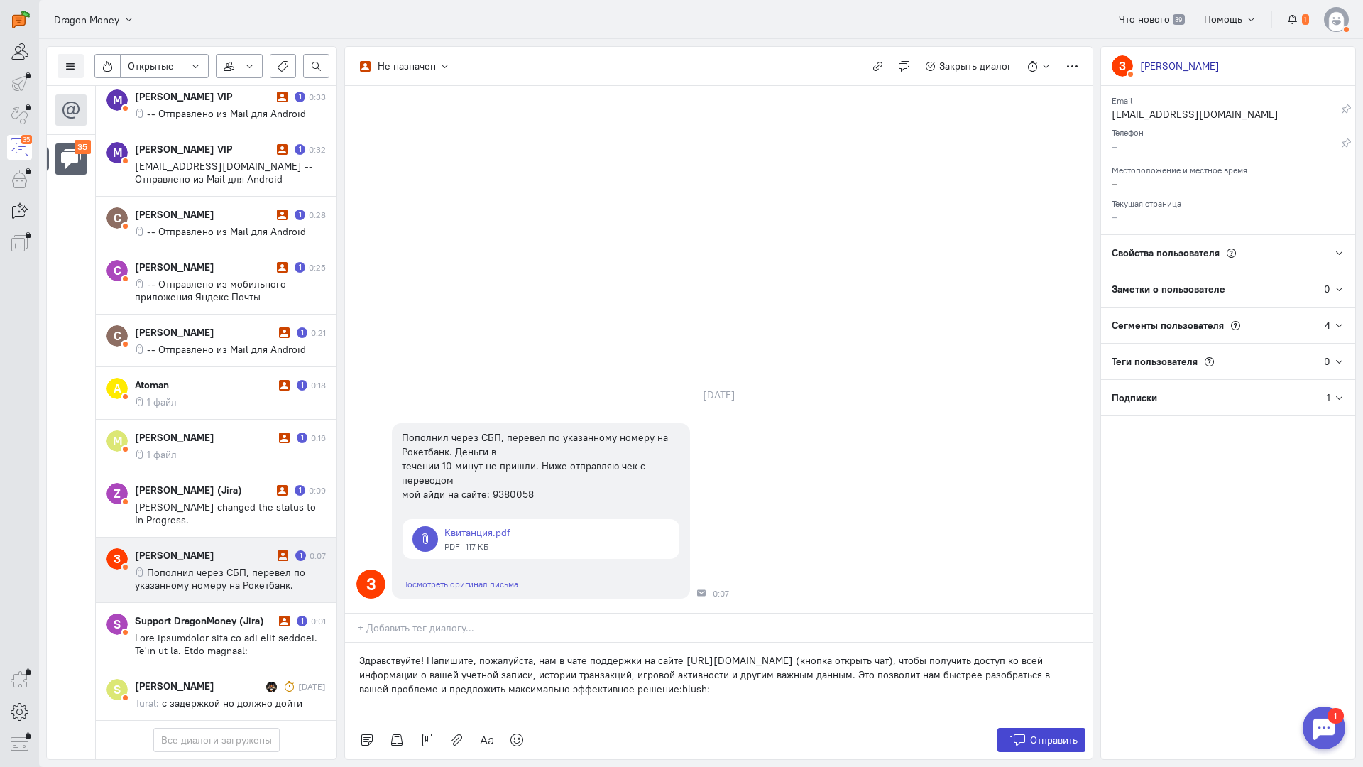
click at [1024, 733] on icon at bounding box center [1015, 740] width 21 height 14
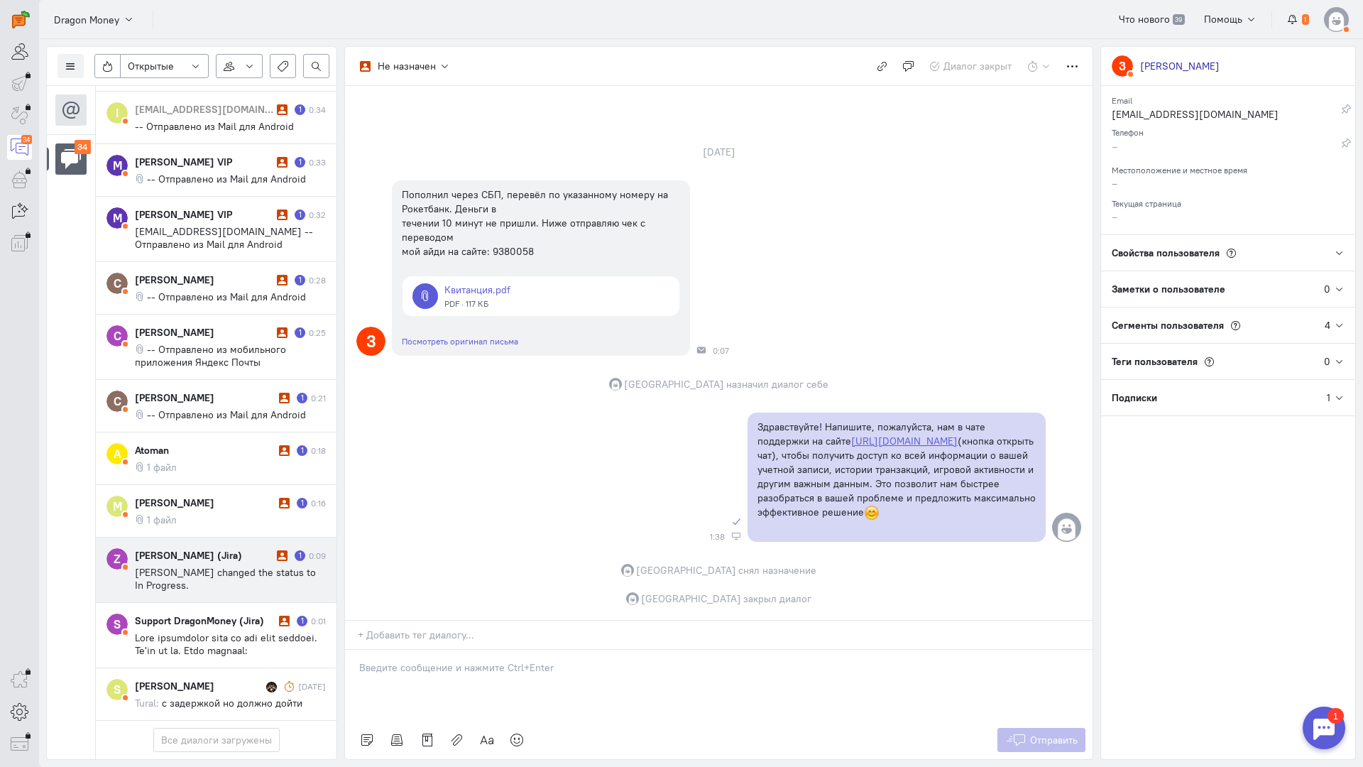
scroll to position [1657, 0]
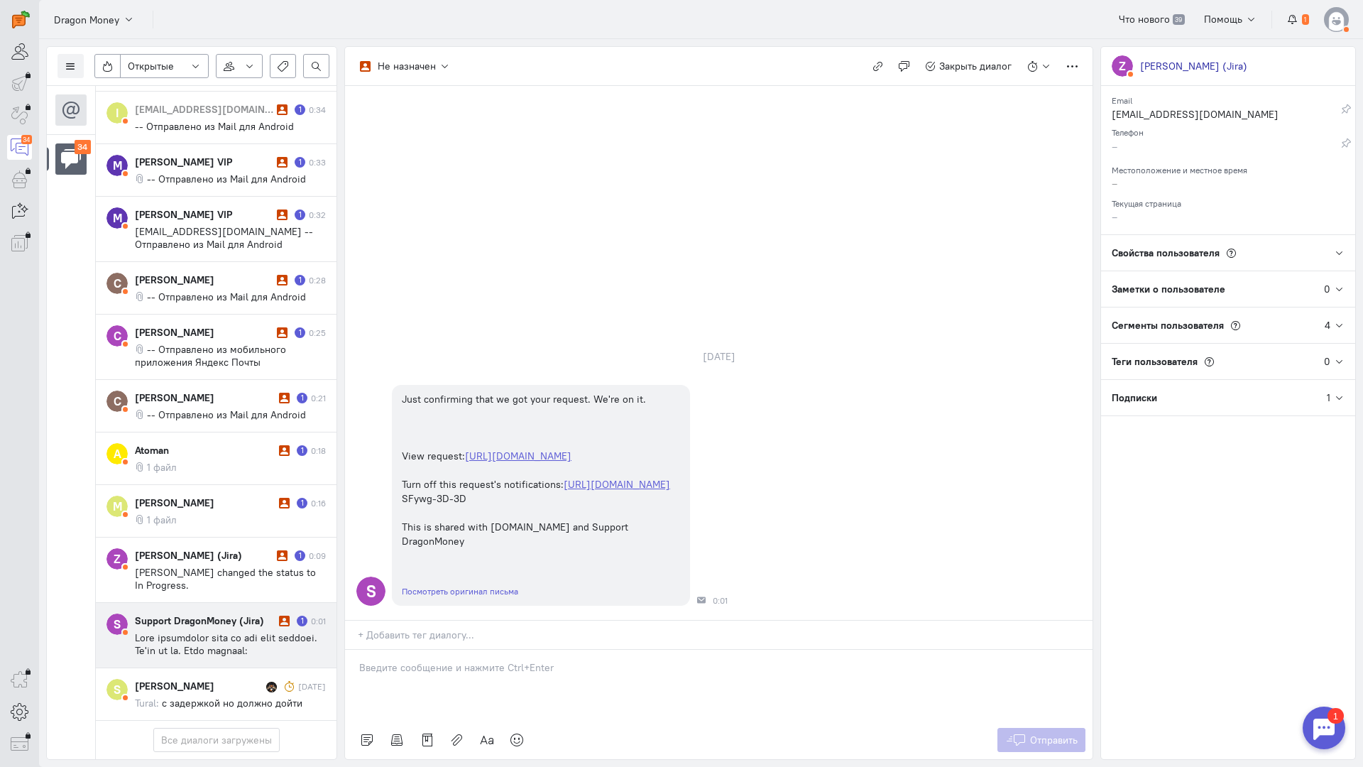
scroll to position [349, 0]
click at [969, 59] on button "Закрыть диалог" at bounding box center [968, 66] width 103 height 24
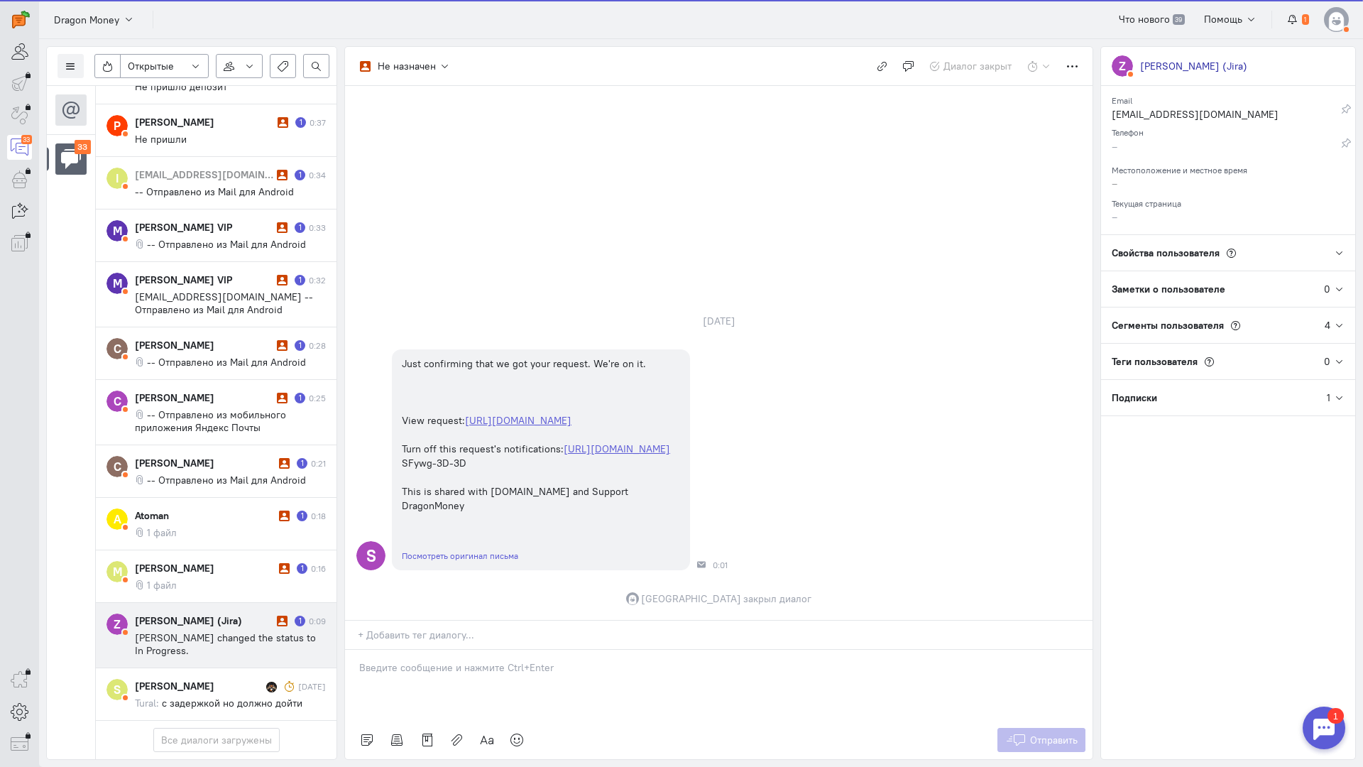
scroll to position [1580, 0]
click at [183, 614] on div "[PERSON_NAME] (Jira)" at bounding box center [204, 621] width 138 height 14
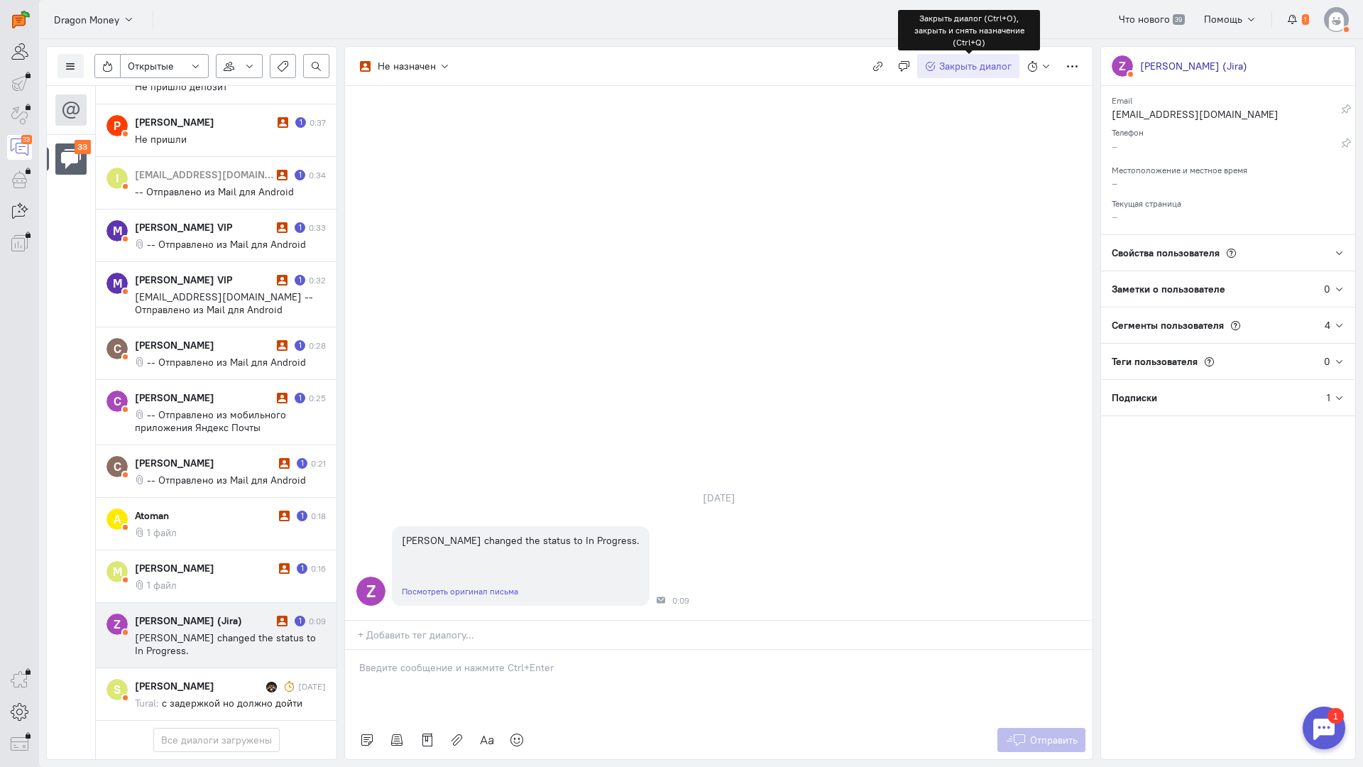
click at [969, 62] on span "Закрыть диалог" at bounding box center [975, 66] width 72 height 13
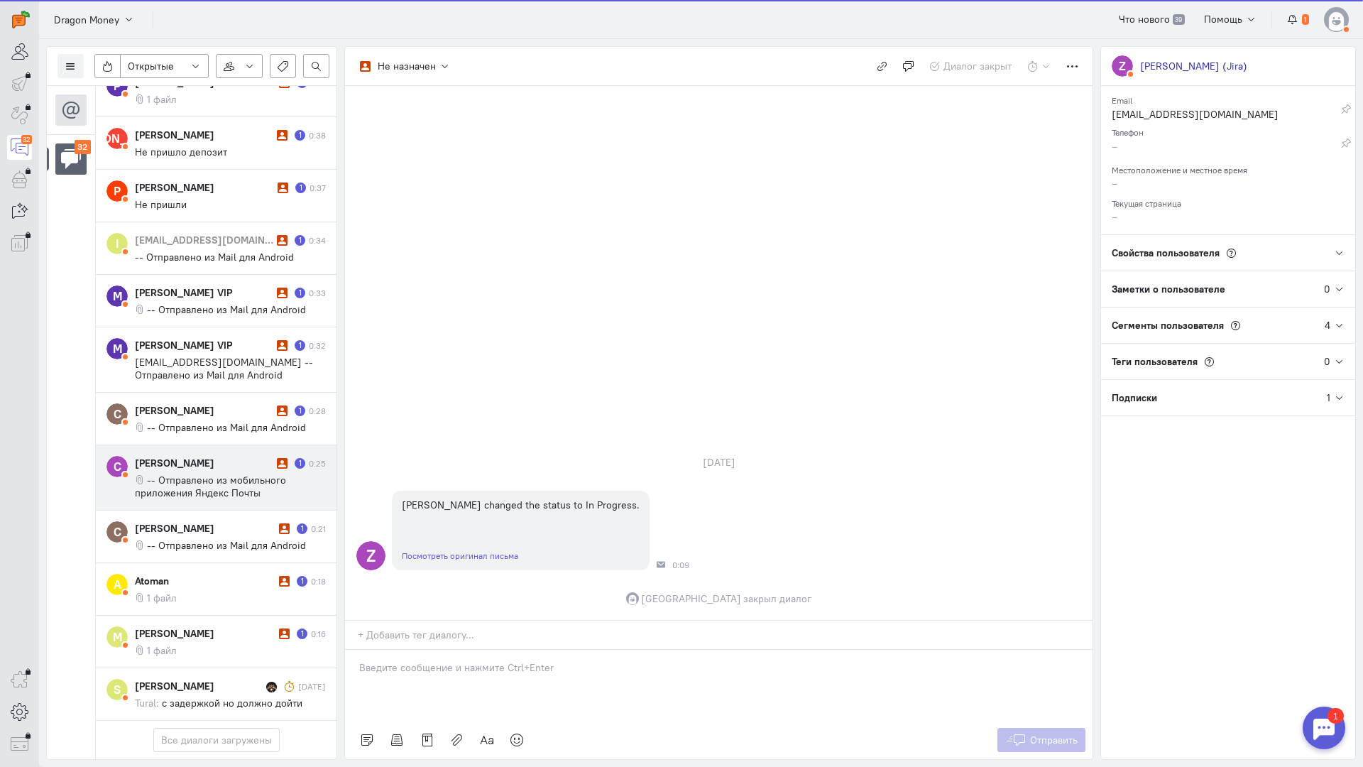
scroll to position [1503, 0]
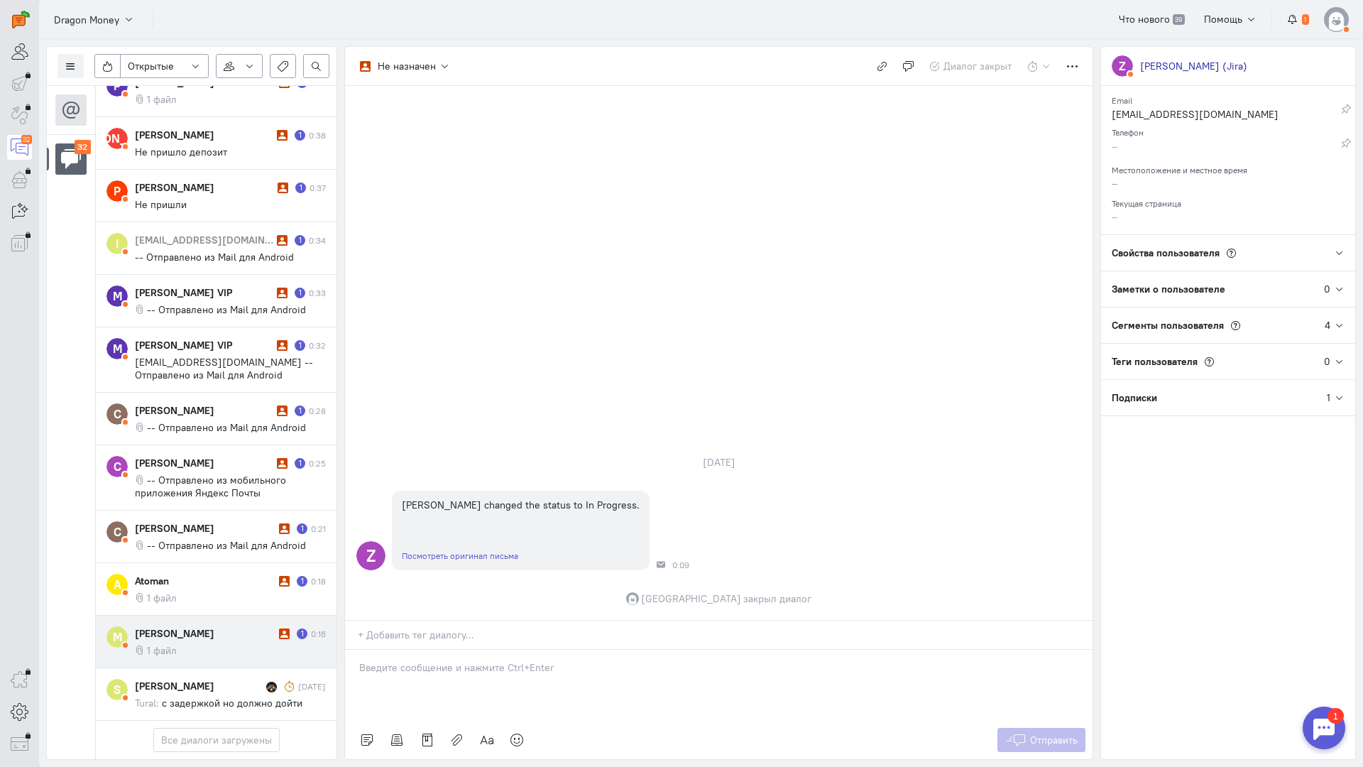
click at [192, 626] on div "[PERSON_NAME]" at bounding box center [205, 633] width 141 height 14
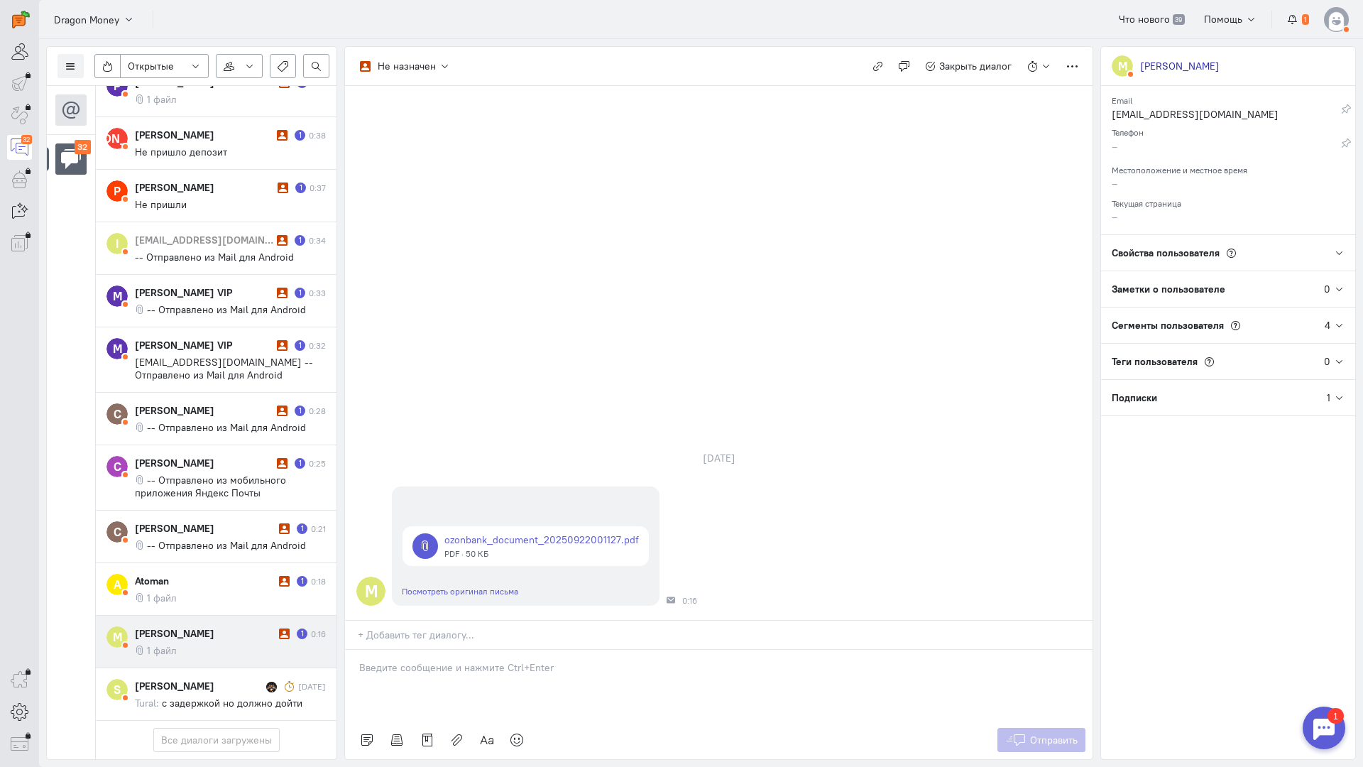
click at [428, 660] on p at bounding box center [718, 667] width 719 height 14
click at [353, 650] on div "Здравствуйте! Благодарим Вас за обращение и предоставленную информацию:blush:" at bounding box center [719, 685] width 748 height 71
click at [1027, 728] on button "Отправить" at bounding box center [1042, 740] width 89 height 24
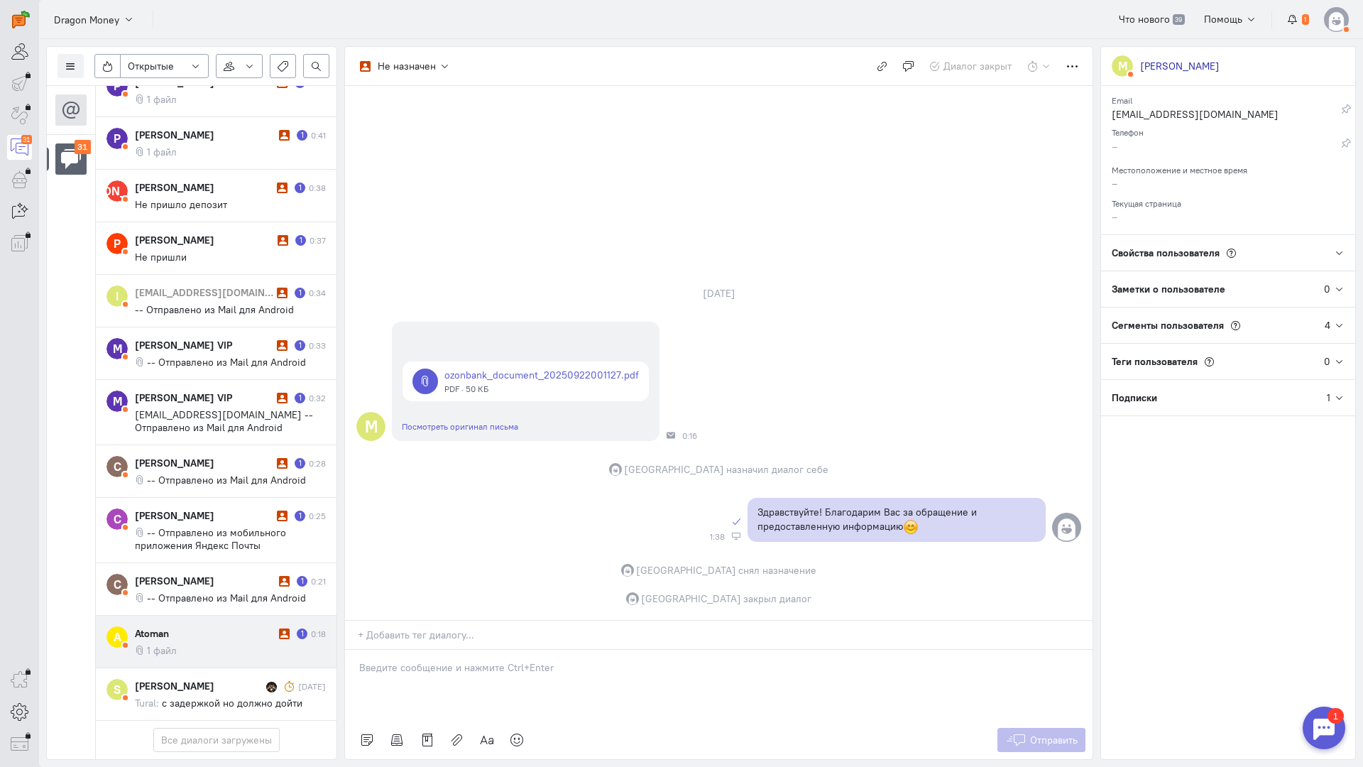
click at [195, 626] on div "Atoman" at bounding box center [205, 633] width 141 height 14
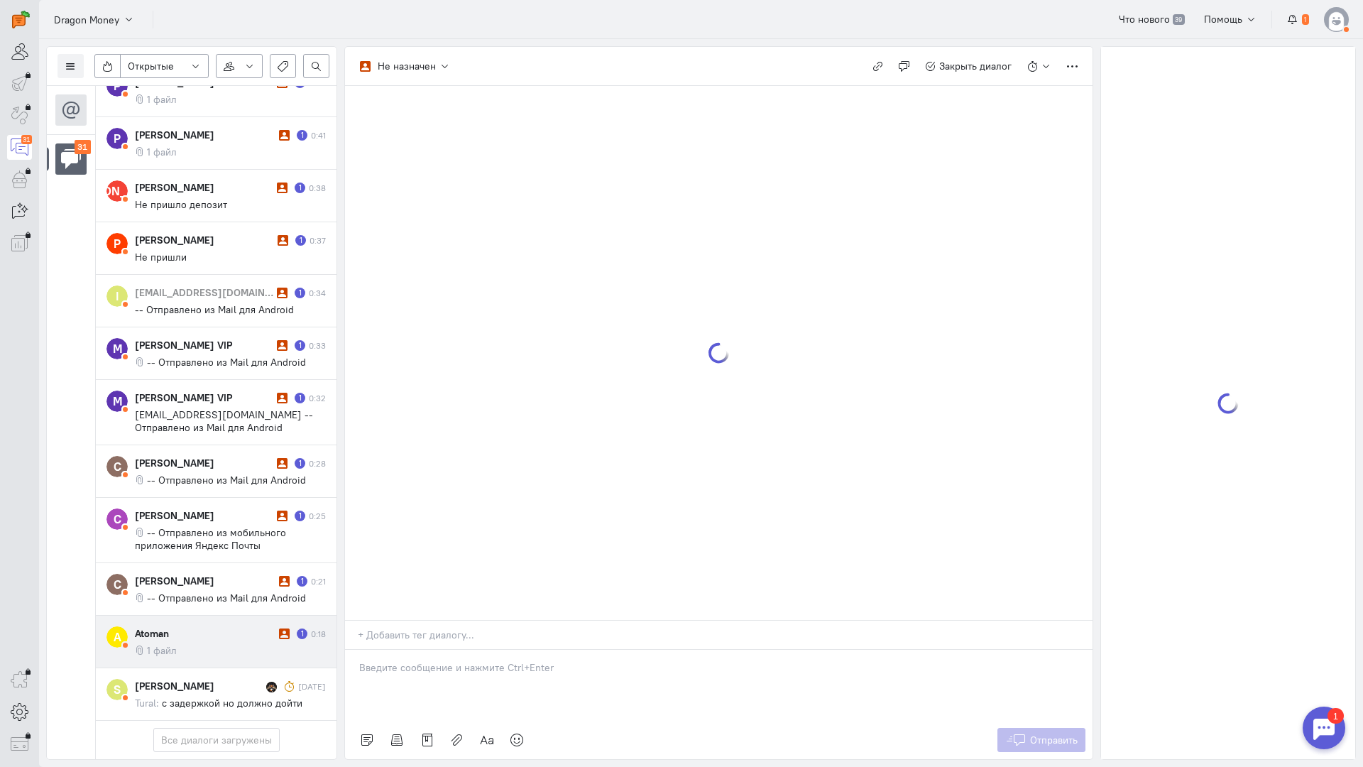
scroll to position [1439, 0]
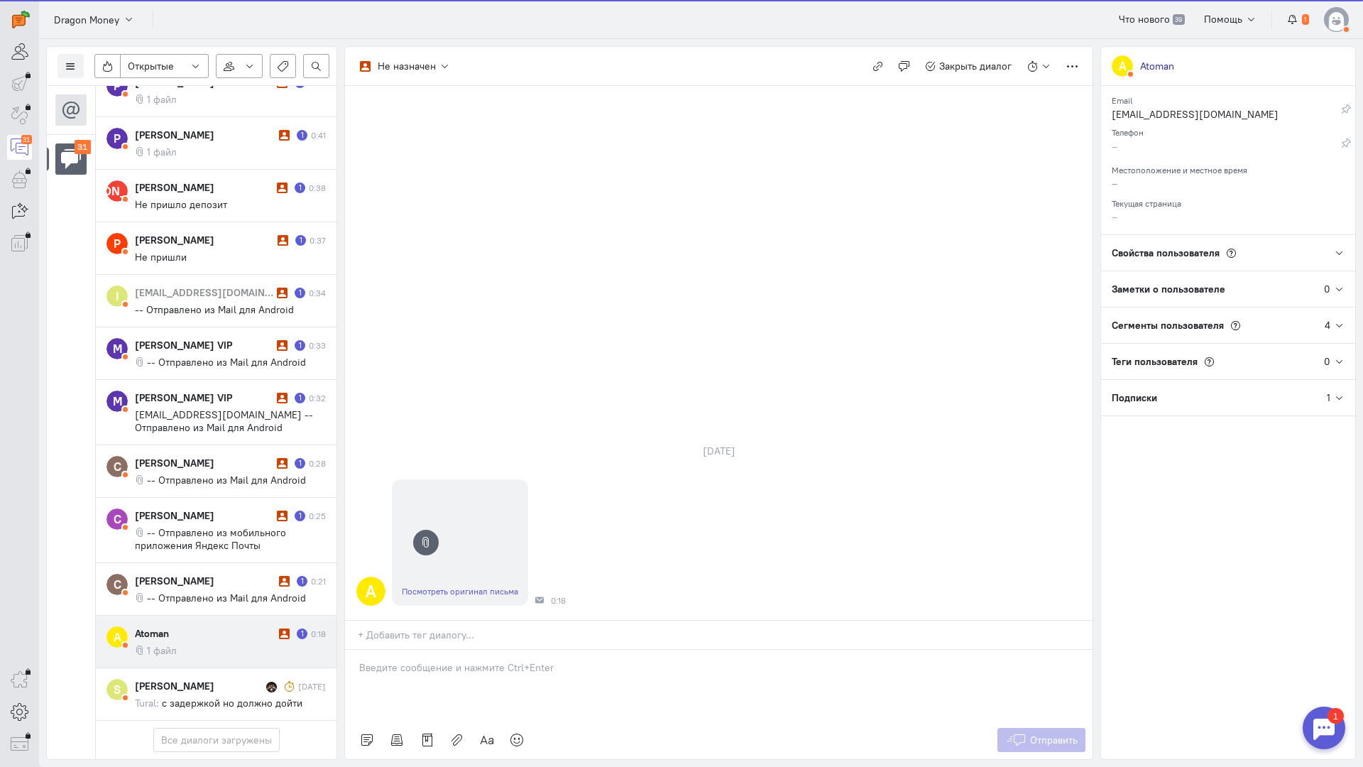
click at [445, 650] on div at bounding box center [719, 685] width 748 height 71
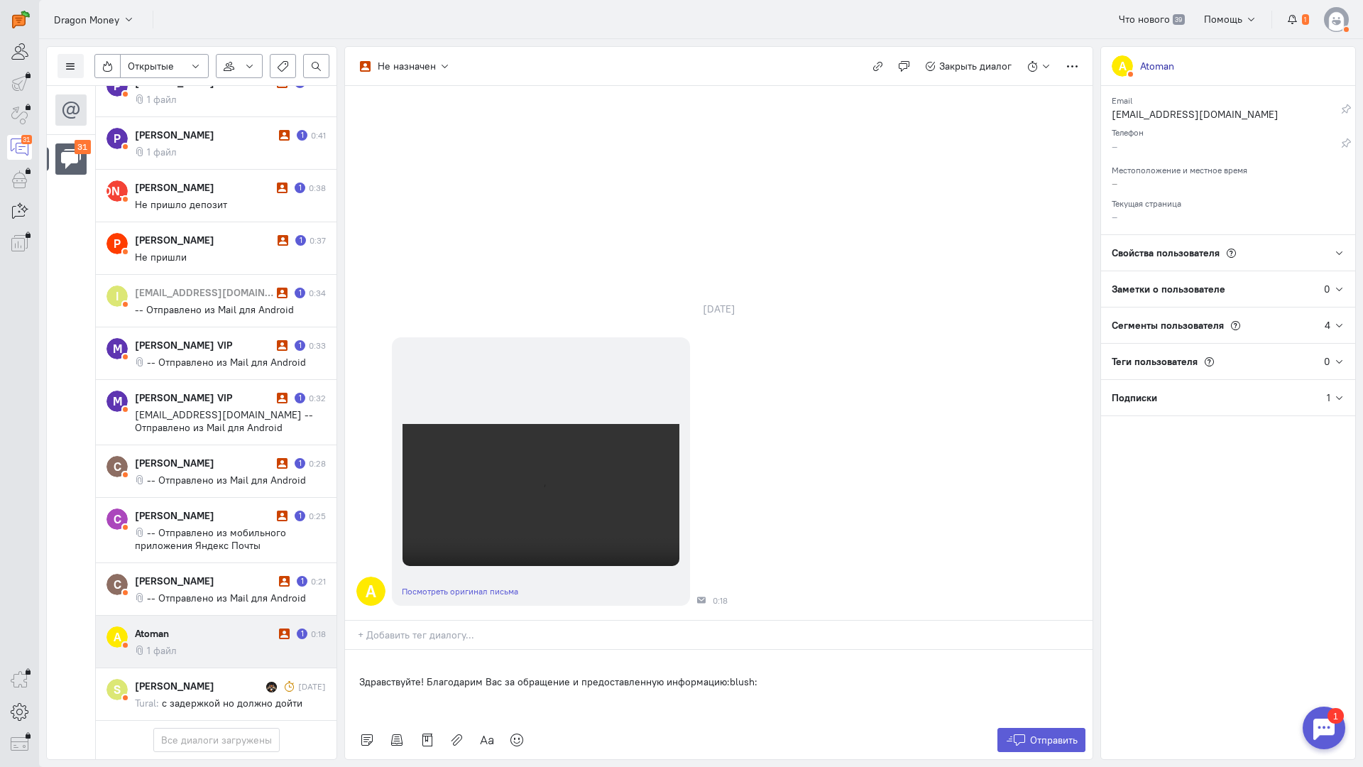
click at [354, 650] on div "Здравствуйте! Благодарим Вас за обращение и предоставленную информацию:blush:" at bounding box center [719, 685] width 748 height 71
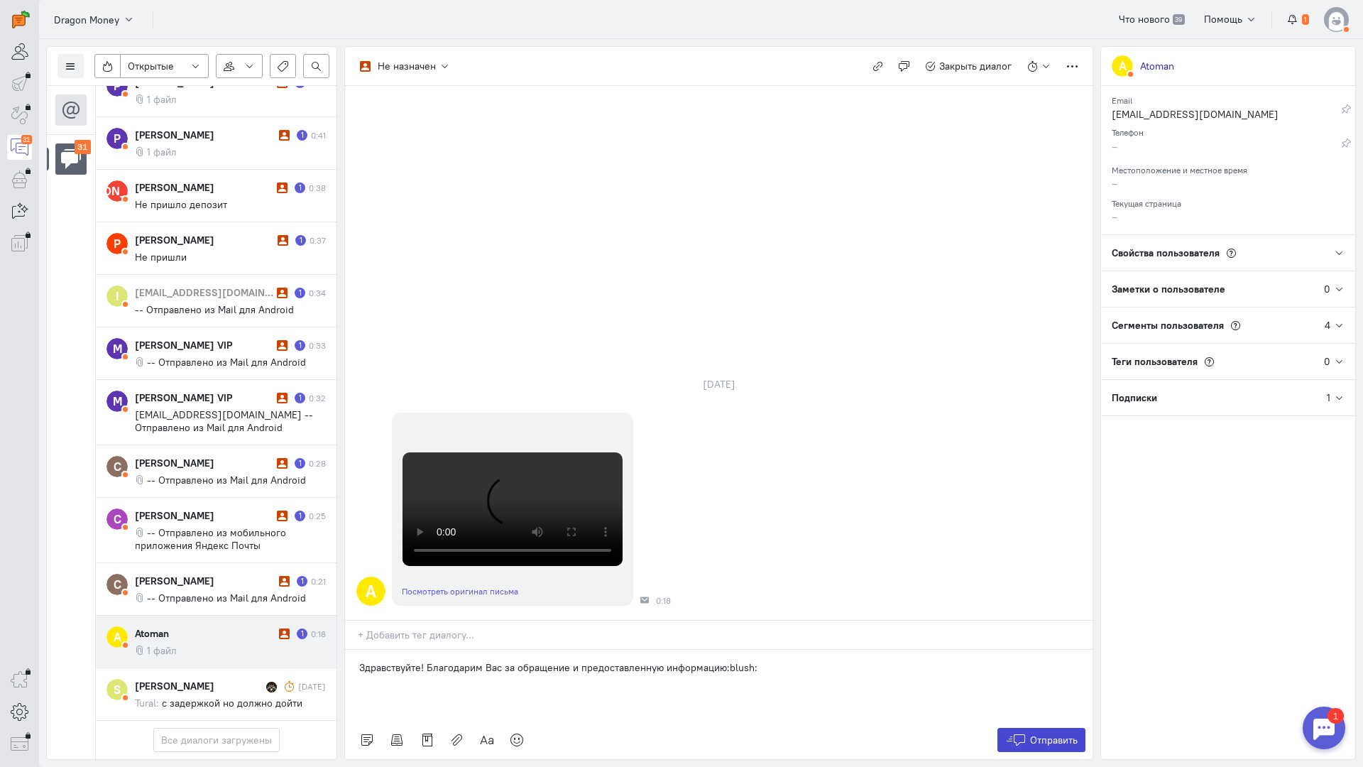
click at [1044, 734] on span "Отправить" at bounding box center [1054, 740] width 48 height 13
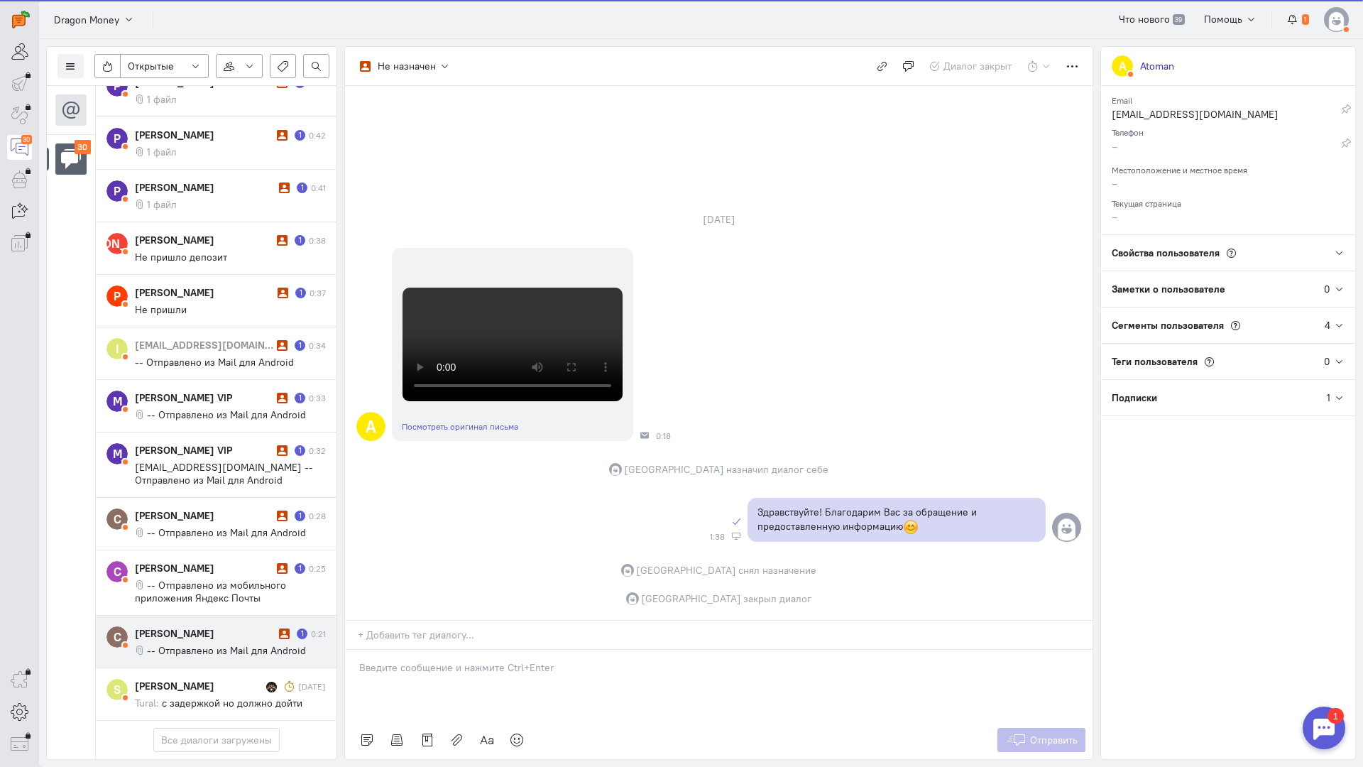
scroll to position [1375, 0]
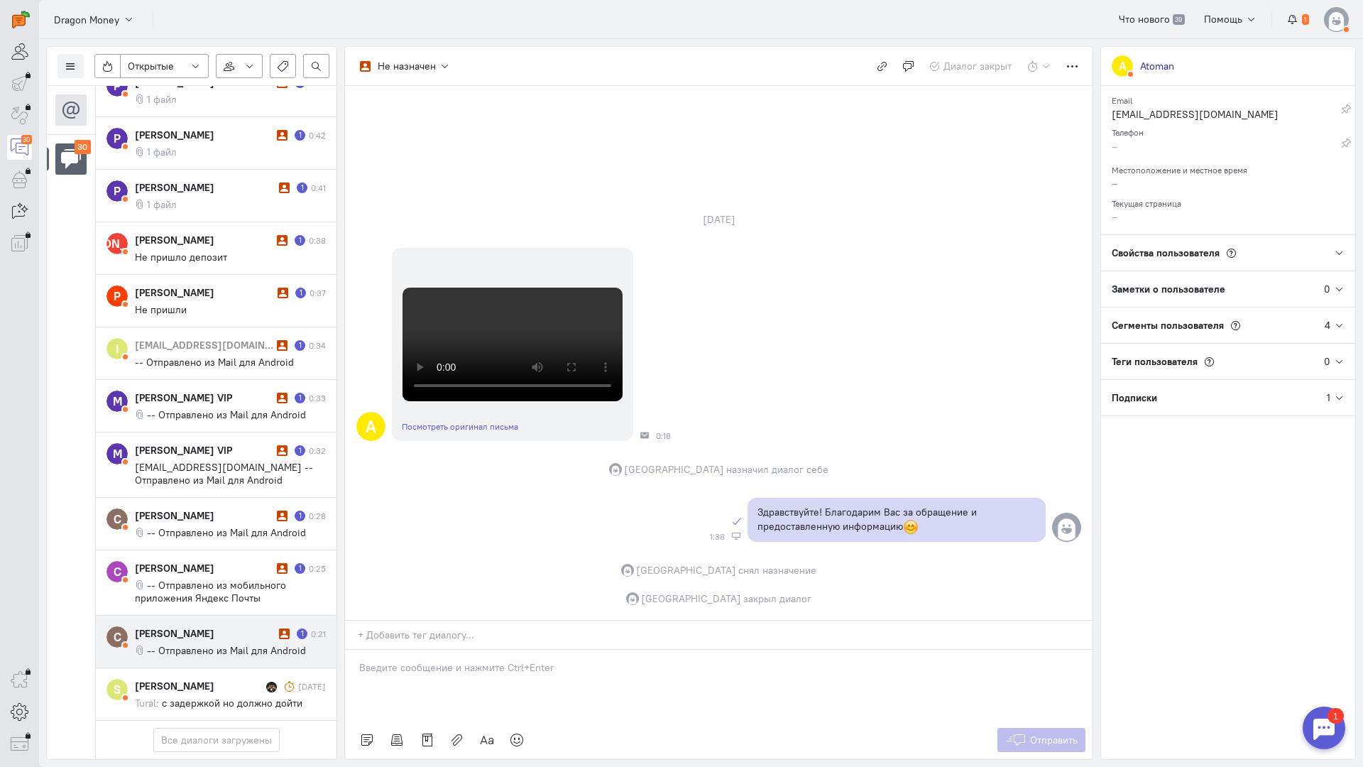
click at [204, 626] on div "[PERSON_NAME]" at bounding box center [205, 633] width 141 height 14
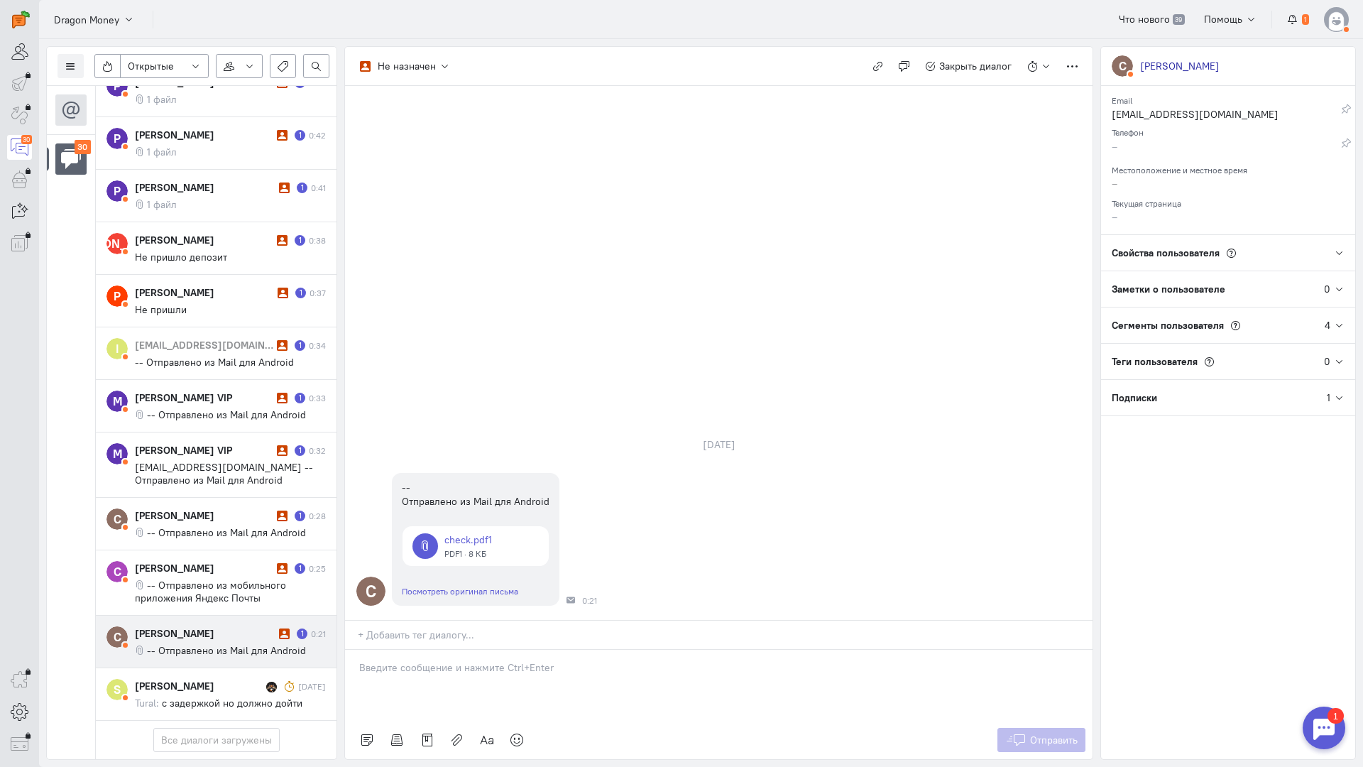
click at [419, 660] on p at bounding box center [718, 667] width 719 height 14
click at [352, 650] on div "Здравствуйте! Благодарим Вас за обращение и предоставленную информацию:blush:" at bounding box center [719, 685] width 748 height 71
click at [1039, 734] on span "Отправить" at bounding box center [1054, 740] width 48 height 13
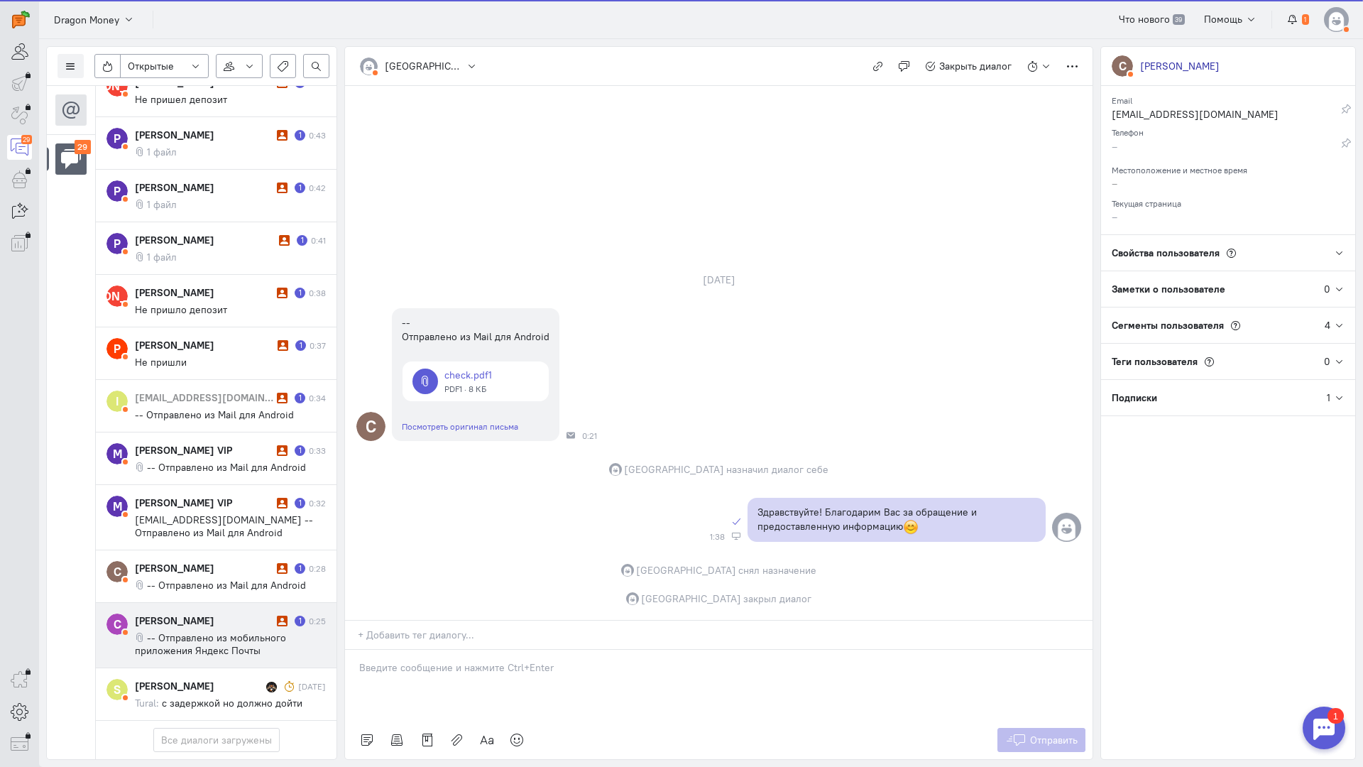
click at [206, 614] on div "[PERSON_NAME]" at bounding box center [204, 621] width 138 height 14
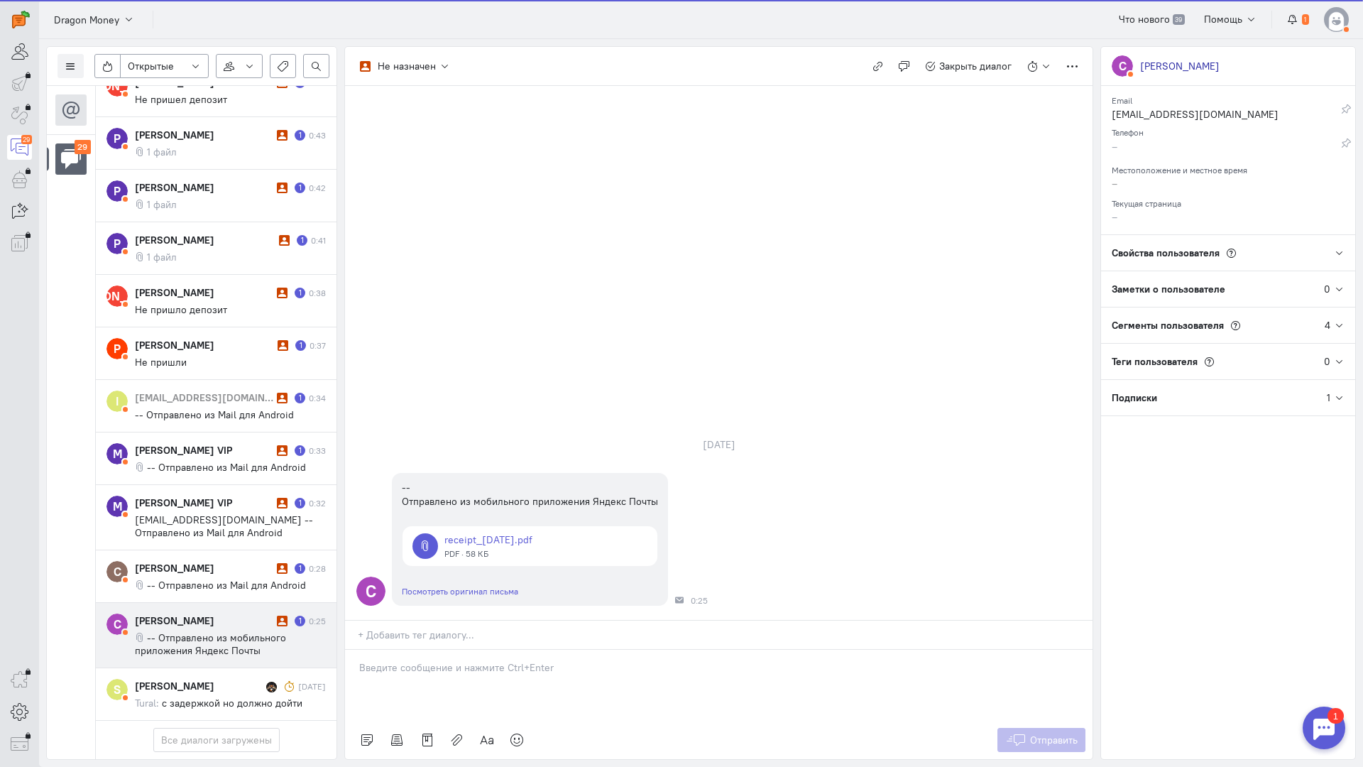
scroll to position [1312, 0]
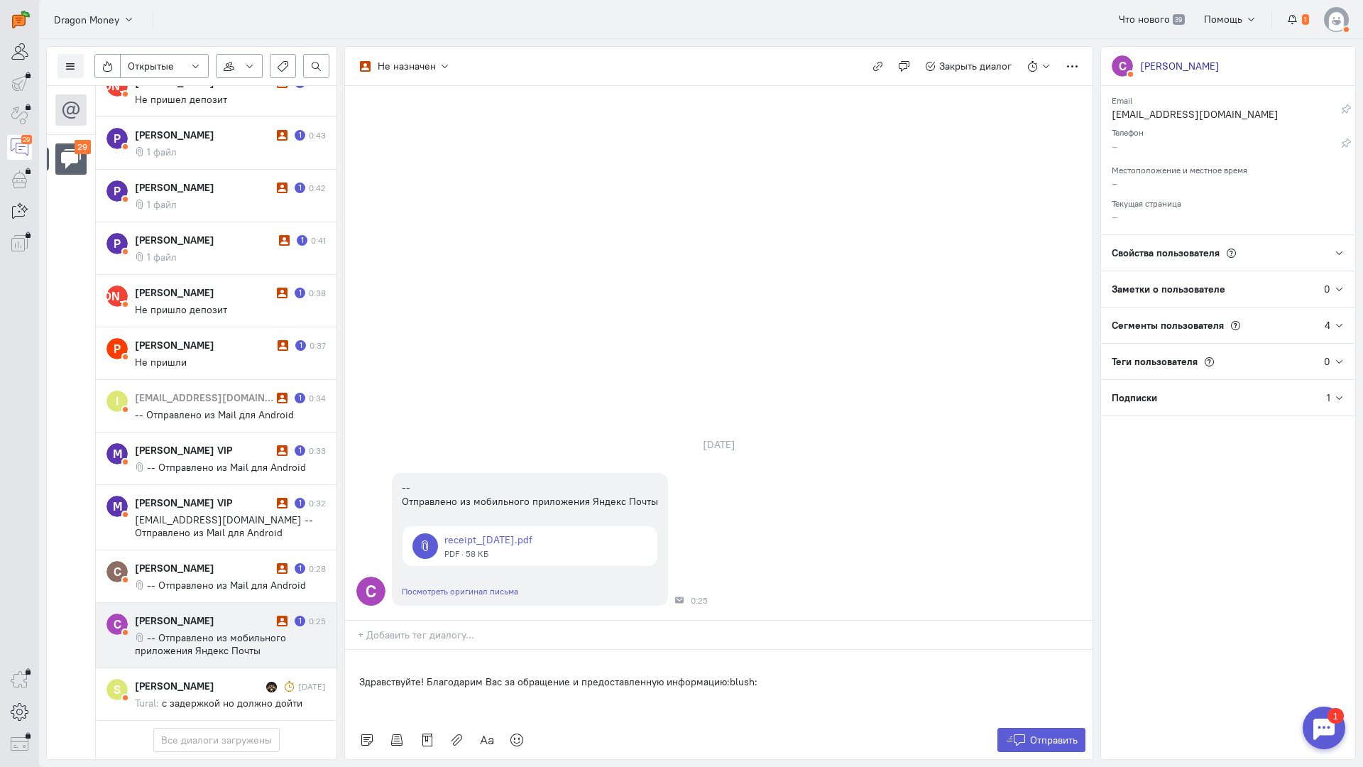
click at [353, 650] on div "Здравствуйте! Благодарим Вас за обращение и предоставленную информацию:blush:" at bounding box center [719, 685] width 748 height 71
click at [1048, 728] on button "Отправить" at bounding box center [1042, 740] width 89 height 24
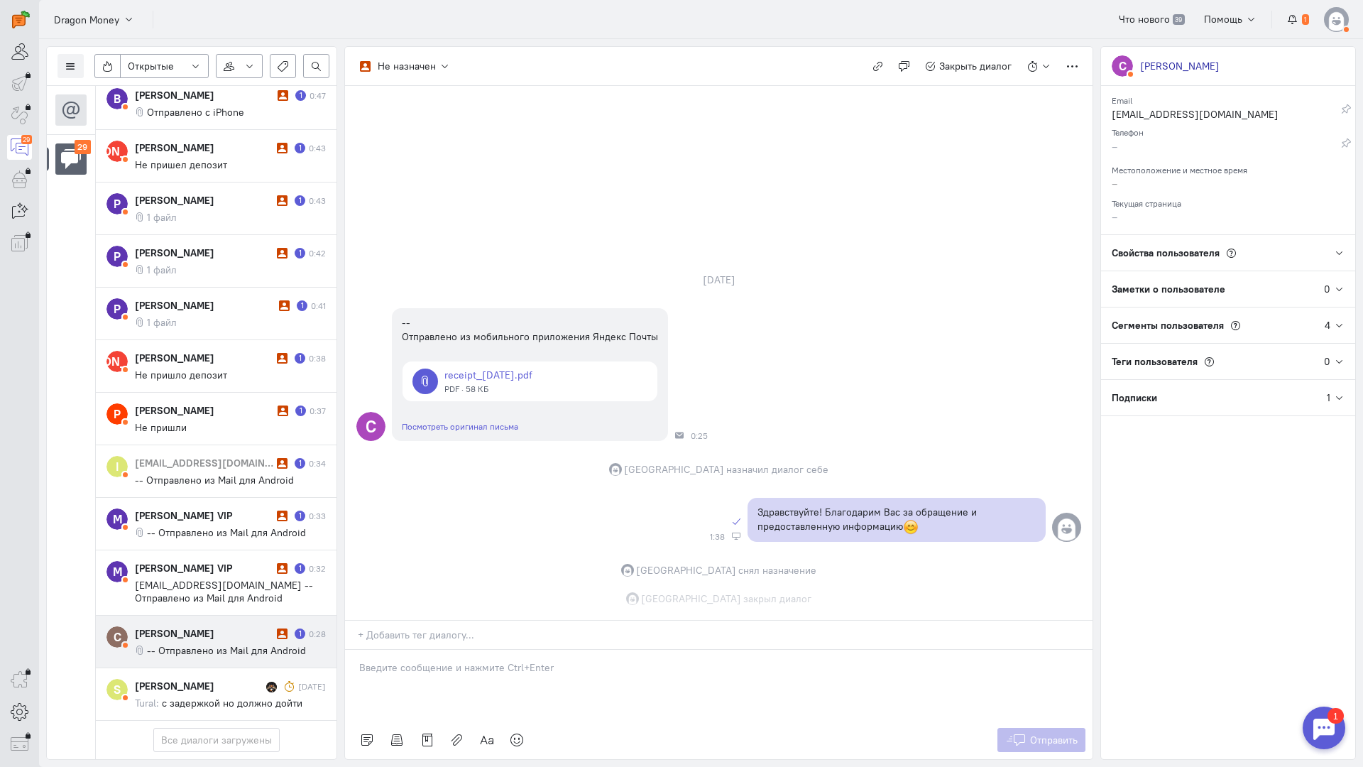
click at [212, 644] on span "-- Отправлено из Mail для Android" at bounding box center [226, 650] width 159 height 13
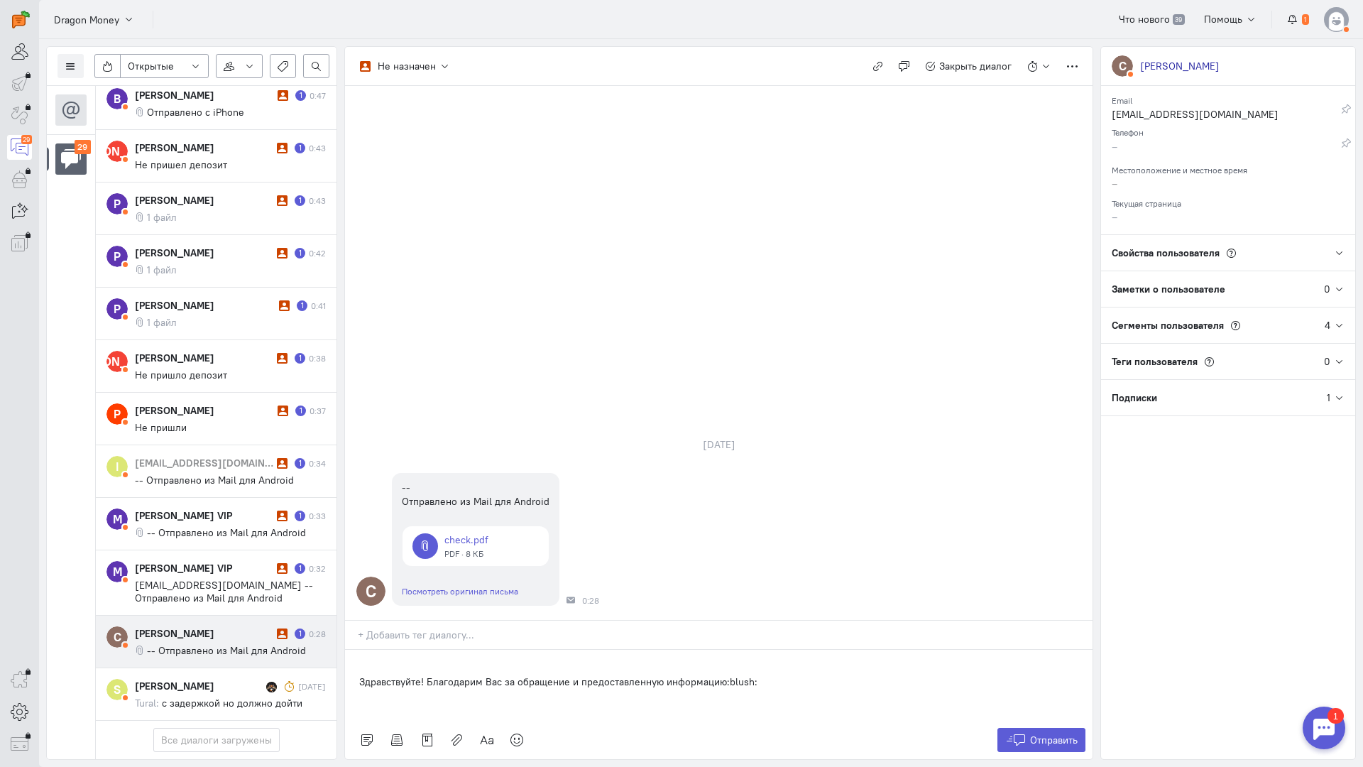
scroll to position [1235, 0]
click at [356, 650] on div "Здравствуйте! Благодарим Вас за обращение и предоставленную информацию:blush:" at bounding box center [719, 685] width 748 height 71
click at [1048, 734] on span "Отправить" at bounding box center [1054, 740] width 48 height 13
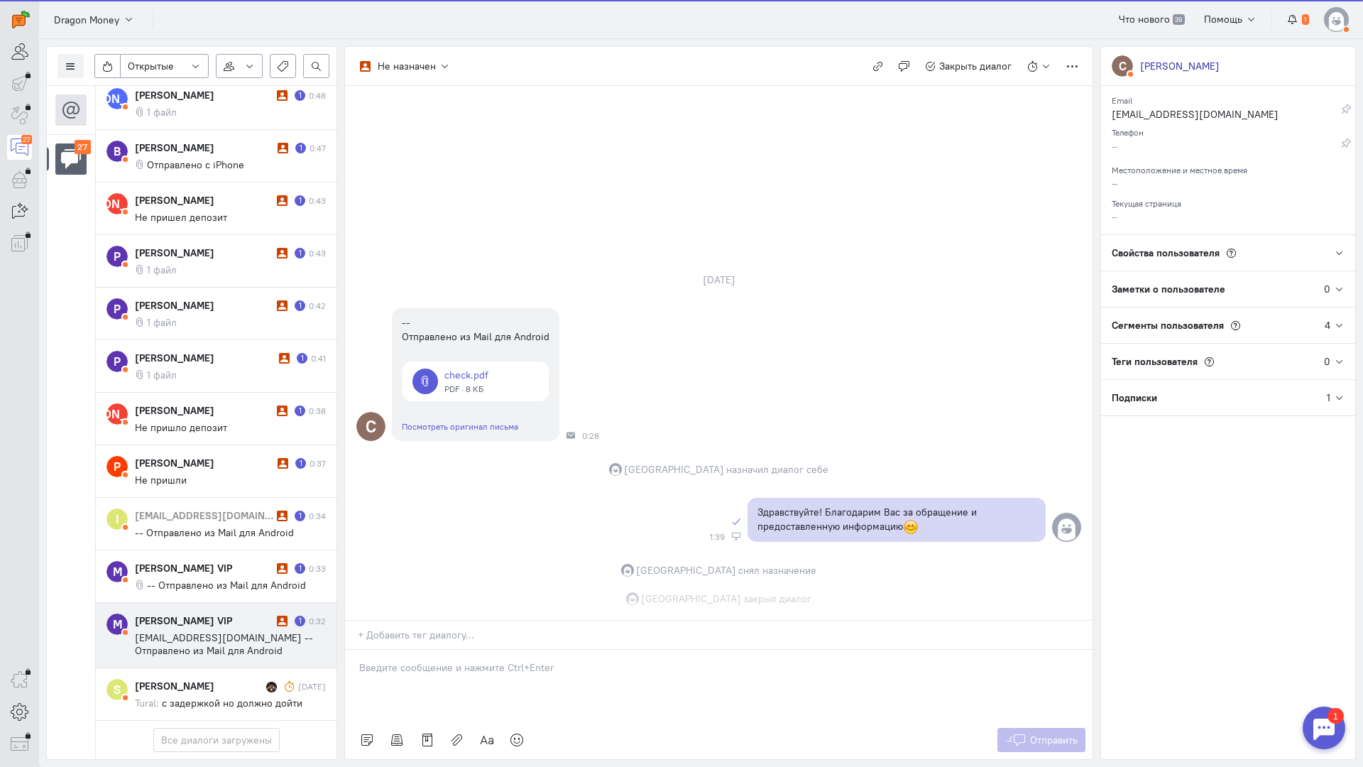
click at [266, 631] on span "[EMAIL_ADDRESS][DOMAIN_NAME] -- Отправлено из Mail для Android" at bounding box center [224, 644] width 178 height 26
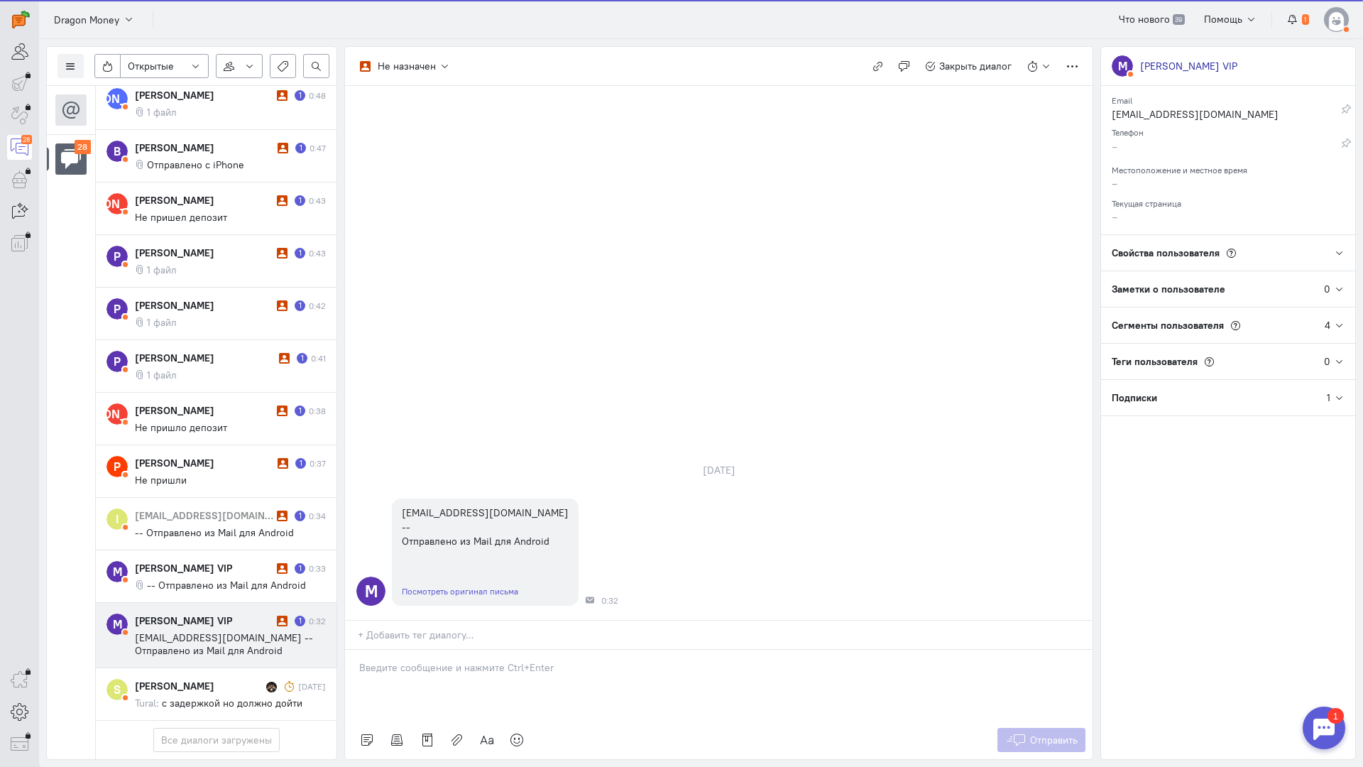
scroll to position [1171, 0]
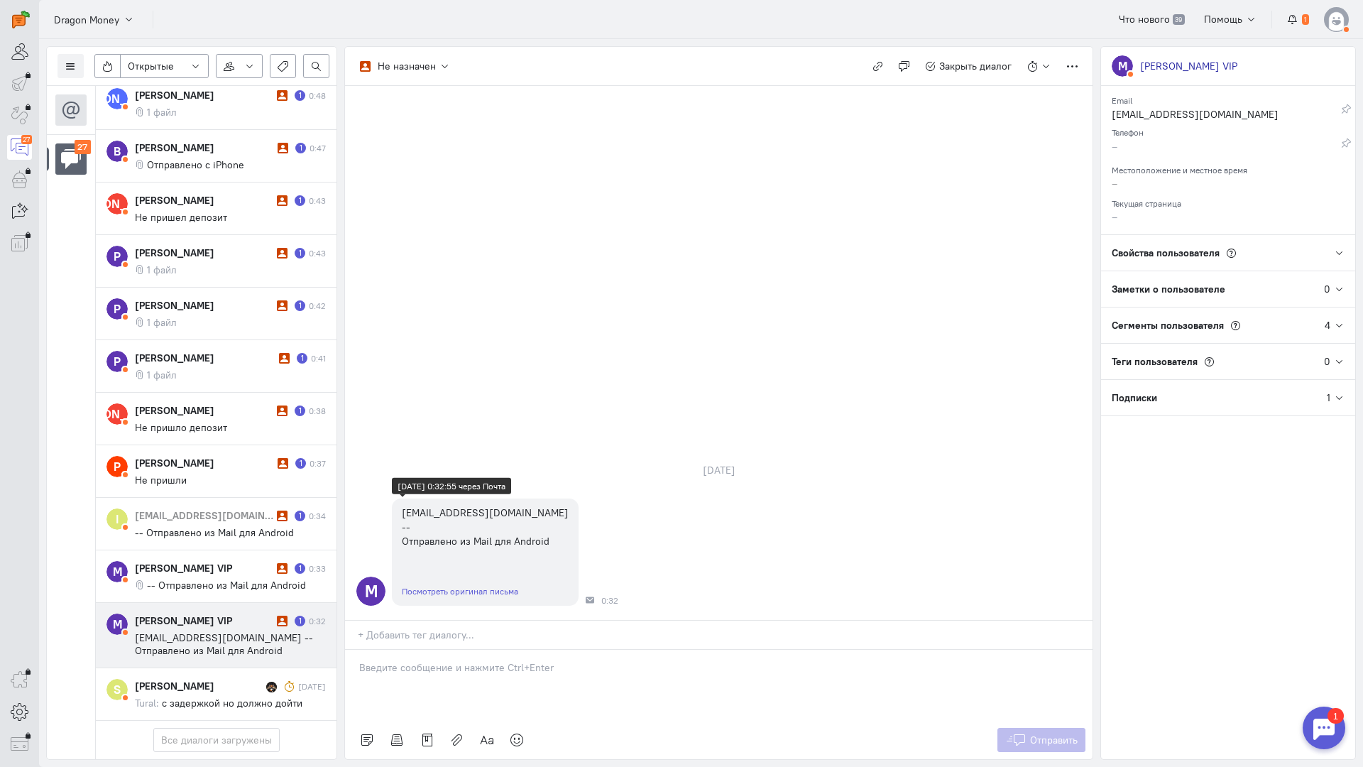
click at [459, 577] on div "Посмотреть оригинал письма" at bounding box center [485, 591] width 187 height 29
click at [463, 586] on link "Посмотреть оригинал письма" at bounding box center [460, 591] width 116 height 11
click at [454, 650] on div at bounding box center [719, 685] width 748 height 71
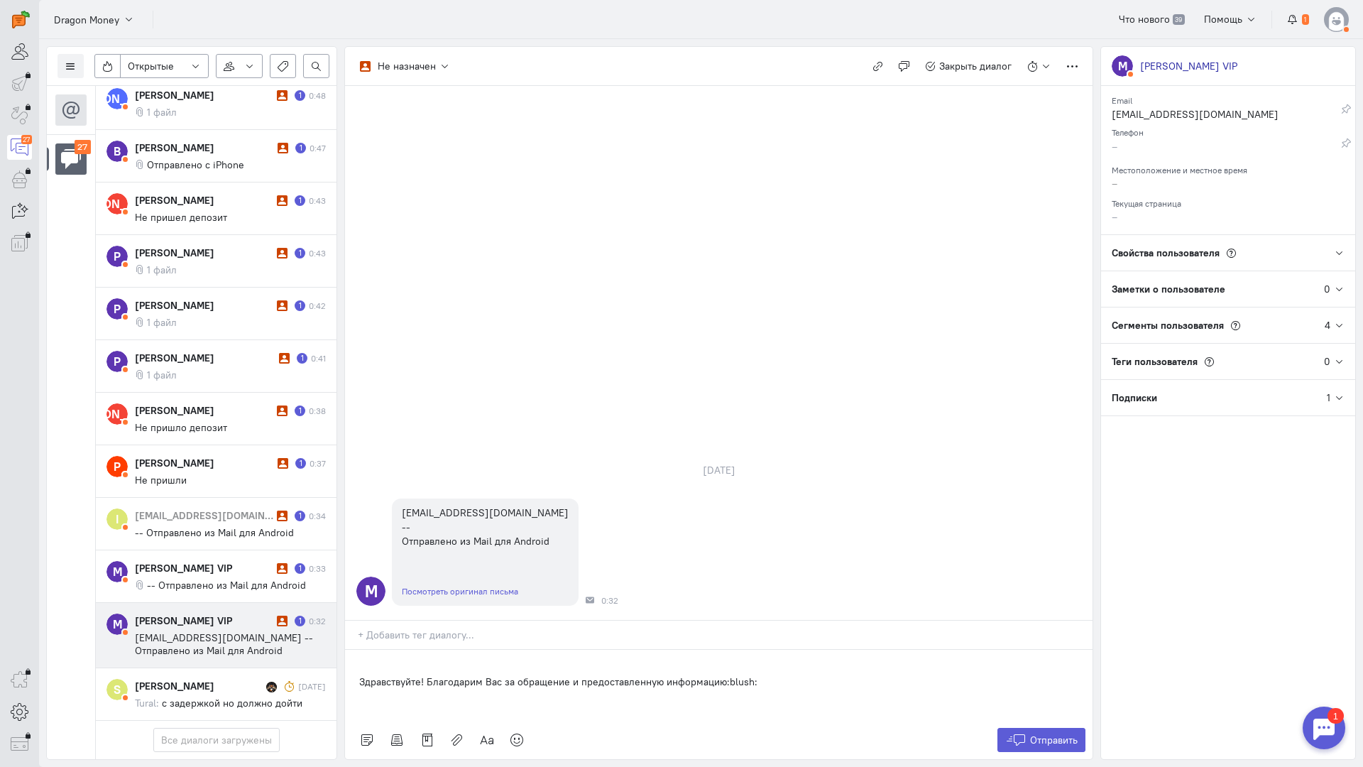
click at [356, 650] on div "Здравствуйте! Благодарим Вас за обращение и предоставленную информацию:blush:" at bounding box center [719, 685] width 748 height 71
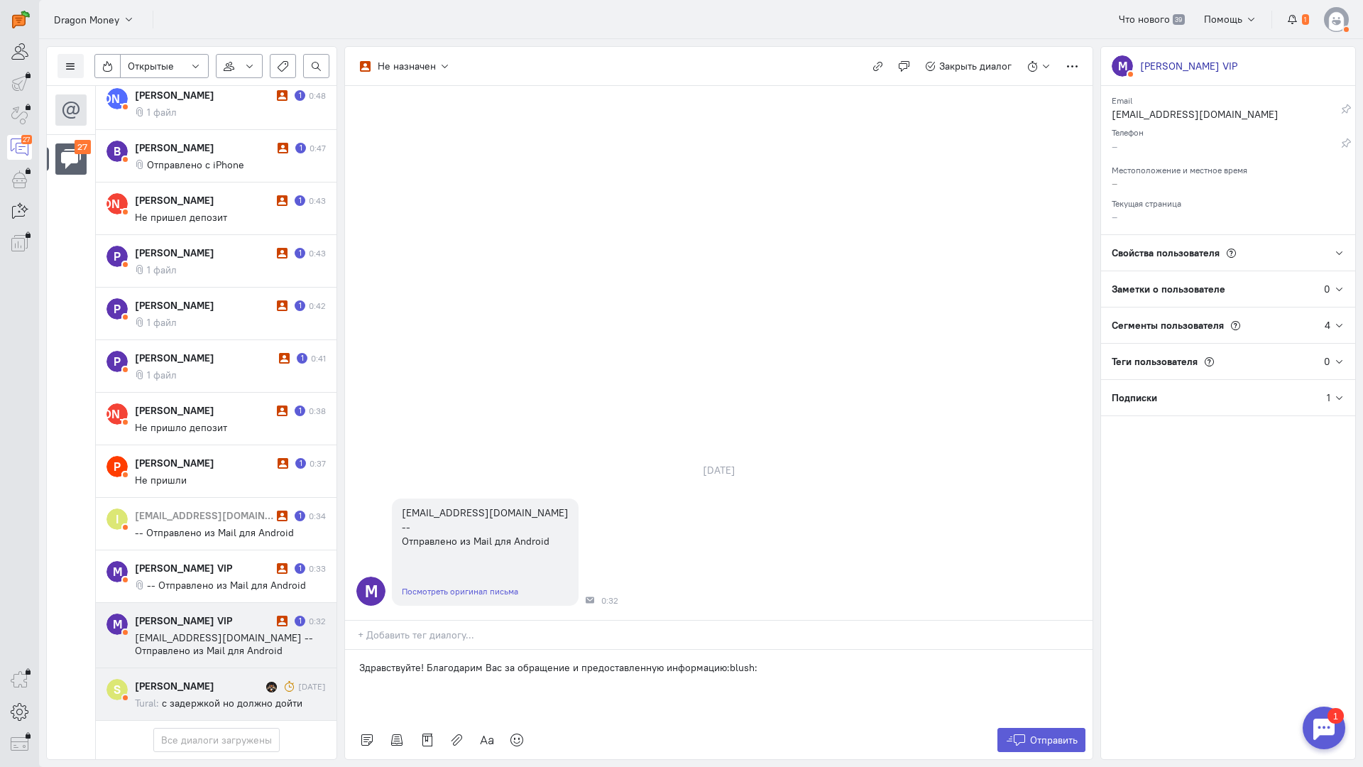
drag, startPoint x: 643, startPoint y: 570, endPoint x: 224, endPoint y: 582, distance: 419.1
click at [209, 582] on div "Список пользователей Включить темную тему Открытые Открытые диалоги Отложенные …" at bounding box center [701, 403] width 1324 height 728
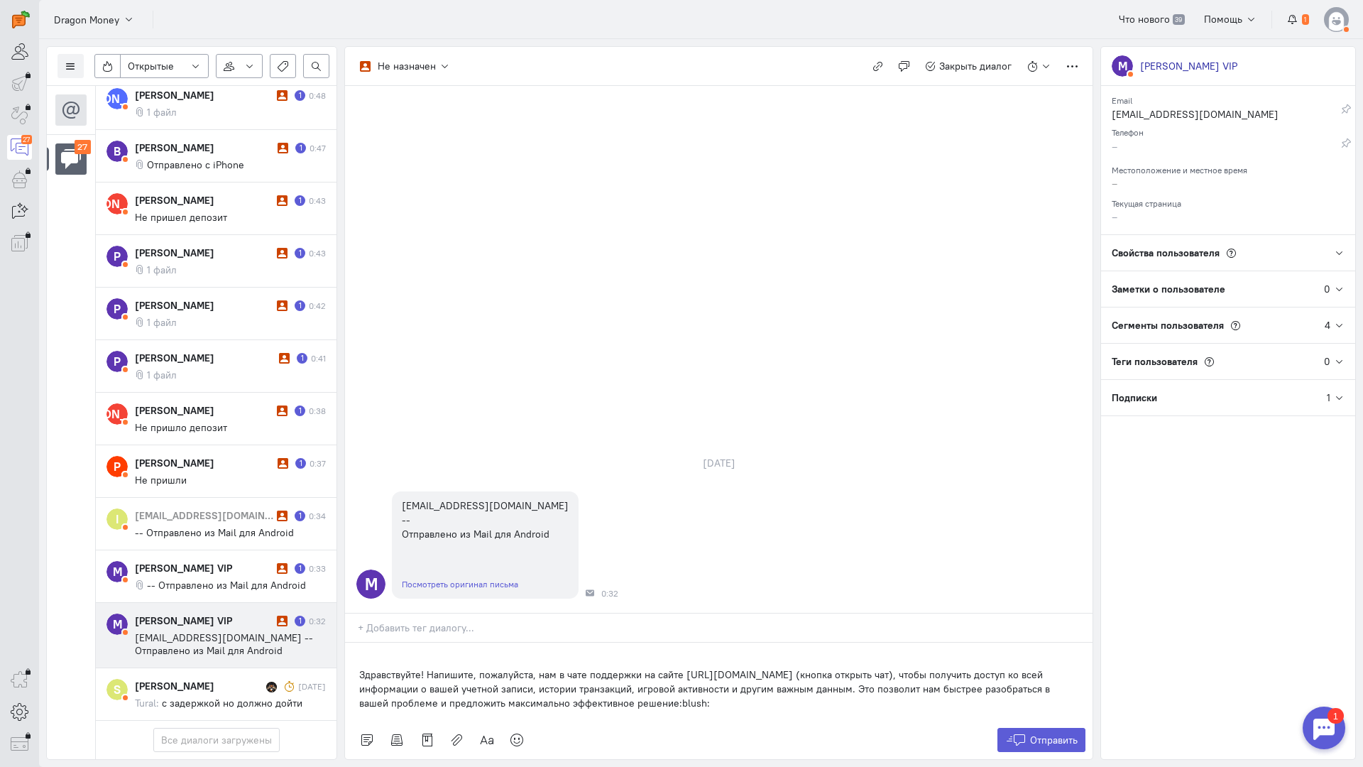
click at [342, 587] on div "Список пользователей Включить темную тему Открытые Открытые диалоги Отложенные …" at bounding box center [701, 403] width 1324 height 728
click at [351, 643] on div "Здравствуйте! Напишите, пожалуйста, нам в чате поддержки на сайте [URL][DOMAIN_…" at bounding box center [719, 682] width 748 height 78
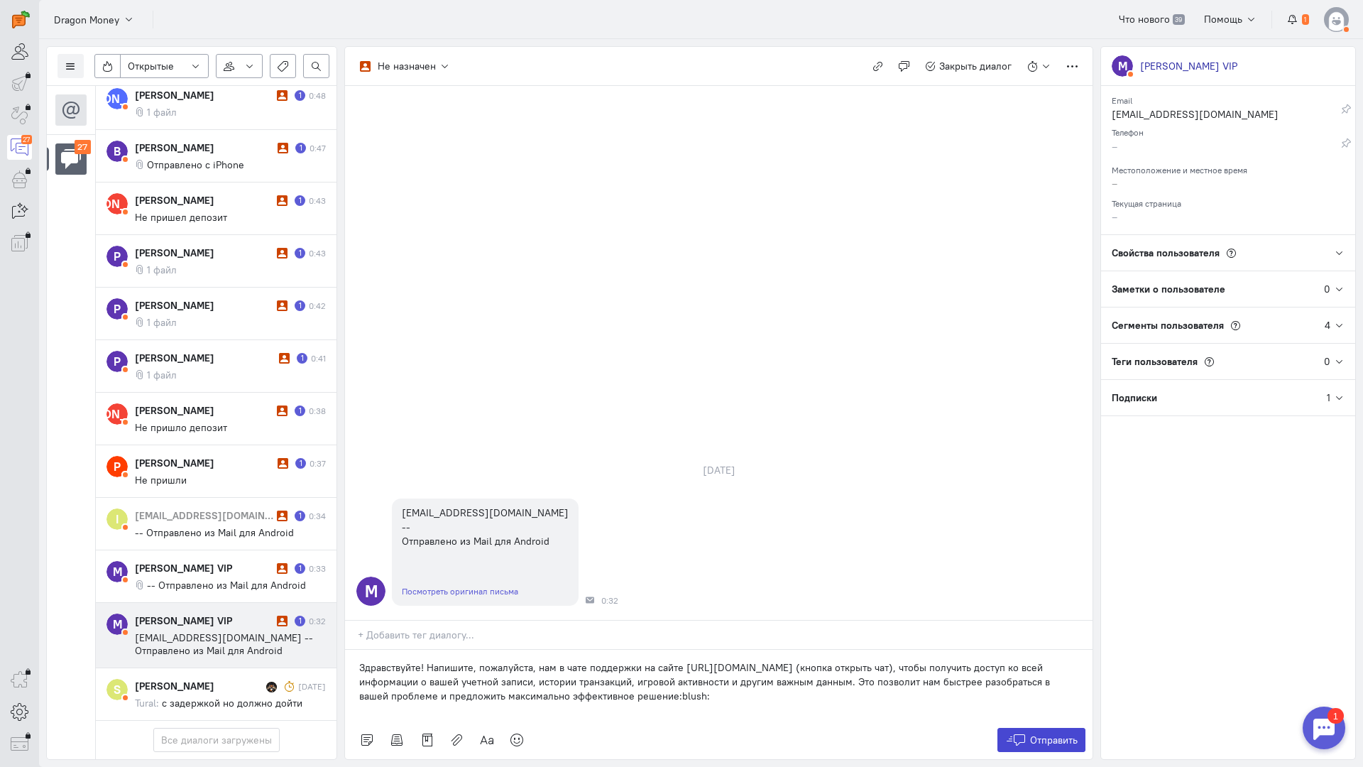
click at [1030, 734] on span "Отправить" at bounding box center [1054, 740] width 48 height 13
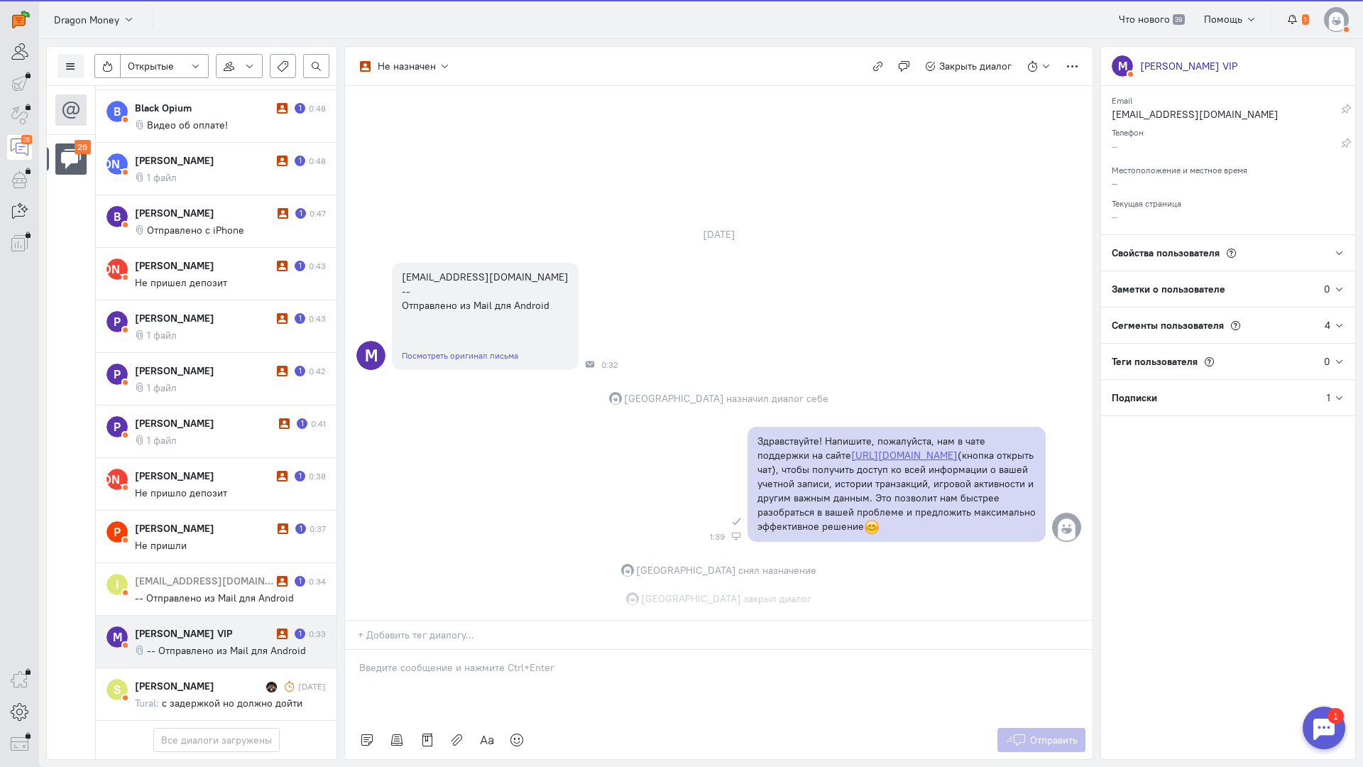
click at [207, 626] on div "[PERSON_NAME] VIP" at bounding box center [204, 633] width 138 height 14
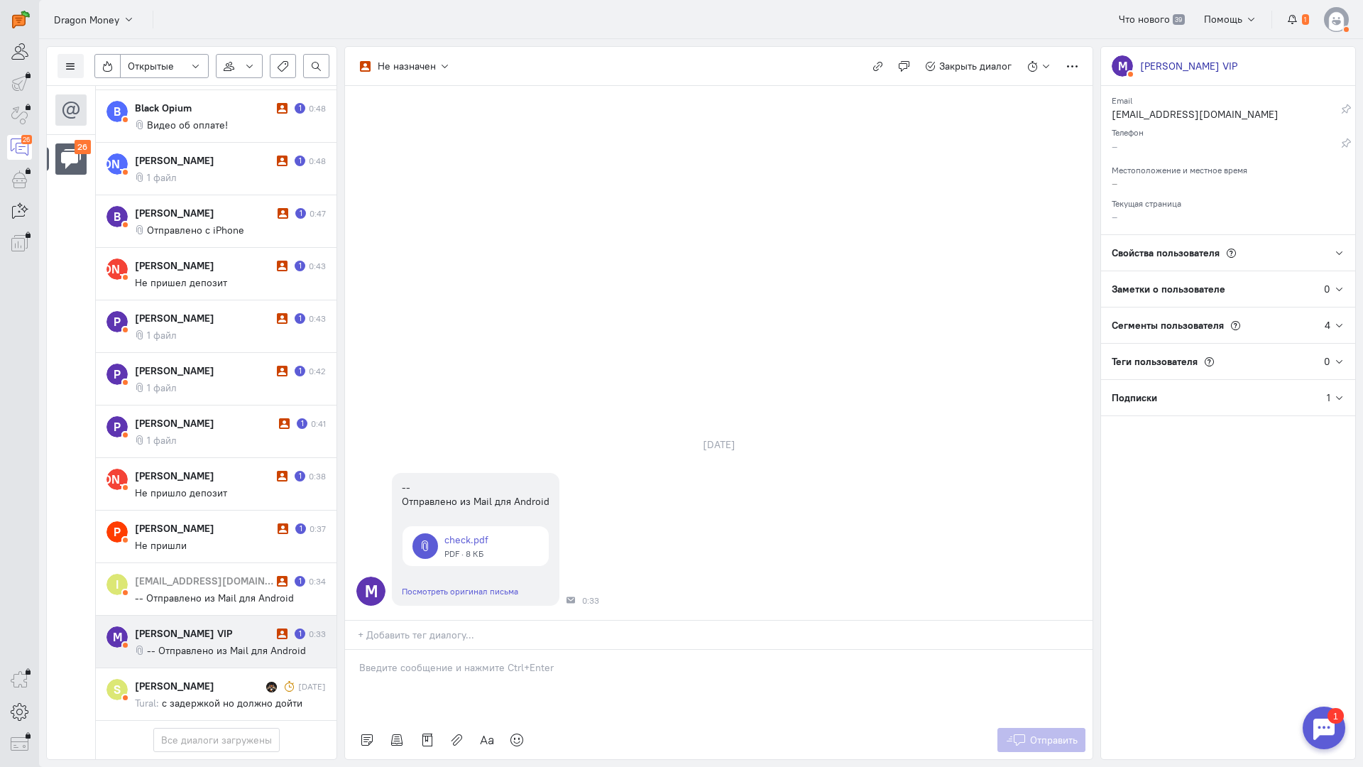
scroll to position [1107, 0]
click at [414, 660] on p at bounding box center [718, 667] width 719 height 14
click at [356, 650] on div "Здравствуйте! Благодарим Вас за обращение и предоставленную информацию:blush:" at bounding box center [719, 685] width 748 height 71
click at [1052, 734] on span "Отправить" at bounding box center [1054, 740] width 48 height 13
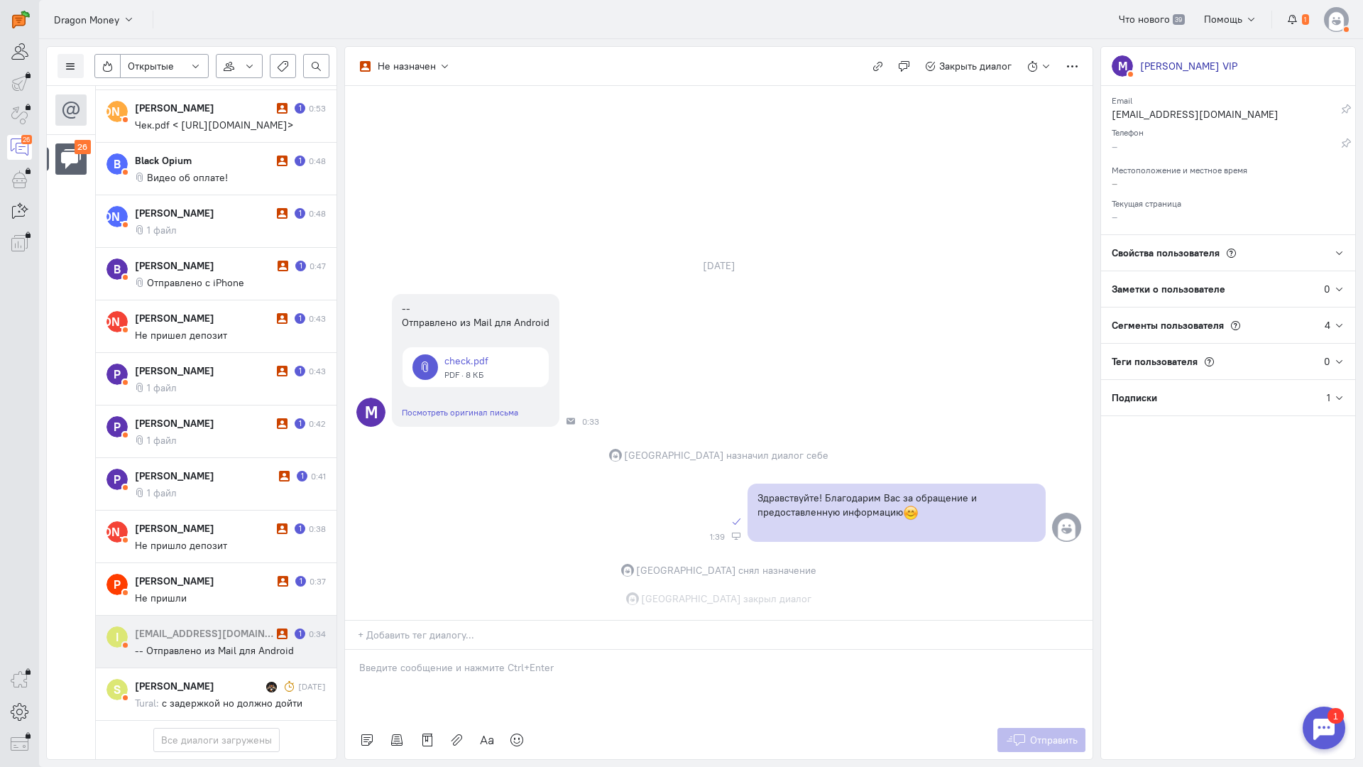
click at [264, 626] on div "[EMAIL_ADDRESS][DOMAIN_NAME]" at bounding box center [204, 633] width 138 height 14
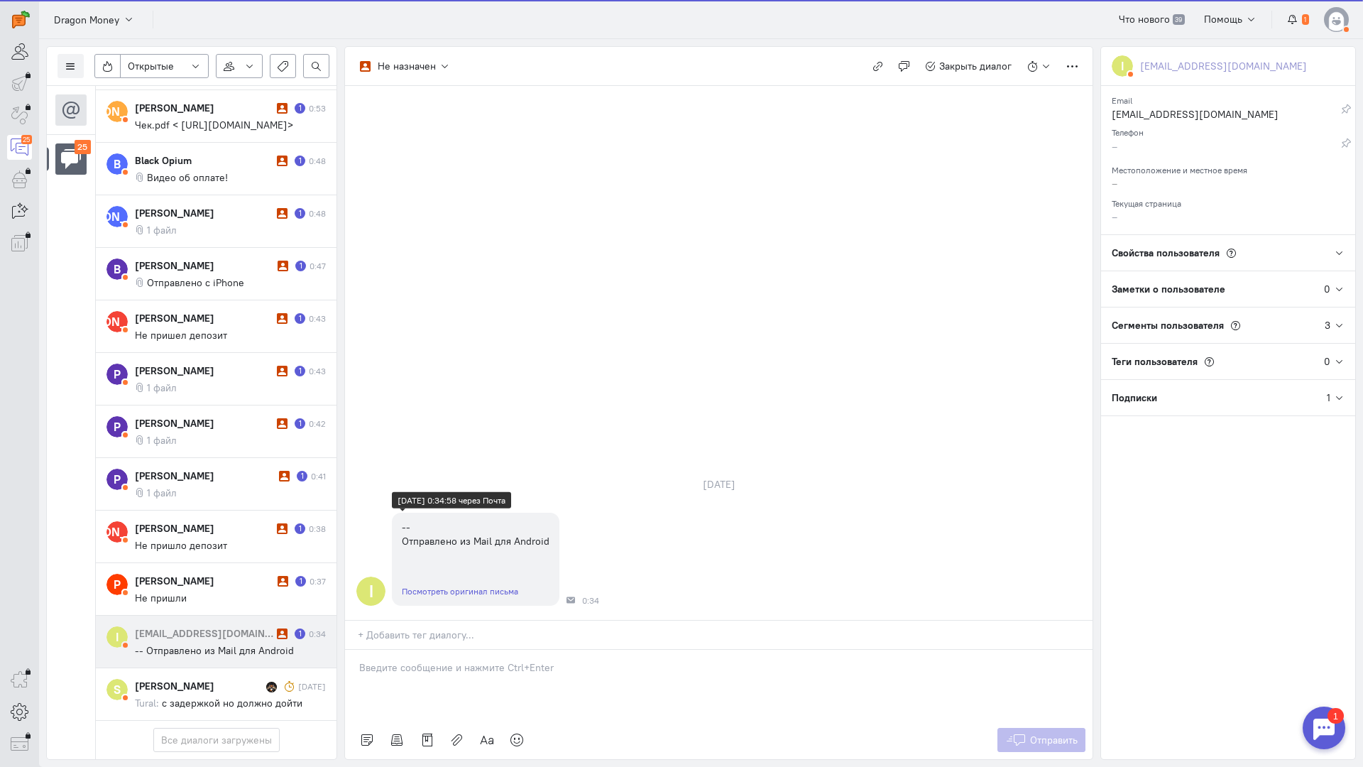
scroll to position [1043, 0]
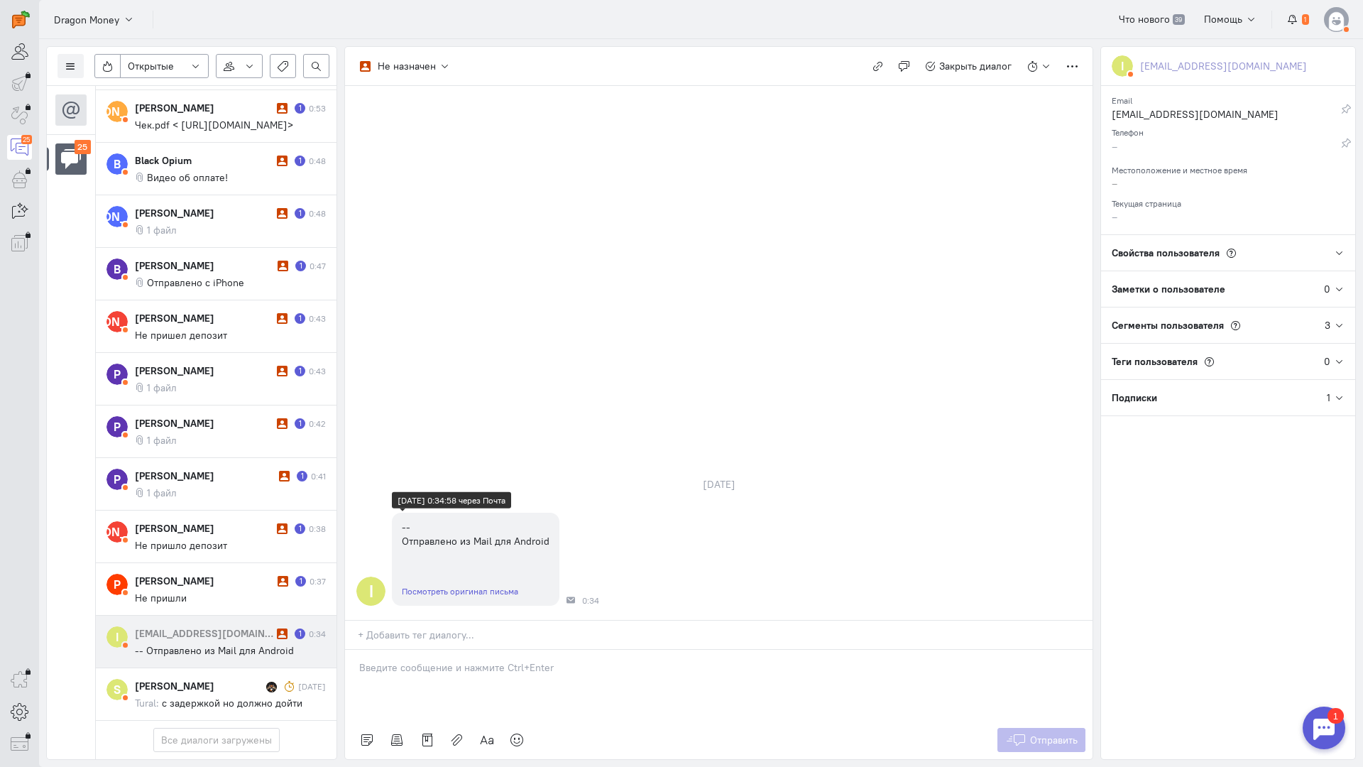
click at [477, 586] on link "Посмотреть оригинал письма" at bounding box center [460, 591] width 116 height 11
click at [462, 650] on div at bounding box center [719, 685] width 748 height 71
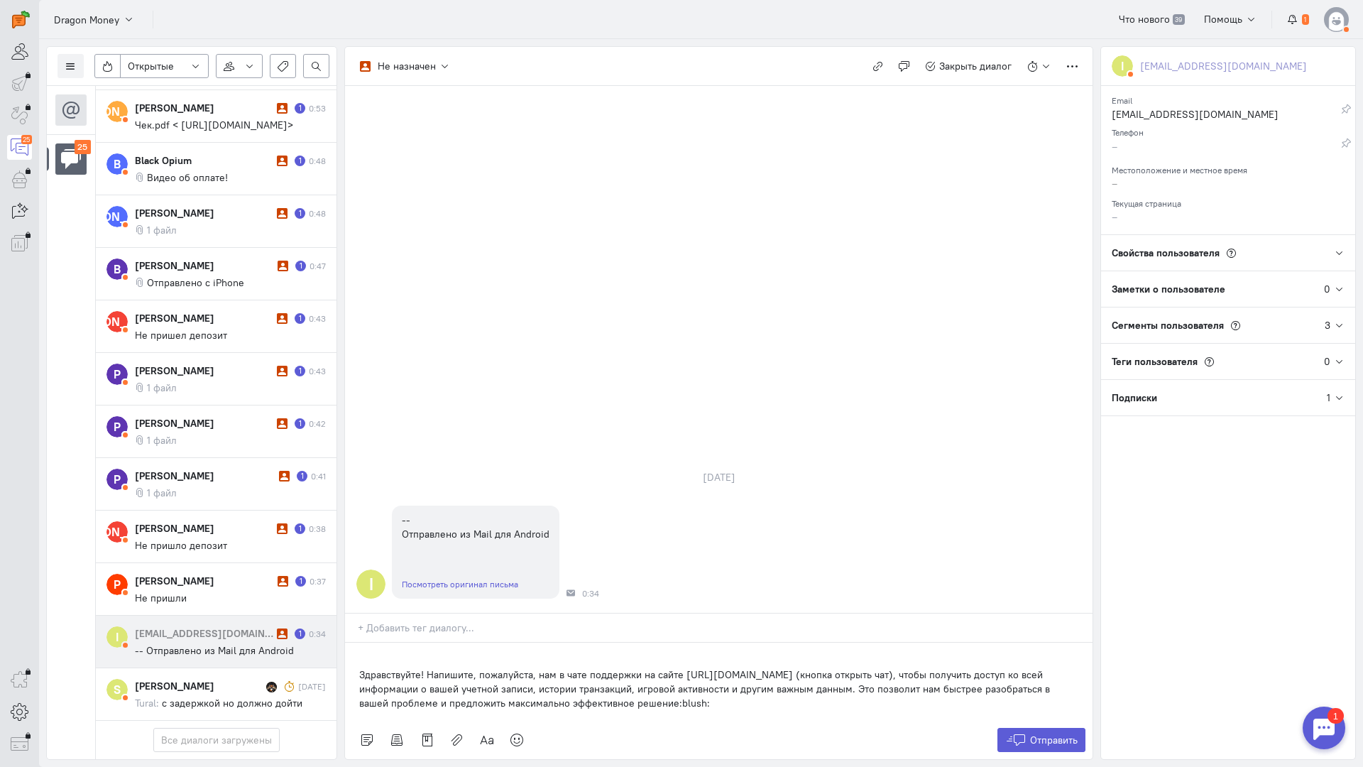
click at [360, 667] on p "Здравствуйте! Напишите, пожалуйста, нам в чате поддержки на сайте [URL][DOMAIN_…" at bounding box center [718, 688] width 719 height 43
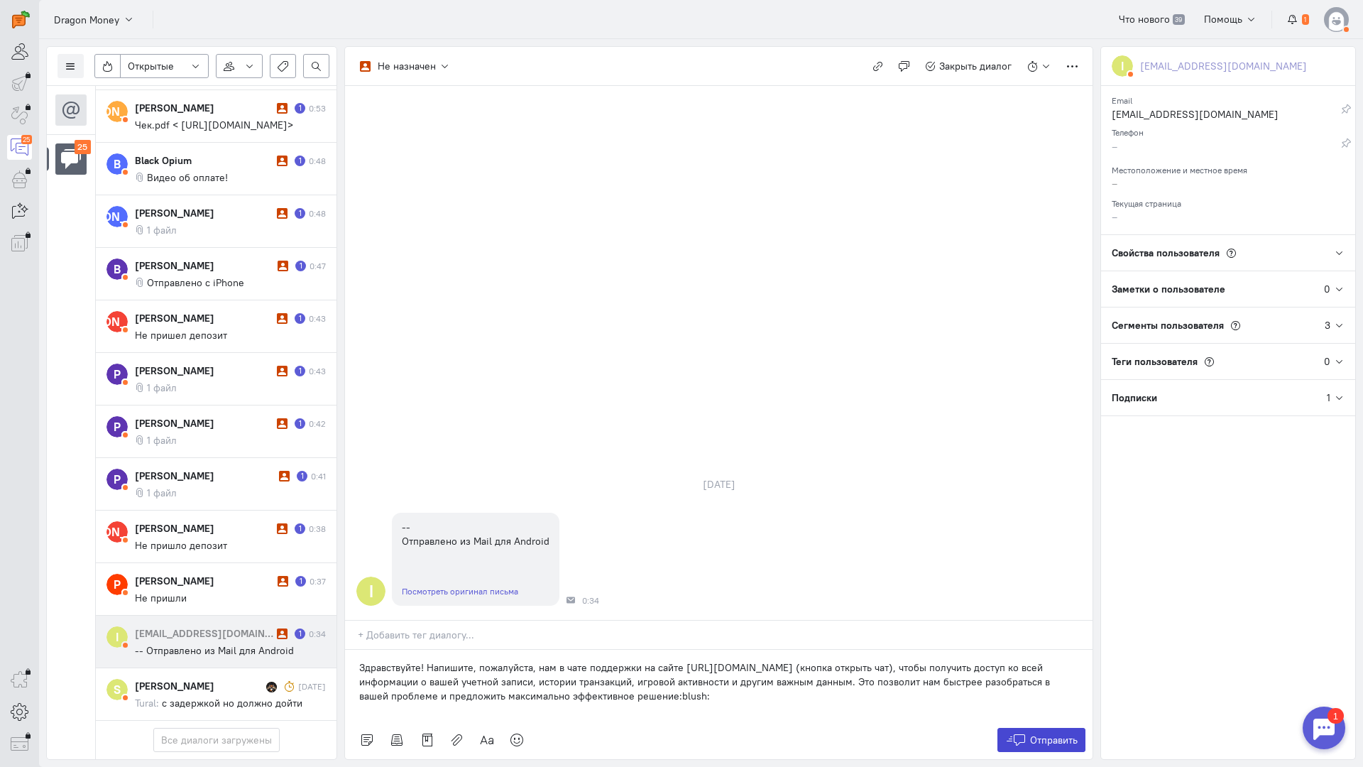
click at [1030, 734] on span "Отправить" at bounding box center [1054, 740] width 48 height 13
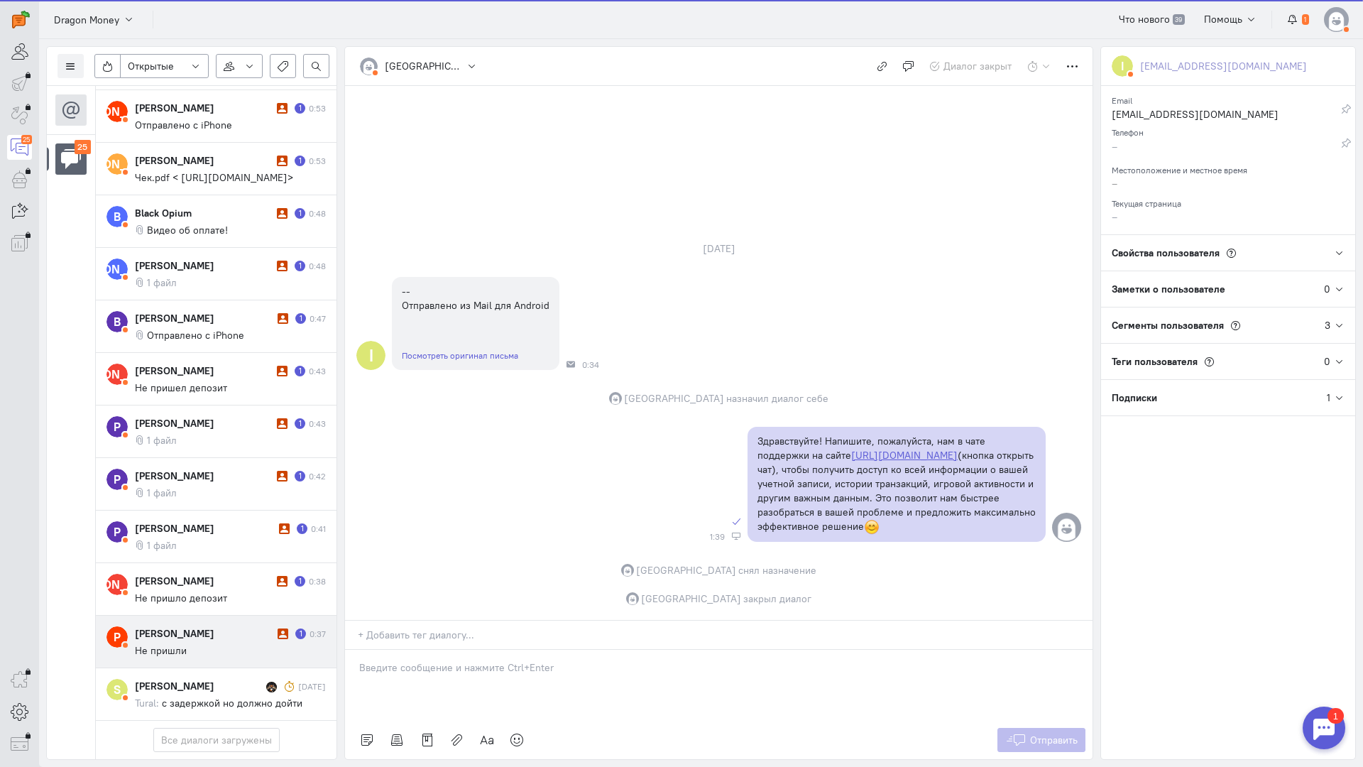
click at [219, 626] on div "[PERSON_NAME]" at bounding box center [204, 633] width 139 height 14
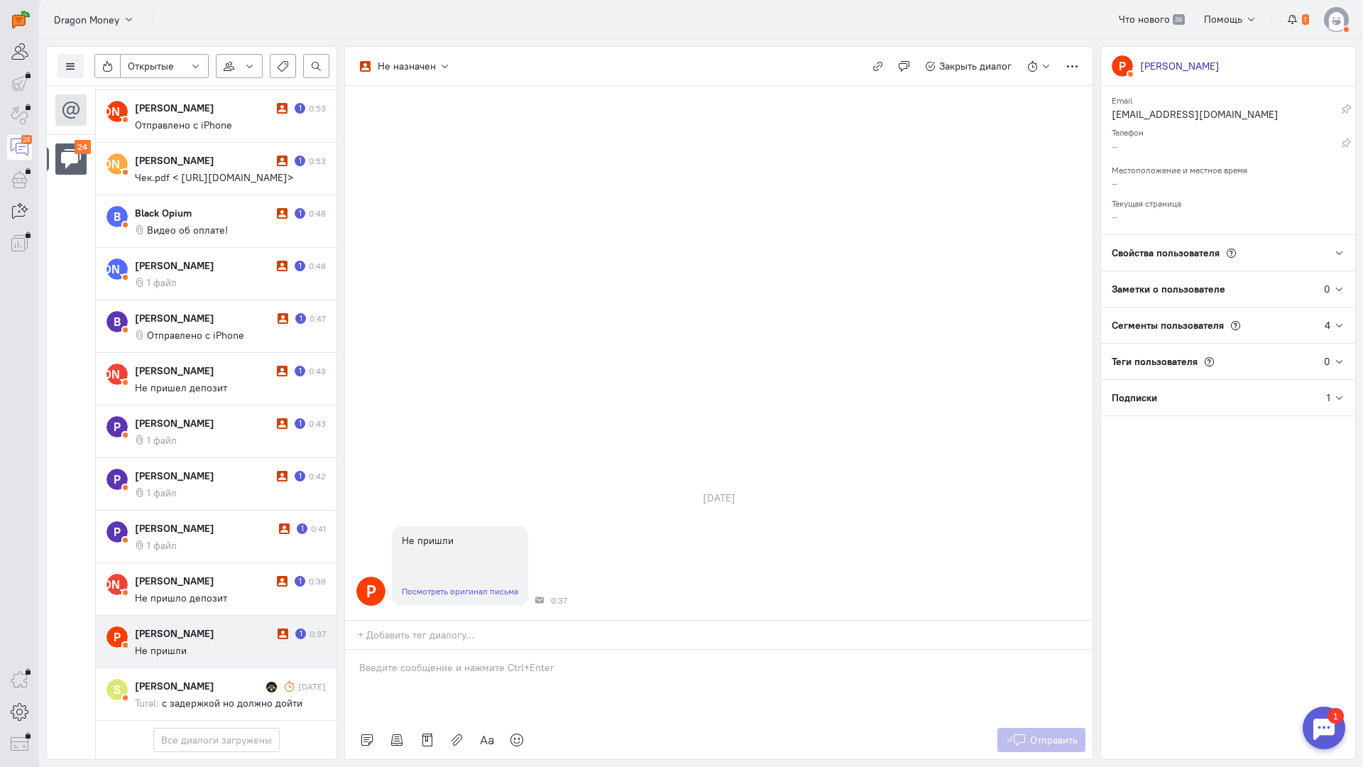
click at [416, 660] on p at bounding box center [718, 667] width 719 height 14
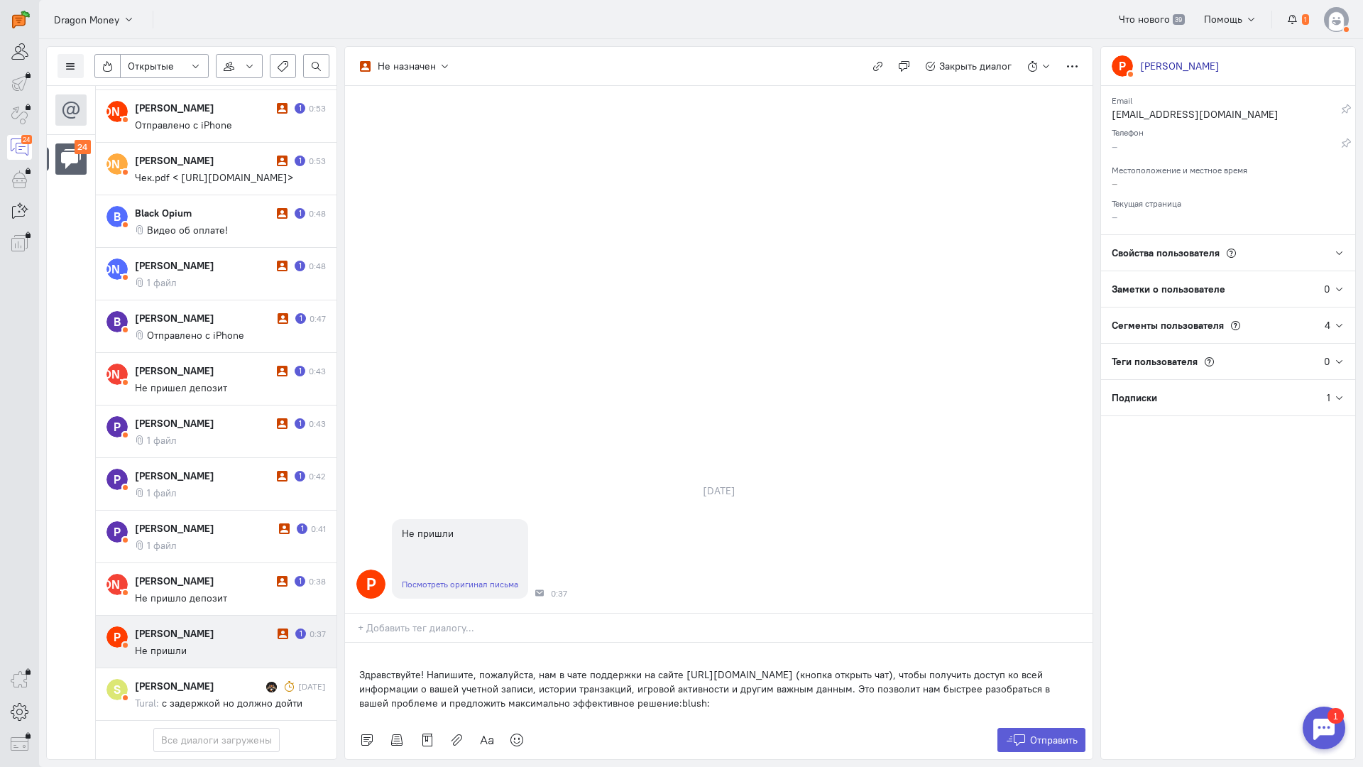
click at [355, 643] on div "Здравствуйте! Напишите, пожалуйста, нам в чате поддержки на сайте [URL][DOMAIN_…" at bounding box center [719, 682] width 748 height 78
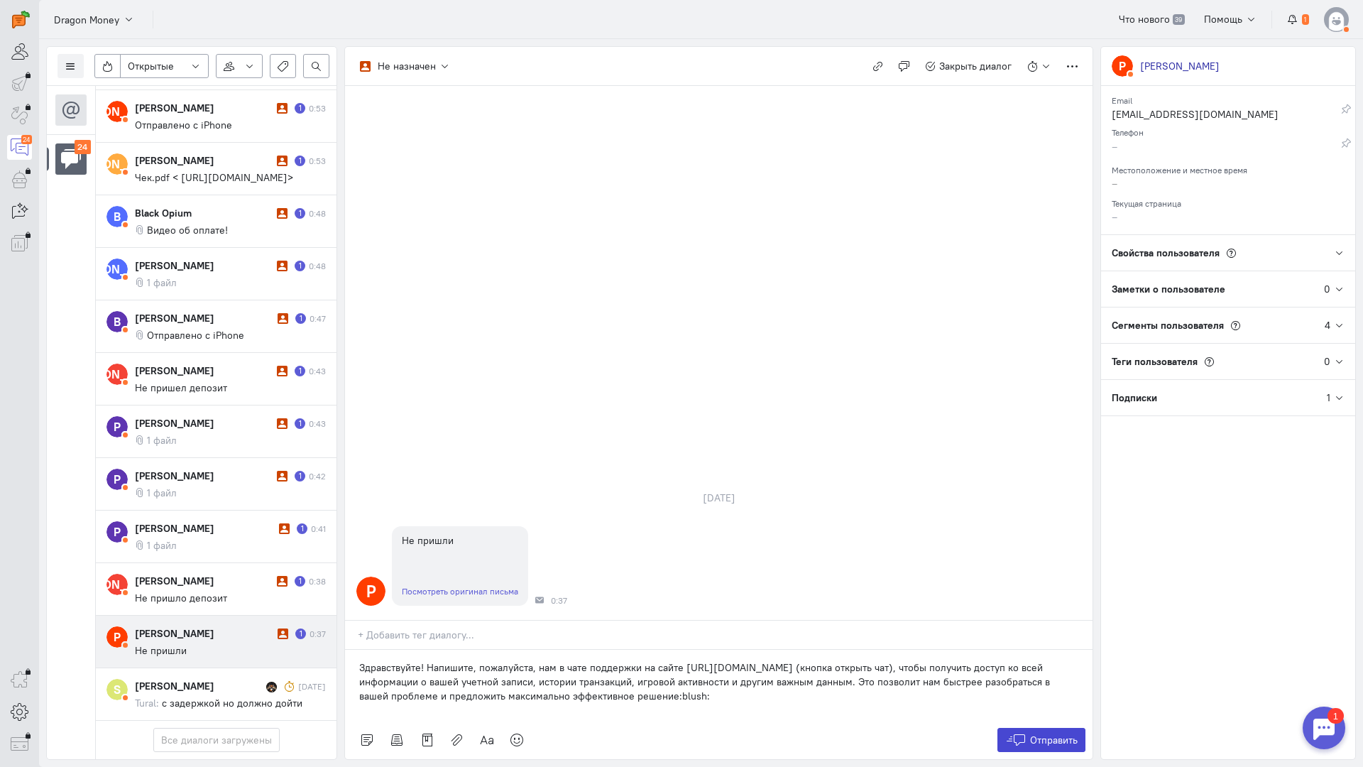
click at [1063, 734] on span "Отправить" at bounding box center [1054, 740] width 48 height 13
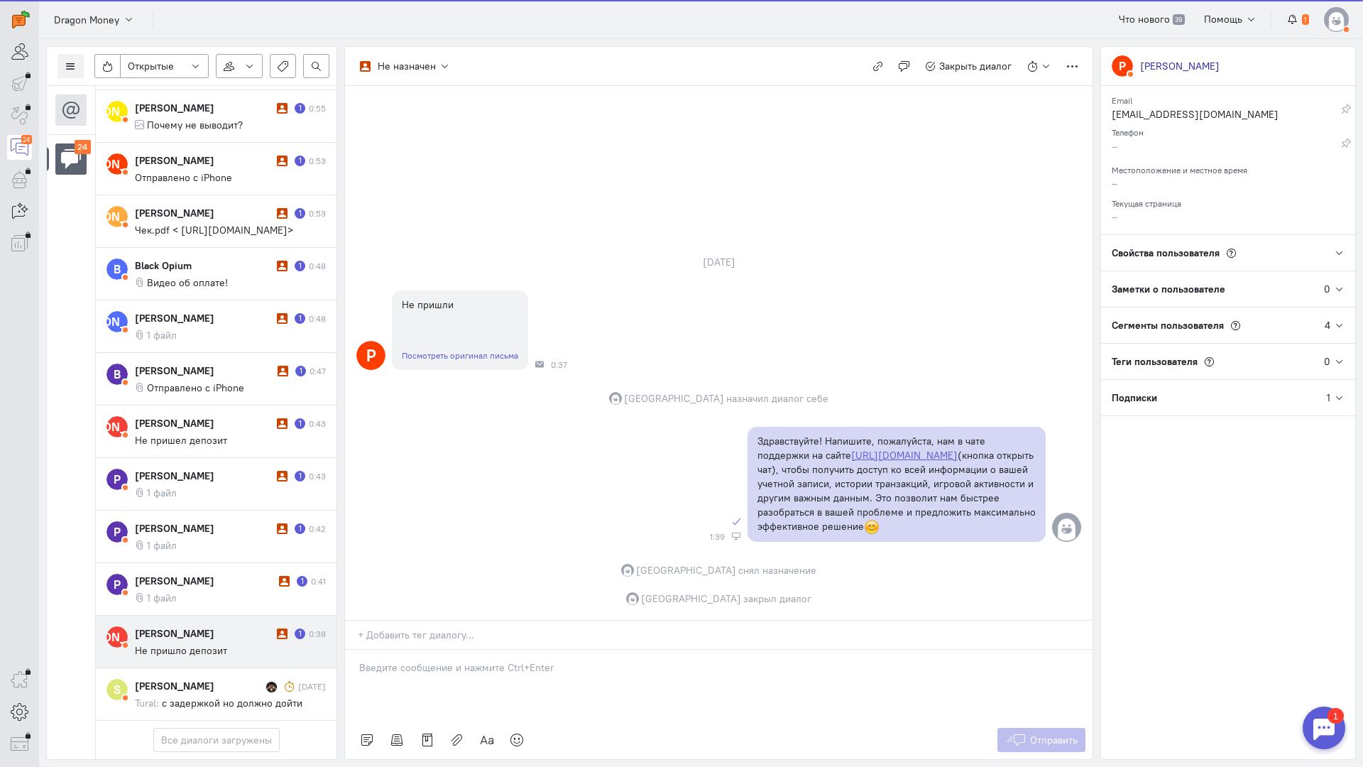
click at [184, 626] on div "[PERSON_NAME]" at bounding box center [204, 633] width 138 height 14
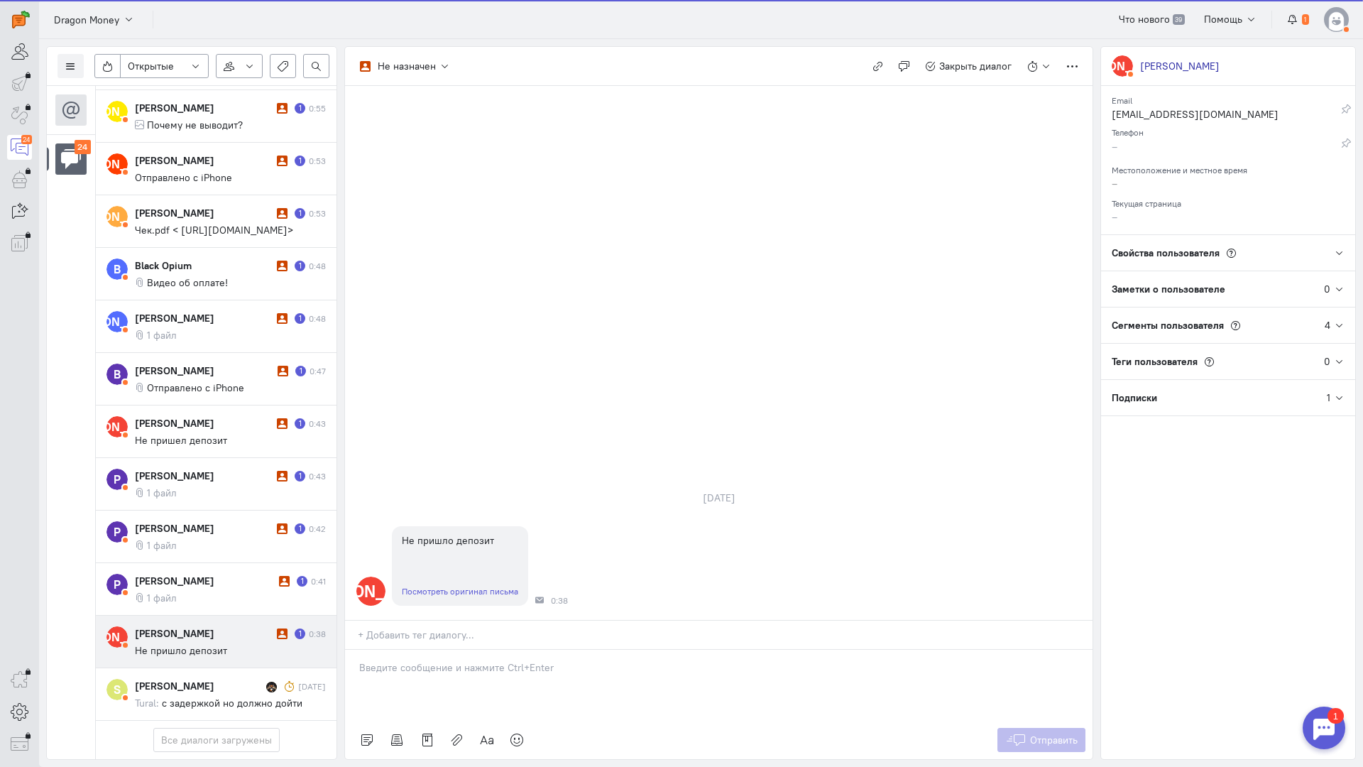
scroll to position [915, 0]
click at [384, 650] on div at bounding box center [719, 685] width 748 height 71
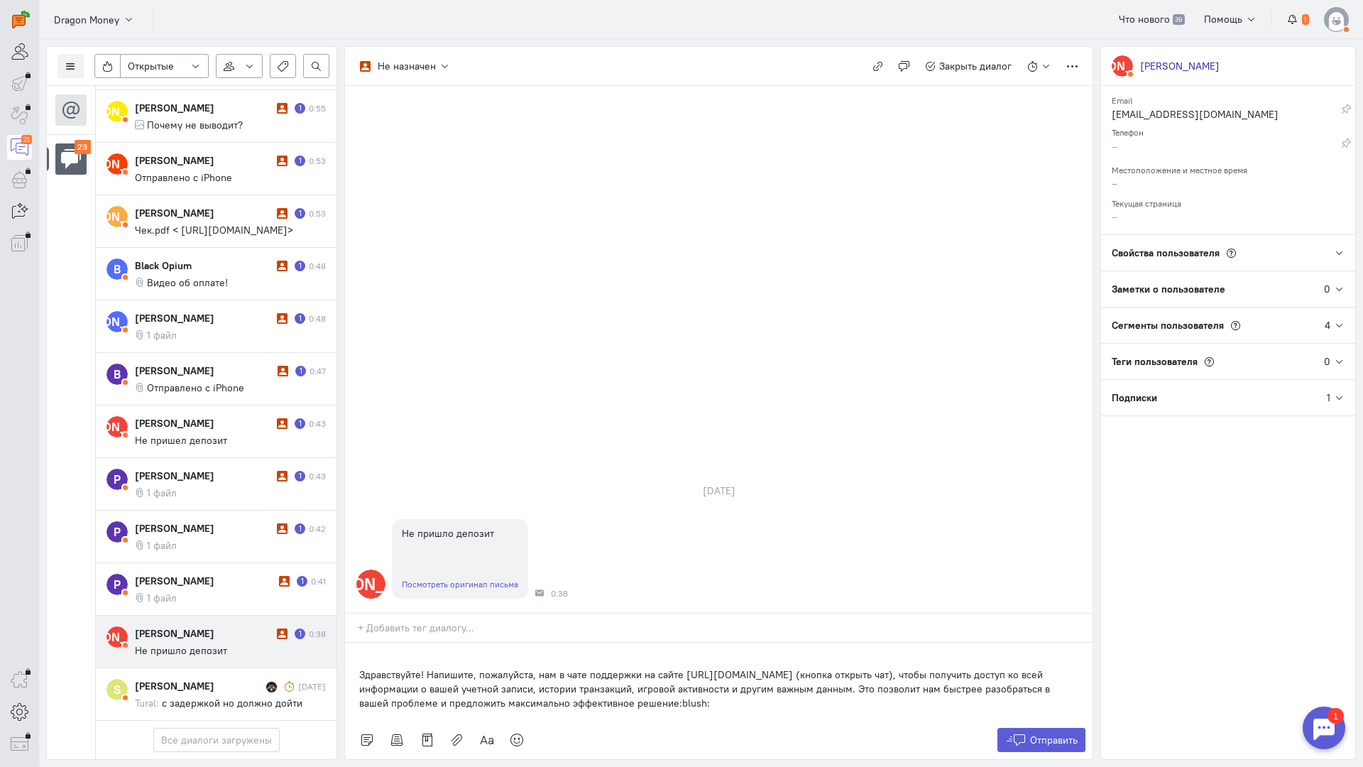
click at [346, 643] on div "Здравствуйте! Напишите, пожалуйста, нам в чате поддержки на сайте [URL][DOMAIN_…" at bounding box center [719, 682] width 748 height 78
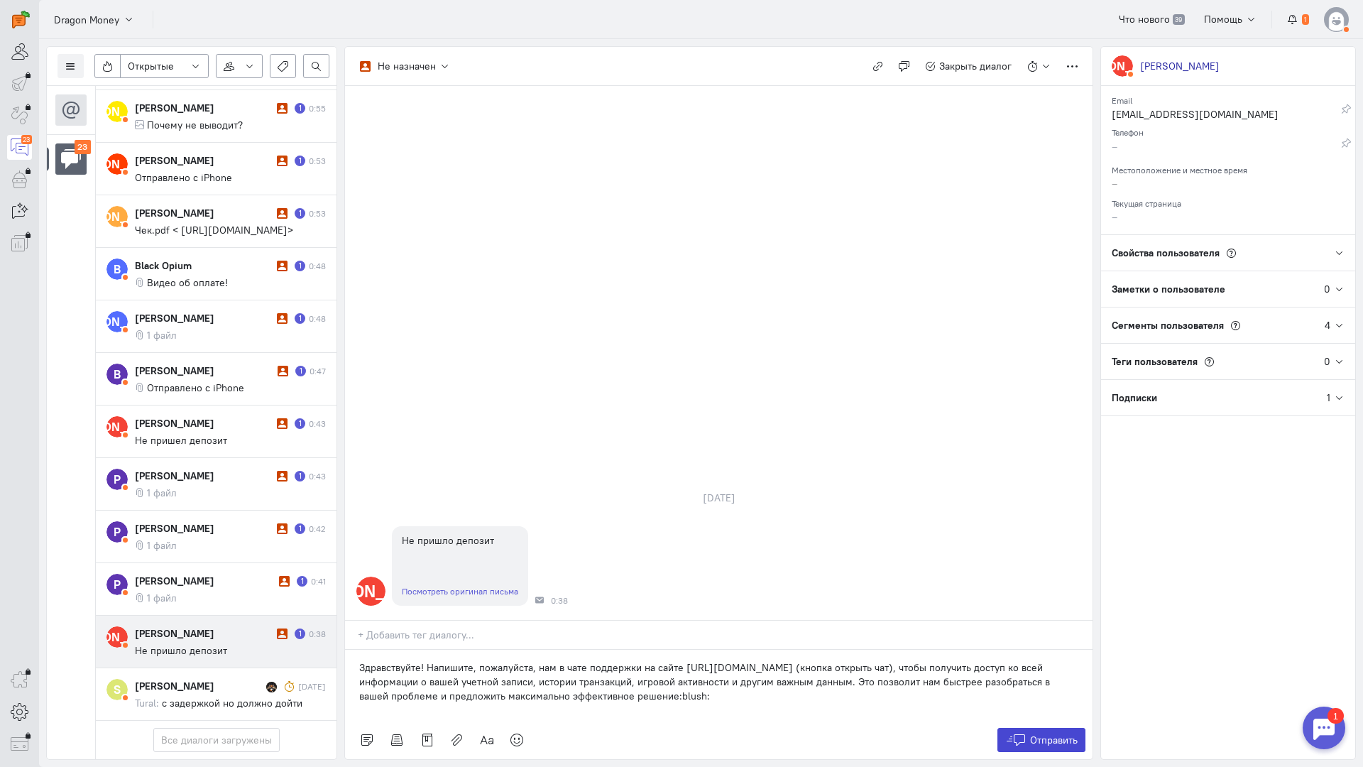
click at [1081, 728] on button "Отправить" at bounding box center [1042, 740] width 89 height 24
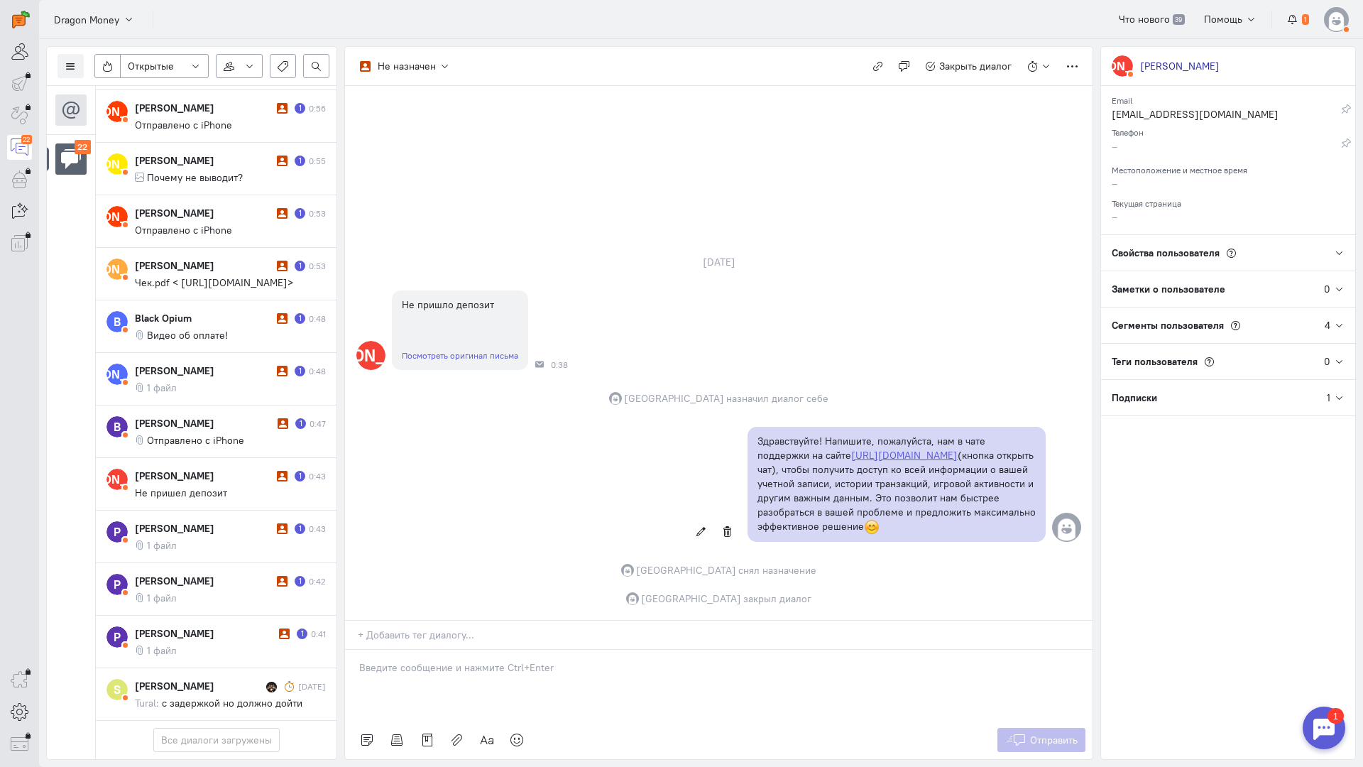
scroll to position [864, 0]
drag, startPoint x: 166, startPoint y: 540, endPoint x: 178, endPoint y: 541, distance: 12.1
click at [167, 626] on div "[PERSON_NAME]" at bounding box center [205, 633] width 141 height 14
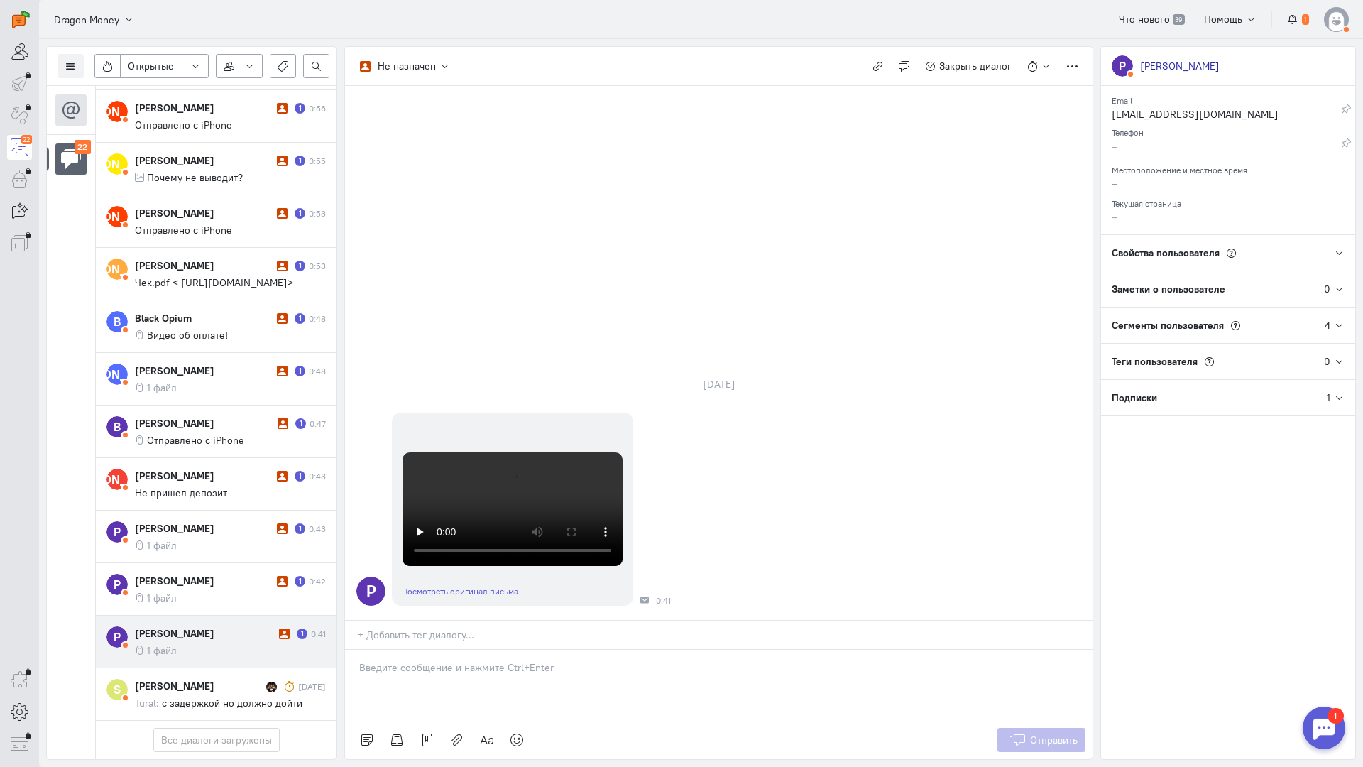
click at [435, 650] on div at bounding box center [719, 685] width 748 height 71
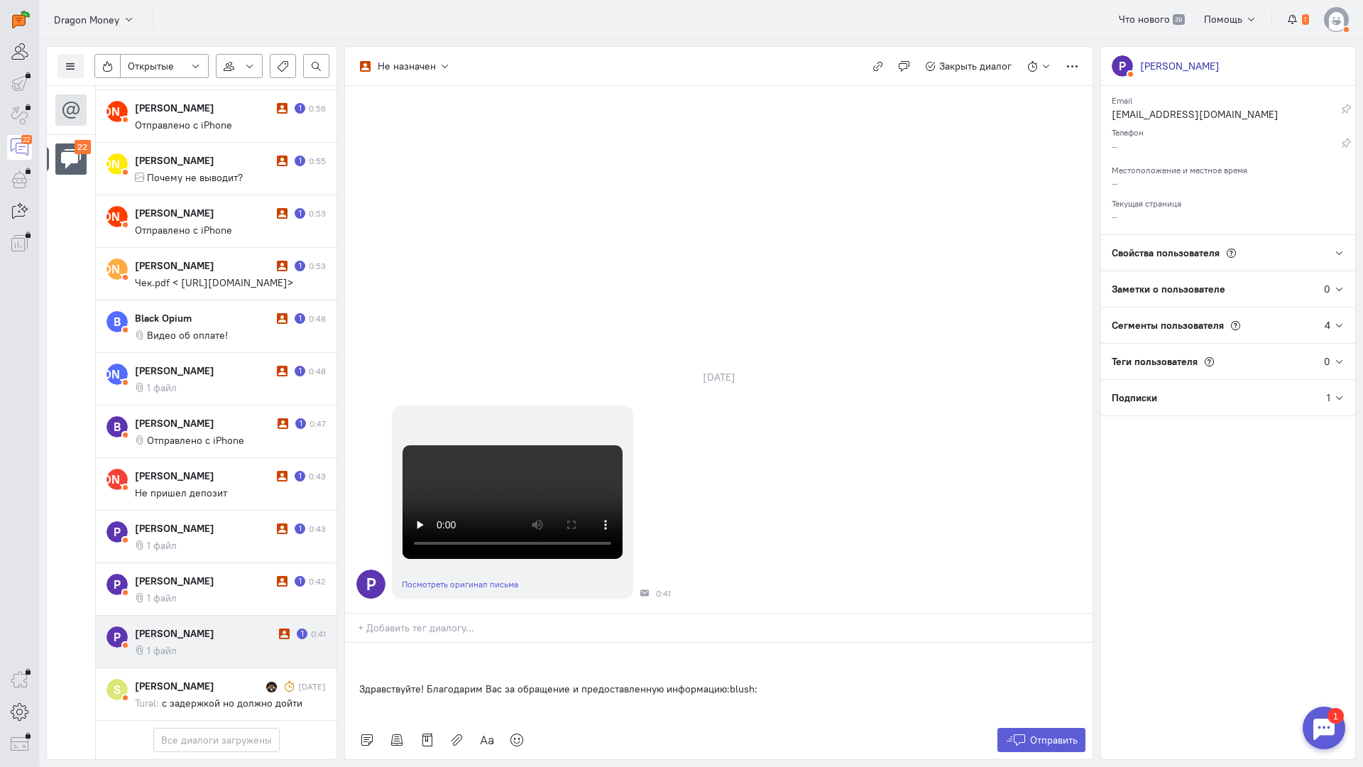
click at [357, 643] on div "Здравствуйте! Благодарим Вас за обращение и предоставленную информацию:blush:" at bounding box center [719, 682] width 748 height 78
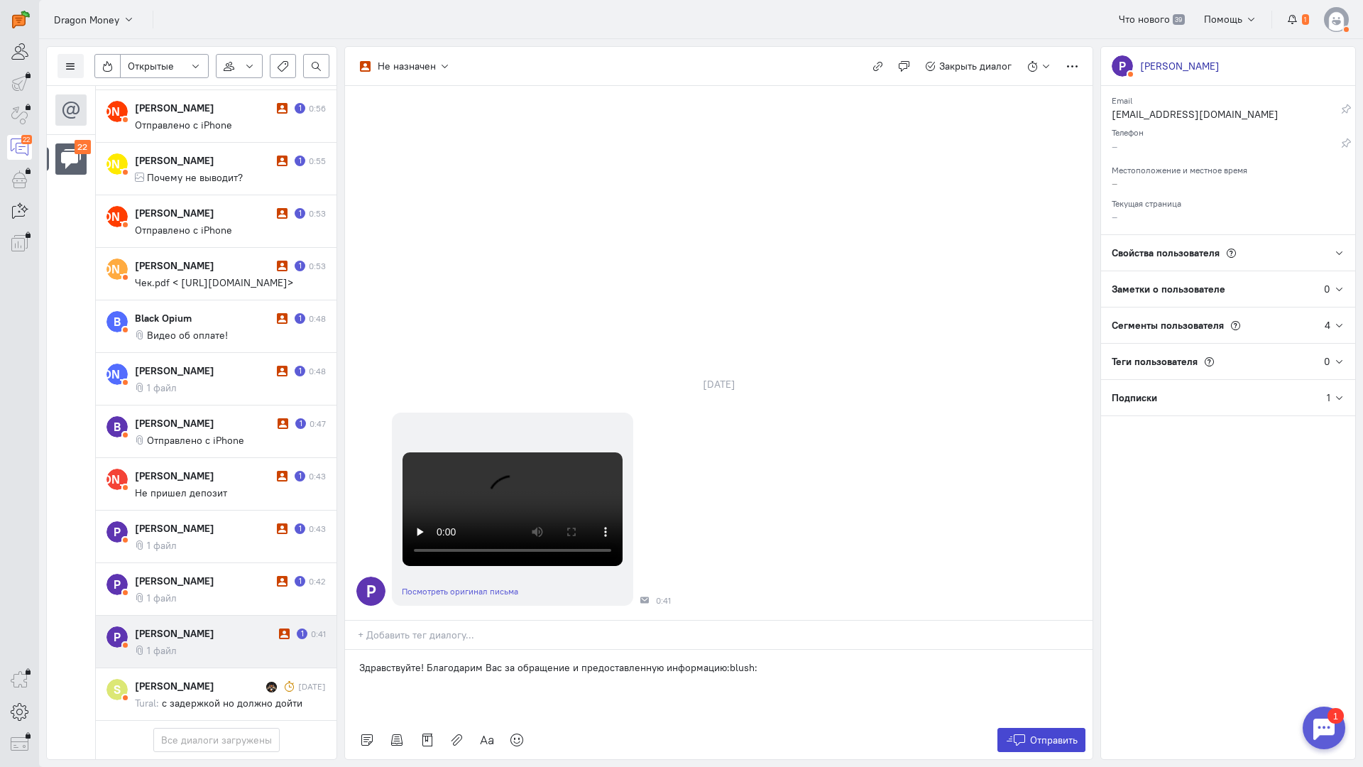
click at [1045, 734] on span "Отправить" at bounding box center [1054, 740] width 48 height 13
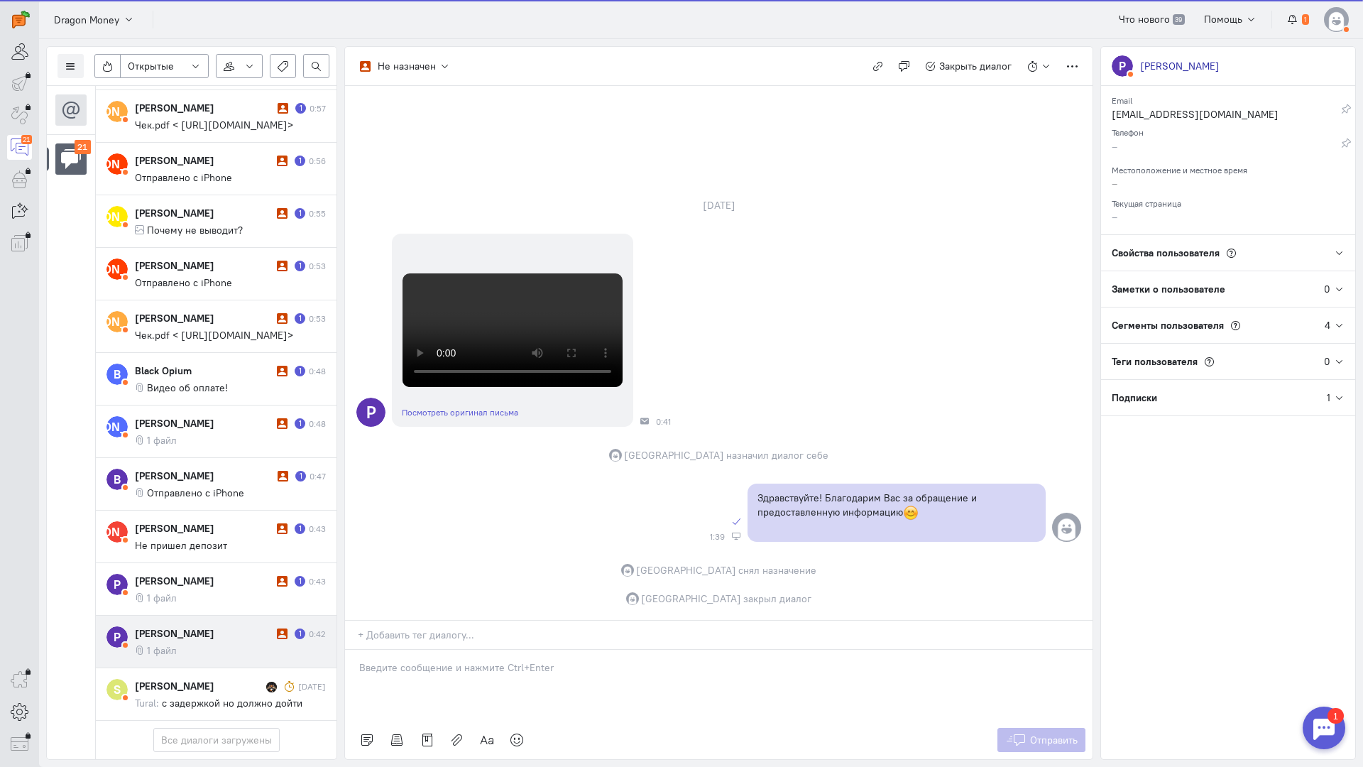
scroll to position [800, 0]
drag, startPoint x: 192, startPoint y: 540, endPoint x: 296, endPoint y: 531, distance: 104.1
click at [192, 626] on div "[PERSON_NAME]" at bounding box center [204, 633] width 138 height 14
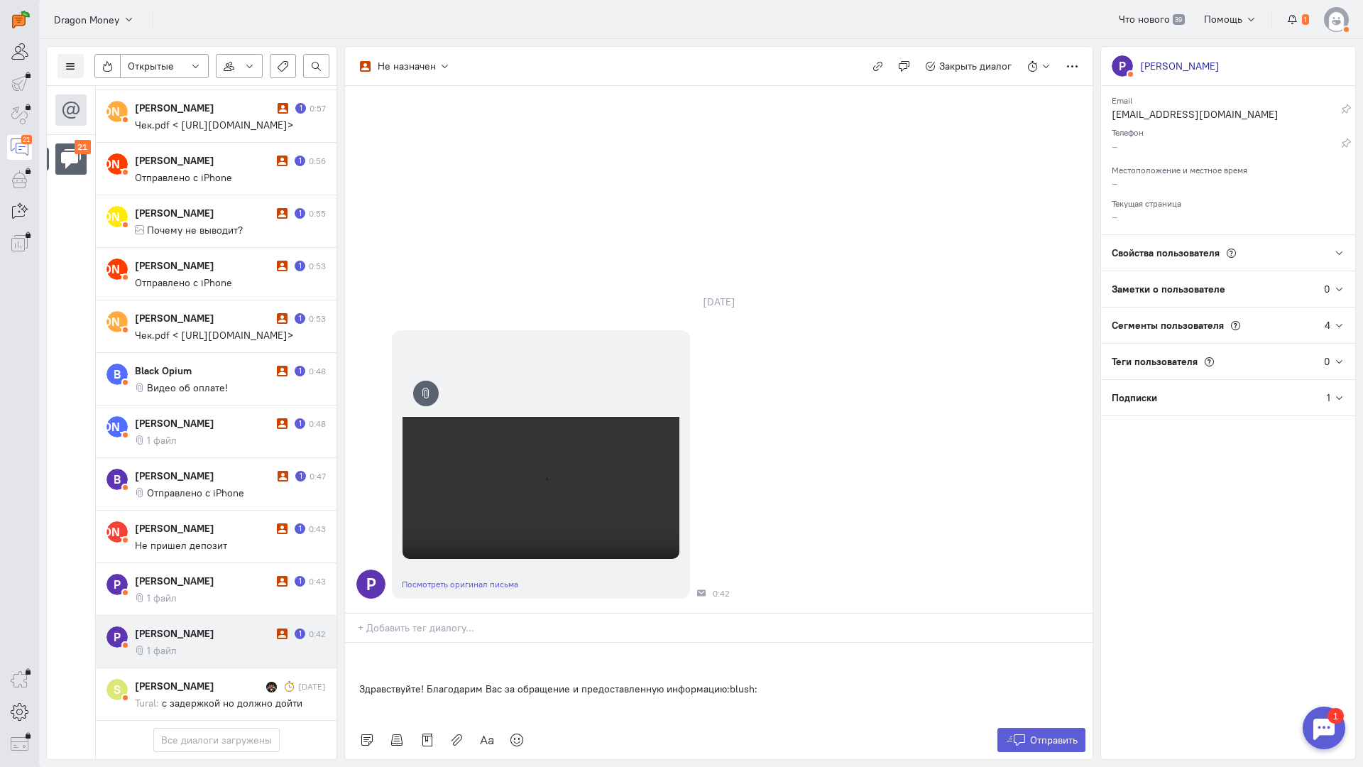
click at [349, 643] on div "Здравствуйте! Благодарим Вас за обращение и предоставленную информацию:blush:" at bounding box center [719, 682] width 748 height 78
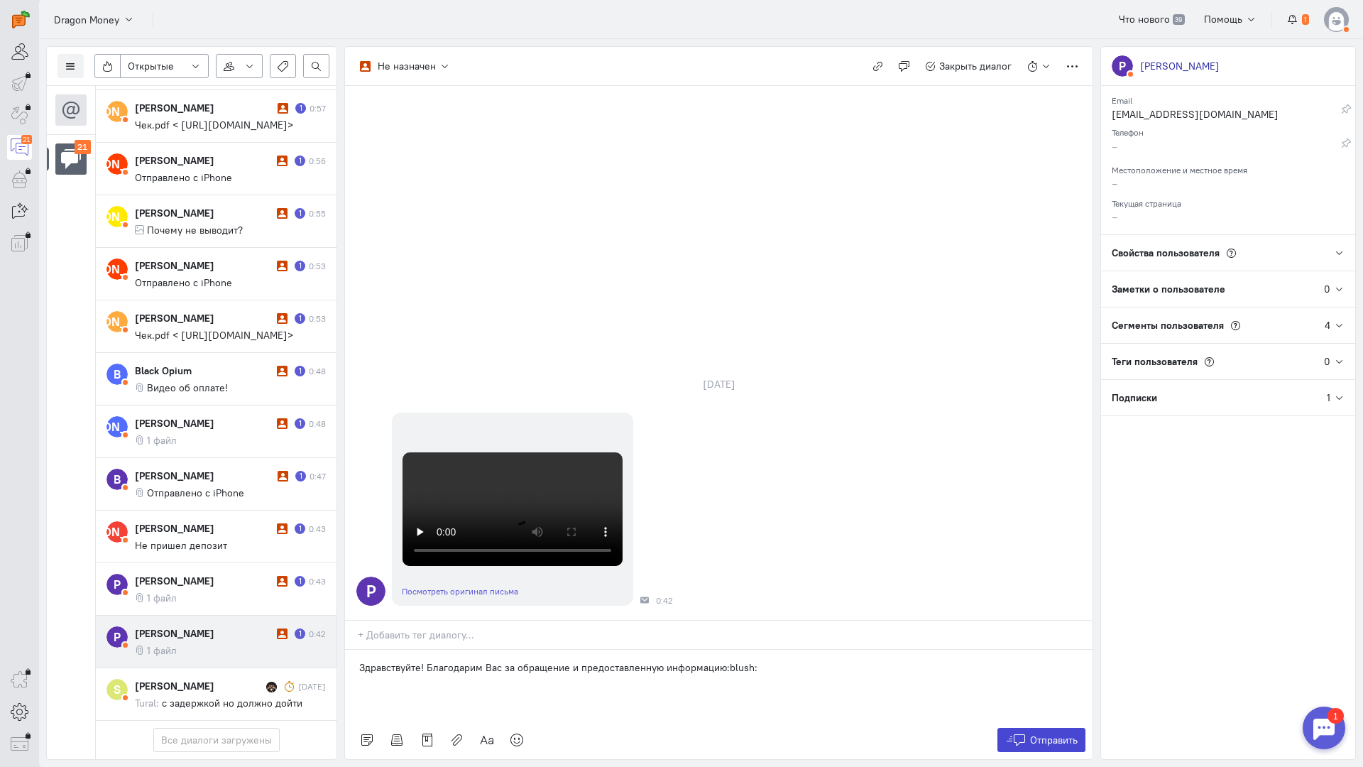
click at [1037, 734] on span "Отправить" at bounding box center [1054, 740] width 48 height 13
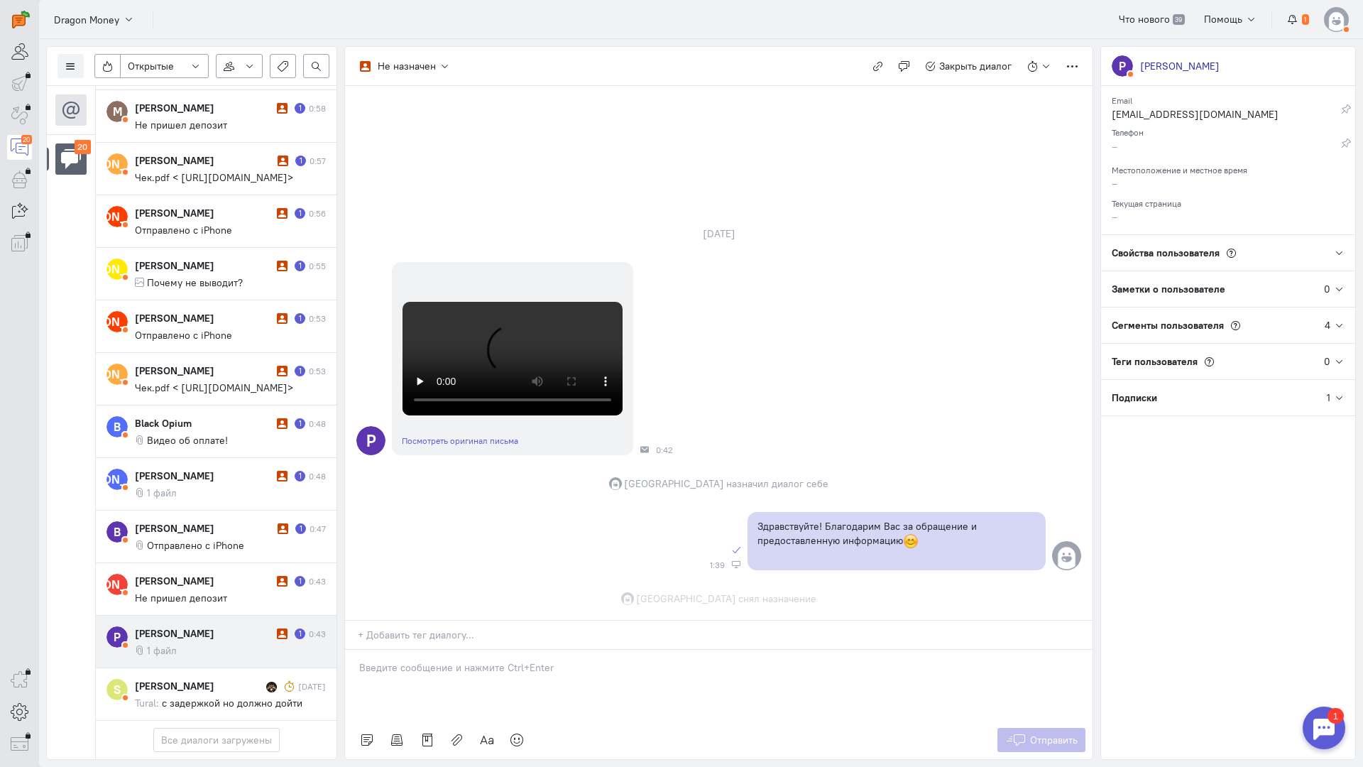
scroll to position [480, 0]
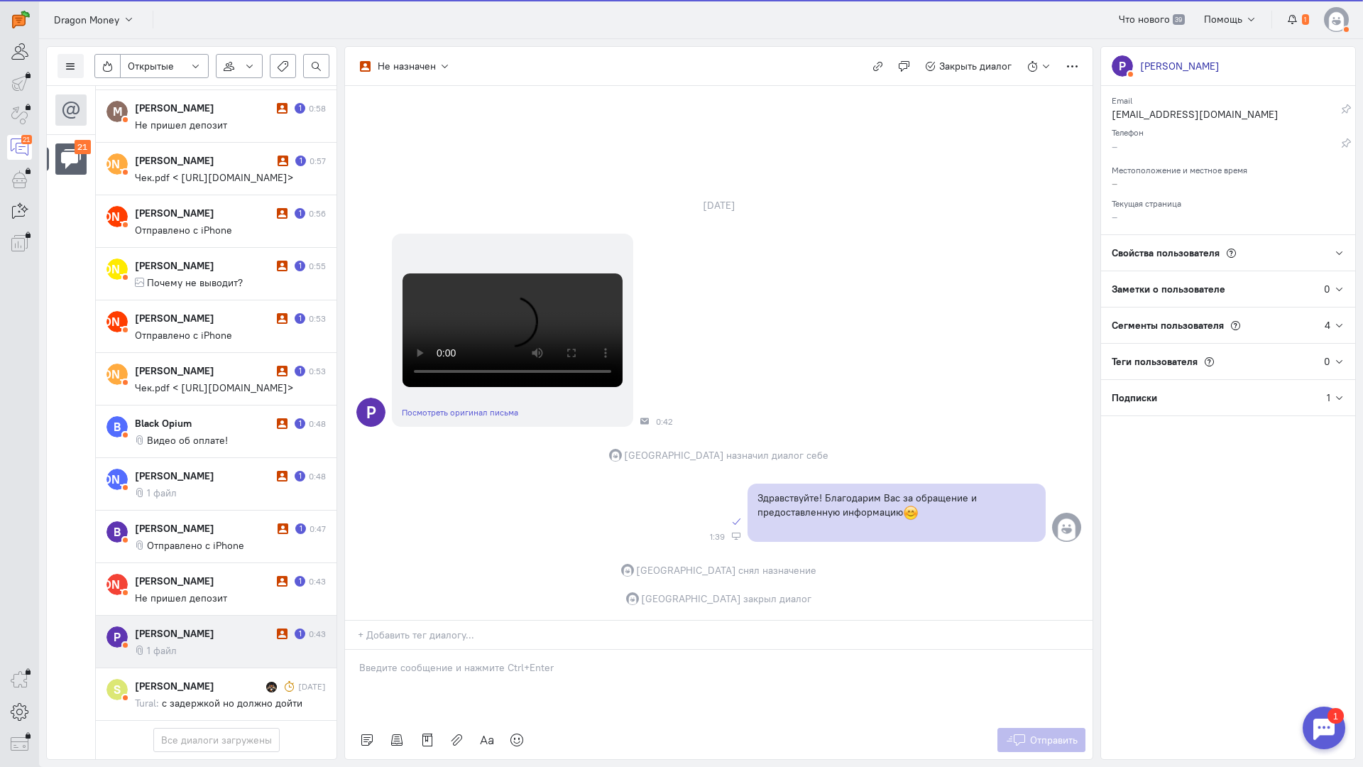
click at [228, 644] on cq-message "1 файл" at bounding box center [230, 650] width 191 height 13
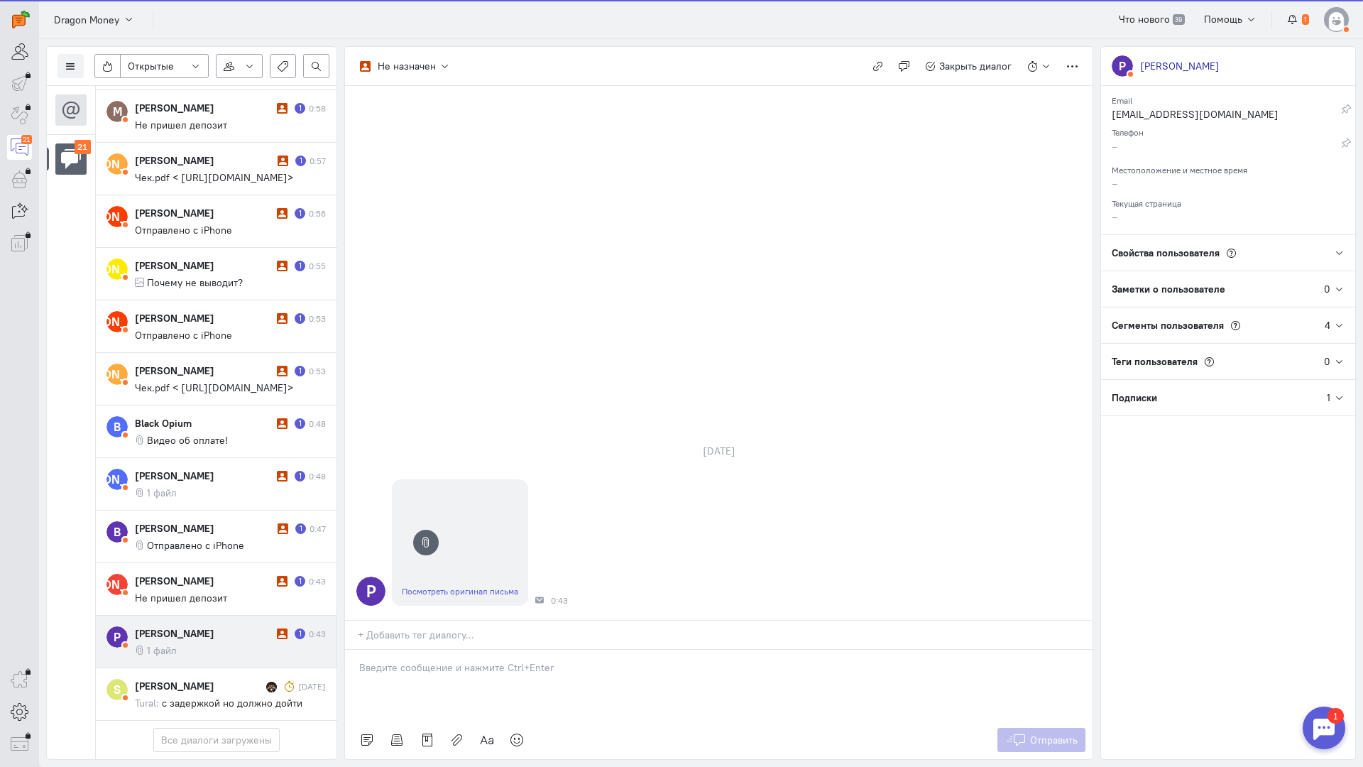
scroll to position [736, 0]
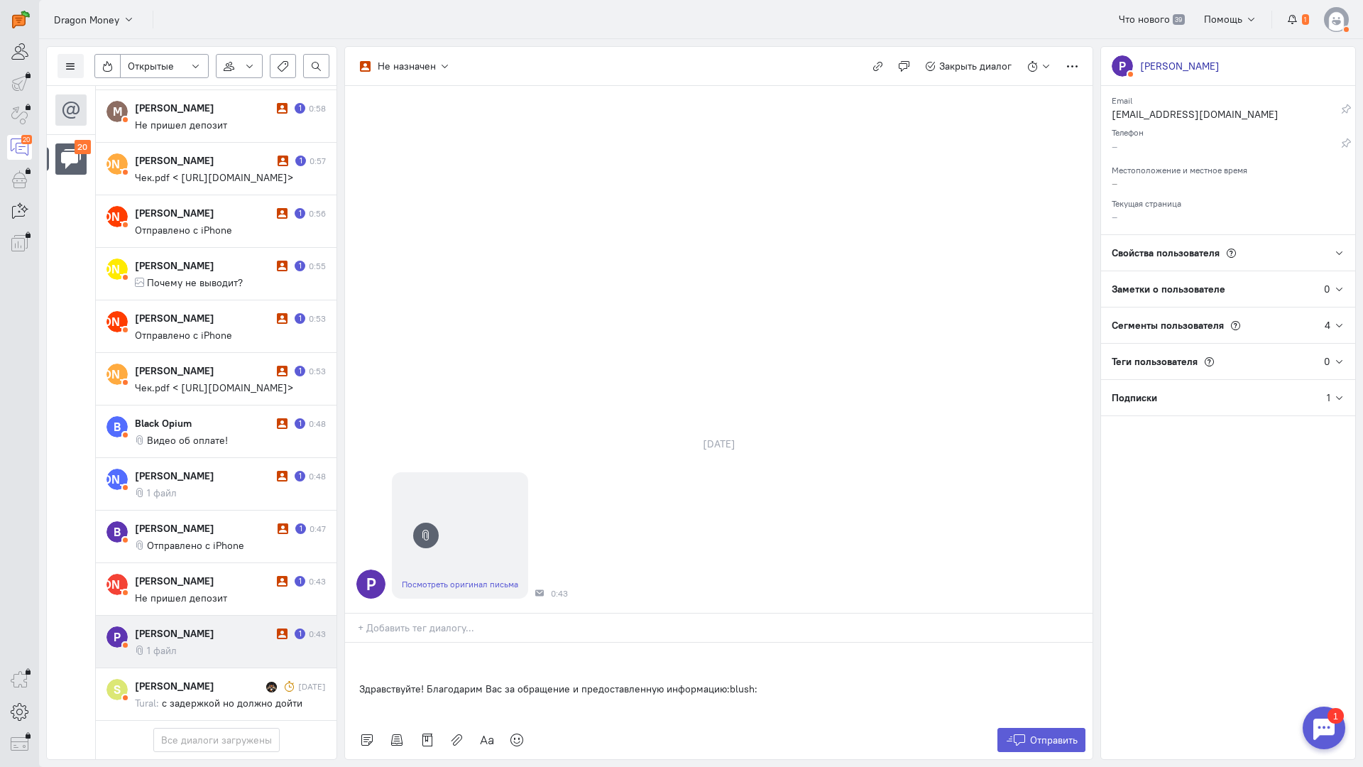
click at [351, 643] on div "Здравствуйте! Благодарим Вас за обращение и предоставленную информацию:blush:" at bounding box center [719, 682] width 748 height 78
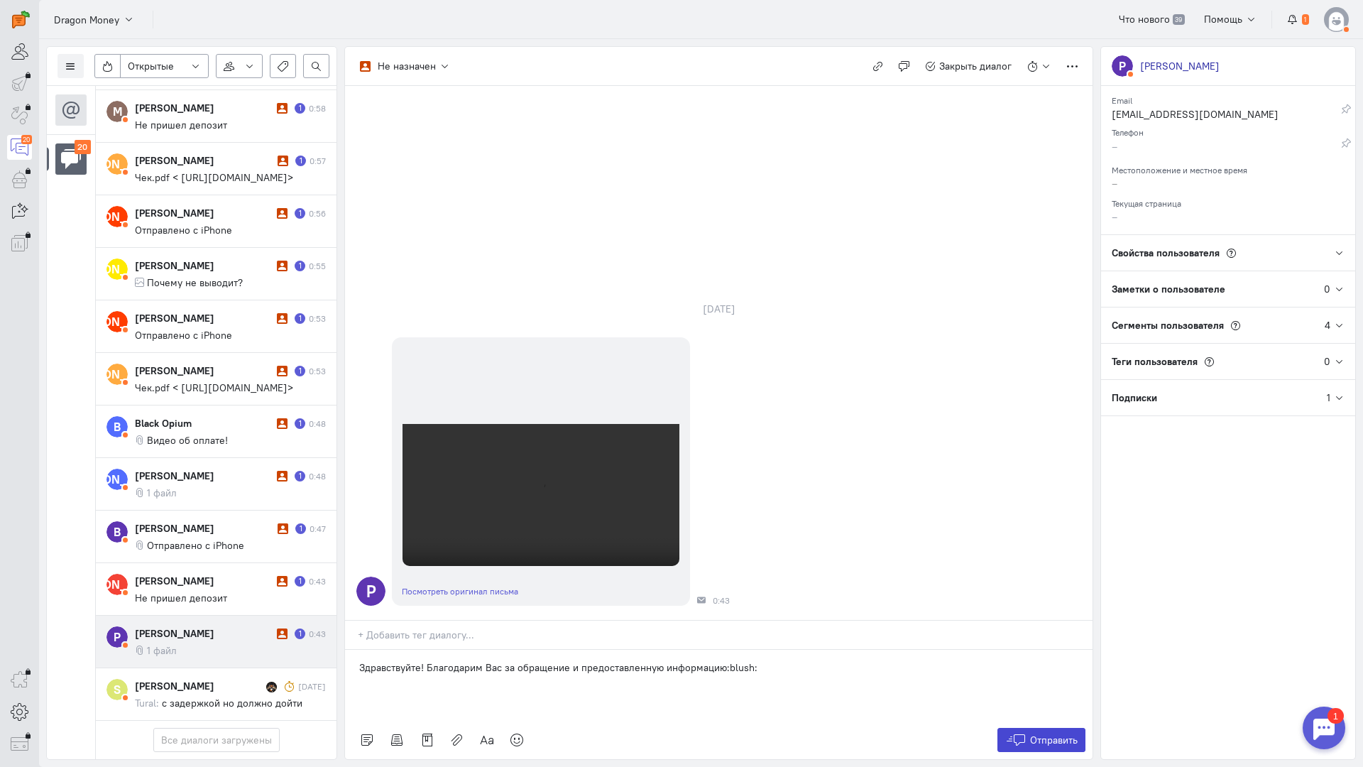
click at [1031, 734] on span "Отправить" at bounding box center [1054, 740] width 48 height 13
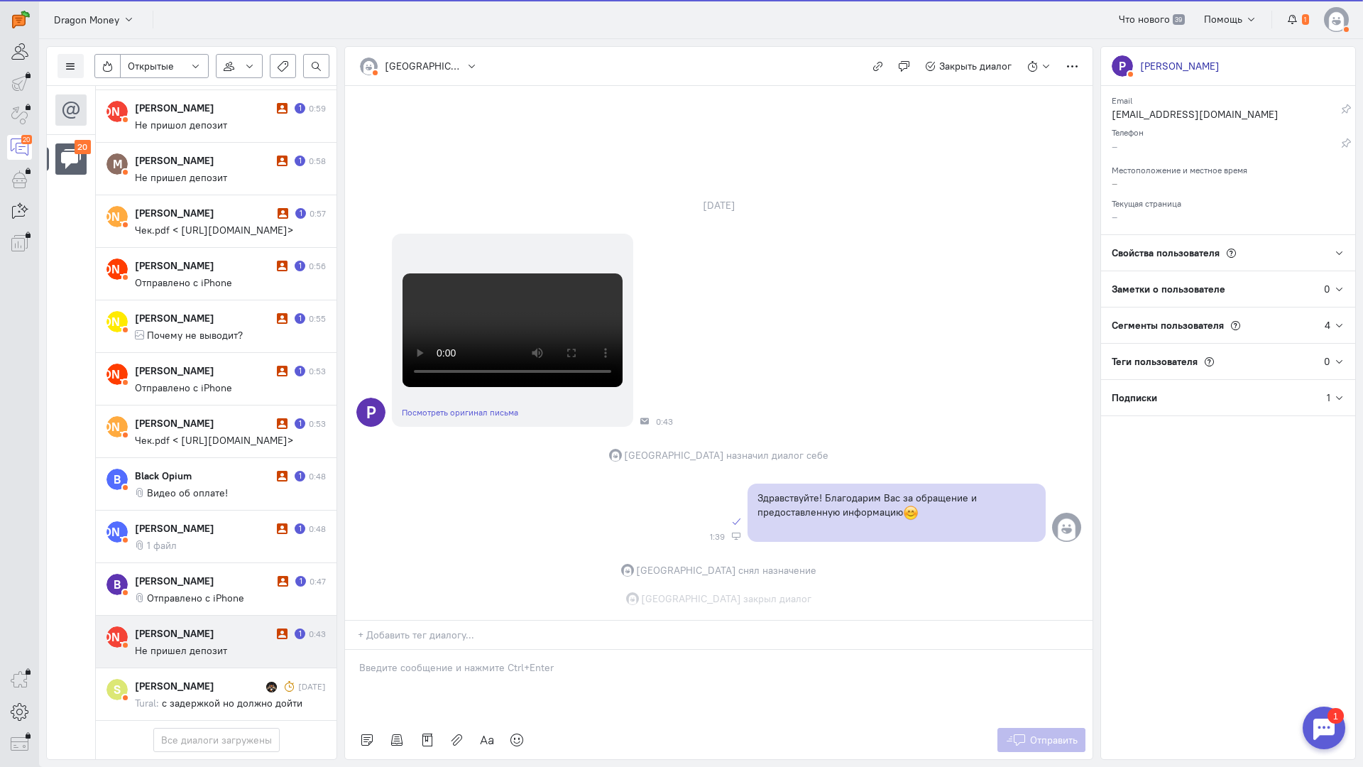
scroll to position [480, 0]
click at [185, 644] on span "Не пришел депозит" at bounding box center [181, 650] width 92 height 13
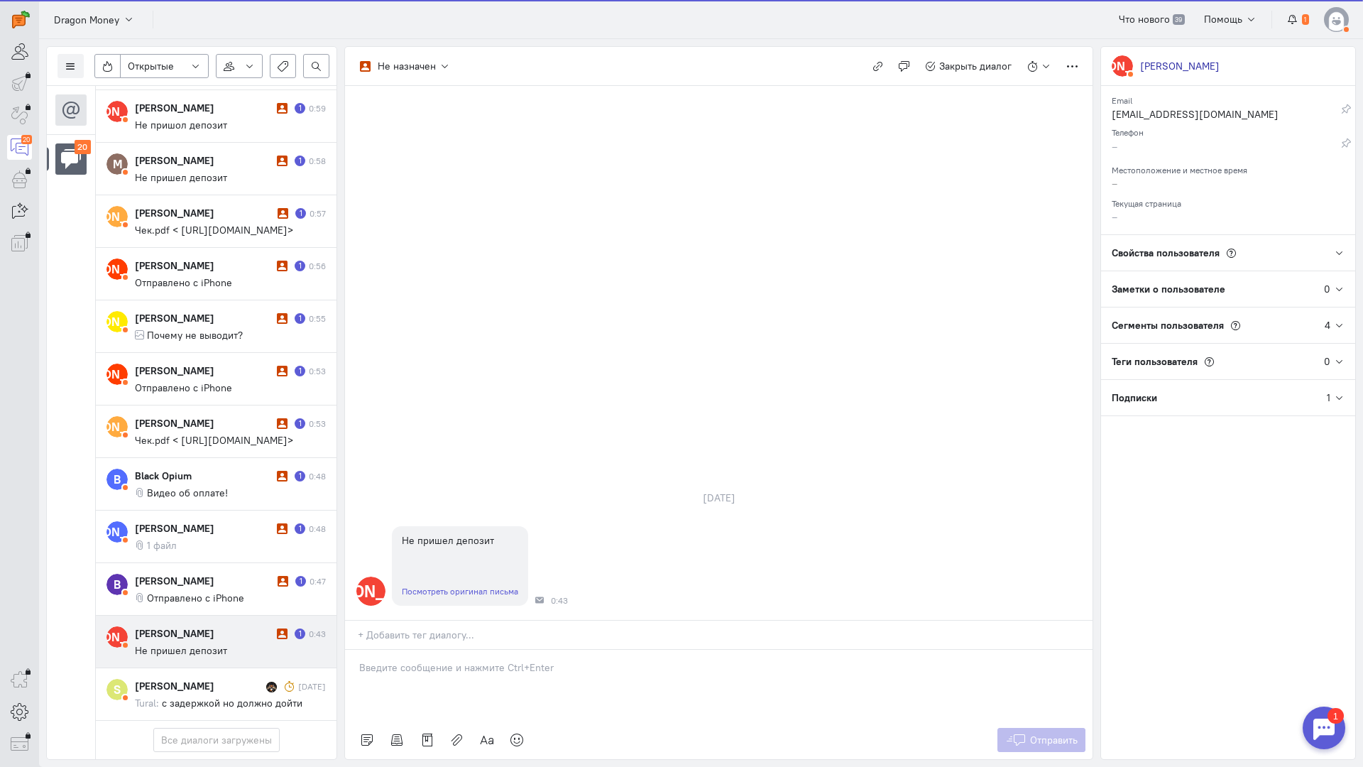
scroll to position [685, 0]
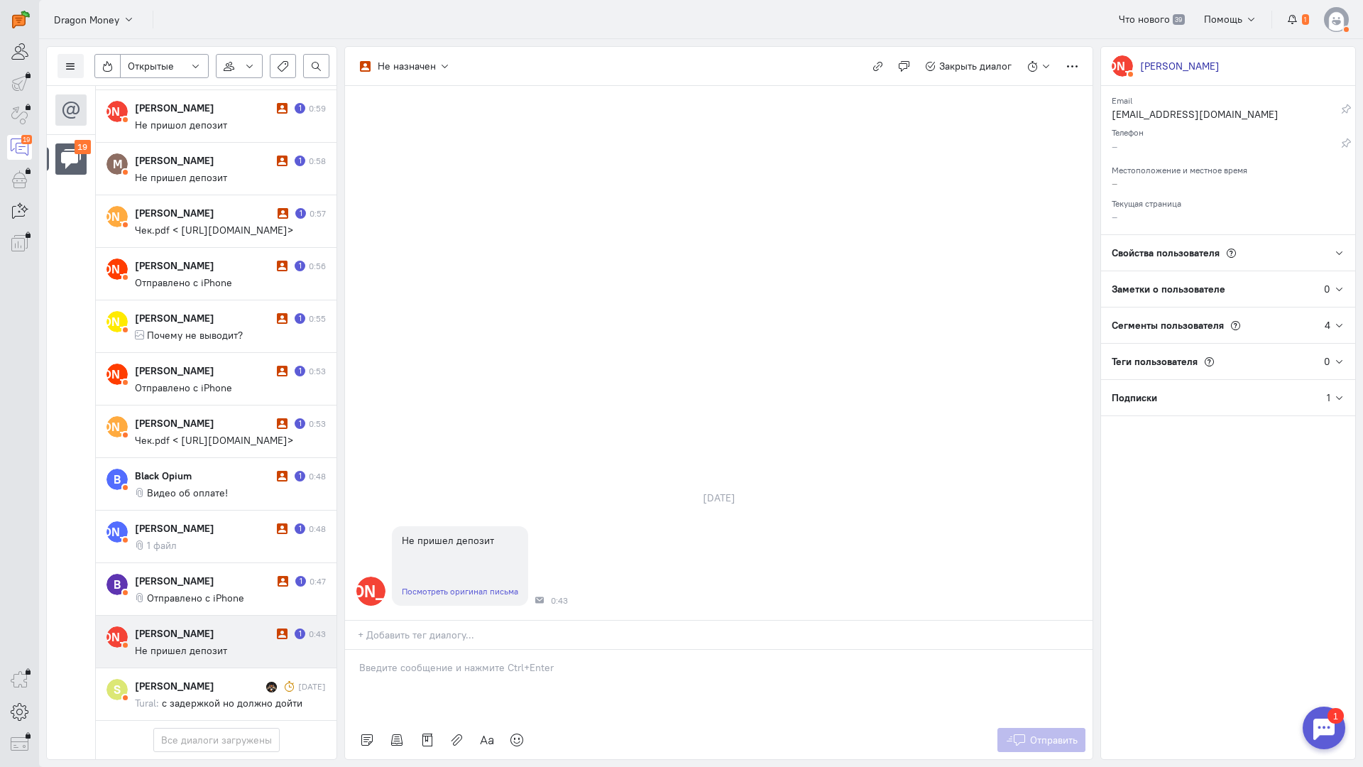
drag, startPoint x: 481, startPoint y: 596, endPoint x: 431, endPoint y: 589, distance: 50.2
click at [480, 650] on div at bounding box center [719, 685] width 748 height 71
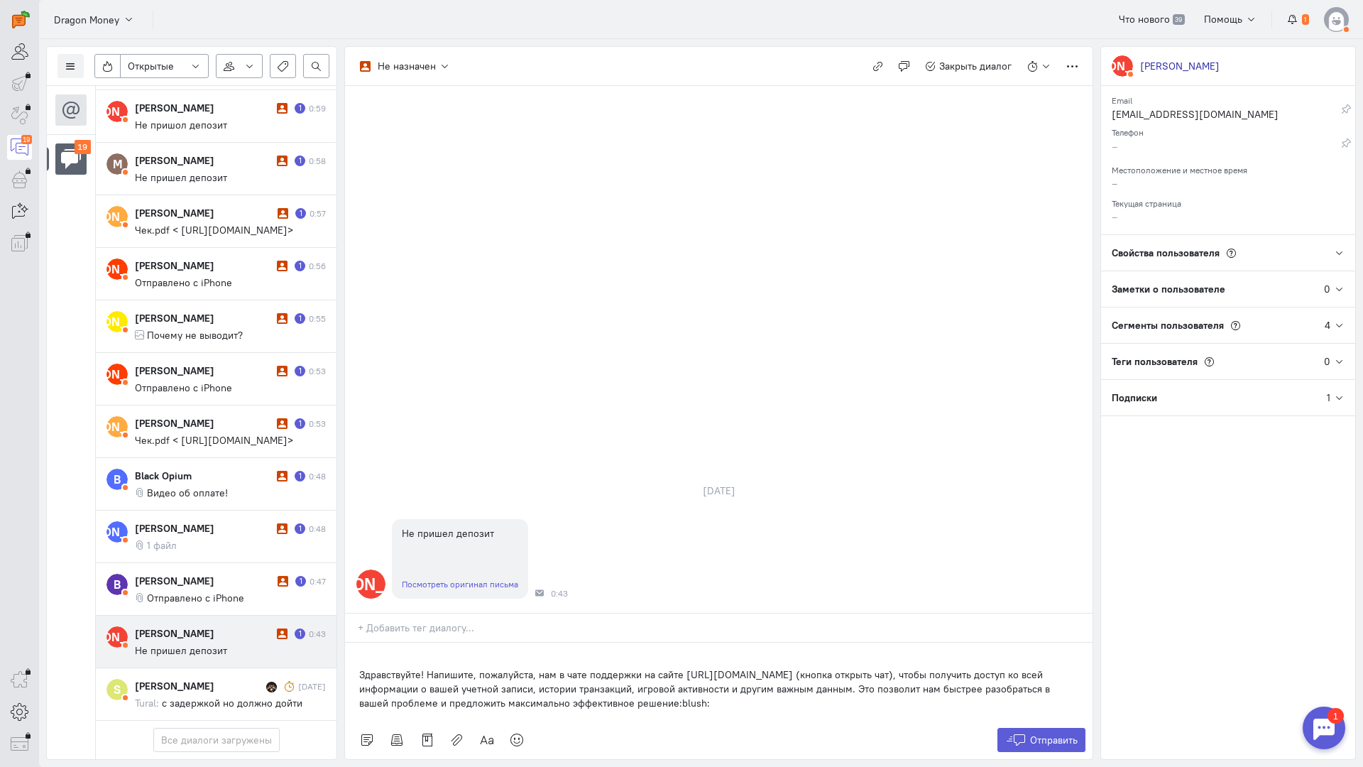
click at [351, 643] on div "Здравствуйте! Напишите, пожалуйста, нам в чате поддержки на сайте [URL][DOMAIN_…" at bounding box center [719, 682] width 748 height 78
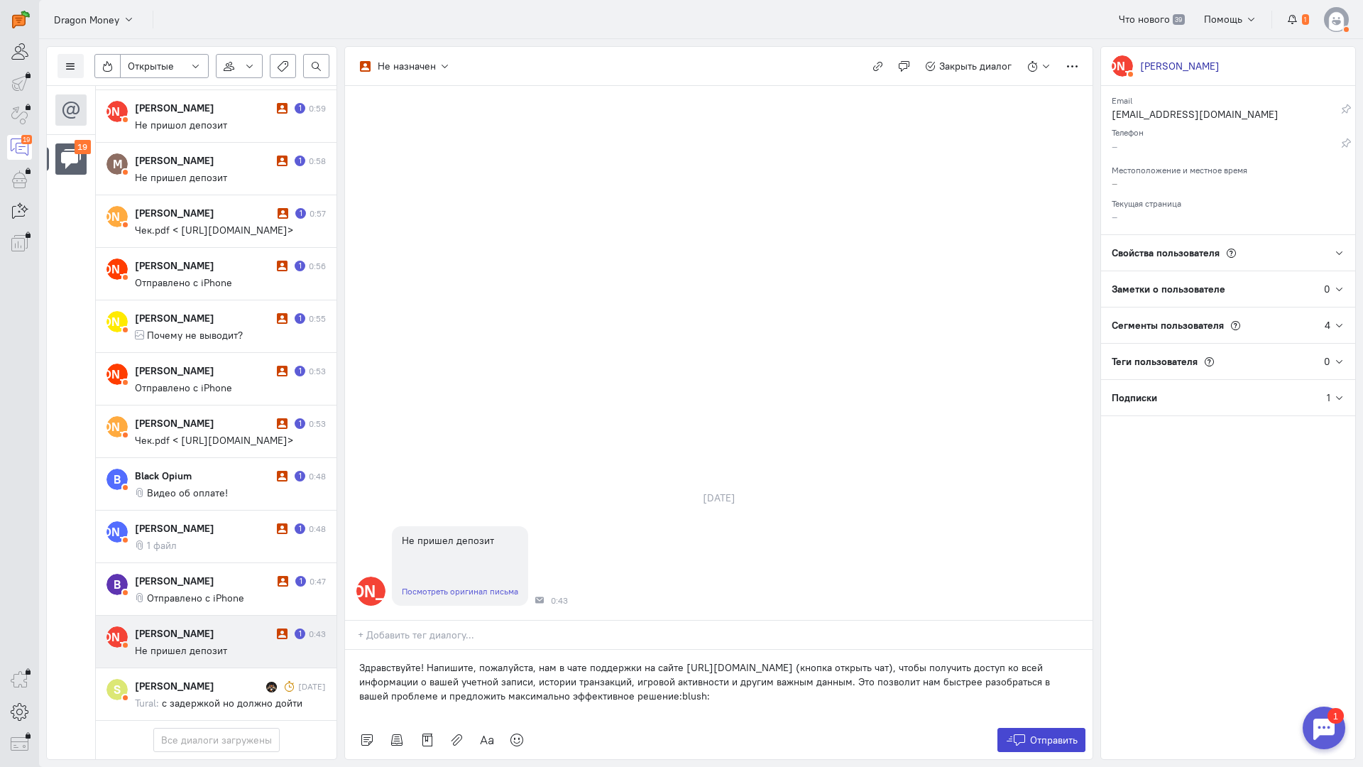
click at [1030, 734] on span "Отправить" at bounding box center [1054, 740] width 48 height 13
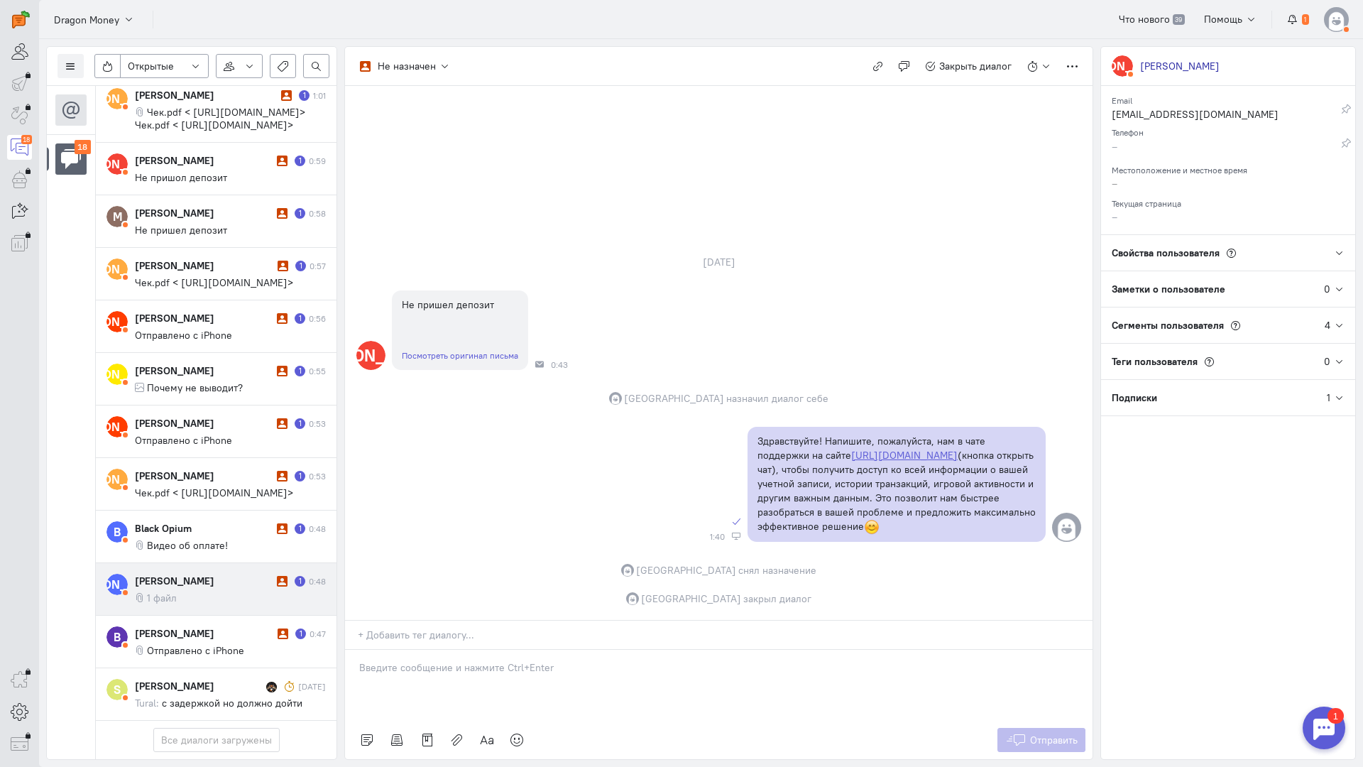
scroll to position [634, 0]
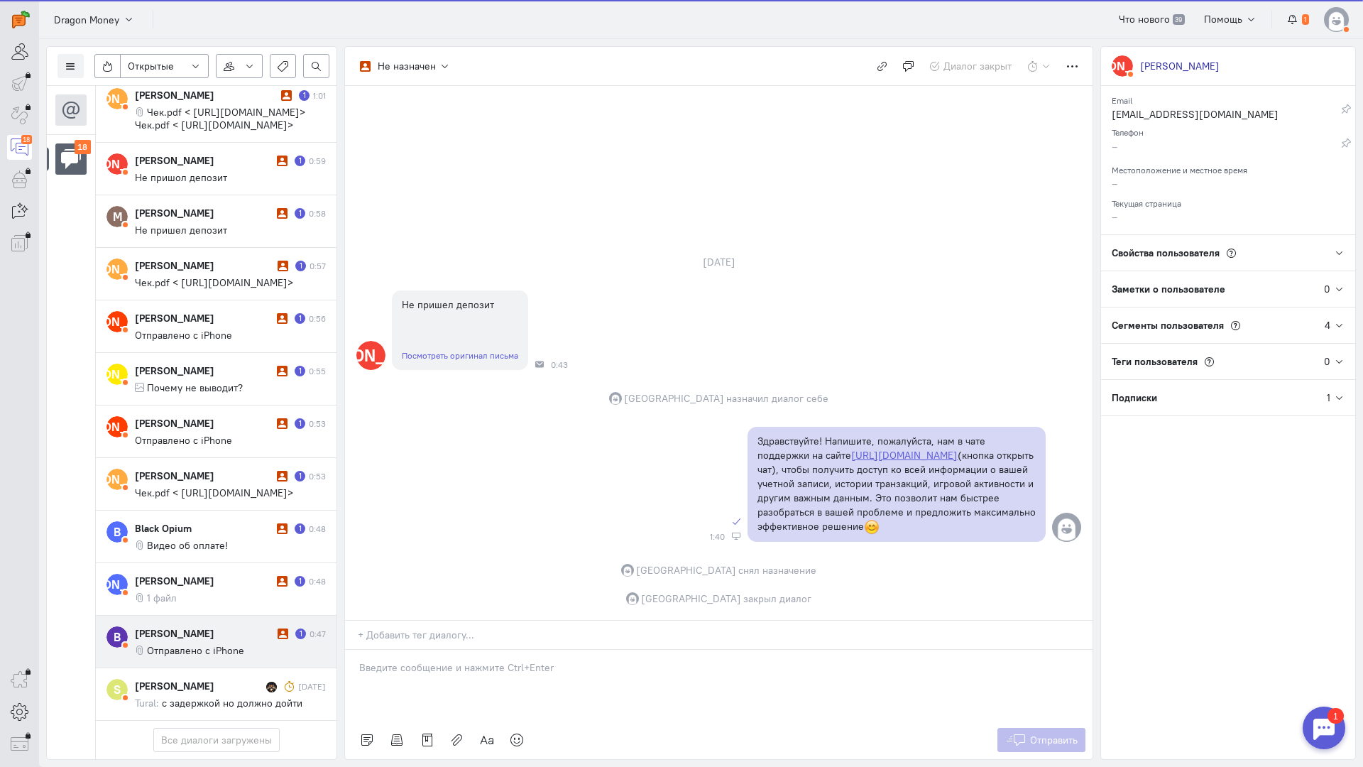
click at [196, 626] on div "[PERSON_NAME]" at bounding box center [204, 633] width 139 height 14
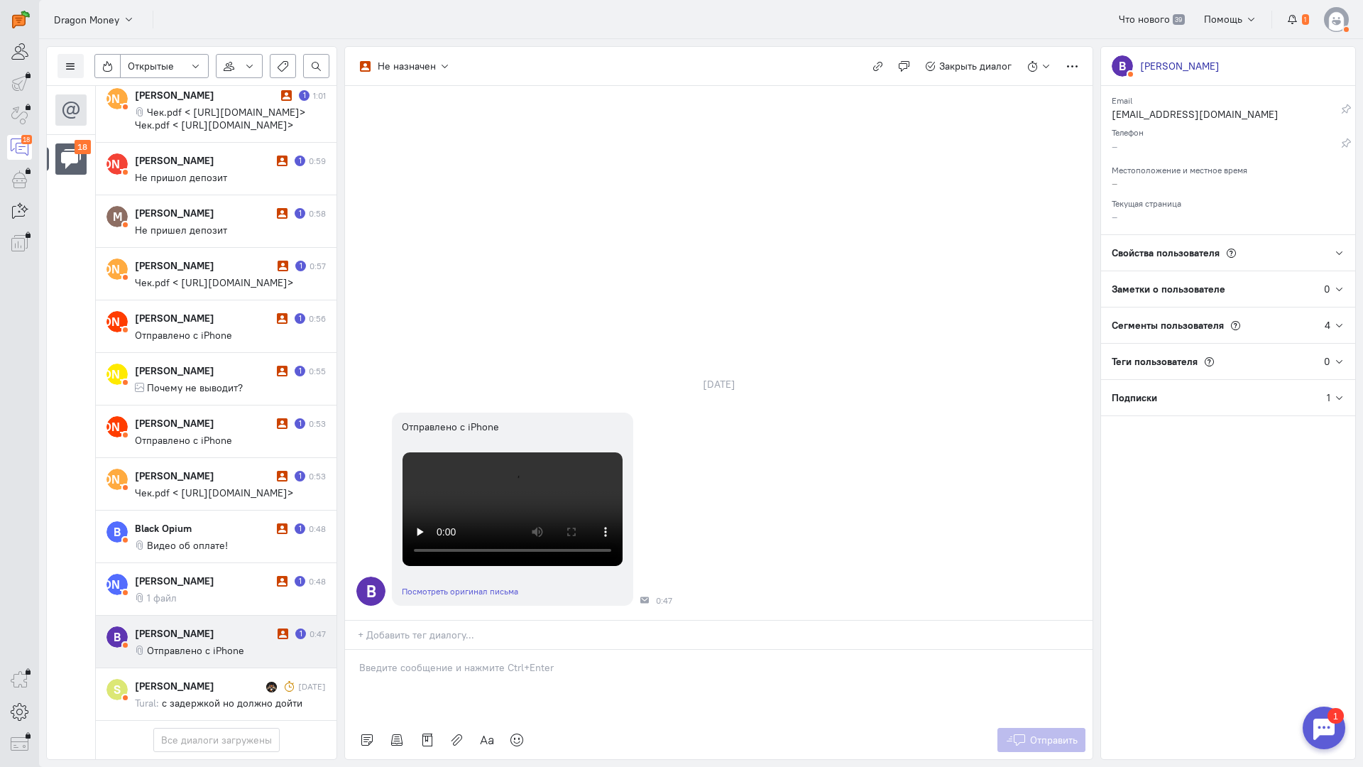
click at [231, 626] on div "[PERSON_NAME]" at bounding box center [204, 633] width 139 height 14
click at [447, 660] on p at bounding box center [718, 667] width 719 height 14
click at [351, 650] on div "Здравствуйте! Благодарим Вас за обращение и предоставленную информацию:blush:" at bounding box center [719, 685] width 748 height 71
click at [1043, 734] on span "Отправить" at bounding box center [1054, 740] width 48 height 13
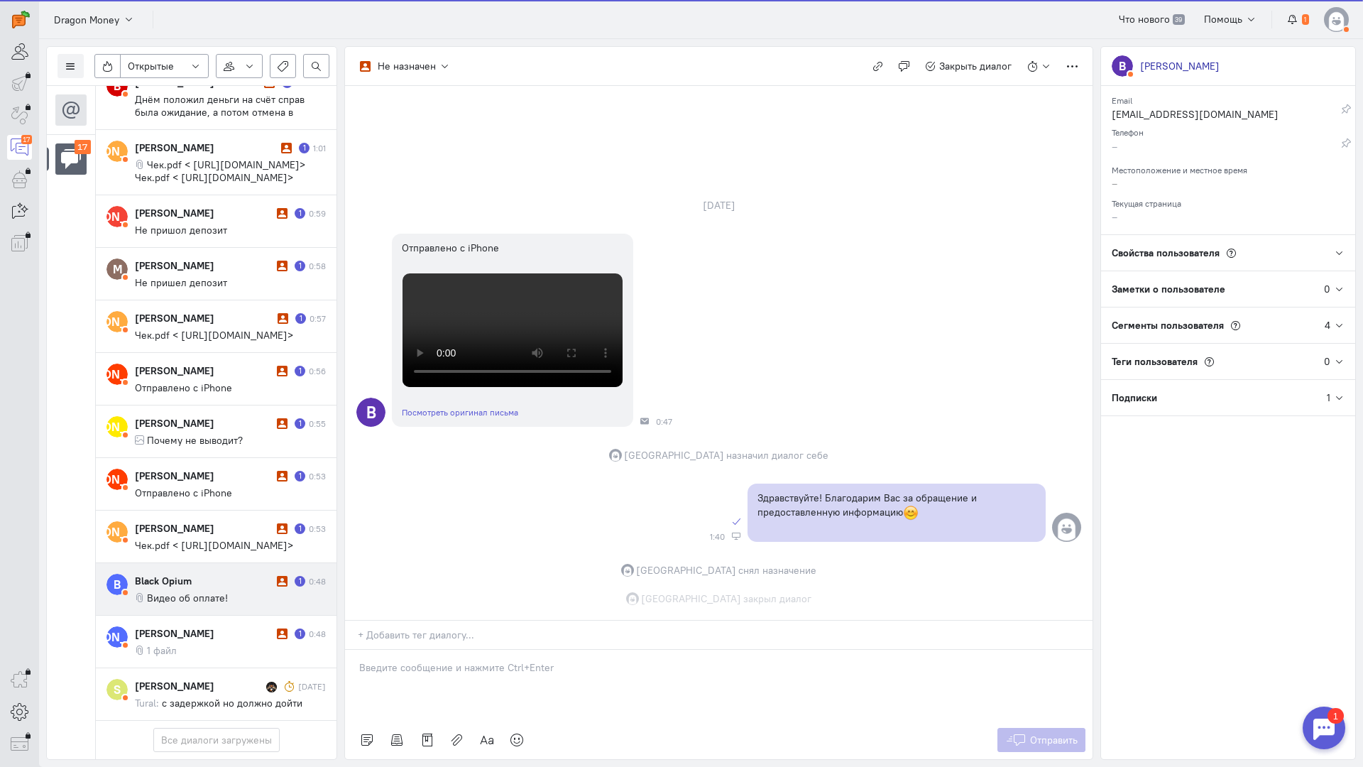
scroll to position [224, 0]
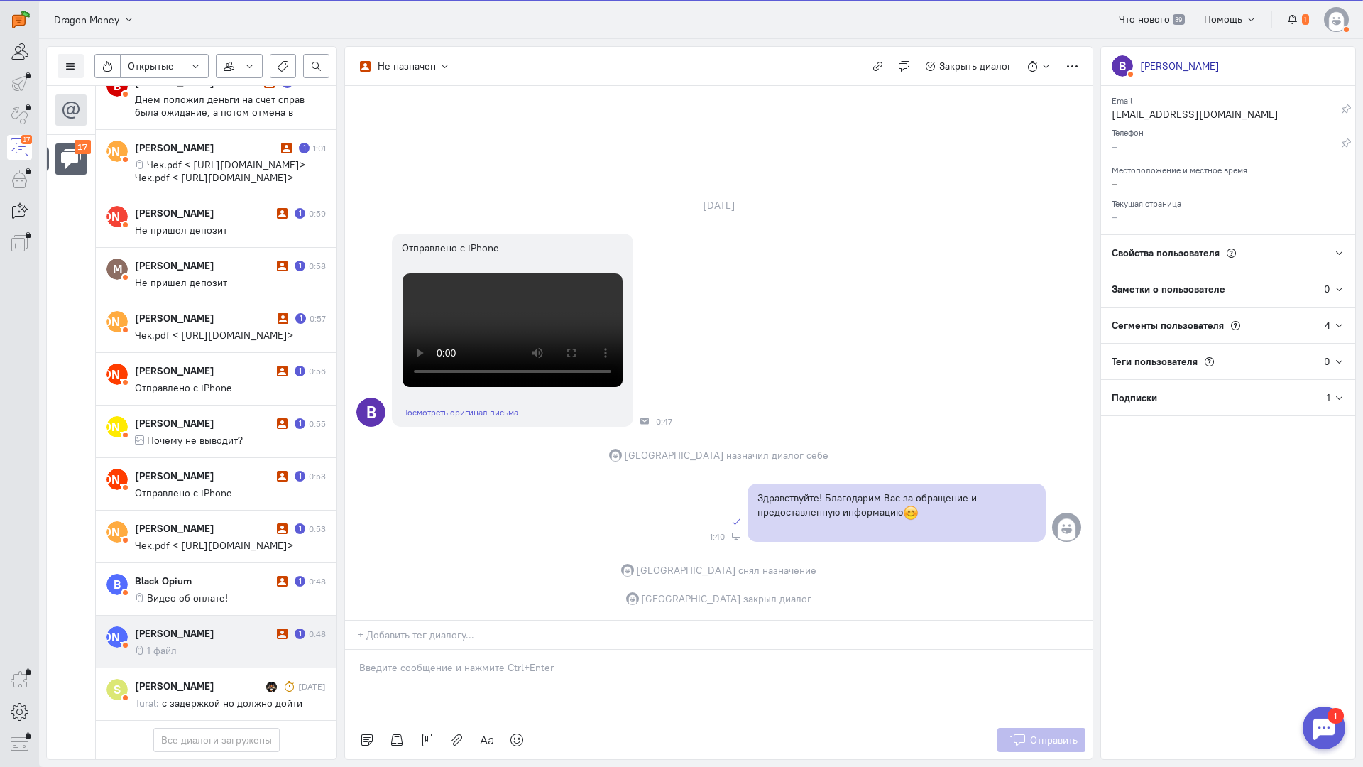
click at [207, 626] on div "[PERSON_NAME] 1 0:48 1 файл" at bounding box center [230, 641] width 191 height 31
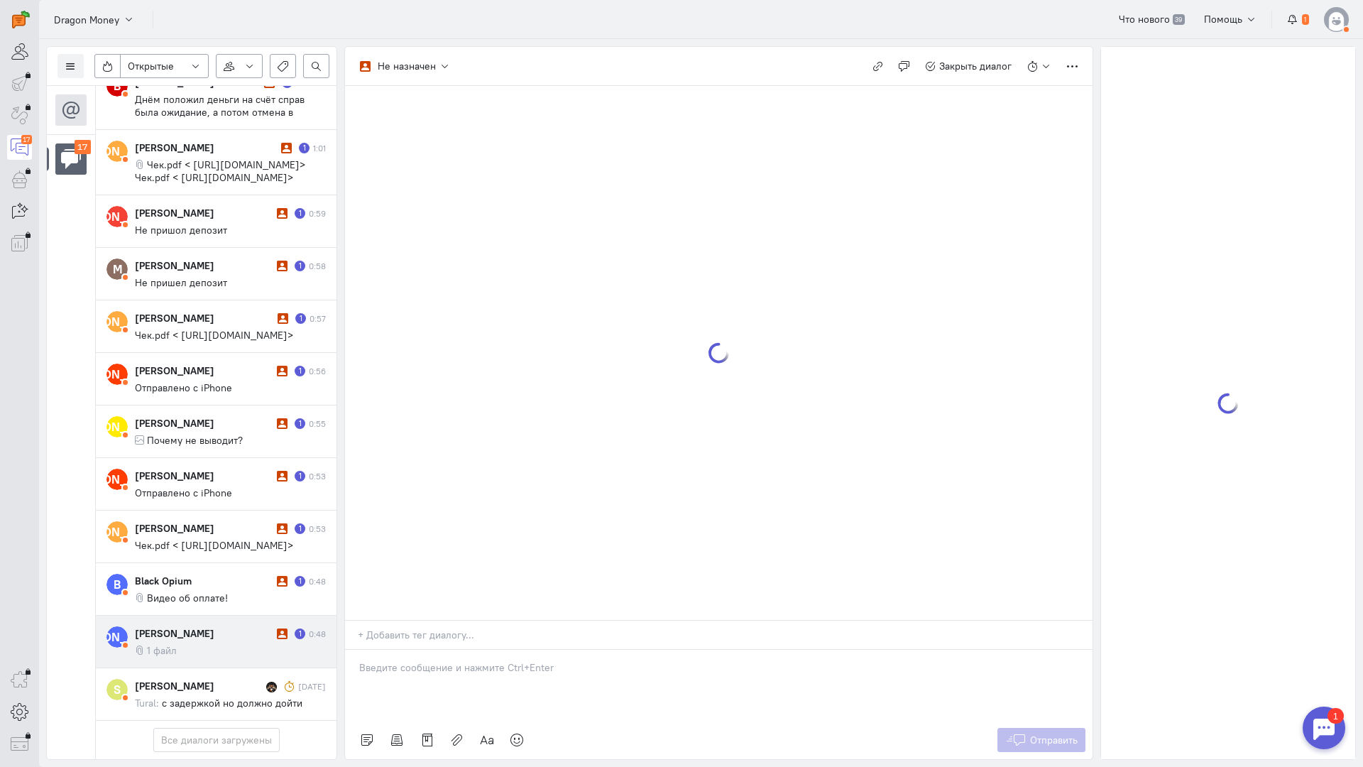
scroll to position [570, 0]
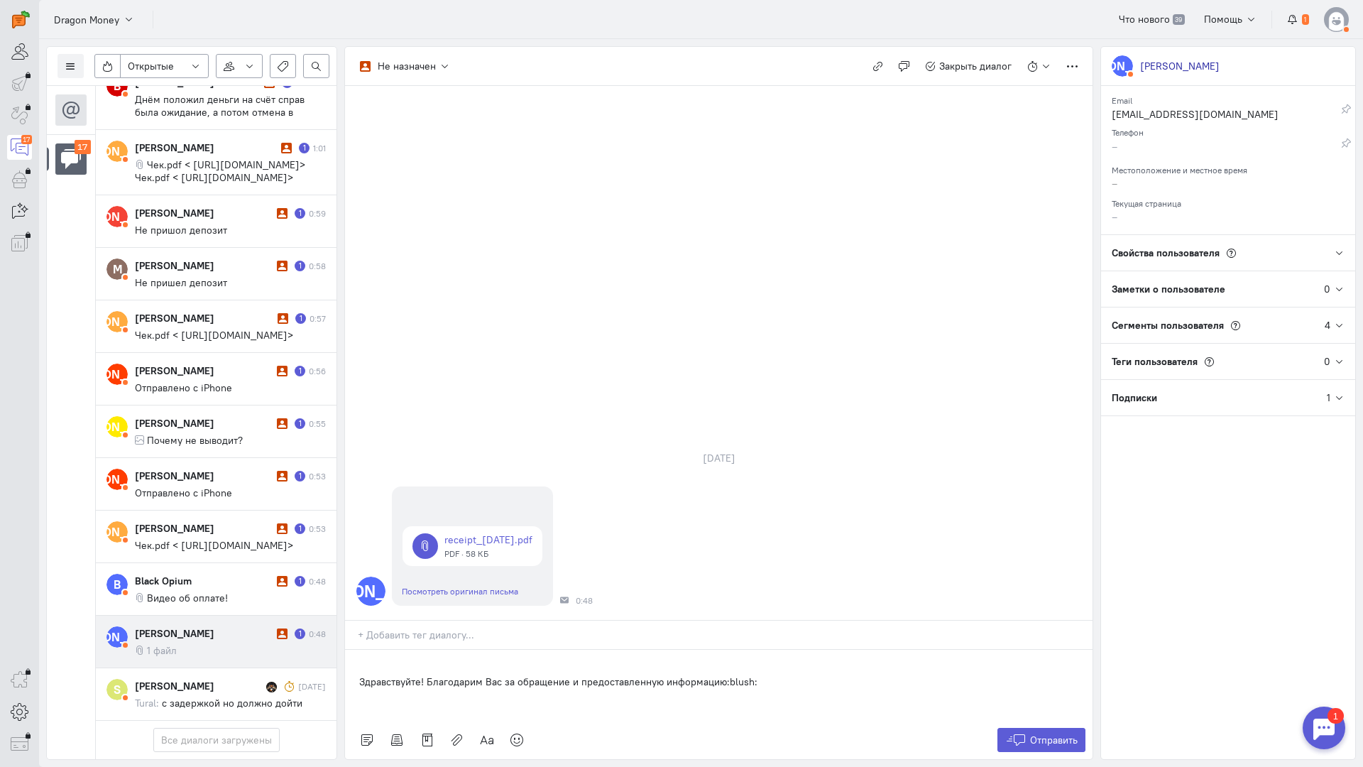
click at [357, 650] on div "Здравствуйте! Благодарим Вас за обращение и предоставленную информацию:blush:" at bounding box center [719, 685] width 748 height 71
click at [1042, 734] on span "Отправить" at bounding box center [1054, 740] width 48 height 13
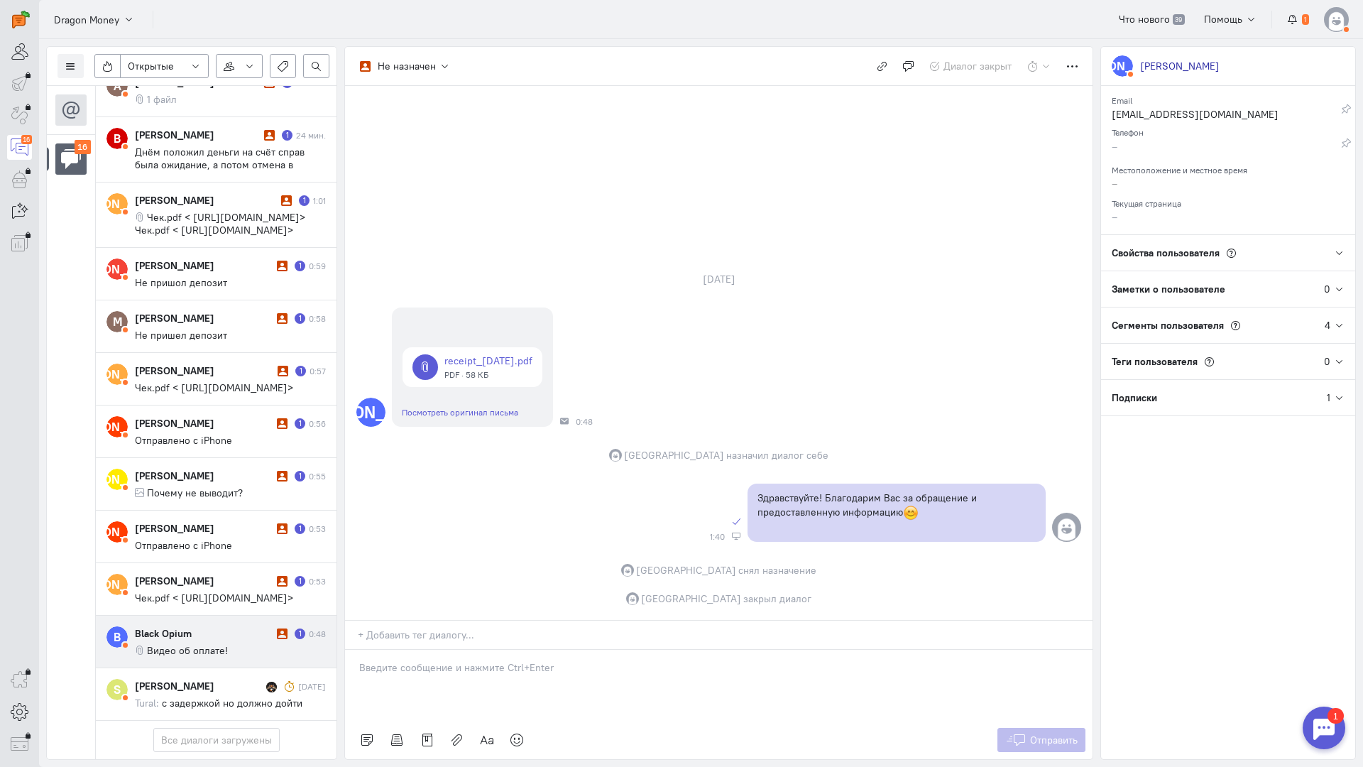
scroll to position [506, 0]
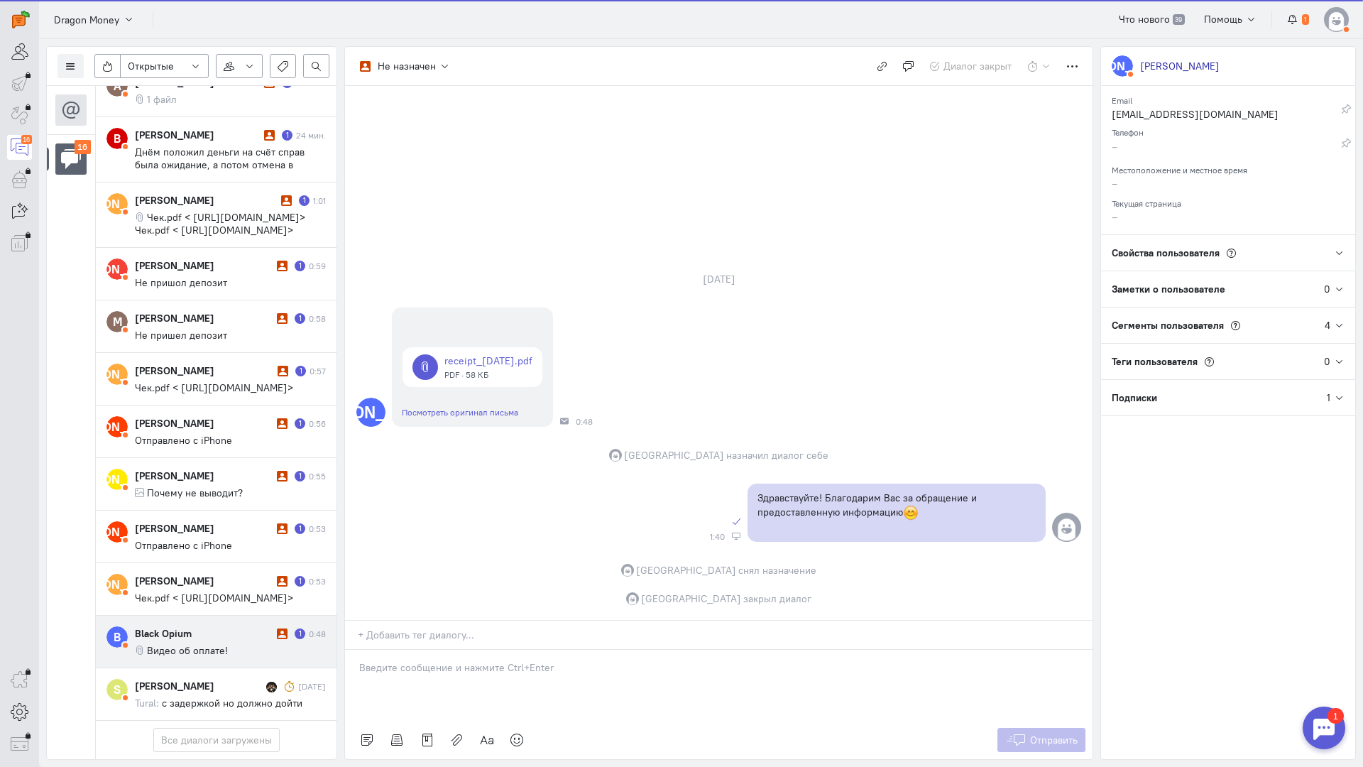
click at [209, 626] on div "Black Opium" at bounding box center [204, 633] width 138 height 14
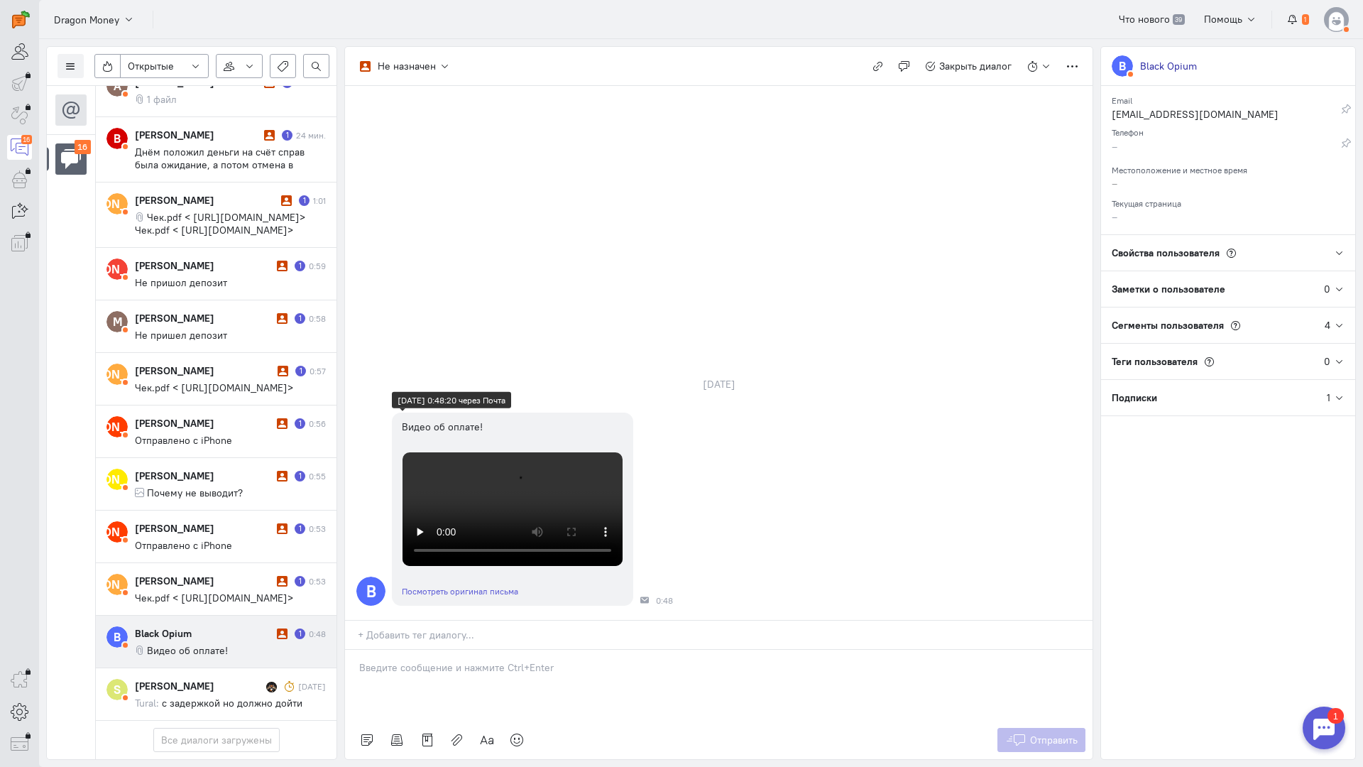
scroll to position [306, 0]
click at [401, 650] on div at bounding box center [719, 685] width 748 height 71
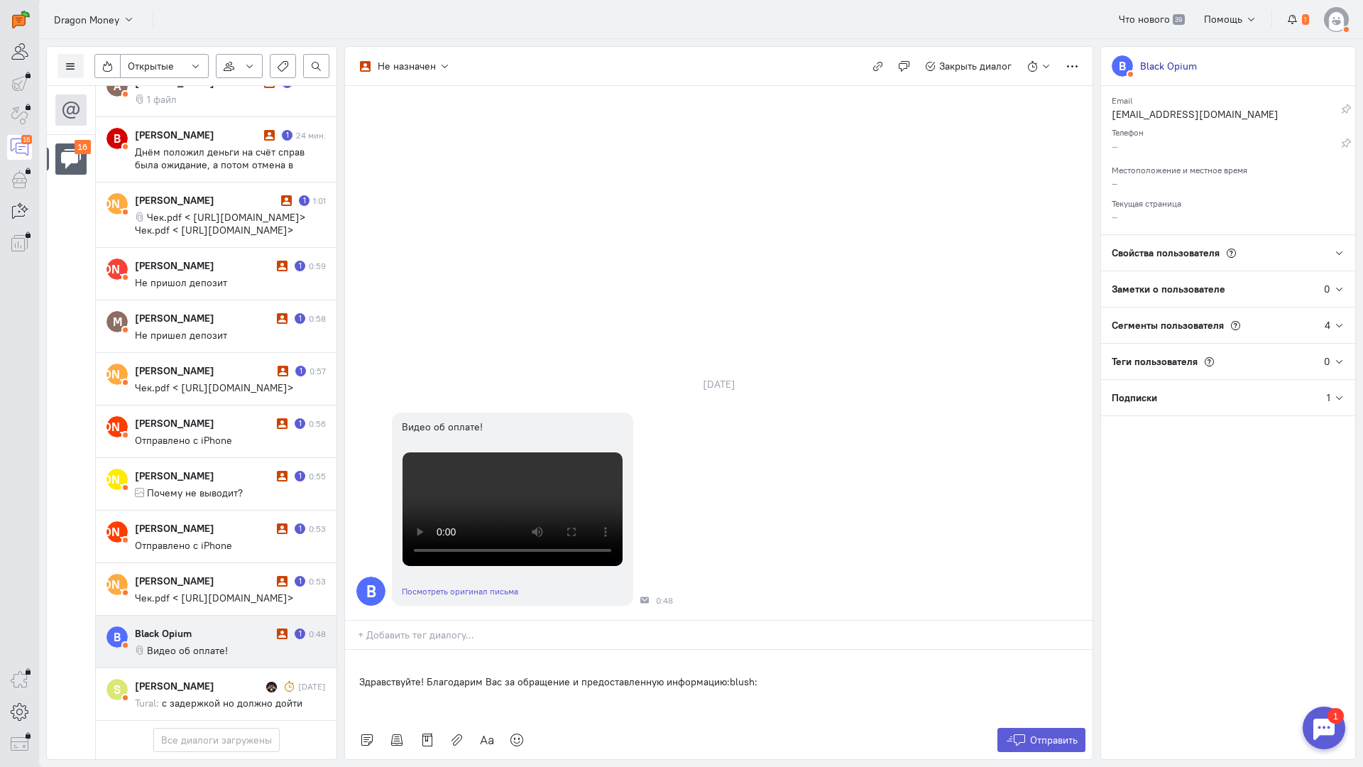
click at [359, 675] on p "Здравствуйте! Благодарим Вас за обращение и предоставленную информацию:blush:" at bounding box center [718, 682] width 719 height 14
click at [1042, 734] on span "Отправить" at bounding box center [1054, 740] width 48 height 13
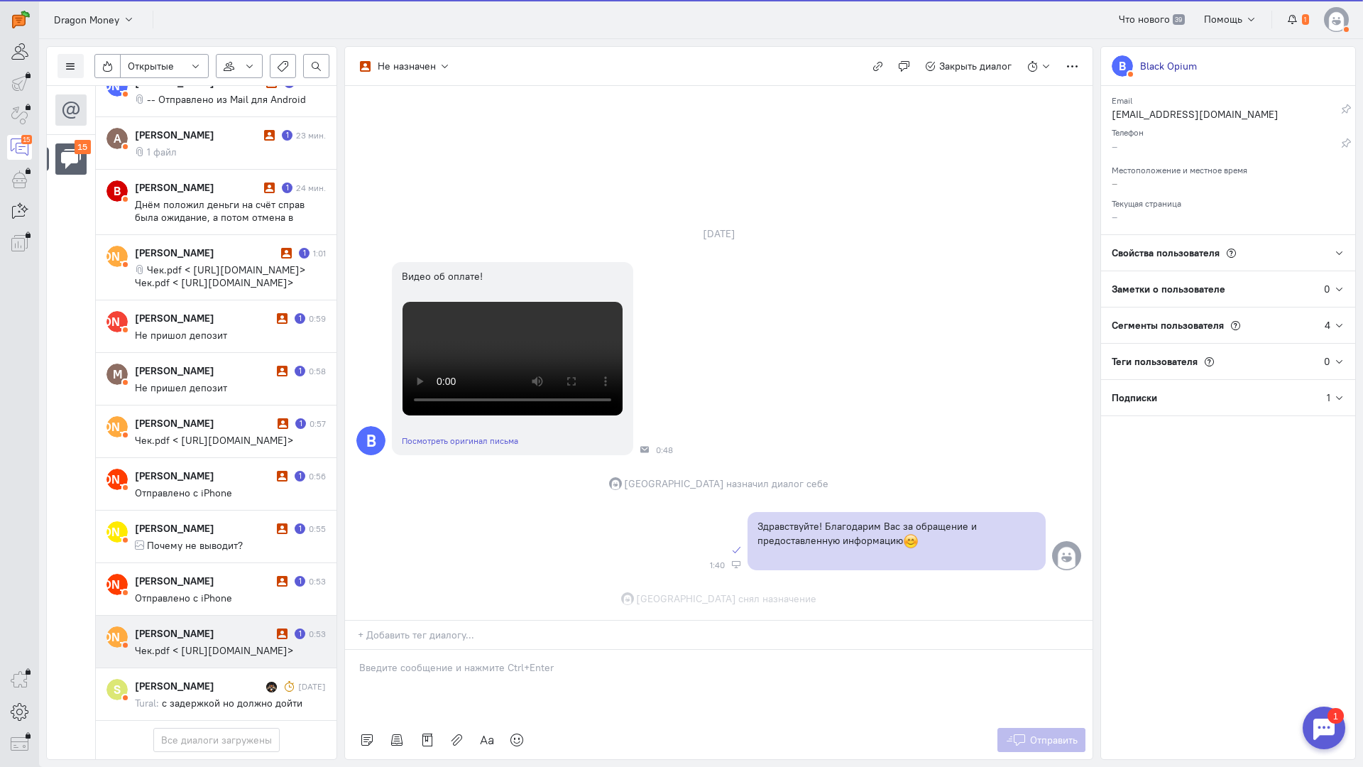
scroll to position [485, 0]
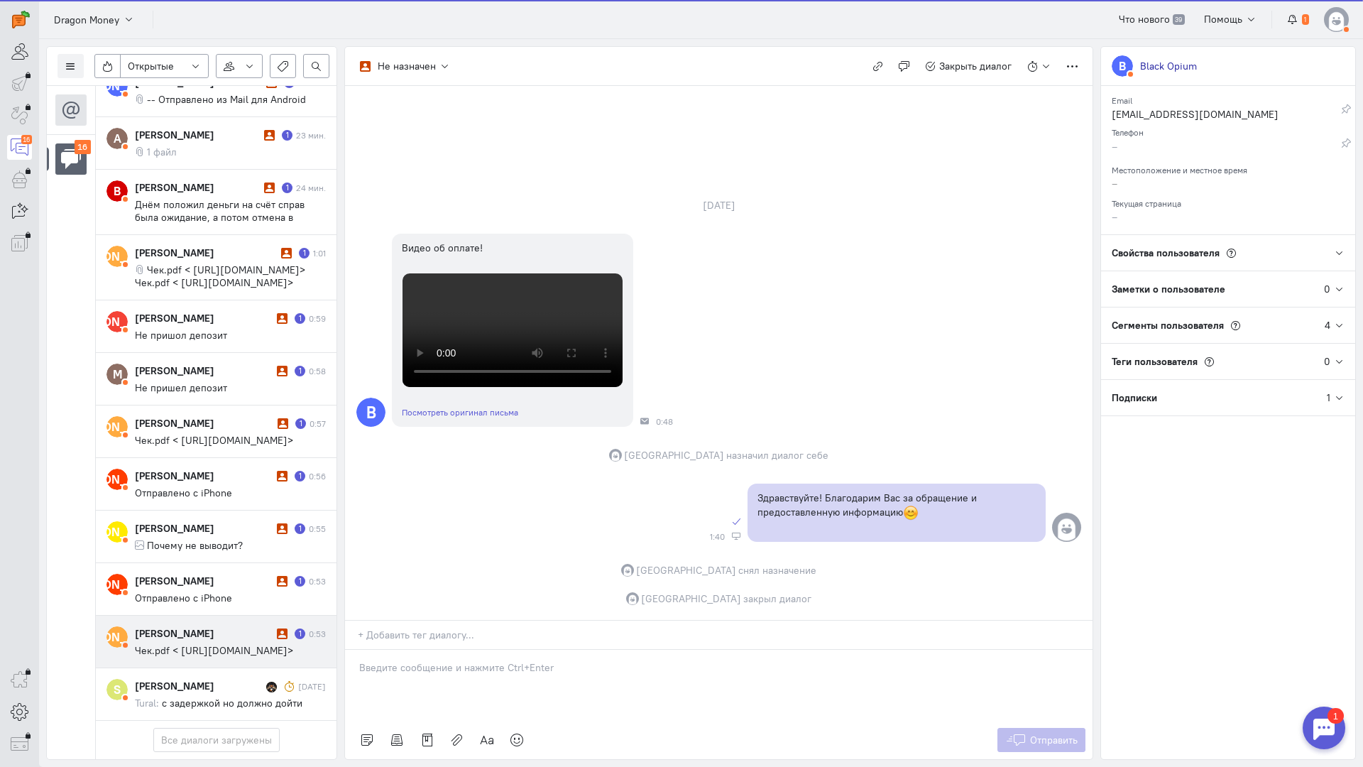
click at [207, 644] on cq-message "Чек.pdf < [URL][DOMAIN_NAME]>" at bounding box center [230, 650] width 191 height 13
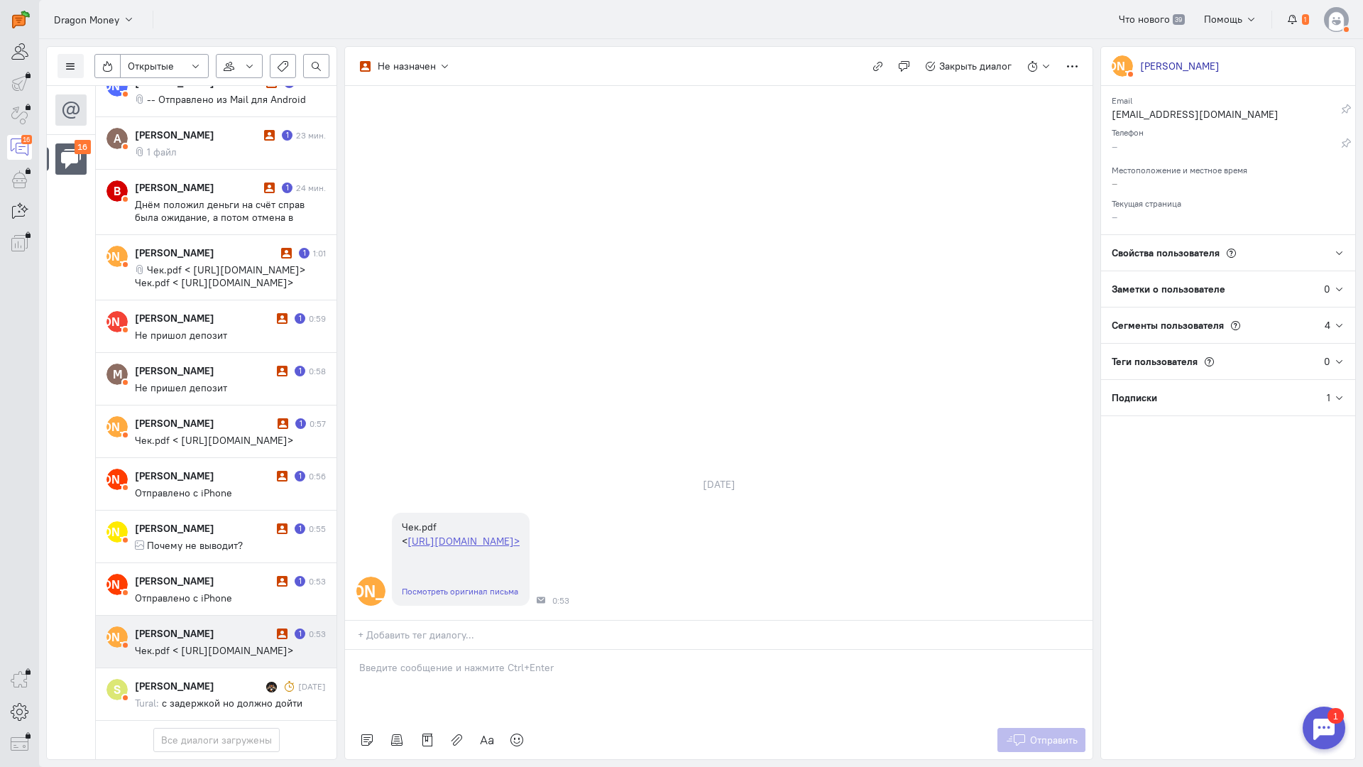
scroll to position [442, 0]
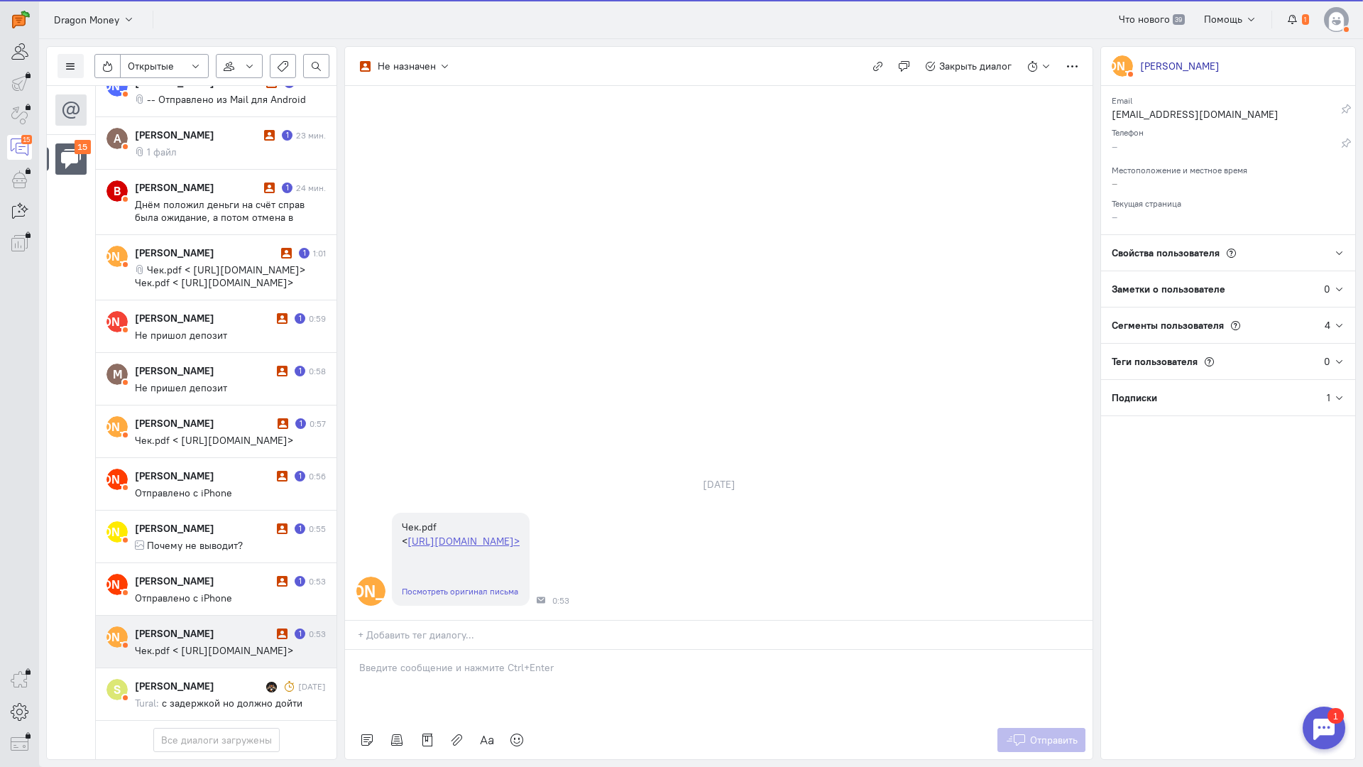
click at [400, 650] on div at bounding box center [719, 685] width 748 height 71
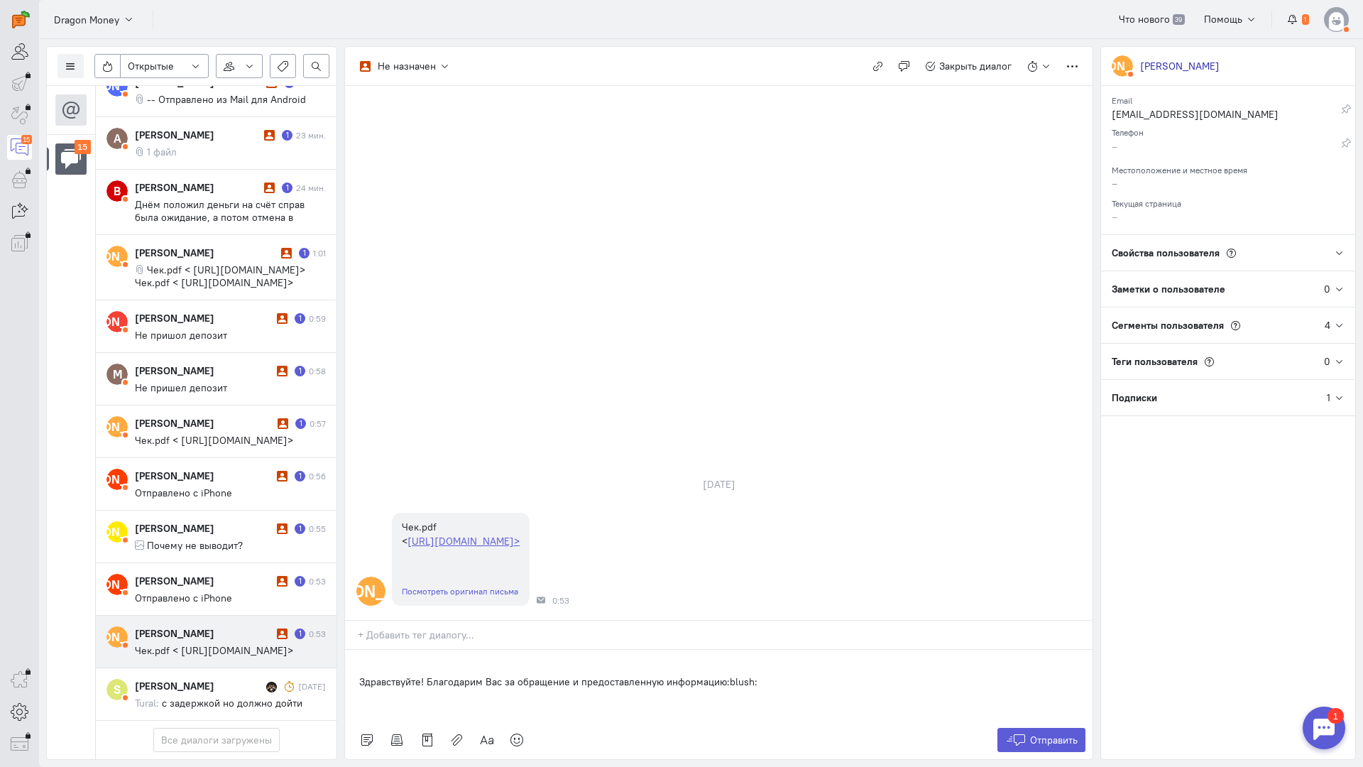
click at [353, 650] on div "Здравствуйте! Благодарим Вас за обращение и предоставленную информацию:blush:" at bounding box center [719, 685] width 748 height 71
click at [1053, 734] on span "Отправить" at bounding box center [1054, 740] width 48 height 13
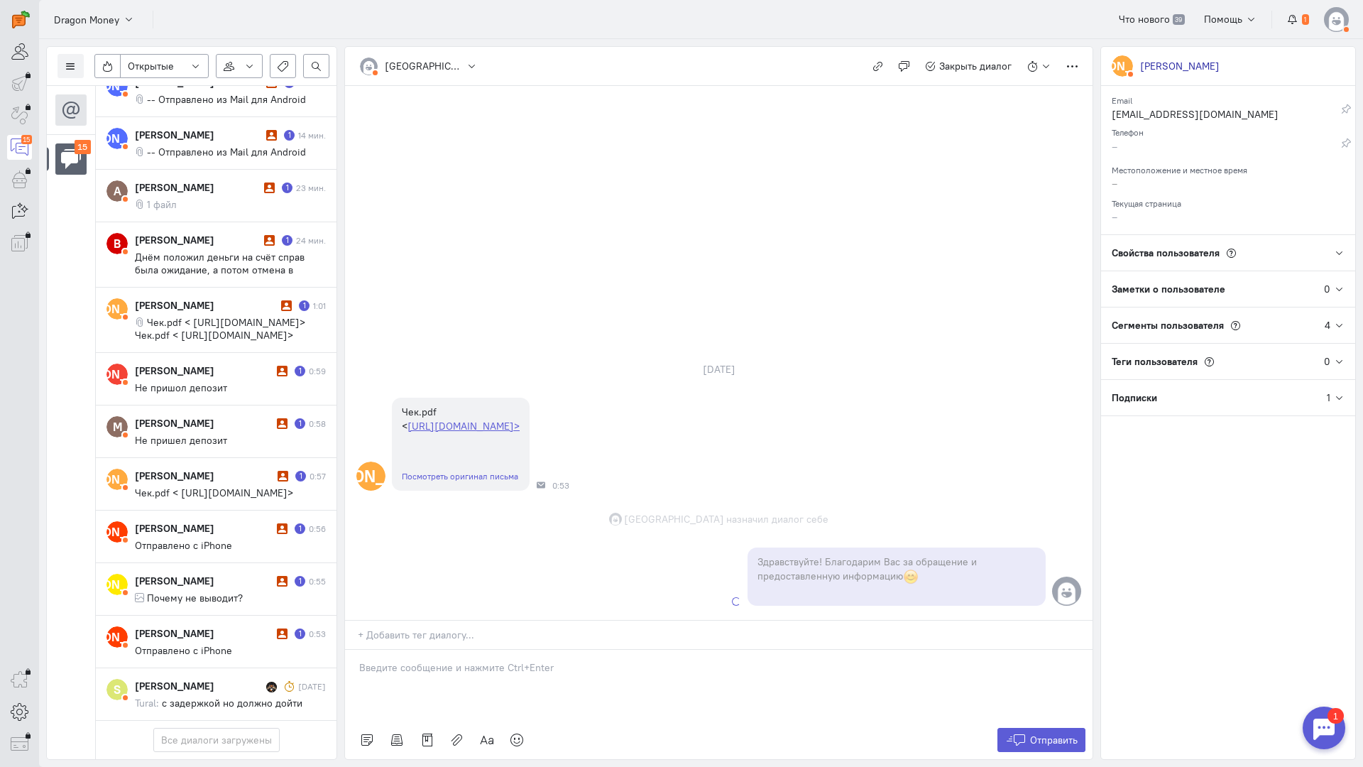
scroll to position [430, 0]
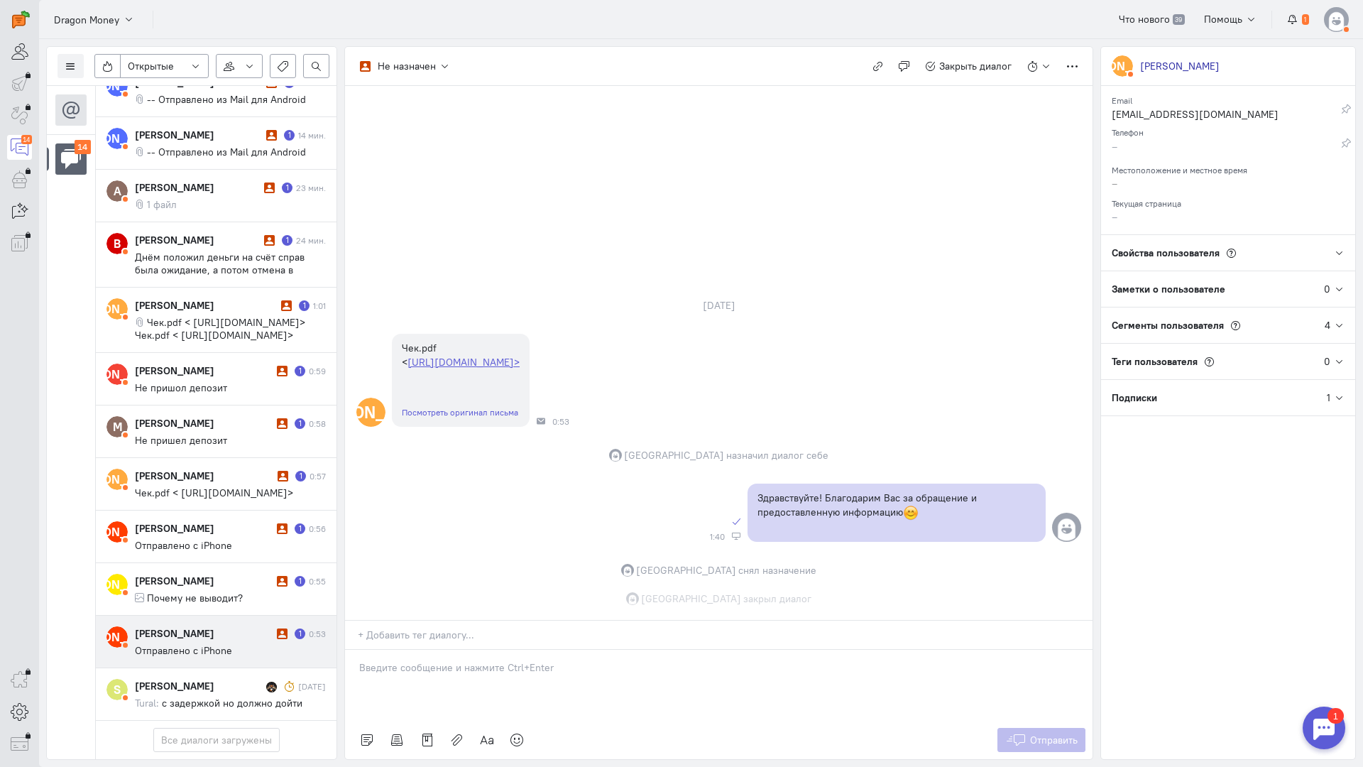
click at [197, 626] on div "[PERSON_NAME]" at bounding box center [204, 633] width 138 height 14
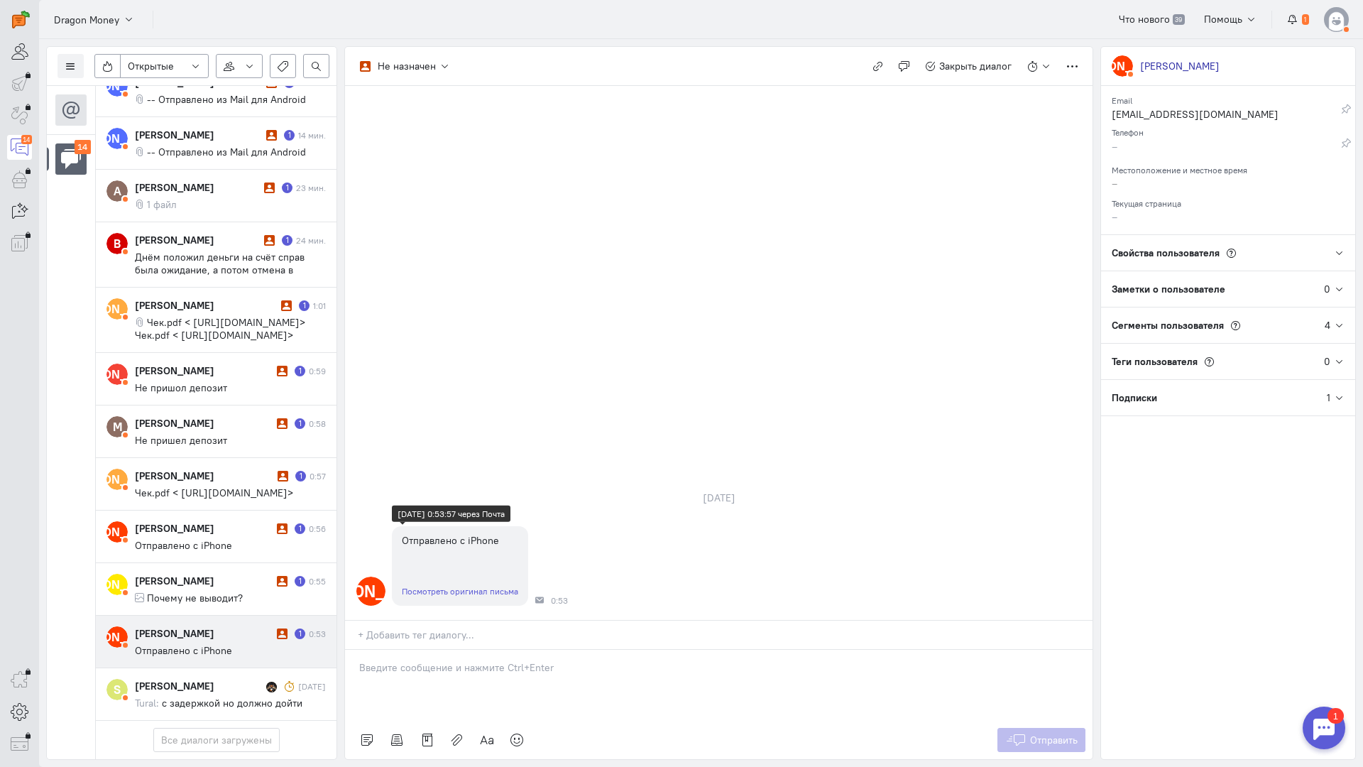
click at [453, 586] on link "Посмотреть оригинал письма" at bounding box center [460, 591] width 116 height 11
click at [425, 650] on div at bounding box center [719, 685] width 748 height 71
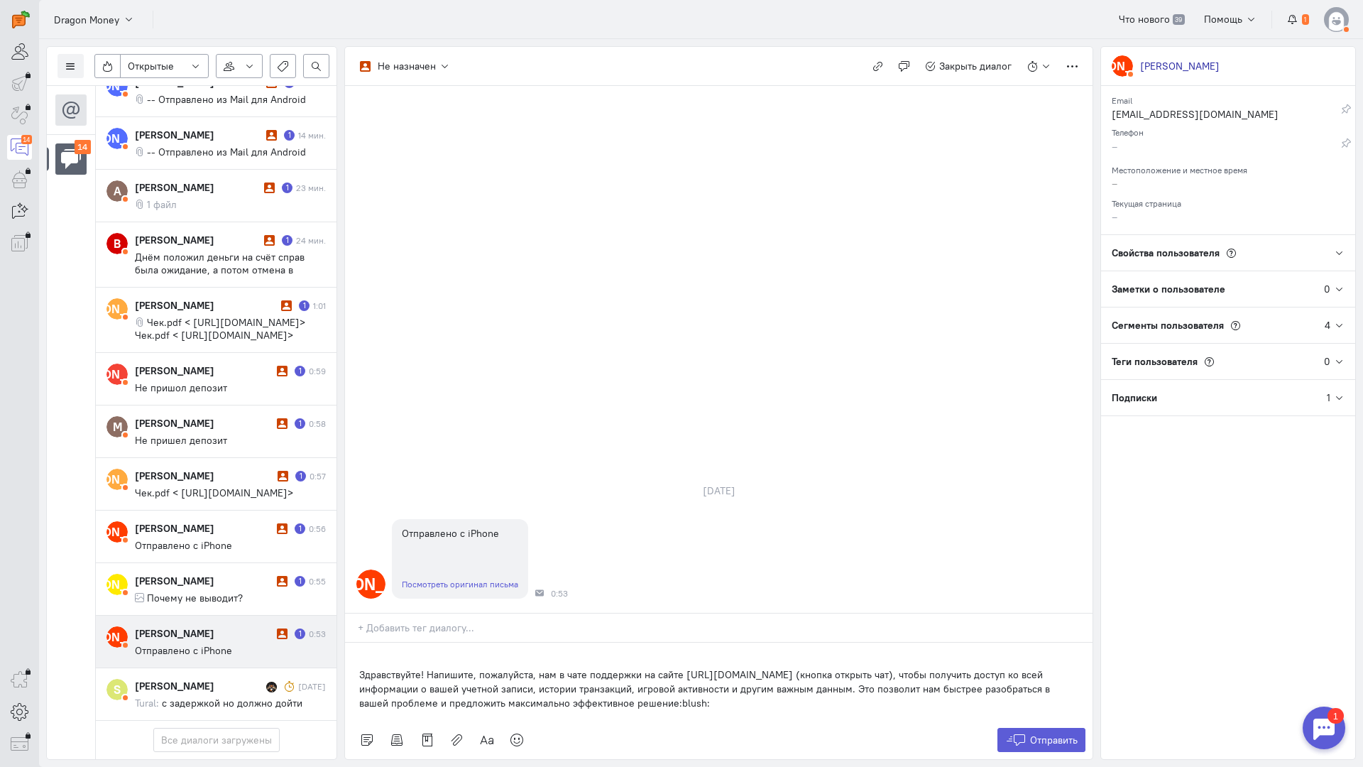
click at [354, 643] on div "Здравствуйте! Напишите, пожалуйста, нам в чате поддержки на сайте [URL][DOMAIN_…" at bounding box center [719, 682] width 748 height 78
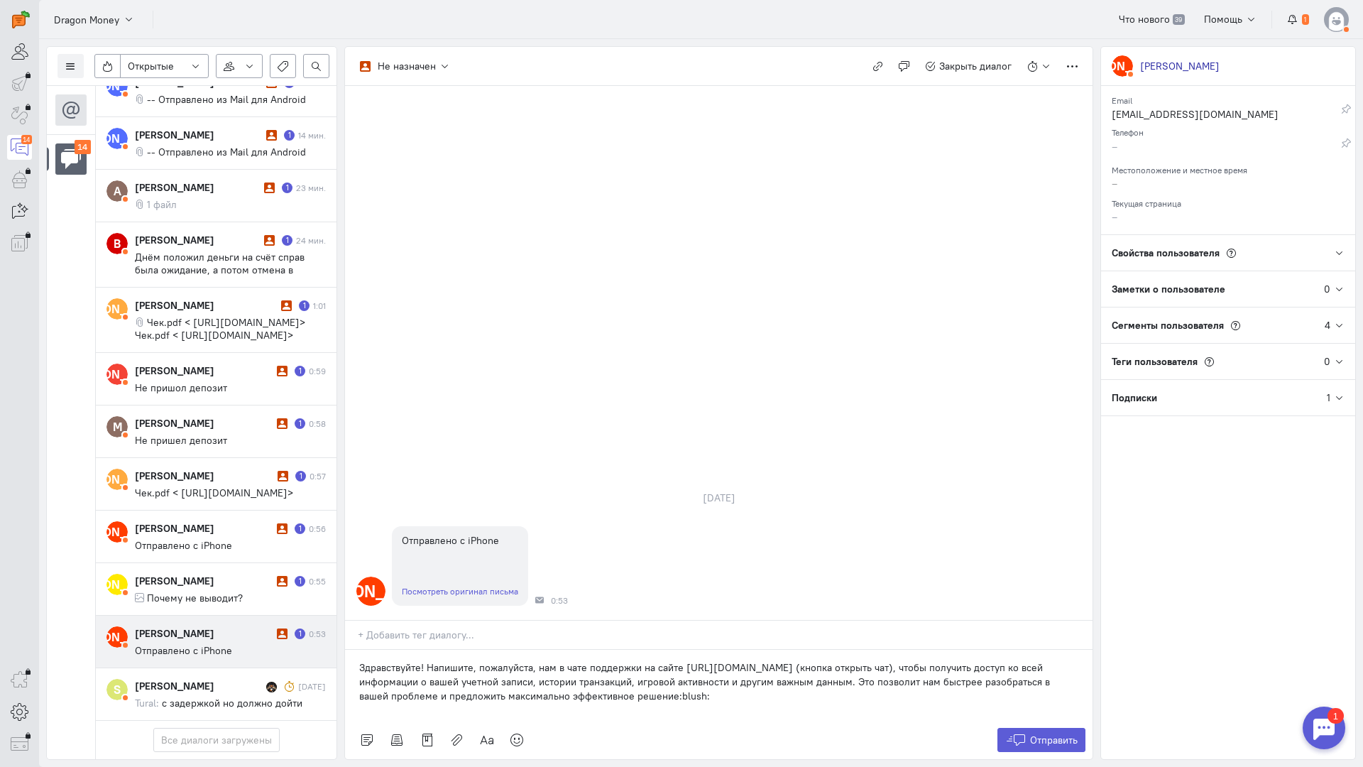
click at [675, 660] on p "Здравствуйте! Напишите, пожалуйста, нам в чате поддержки на сайте [URL][DOMAIN_…" at bounding box center [718, 681] width 719 height 43
click at [1021, 728] on button "Отправить" at bounding box center [1042, 740] width 89 height 24
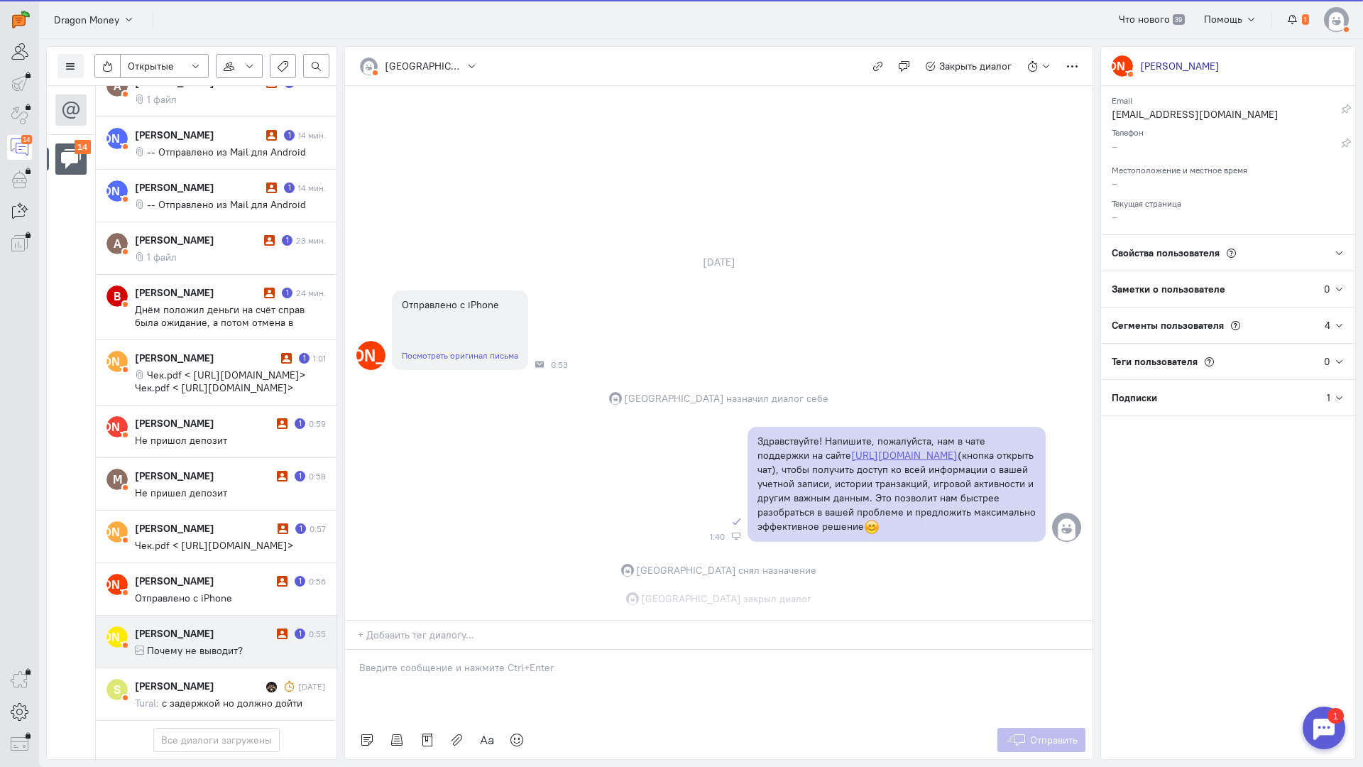
click at [231, 626] on div "[PERSON_NAME]" at bounding box center [204, 633] width 138 height 14
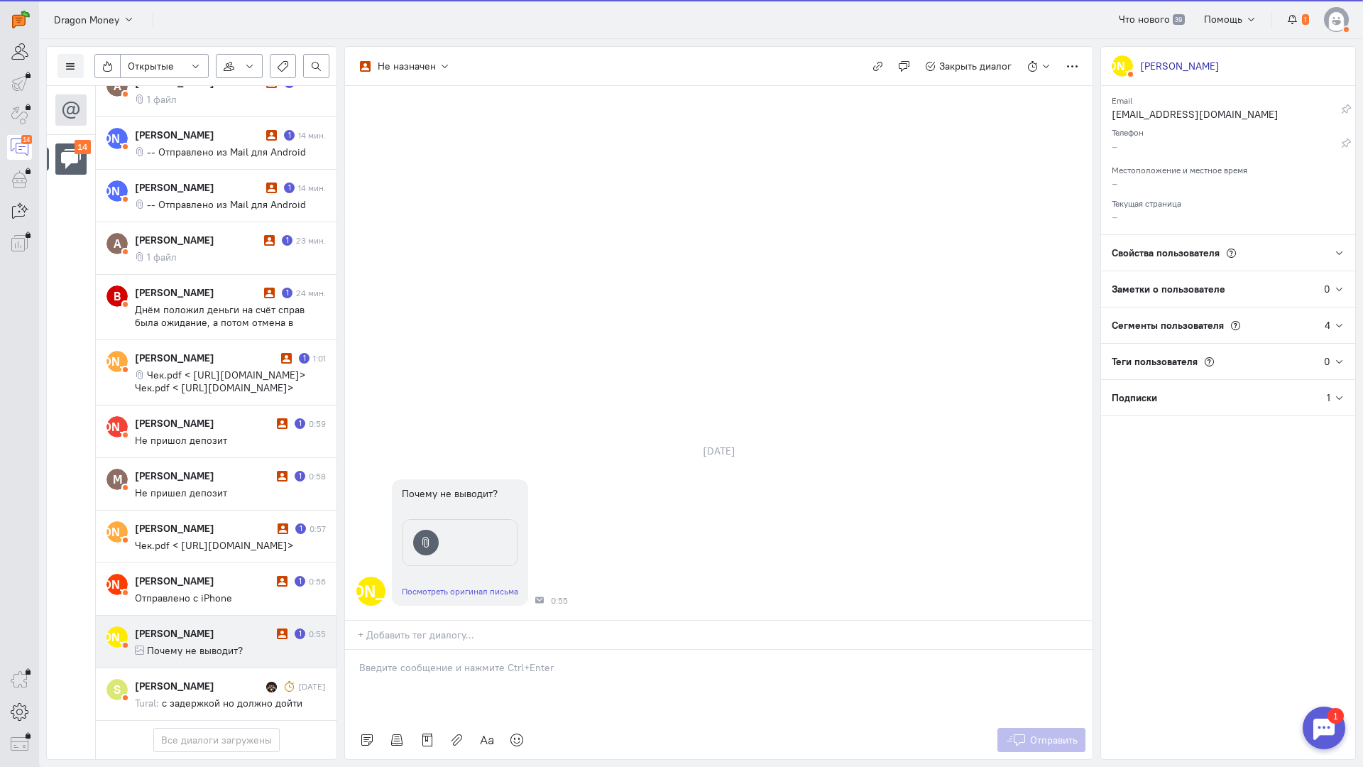
scroll to position [302, 0]
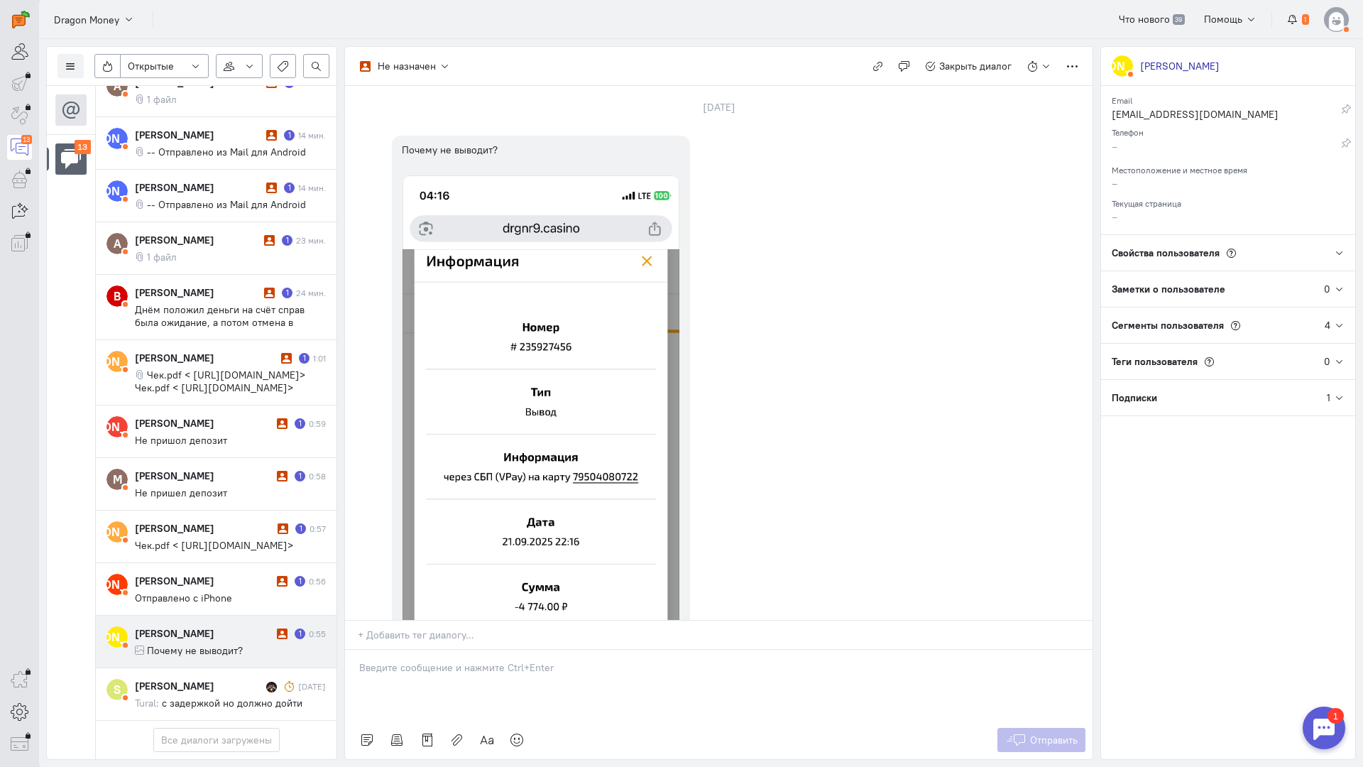
click at [418, 650] on div at bounding box center [719, 685] width 748 height 71
click at [699, 660] on p at bounding box center [718, 667] width 719 height 14
drag, startPoint x: 814, startPoint y: 592, endPoint x: 262, endPoint y: 548, distance: 553.5
click at [262, 549] on div "Список пользователей Включить темную тему Открытые Открытые диалоги Отложенные …" at bounding box center [701, 403] width 1324 height 728
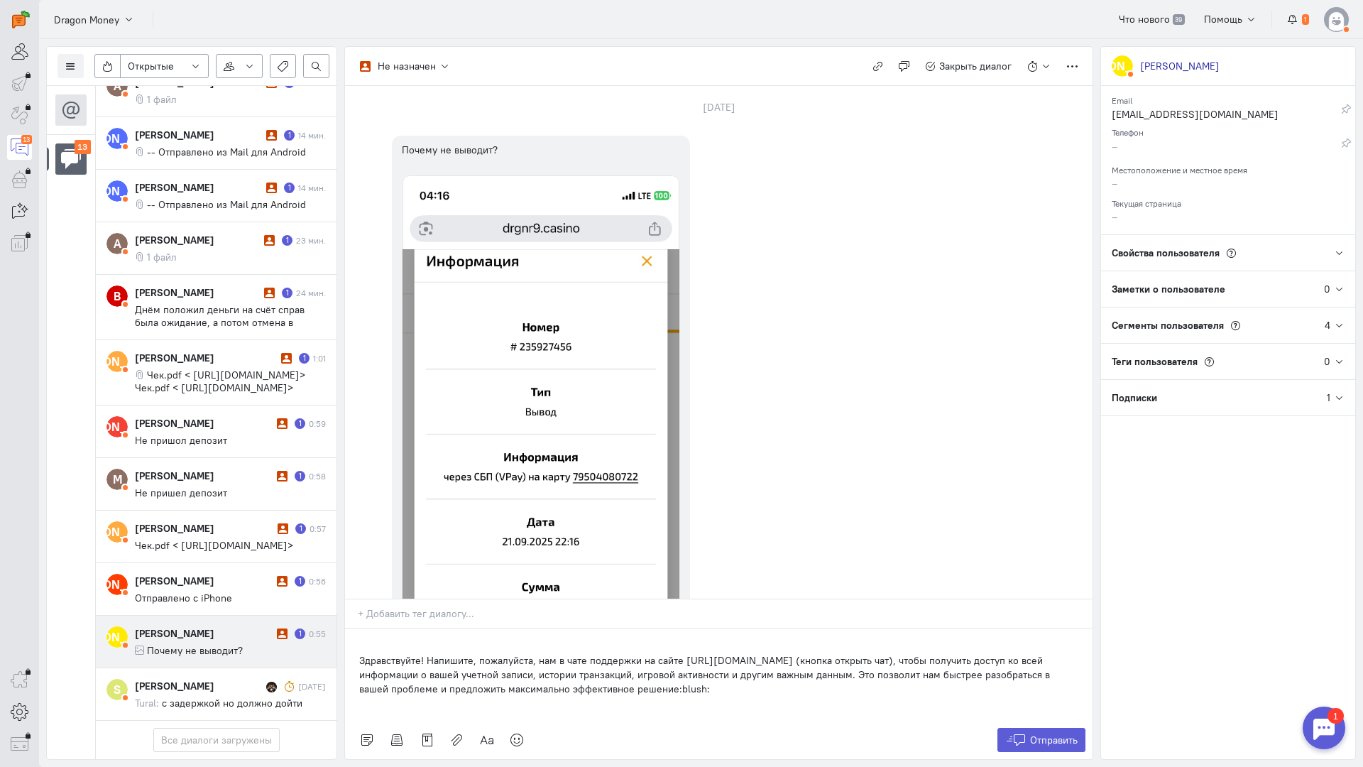
click at [354, 628] on div "Здравствуйте! Напишите, пожалуйста, нам в чате поддержки на сайте [URL][DOMAIN_…" at bounding box center [719, 674] width 748 height 92
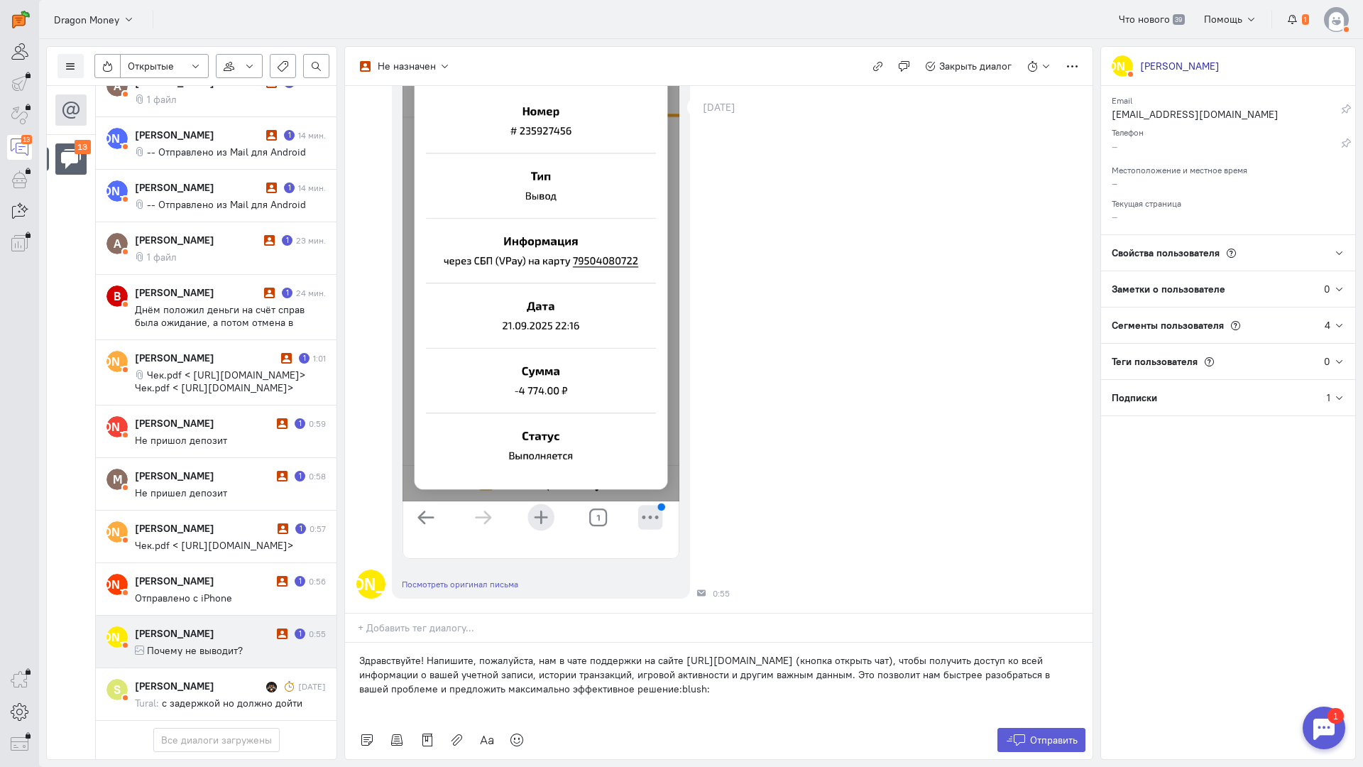
scroll to position [303, 0]
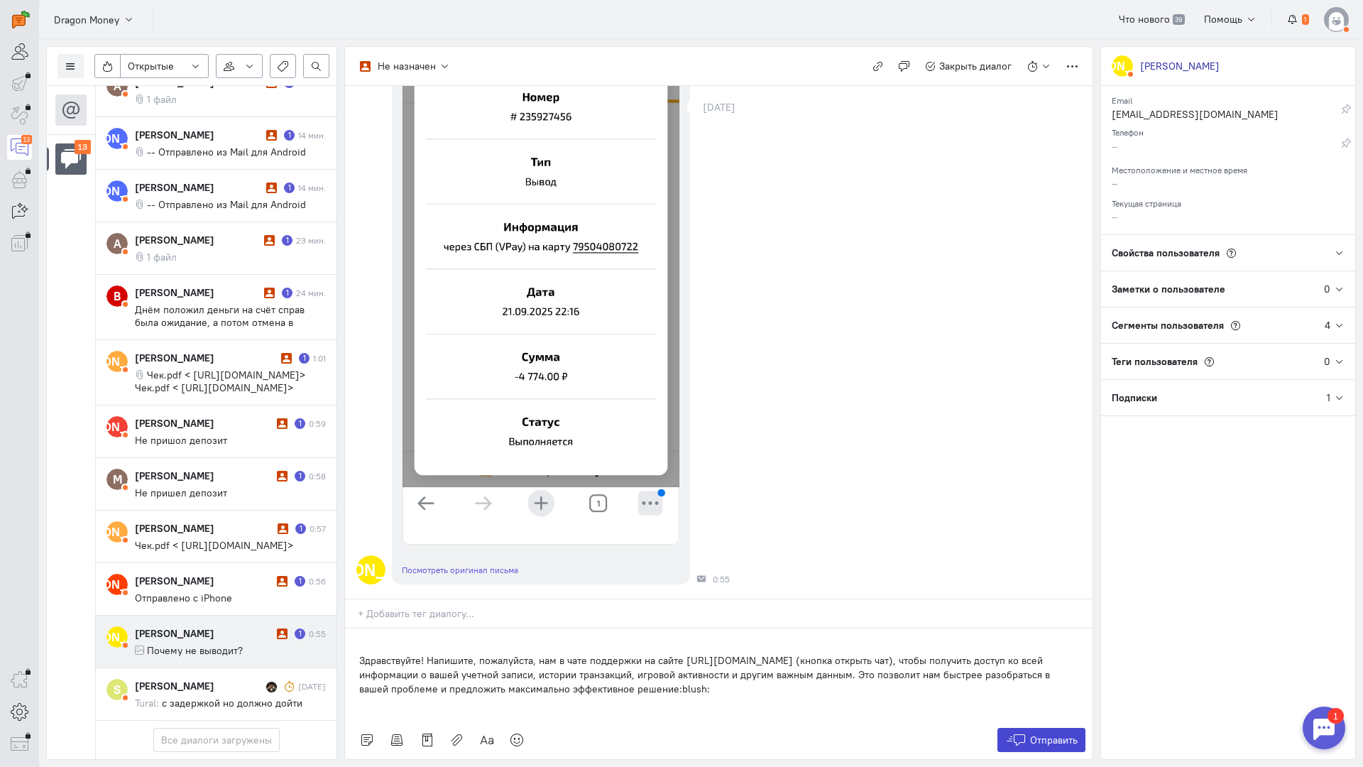
click at [1037, 728] on button "Отправить" at bounding box center [1042, 740] width 89 height 24
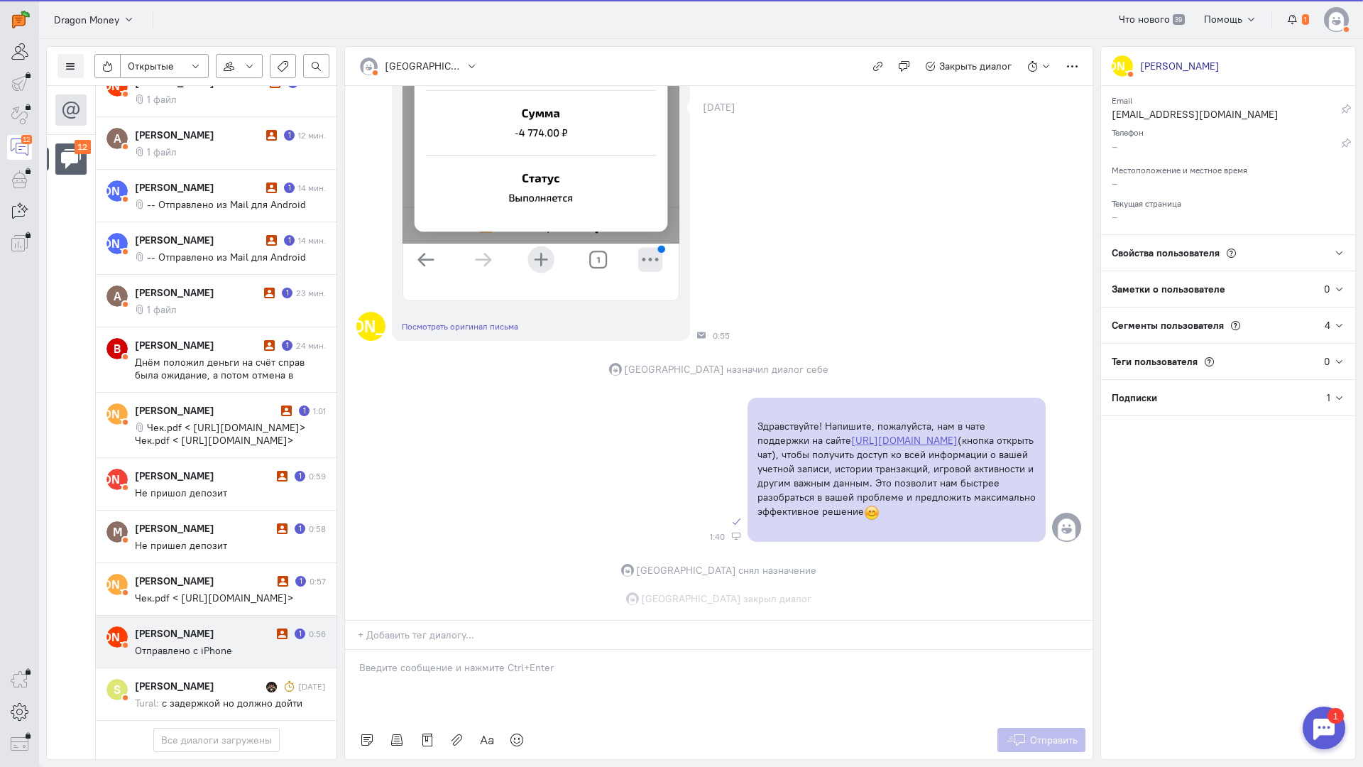
scroll to position [561, 0]
click at [195, 626] on div "[PERSON_NAME]" at bounding box center [204, 633] width 138 height 14
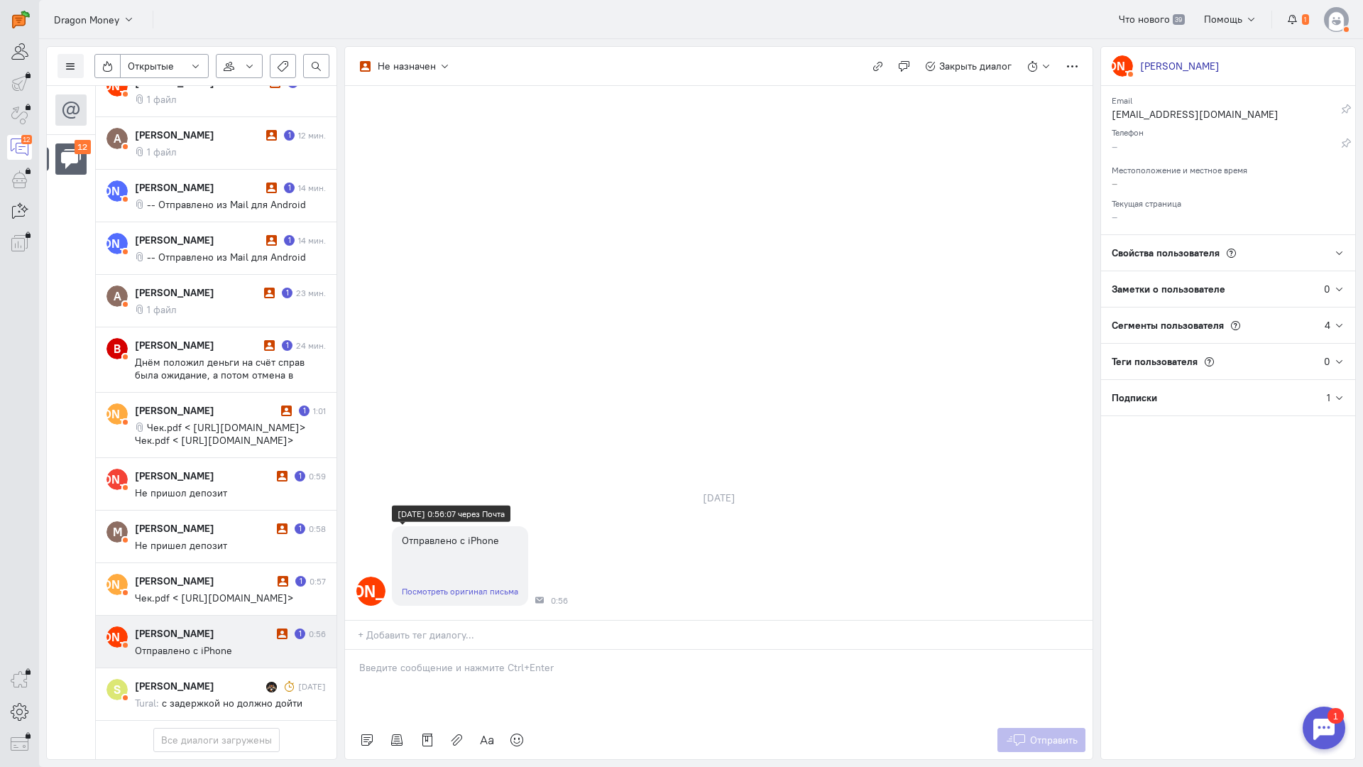
click at [469, 577] on div "Посмотреть оригинал письма" at bounding box center [460, 591] width 136 height 29
click at [474, 586] on link "Посмотреть оригинал письма" at bounding box center [460, 591] width 116 height 11
click at [454, 650] on div at bounding box center [719, 685] width 748 height 71
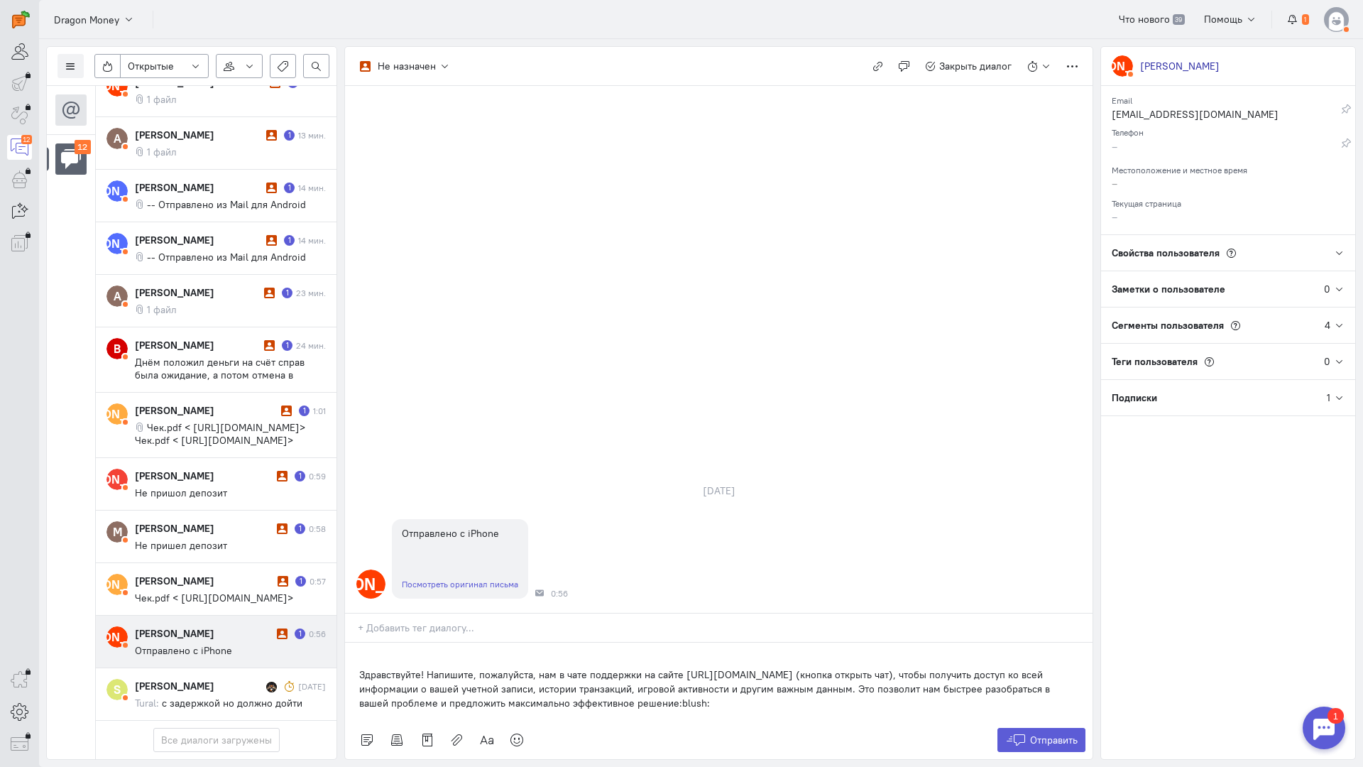
click at [356, 643] on div "Здравствуйте! Напишите, пожалуйста, нам в чате поддержки на сайте [URL][DOMAIN_…" at bounding box center [719, 682] width 748 height 78
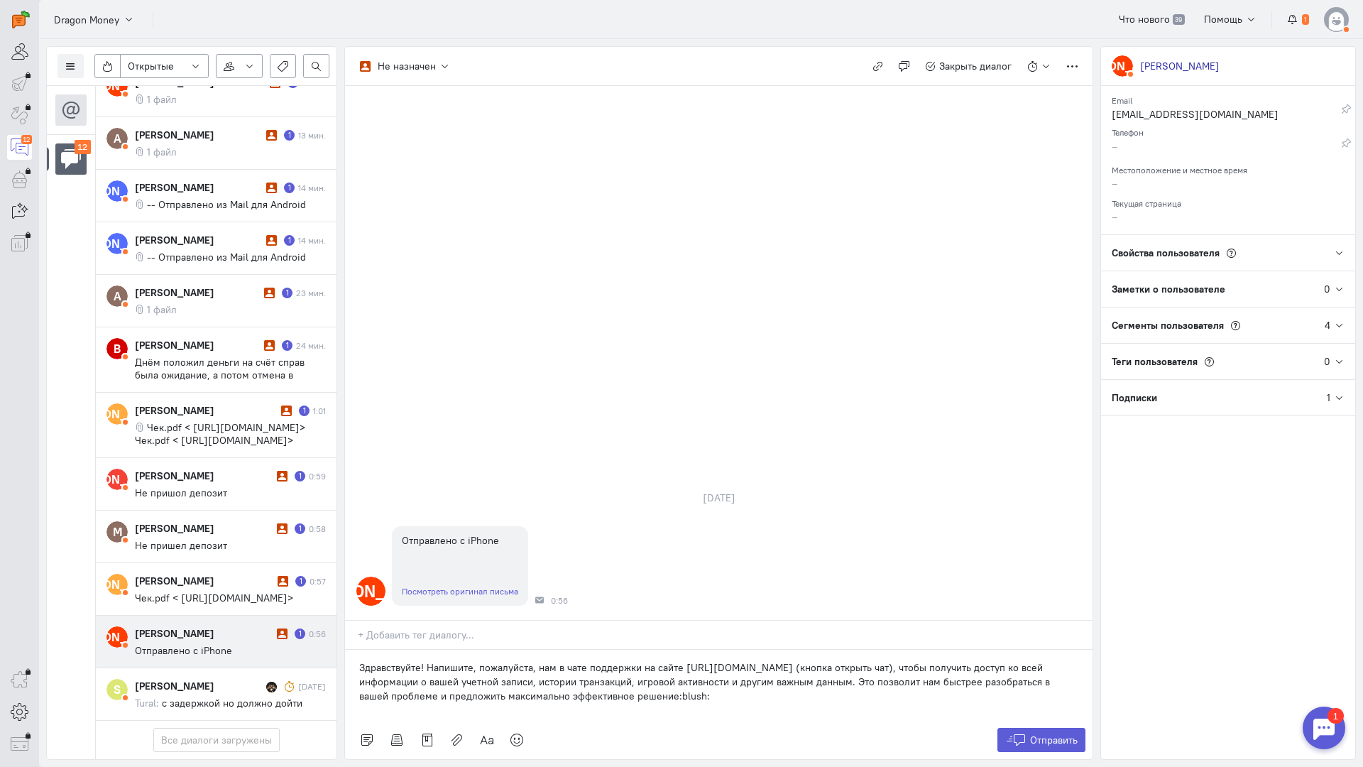
drag, startPoint x: 689, startPoint y: 614, endPoint x: 290, endPoint y: 574, distance: 400.3
click at [285, 576] on div "Список пользователей Включить темную тему Открытые Открытые диалоги Отложенные …" at bounding box center [701, 403] width 1324 height 728
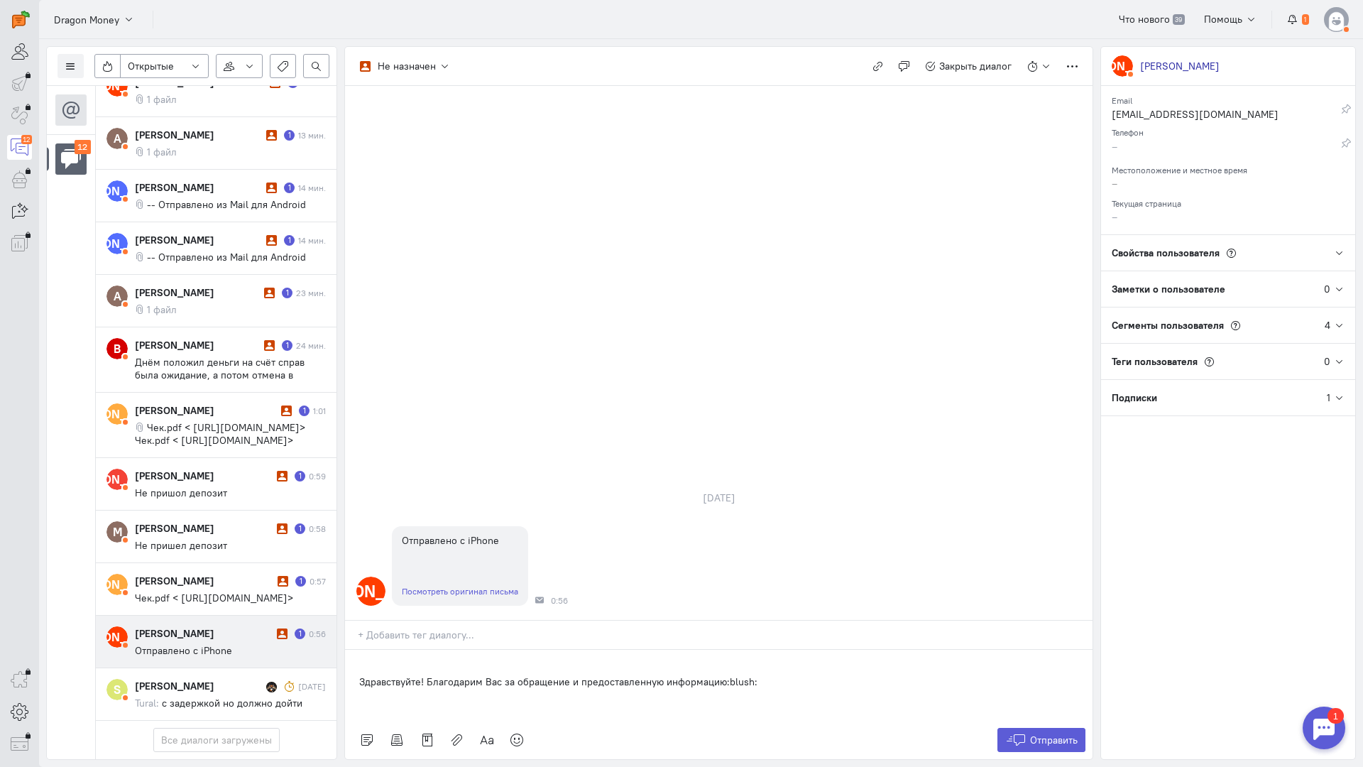
click at [353, 650] on div "Здравствуйте! Благодарим Вас за обращение и предоставленную информацию:blush:" at bounding box center [719, 685] width 748 height 71
click at [1028, 728] on button "Отправить" at bounding box center [1042, 740] width 89 height 24
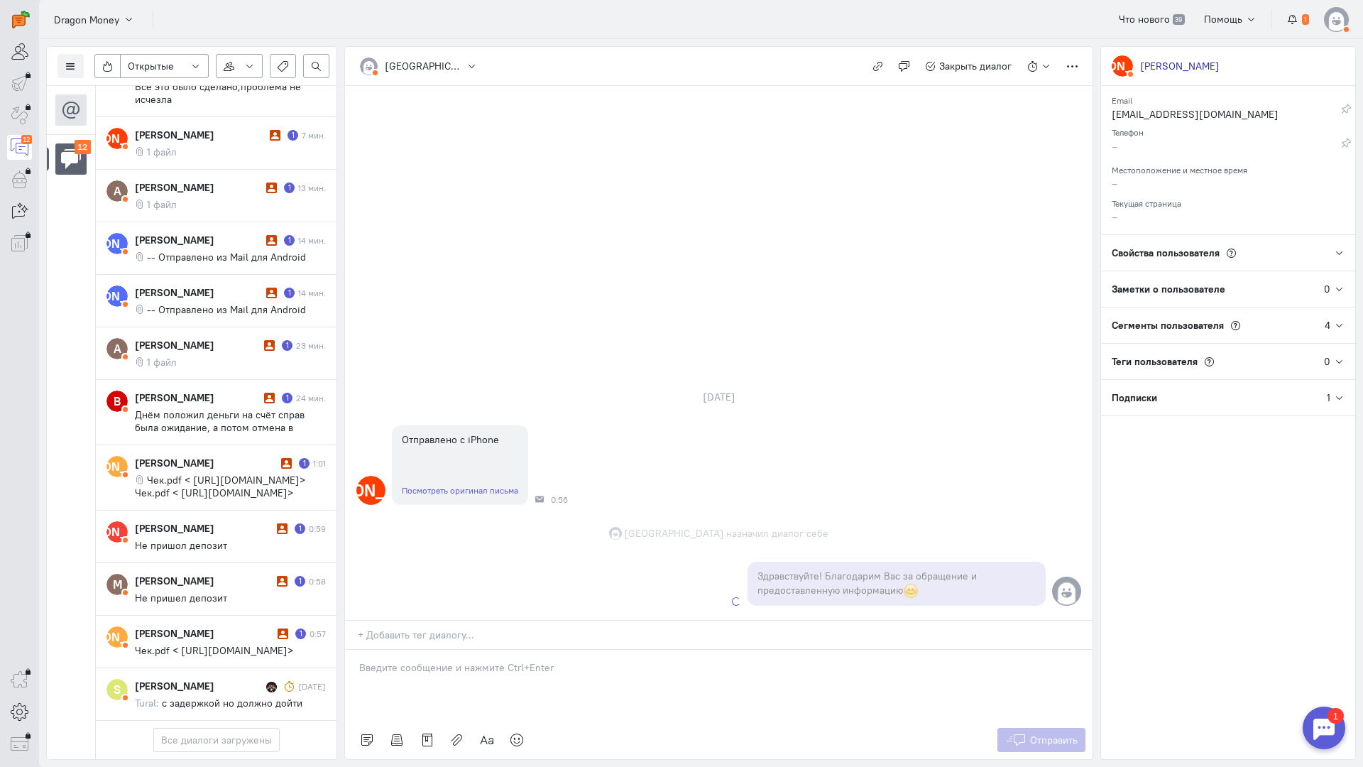
scroll to position [263, 0]
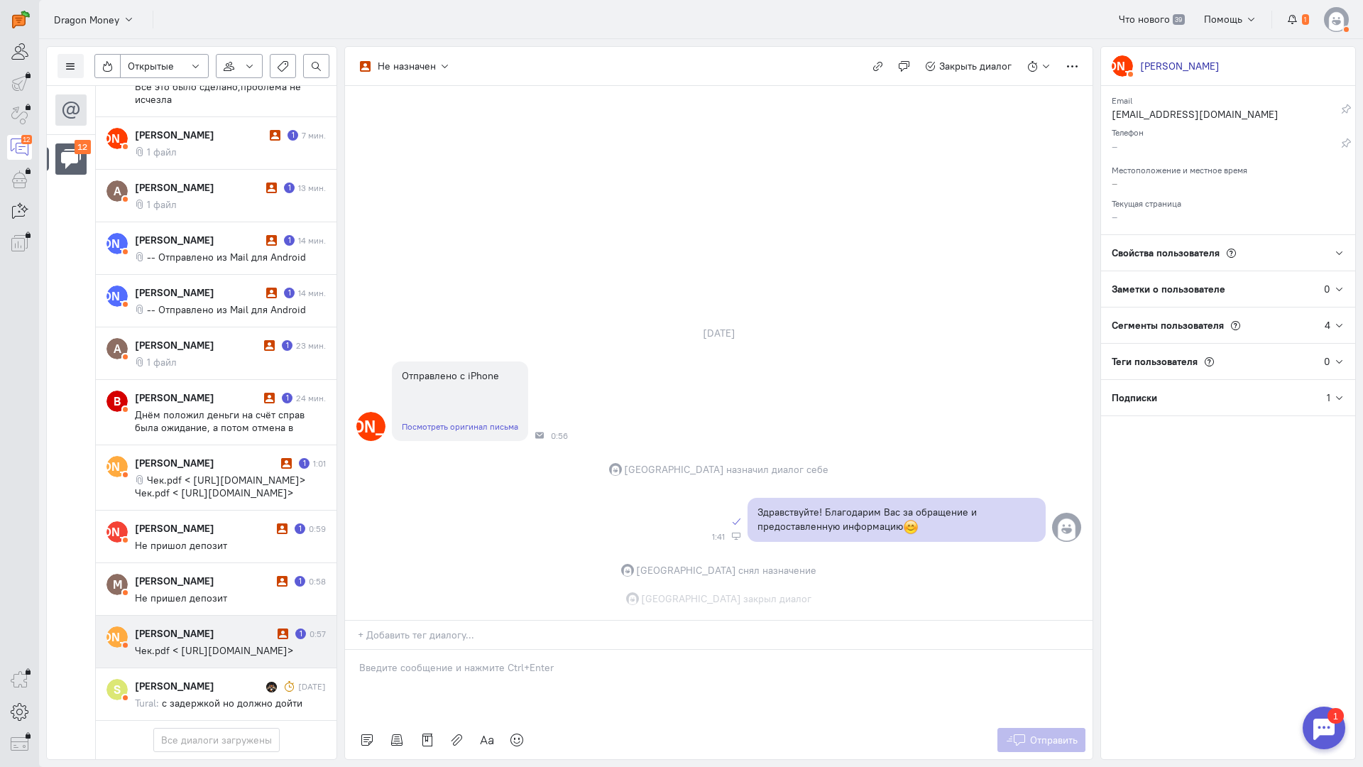
drag, startPoint x: 224, startPoint y: 540, endPoint x: 260, endPoint y: 536, distance: 35.8
click at [224, 626] on div "[PERSON_NAME] 1 0:57 Чек.pdf < [URL][DOMAIN_NAME]>" at bounding box center [230, 641] width 191 height 31
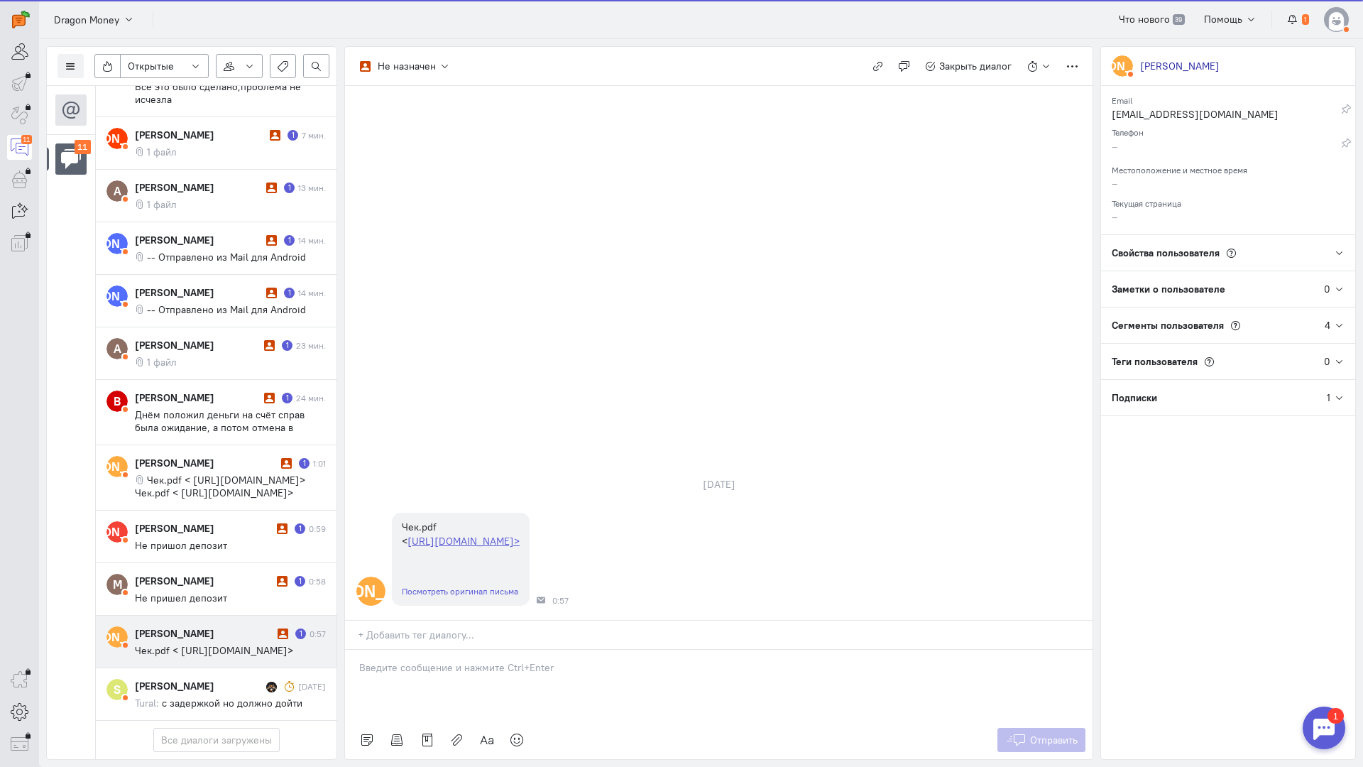
scroll to position [200, 0]
click at [420, 650] on div at bounding box center [719, 685] width 748 height 71
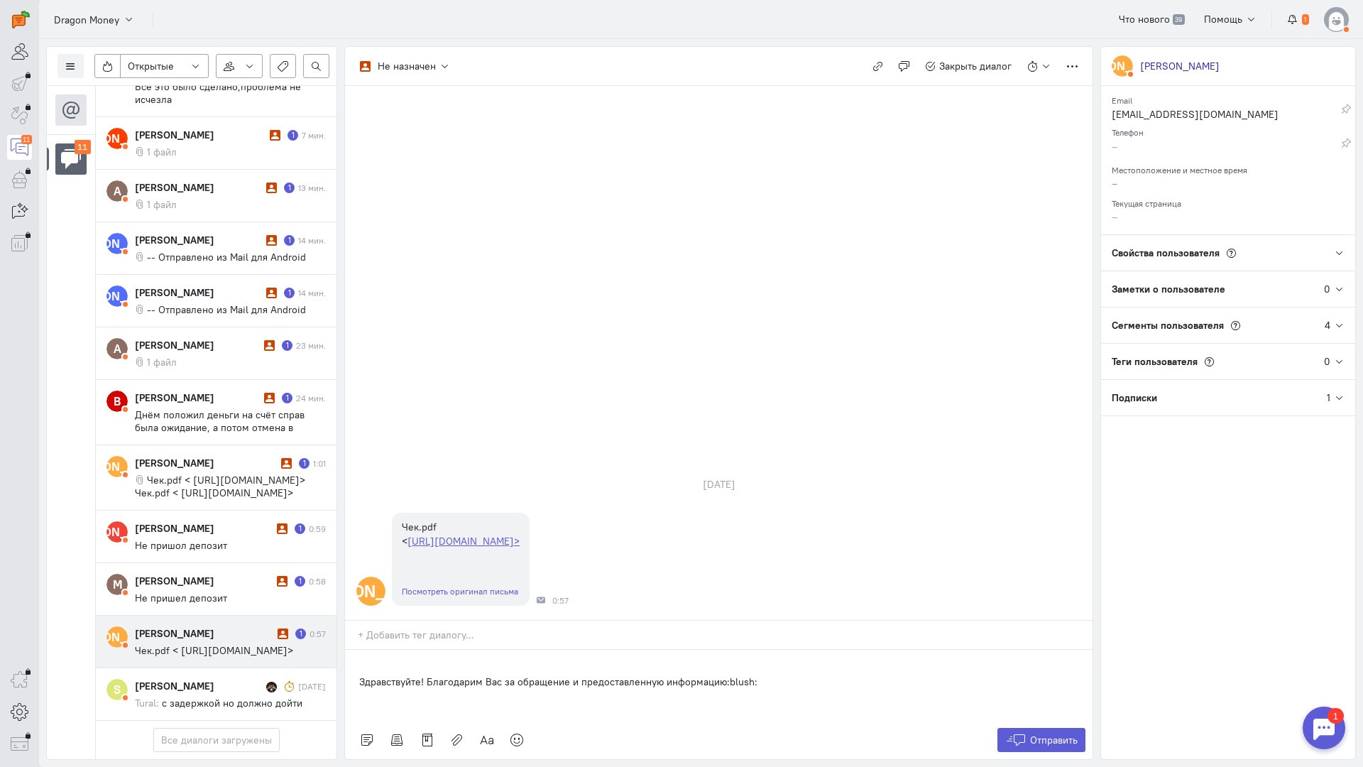
click at [355, 650] on div "Здравствуйте! Благодарим Вас за обращение и предоставленную информацию:blush:" at bounding box center [719, 685] width 748 height 71
click at [1035, 734] on span "Отправить" at bounding box center [1054, 740] width 48 height 13
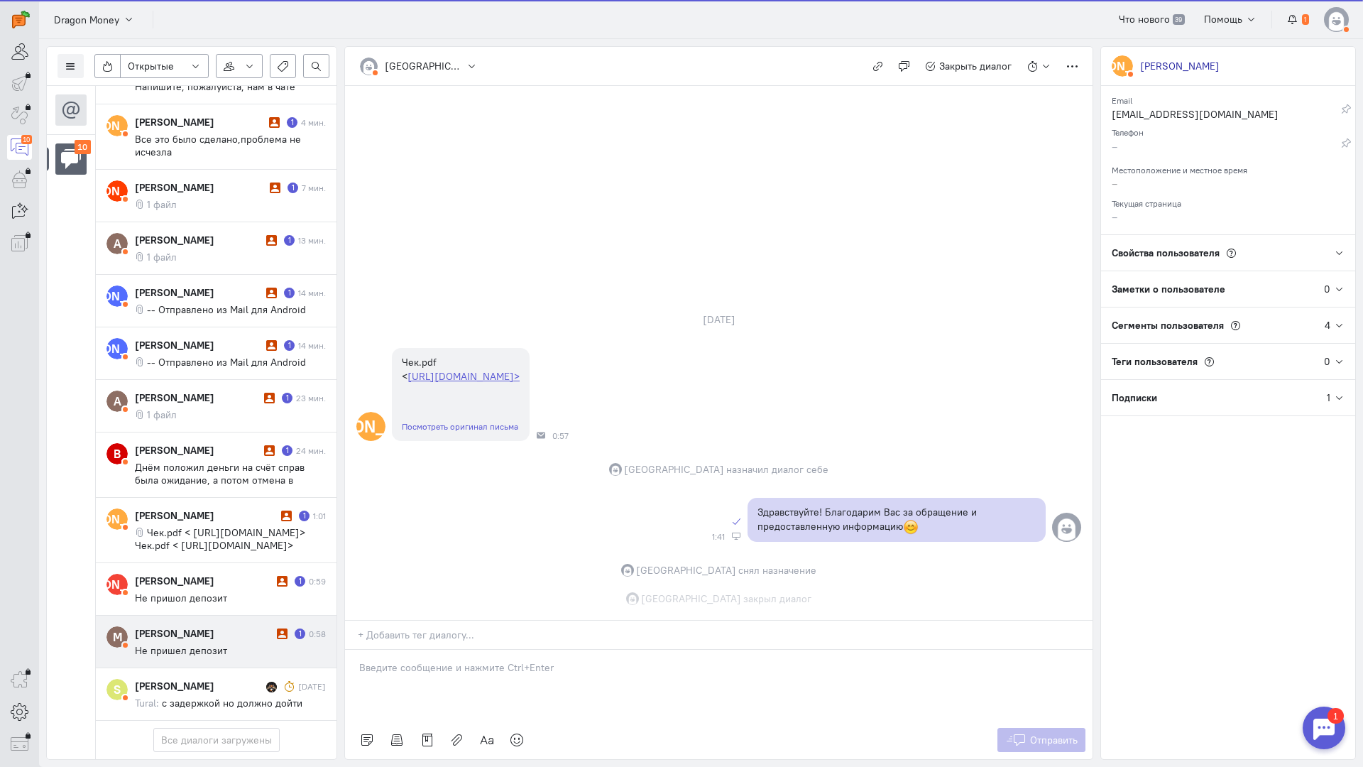
click at [156, 626] on div "[PERSON_NAME] 1 0:58 Не пришел депозит" at bounding box center [230, 641] width 191 height 31
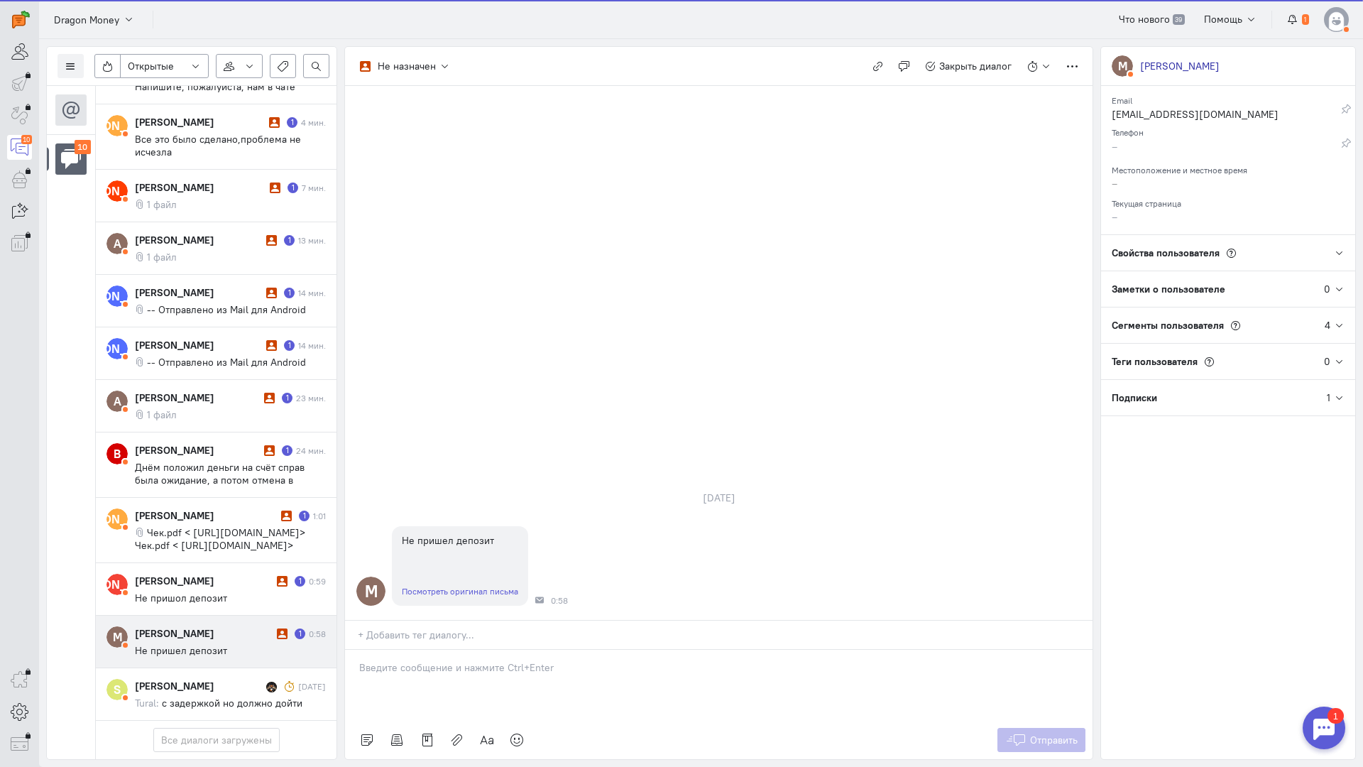
scroll to position [134, 0]
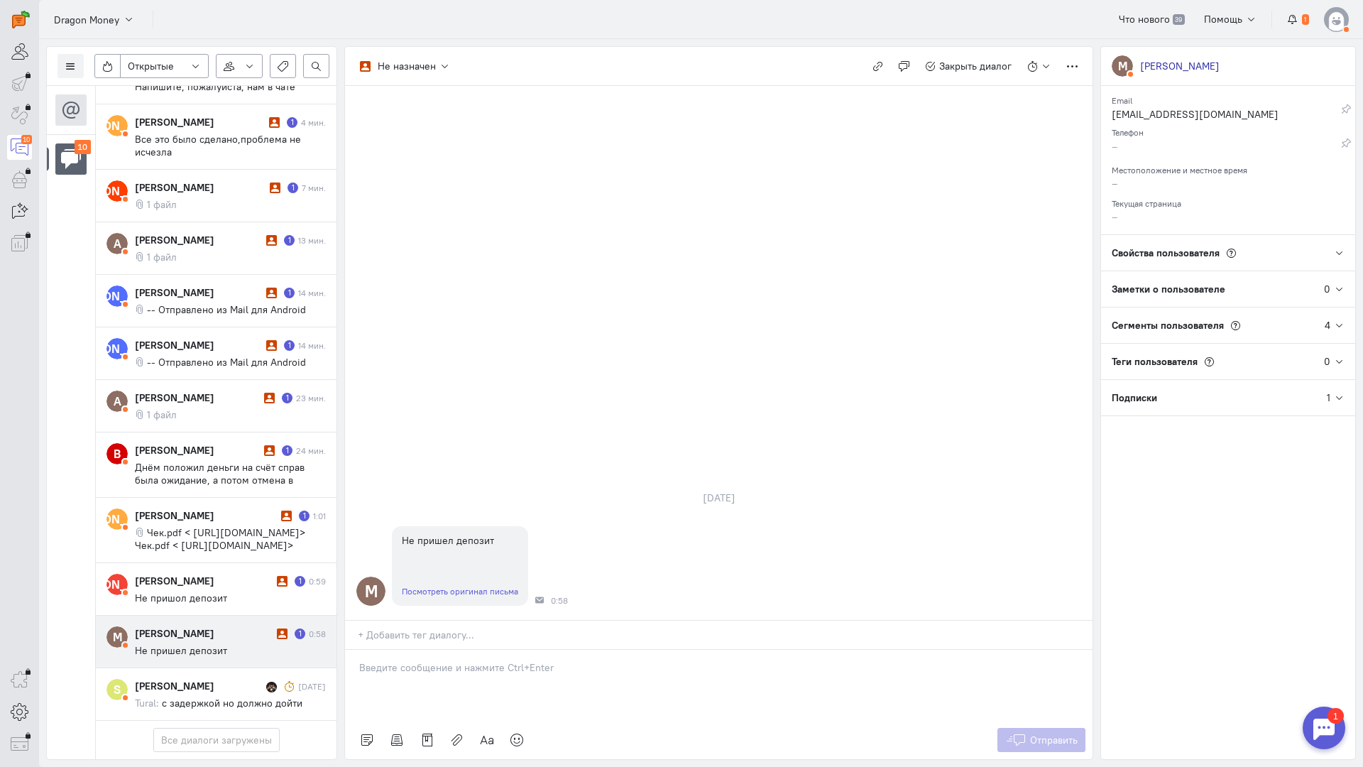
drag, startPoint x: 452, startPoint y: 578, endPoint x: 375, endPoint y: 582, distance: 77.5
click at [447, 660] on p at bounding box center [718, 667] width 719 height 14
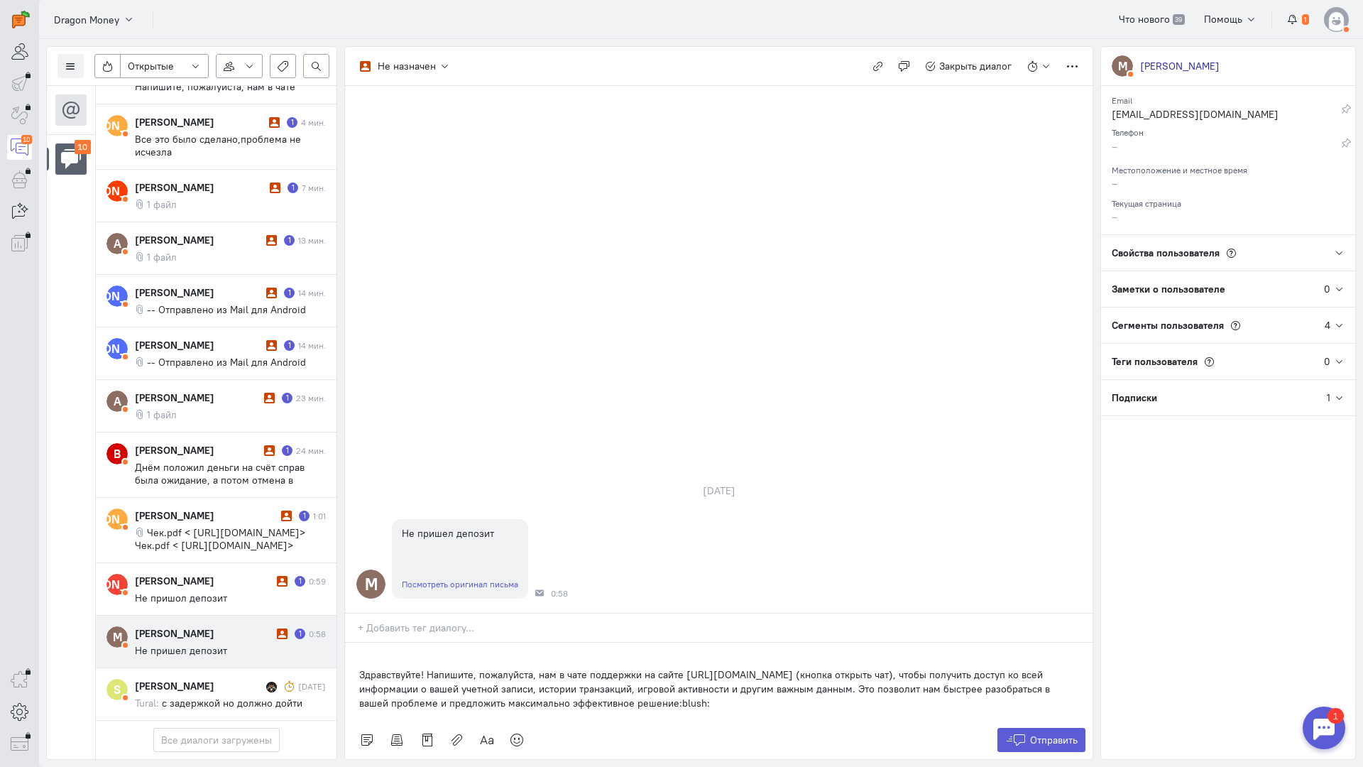
click at [359, 643] on div "Здравствуйте! Напишите, пожалуйста, нам в чате поддержки на сайте [URL][DOMAIN_…" at bounding box center [719, 682] width 748 height 78
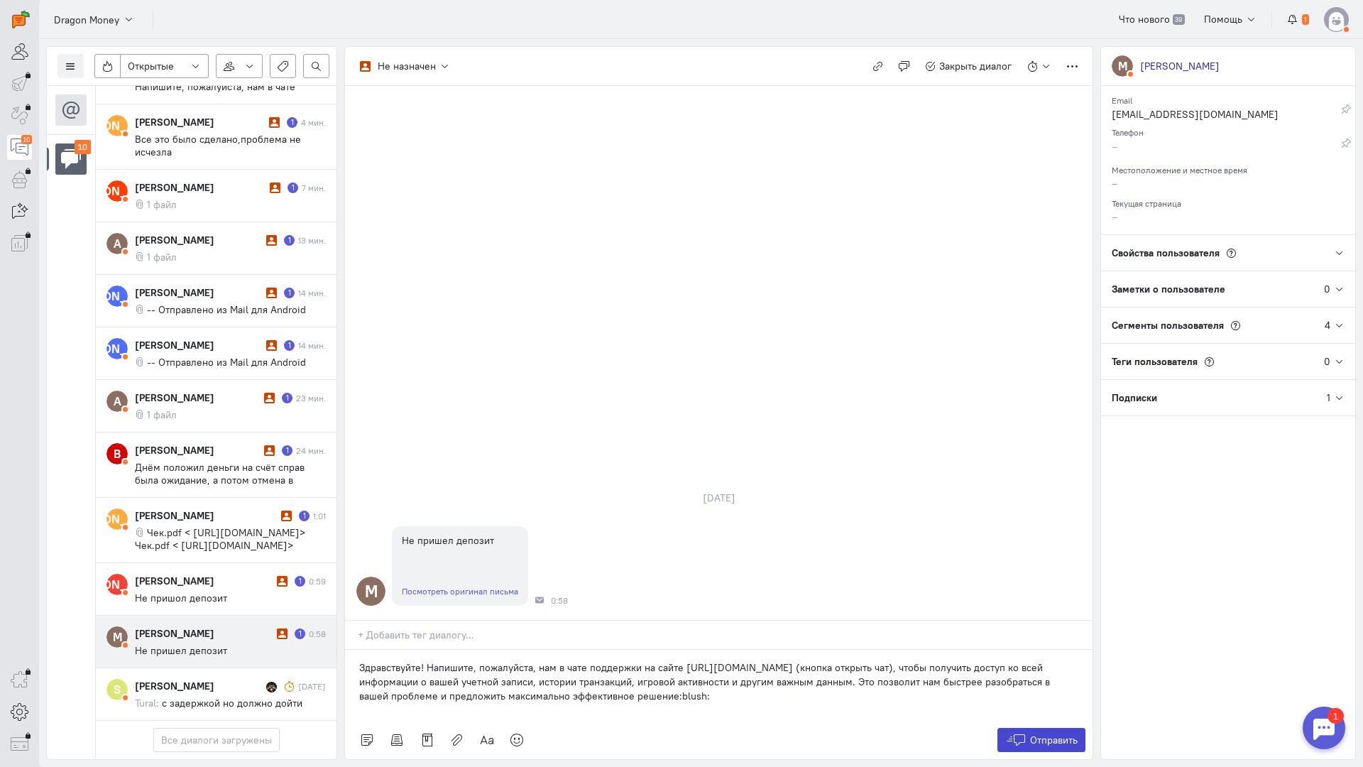
click at [1042, 728] on button "Отправить" at bounding box center [1042, 740] width 89 height 24
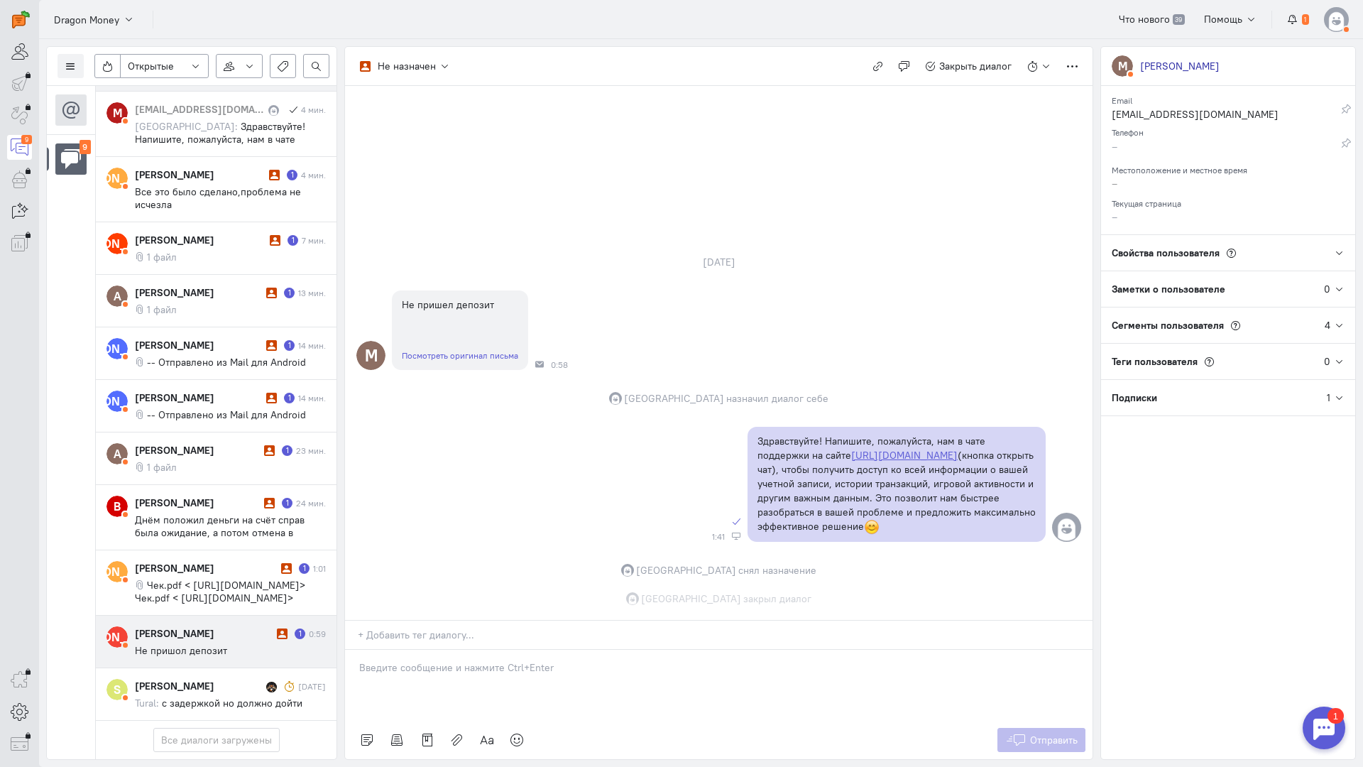
scroll to position [82, 0]
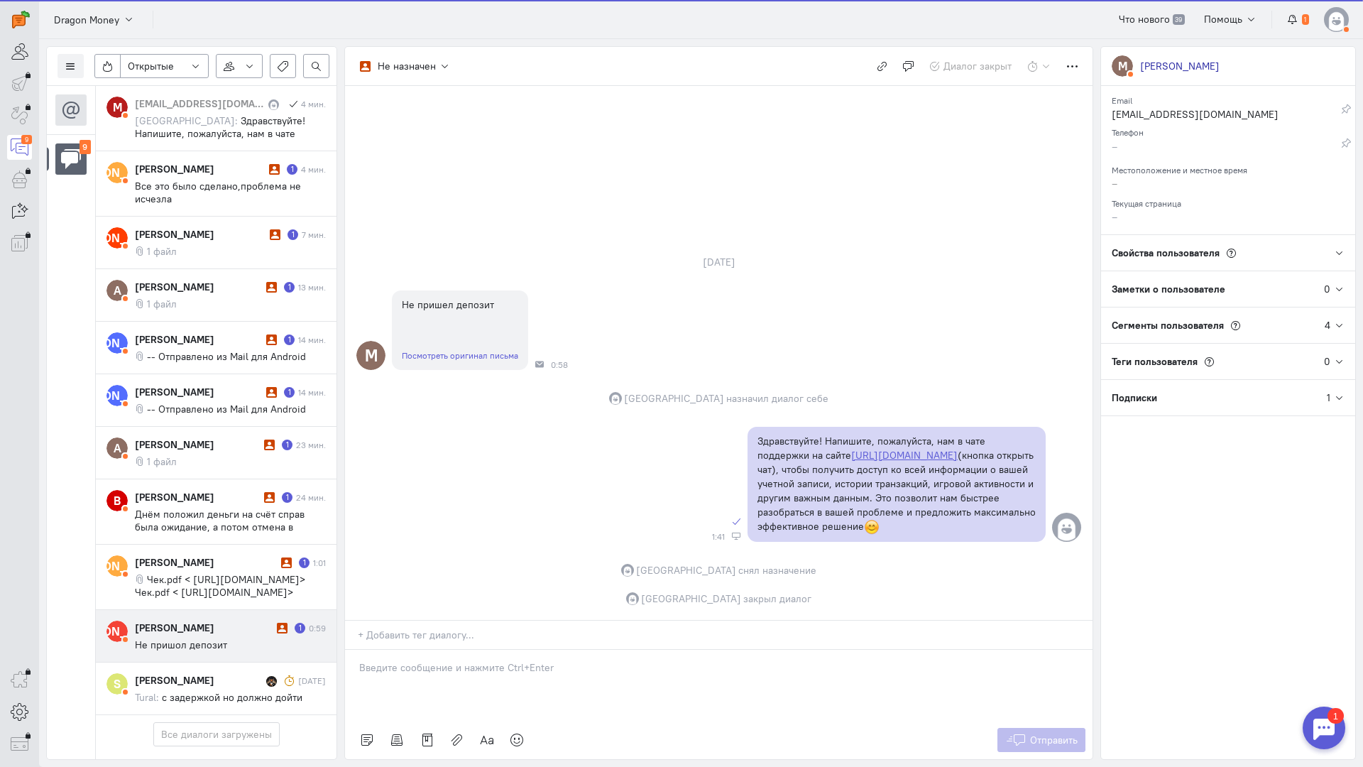
click at [197, 621] on div "[PERSON_NAME]" at bounding box center [204, 628] width 138 height 14
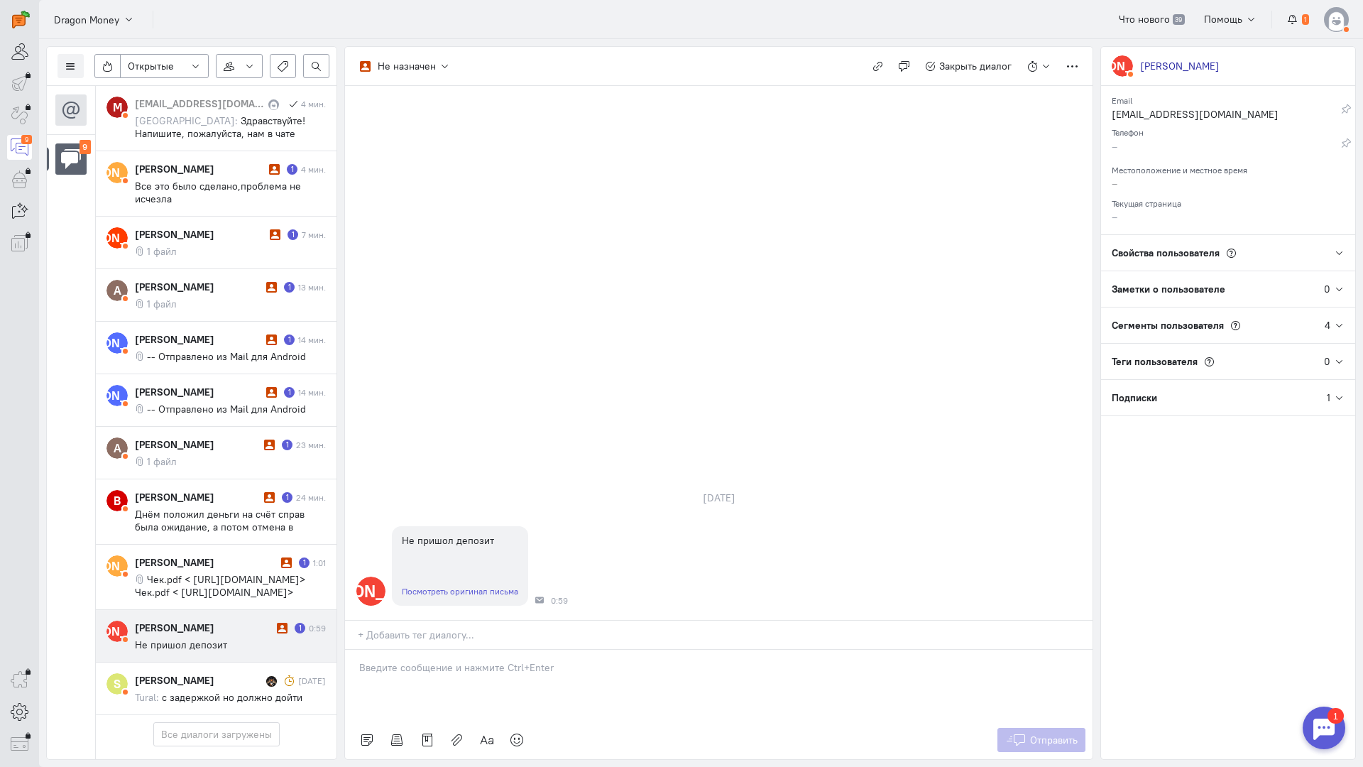
click at [446, 650] on div at bounding box center [719, 685] width 748 height 71
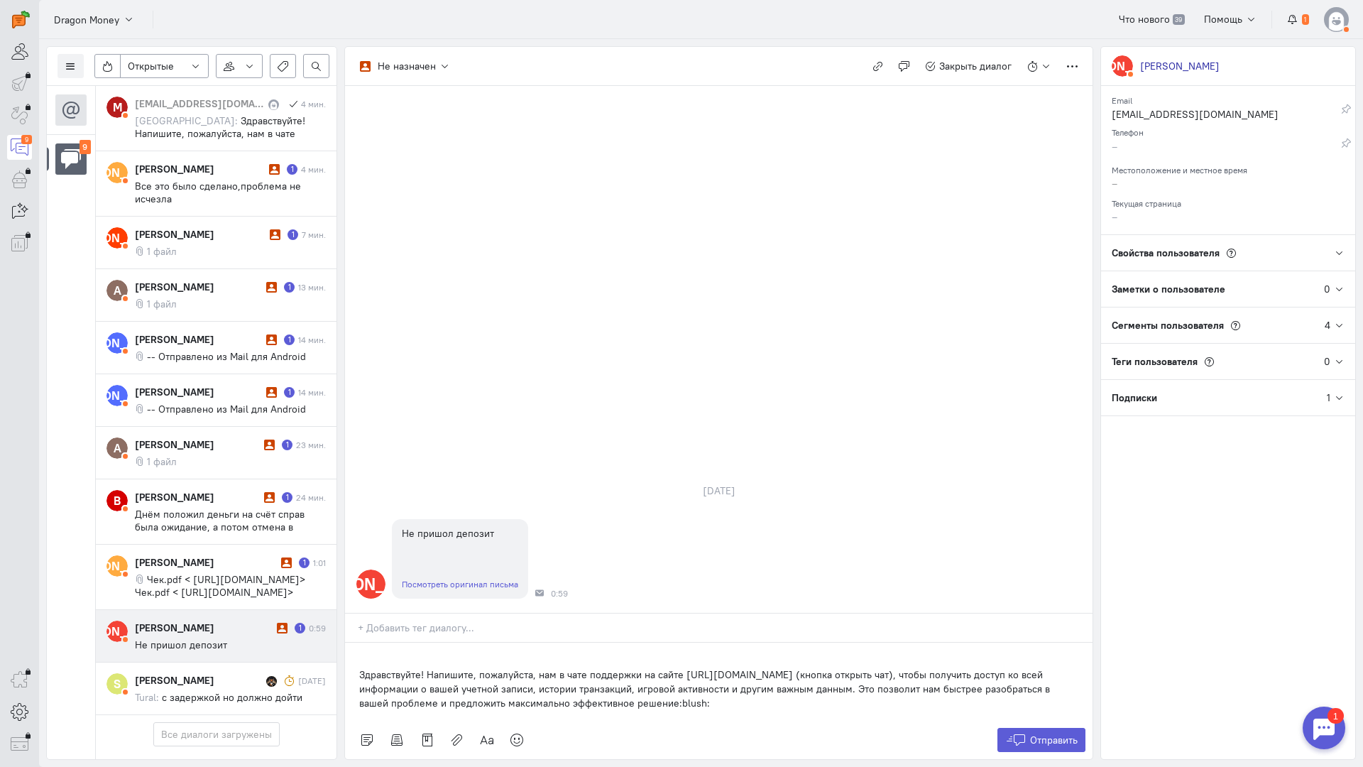
click at [353, 643] on div "Здравствуйте! Напишите, пожалуйста, нам в чате поддержки на сайте [URL][DOMAIN_…" at bounding box center [719, 682] width 748 height 78
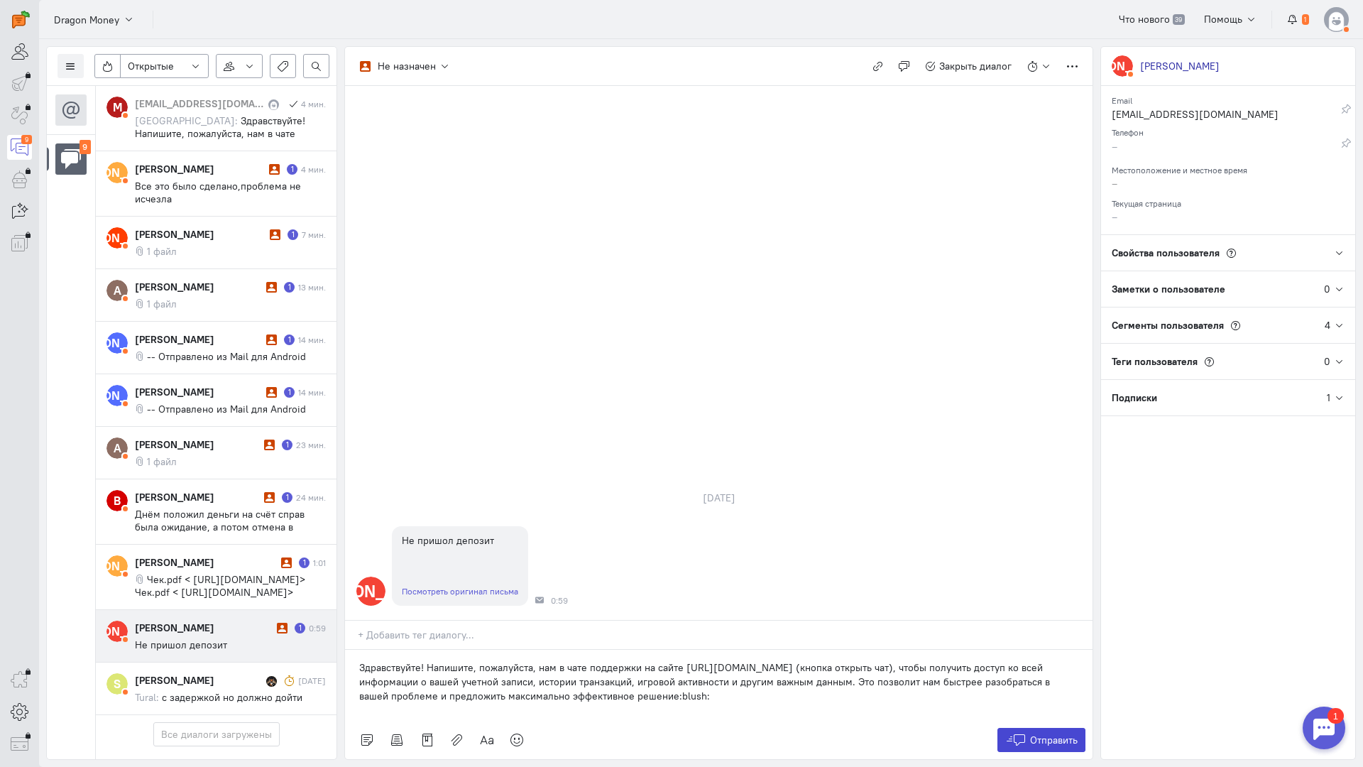
click at [1027, 728] on button "Отправить" at bounding box center [1042, 740] width 89 height 24
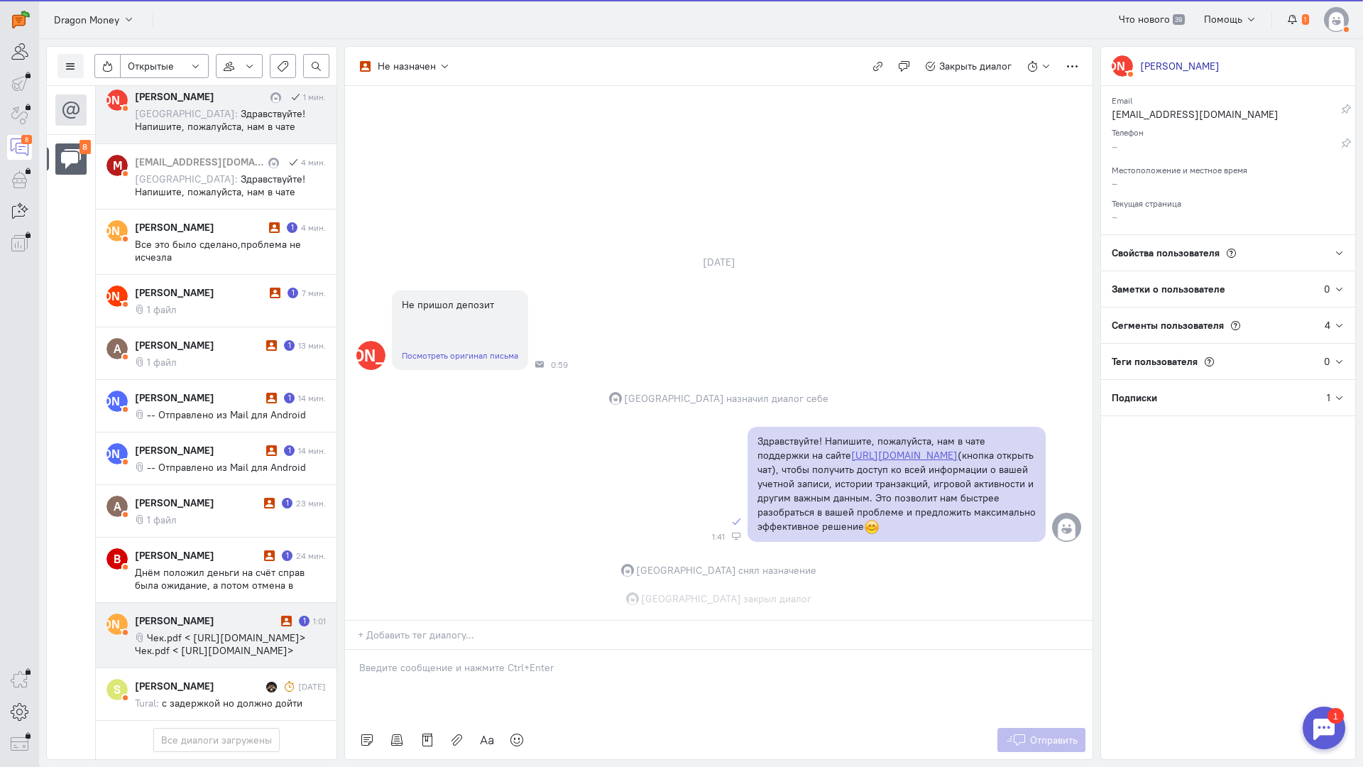
click at [182, 631] on span "Чек.pdf < [URL][DOMAIN_NAME]> Чек.pdf < [URL][DOMAIN_NAME]>" at bounding box center [220, 644] width 170 height 26
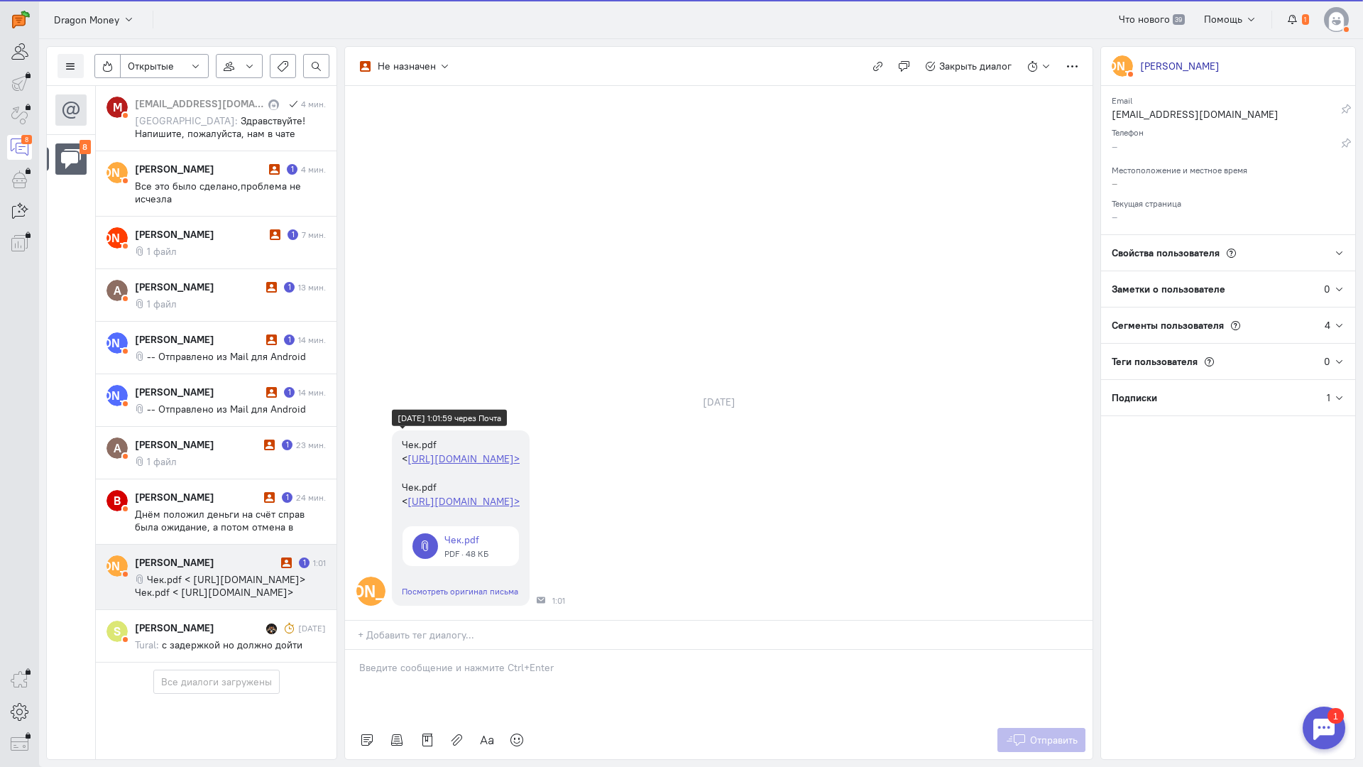
scroll to position [29, 0]
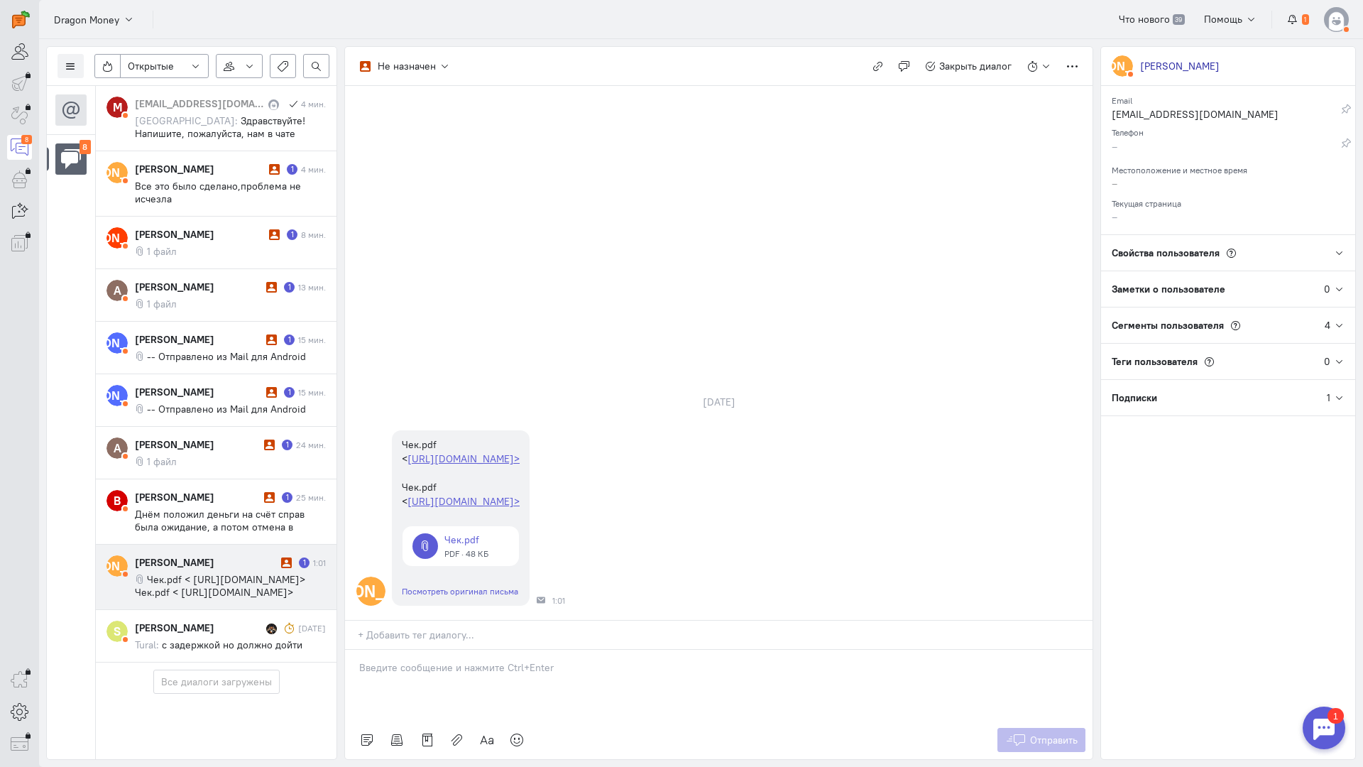
drag, startPoint x: 469, startPoint y: 577, endPoint x: 420, endPoint y: 584, distance: 48.8
click at [463, 660] on p at bounding box center [718, 667] width 719 height 14
click at [360, 675] on p "Здравствуйте! Благодарим Вас за обращение и предоставленную информацию:blush:" at bounding box center [718, 682] width 719 height 14
click at [1054, 734] on span "Отправить" at bounding box center [1054, 740] width 48 height 13
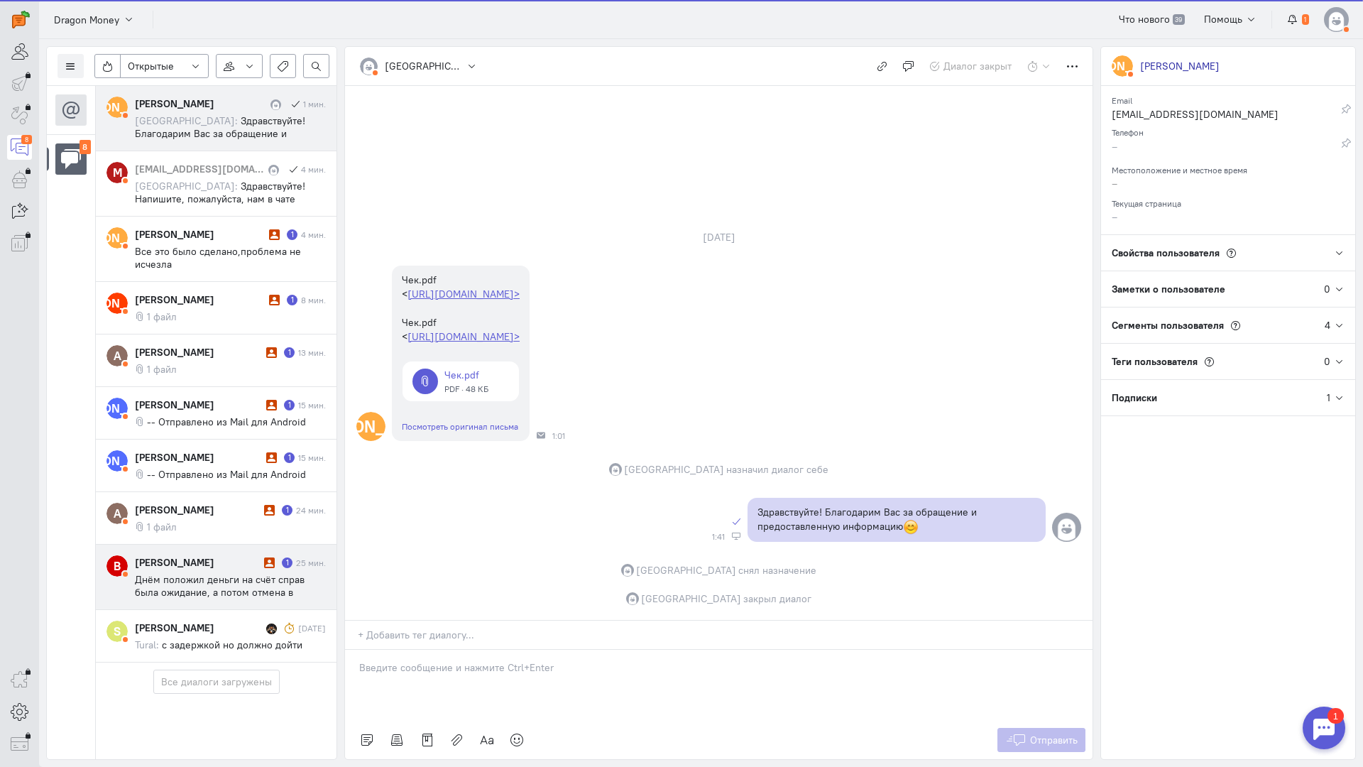
scroll to position [0, 0]
click at [185, 545] on cq-conversation-card "В [PERSON_NAME] 1 25 мин. Днём положил деньги на счёт справ была ожидание, а по…" at bounding box center [216, 577] width 241 height 65
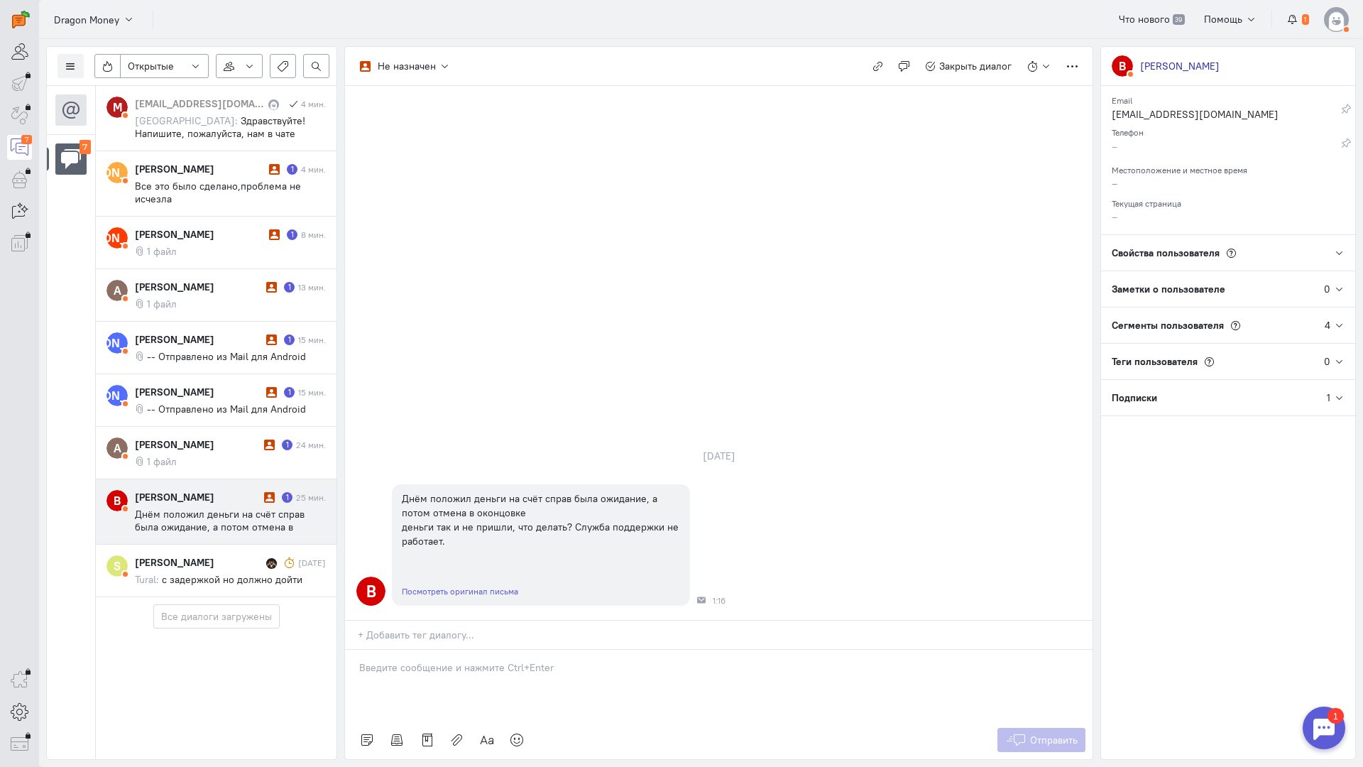
drag, startPoint x: 446, startPoint y: 581, endPoint x: 434, endPoint y: 581, distance: 12.1
click at [445, 660] on p at bounding box center [718, 667] width 719 height 14
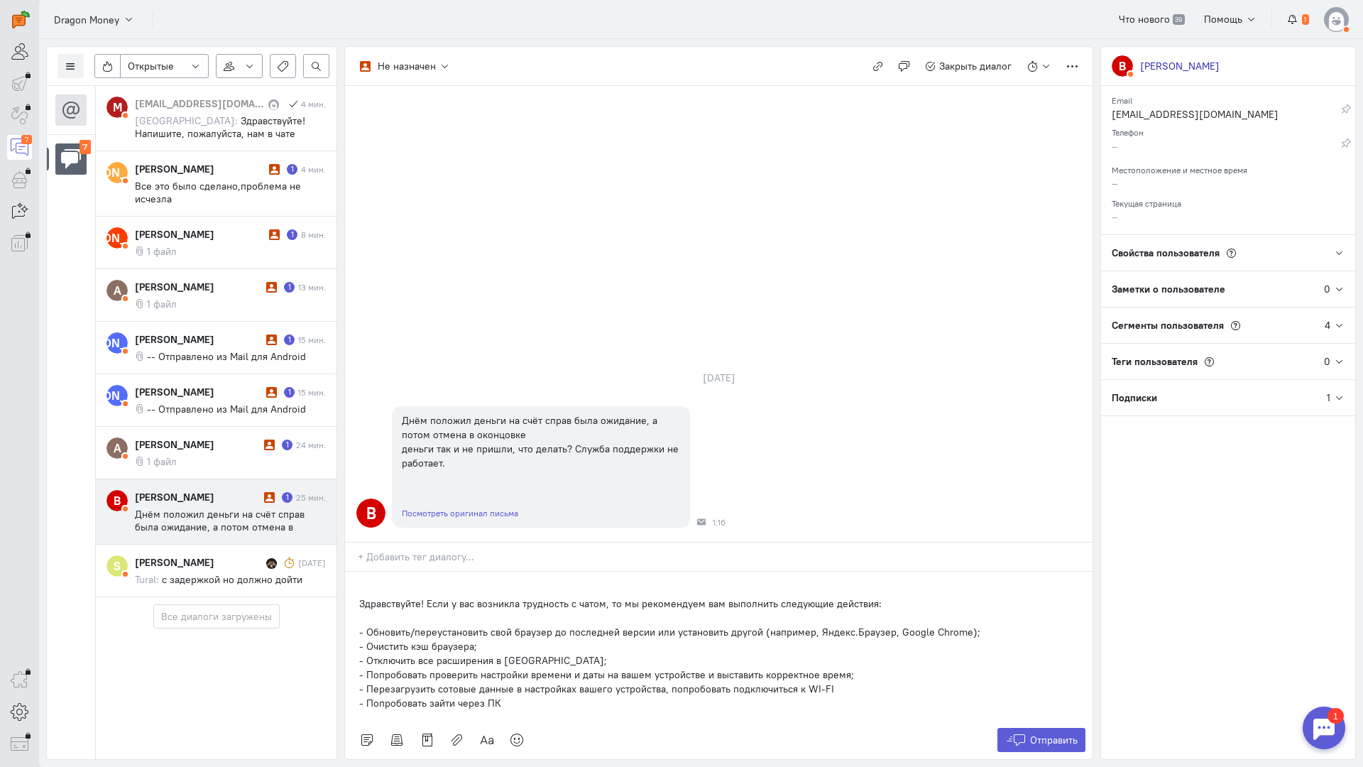
click at [355, 572] on div "Здравствуйте! Если у вас возникла трудность с чатом, то мы рекомендуем вам выпо…" at bounding box center [719, 646] width 748 height 149
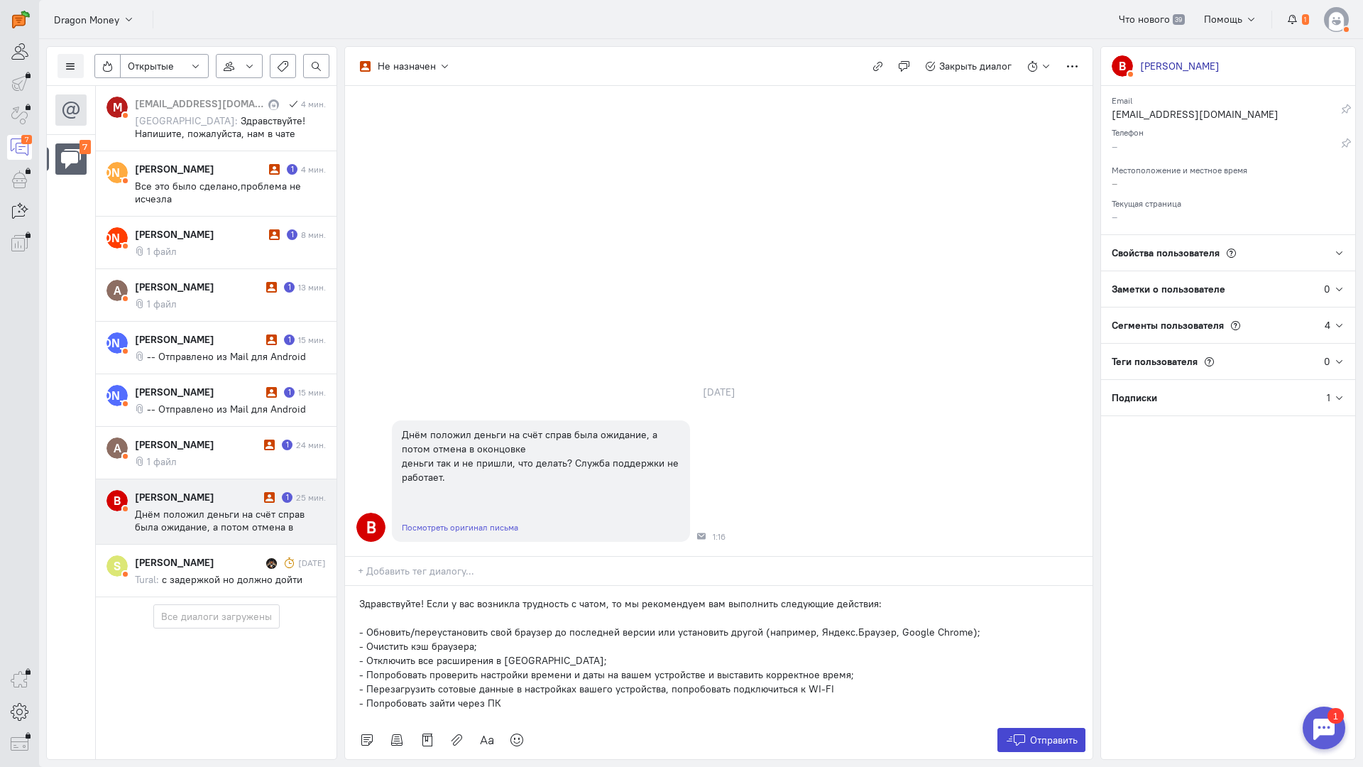
click at [1046, 734] on span "Отправить" at bounding box center [1054, 740] width 48 height 13
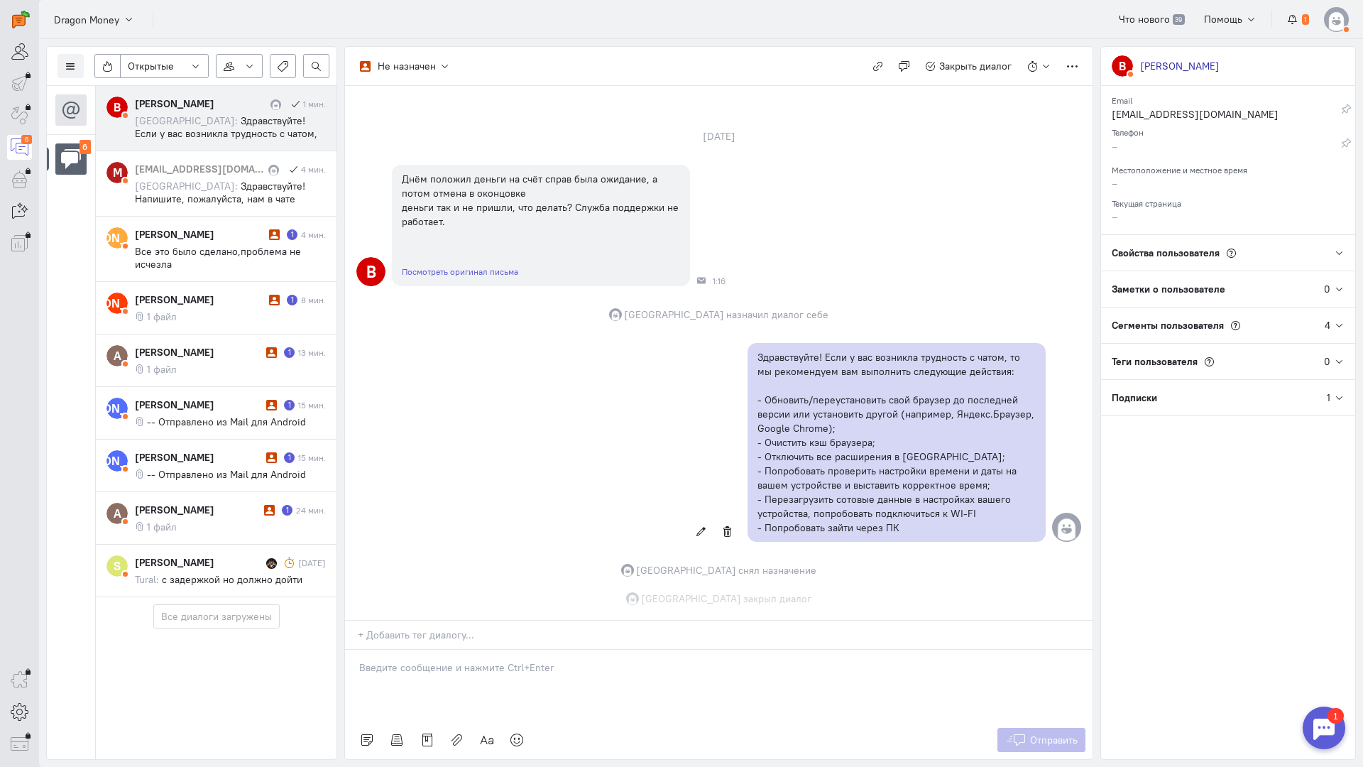
scroll to position [58, 0]
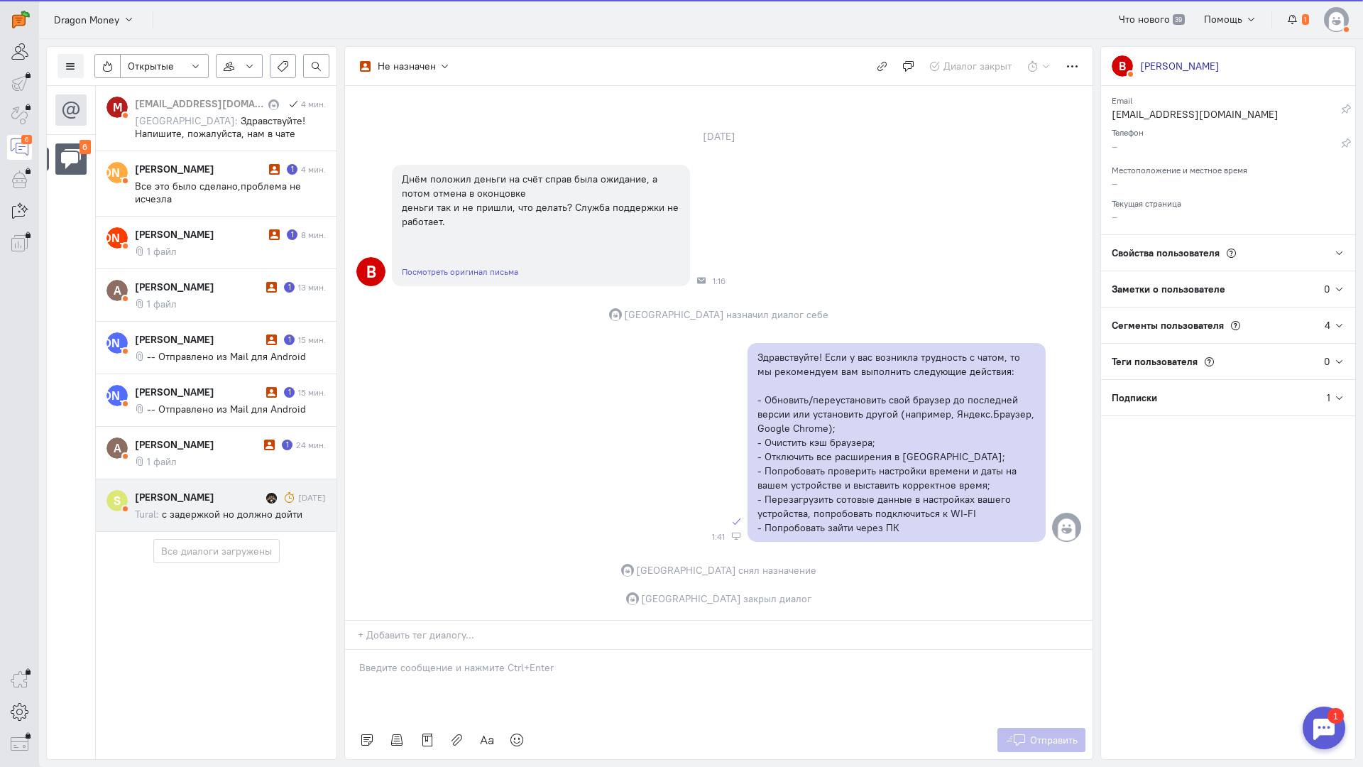
click at [227, 490] on div "[PERSON_NAME]" at bounding box center [199, 497] width 128 height 14
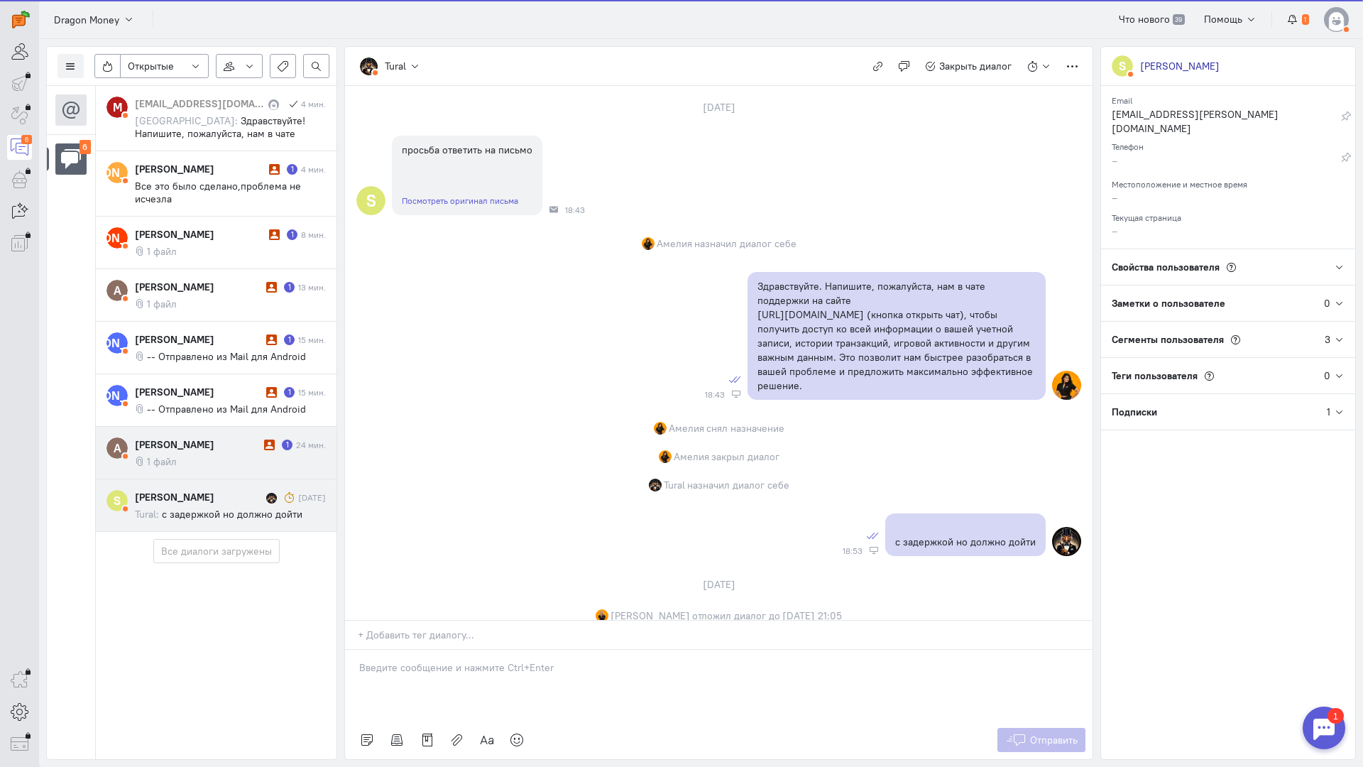
scroll to position [104, 0]
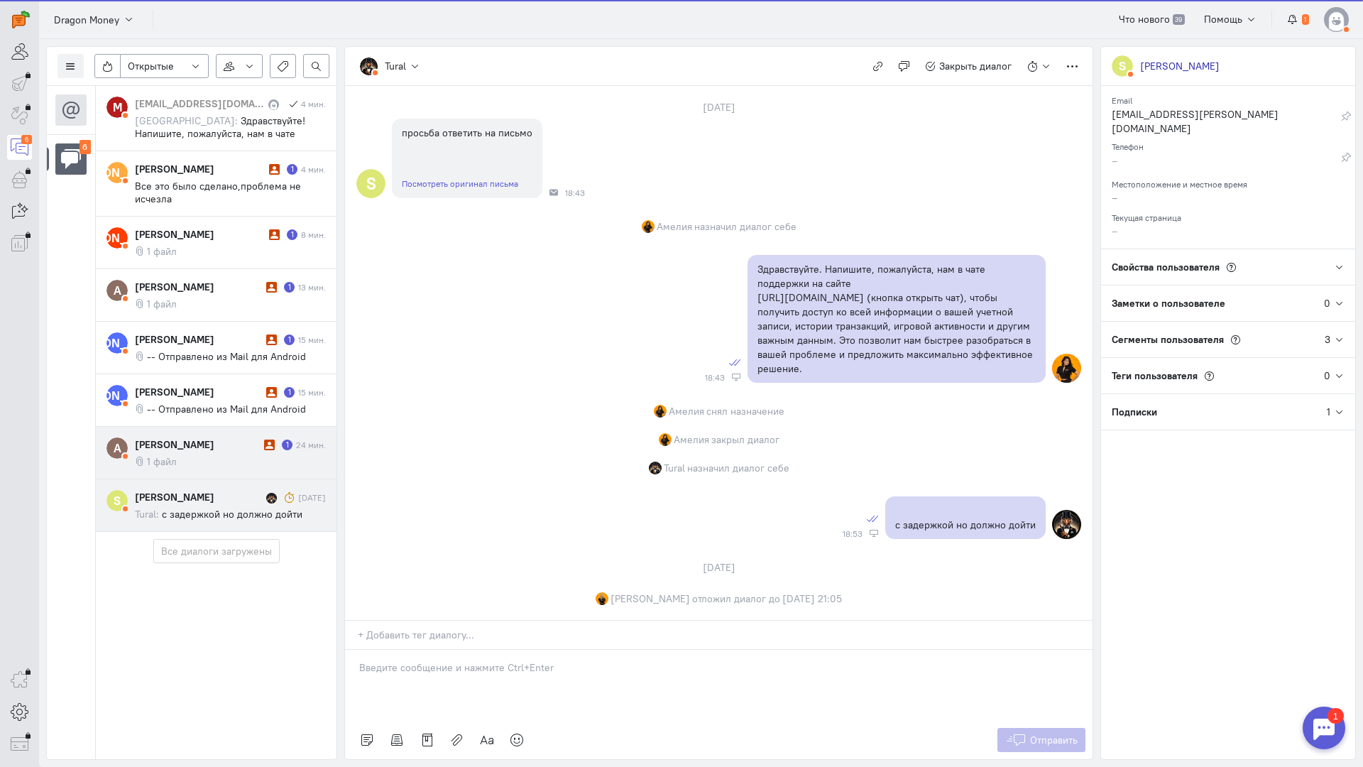
click at [232, 453] on div "[PERSON_NAME] 1 24 мин. 1 файл" at bounding box center [230, 452] width 191 height 31
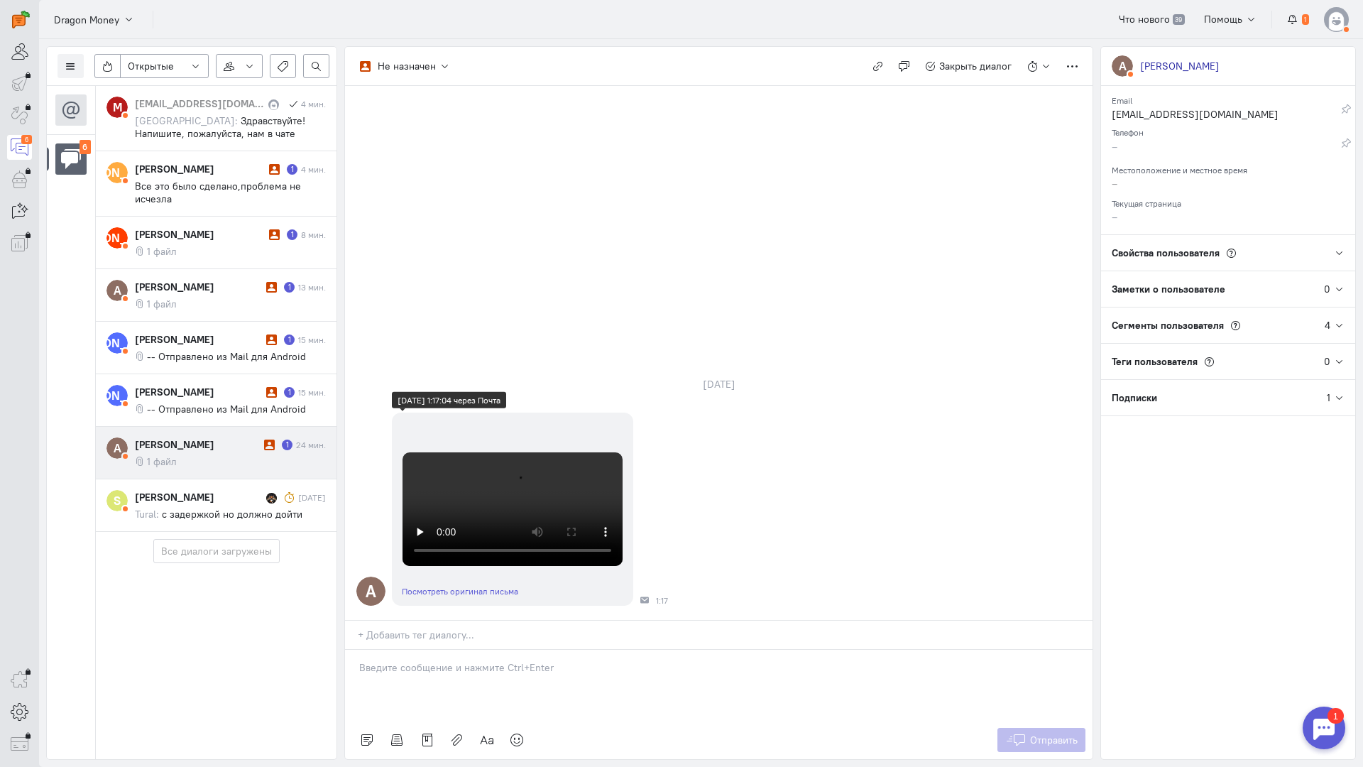
scroll to position [192, 0]
click at [449, 660] on p at bounding box center [718, 667] width 719 height 14
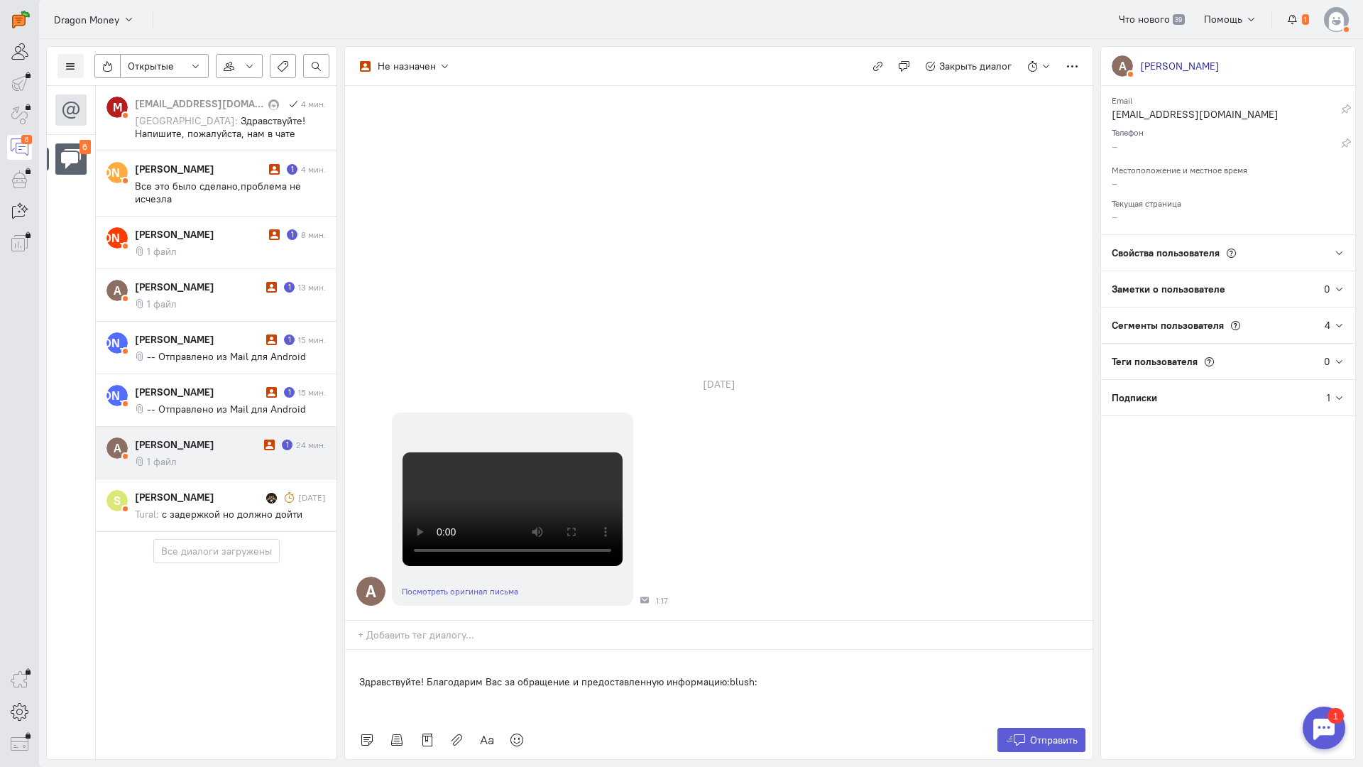
click at [351, 650] on div "Здравствуйте! Благодарим Вас за обращение и предоставленную информацию:blush:" at bounding box center [719, 685] width 748 height 71
click at [1043, 734] on span "Отправить" at bounding box center [1054, 740] width 48 height 13
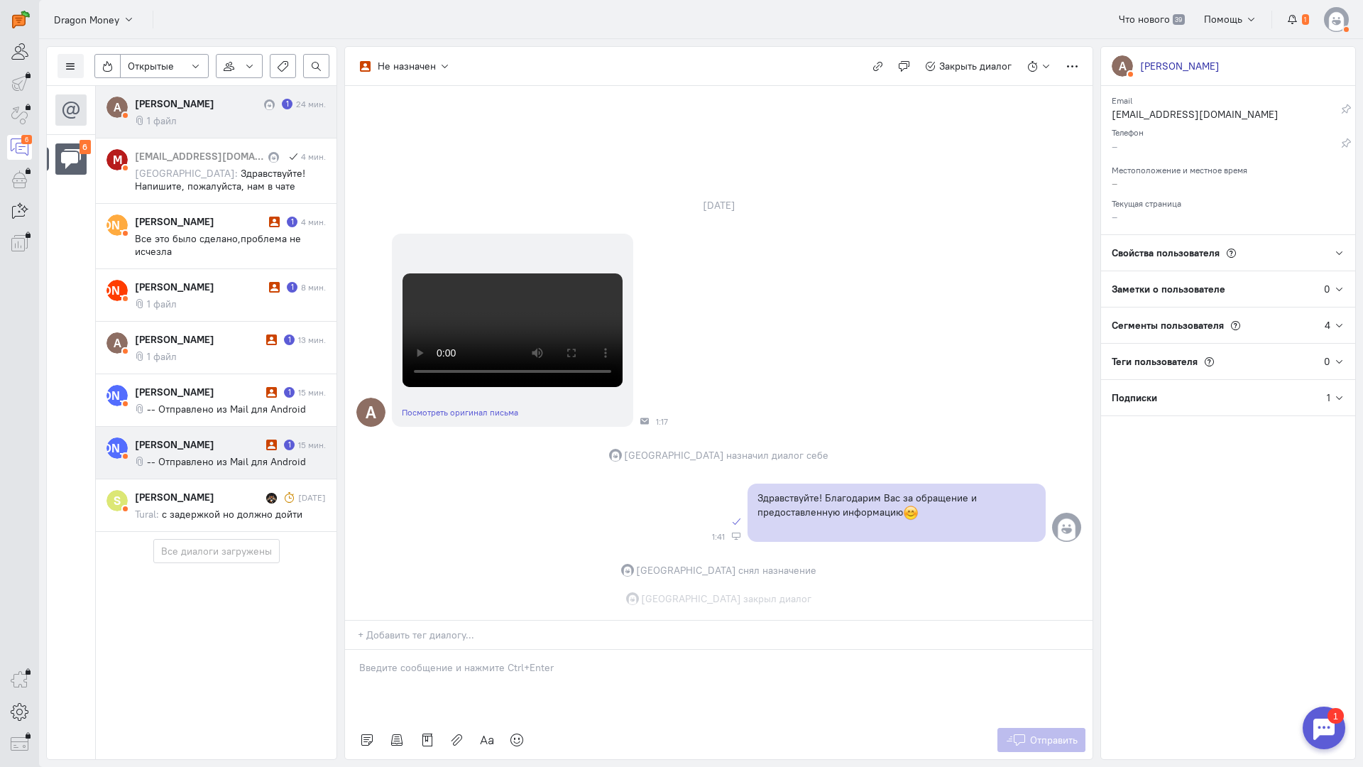
scroll to position [372, 0]
click at [268, 445] on cq-conversation-card "[PERSON_NAME] [PERSON_NAME] 1 15 мин. -- Отправлено из Mail для Android" at bounding box center [216, 453] width 241 height 53
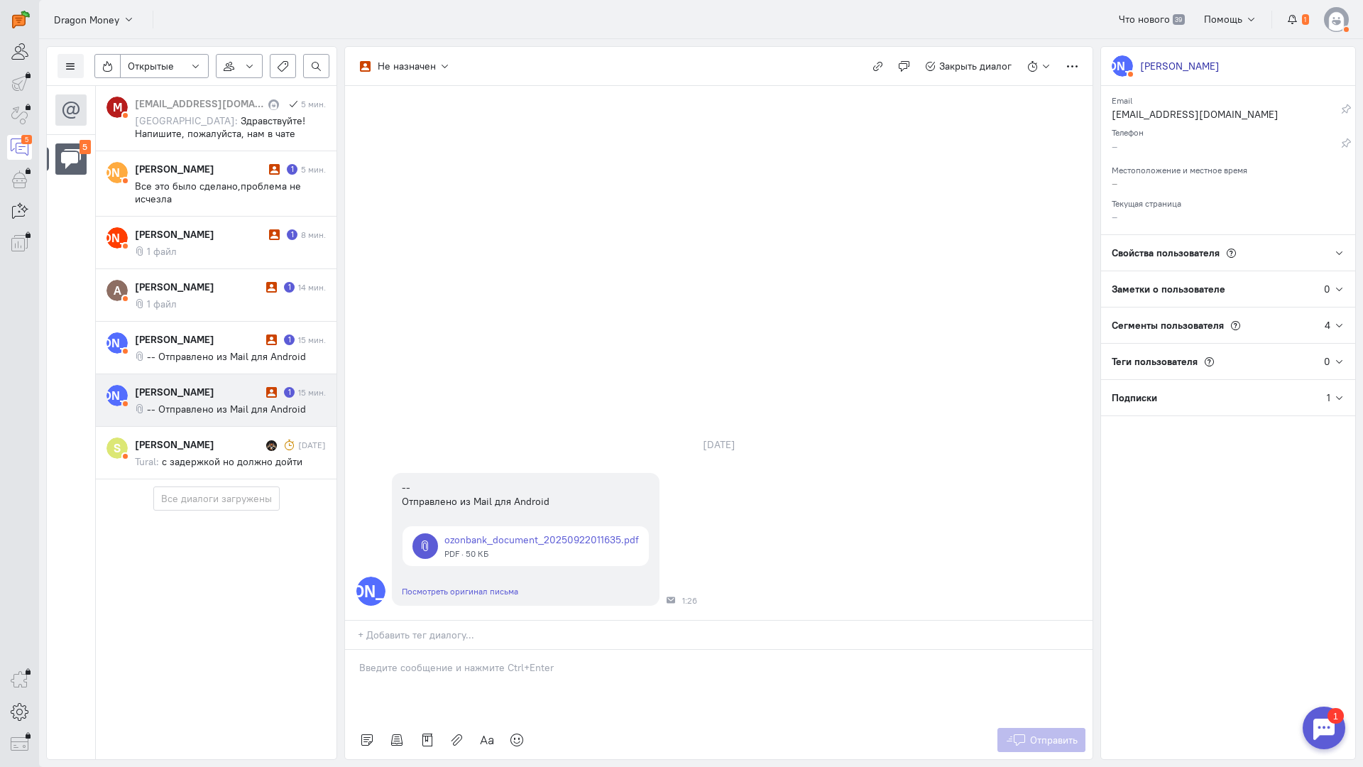
click at [456, 660] on p at bounding box center [718, 667] width 719 height 14
click at [358, 650] on div "Здравствуйте! Благодарим Вас за обращение и предоставленную информацию:blush:" at bounding box center [719, 685] width 748 height 71
click at [1015, 733] on icon at bounding box center [1015, 740] width 21 height 14
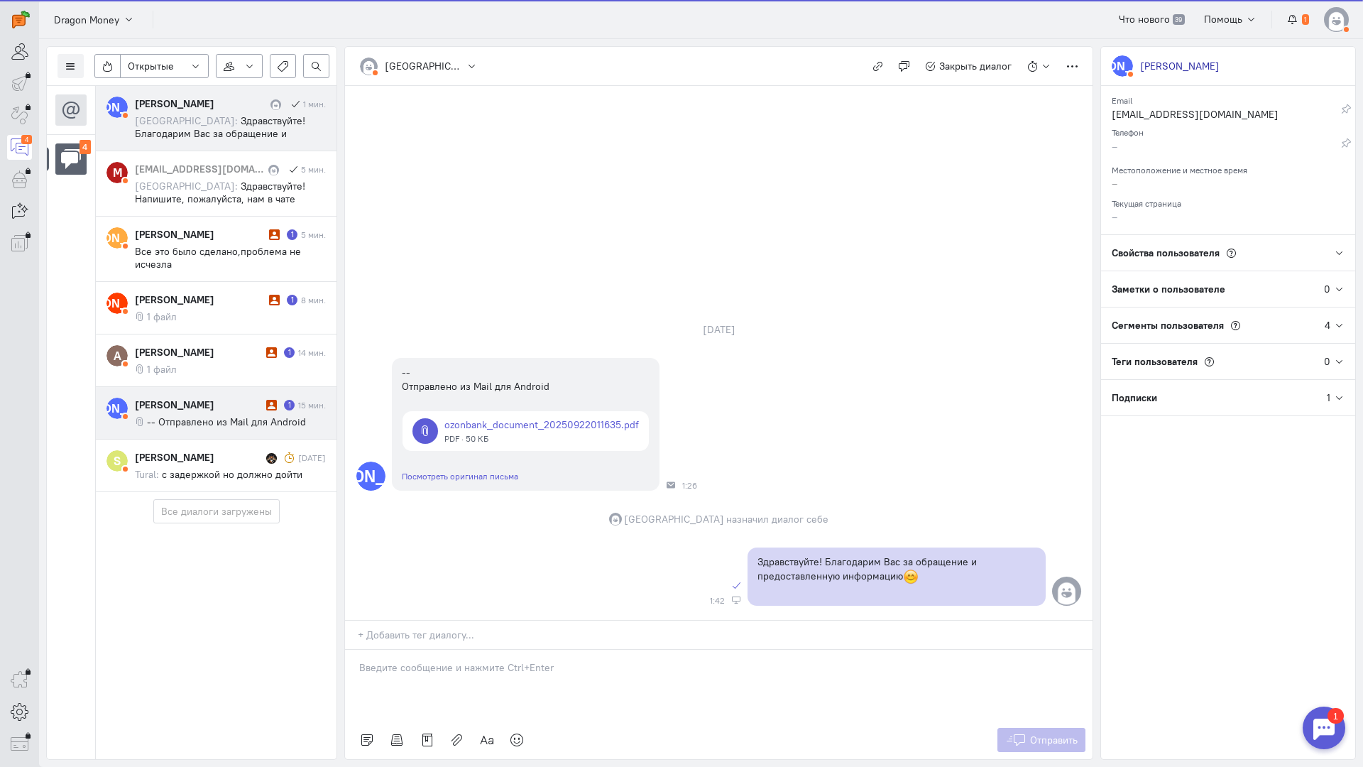
click at [254, 406] on div "[PERSON_NAME]" at bounding box center [199, 405] width 128 height 14
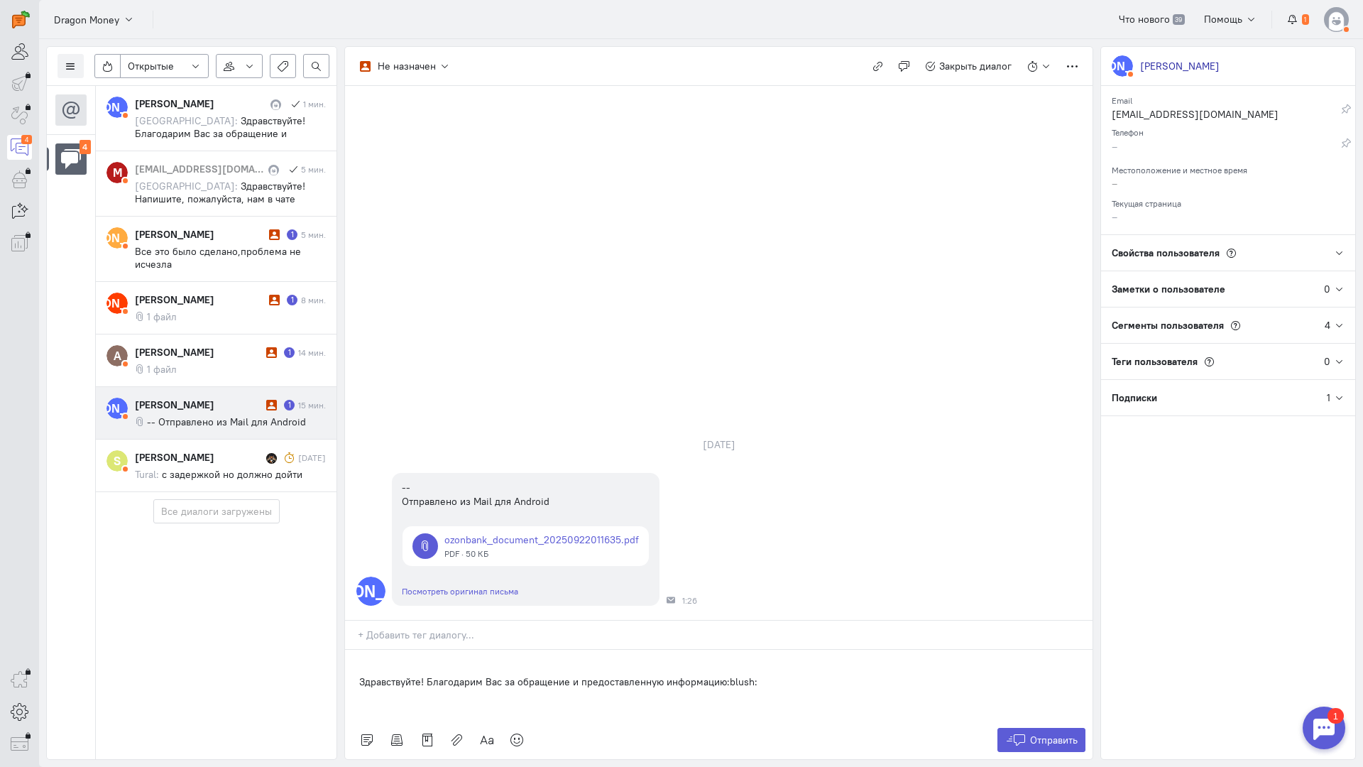
click at [359, 650] on div "Здравствуйте! Благодарим Вас за обращение и предоставленную информацию:blush:" at bounding box center [719, 685] width 748 height 71
click at [1047, 728] on button "Отправить" at bounding box center [1042, 740] width 89 height 24
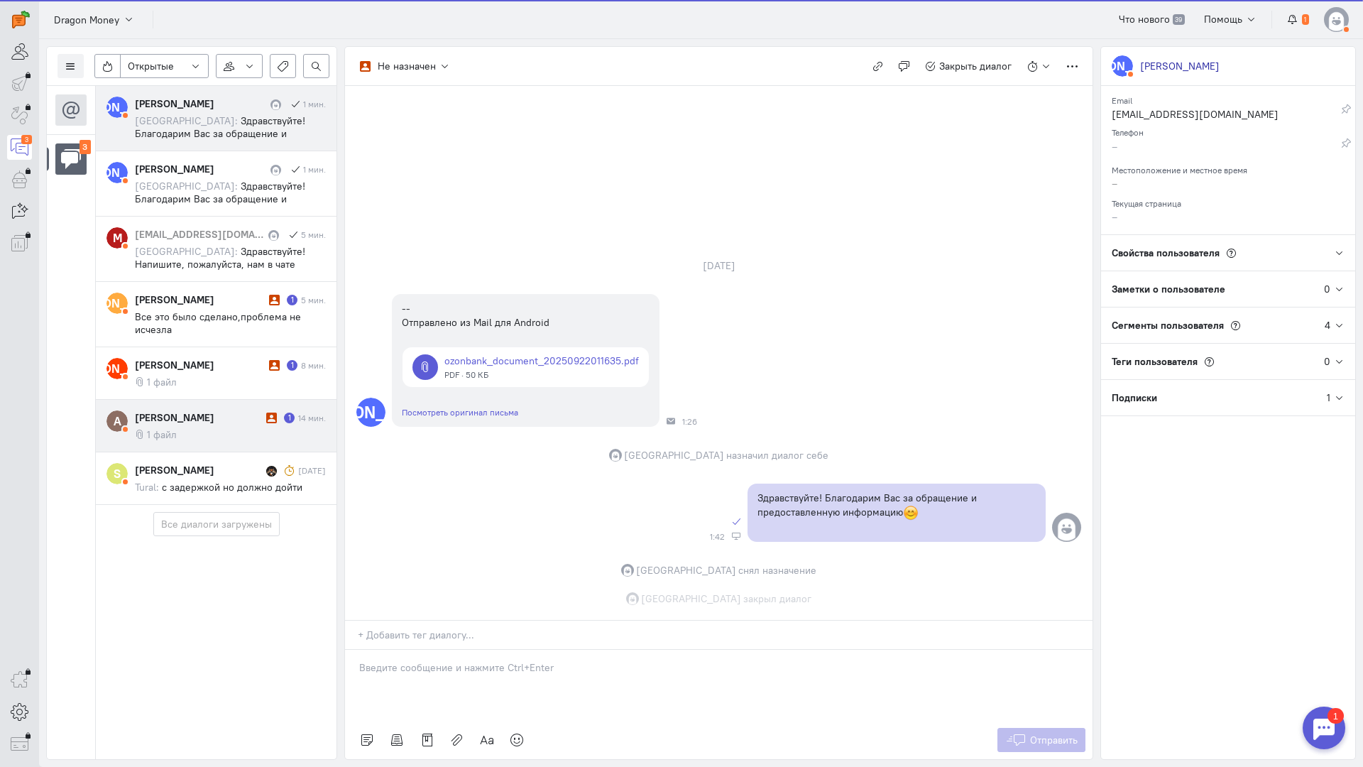
click at [227, 463] on div "[PERSON_NAME]" at bounding box center [199, 470] width 128 height 14
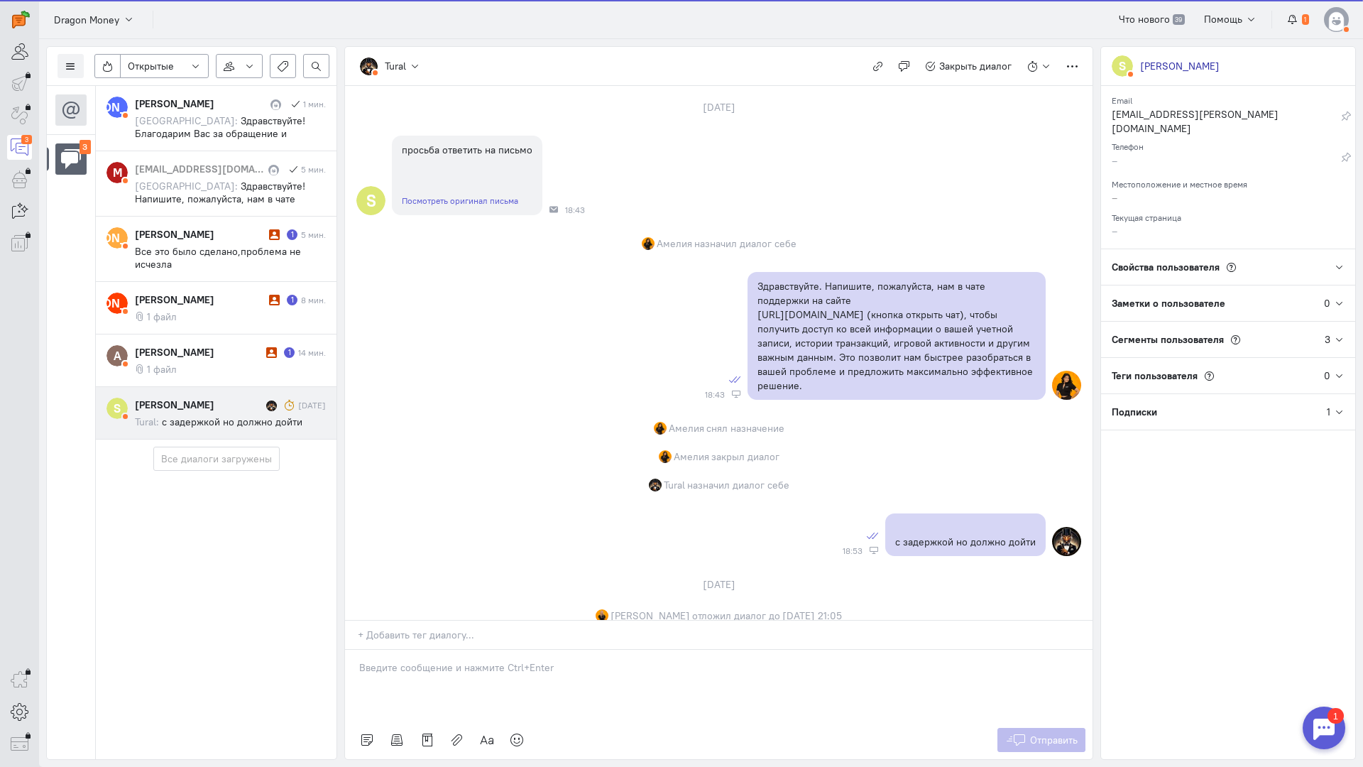
scroll to position [104, 0]
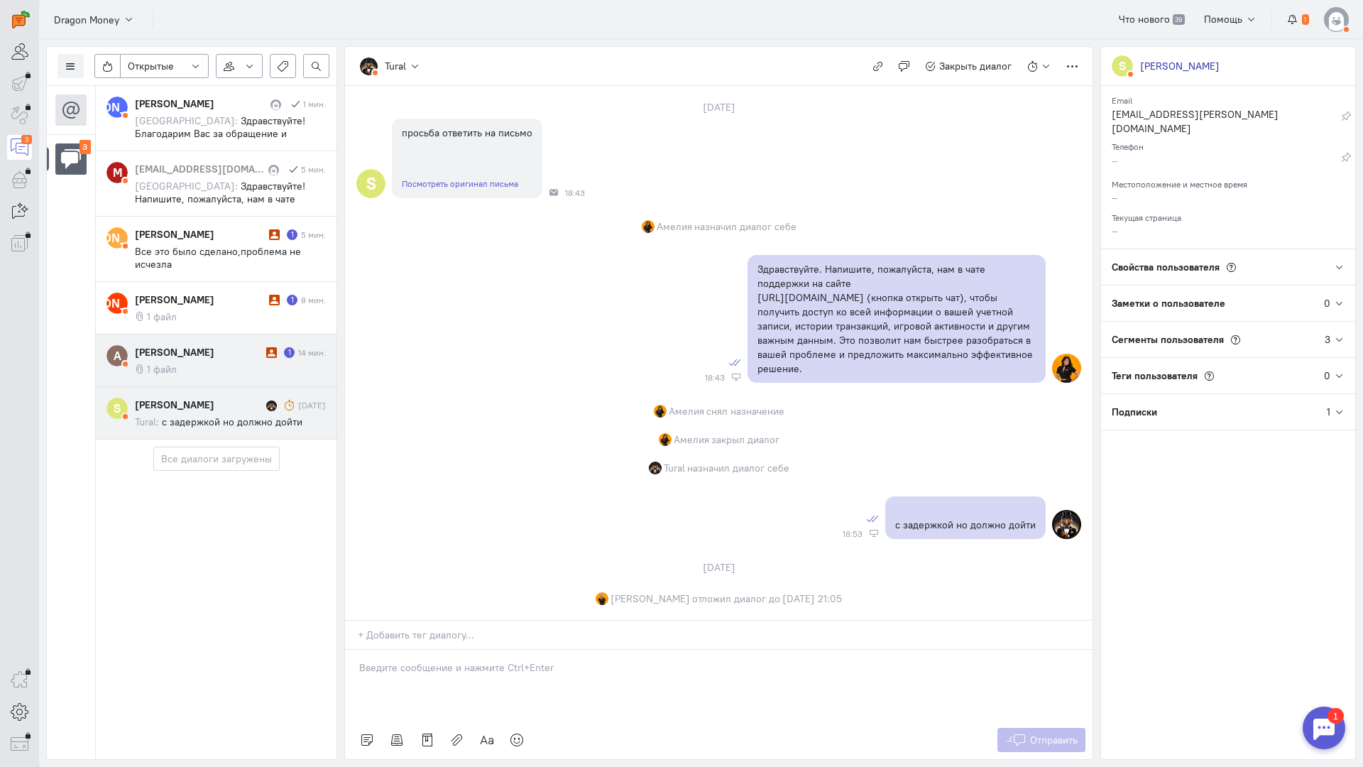
click at [166, 366] on span "1 файл" at bounding box center [162, 369] width 30 height 13
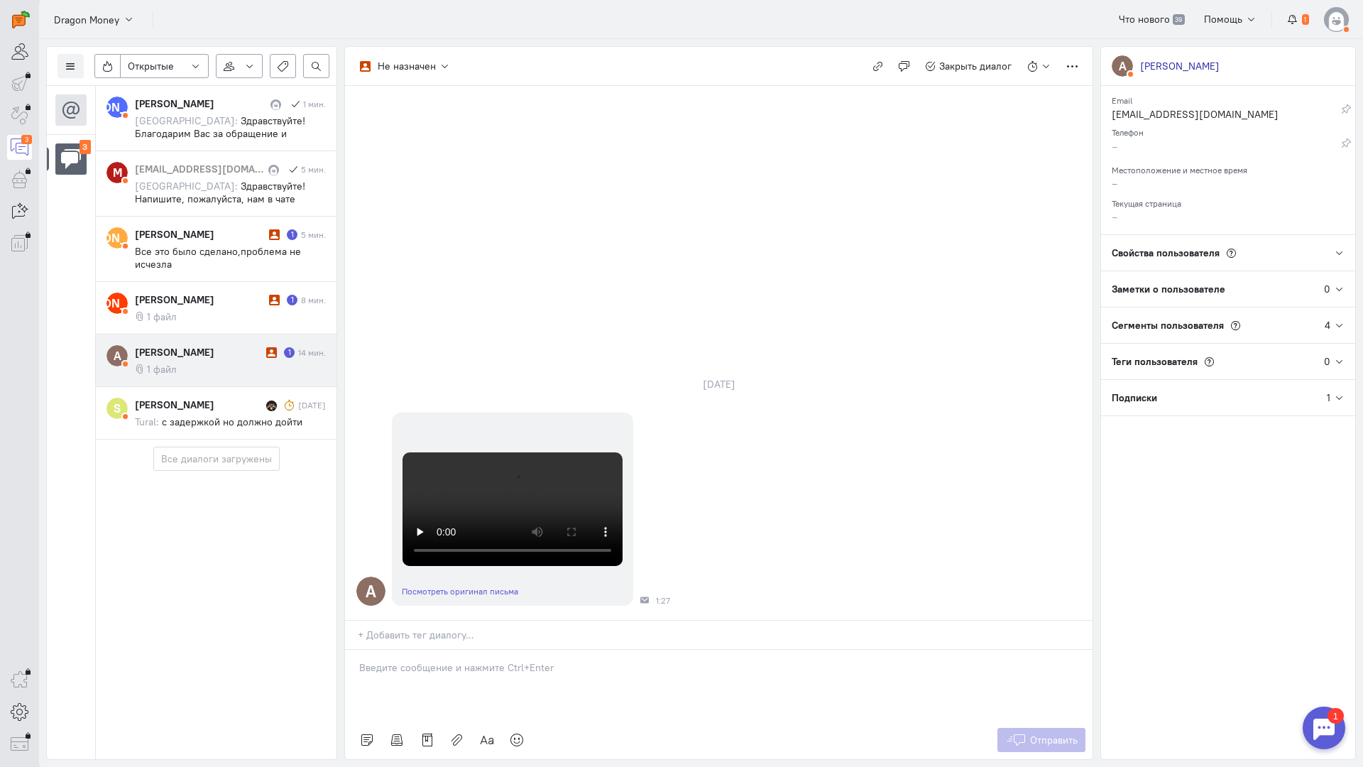
click at [435, 660] on p at bounding box center [718, 667] width 719 height 14
click at [353, 650] on div "Здравствуйте! Благодарим Вас за обращение и предоставленную информацию:blush:" at bounding box center [719, 685] width 748 height 71
click at [1039, 734] on span "Отправить" at bounding box center [1054, 740] width 48 height 13
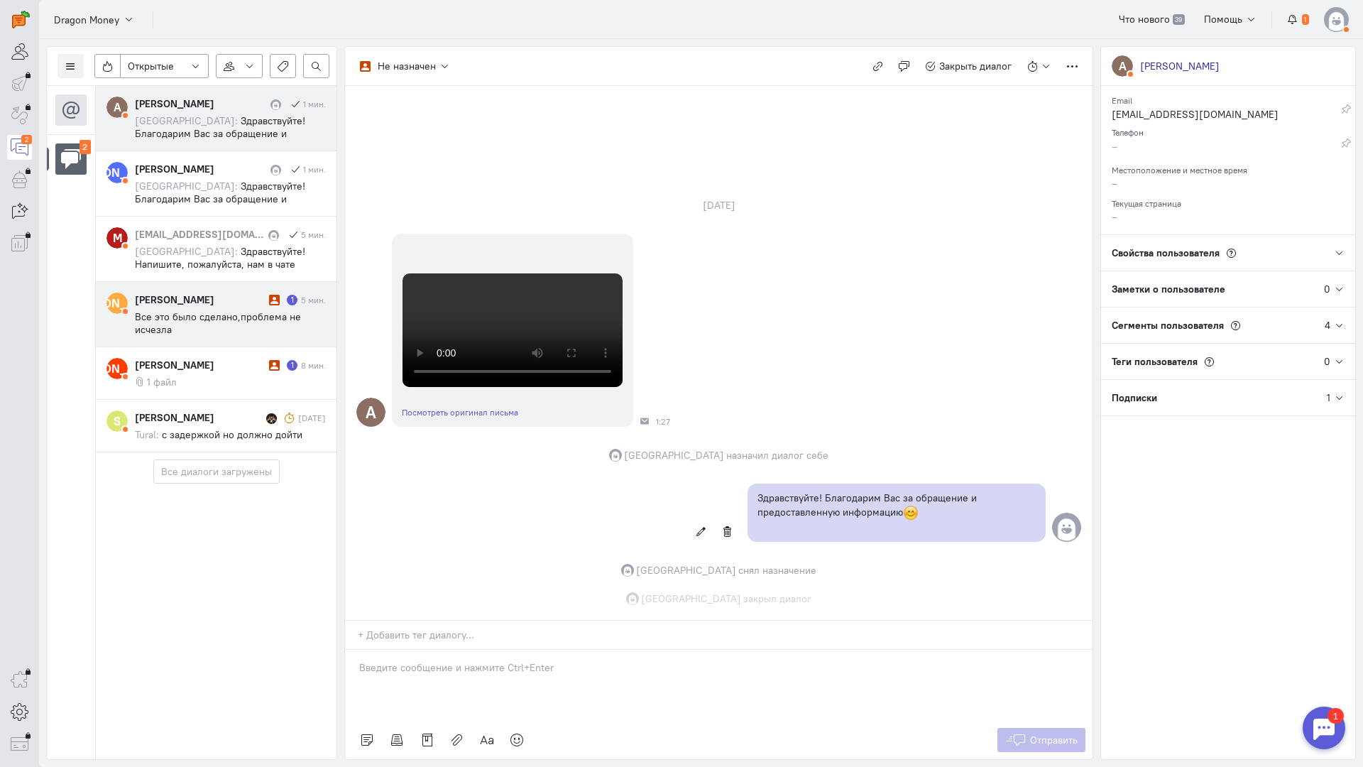
scroll to position [372, 0]
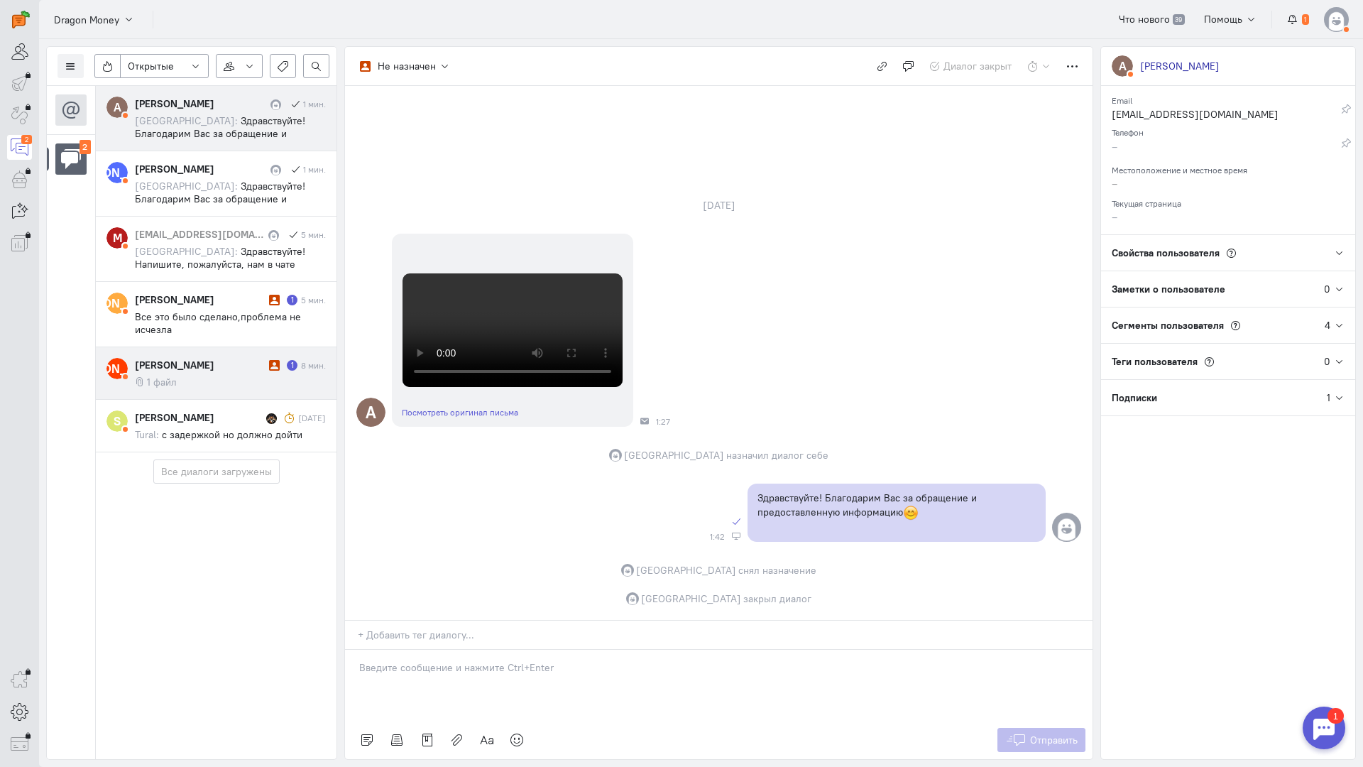
click at [229, 364] on div "[PERSON_NAME]" at bounding box center [200, 365] width 131 height 14
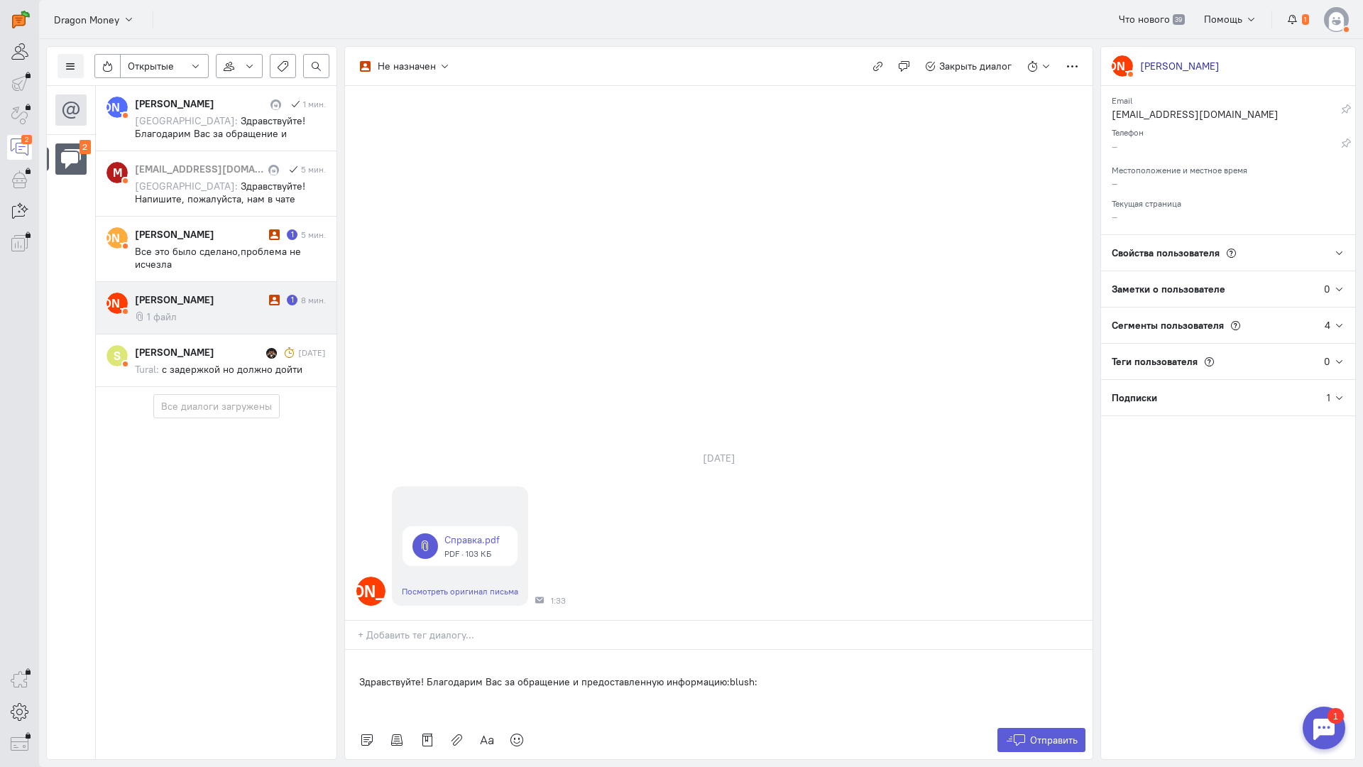
click at [354, 650] on div "Здравствуйте! Благодарим Вас за обращение и предоставленную информацию:blush:" at bounding box center [719, 685] width 748 height 71
click at [1042, 728] on button "Отправить" at bounding box center [1042, 740] width 89 height 24
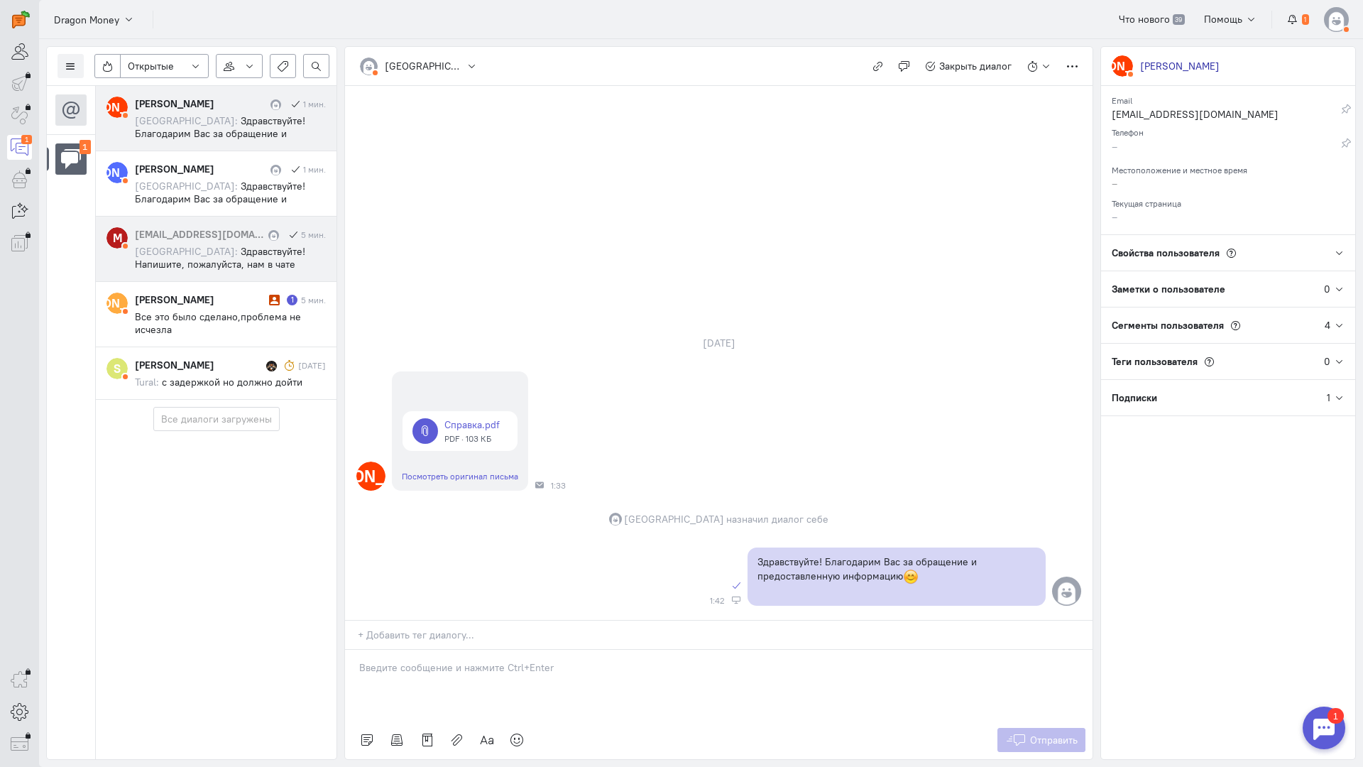
click at [227, 230] on div "[EMAIL_ADDRESS][DOMAIN_NAME]" at bounding box center [200, 234] width 130 height 14
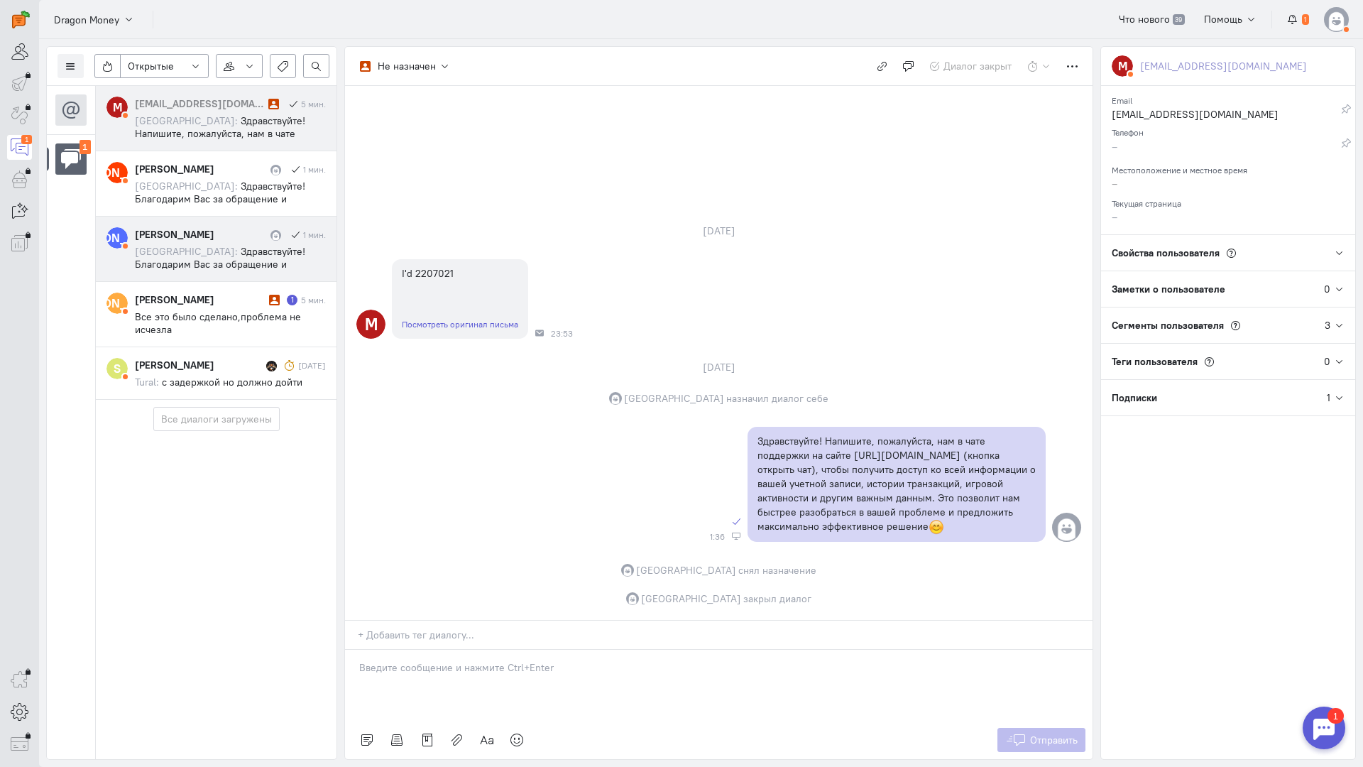
click at [239, 293] on div "[PERSON_NAME]" at bounding box center [200, 300] width 131 height 14
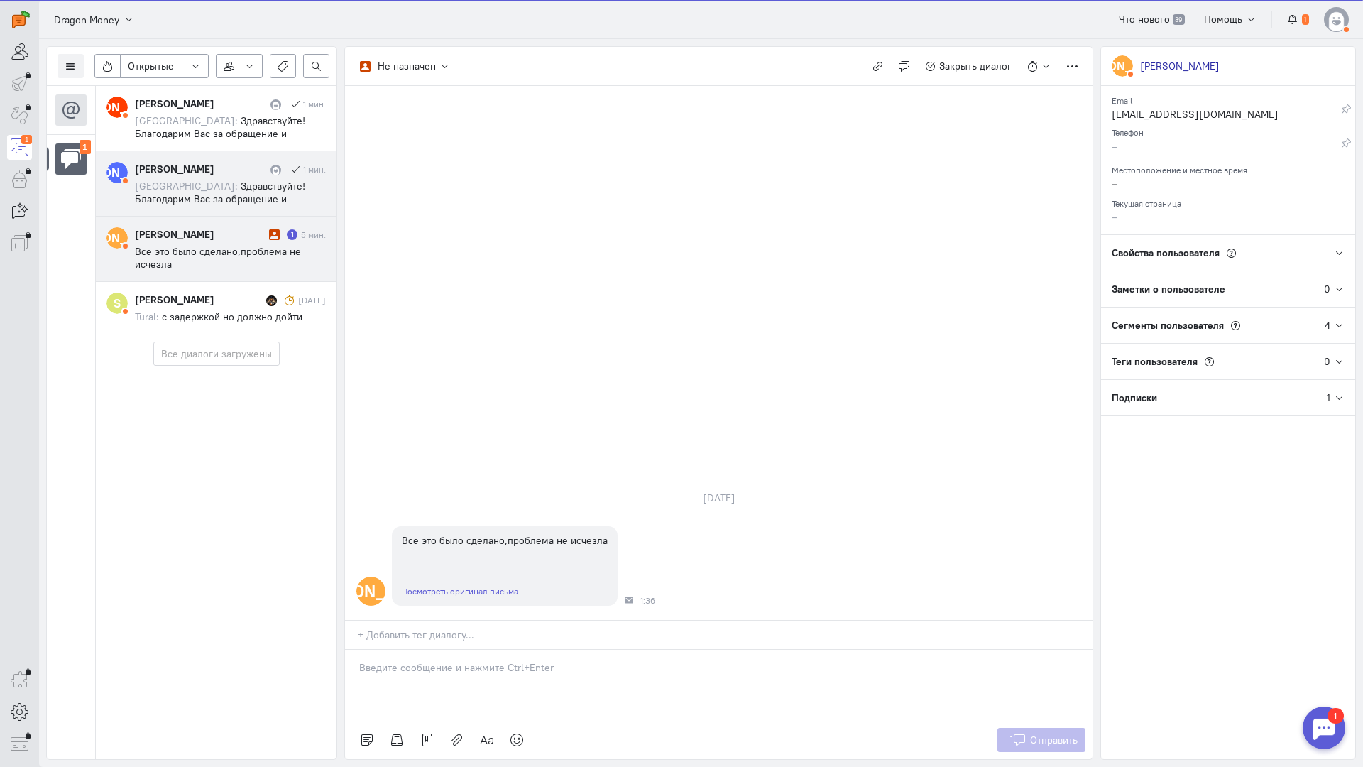
click at [249, 197] on span "Здравствуйте! Благодарим Вас за обращение и предоставленную информацию:blush:" at bounding box center [223, 199] width 176 height 38
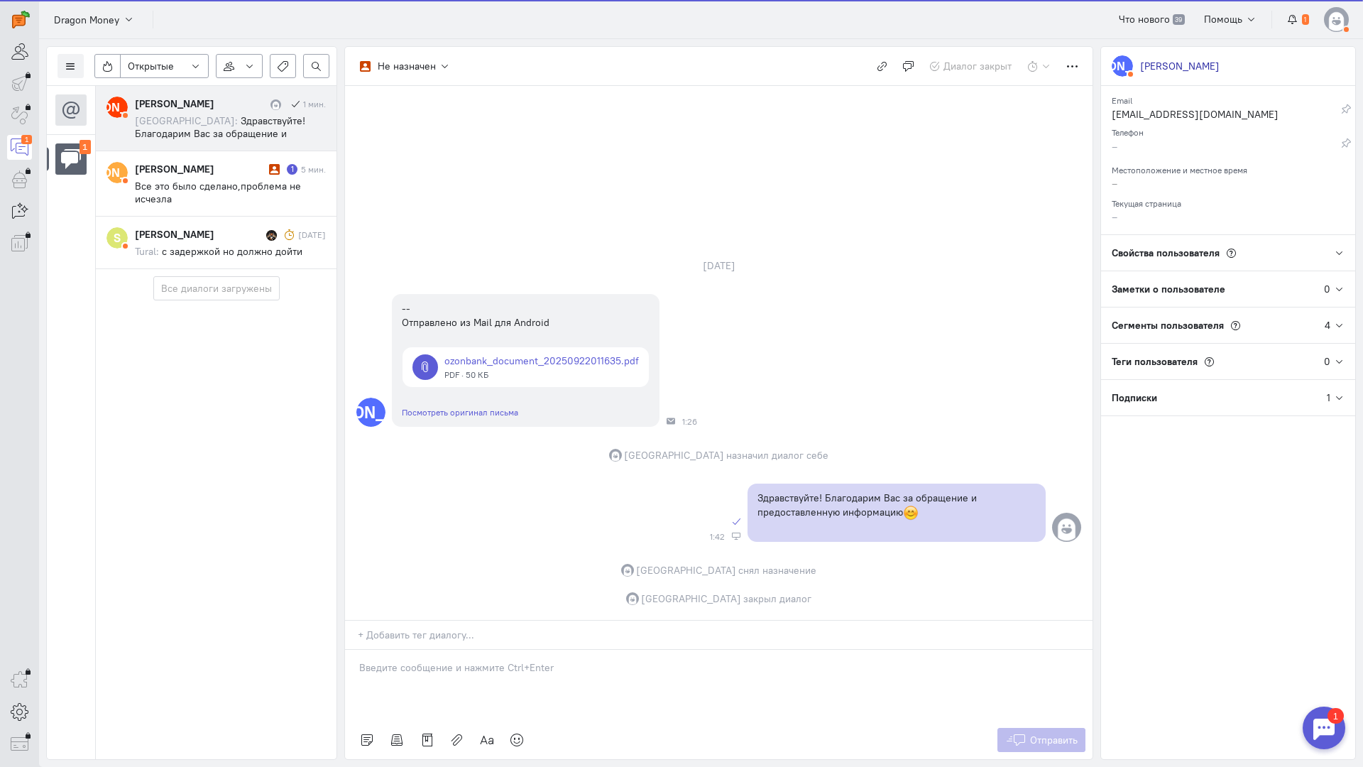
click at [231, 121] on span "Здравствуйте! Благодарим Вас за обращение и предоставленную информацию:blush:" at bounding box center [223, 133] width 176 height 38
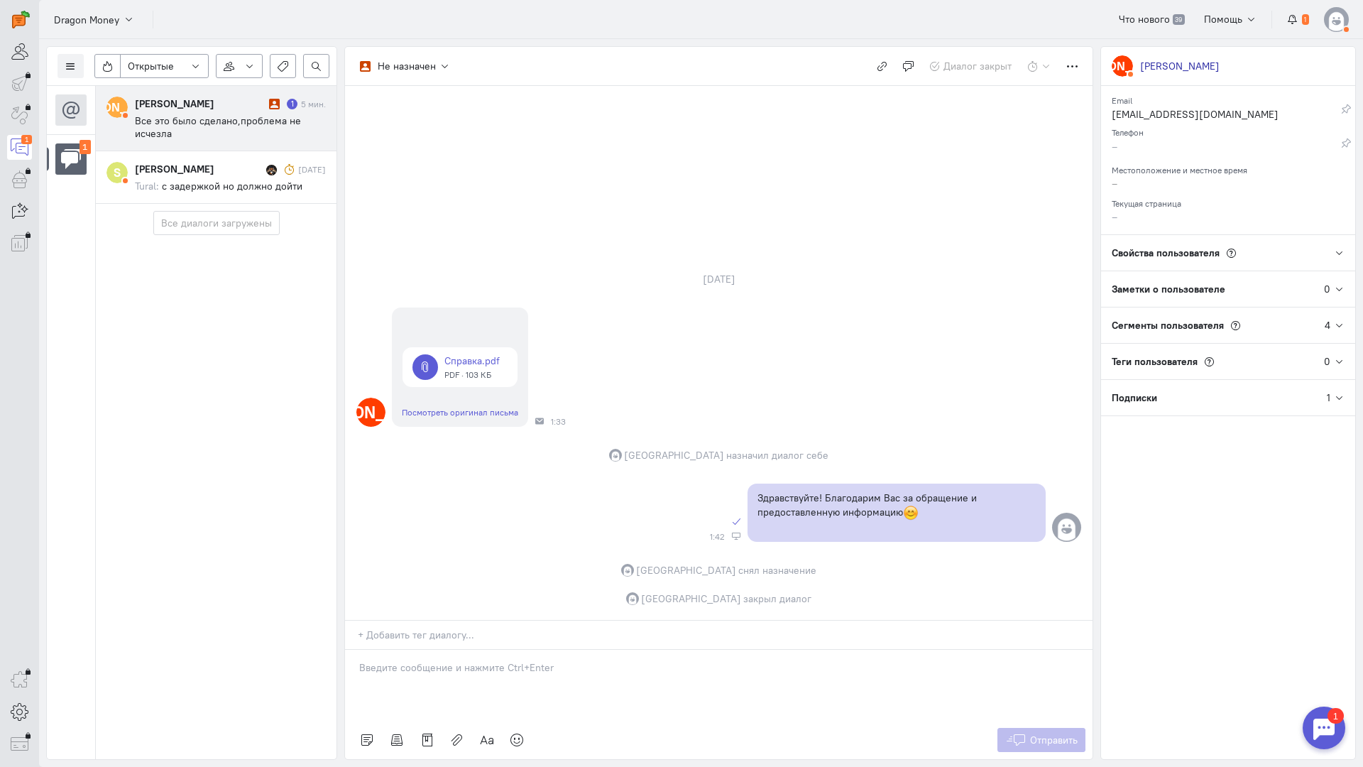
click at [255, 125] on span "Все это было сделано,проблема не исчезла" at bounding box center [218, 127] width 166 height 26
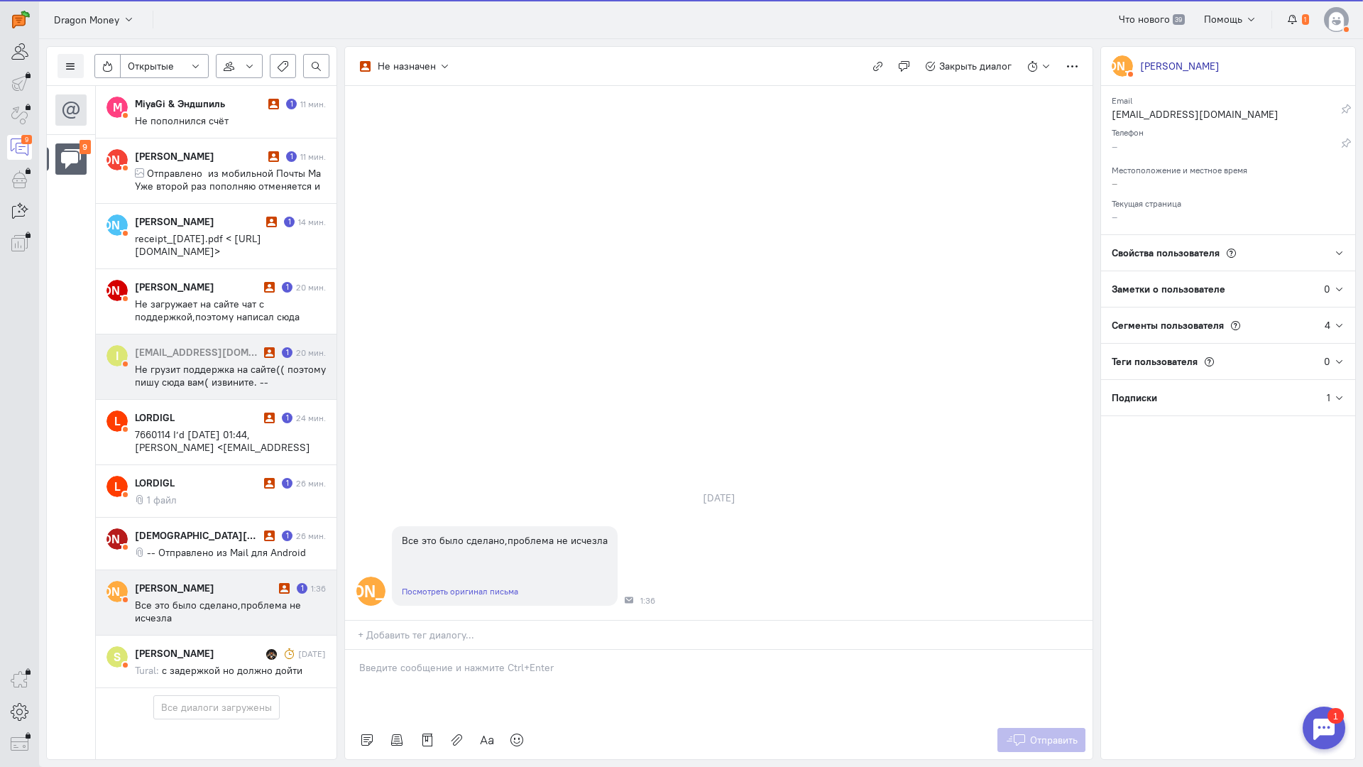
scroll to position [55, 0]
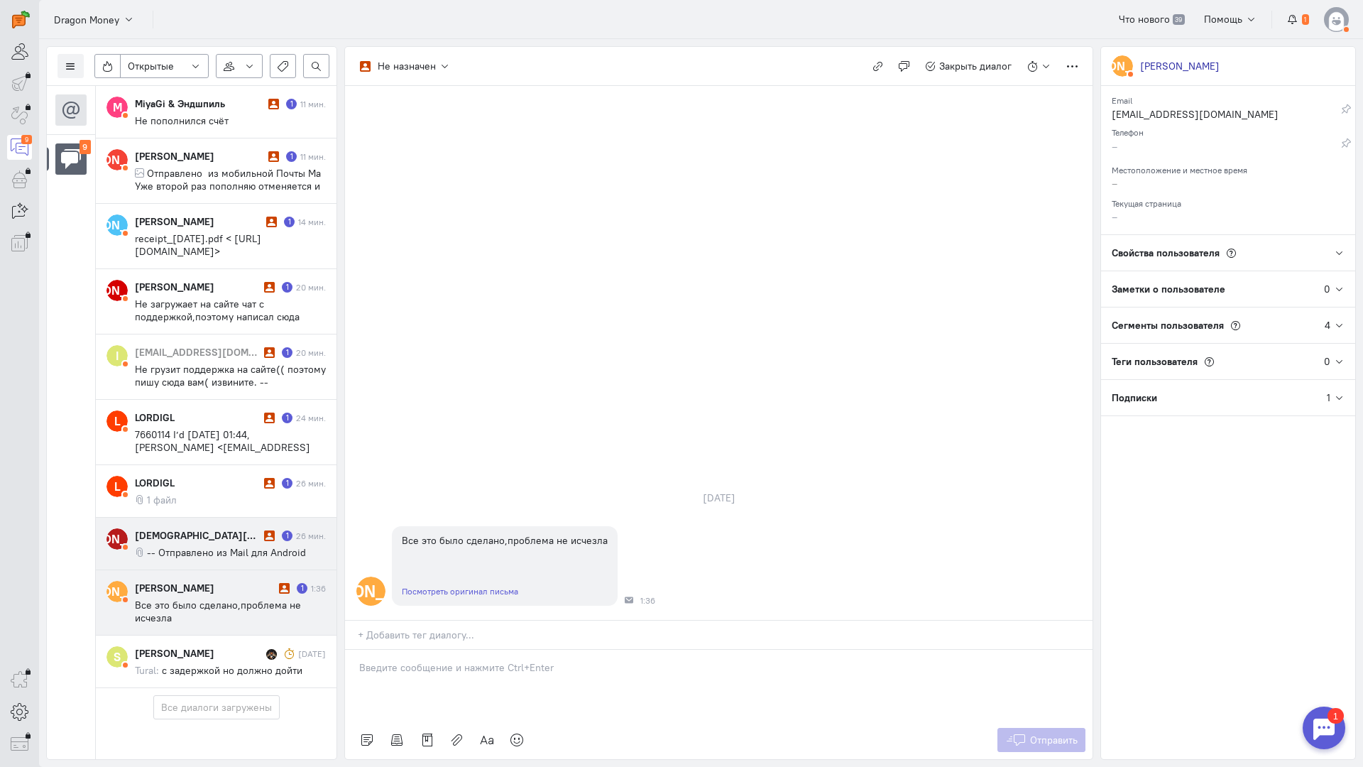
click at [230, 528] on div "[DEMOGRAPHIC_DATA][PERSON_NAME][DEMOGRAPHIC_DATA]" at bounding box center [198, 535] width 126 height 14
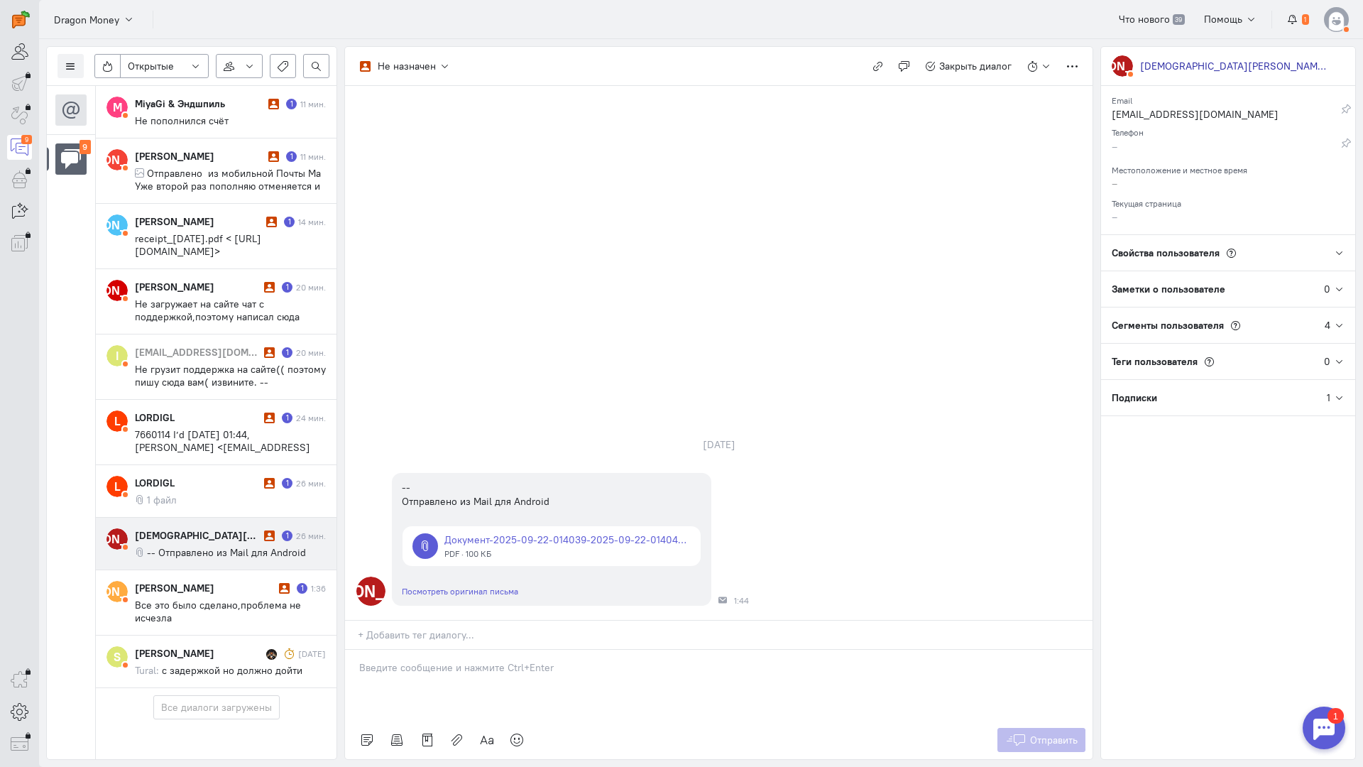
click at [464, 650] on div at bounding box center [719, 685] width 748 height 71
click at [357, 650] on div "Здравствуйте! Благодарим Вас за обращение и предоставленную информацию:blush:" at bounding box center [719, 685] width 748 height 71
click at [1033, 728] on button "Отправить" at bounding box center [1042, 740] width 89 height 24
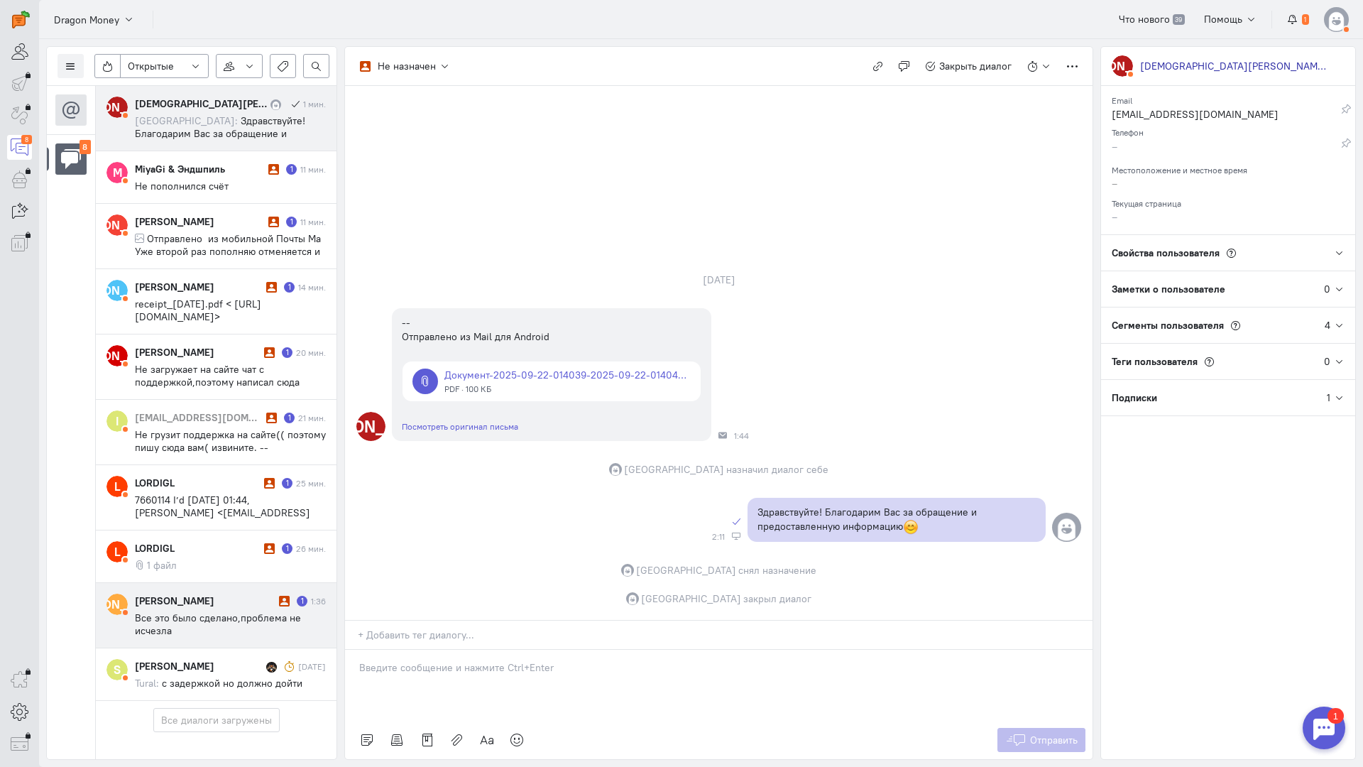
scroll to position [2, 0]
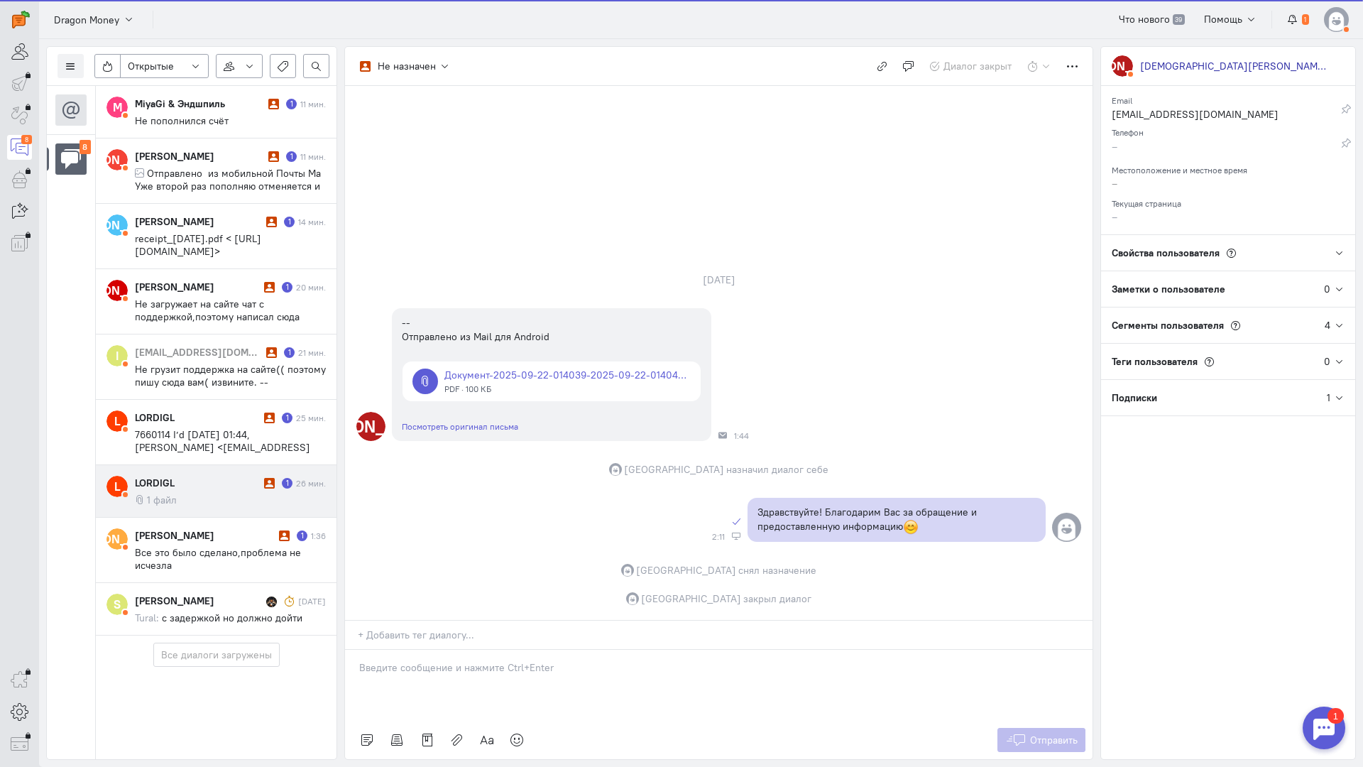
click at [211, 490] on div "LORDIGL 1 26 мин. 1 файл" at bounding box center [230, 491] width 191 height 31
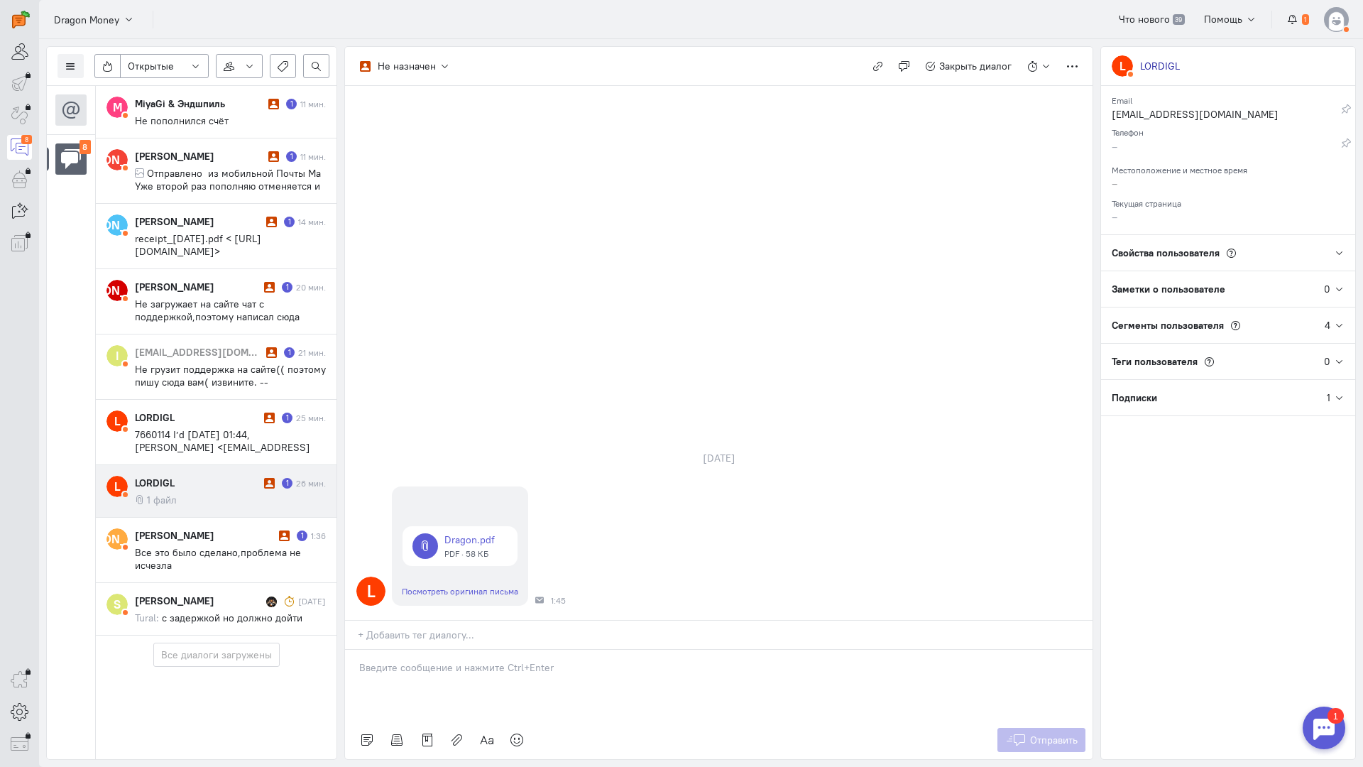
click at [432, 660] on p at bounding box center [718, 667] width 719 height 14
click at [1023, 733] on icon at bounding box center [1015, 740] width 21 height 14
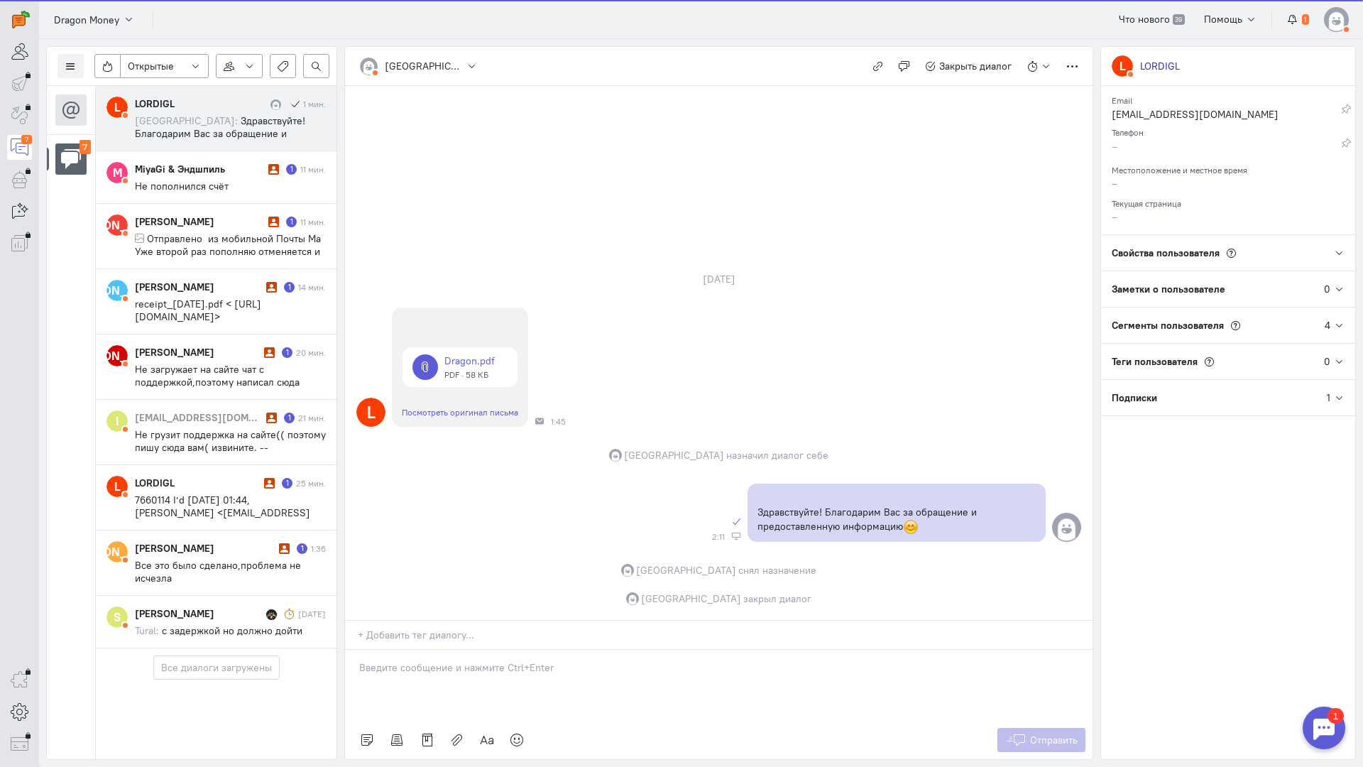
scroll to position [0, 0]
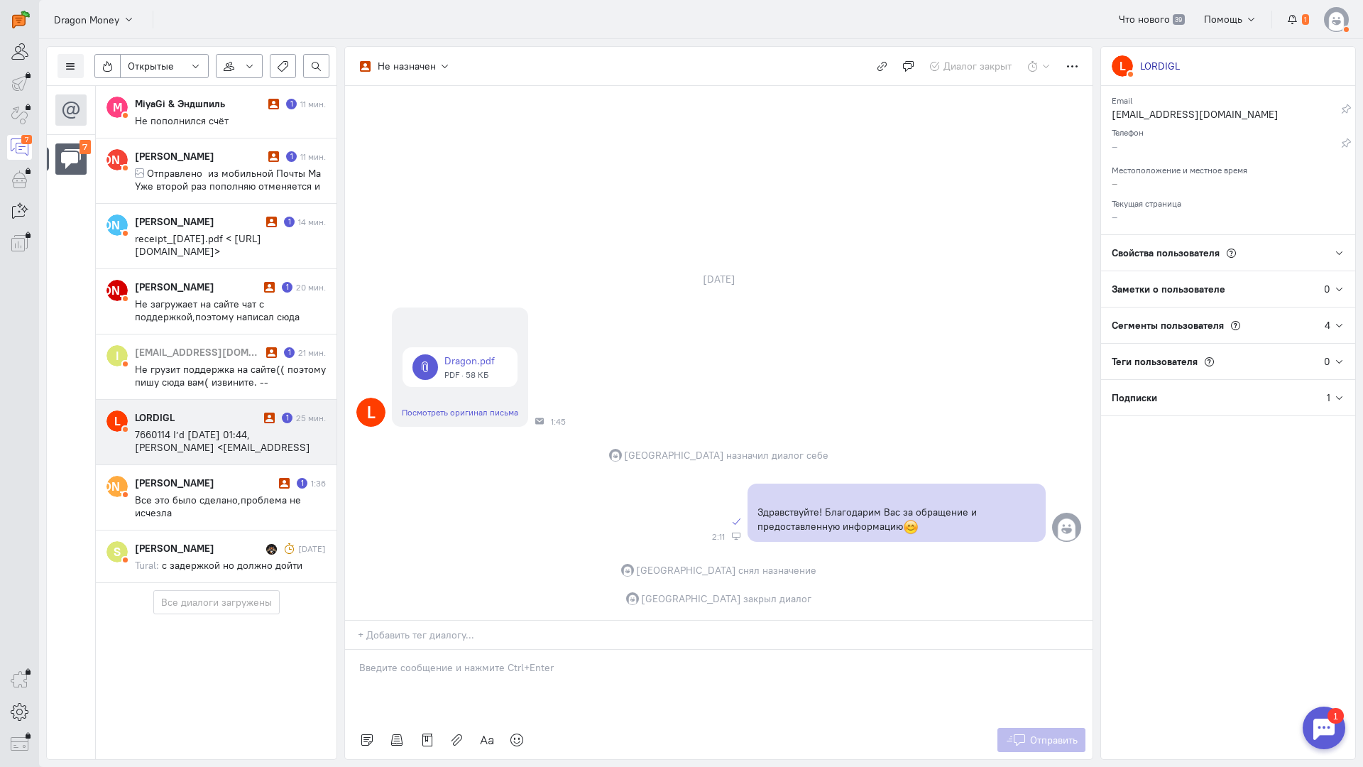
drag, startPoint x: 210, startPoint y: 440, endPoint x: 310, endPoint y: 449, distance: 99.9
click at [210, 440] on span "7660114 I’d [DATE] 01:44, [PERSON_NAME] <[EMAIL_ADDRESS][DOMAIN_NAME]>:" at bounding box center [222, 447] width 175 height 38
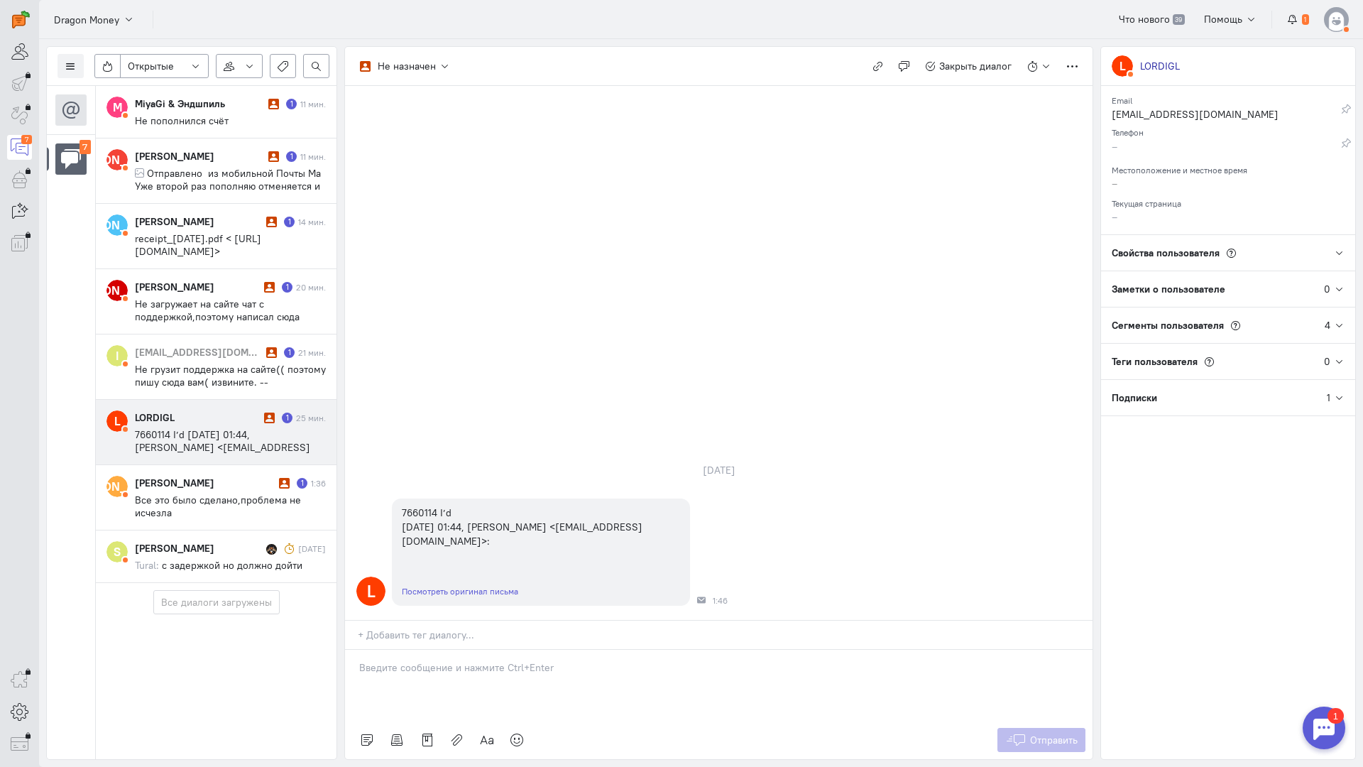
click at [485, 660] on p at bounding box center [718, 667] width 719 height 14
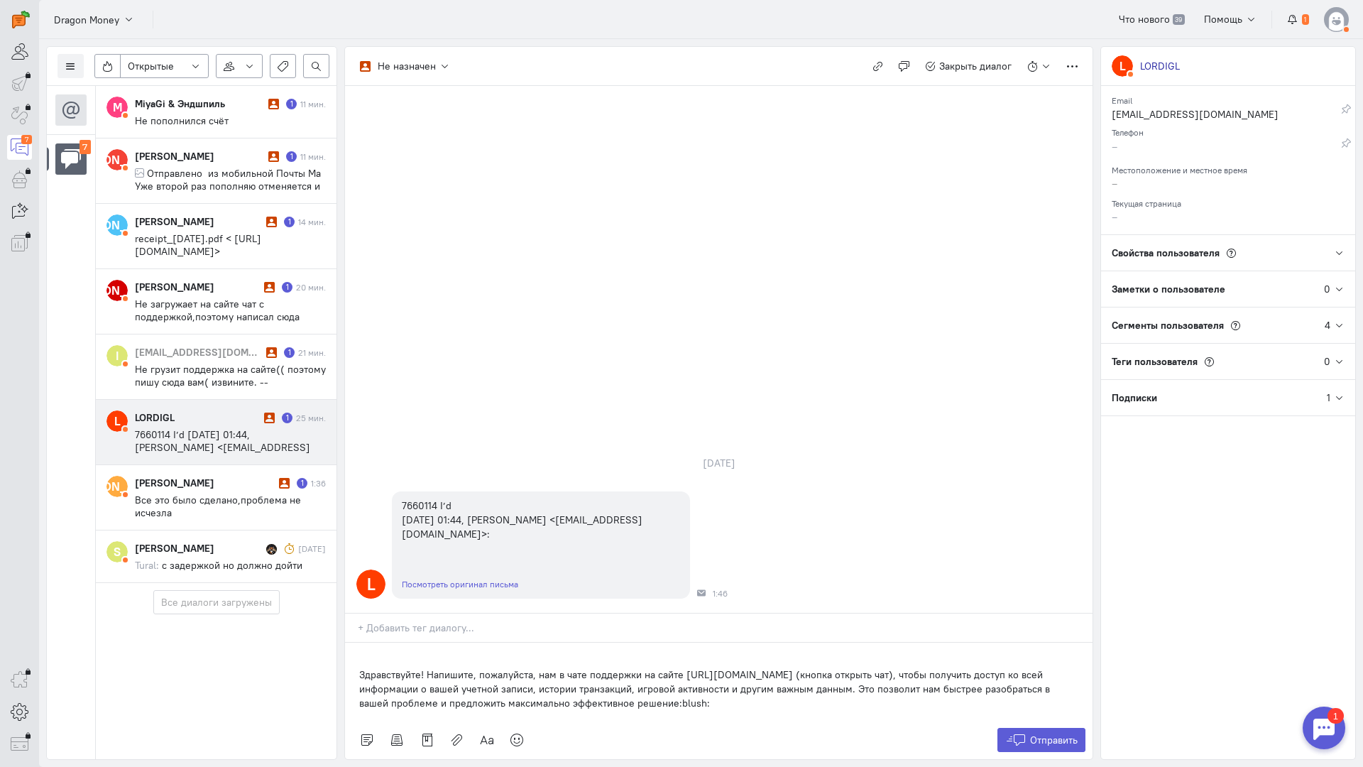
click at [350, 643] on div "Здравствуйте! Напишите, пожалуйста, нам в чате поддержки на сайте [URL][DOMAIN_…" at bounding box center [719, 682] width 748 height 78
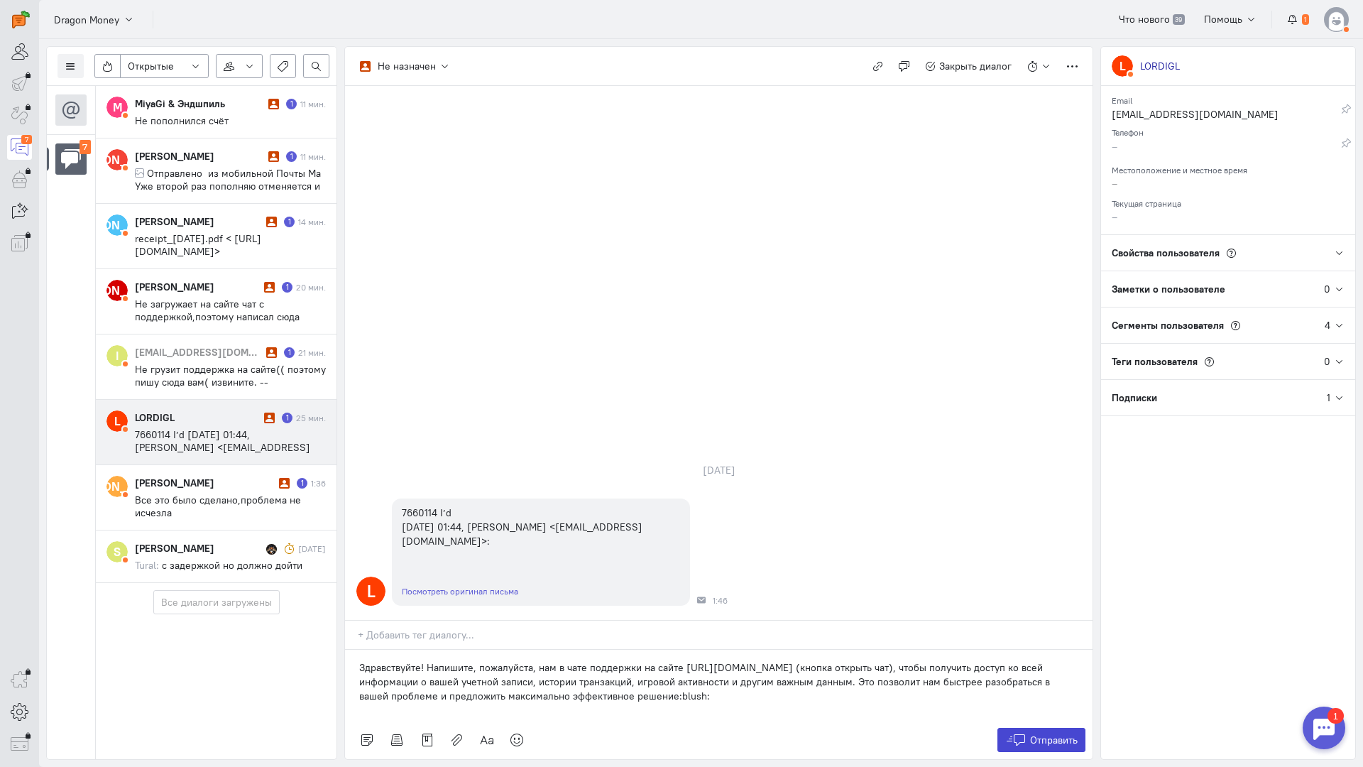
click at [1046, 734] on span "Отправить" at bounding box center [1054, 740] width 48 height 13
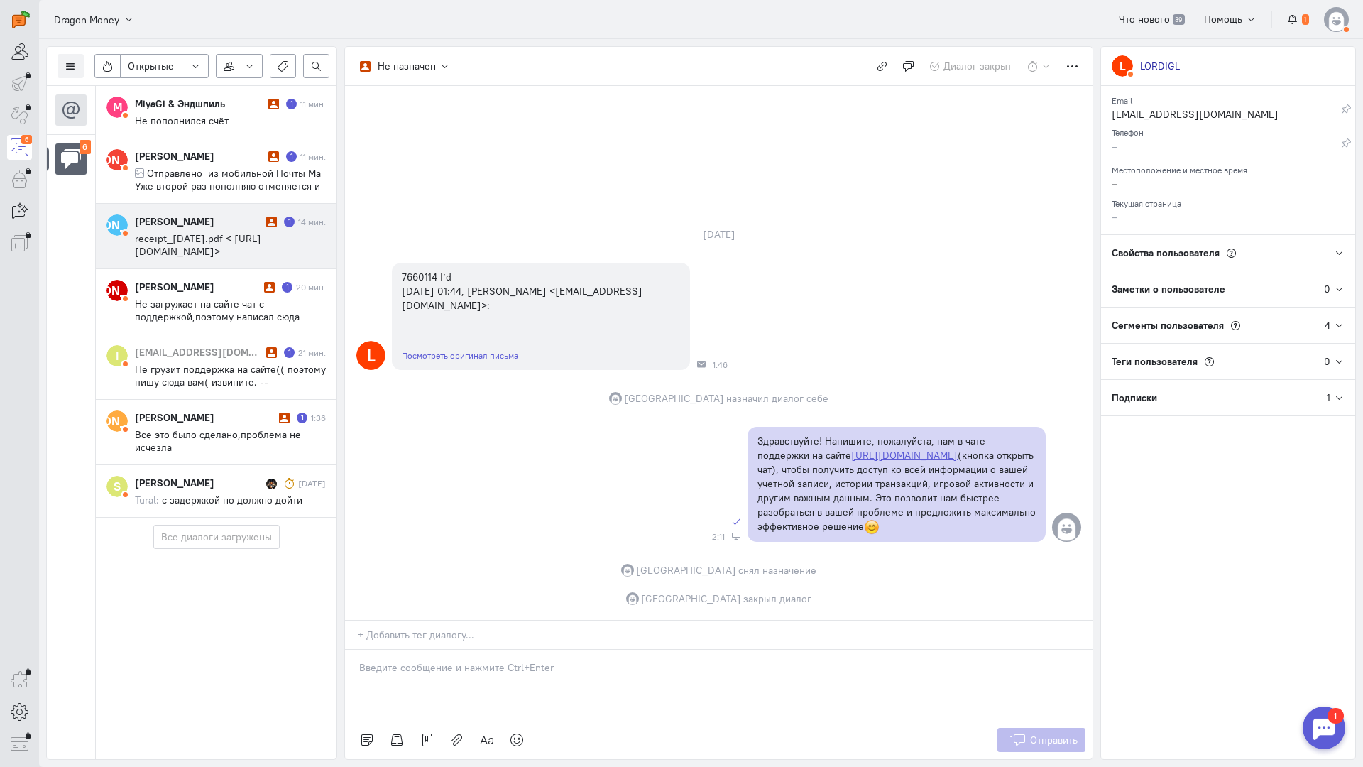
click at [205, 241] on span "receipt_[DATE].pdf < [URL][DOMAIN_NAME]>" at bounding box center [198, 245] width 126 height 26
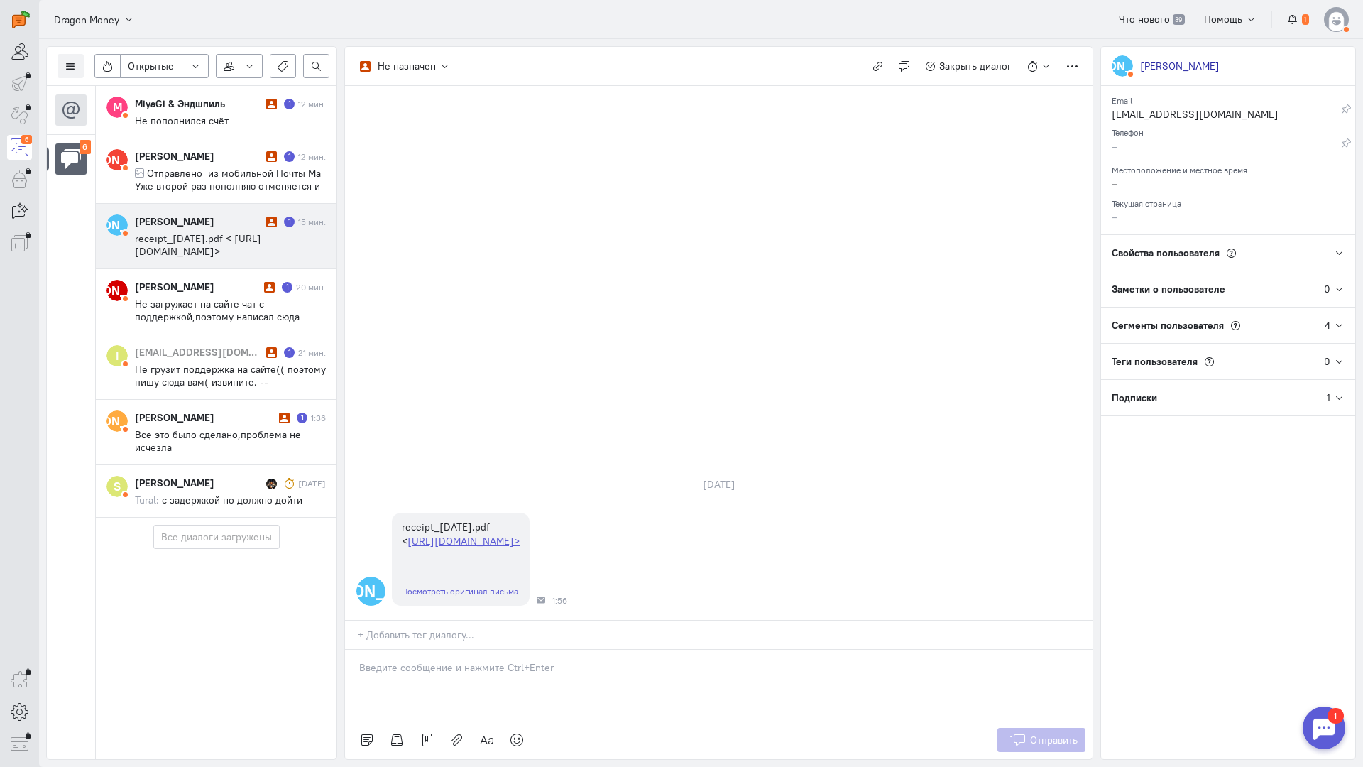
drag, startPoint x: 487, startPoint y: 592, endPoint x: 457, endPoint y: 587, distance: 30.9
click at [486, 650] on div at bounding box center [719, 685] width 748 height 71
click at [356, 650] on div "Здравствуйте! Благодарим Вас за обращение и предоставленную информацию:blush:" at bounding box center [719, 685] width 748 height 71
drag, startPoint x: 823, startPoint y: 586, endPoint x: 109, endPoint y: 559, distance: 714.1
click at [109, 560] on div "Список пользователей Включить темную тему Открытые Открытые диалоги Отложенные …" at bounding box center [701, 403] width 1324 height 728
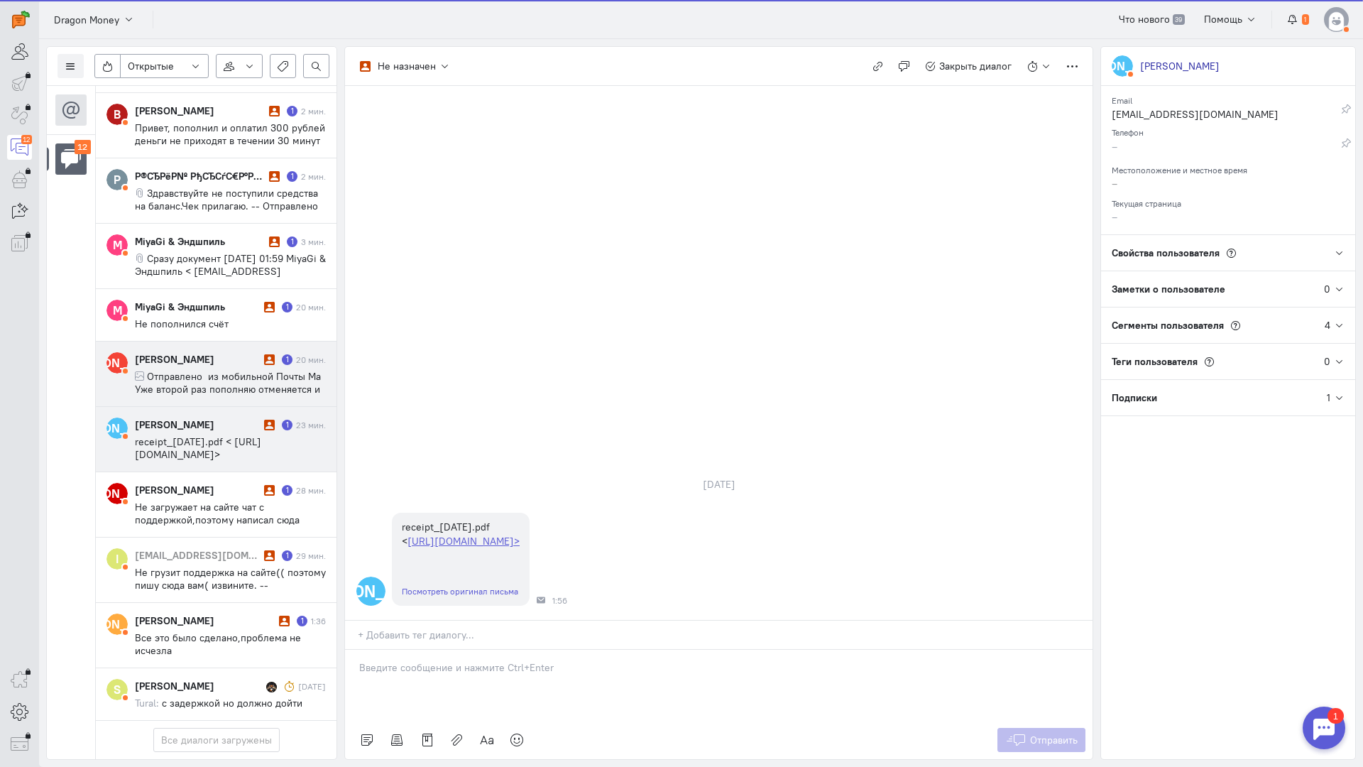
scroll to position [273, 0]
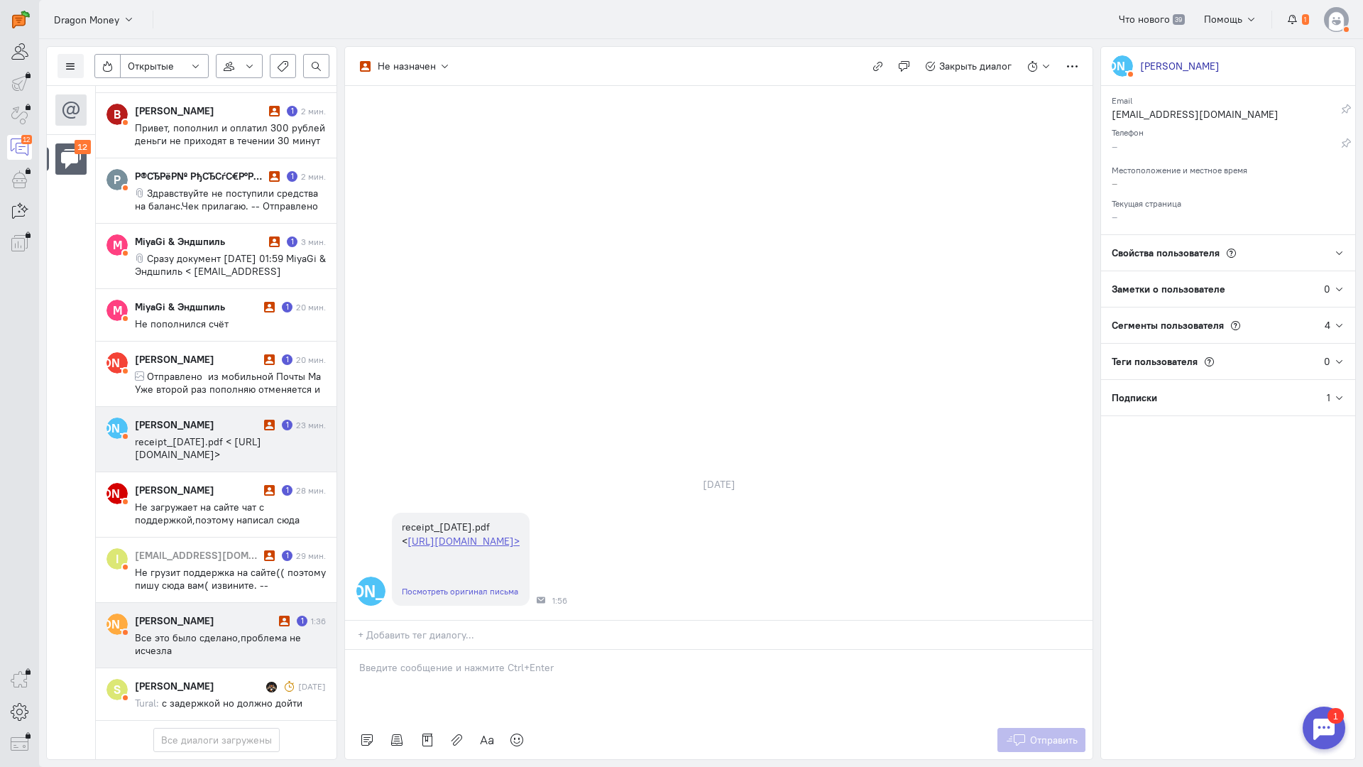
click at [183, 614] on div "[PERSON_NAME] 1 1:36 Все это было сделано,проблема не исчезла" at bounding box center [230, 635] width 191 height 43
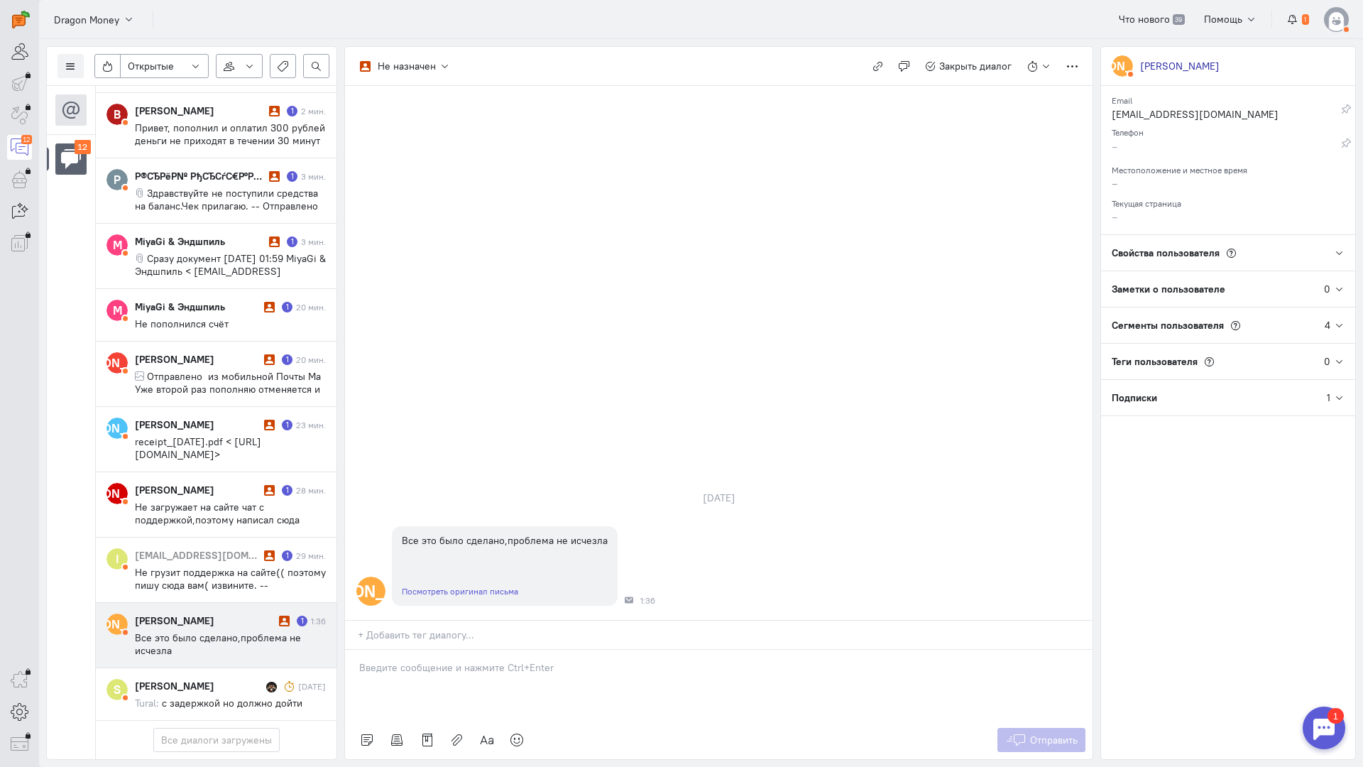
click at [440, 650] on div at bounding box center [719, 685] width 748 height 71
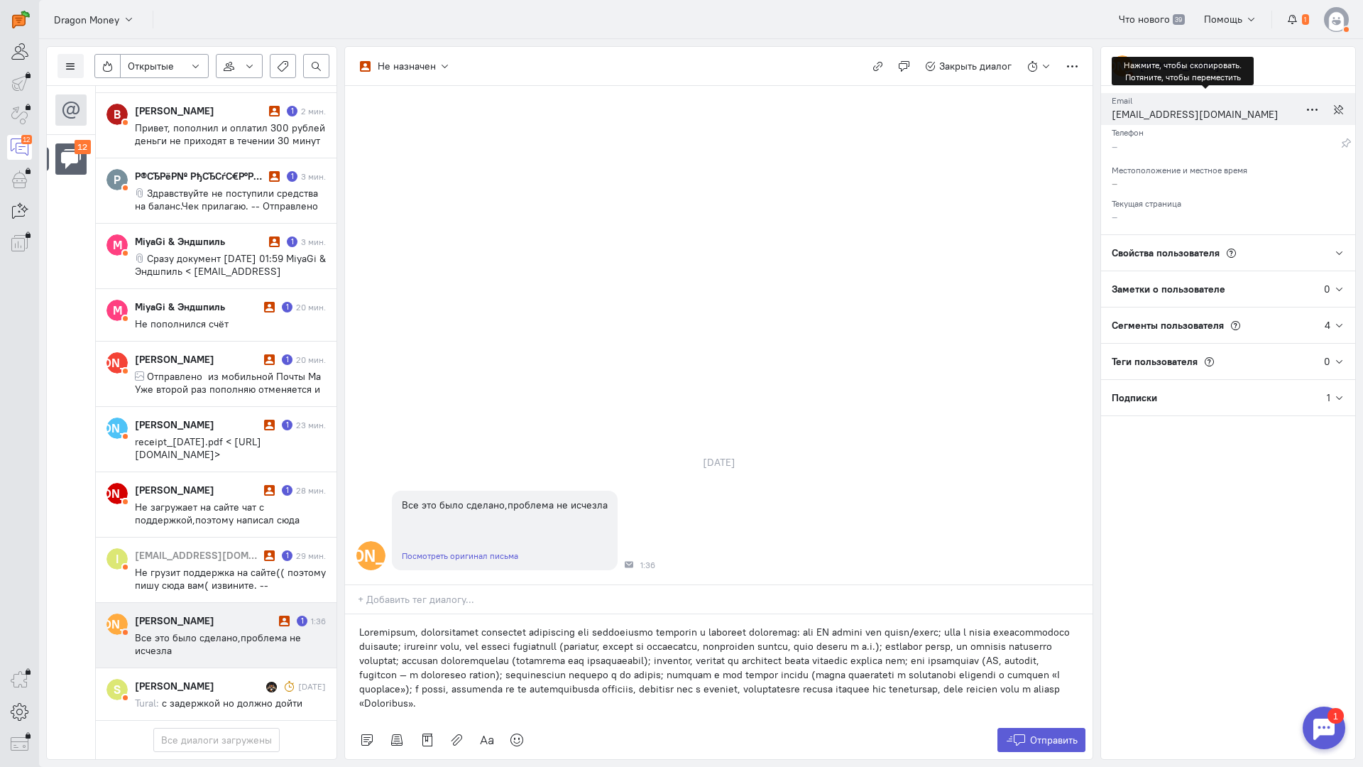
click at [1172, 114] on div "[EMAIL_ADDRESS][DOMAIN_NAME]" at bounding box center [1205, 116] width 187 height 18
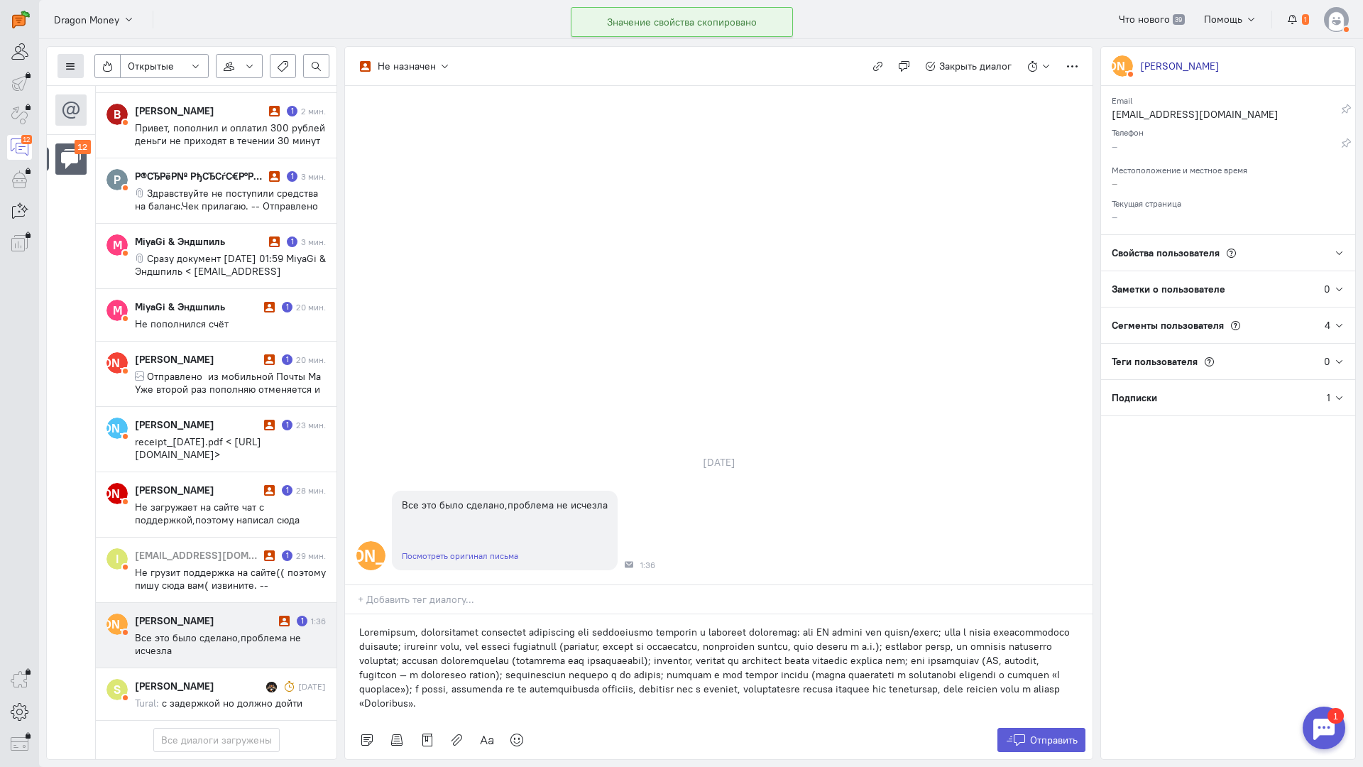
click at [65, 65] on button at bounding box center [71, 66] width 26 height 24
click at [138, 92] on span "Список пользователей" at bounding box center [138, 94] width 106 height 13
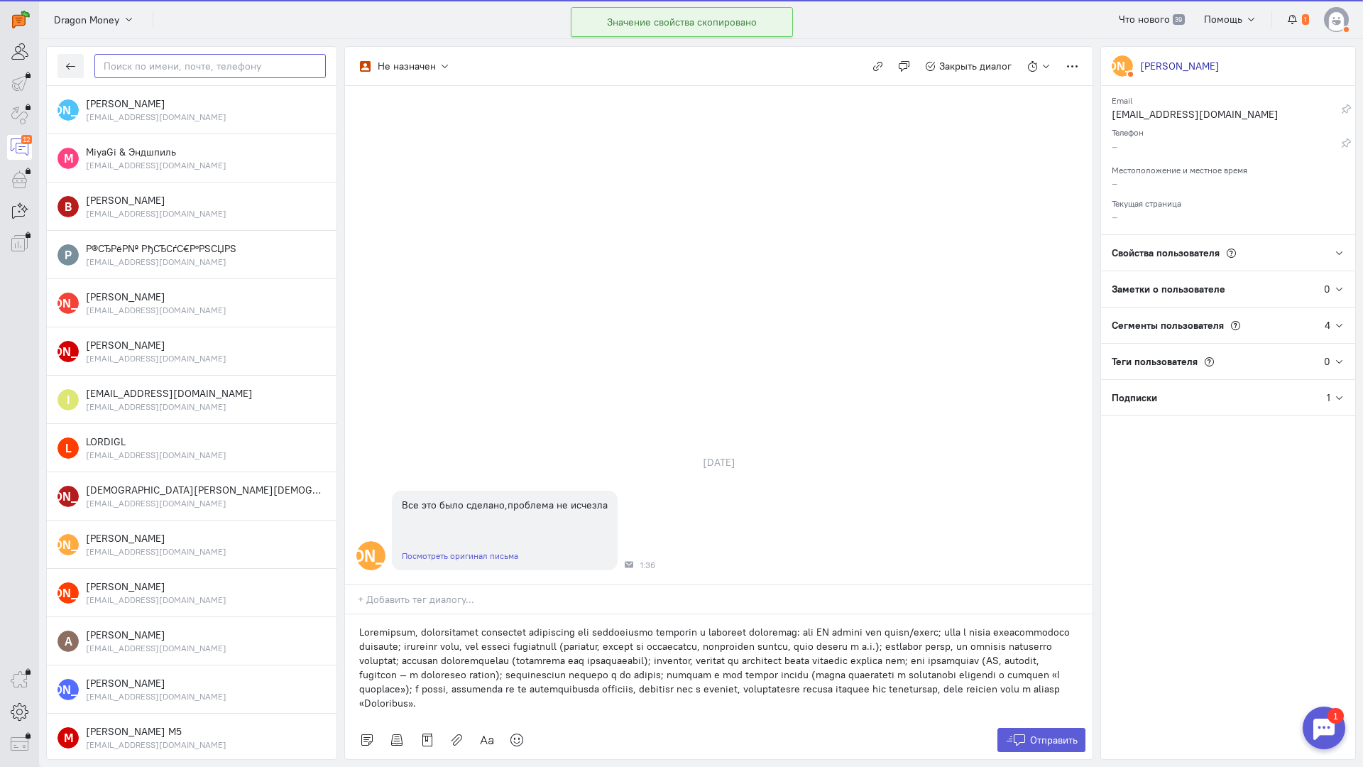
click at [173, 65] on input "text" at bounding box center [209, 66] width 231 height 24
paste input "chuburovartem@g"
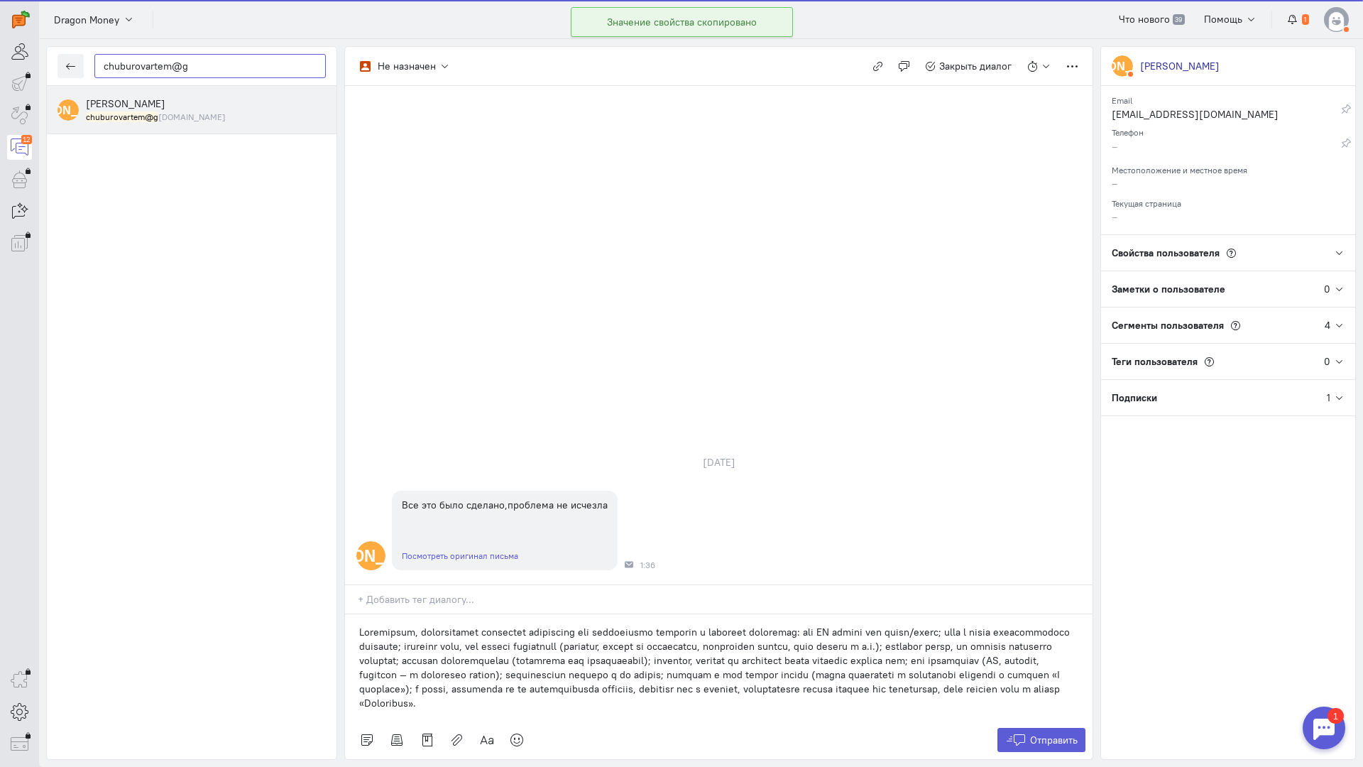
type input "chuburovartem@g"
click at [209, 114] on div "chuburovartem@g [DOMAIN_NAME]" at bounding box center [206, 117] width 240 height 12
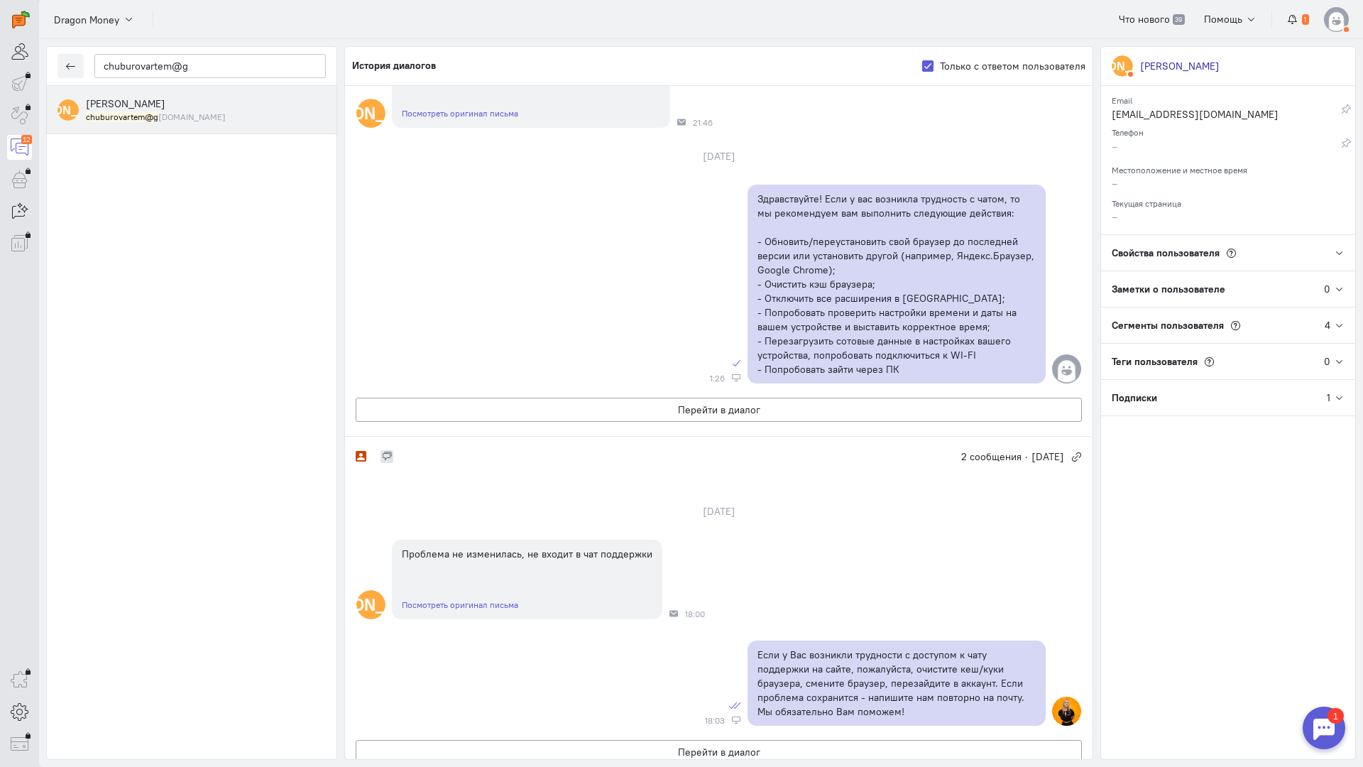
scroll to position [522, 0]
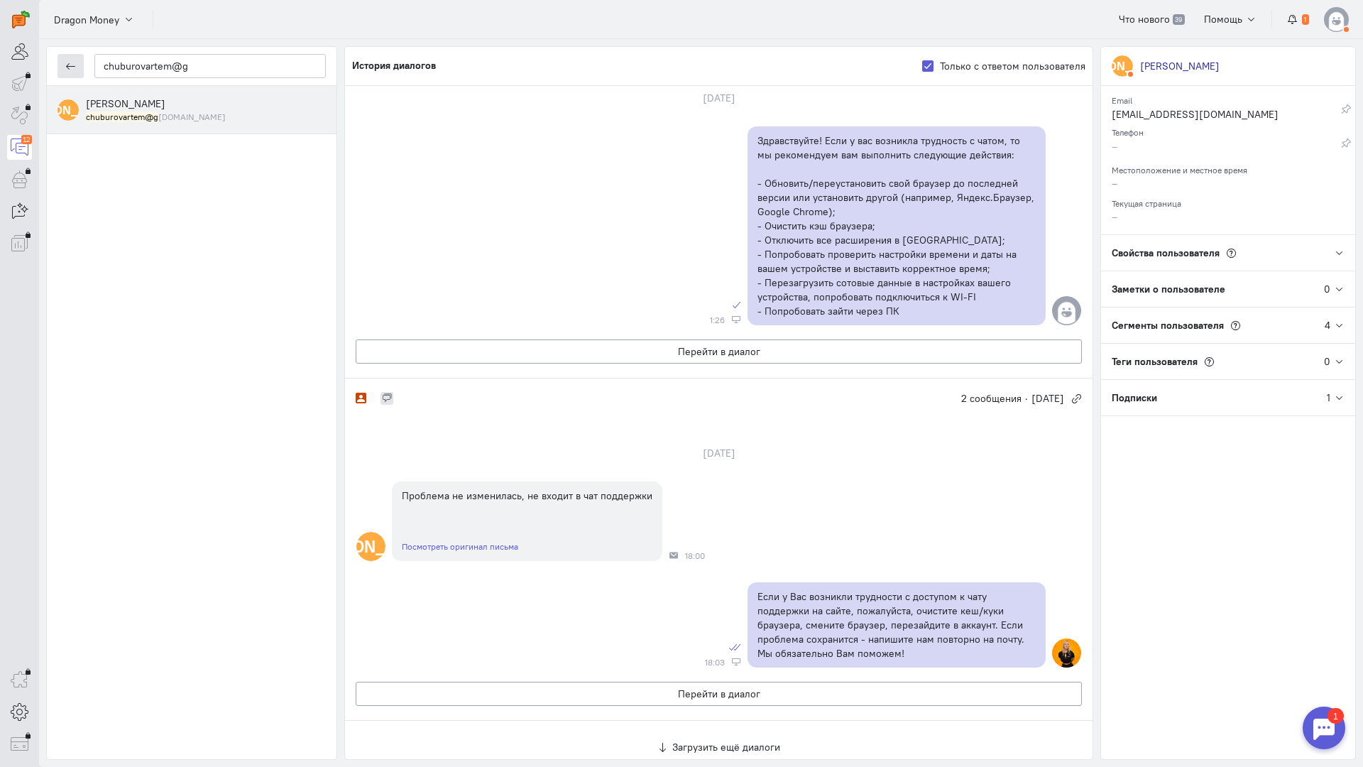
click at [77, 65] on button "button" at bounding box center [71, 66] width 26 height 24
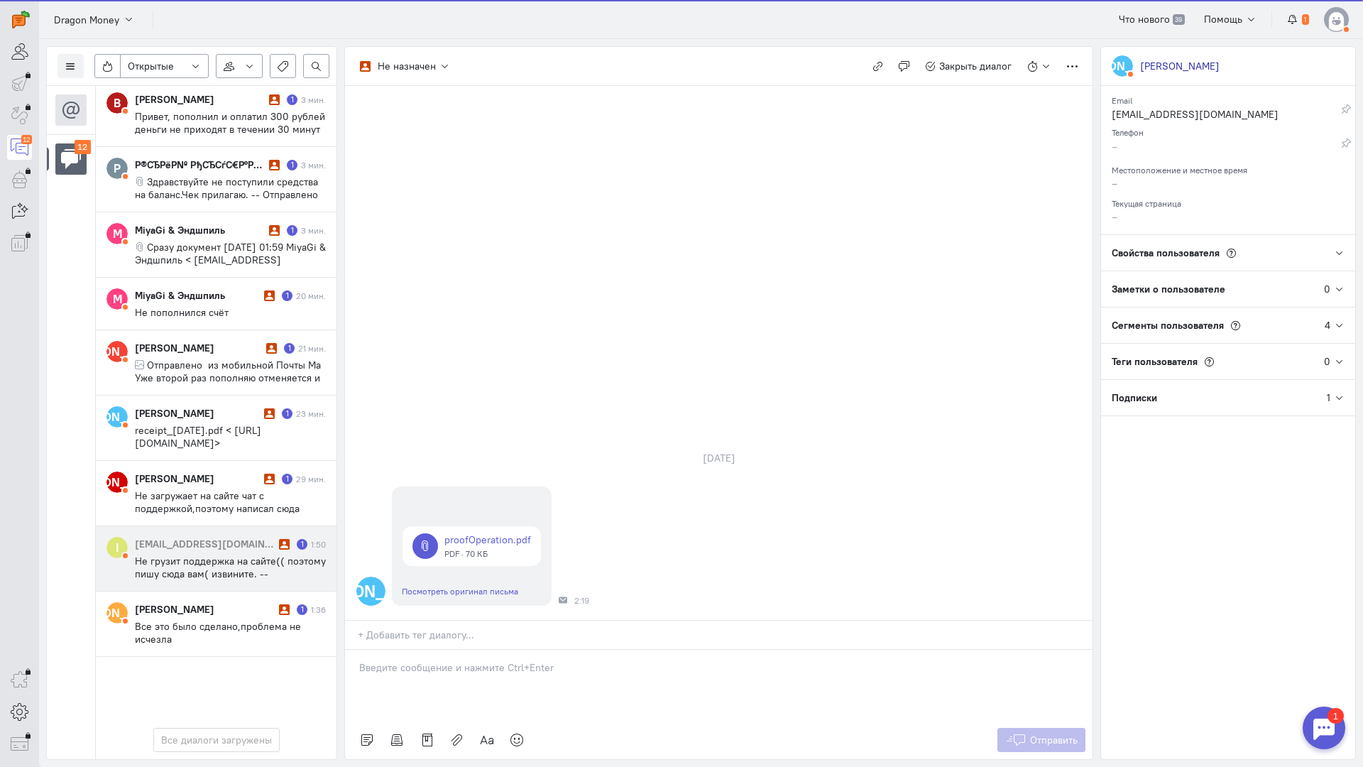
scroll to position [273, 0]
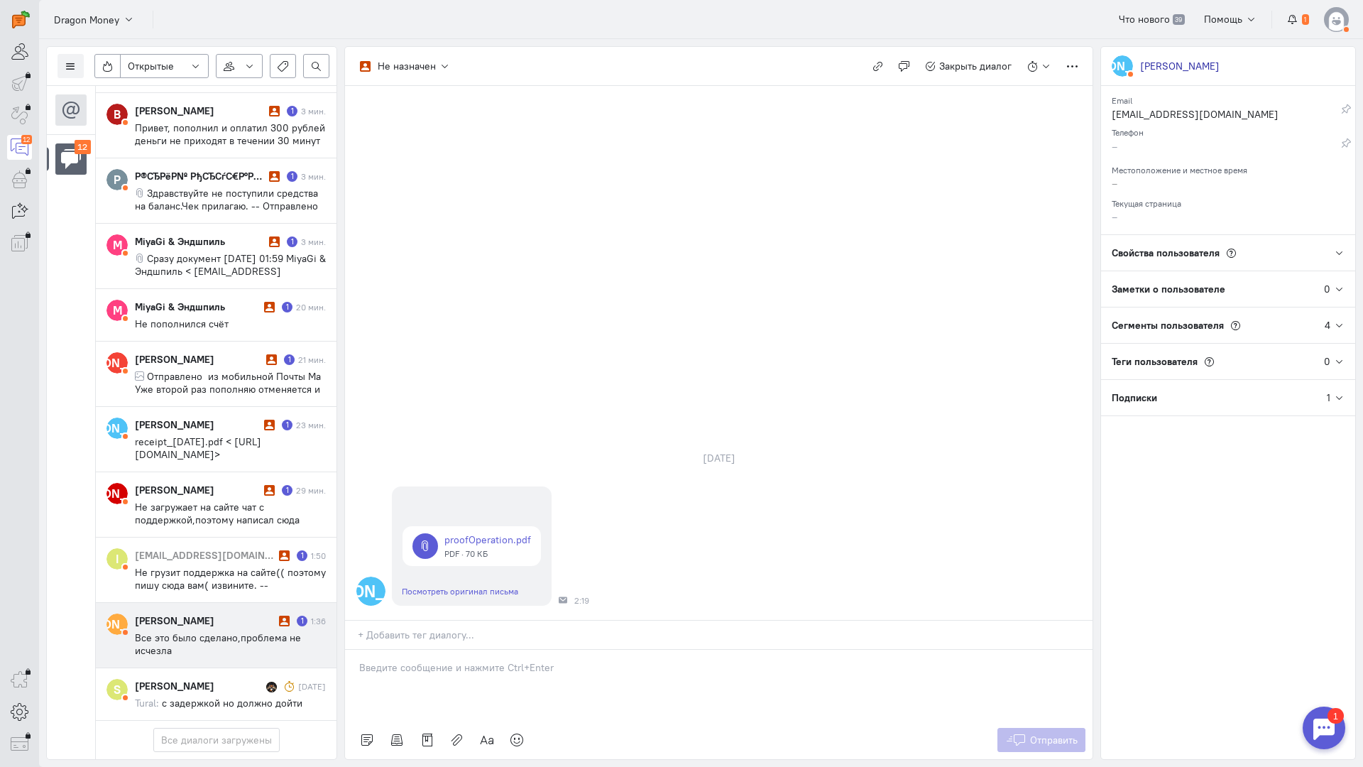
click at [224, 631] on span "Все это было сделано,проблема не исчезла" at bounding box center [218, 644] width 166 height 26
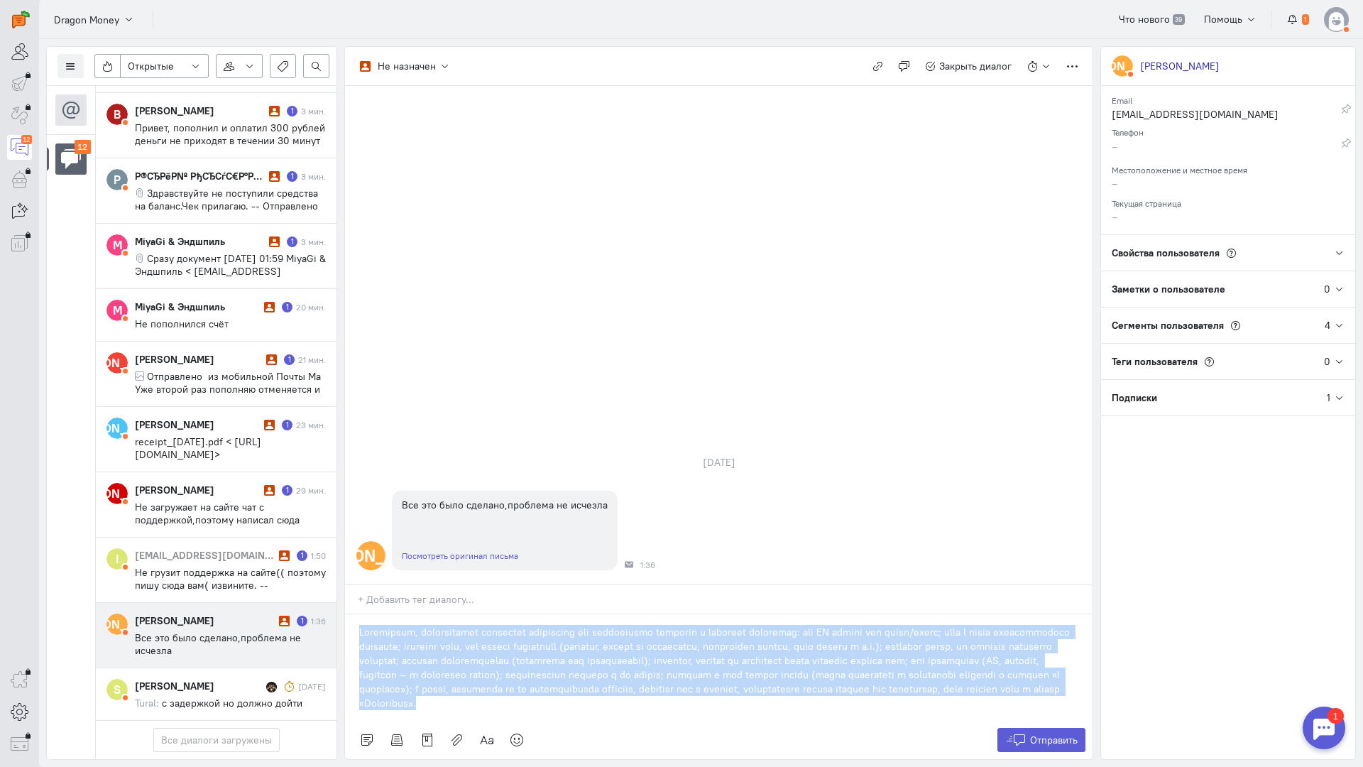
drag, startPoint x: 646, startPoint y: 619, endPoint x: 259, endPoint y: 528, distance: 397.7
click at [259, 528] on div "Список пользователей Включить темную тему Открытые Открытые диалоги Отложенные …" at bounding box center [701, 403] width 1324 height 728
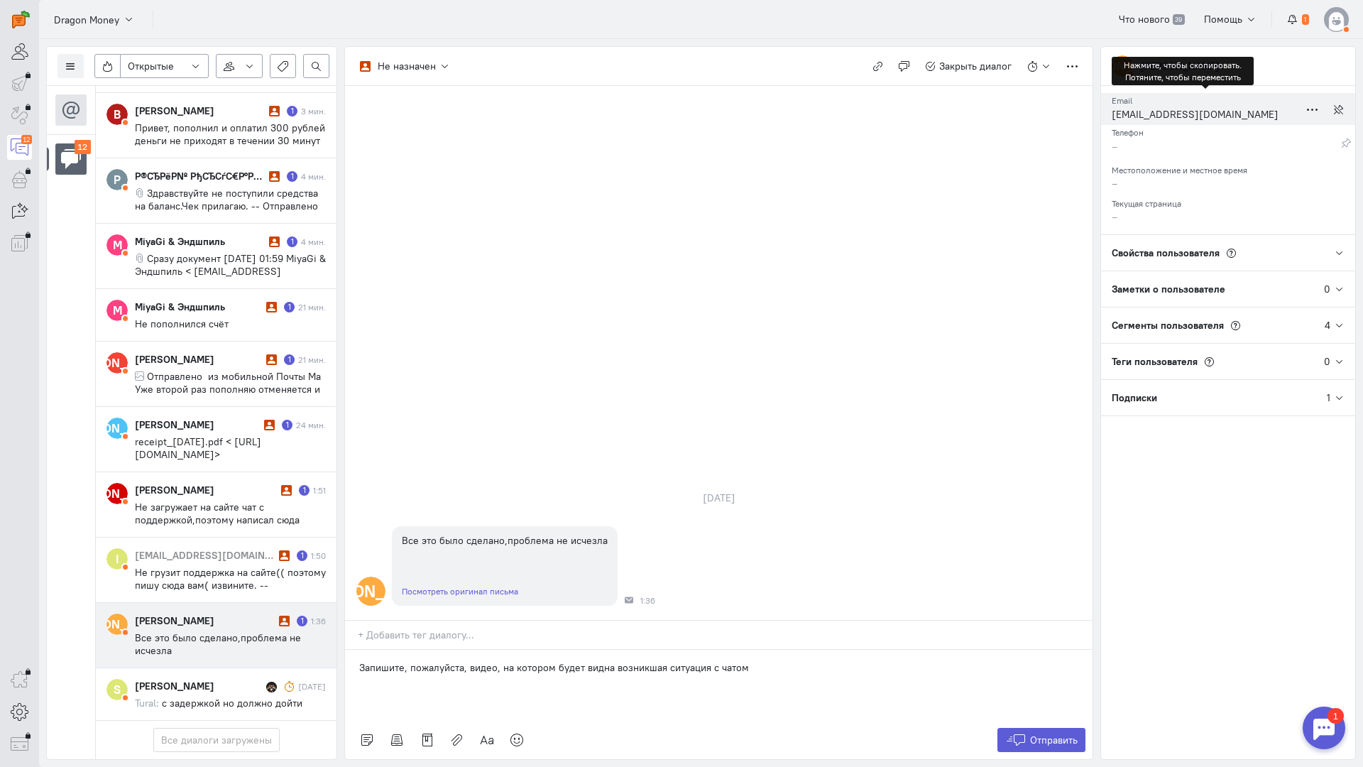
click at [1150, 116] on div "[EMAIL_ADDRESS][DOMAIN_NAME]" at bounding box center [1205, 116] width 187 height 18
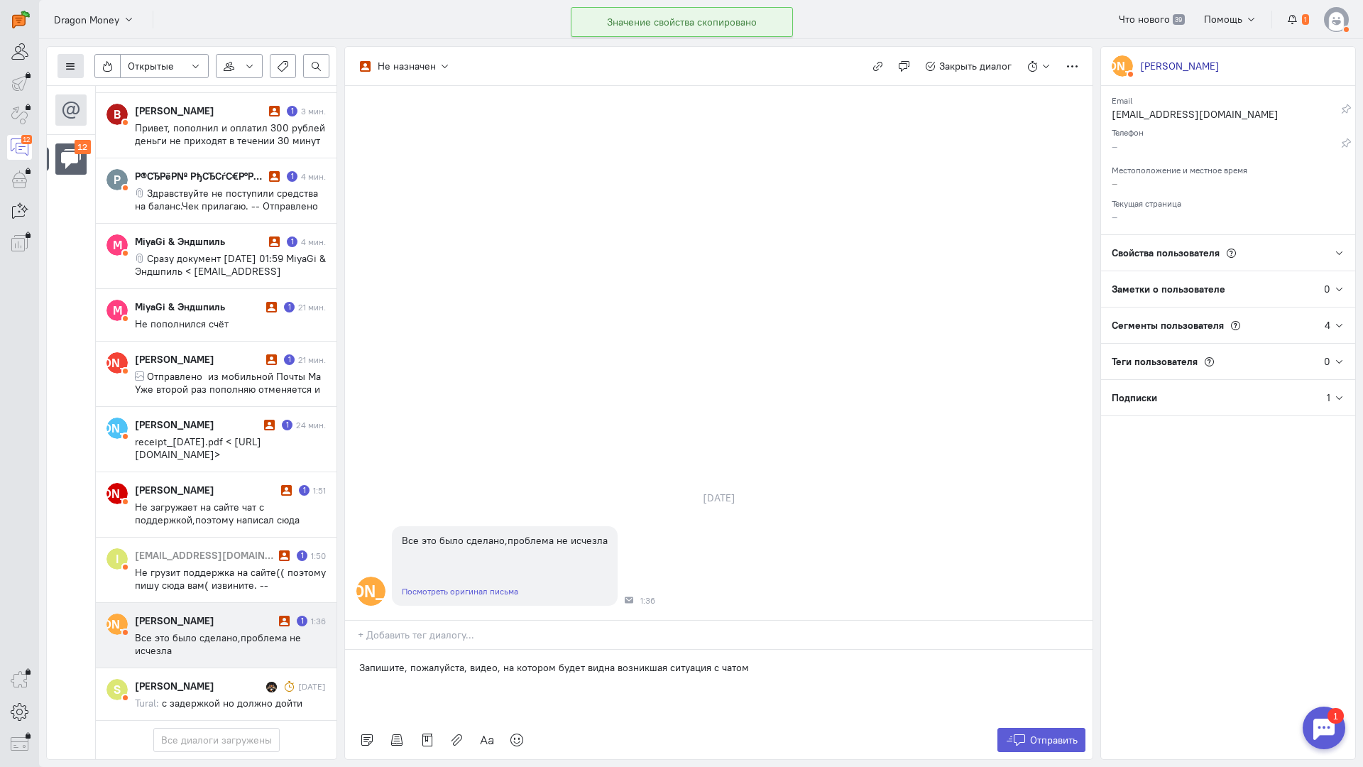
click at [74, 60] on button at bounding box center [71, 66] width 26 height 24
click at [148, 98] on span "Список пользователей" at bounding box center [138, 94] width 106 height 13
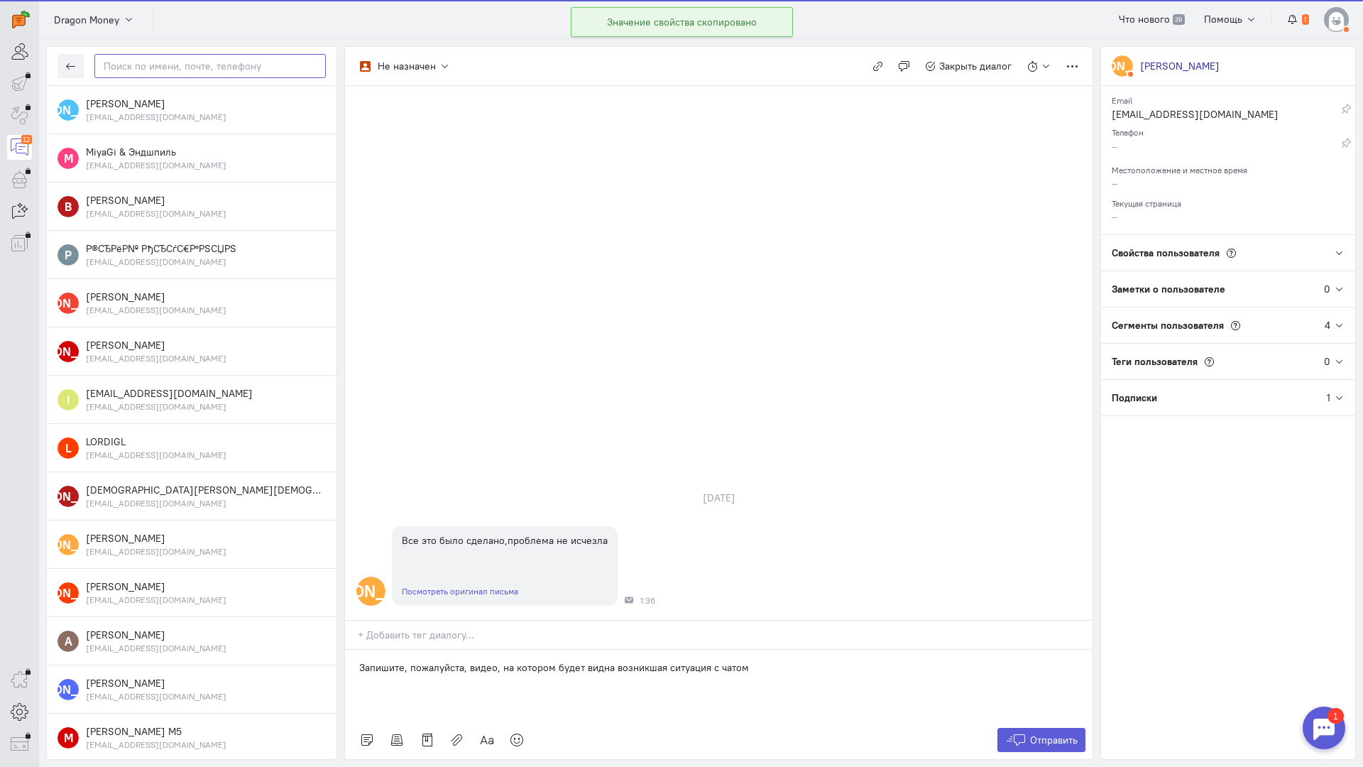
click at [183, 74] on input "text" at bounding box center [209, 66] width 231 height 24
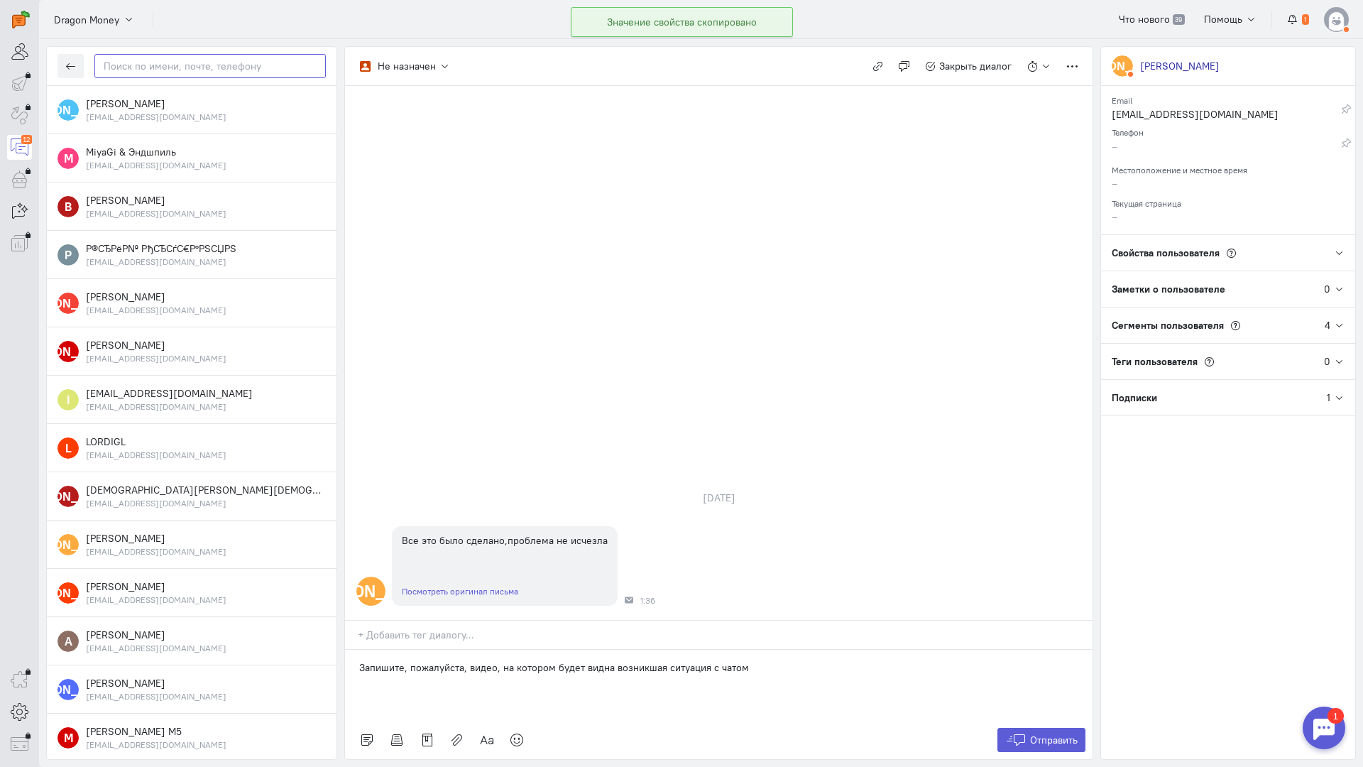
paste input "chuburovartem@g"
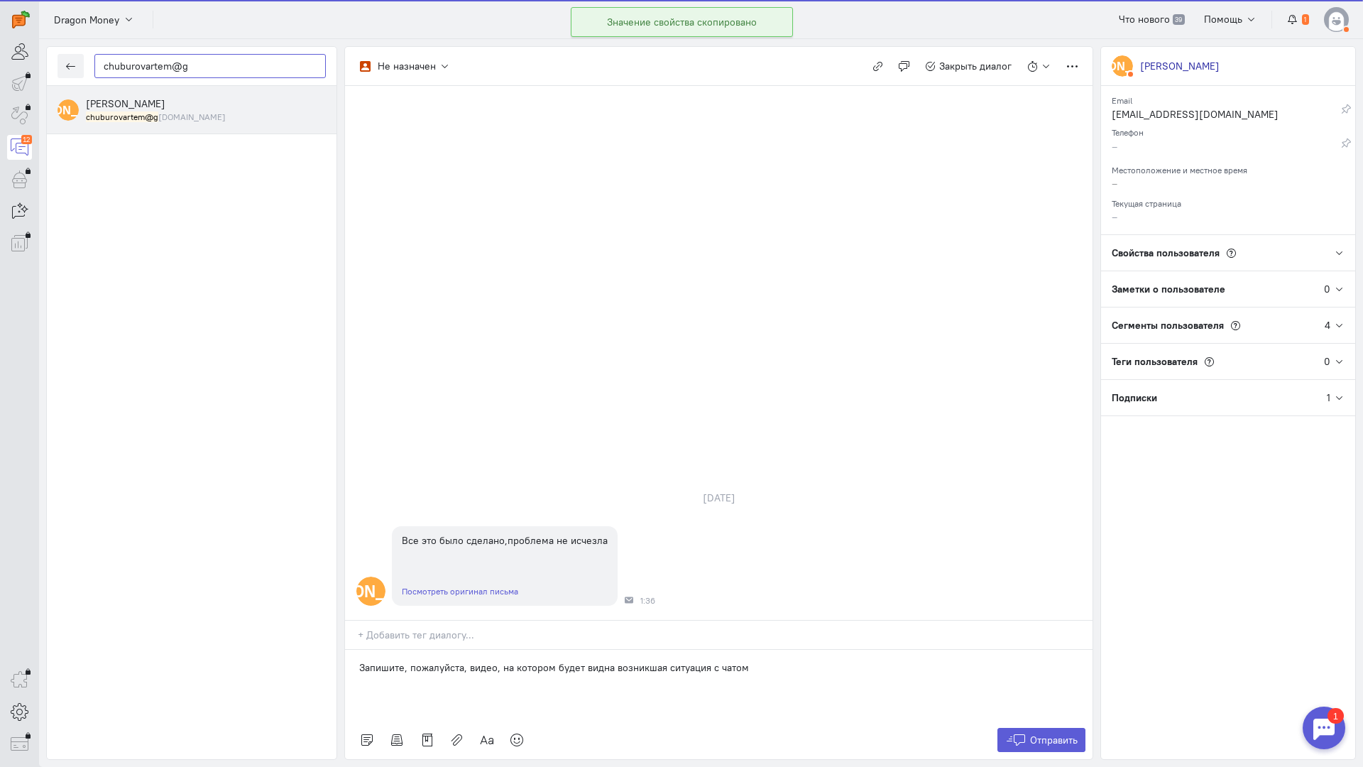
type input "chuburovartem@g"
click at [158, 119] on small "chuburovartem@g [DOMAIN_NAME]" at bounding box center [156, 117] width 140 height 12
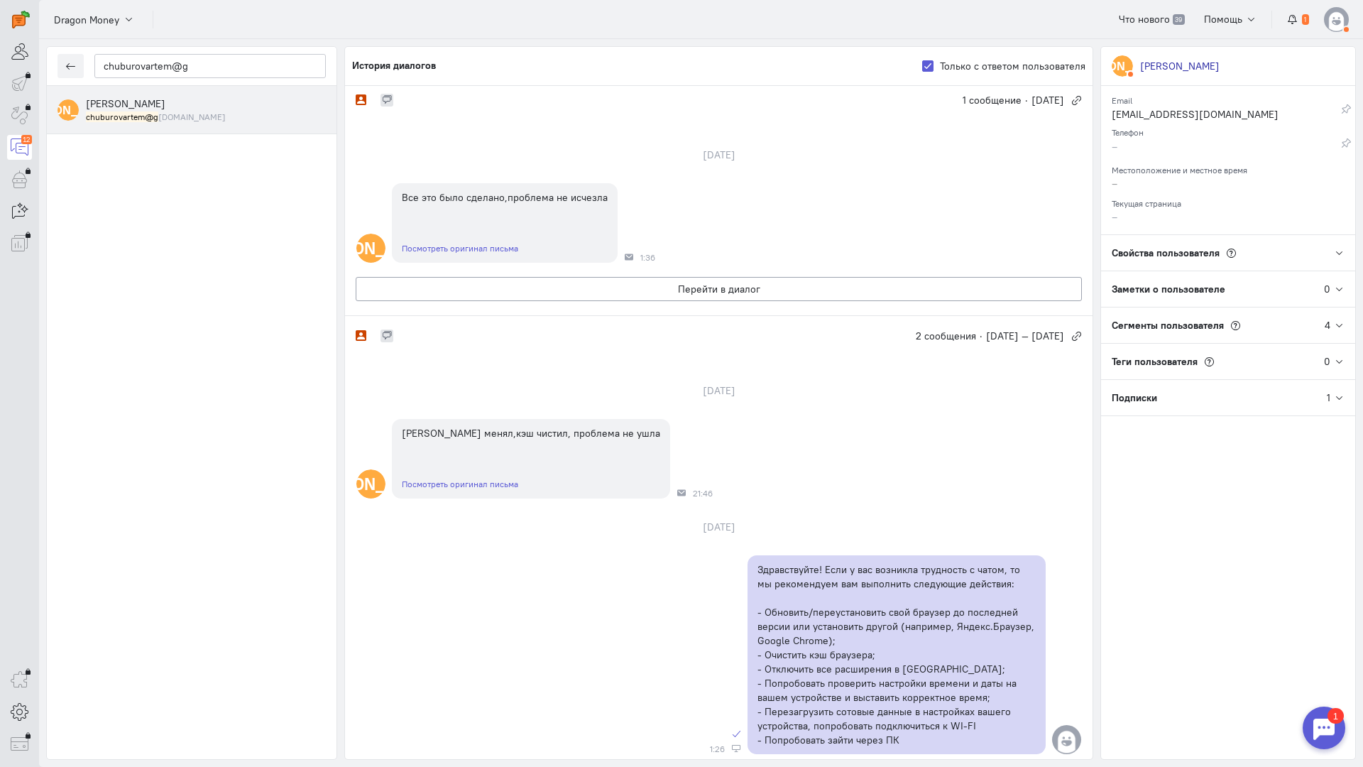
scroll to position [0, 0]
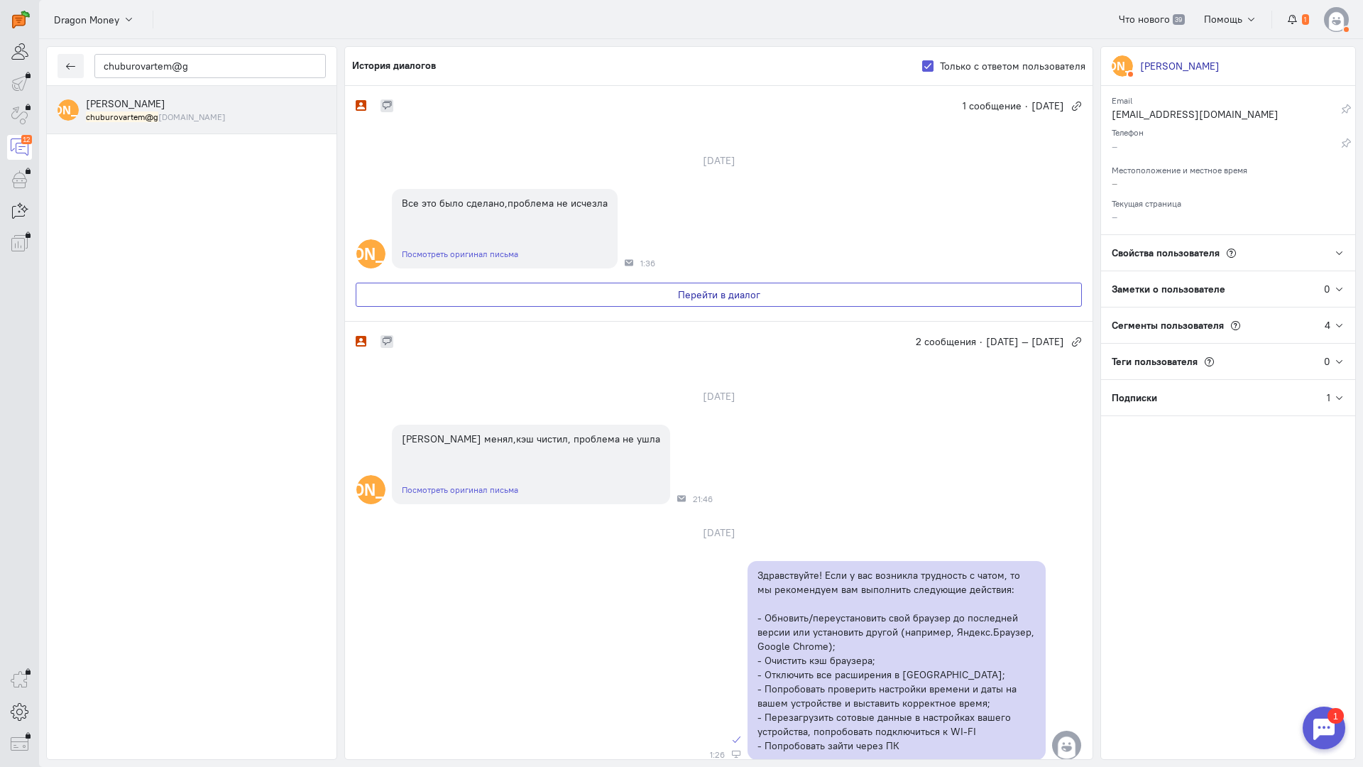
click at [635, 293] on button "Перейти в диалог" at bounding box center [719, 295] width 726 height 24
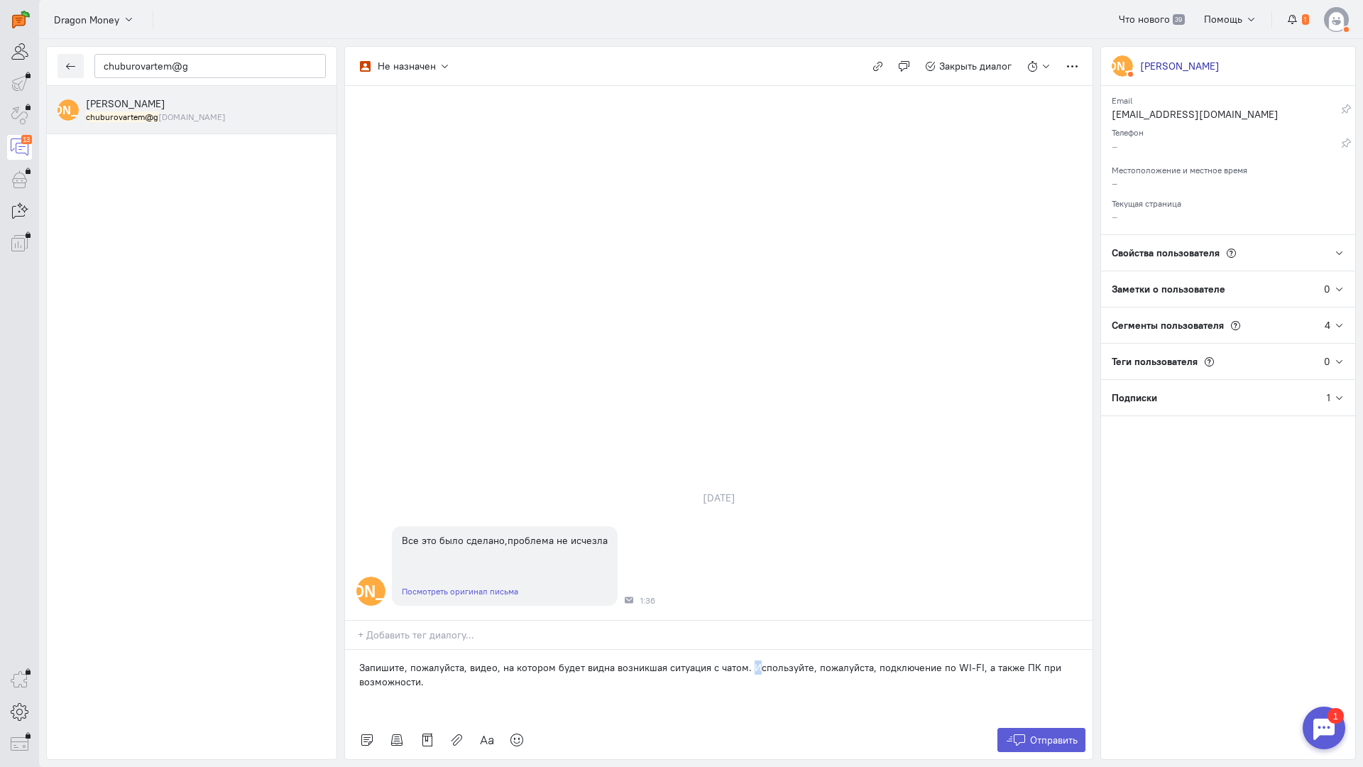
click at [750, 660] on p "Запишите, пожалуйста, видео, на котором будет видна возникшая ситуация с чатом.…" at bounding box center [718, 674] width 719 height 28
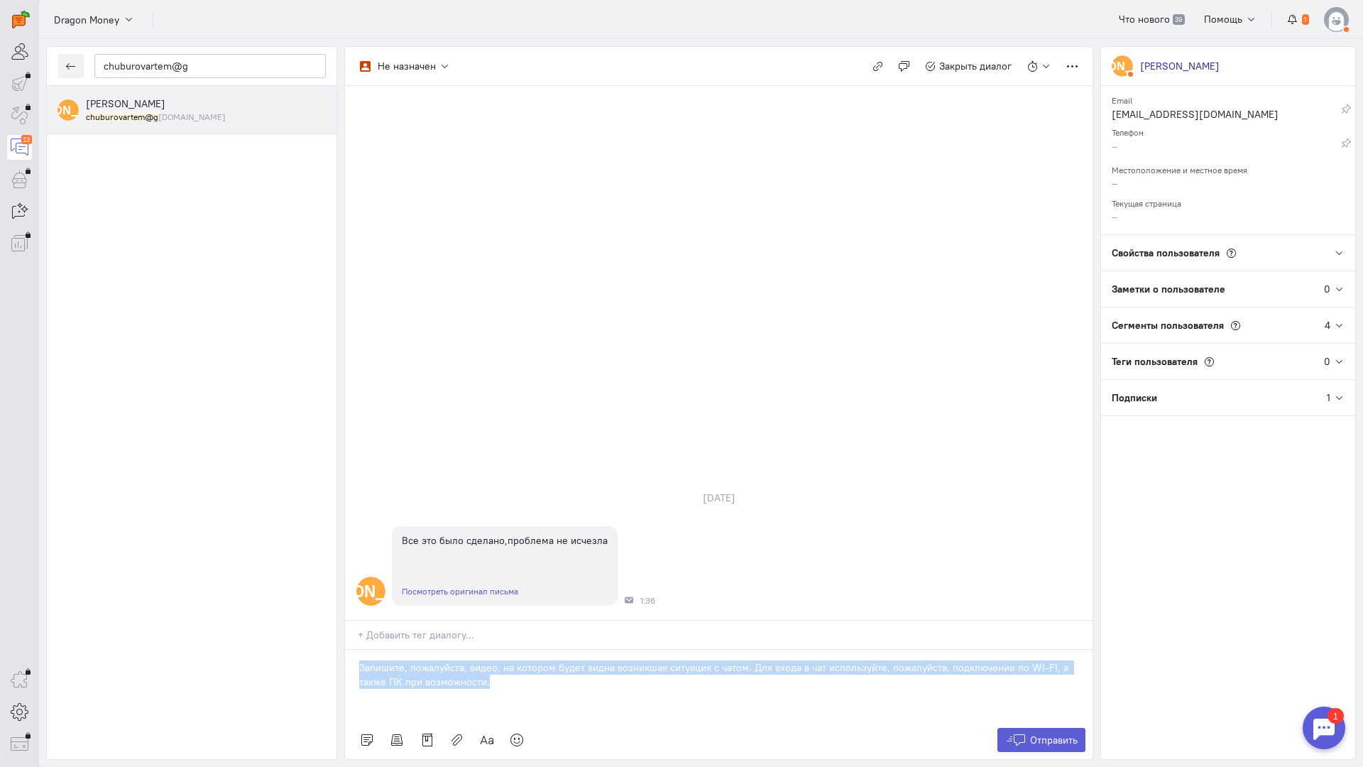
copy p "Запишите, пожалуйста, видео, на котором будет видна возникшая ситуация с чатом.…"
drag, startPoint x: 491, startPoint y: 598, endPoint x: 295, endPoint y: 577, distance: 197.1
click at [295, 577] on div "chuburovartem@g А [PERSON_NAME] chuburovartem@g [DOMAIN_NAME] Не назначен Не на…" at bounding box center [701, 403] width 1324 height 728
click at [1061, 734] on span "Отправить" at bounding box center [1054, 740] width 48 height 13
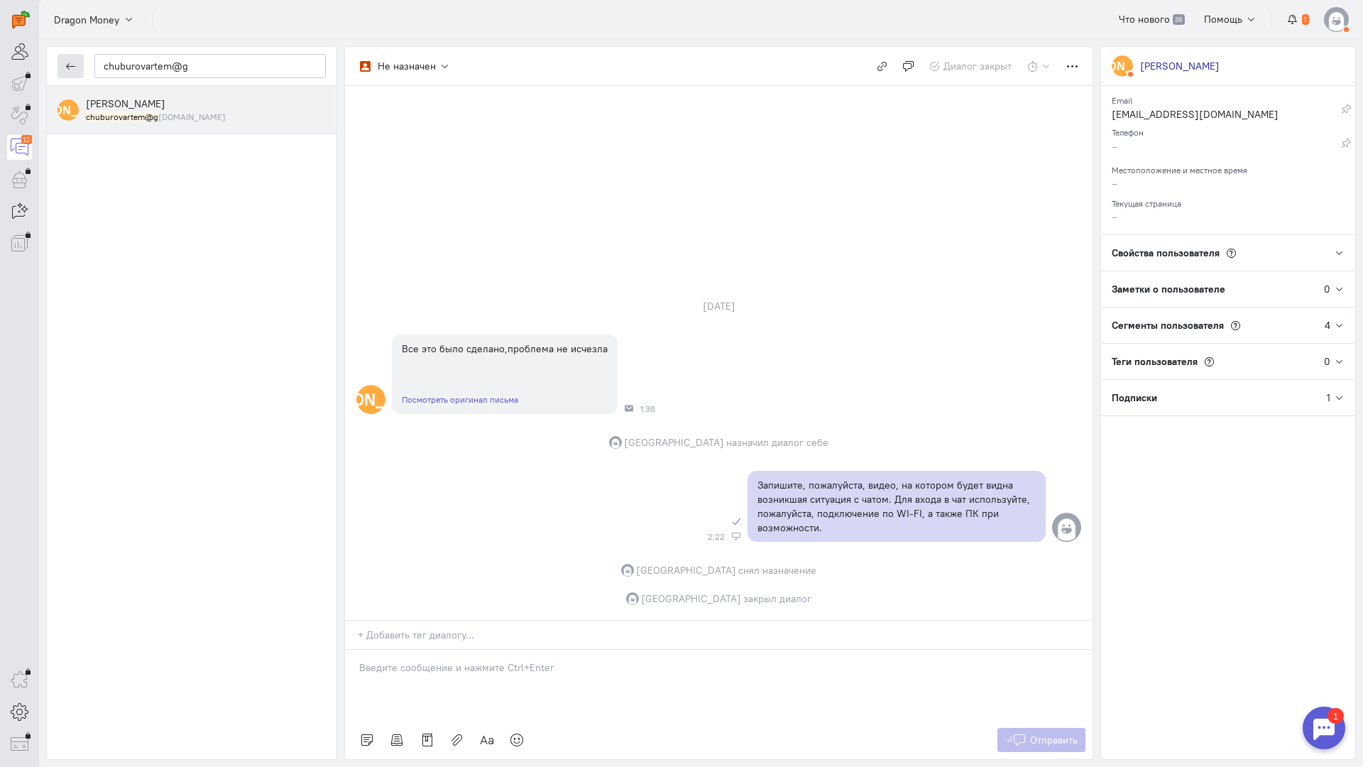
click at [67, 62] on icon "button" at bounding box center [70, 66] width 11 height 11
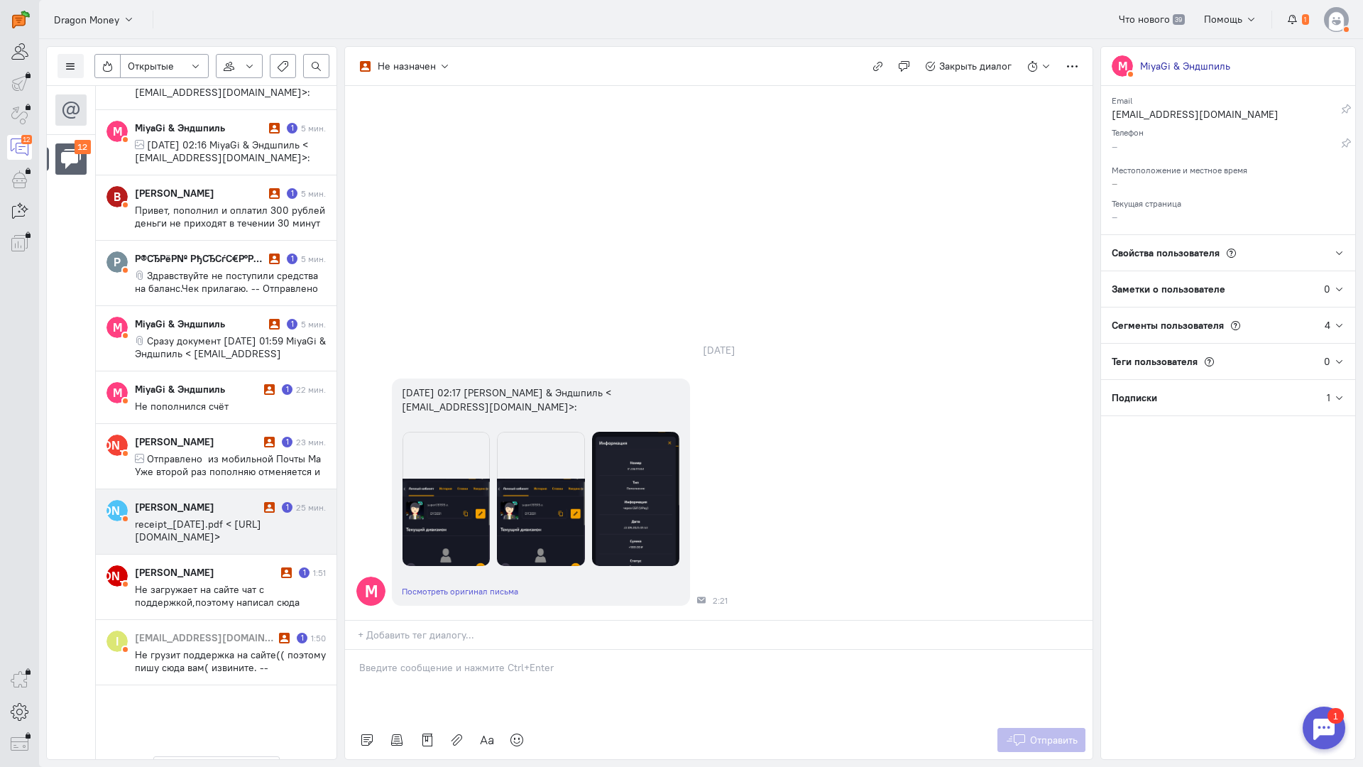
scroll to position [262, 0]
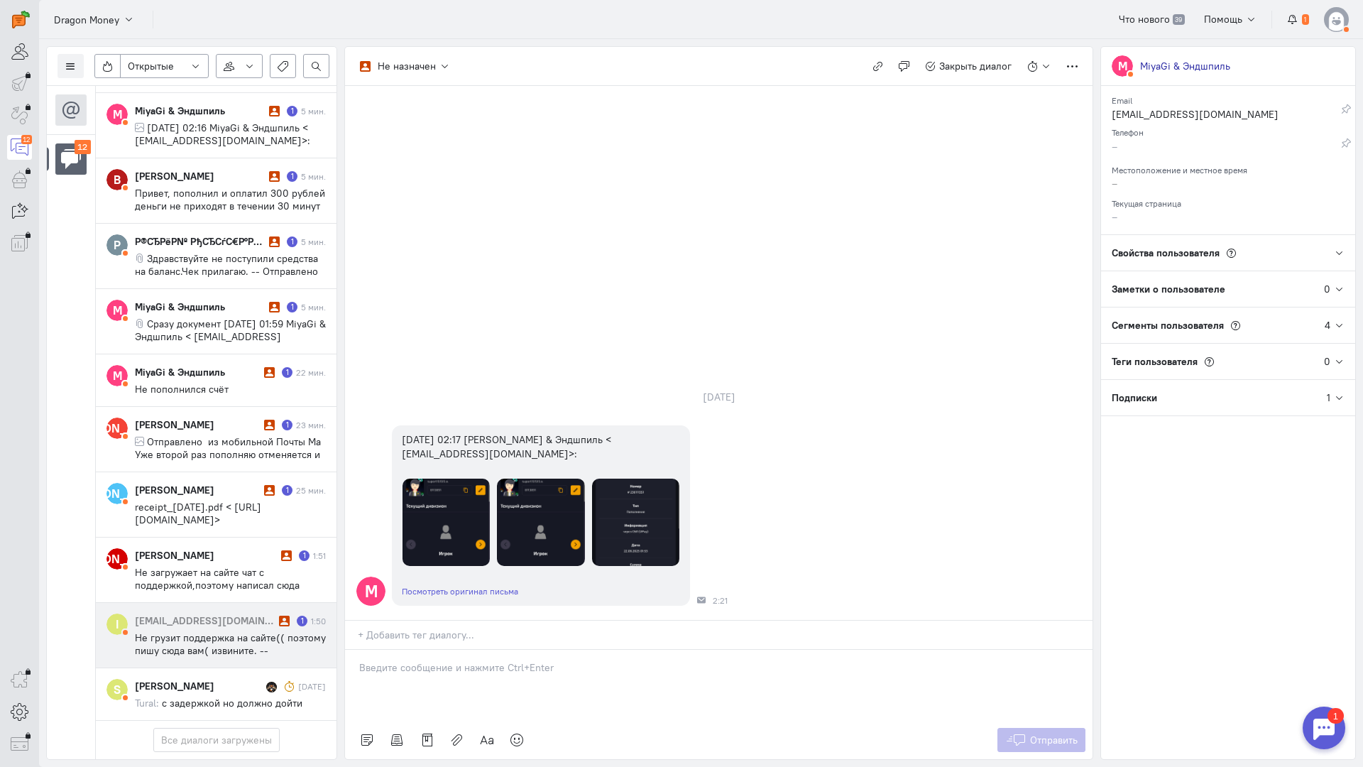
click at [222, 631] on span "Не грузит поддержка на сайте(( поэтому пишу сюда вам( извините. -- Отправлено и…" at bounding box center [230, 669] width 191 height 77
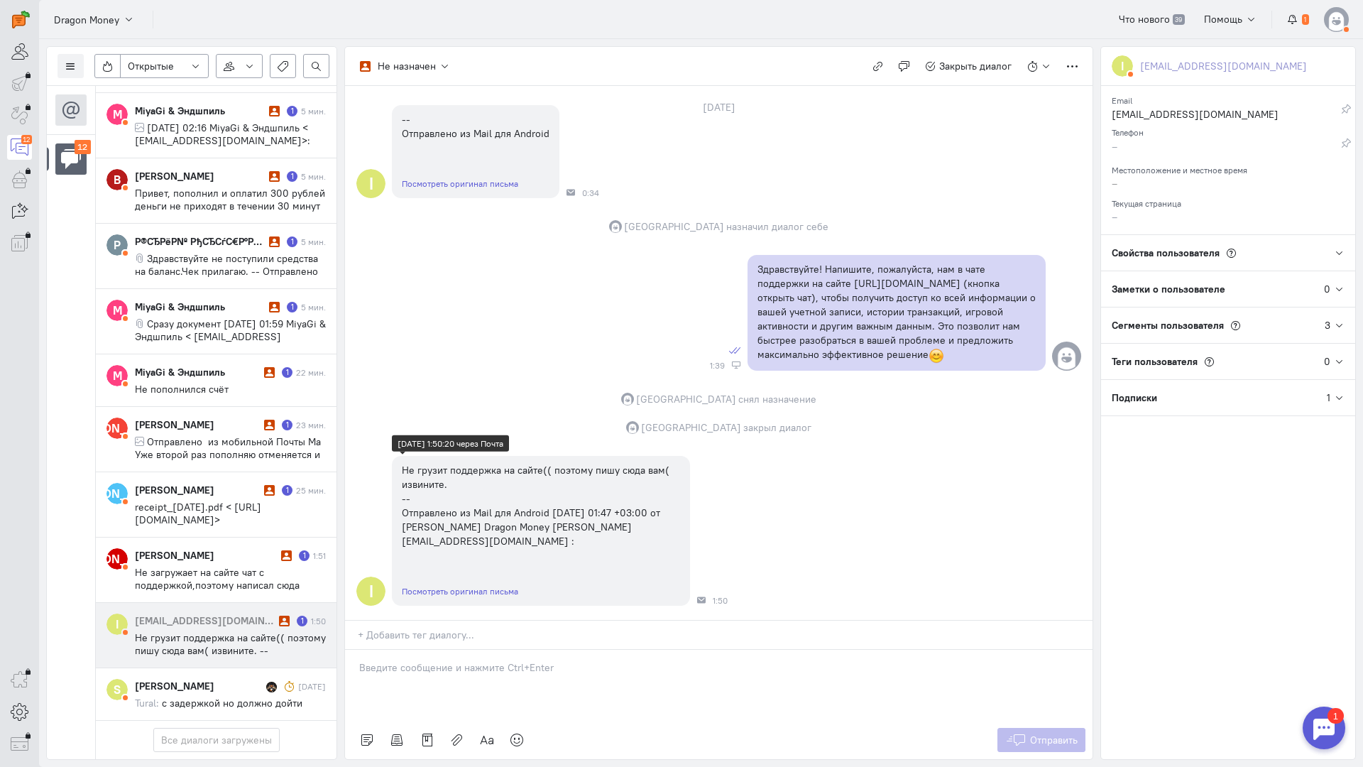
scroll to position [118, 0]
click at [454, 660] on p at bounding box center [718, 667] width 719 height 14
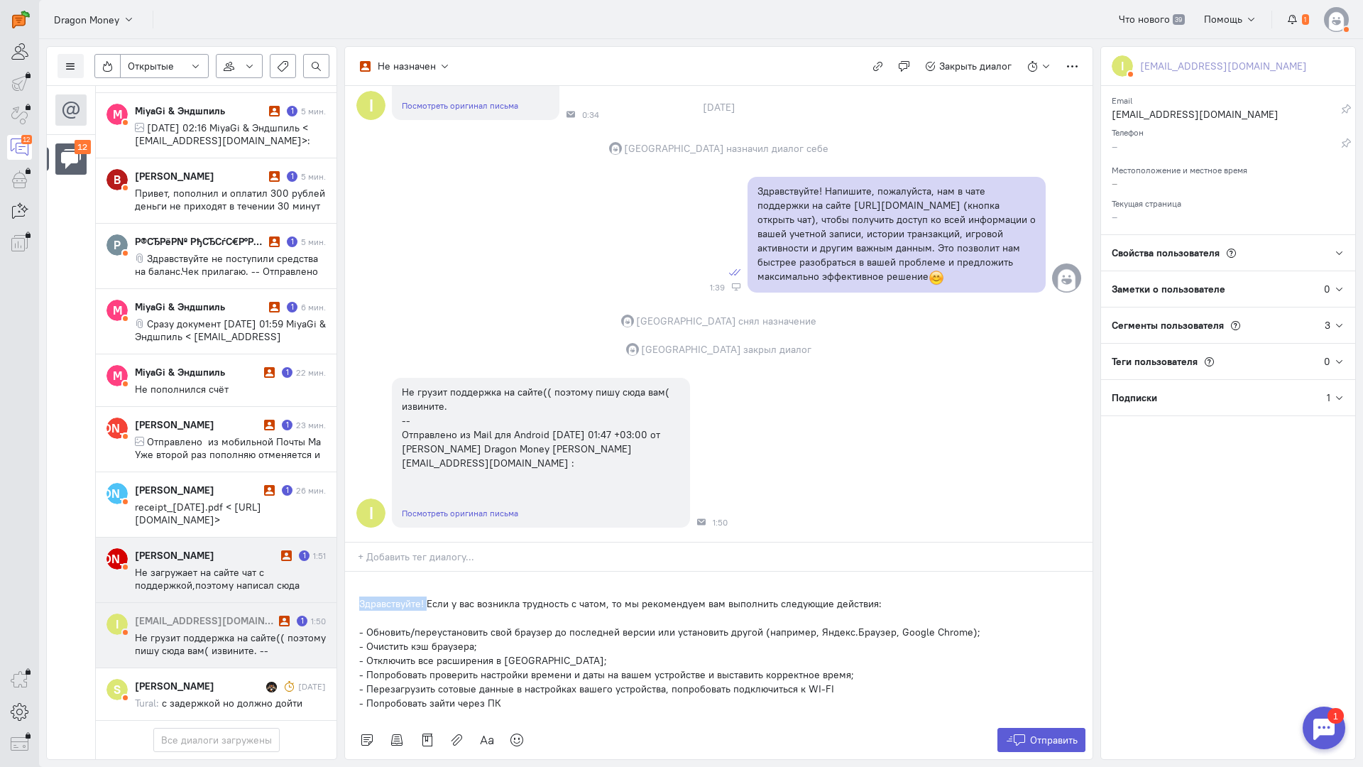
drag, startPoint x: 384, startPoint y: 514, endPoint x: 252, endPoint y: 514, distance: 132.1
click at [251, 514] on div "Список пользователей Включить темную тему Открытые Открытые диалоги Отложенные …" at bounding box center [701, 403] width 1324 height 728
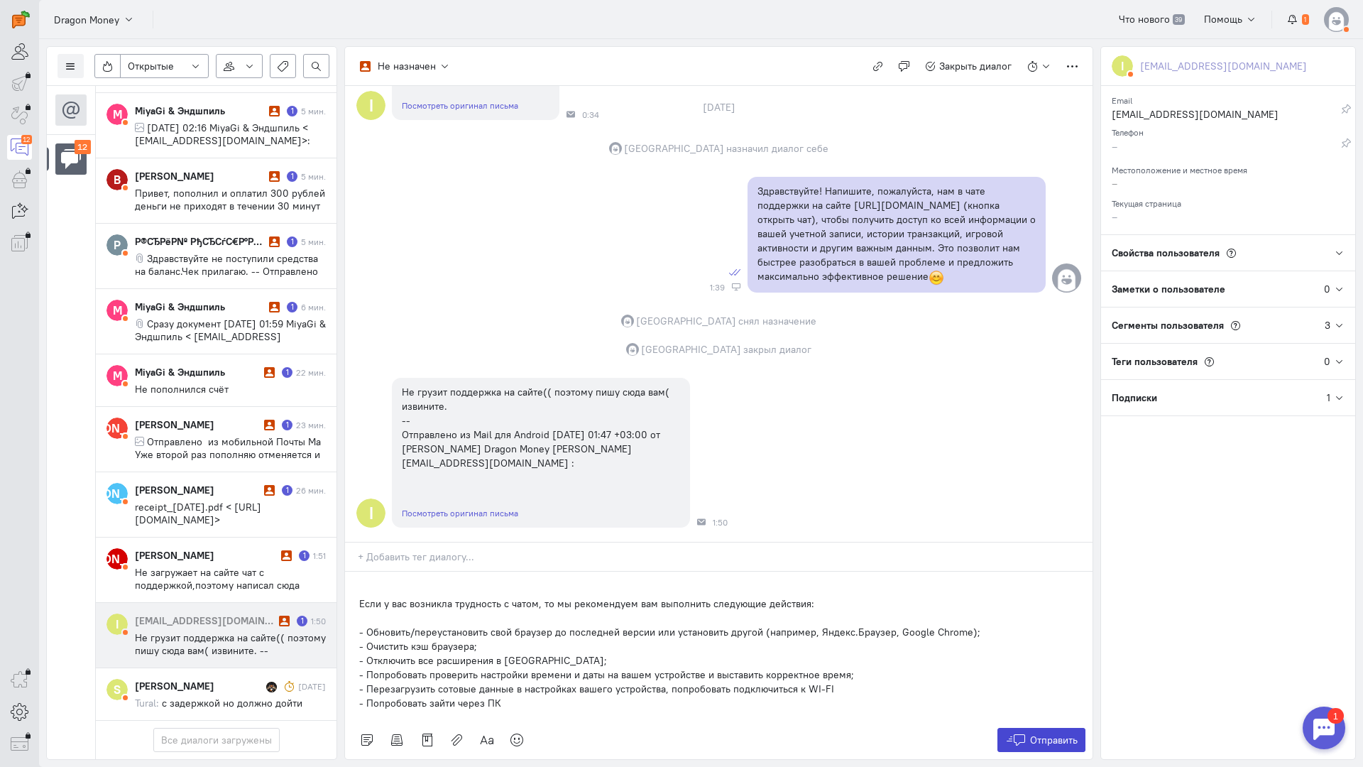
click at [1054, 734] on span "Отправить" at bounding box center [1054, 740] width 48 height 13
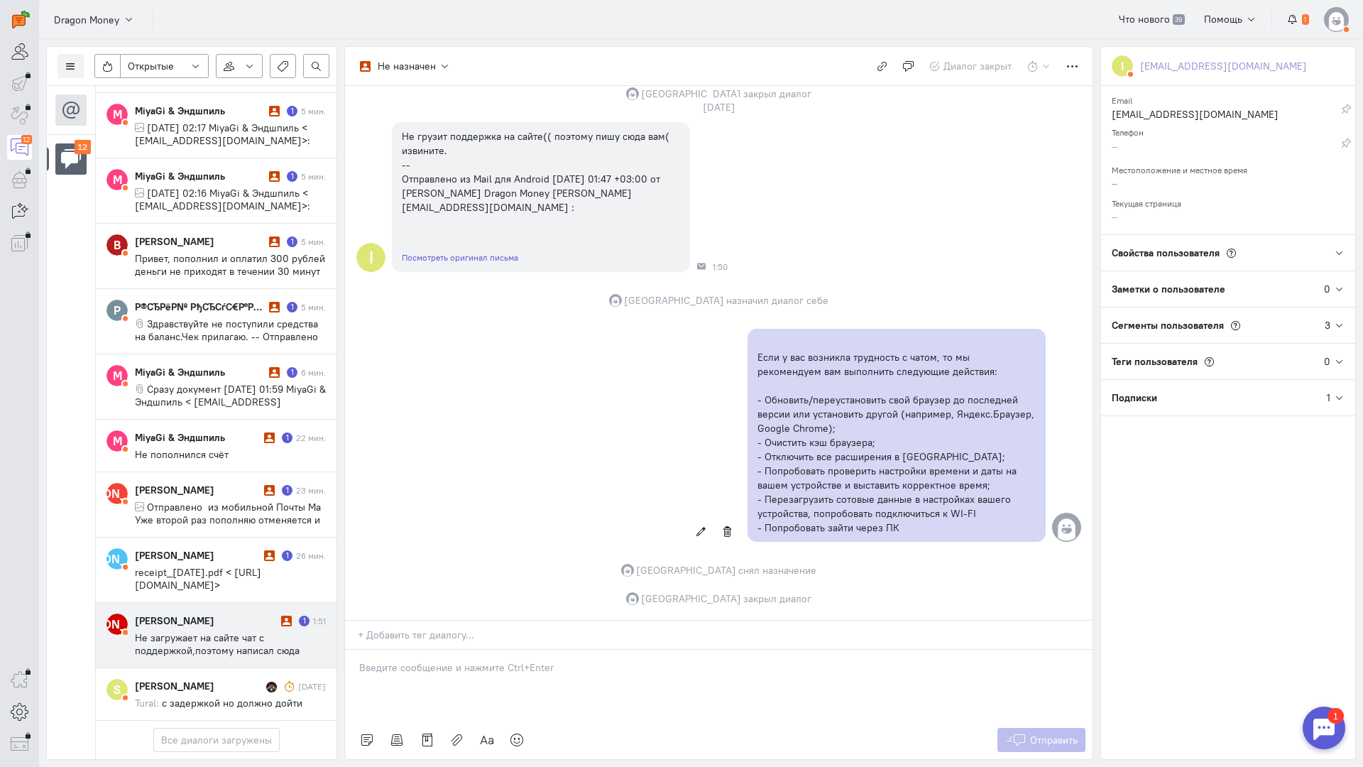
scroll to position [198, 0]
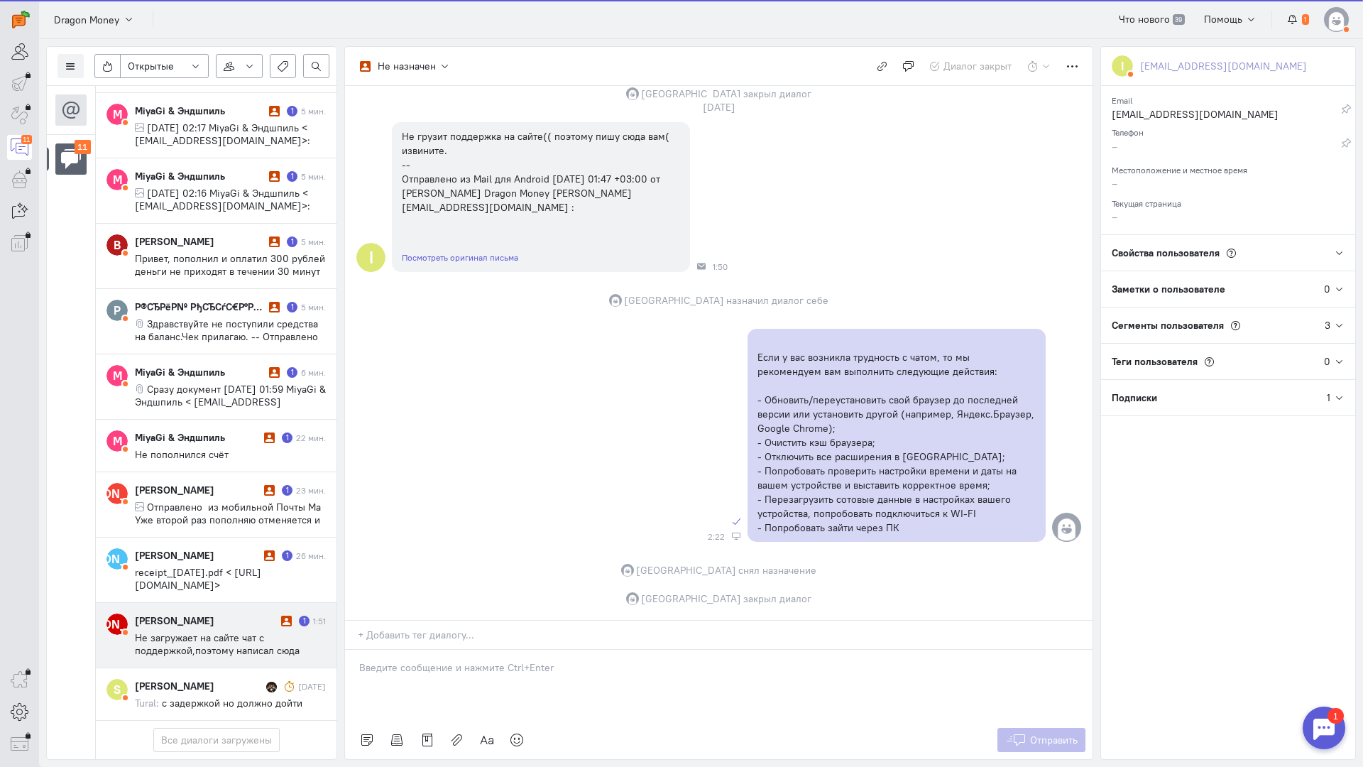
click at [239, 614] on div "[PERSON_NAME] 1 1:51 Не загружает на сайте чат с поддержкой,поэтому написал сюда" at bounding box center [230, 635] width 191 height 43
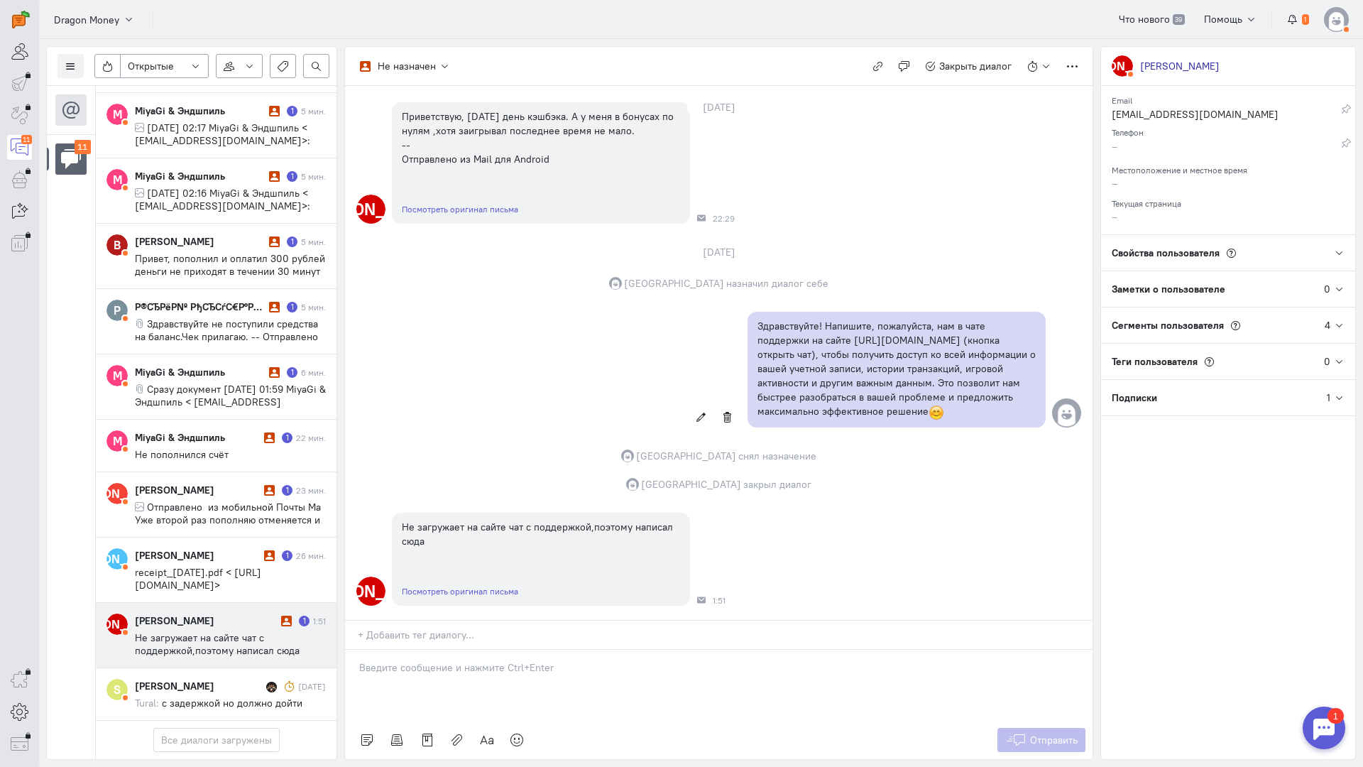
scroll to position [121, 0]
click at [432, 650] on div at bounding box center [719, 685] width 748 height 71
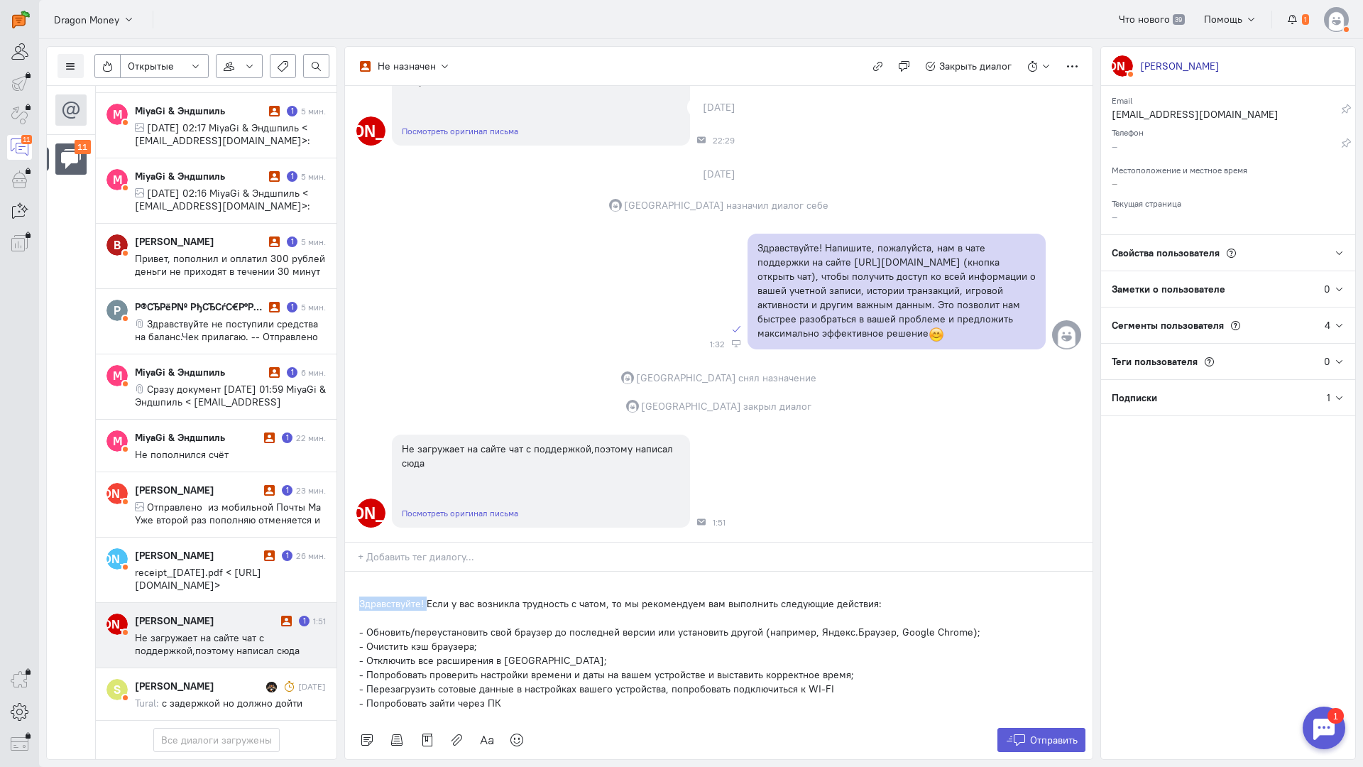
drag, startPoint x: 427, startPoint y: 516, endPoint x: 254, endPoint y: 518, distance: 173.3
click at [254, 518] on div "Список пользователей Включить темную тему Открытые Открытые диалоги Отложенные …" at bounding box center [701, 403] width 1324 height 728
click at [1055, 728] on button "Отправить" at bounding box center [1042, 740] width 89 height 24
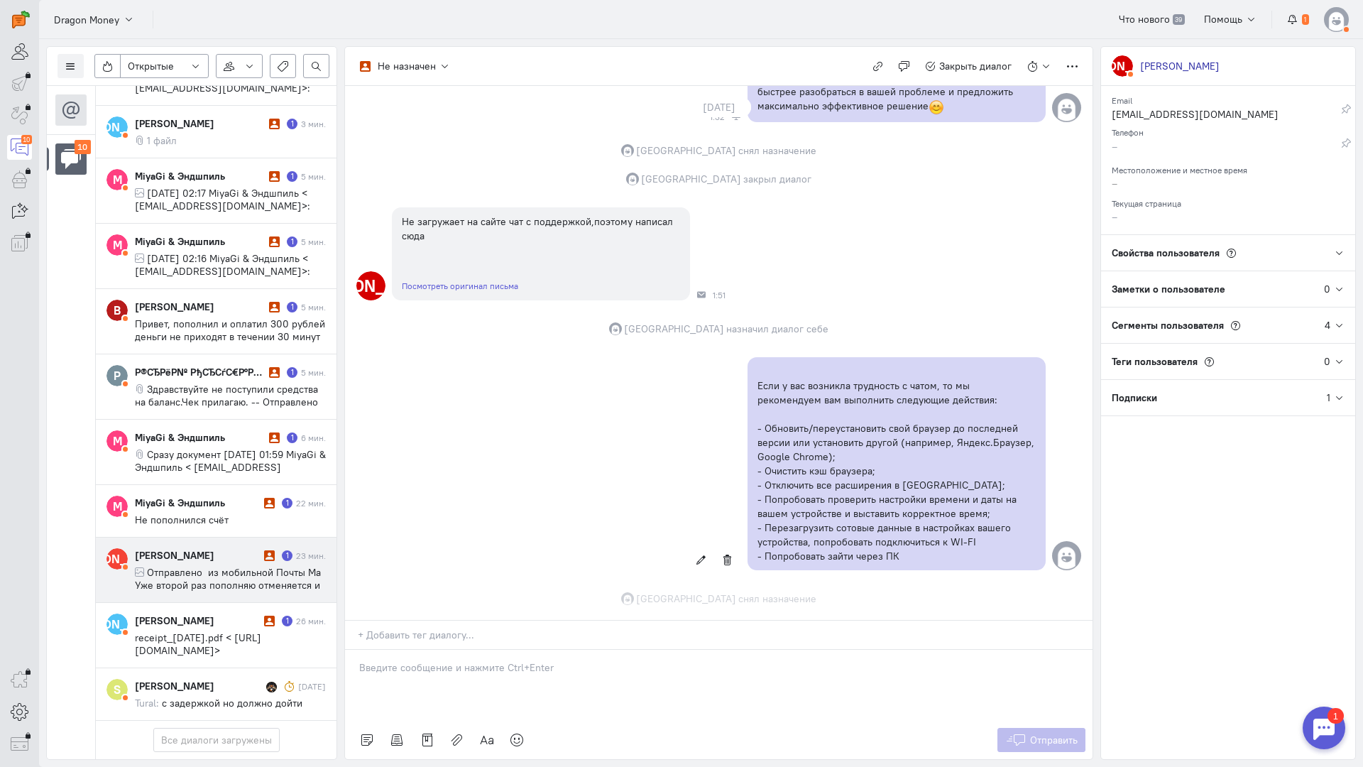
scroll to position [454, 0]
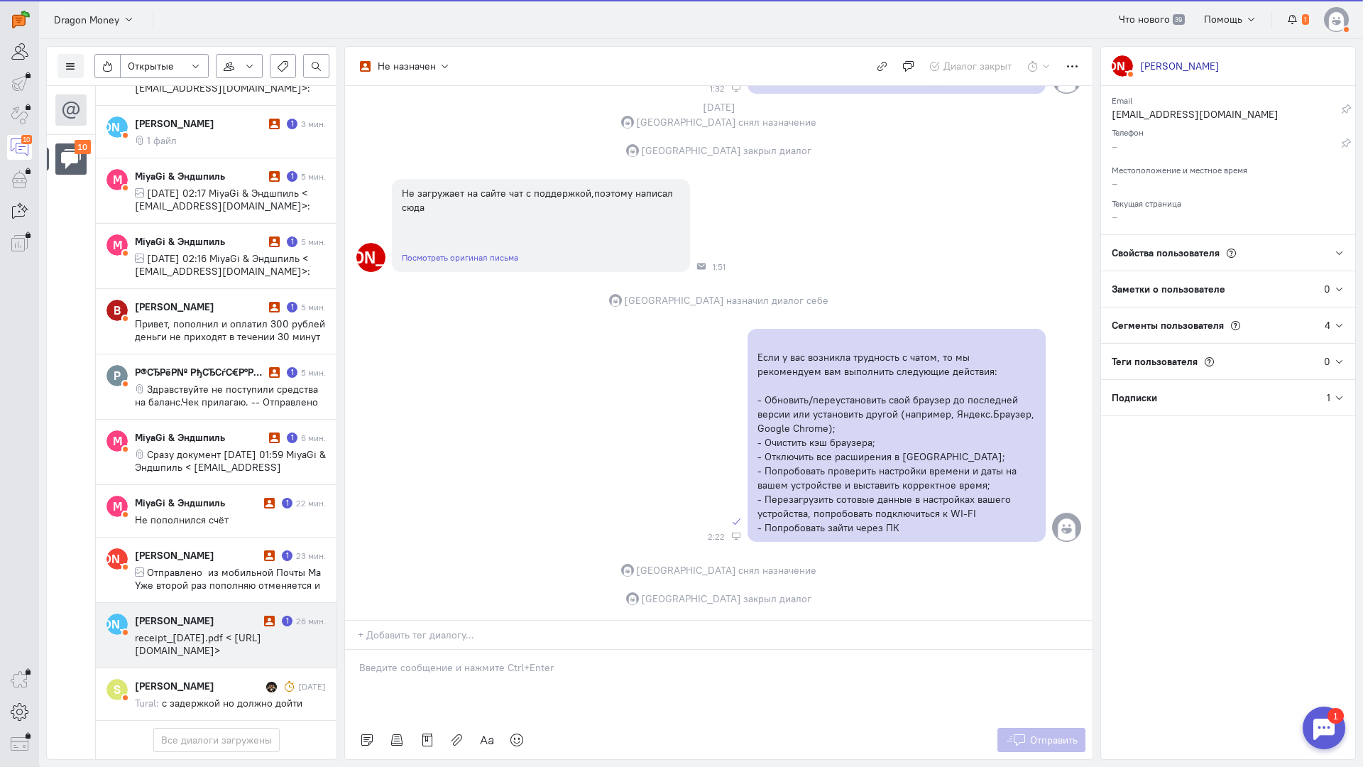
click at [176, 631] on span "receipt_[DATE].pdf < [URL][DOMAIN_NAME]>" at bounding box center [198, 644] width 126 height 26
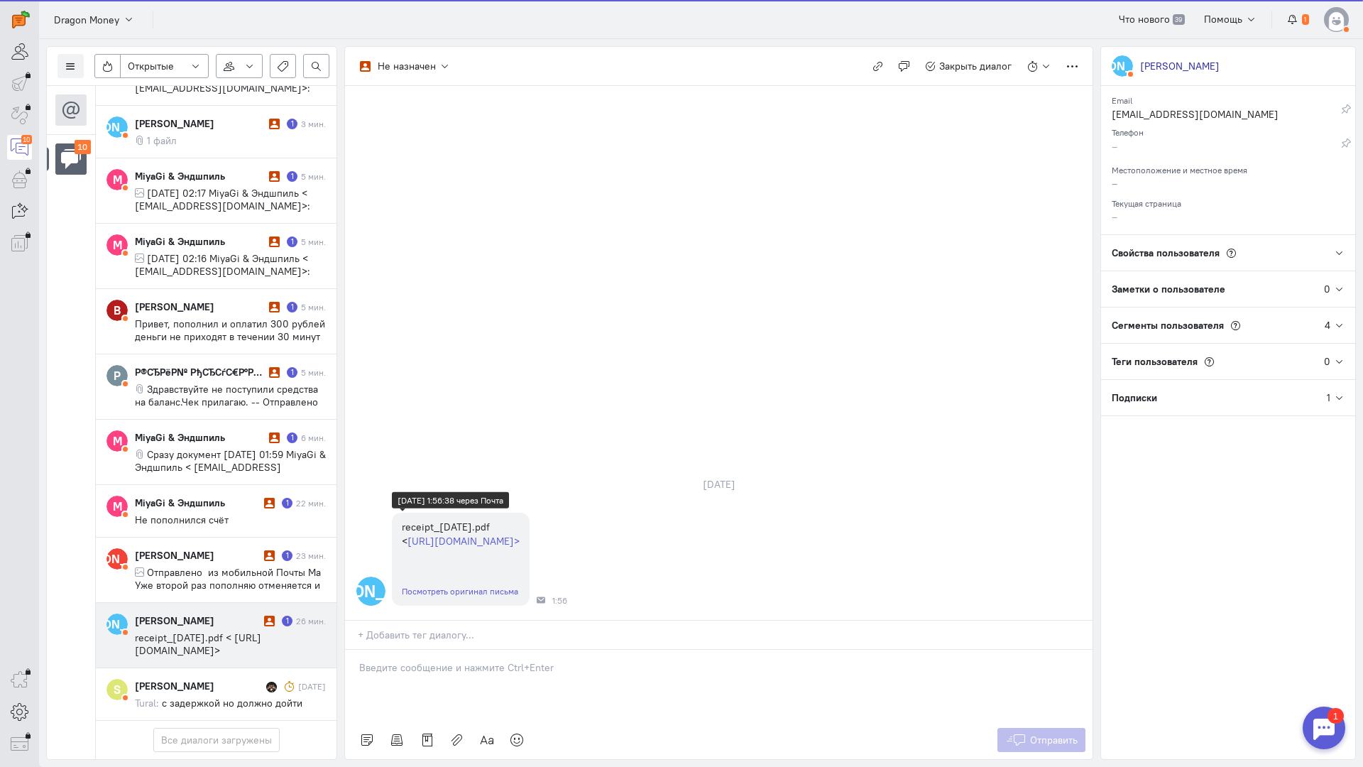
scroll to position [133, 0]
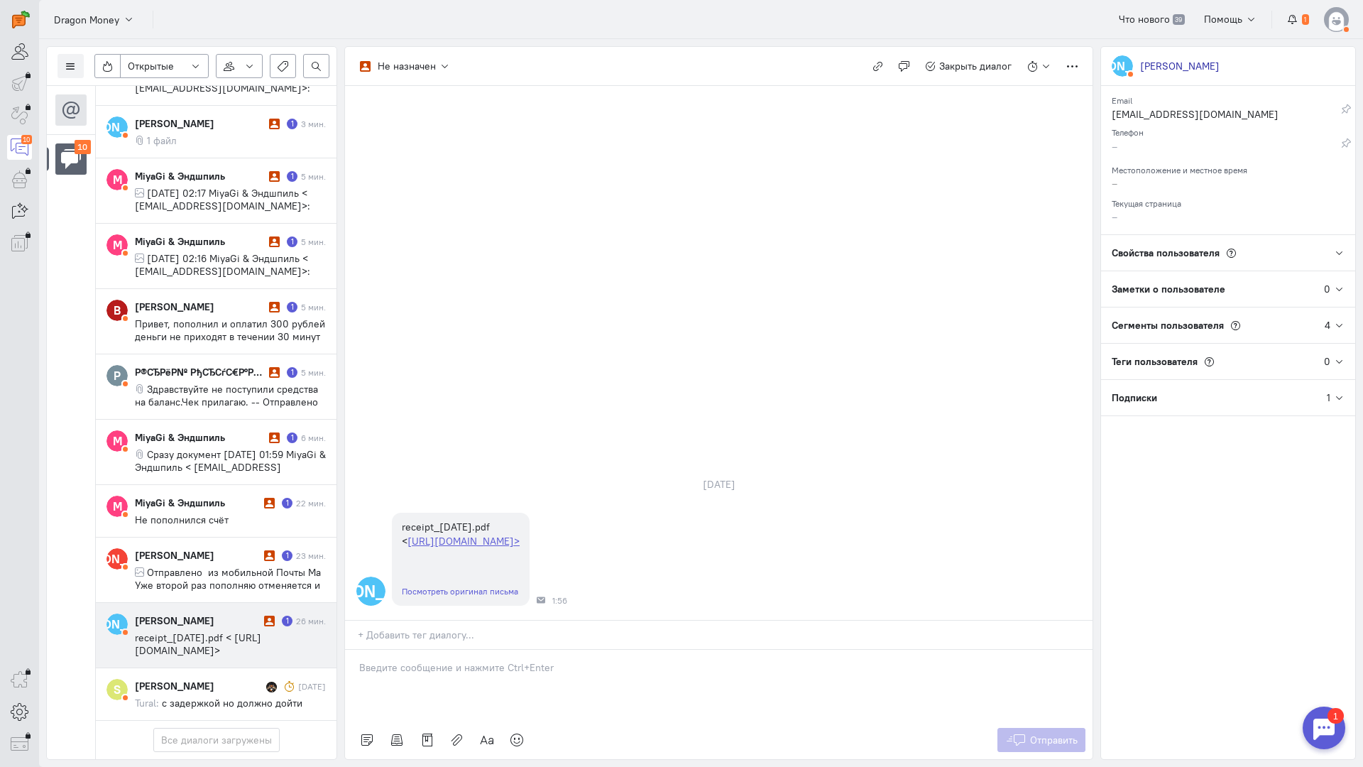
click at [419, 650] on div at bounding box center [719, 685] width 748 height 71
click at [353, 650] on div "Здравствуйте! Благодарим Вас за обращение и предоставленную информацию:blush:" at bounding box center [719, 685] width 748 height 71
click at [1042, 734] on span "Отправить" at bounding box center [1054, 740] width 48 height 13
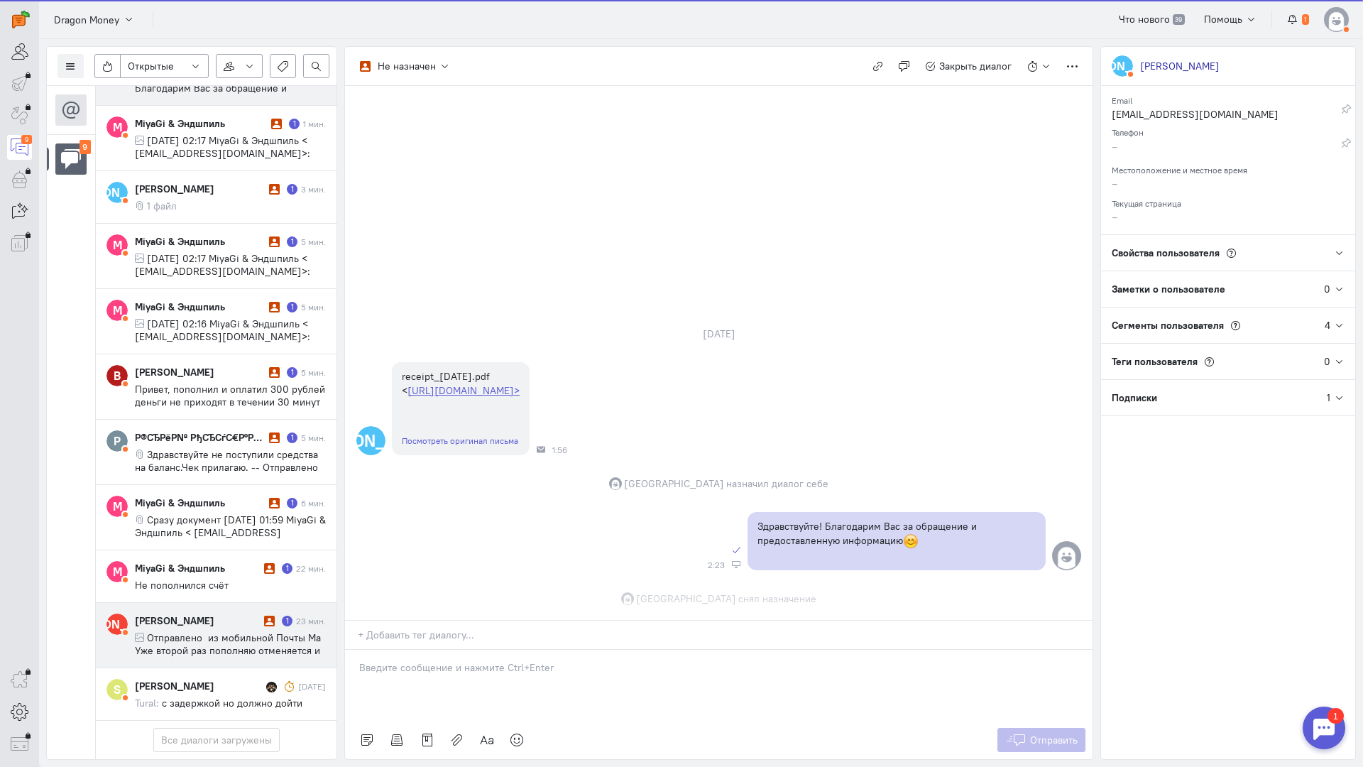
click at [240, 614] on div "[PERSON_NAME] 1 23 мин. Отправлено из мобильной Почты Ma Уже второй раз пополня…" at bounding box center [230, 635] width 191 height 43
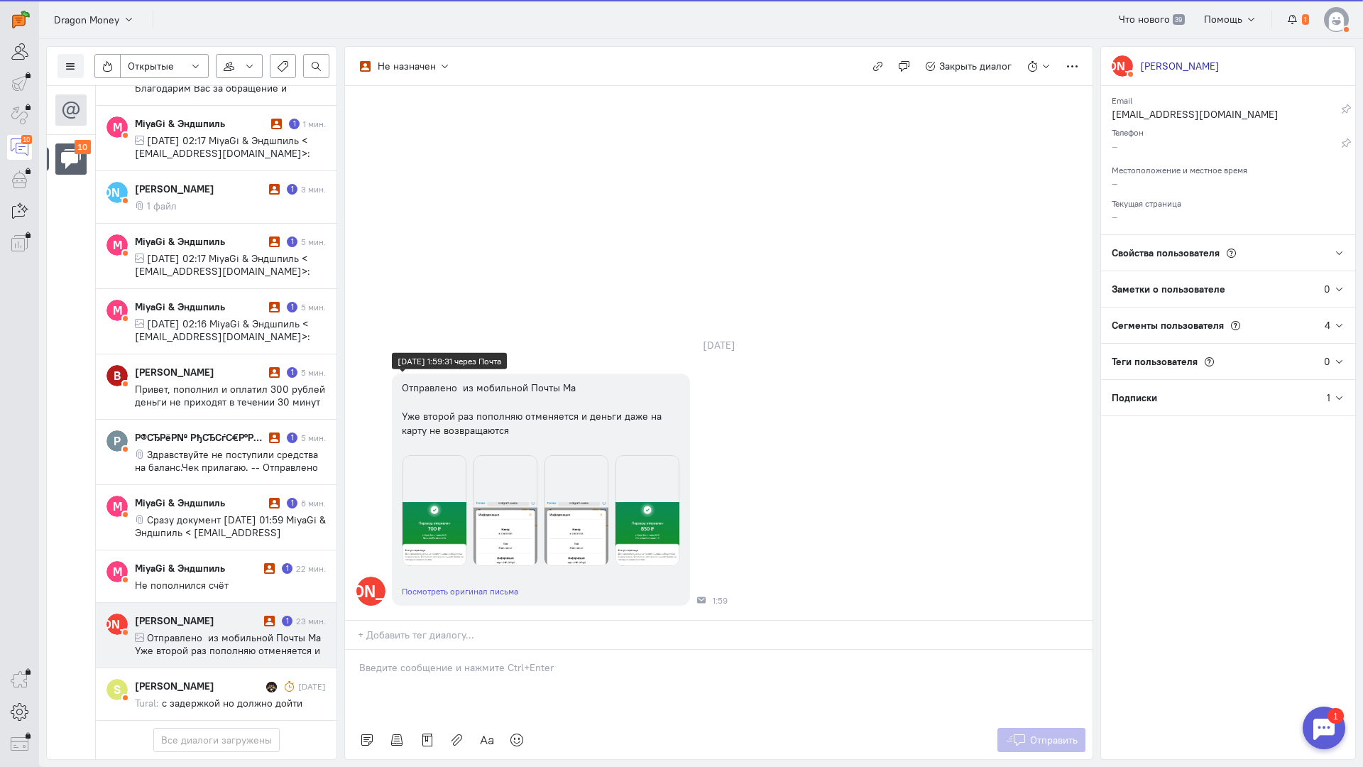
scroll to position [67, 0]
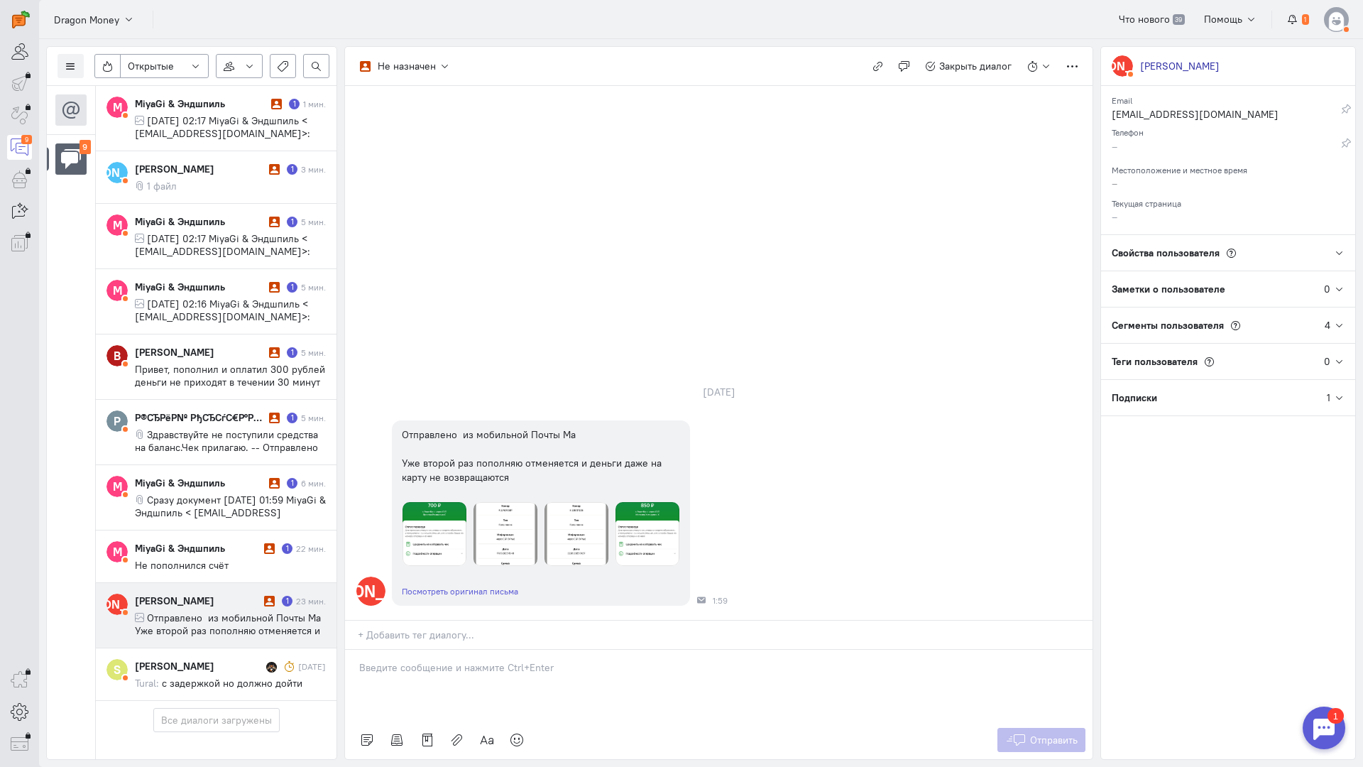
drag, startPoint x: 467, startPoint y: 586, endPoint x: 414, endPoint y: 588, distance: 52.6
click at [462, 660] on p at bounding box center [718, 667] width 719 height 14
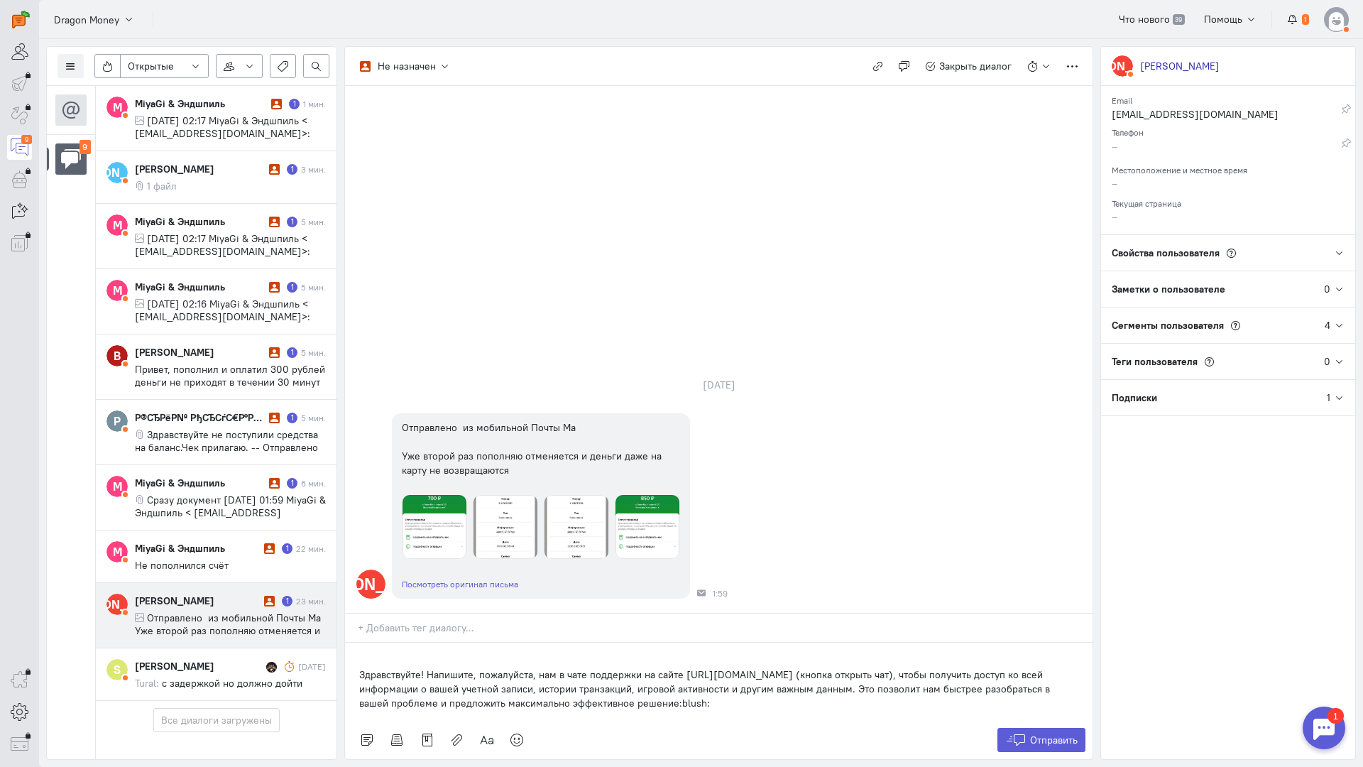
click at [355, 643] on div "Здравствуйте! Напишите, пожалуйста, нам в чате поддержки на сайте [URL][DOMAIN_…" at bounding box center [719, 682] width 748 height 78
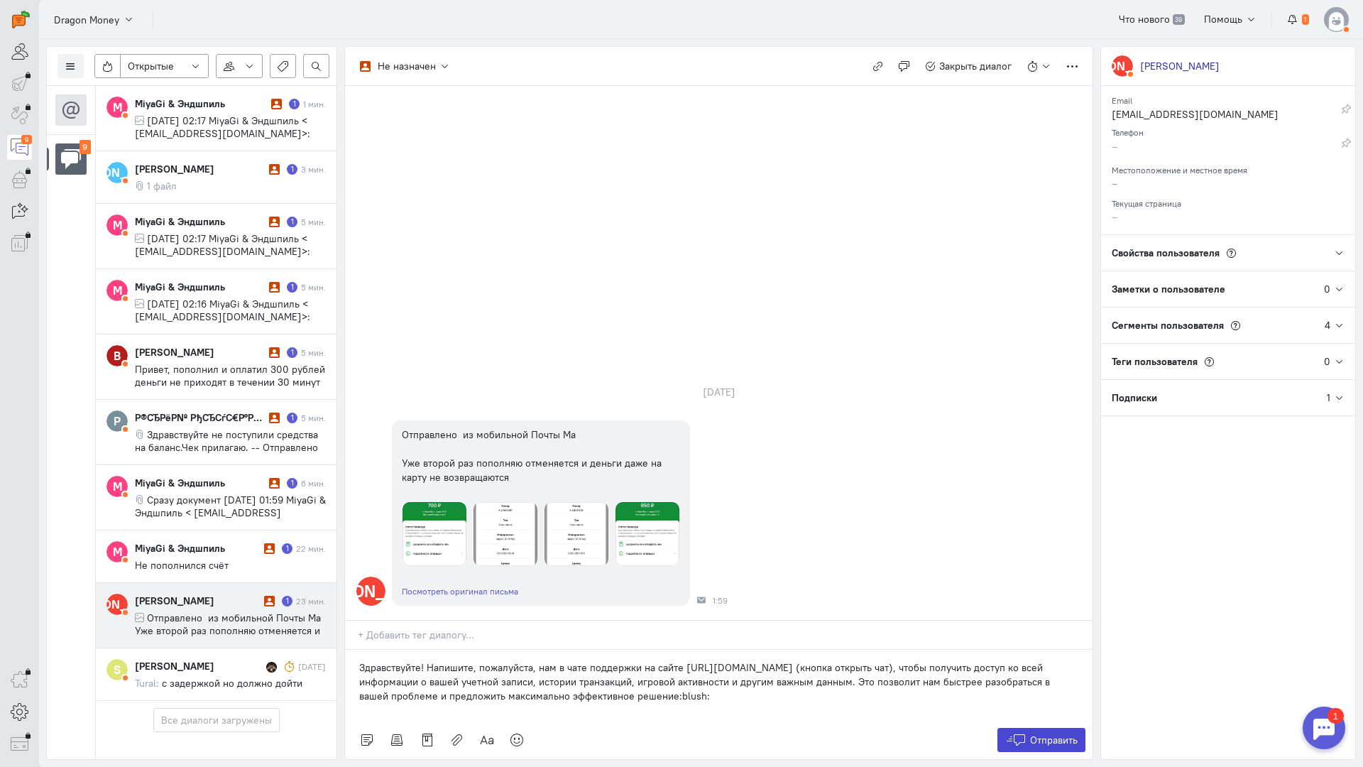
click at [1058, 734] on span "Отправить" at bounding box center [1054, 740] width 48 height 13
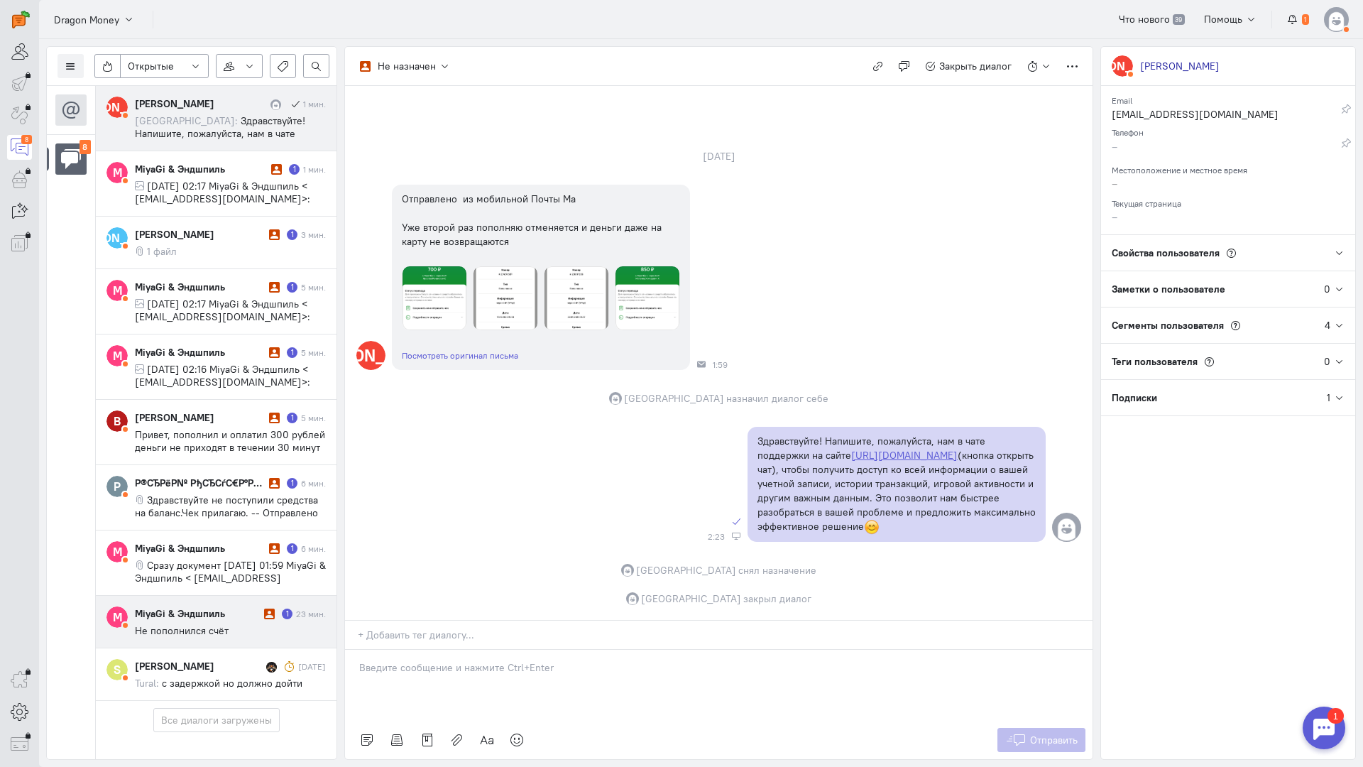
scroll to position [2, 0]
click at [156, 606] on div "MiyaGi & Эндшпиль 1 23 мин. Не пополнился счёт" at bounding box center [230, 621] width 191 height 31
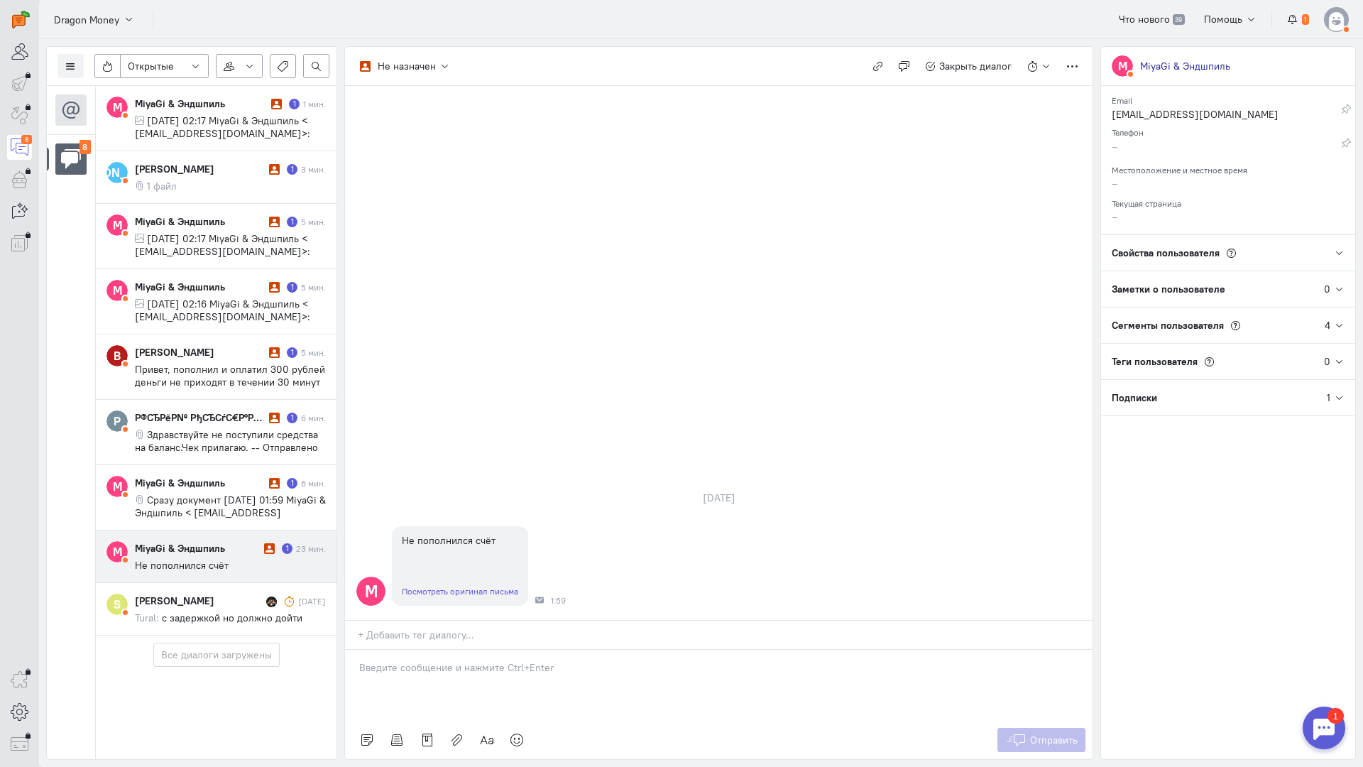
click at [464, 660] on p at bounding box center [718, 667] width 719 height 14
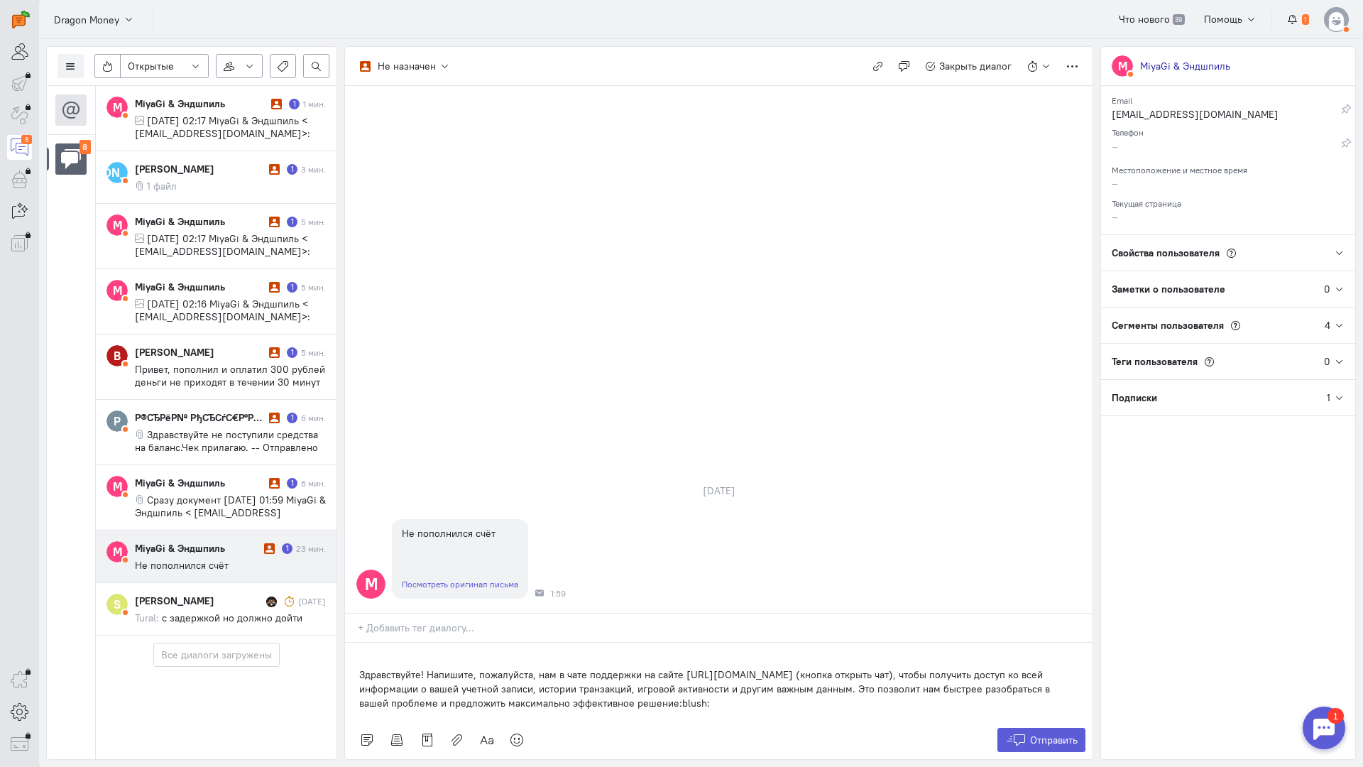
click at [357, 643] on div "Здравствуйте! Напишите, пожалуйста, нам в чате поддержки на сайте [URL][DOMAIN_…" at bounding box center [719, 682] width 748 height 78
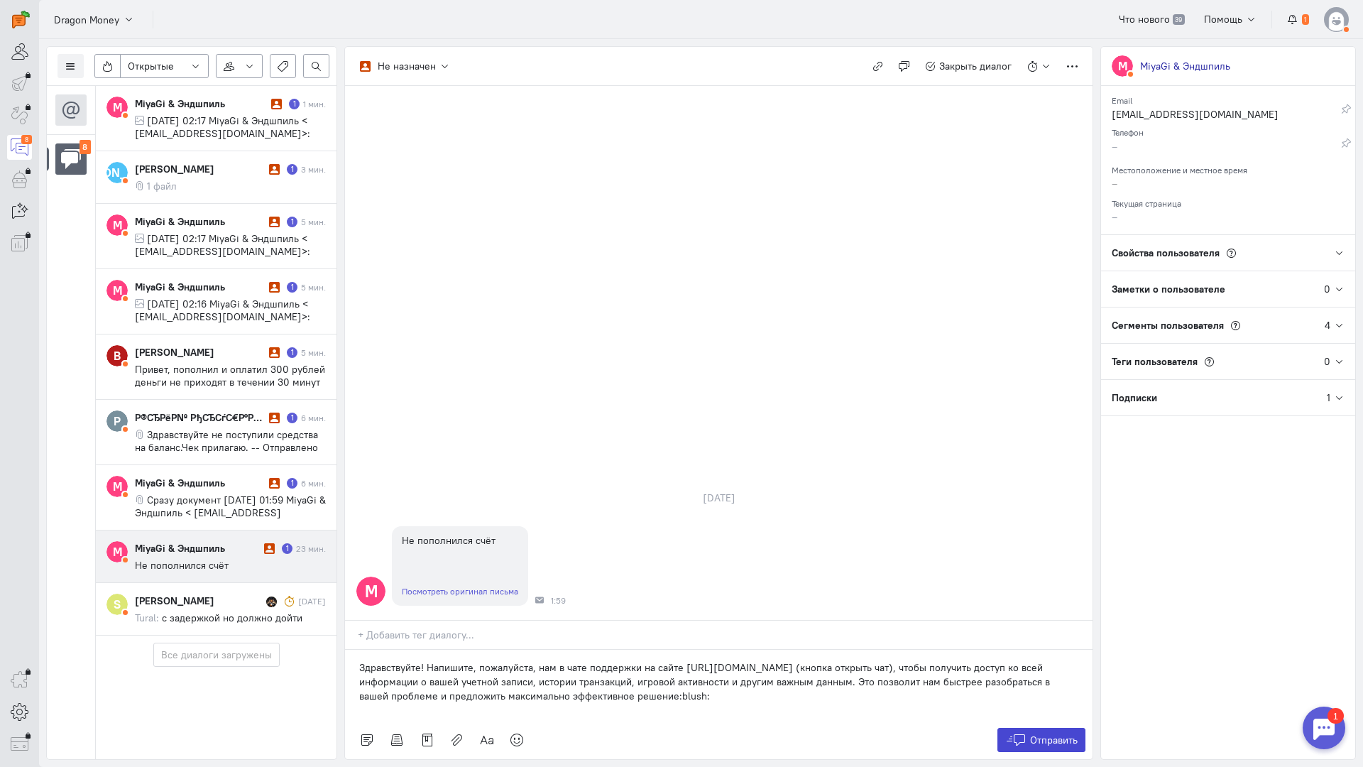
click at [1032, 734] on span "Отправить" at bounding box center [1054, 740] width 48 height 13
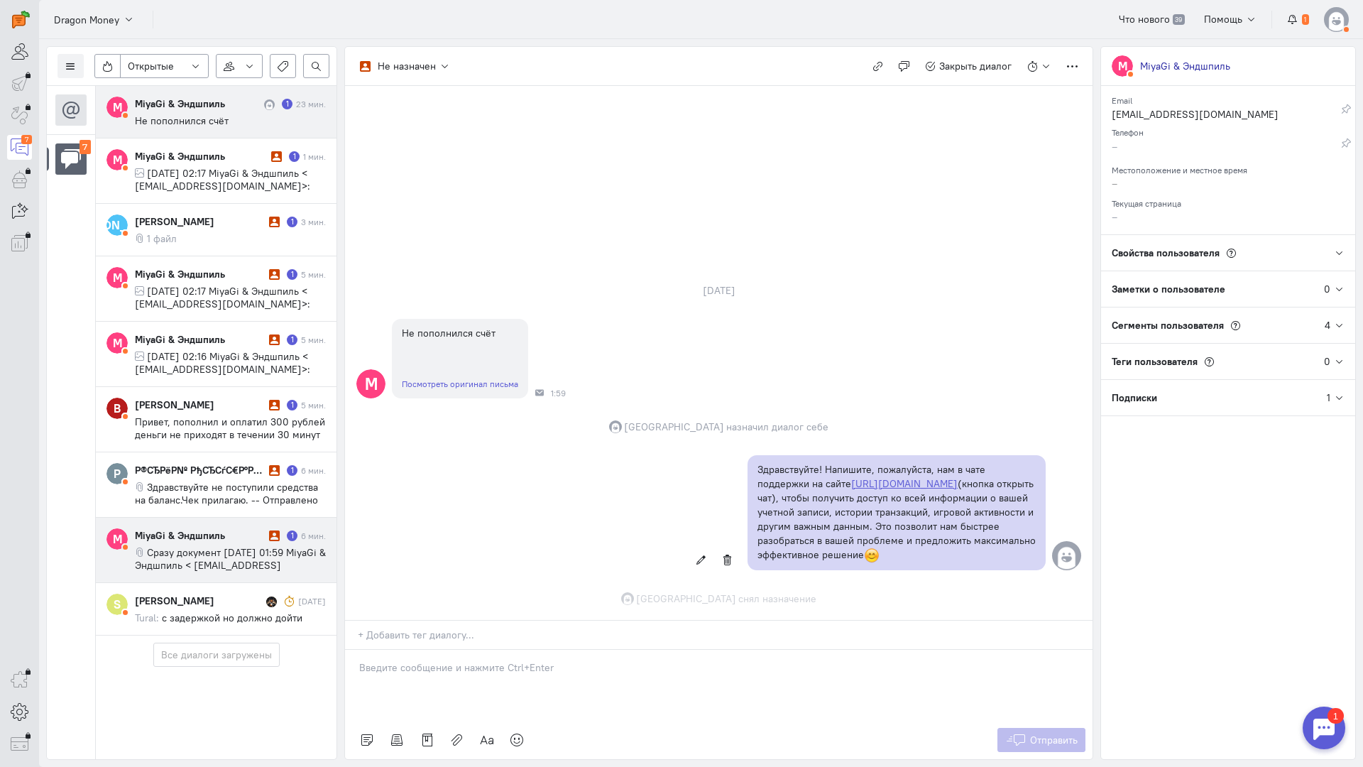
scroll to position [15, 0]
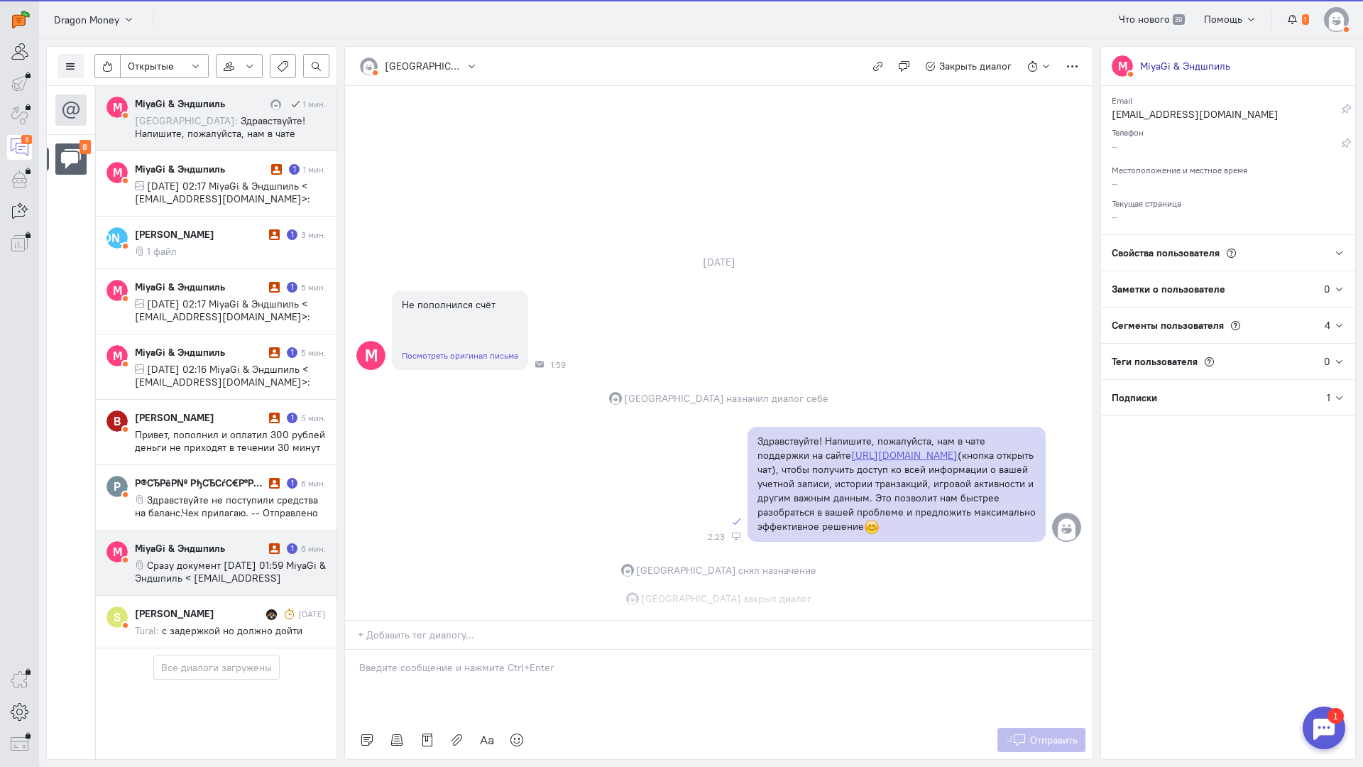
click at [199, 559] on span "Сразу документ [DATE] 01:59 MiyaGi & Эндшпиль < [EMAIL_ADDRESS][DOMAIN_NAME]>:" at bounding box center [230, 578] width 191 height 38
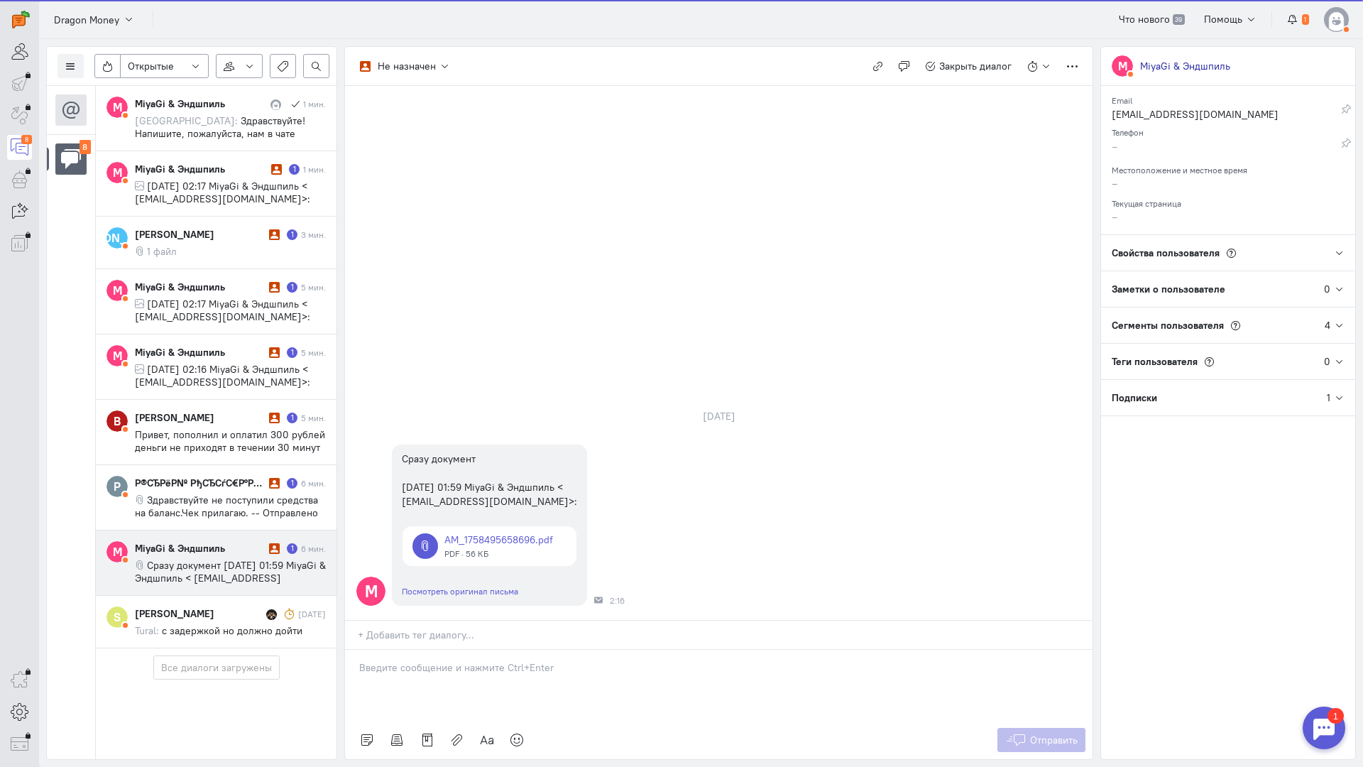
scroll to position [0, 0]
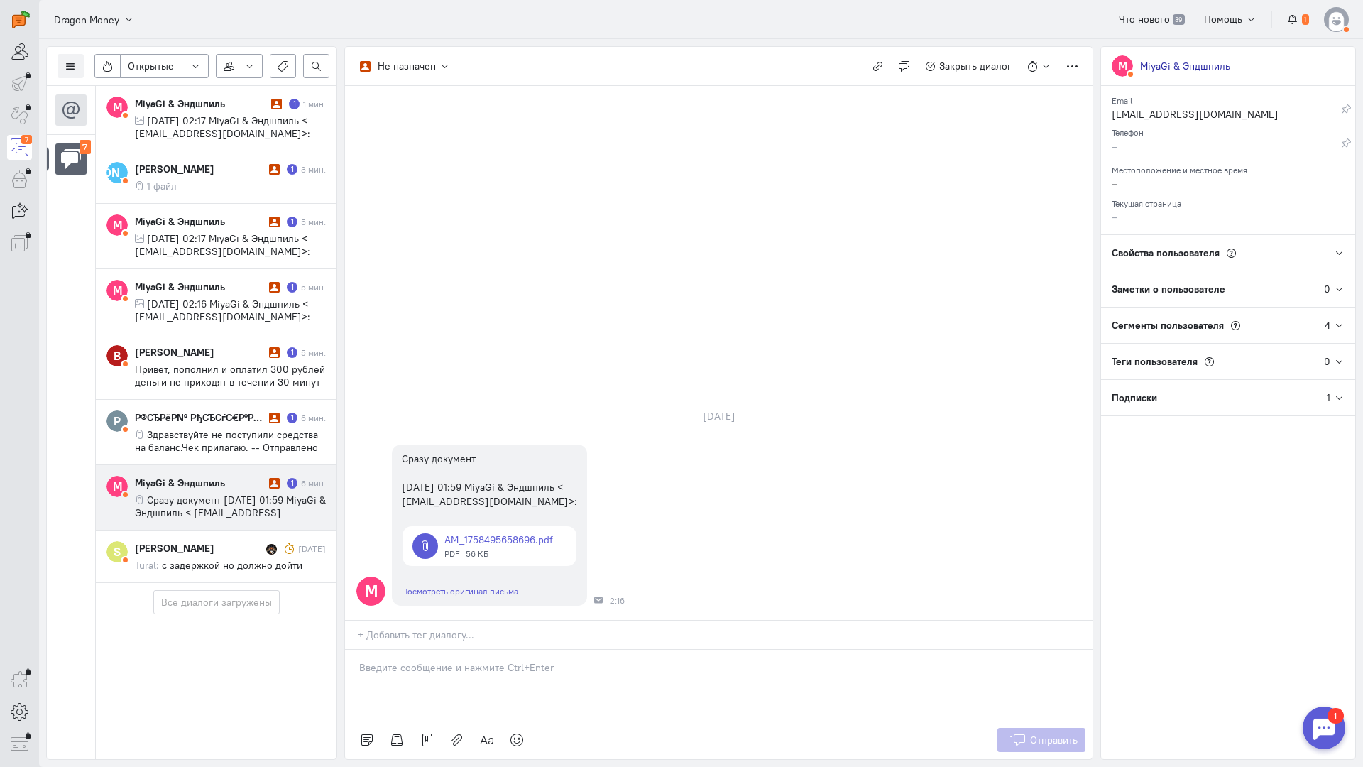
click at [485, 660] on p at bounding box center [718, 667] width 719 height 14
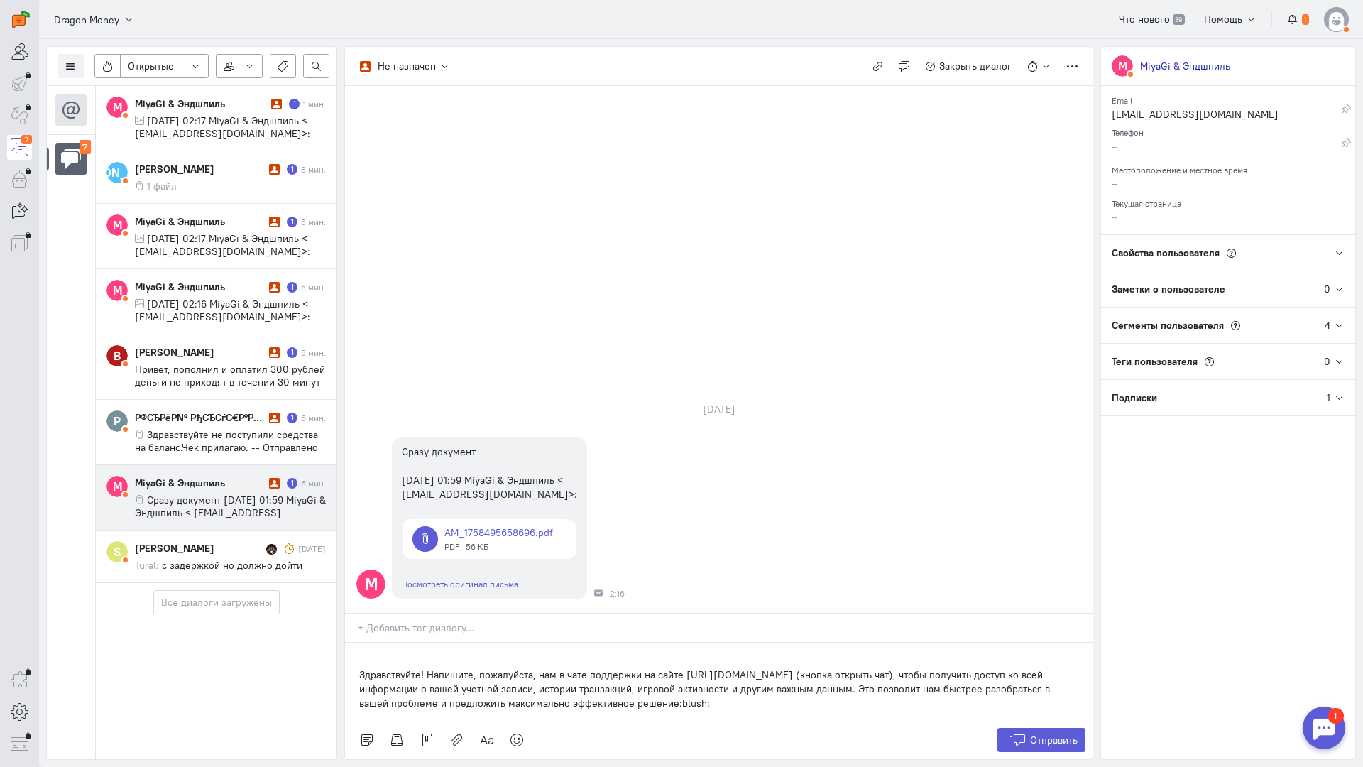
click at [357, 643] on div "Здравствуйте! Напишите, пожалуйста, нам в чате поддержки на сайте [URL][DOMAIN_…" at bounding box center [719, 682] width 748 height 78
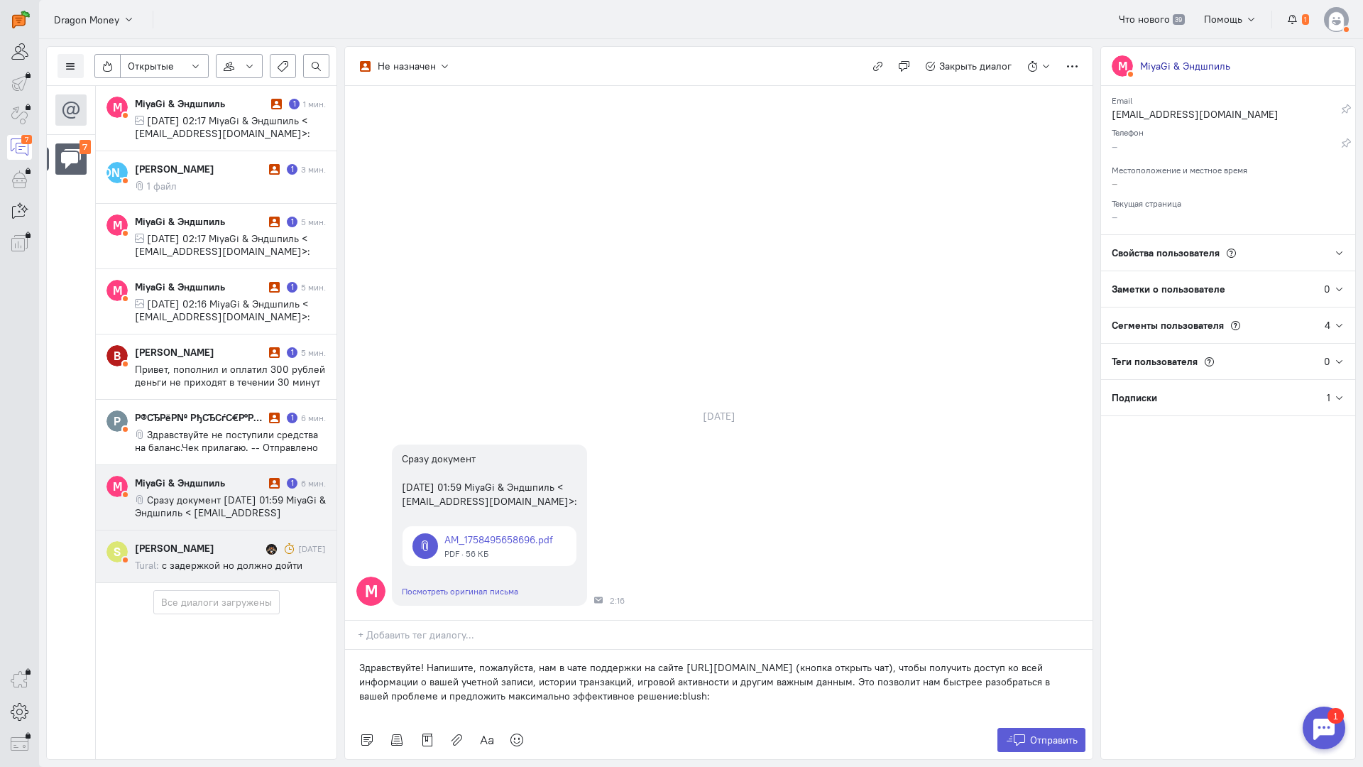
drag, startPoint x: 682, startPoint y: 614, endPoint x: 297, endPoint y: 567, distance: 388.3
click at [291, 566] on div "Список пользователей Включить темную тему Открытые Открытые диалоги Отложенные …" at bounding box center [701, 403] width 1324 height 728
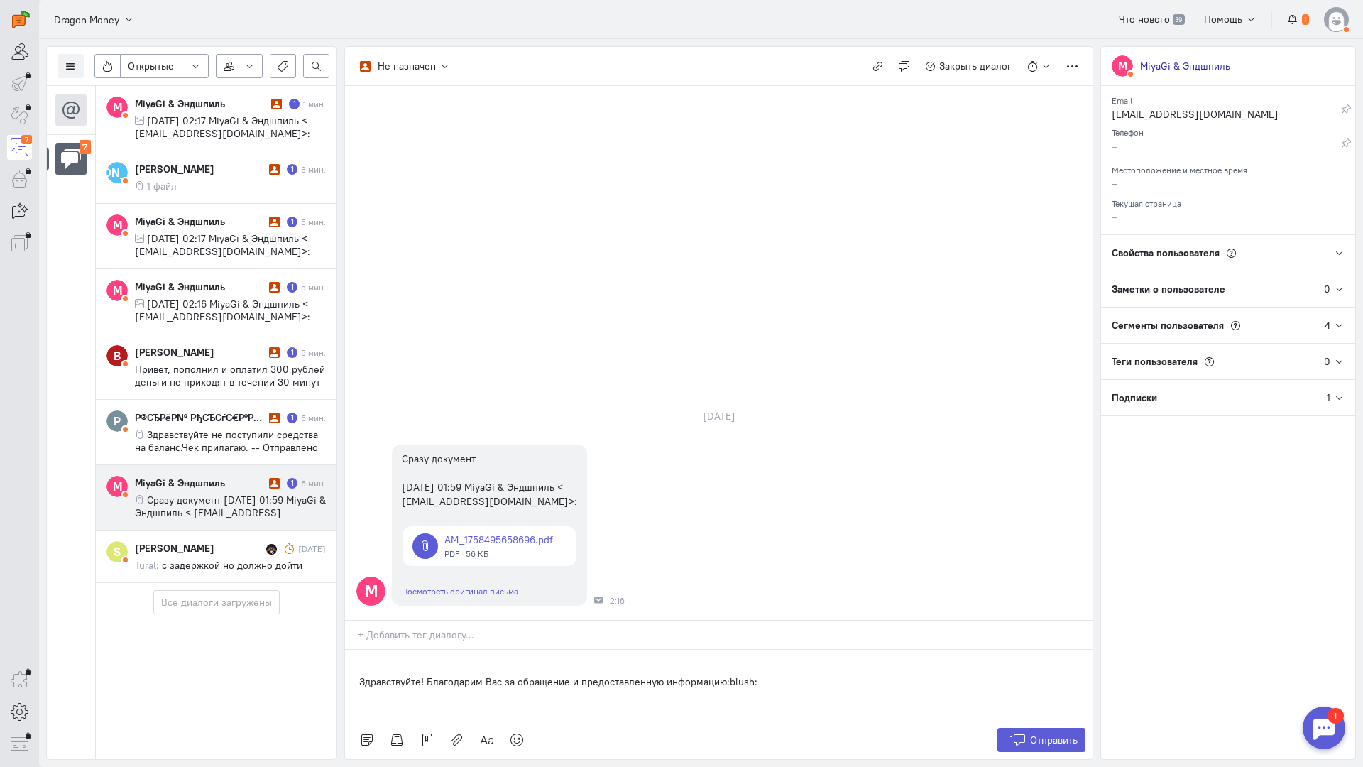
click at [354, 650] on div "Здравствуйте! Благодарим Вас за обращение и предоставленную информацию:blush:" at bounding box center [719, 685] width 748 height 71
click at [1042, 734] on span "Отправить" at bounding box center [1054, 740] width 48 height 13
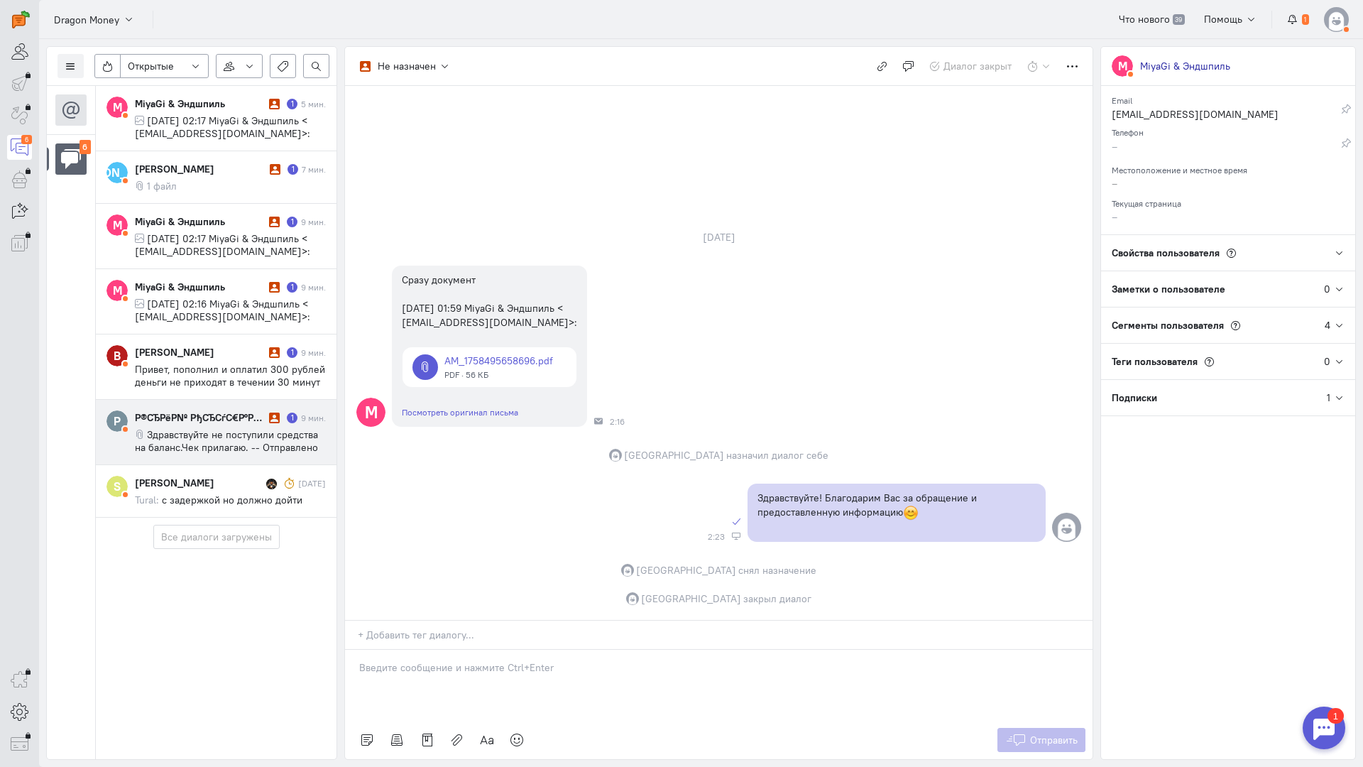
click at [218, 444] on span "Здравствуйте не поступили средства на баланс.Чек прилагаю. -- Отправлено из Mai…" at bounding box center [226, 447] width 183 height 38
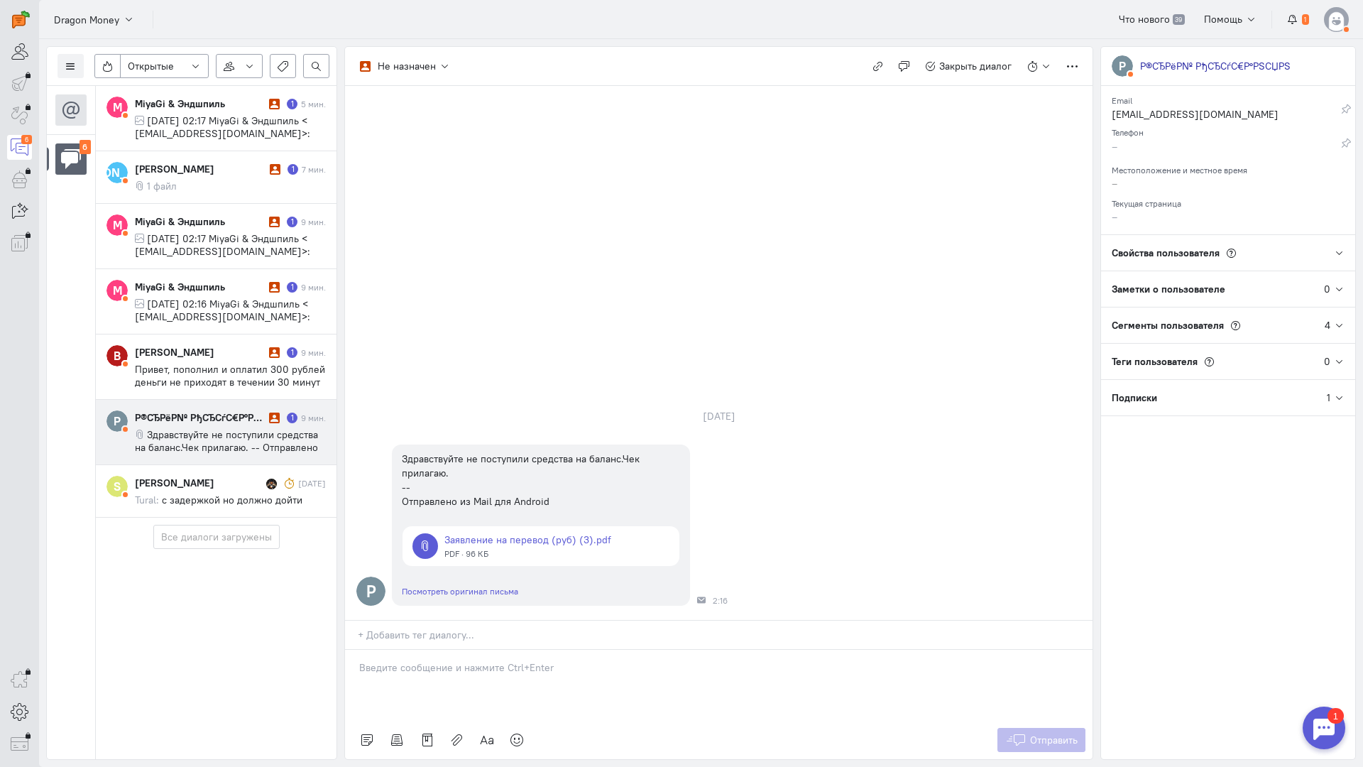
drag, startPoint x: 458, startPoint y: 576, endPoint x: 427, endPoint y: 581, distance: 30.9
click at [457, 660] on p at bounding box center [718, 667] width 719 height 14
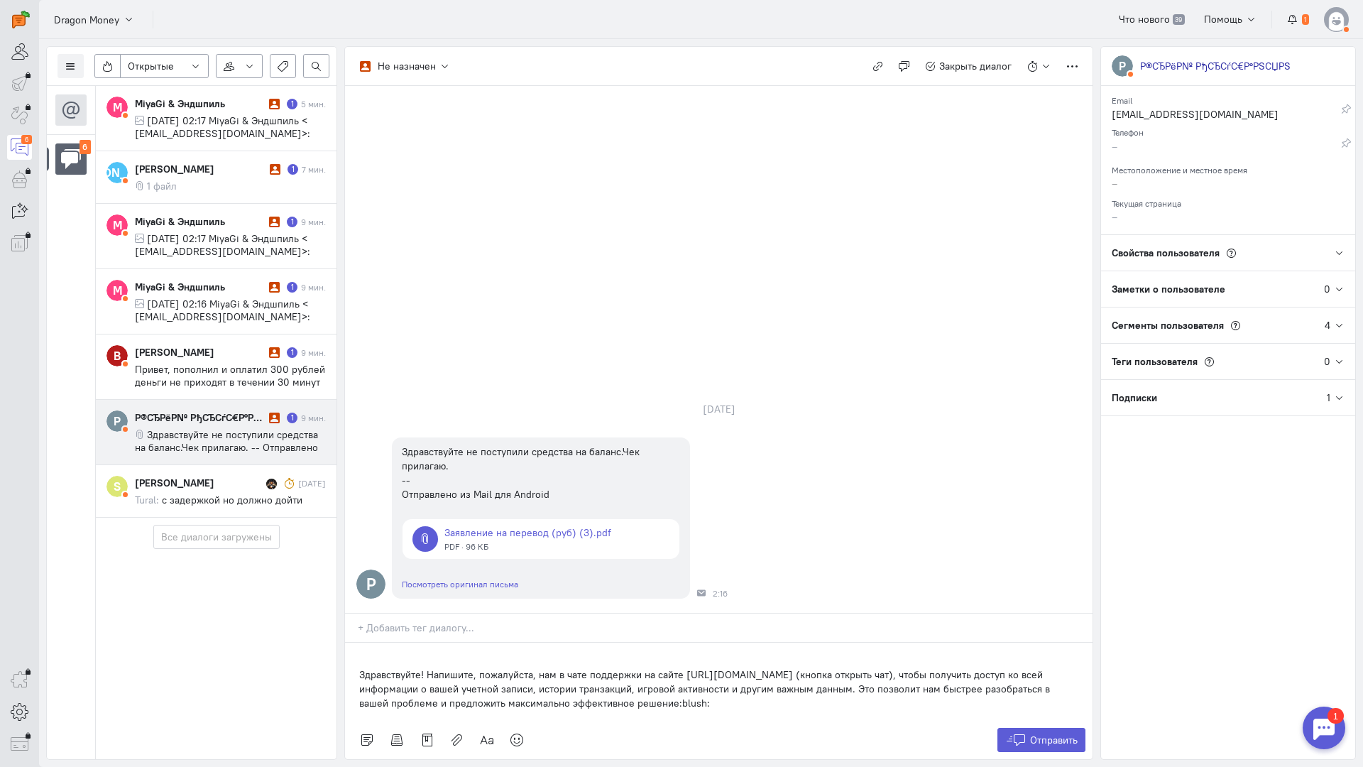
click at [356, 643] on div "Здравствуйте! Напишите, пожалуйста, нам в чате поддержки на сайте [URL][DOMAIN_…" at bounding box center [719, 682] width 748 height 78
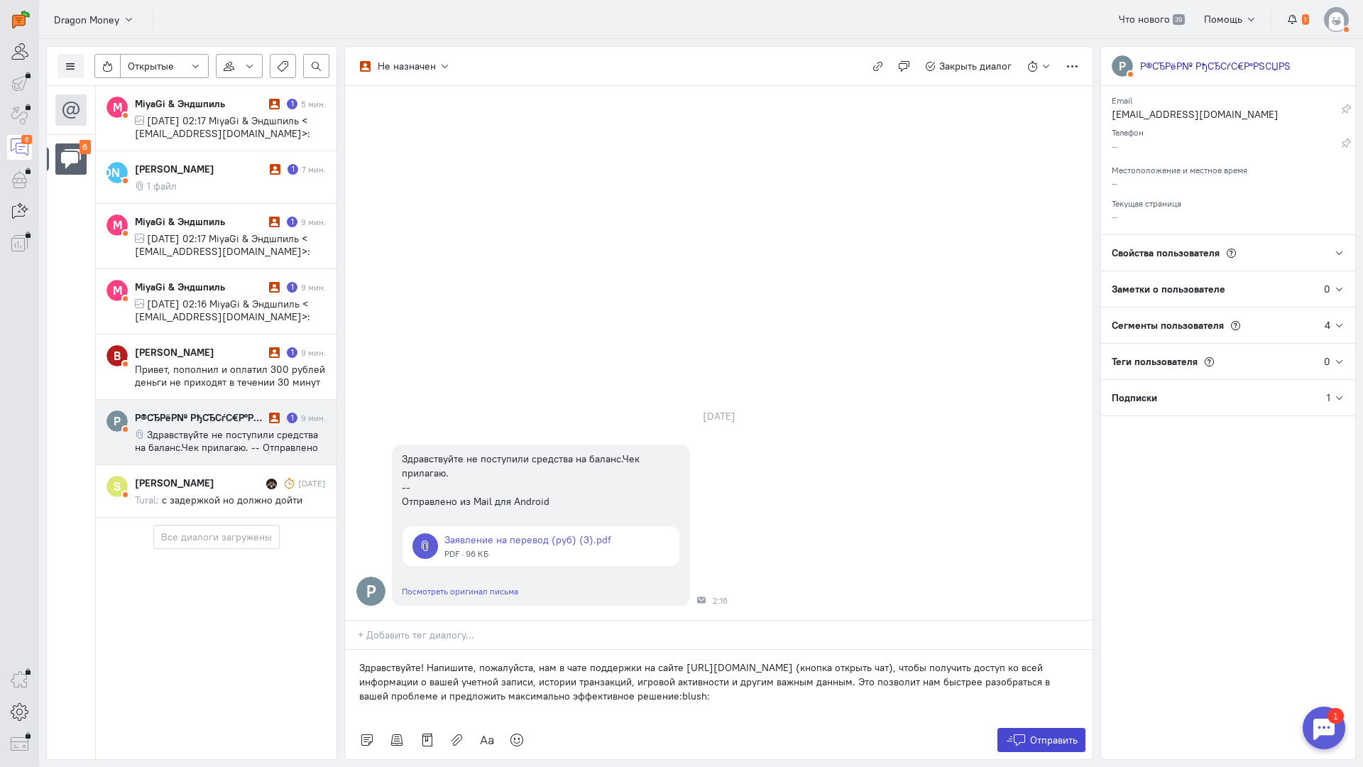
click at [1047, 728] on button "Отправить" at bounding box center [1042, 740] width 89 height 24
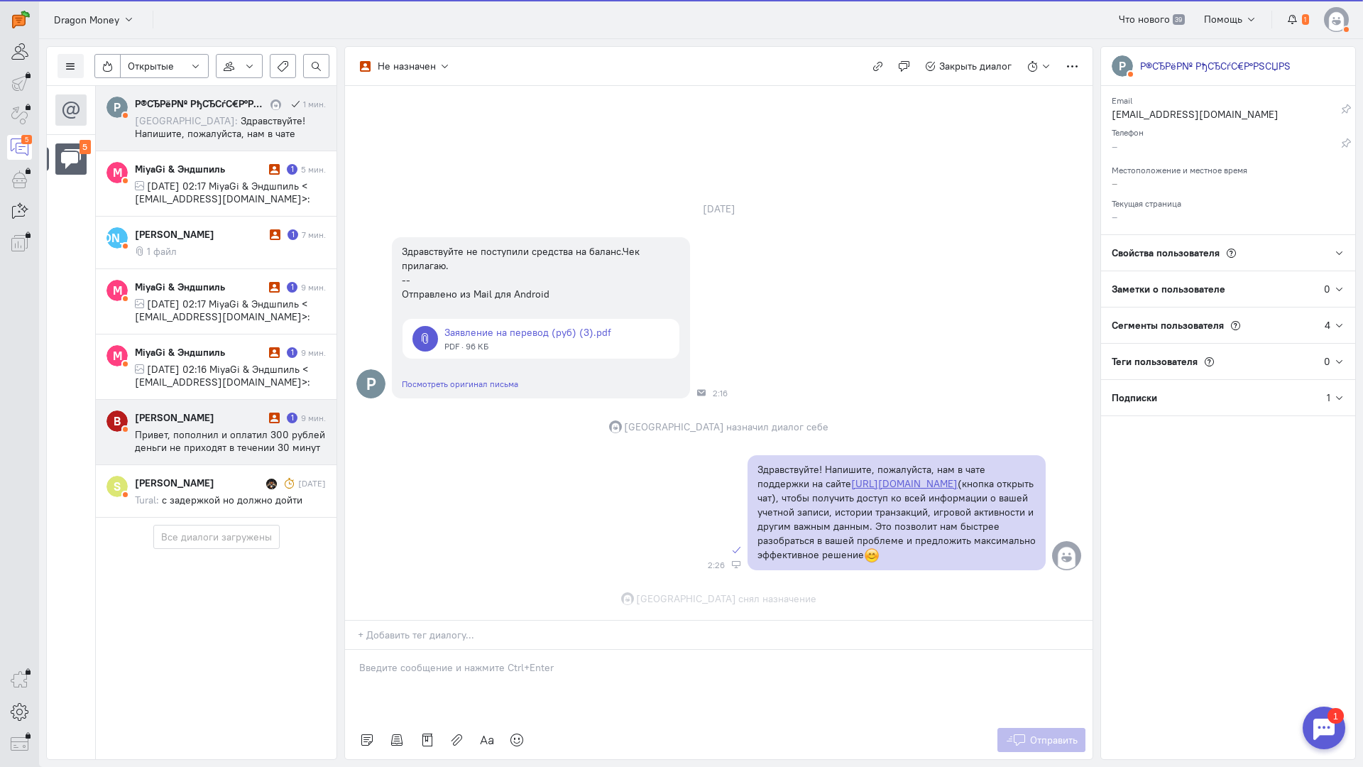
scroll to position [15, 0]
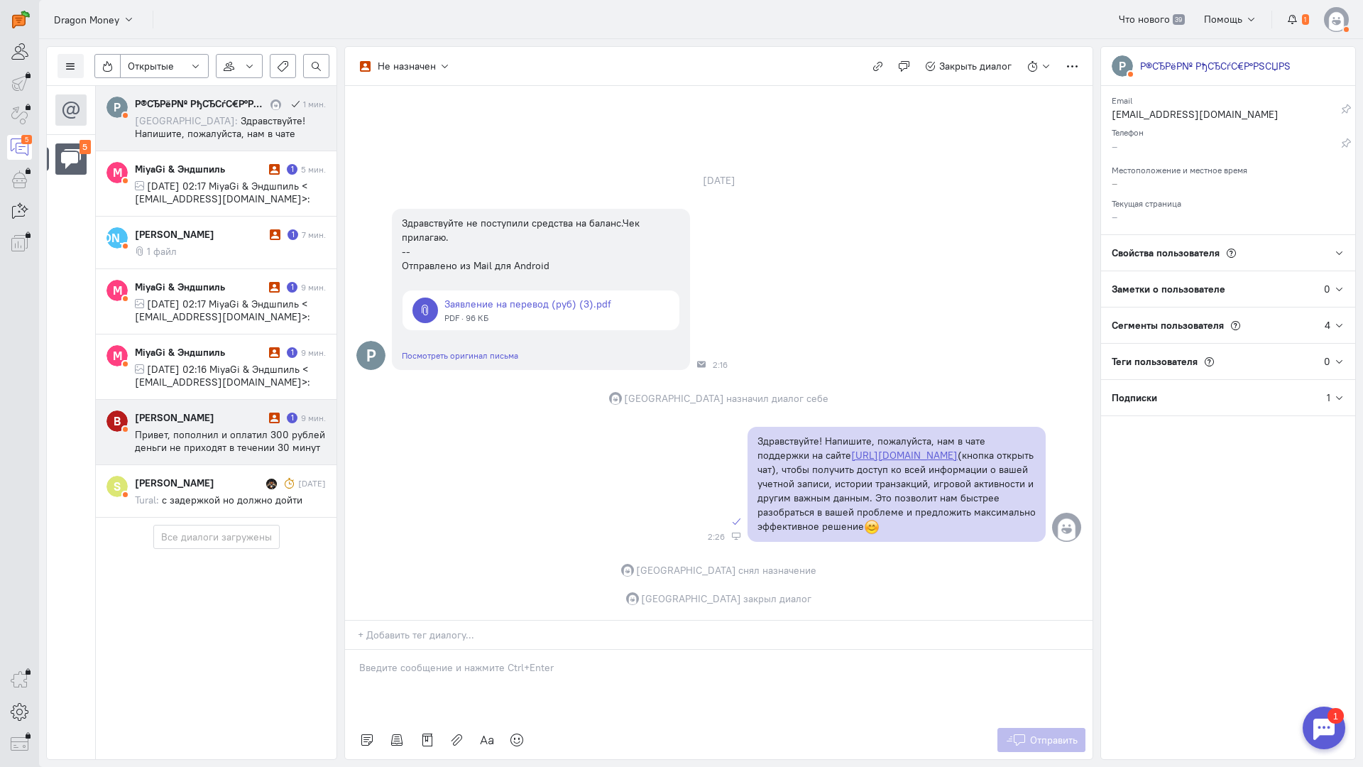
click at [221, 442] on span "Привет, пополнил и оплатил 300 рублей деньги не приходят в течении 30 минут" at bounding box center [230, 441] width 190 height 26
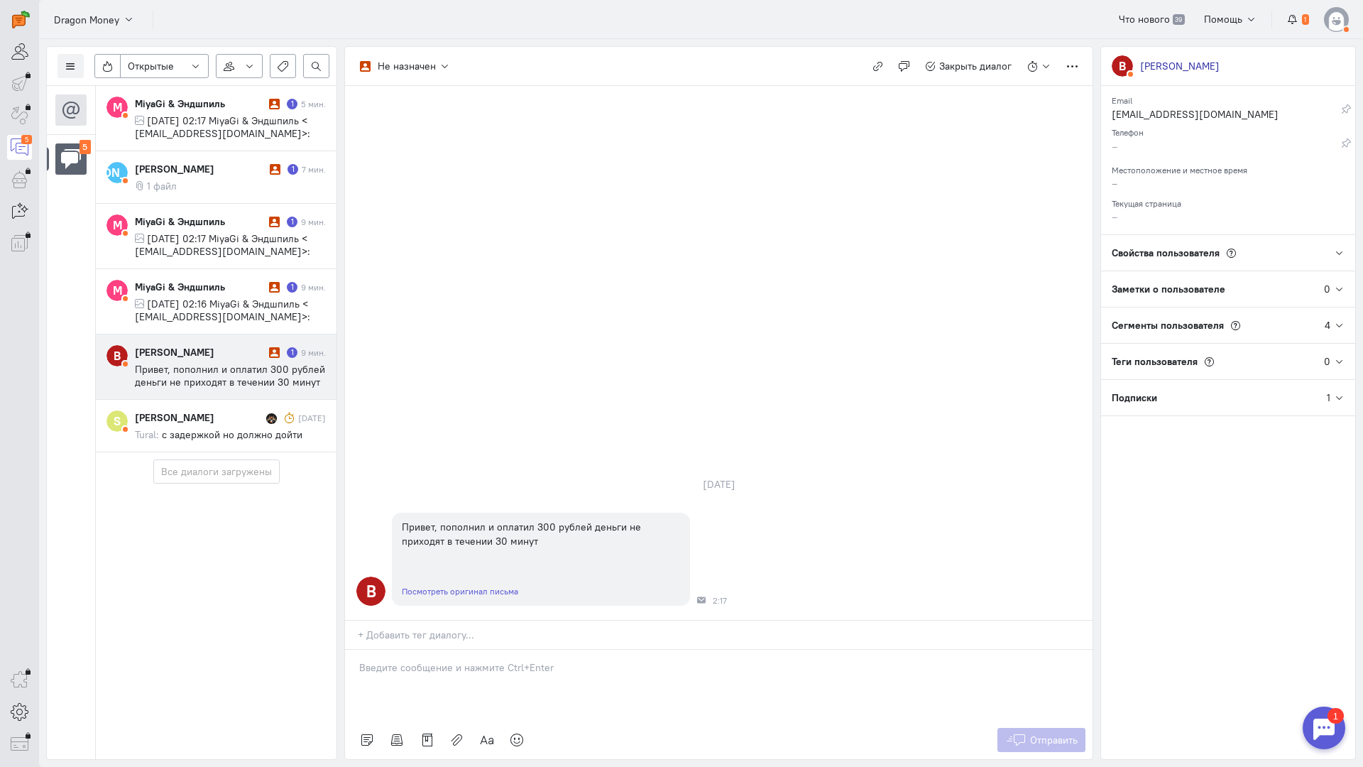
drag, startPoint x: 425, startPoint y: 583, endPoint x: 384, endPoint y: 582, distance: 41.2
click at [425, 660] on p at bounding box center [718, 667] width 719 height 14
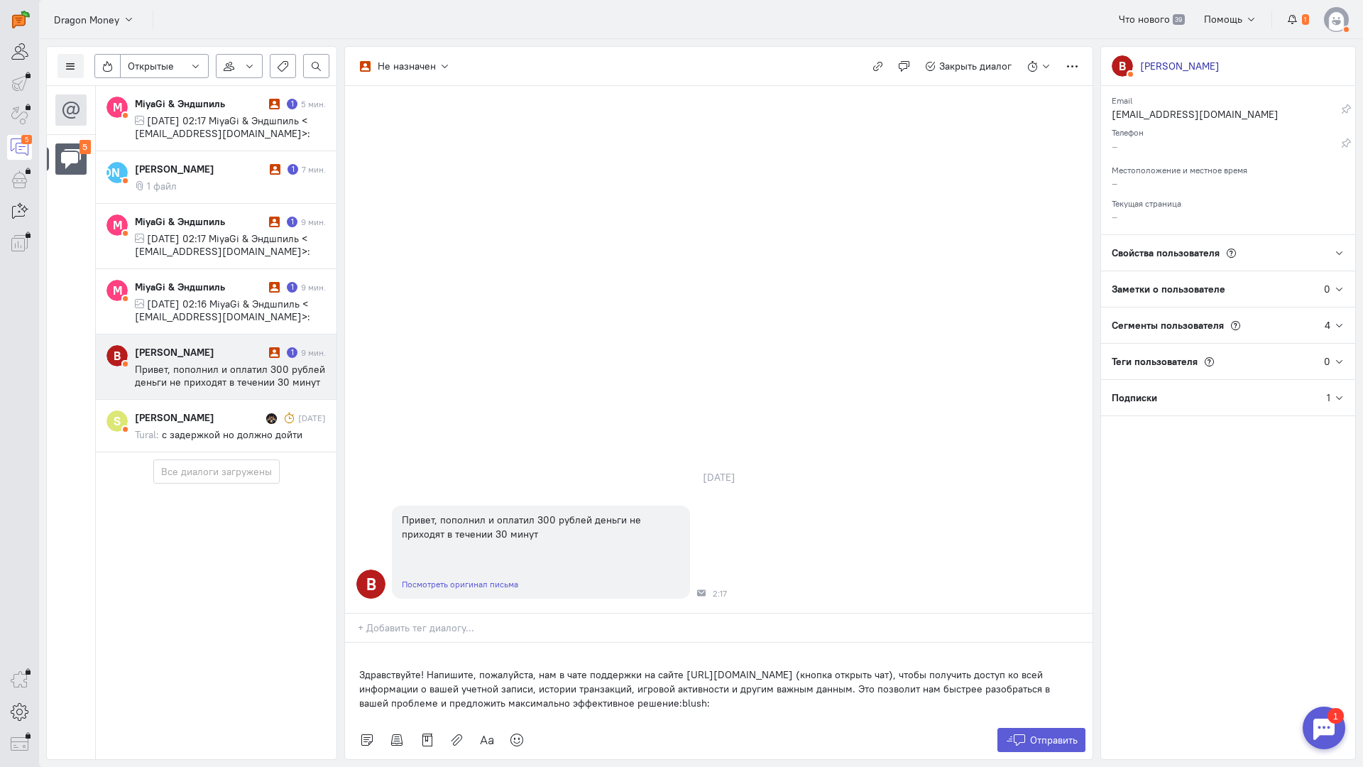
click at [351, 643] on div "Здравствуйте! Напишите, пожалуйста, нам в чате поддержки на сайте [URL][DOMAIN_…" at bounding box center [719, 682] width 748 height 78
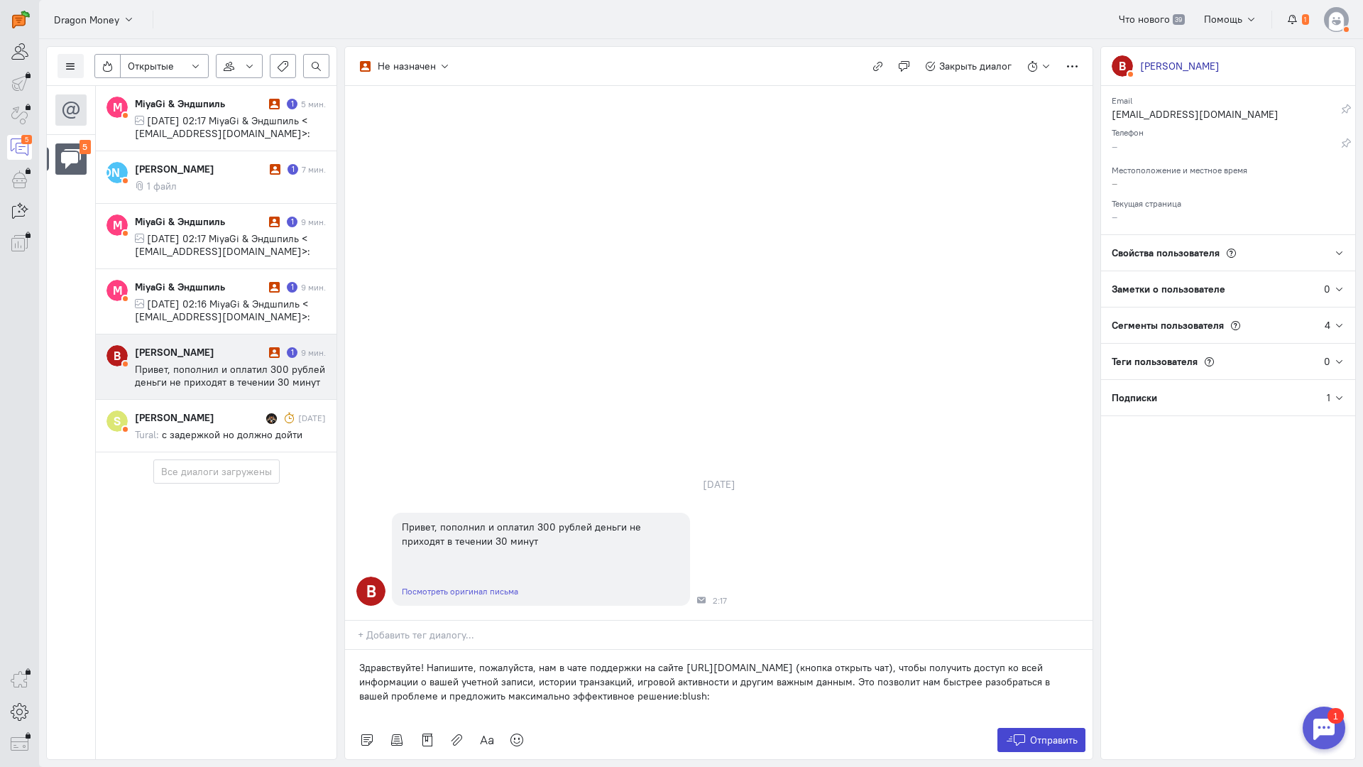
click at [1047, 734] on span "Отправить" at bounding box center [1054, 740] width 48 height 13
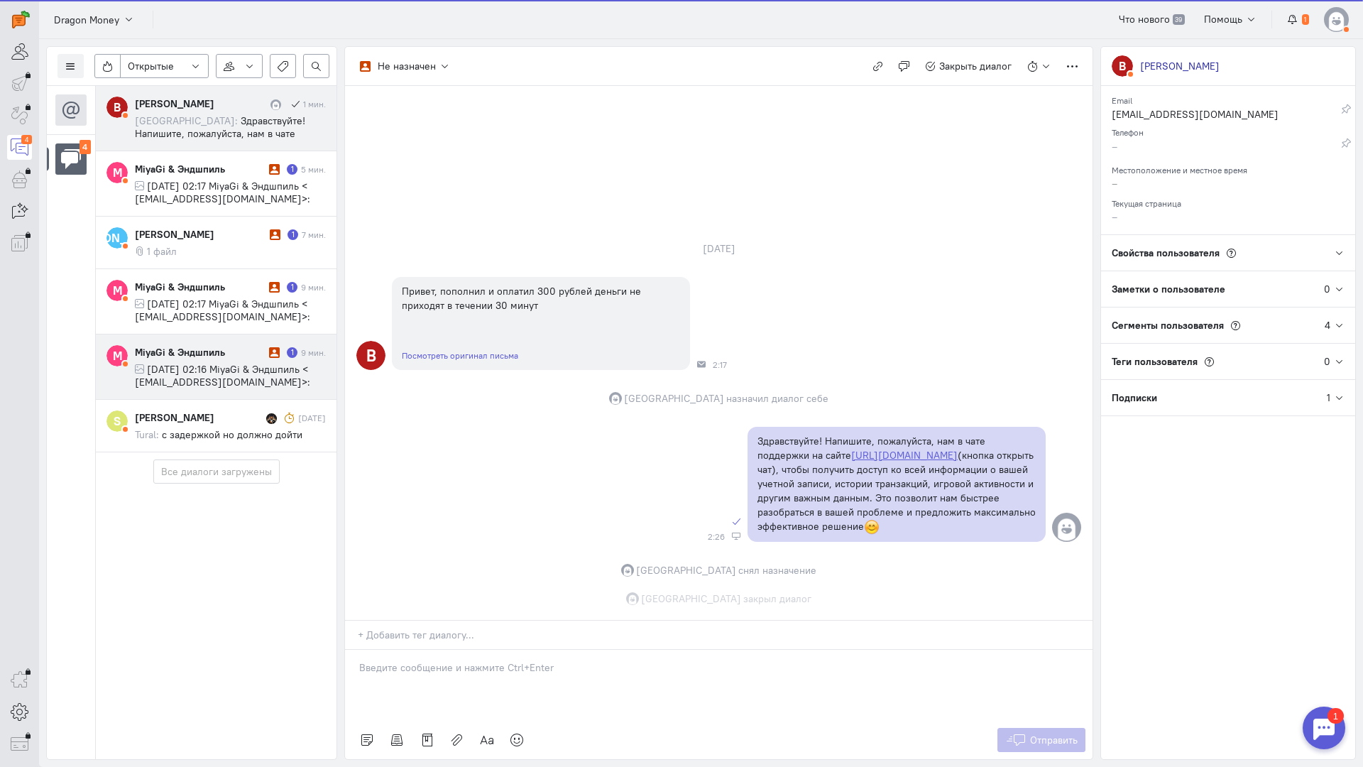
click at [183, 375] on span "[DATE] 02:16 MiyaGi & Эндшпиль < [EMAIL_ADDRESS][DOMAIN_NAME]>:" at bounding box center [222, 376] width 175 height 26
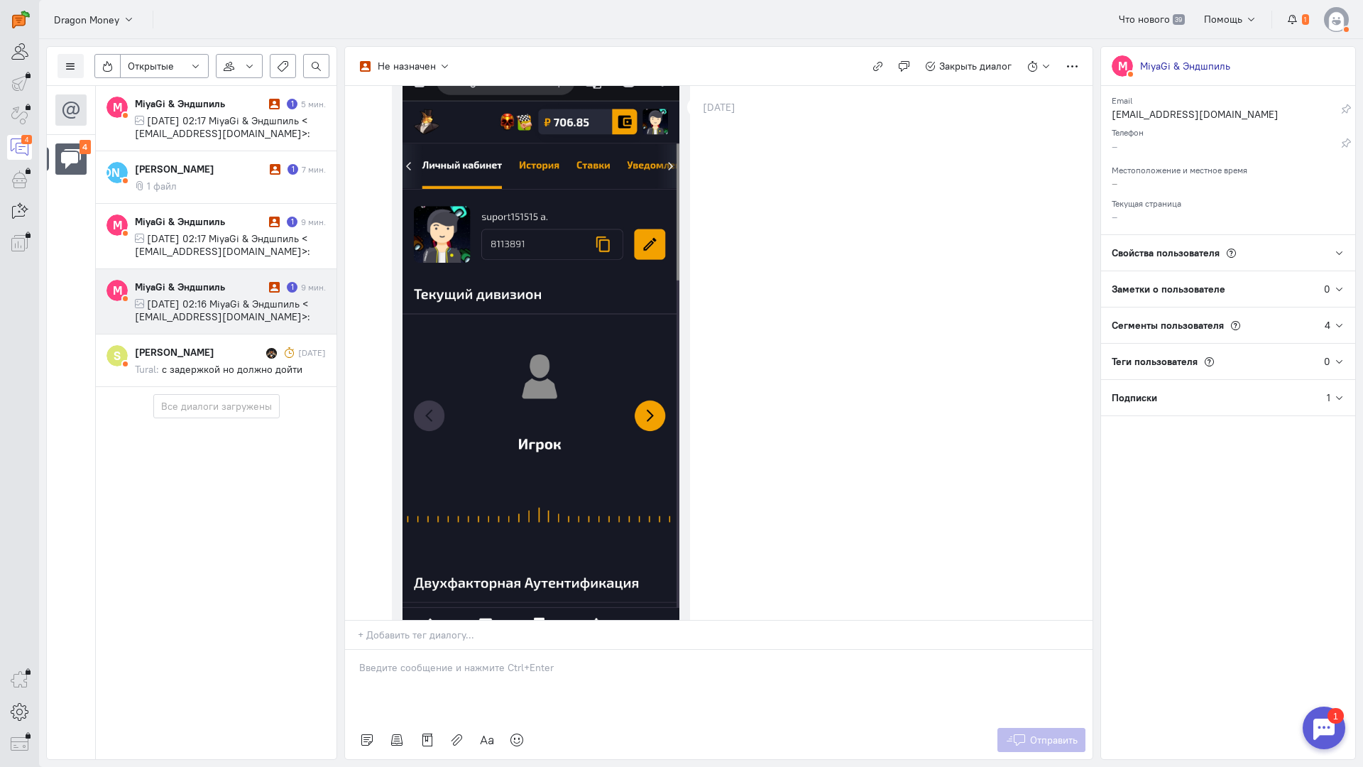
scroll to position [0, 0]
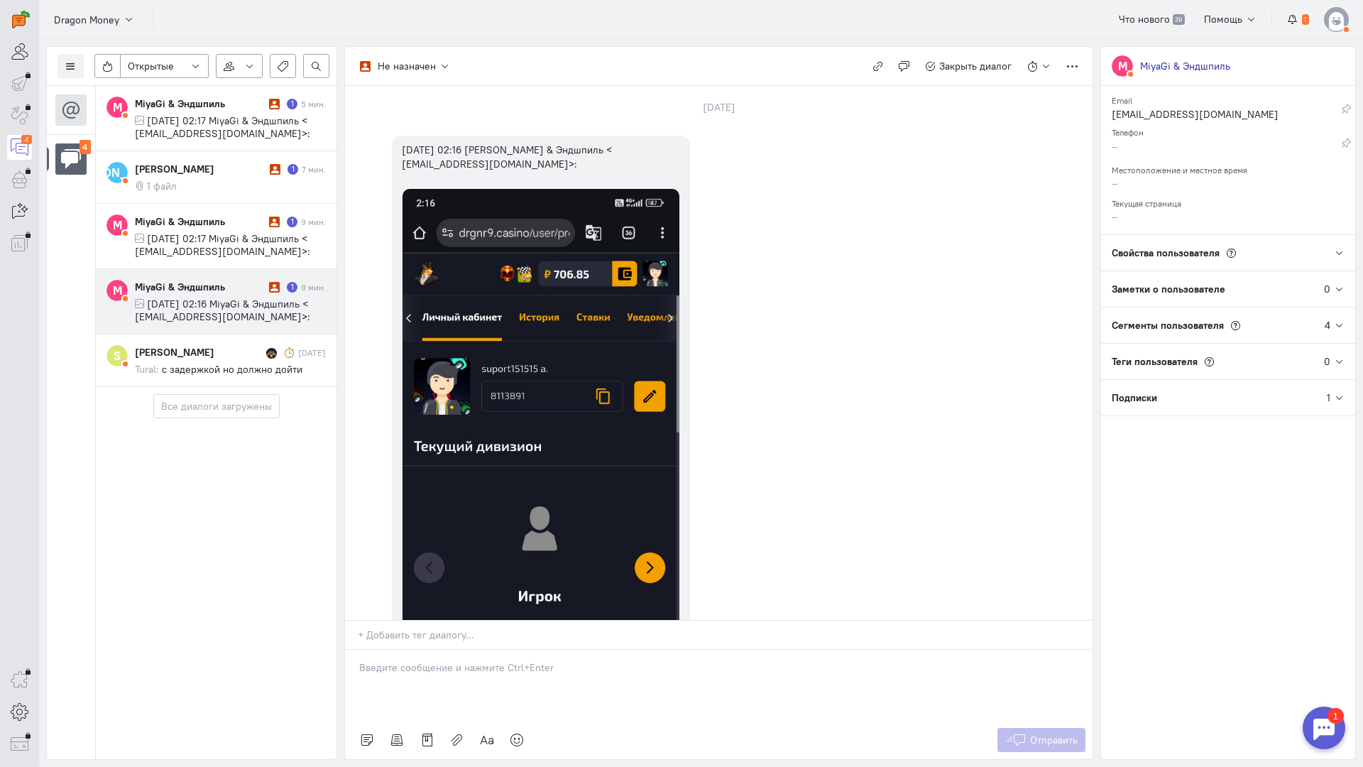
drag, startPoint x: 459, startPoint y: 582, endPoint x: 378, endPoint y: 582, distance: 80.2
click at [458, 660] on p at bounding box center [718, 667] width 719 height 14
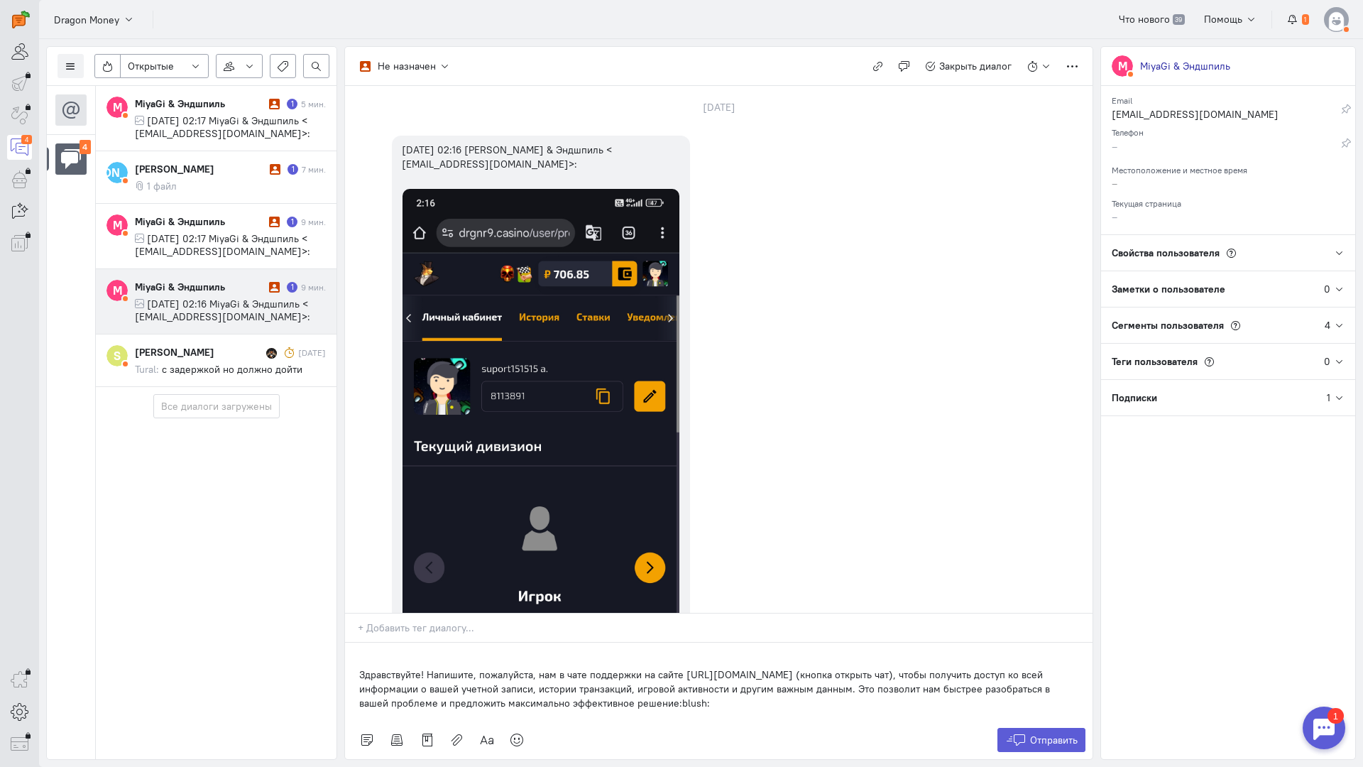
click at [356, 643] on div "Здравствуйте! Напишите, пожалуйста, нам в чате поддержки на сайте [URL][DOMAIN_…" at bounding box center [719, 682] width 748 height 78
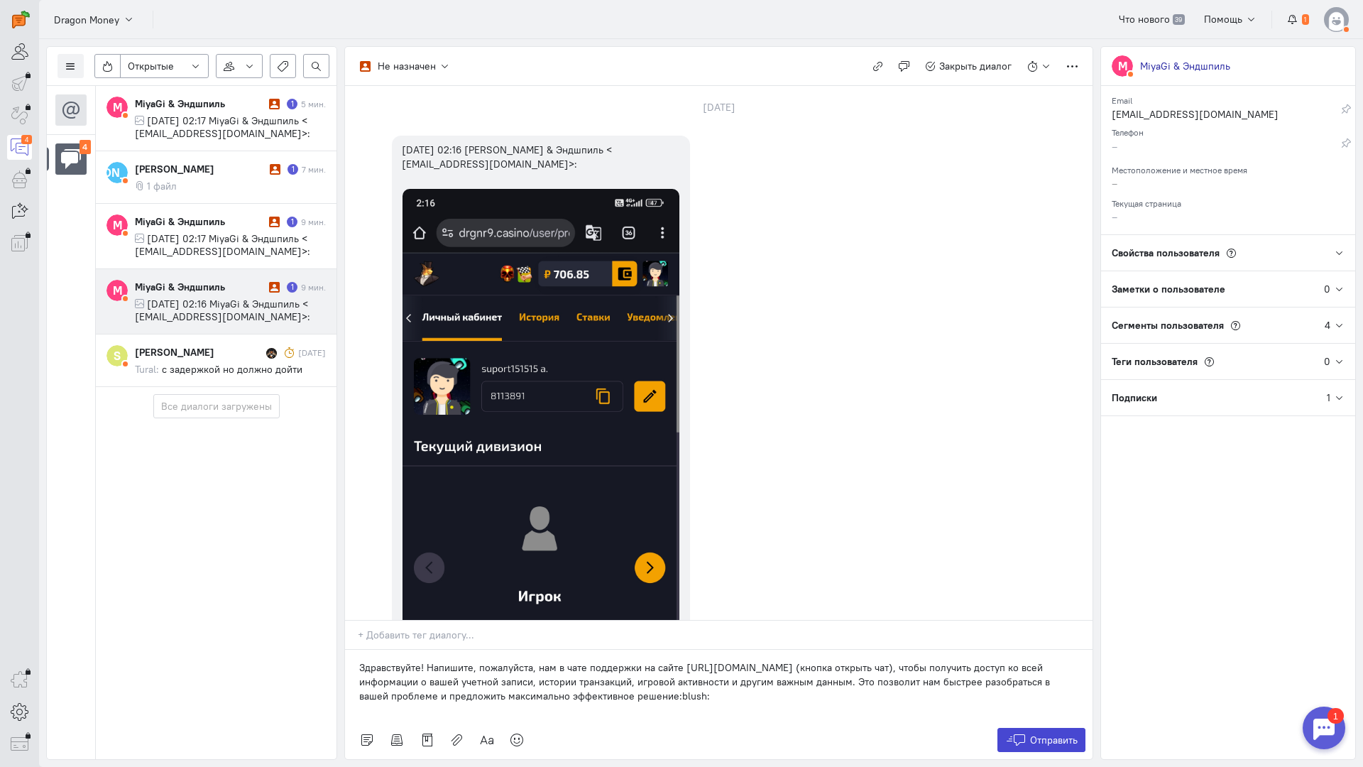
click at [1050, 728] on button "Отправить" at bounding box center [1042, 740] width 89 height 24
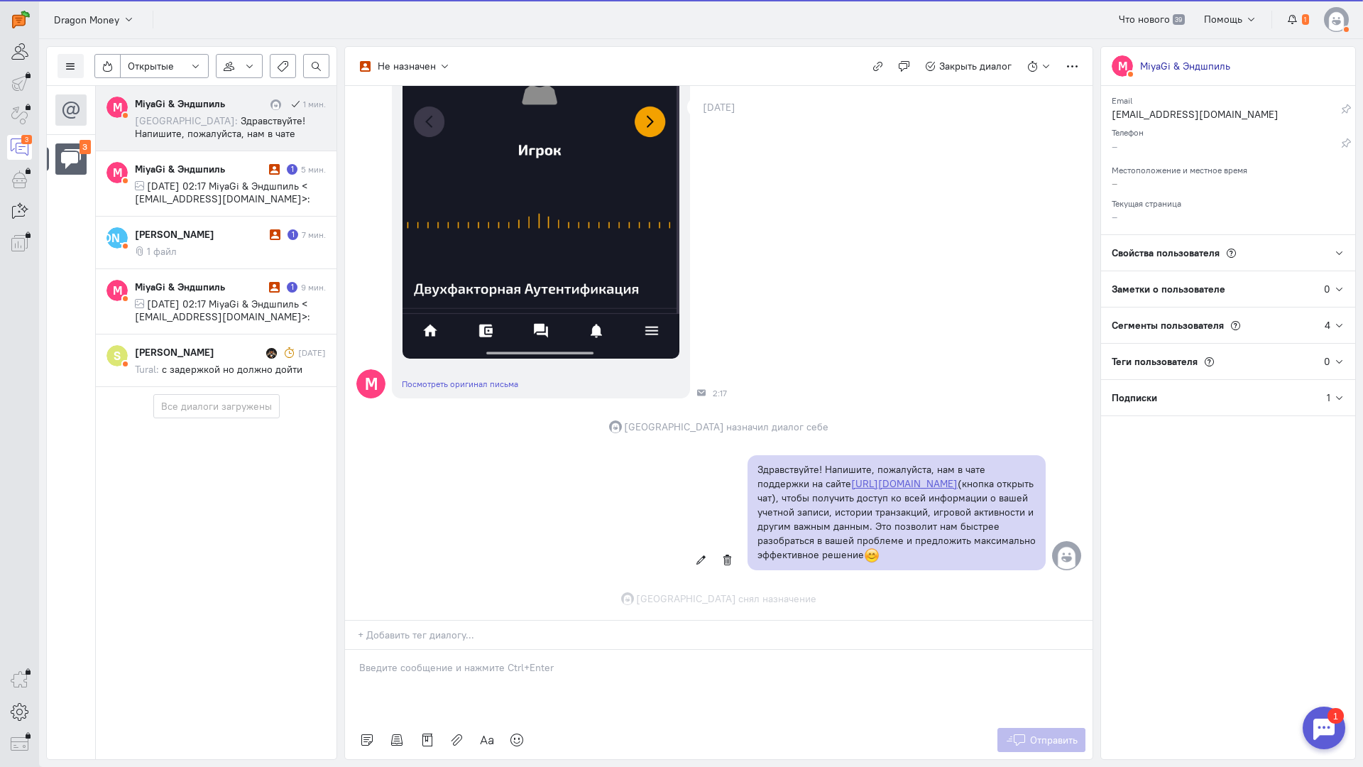
scroll to position [562, 0]
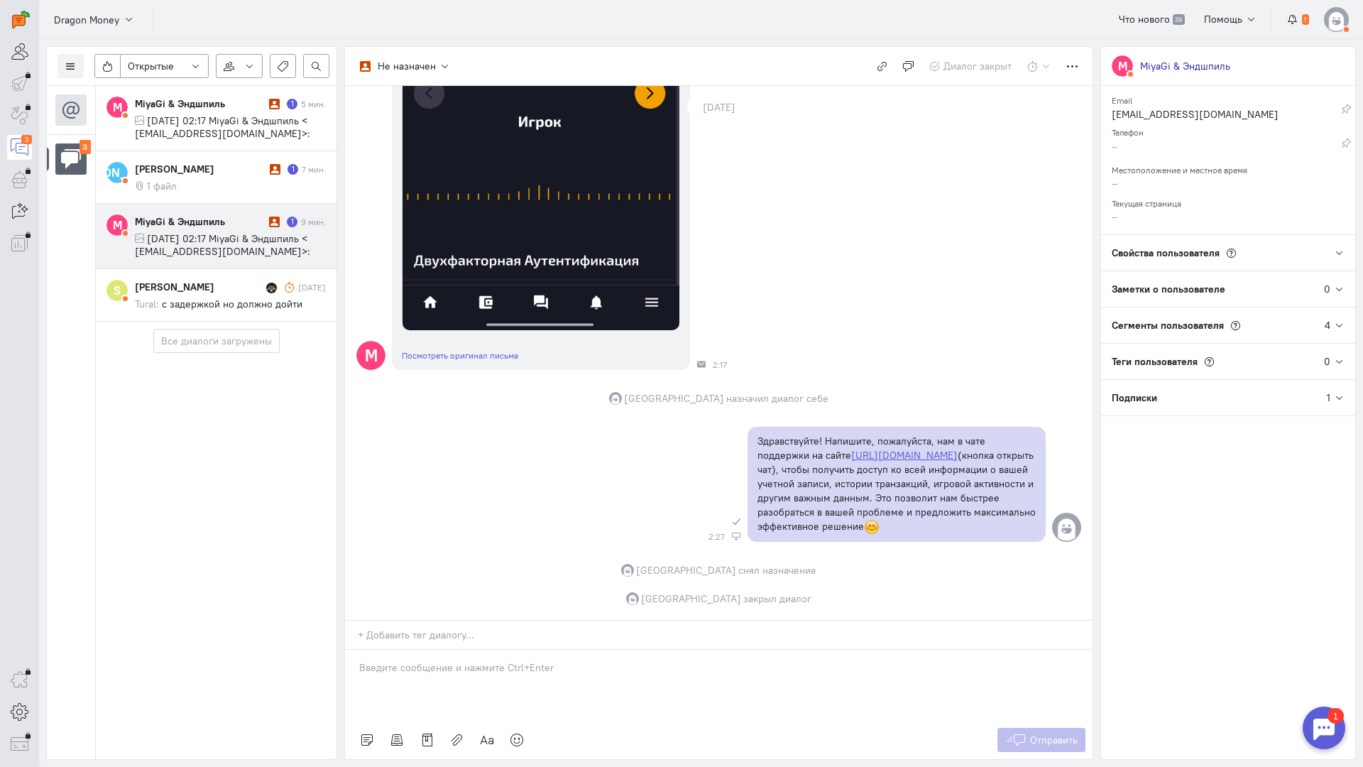
click at [231, 219] on div "MiyaGi & Эндшпиль" at bounding box center [200, 221] width 131 height 14
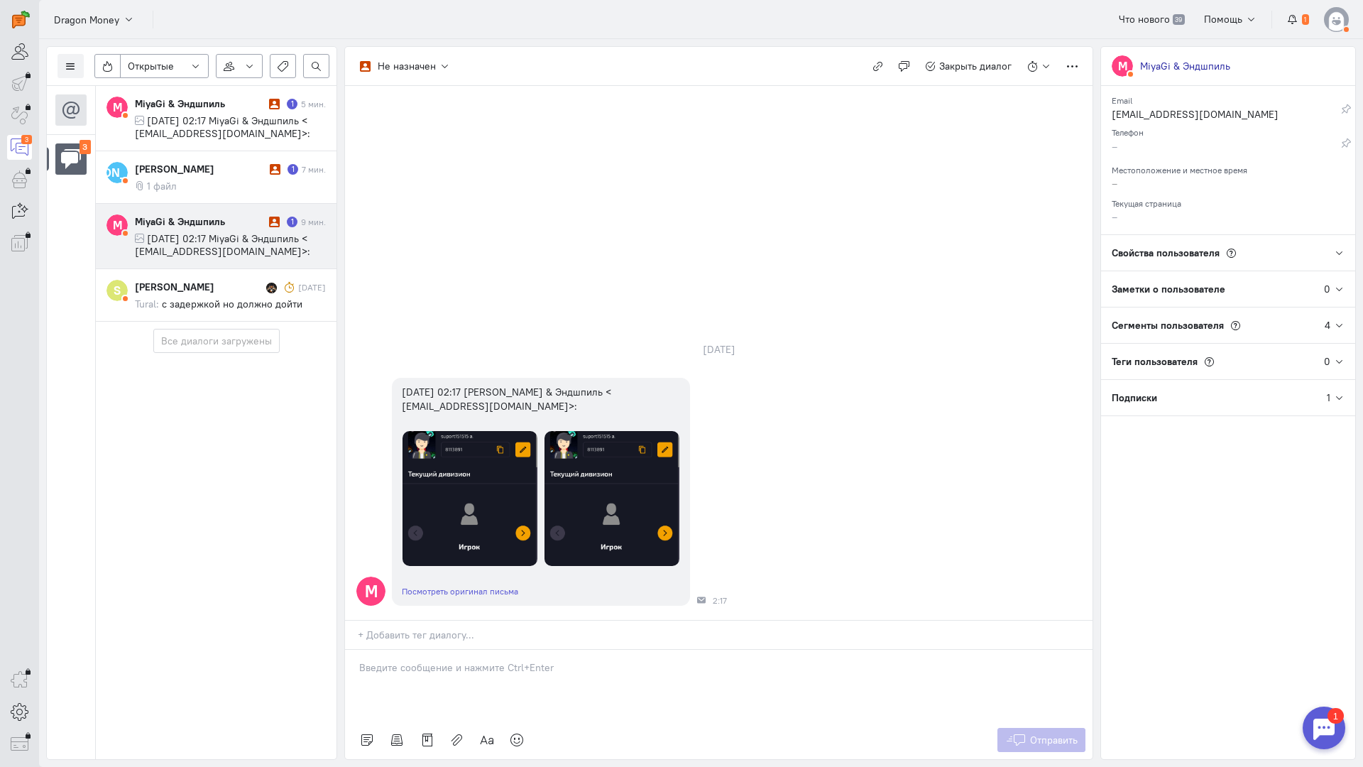
click at [462, 660] on p at bounding box center [718, 667] width 719 height 14
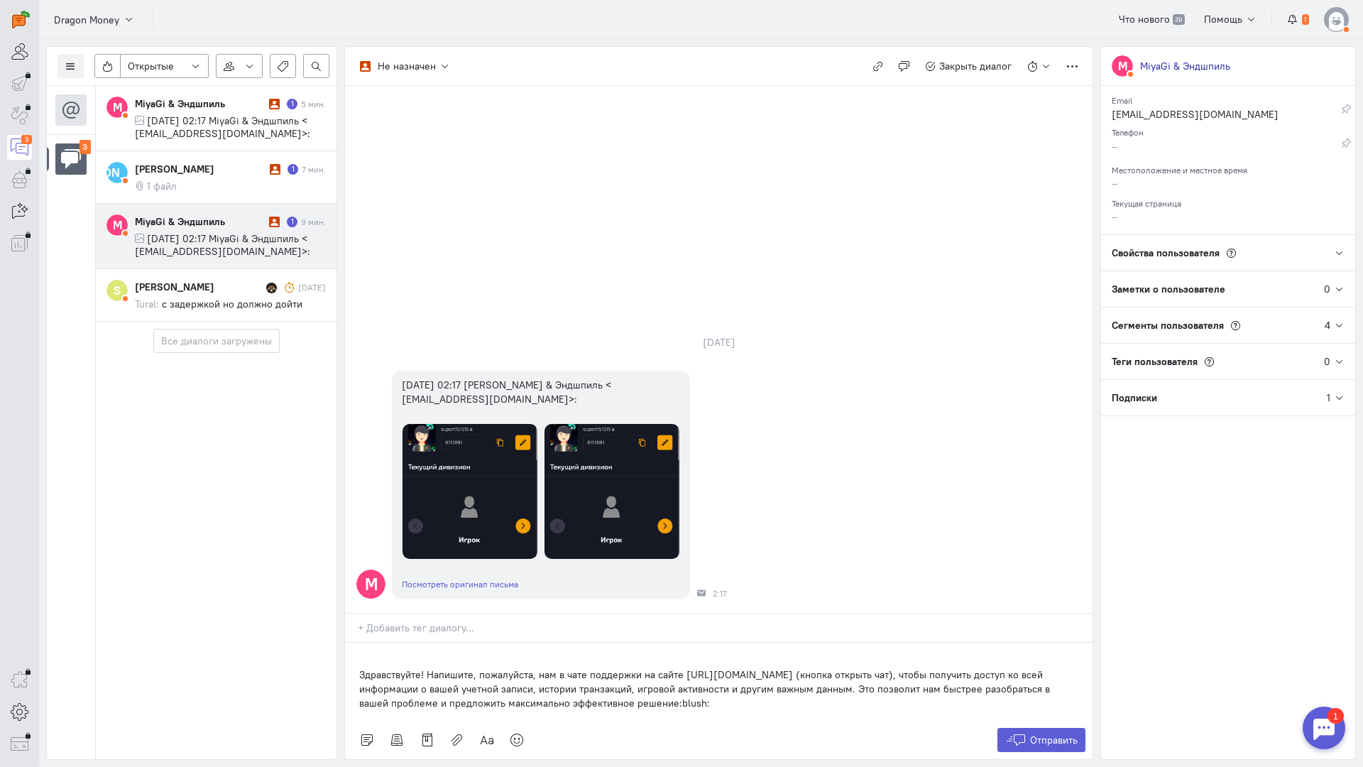
click at [354, 643] on div "Здравствуйте! Напишите, пожалуйста, нам в чате поддержки на сайте [URL][DOMAIN_…" at bounding box center [719, 682] width 748 height 78
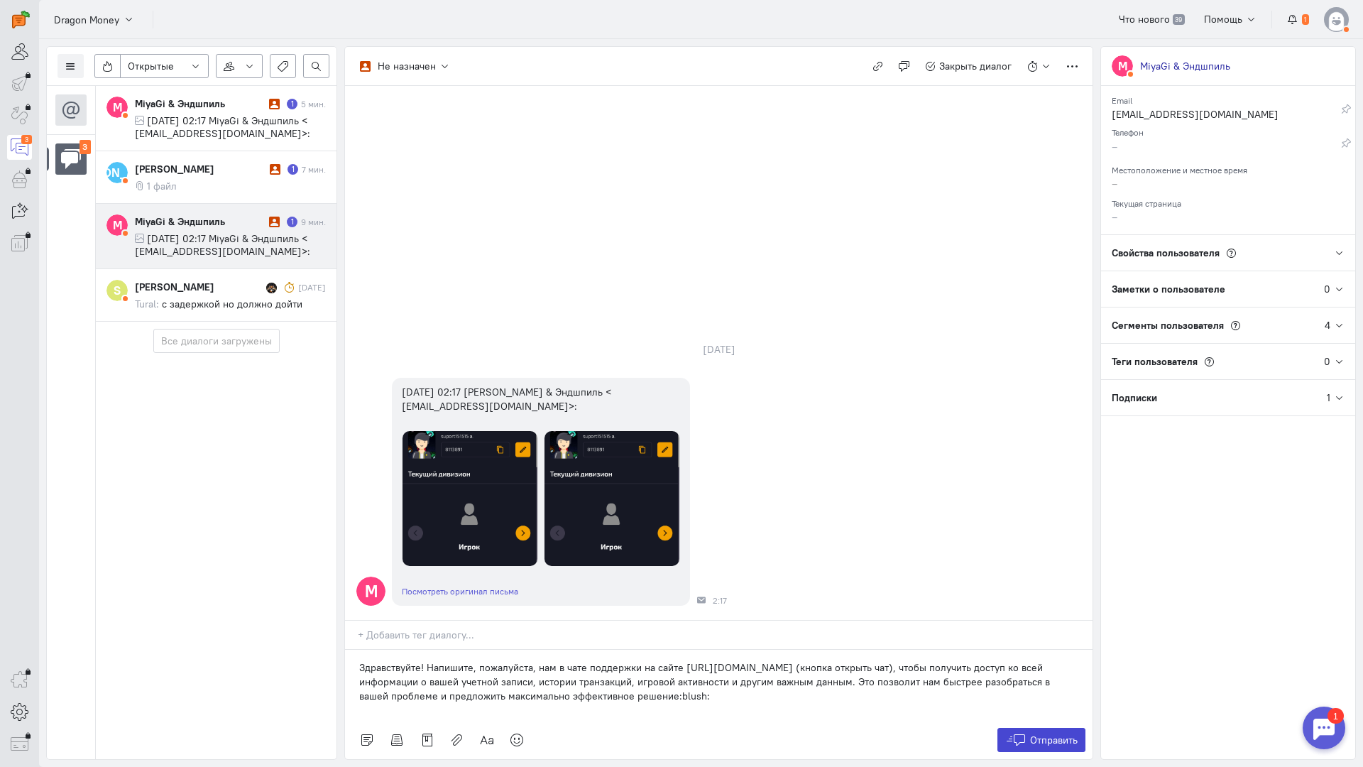
click at [1032, 734] on span "Отправить" at bounding box center [1054, 740] width 48 height 13
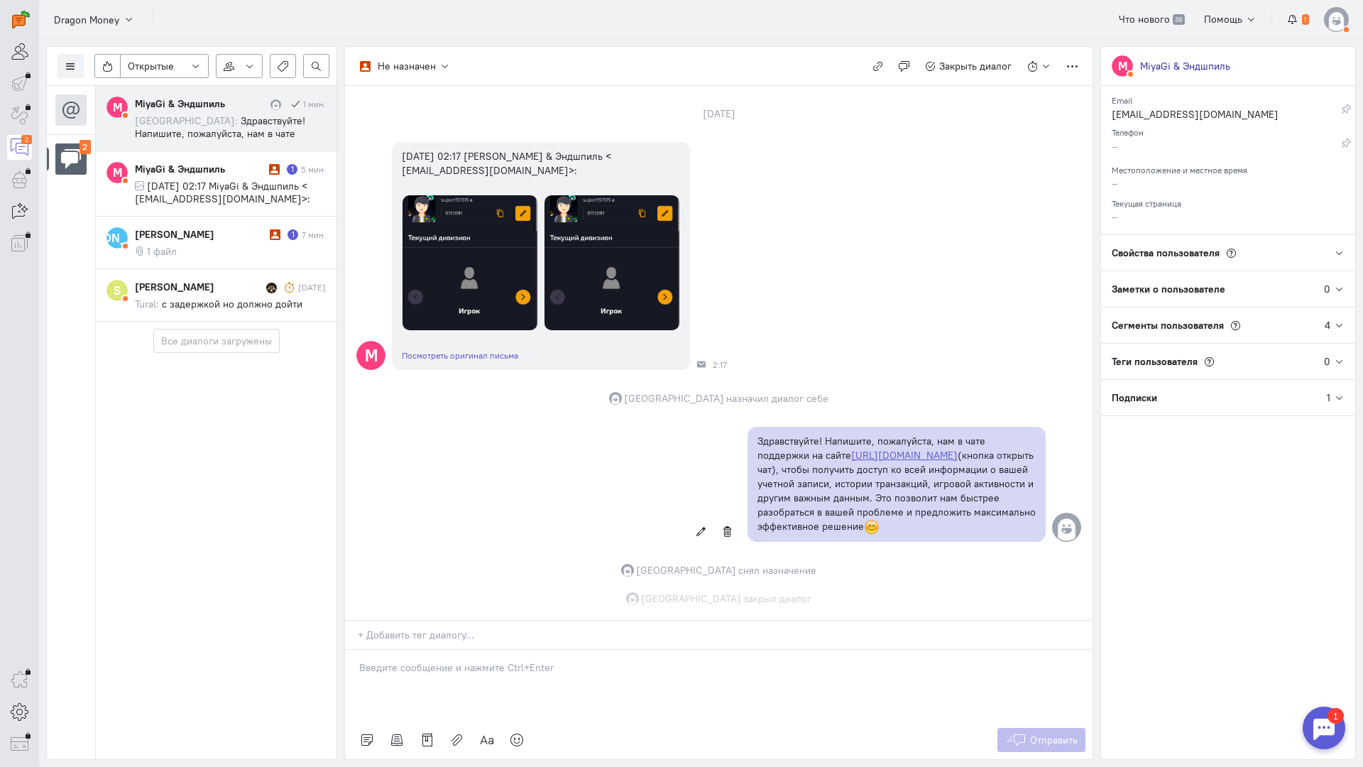
scroll to position [82, 0]
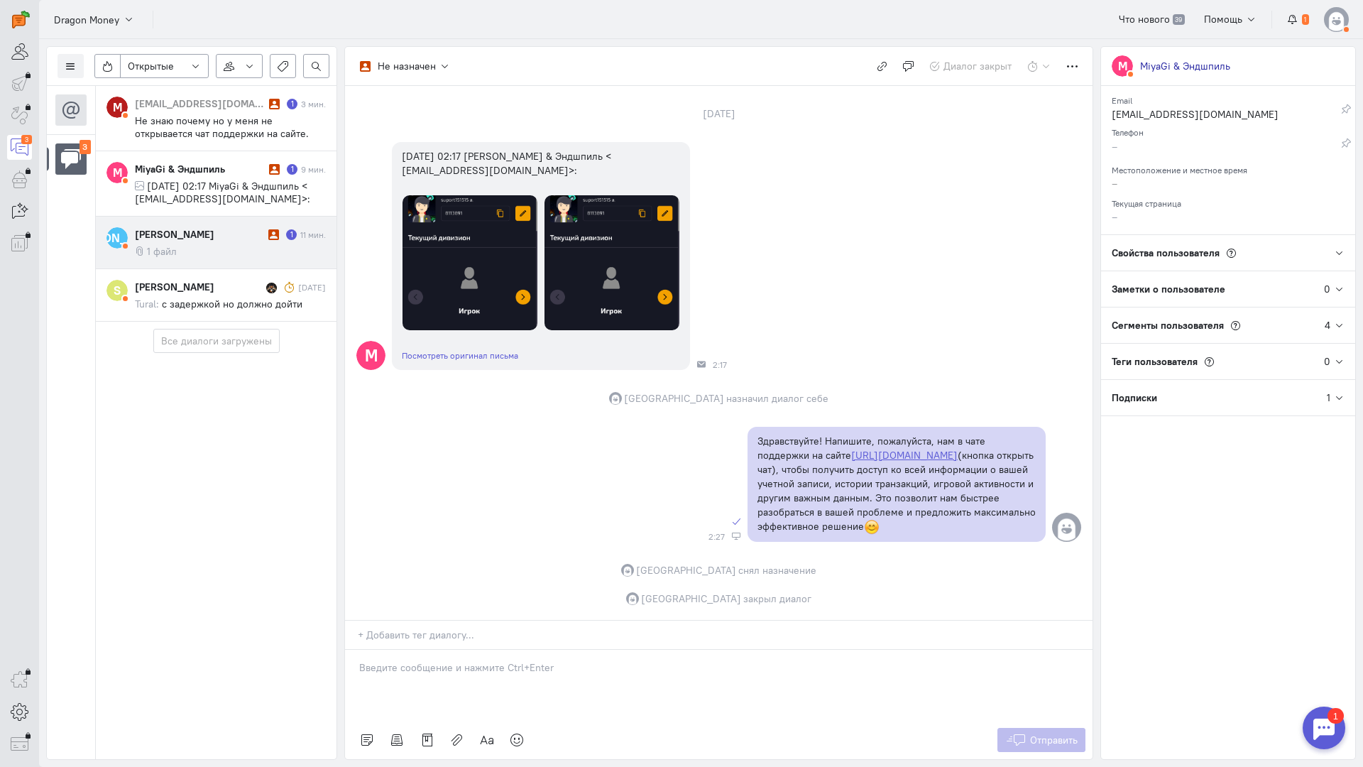
click at [231, 235] on div "[PERSON_NAME]" at bounding box center [200, 234] width 130 height 14
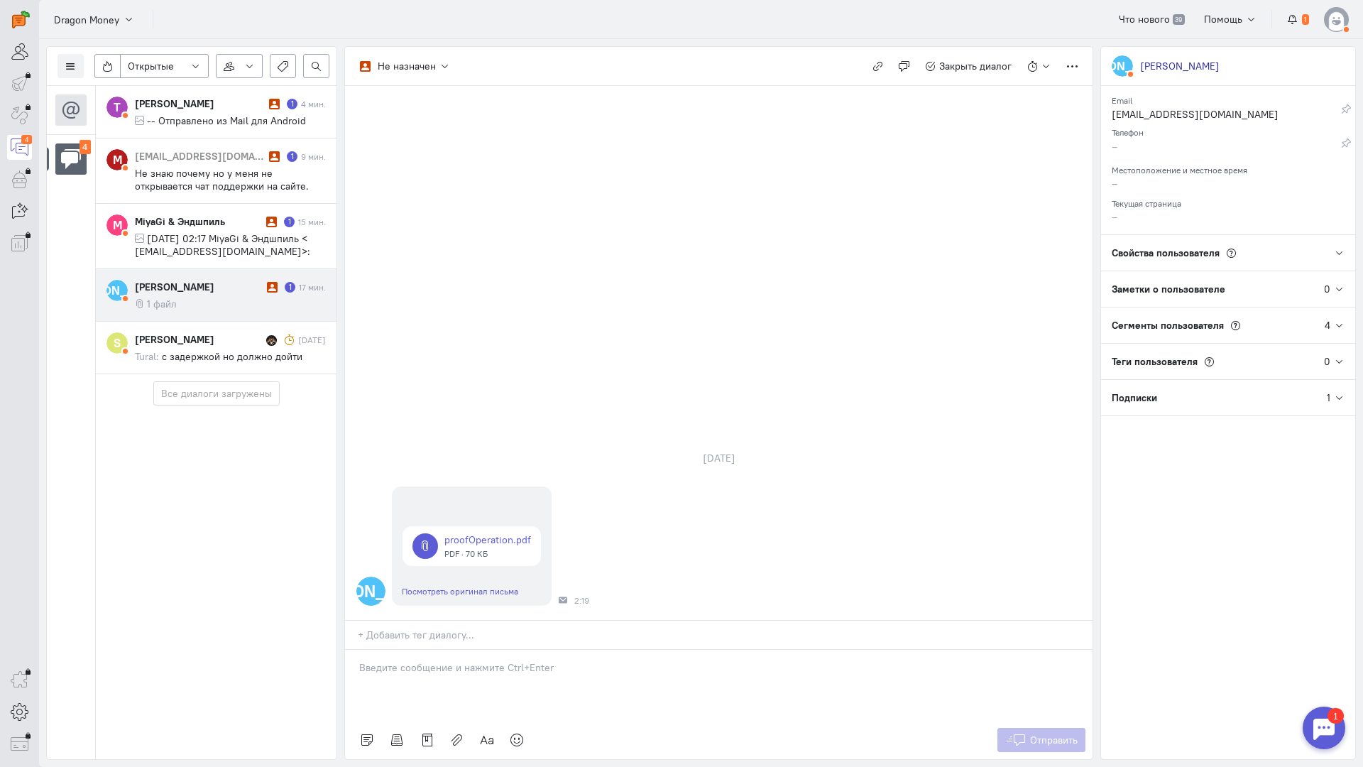
click at [251, 289] on div "[PERSON_NAME]" at bounding box center [199, 287] width 129 height 14
click at [459, 650] on div at bounding box center [719, 685] width 748 height 71
click at [351, 650] on div "Здравствуйте! Благодарим Вас за обращение и предоставленную информацию:blush:" at bounding box center [719, 685] width 748 height 71
click at [1058, 734] on span "Отправить" at bounding box center [1054, 740] width 48 height 13
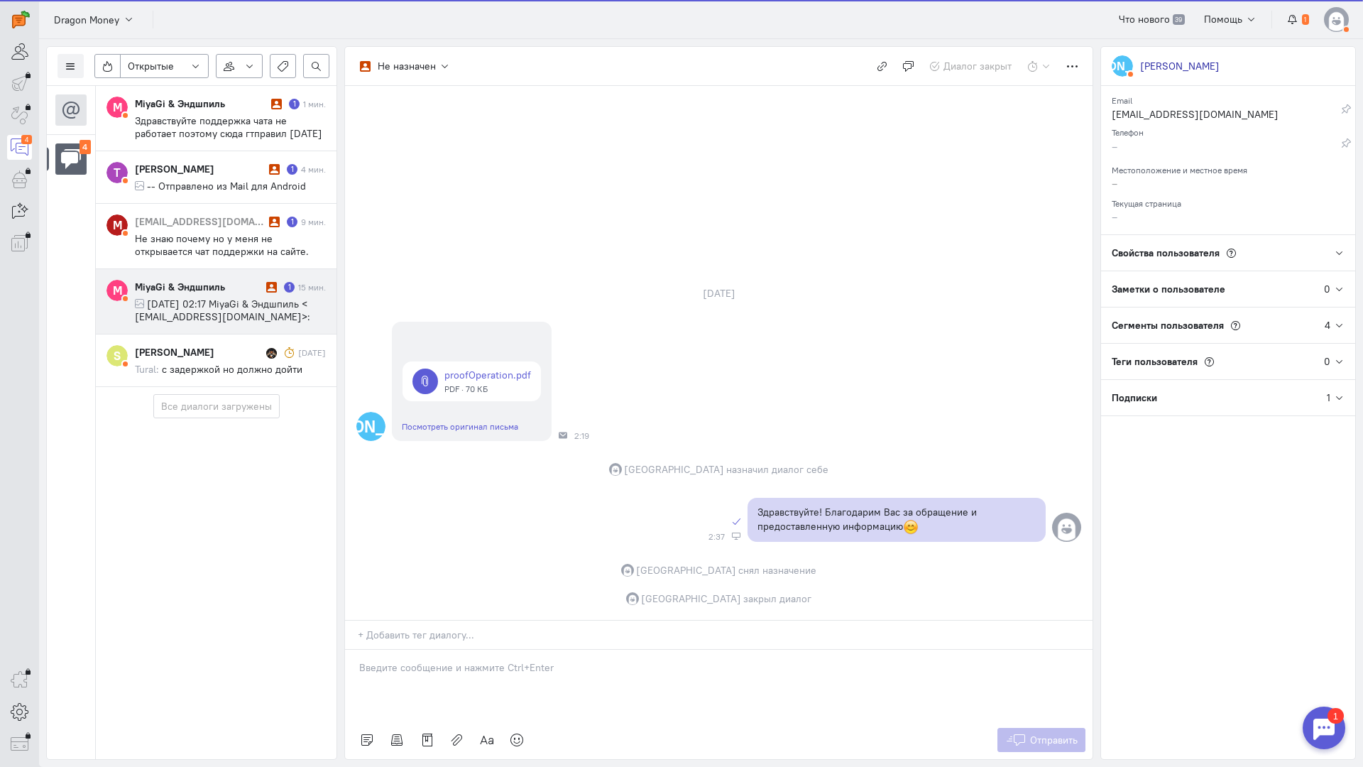
click at [227, 316] on cq-message "[DATE] 02:17 MiyaGi & Эндшпиль < [EMAIL_ADDRESS][DOMAIN_NAME]>:" at bounding box center [230, 311] width 191 height 26
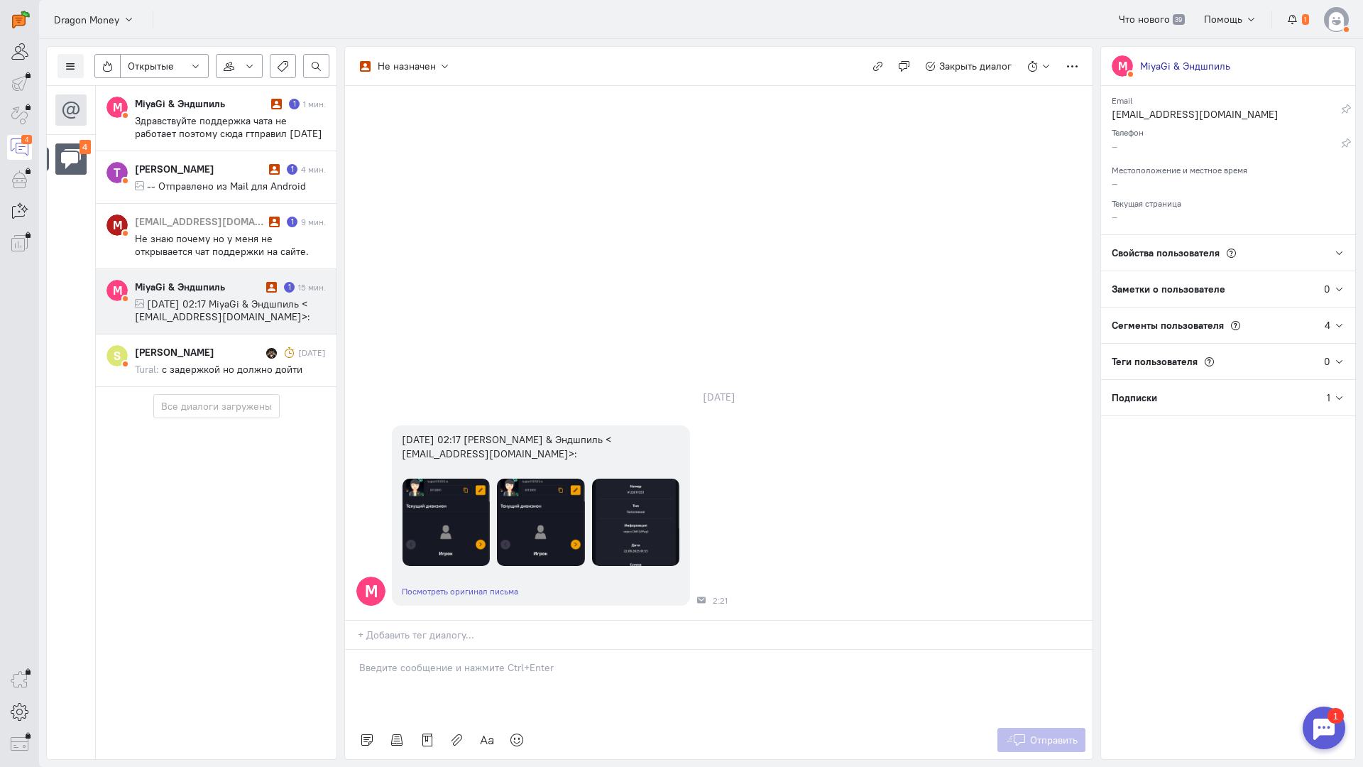
click at [204, 309] on span "[DATE] 02:17 MiyaGi & Эндшпиль < [EMAIL_ADDRESS][DOMAIN_NAME]>:" at bounding box center [222, 311] width 175 height 26
click at [404, 660] on p at bounding box center [718, 667] width 719 height 14
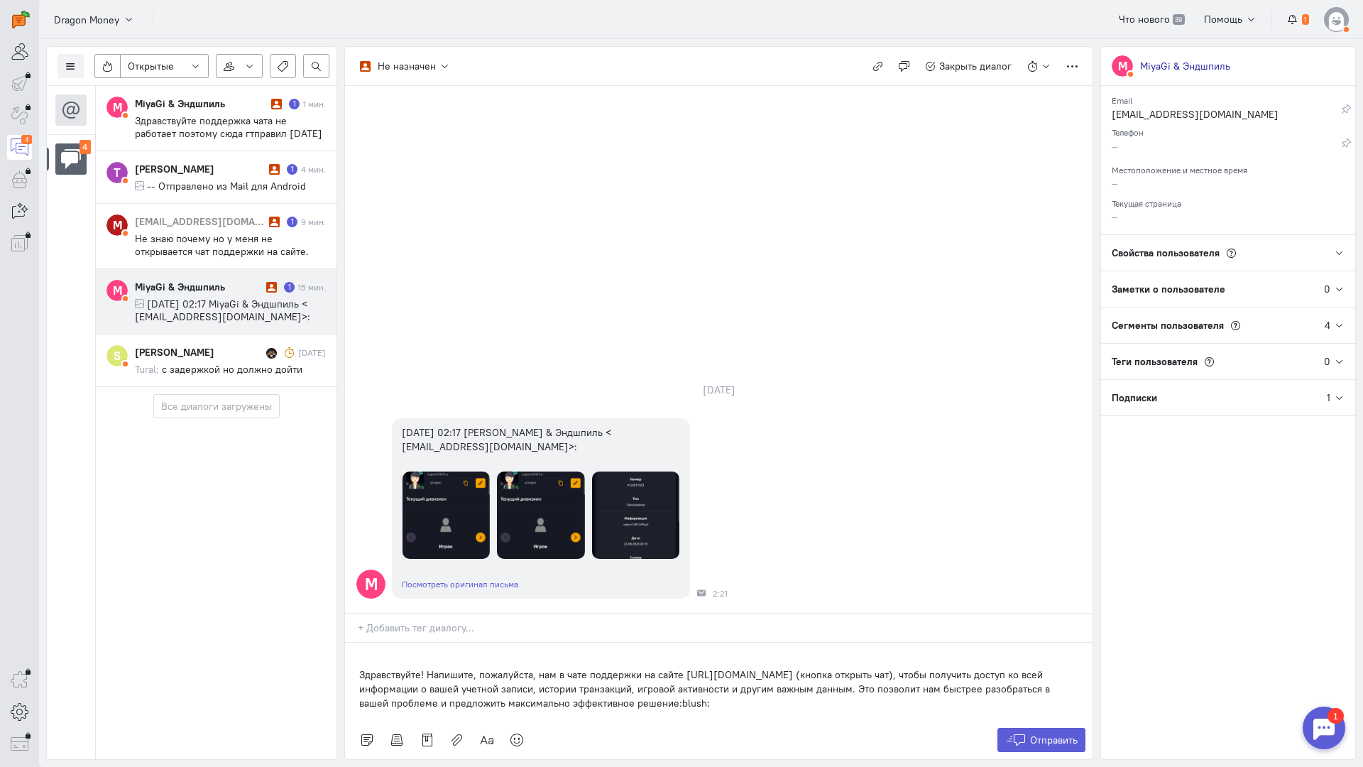
click at [356, 643] on div "Здравствуйте! Напишите, пожалуйста, нам в чате поддержки на сайте [URL][DOMAIN_…" at bounding box center [719, 682] width 748 height 78
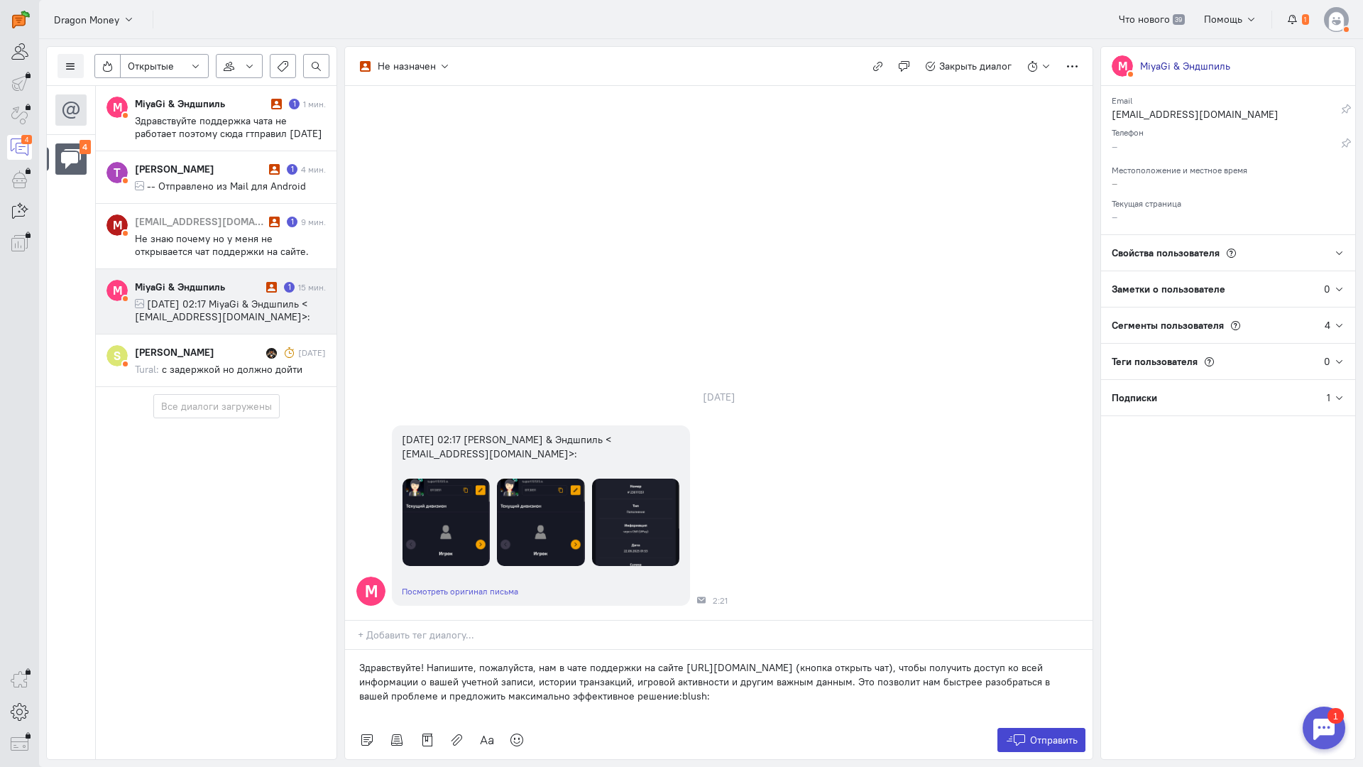
click at [1027, 728] on button "Отправить" at bounding box center [1042, 740] width 89 height 24
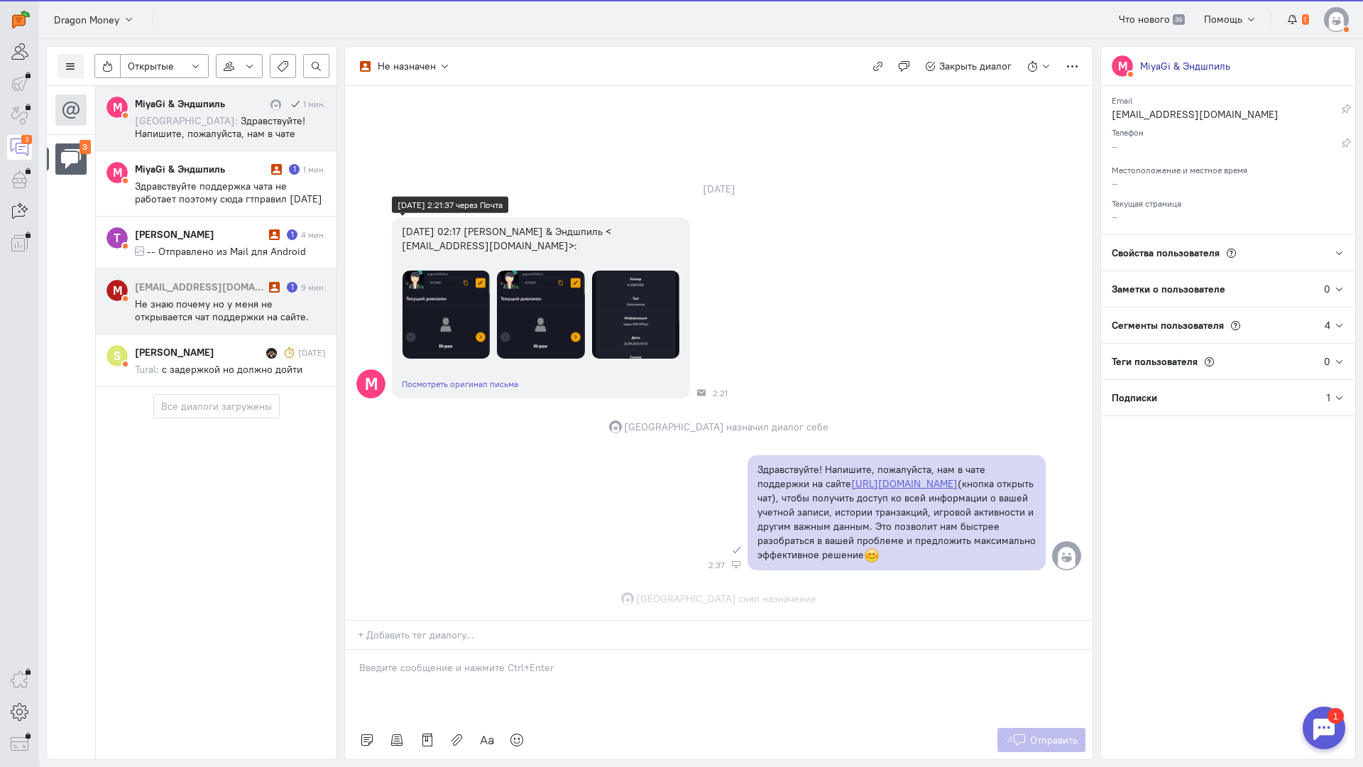
scroll to position [34, 0]
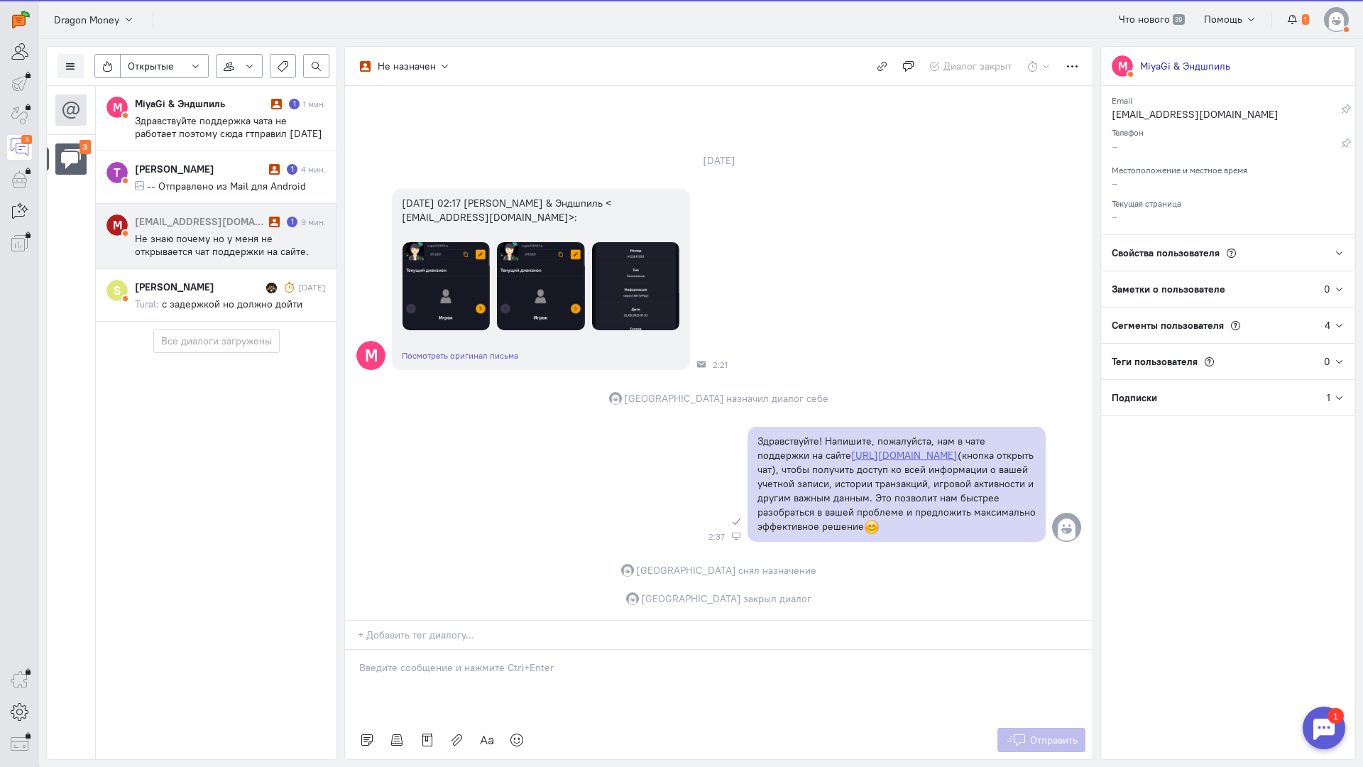
click at [211, 238] on span "Не знаю почему но у меня не открывается чат поддержки на сайте. Поэтому сюда и …" at bounding box center [222, 251] width 174 height 38
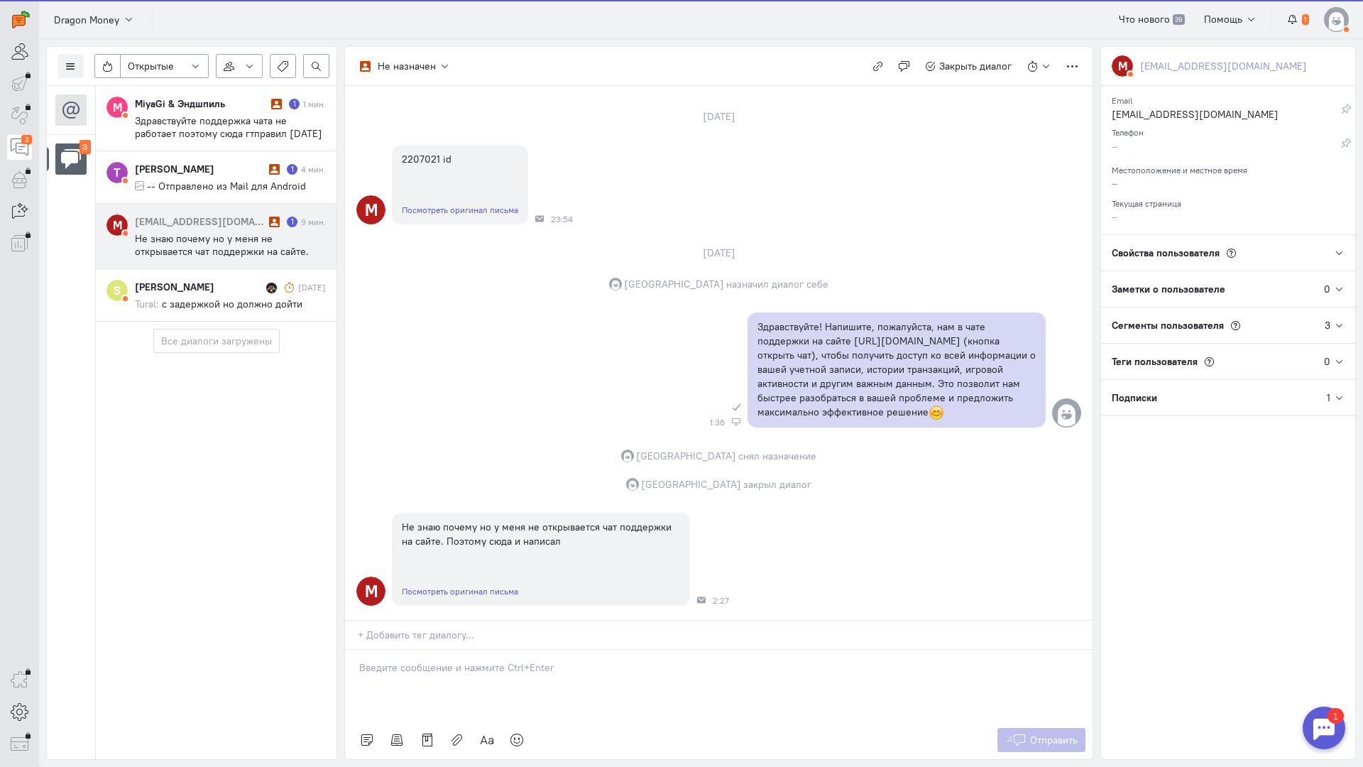
scroll to position [79, 0]
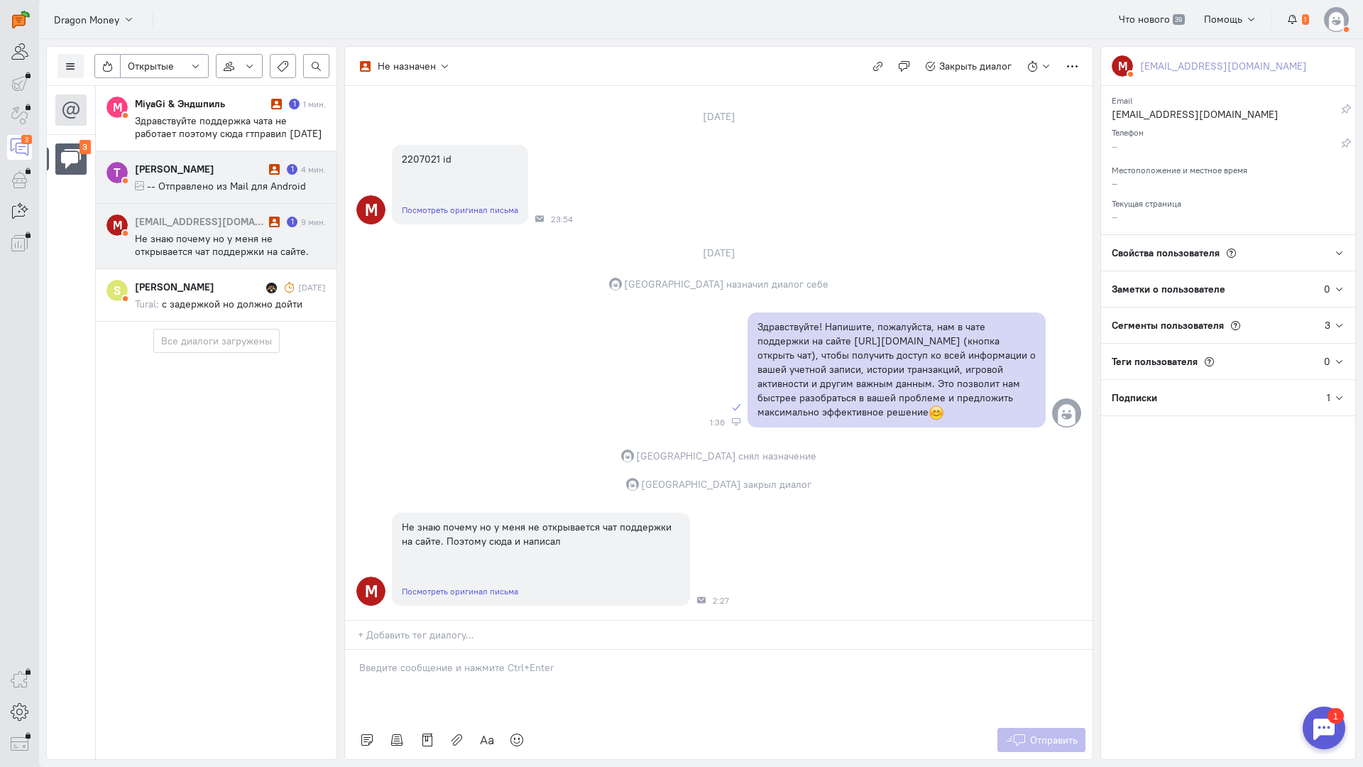
click at [205, 175] on div "[PERSON_NAME]" at bounding box center [200, 169] width 131 height 14
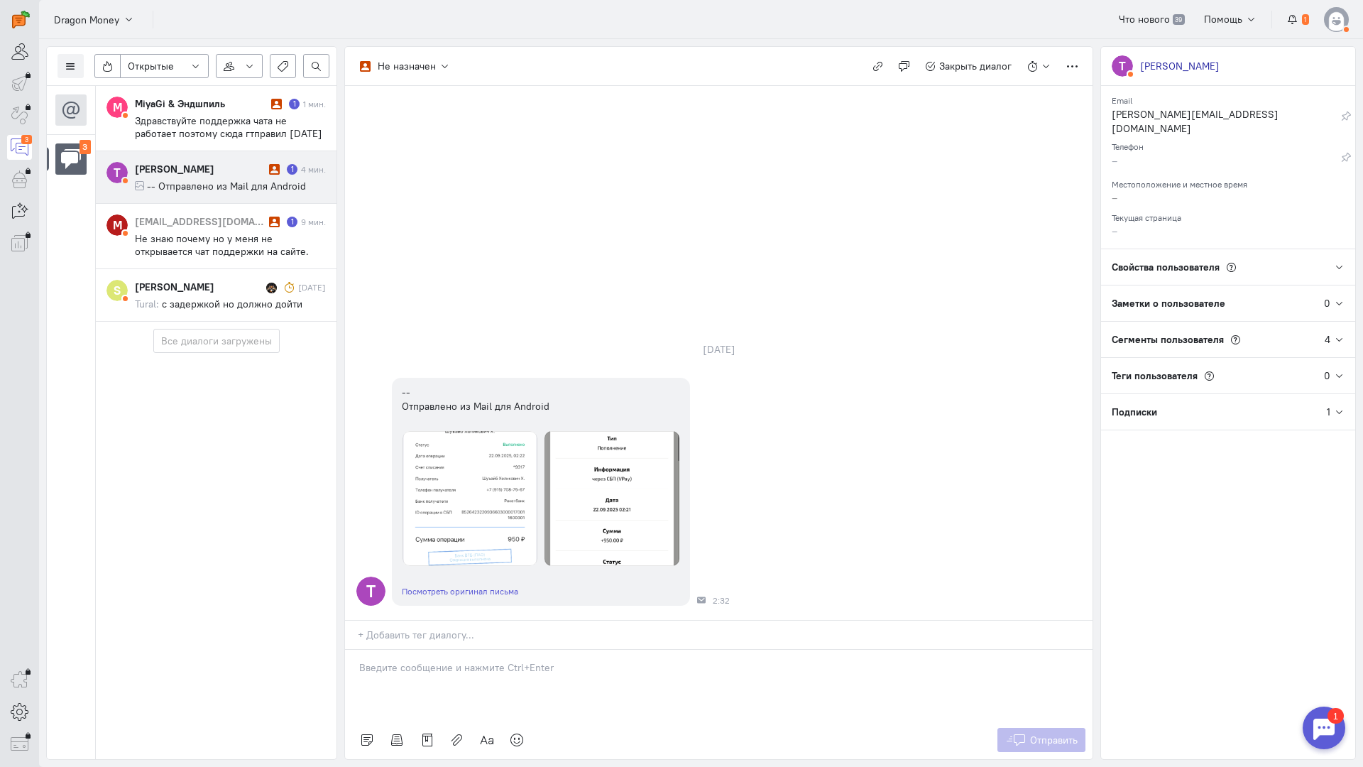
click at [467, 660] on p at bounding box center [718, 667] width 719 height 14
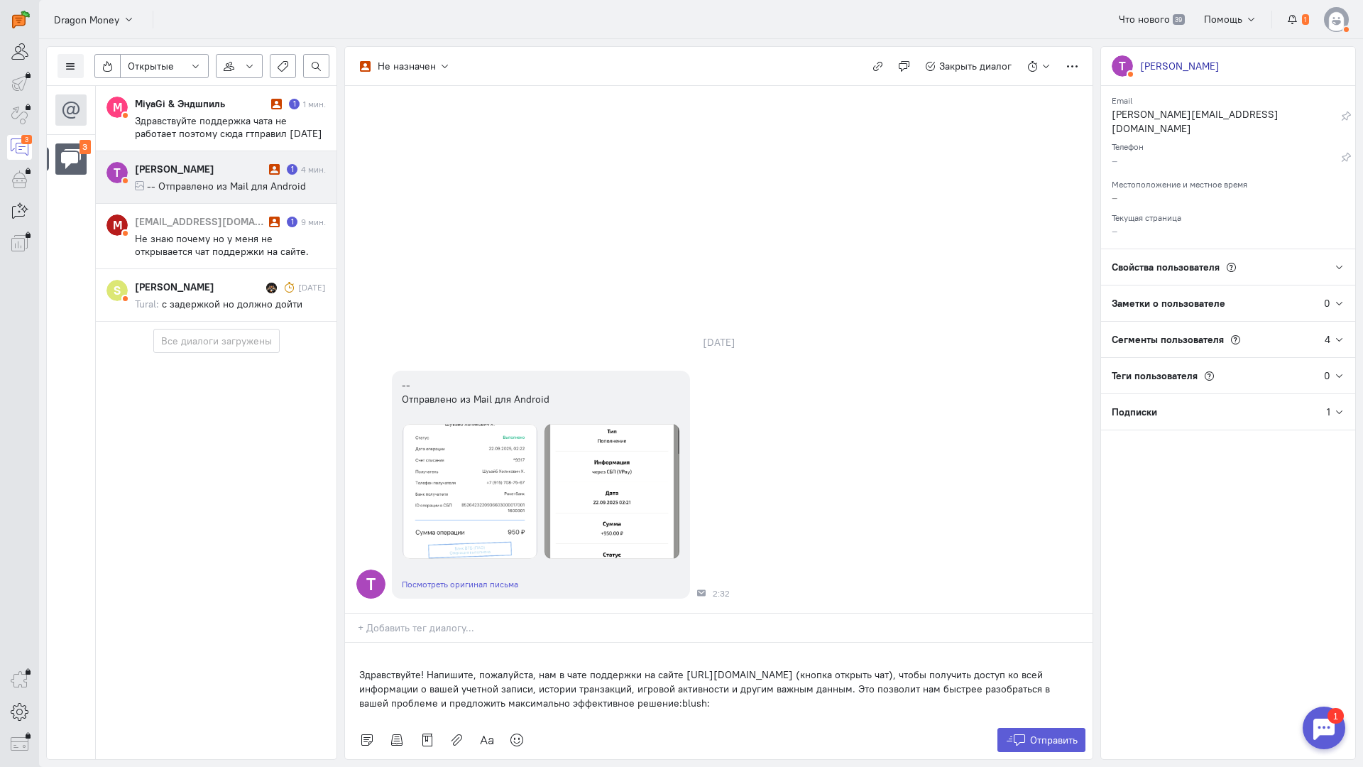
click at [355, 643] on div "Здравствуйте! Напишите, пожалуйста, нам в чате поддержки на сайте [URL][DOMAIN_…" at bounding box center [719, 682] width 748 height 78
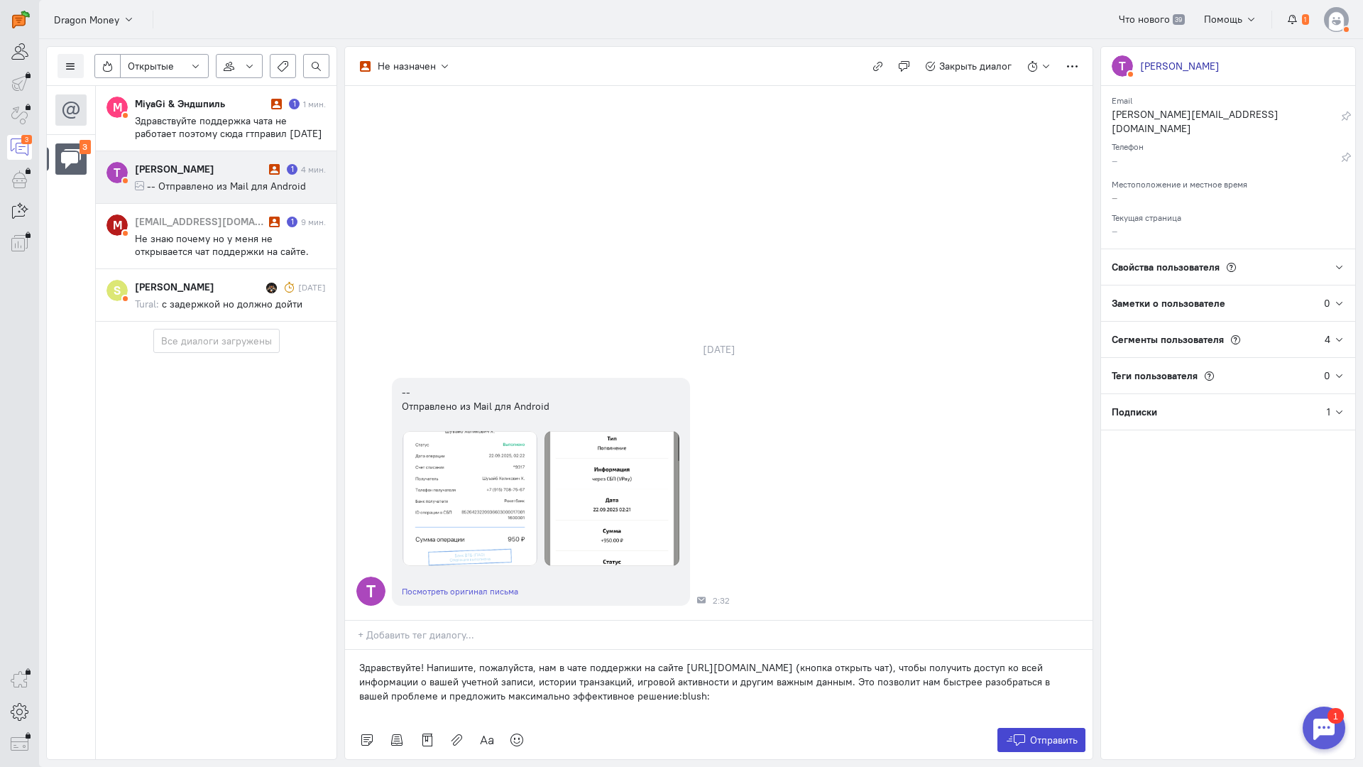
click at [1039, 734] on span "Отправить" at bounding box center [1054, 740] width 48 height 13
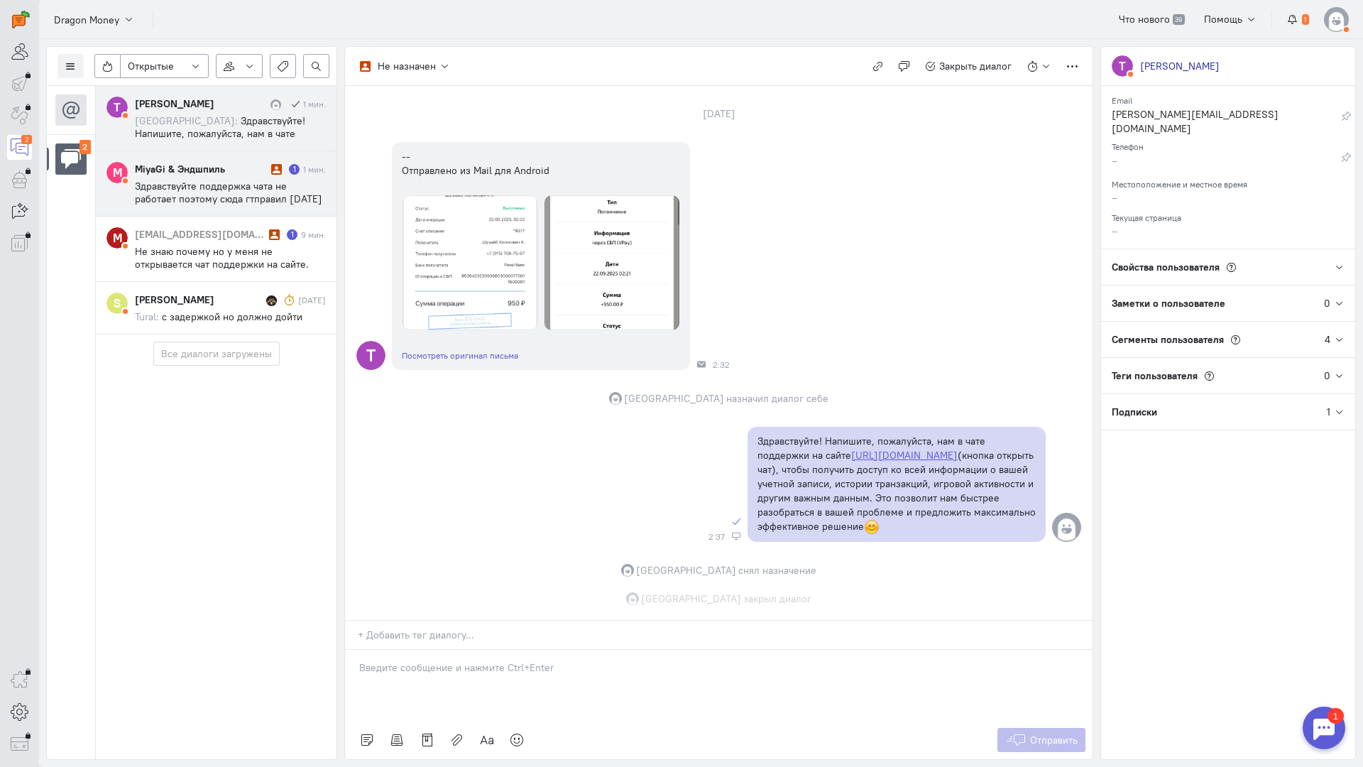
scroll to position [82, 0]
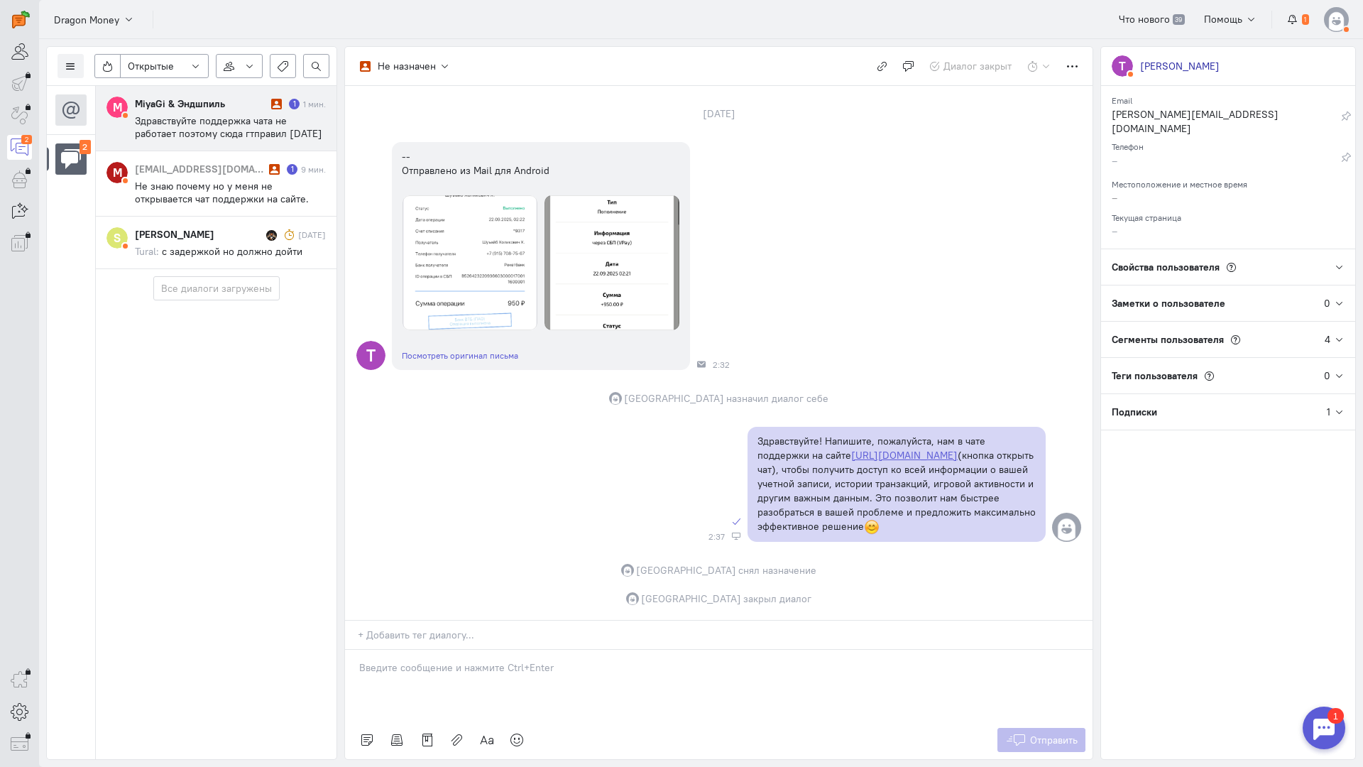
click at [224, 126] on span "Здравствуйте поддержка чата не работает поэтому сюда гтправил [DATE] 02:35 [PER…" at bounding box center [228, 146] width 187 height 64
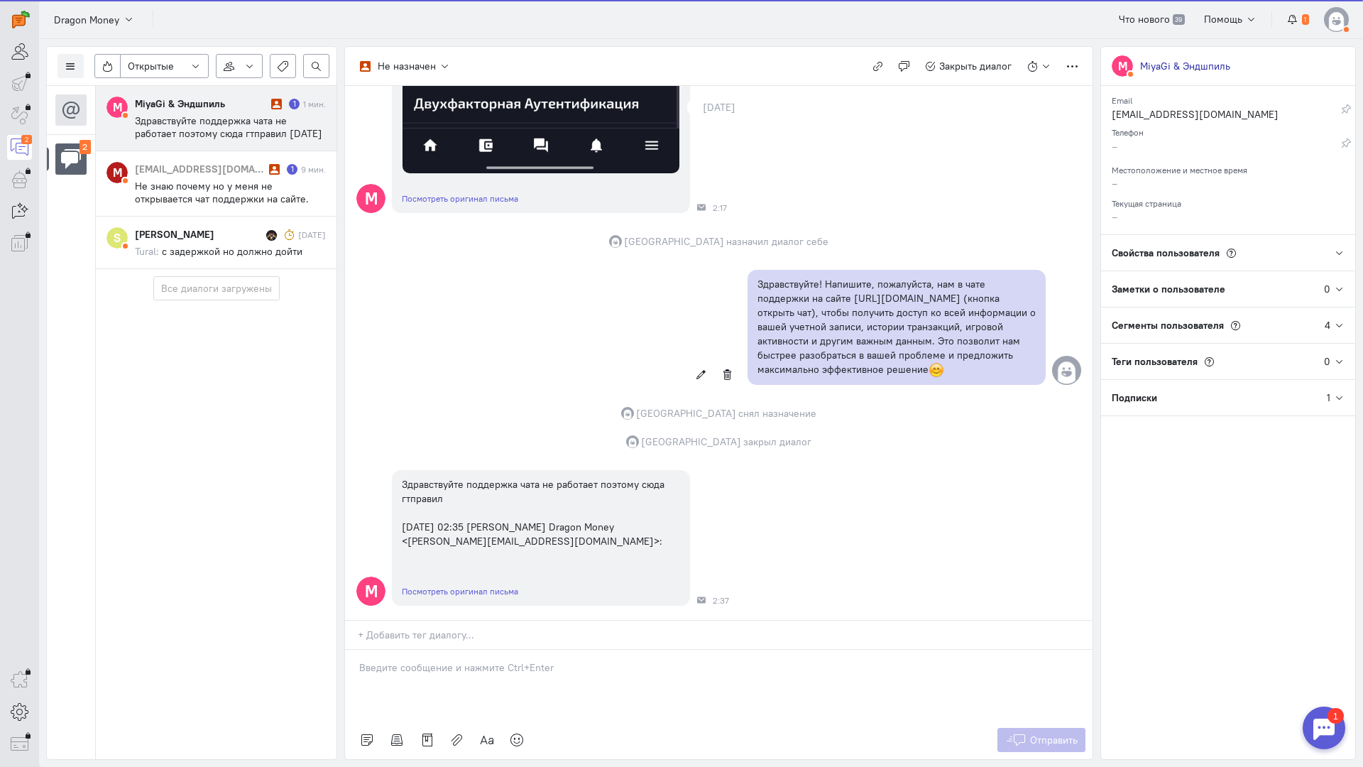
scroll to position [719, 0]
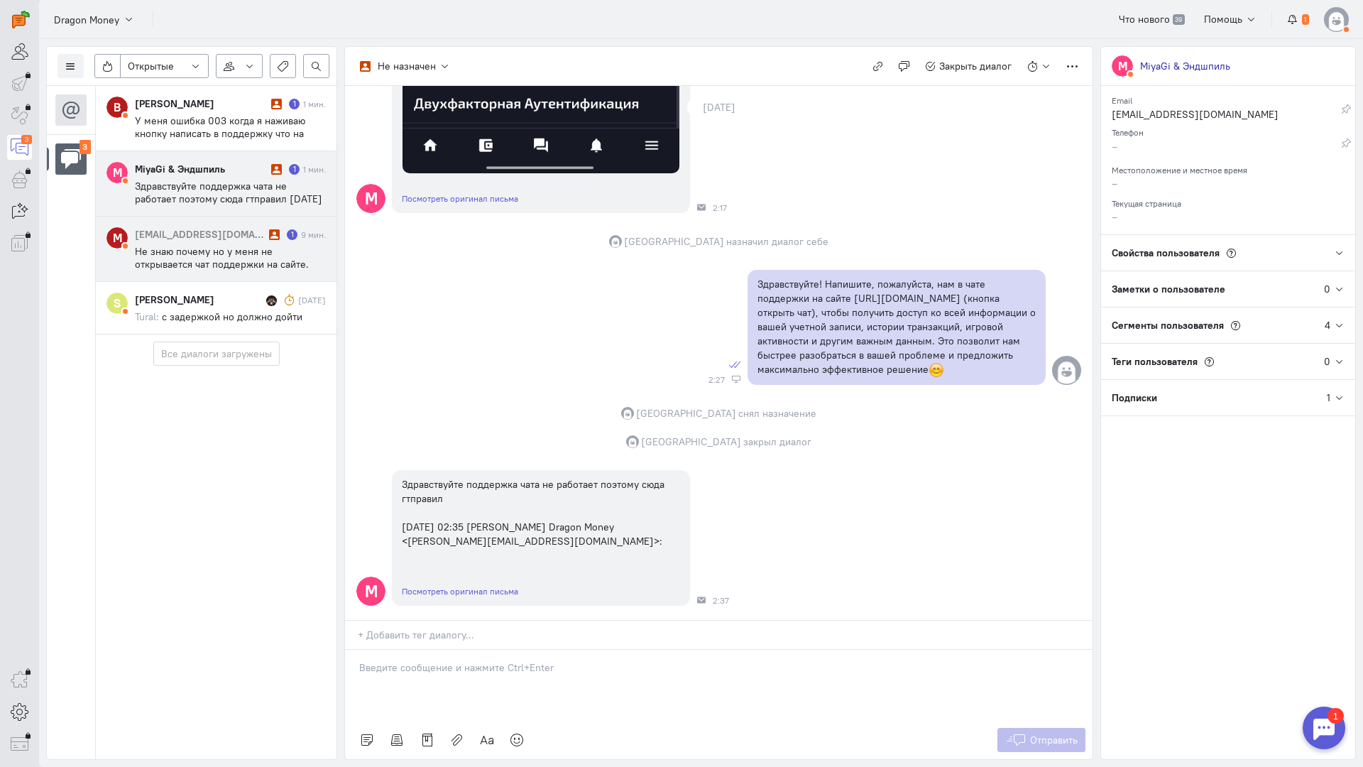
click at [210, 254] on span "Не знаю почему но у меня не открывается чат поддержки на сайте. Поэтому сюда и …" at bounding box center [222, 264] width 174 height 38
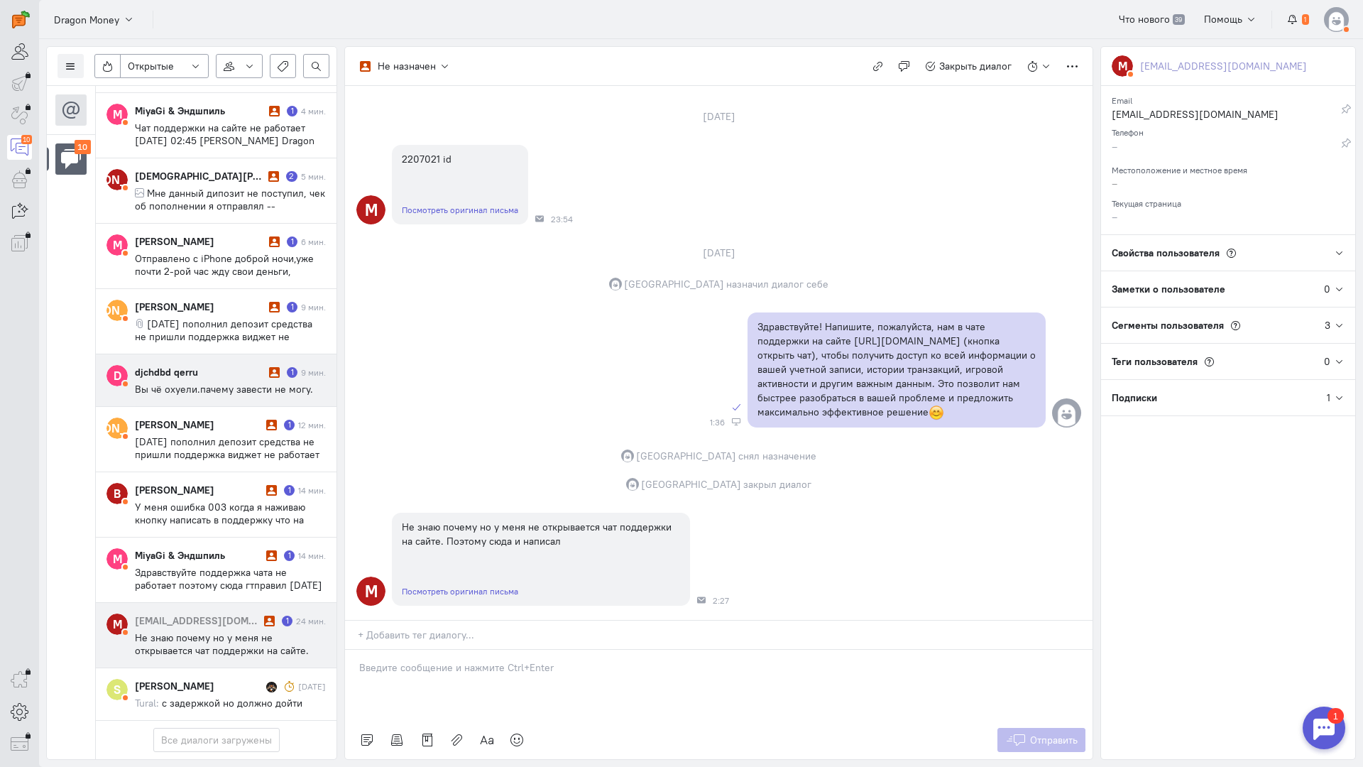
scroll to position [133, 0]
click at [224, 614] on div "[EMAIL_ADDRESS][DOMAIN_NAME]" at bounding box center [198, 621] width 126 height 14
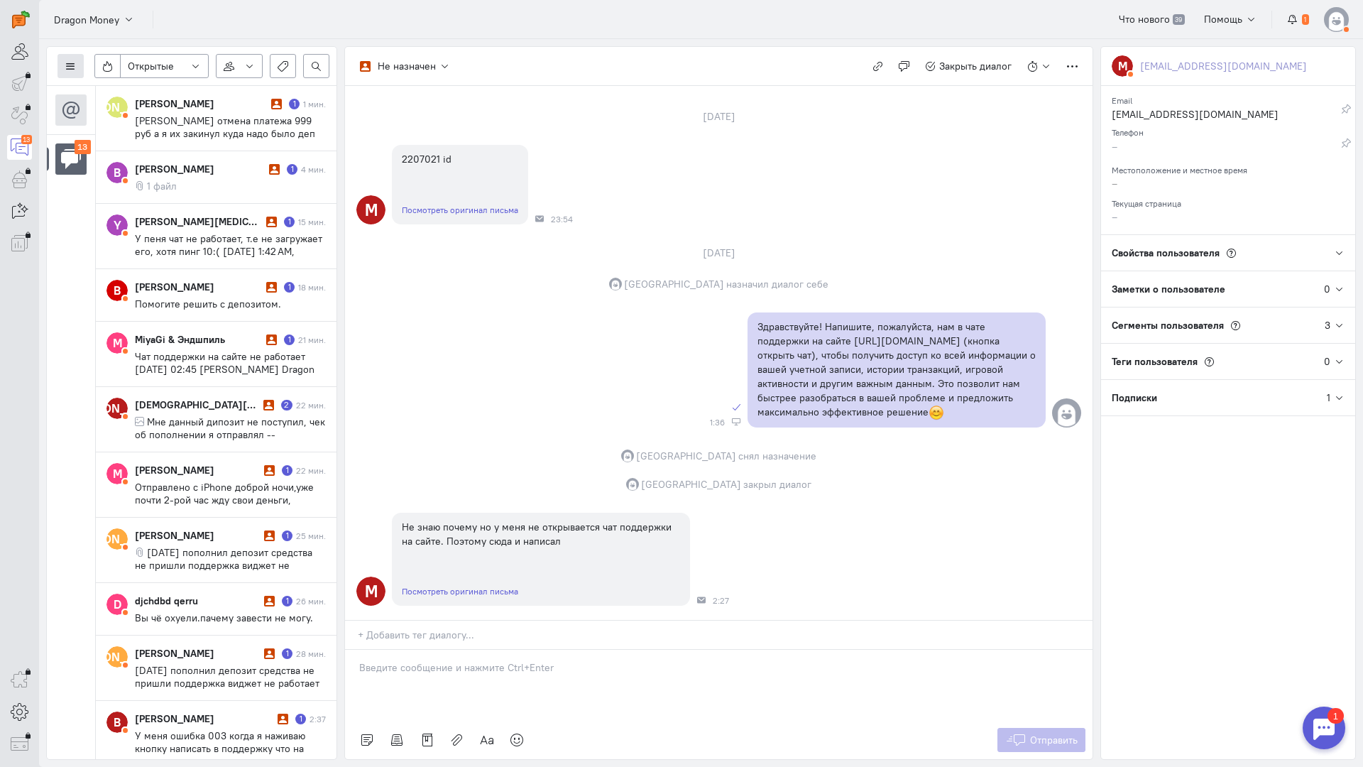
click at [70, 64] on icon at bounding box center [70, 66] width 11 height 11
click at [131, 92] on span "Список пользователей" at bounding box center [138, 94] width 106 height 13
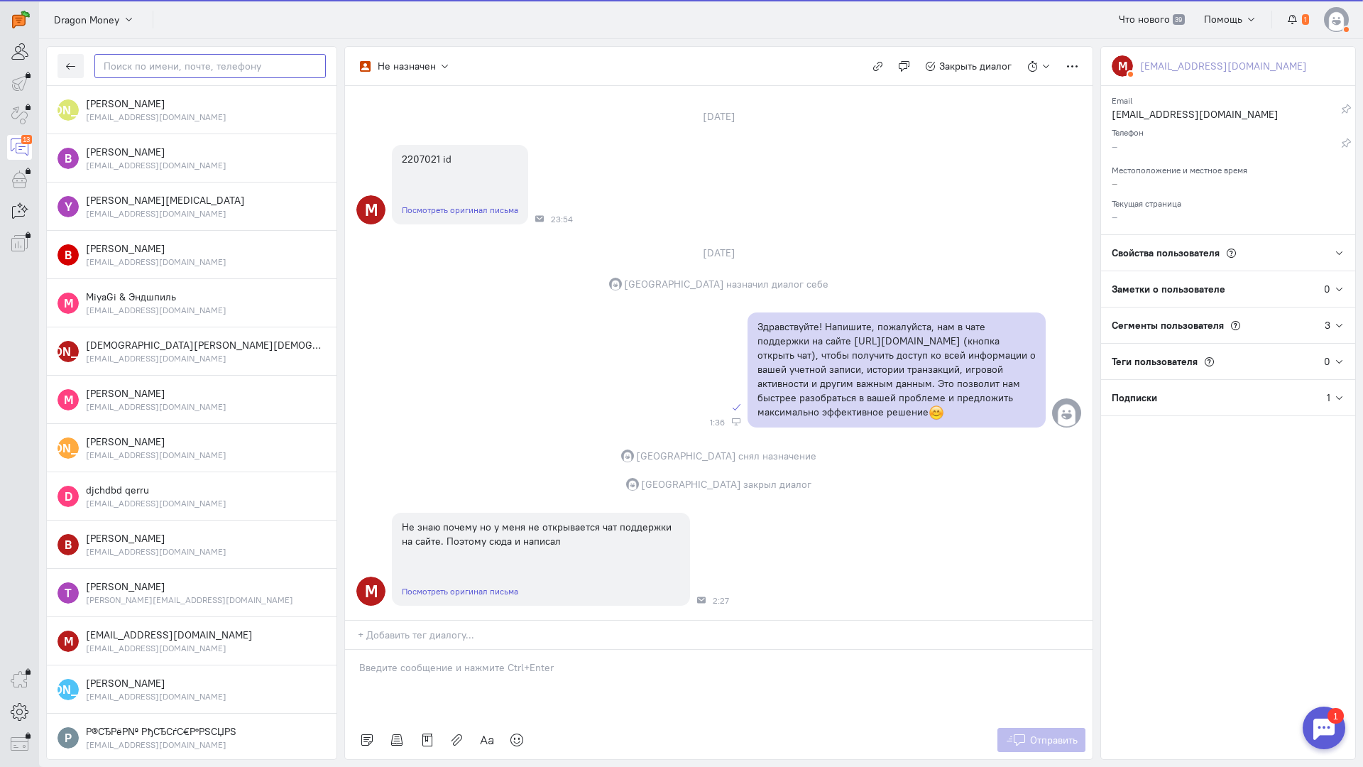
click at [175, 69] on input "text" at bounding box center [209, 66] width 231 height 24
paste input "Prux766@gmail.c"
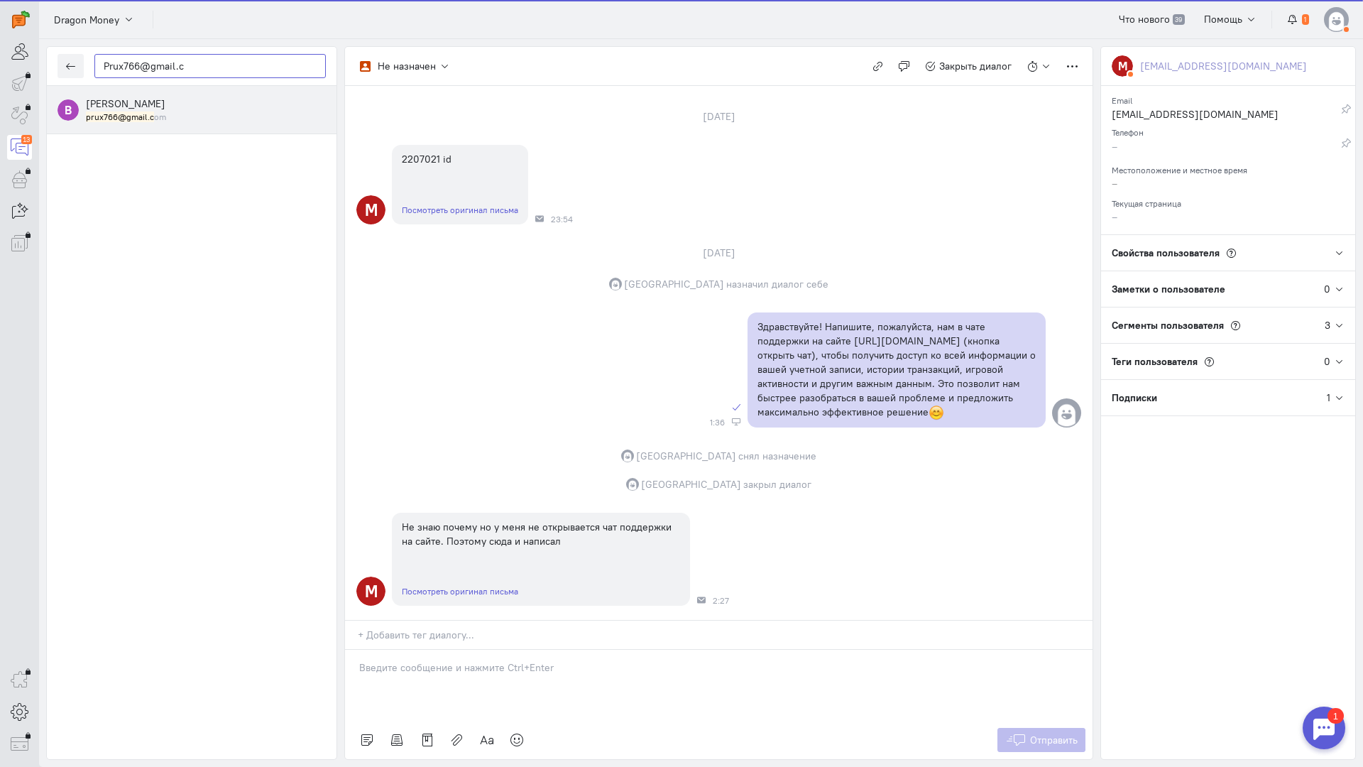
type input "Prux766@gmail.c"
click at [154, 106] on span "[PERSON_NAME]" at bounding box center [126, 103] width 80 height 13
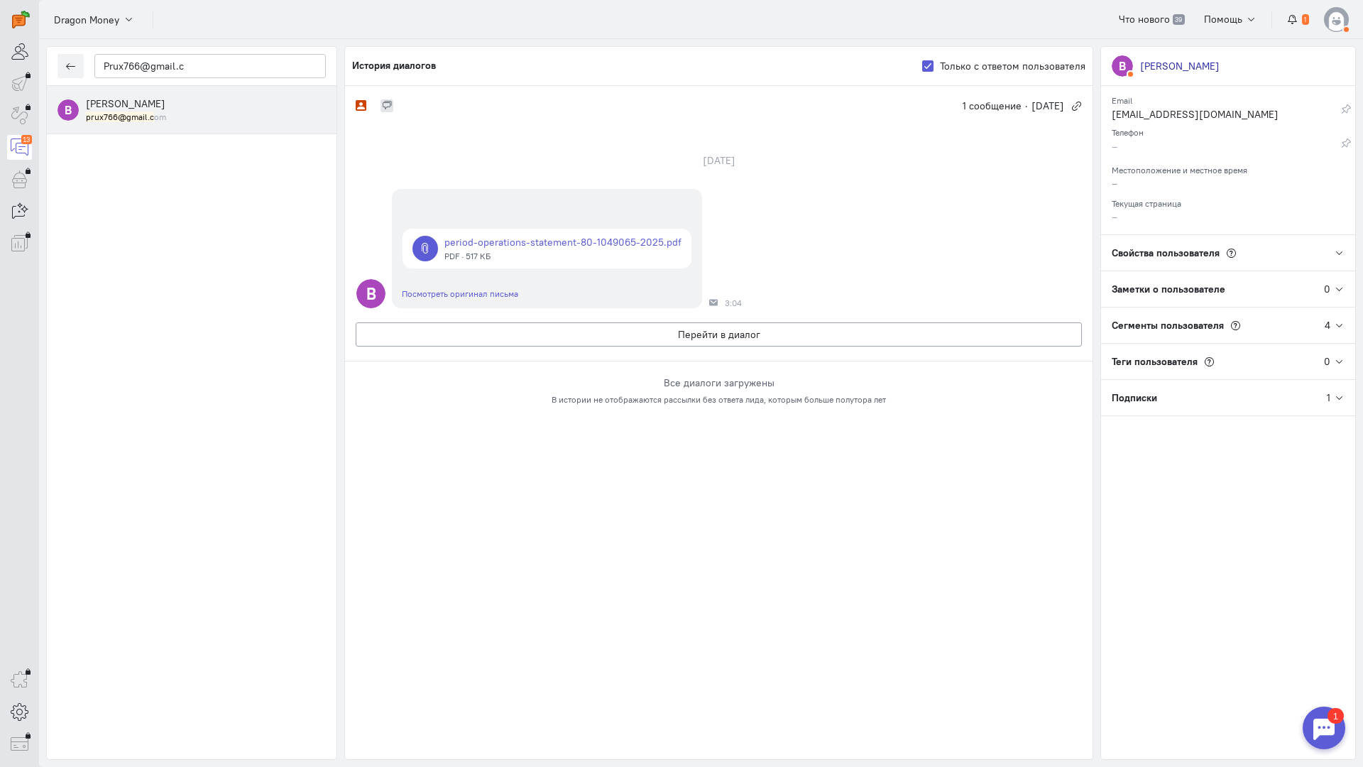
click at [474, 568] on div "Не назначен 1 сообщение · [DATE] сентября В period-operations-statement-80-1049…" at bounding box center [719, 422] width 748 height 673
click at [530, 337] on button "Перейти в диалог" at bounding box center [719, 334] width 726 height 24
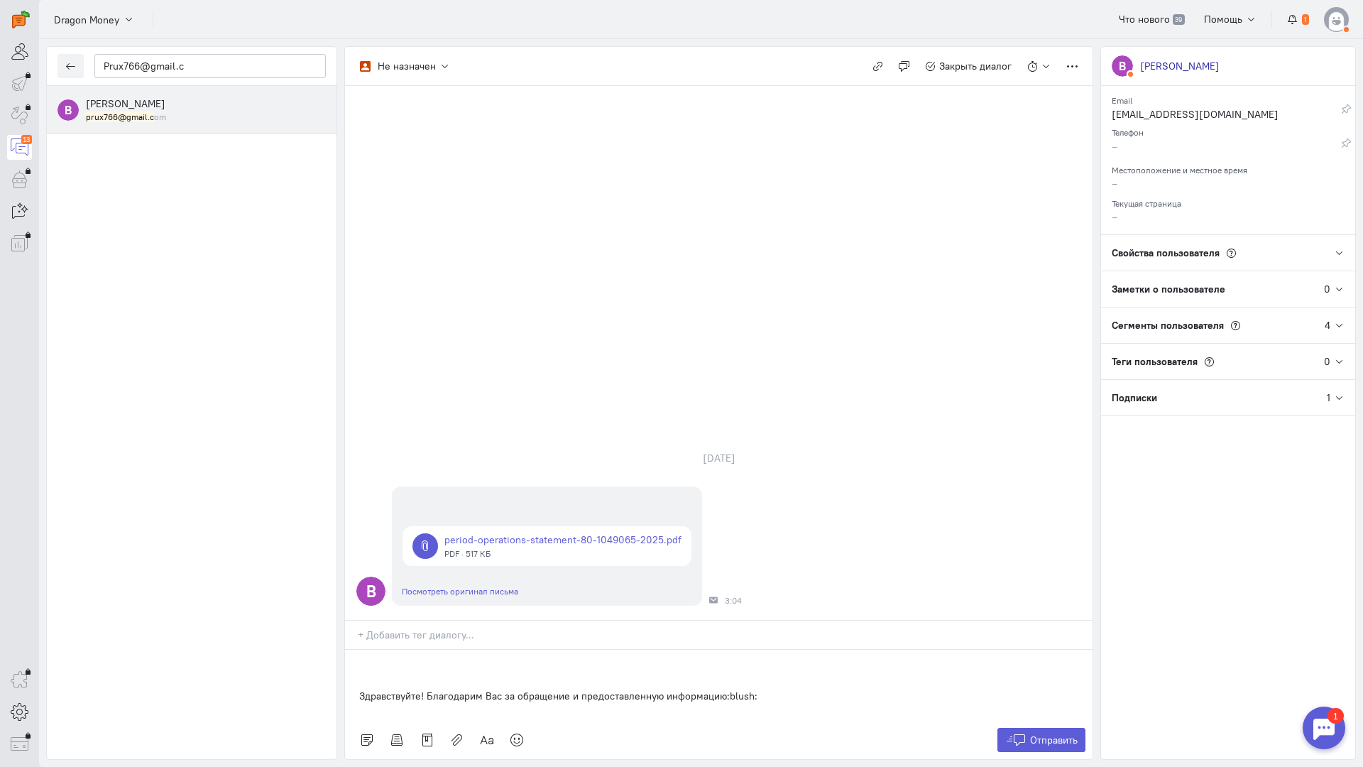
click at [347, 650] on div "Здравствуйте! Благодарим Вас за обращение и предоставленную информацию:blush:" at bounding box center [719, 685] width 748 height 71
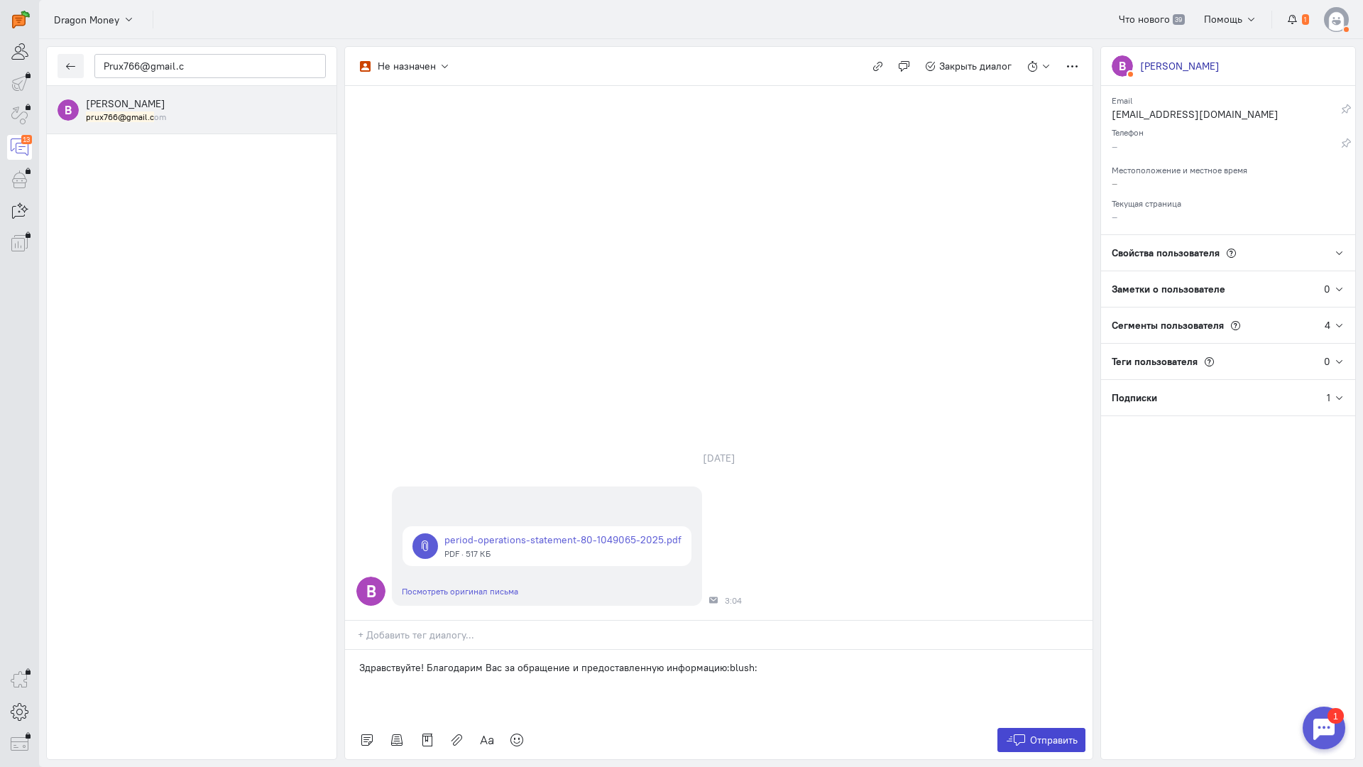
click at [1052, 728] on button "Отправить" at bounding box center [1042, 740] width 89 height 24
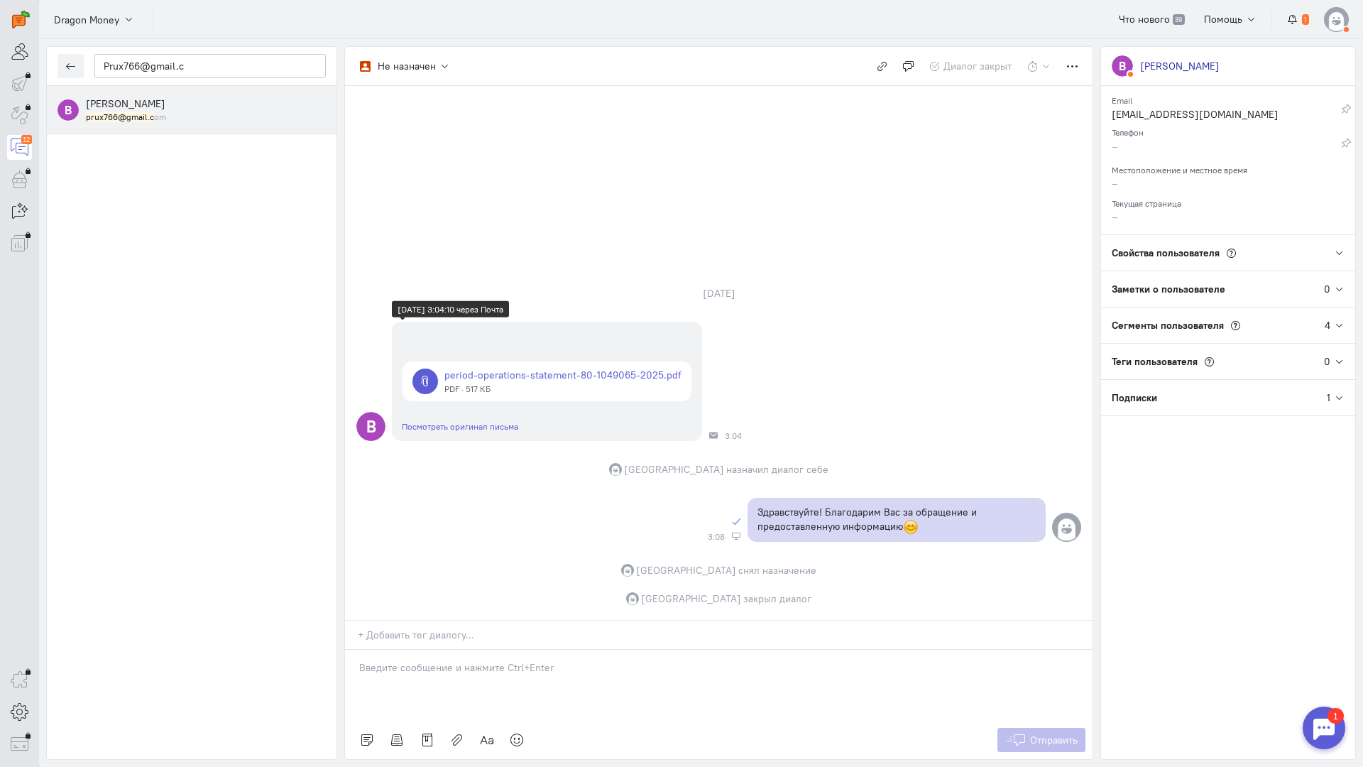
click at [508, 361] on link at bounding box center [547, 381] width 289 height 40
